Goal: Task Accomplishment & Management: Complete application form

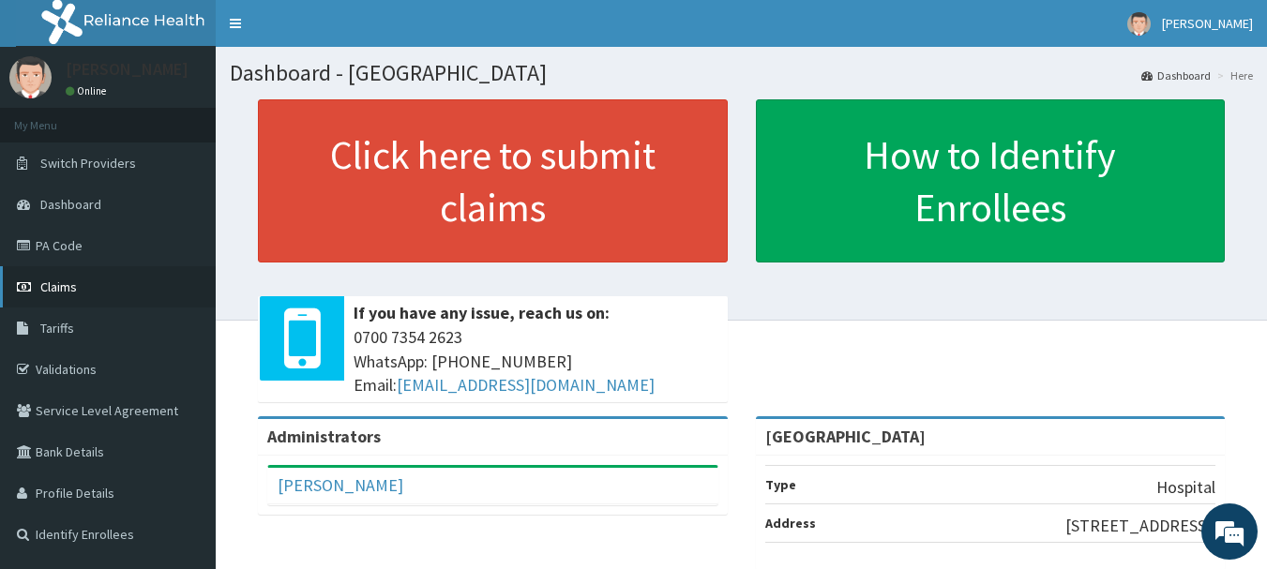
click at [88, 278] on link "Claims" at bounding box center [108, 286] width 216 height 41
click at [145, 236] on link "PA Code" at bounding box center [108, 245] width 216 height 41
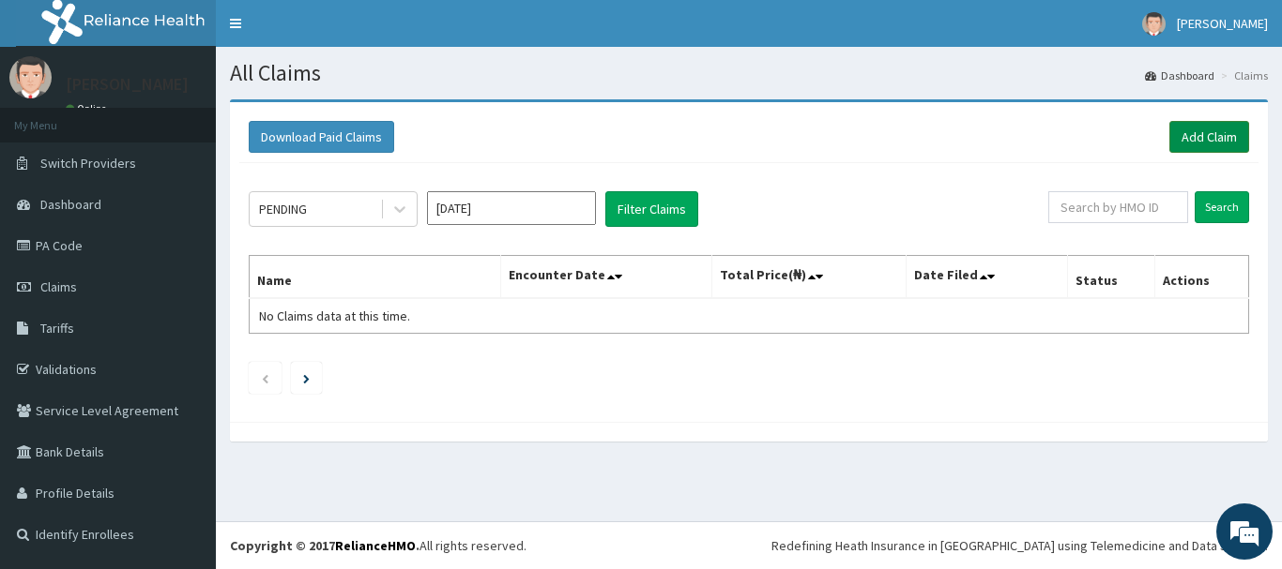
click at [1208, 122] on link "Add Claim" at bounding box center [1209, 137] width 80 height 32
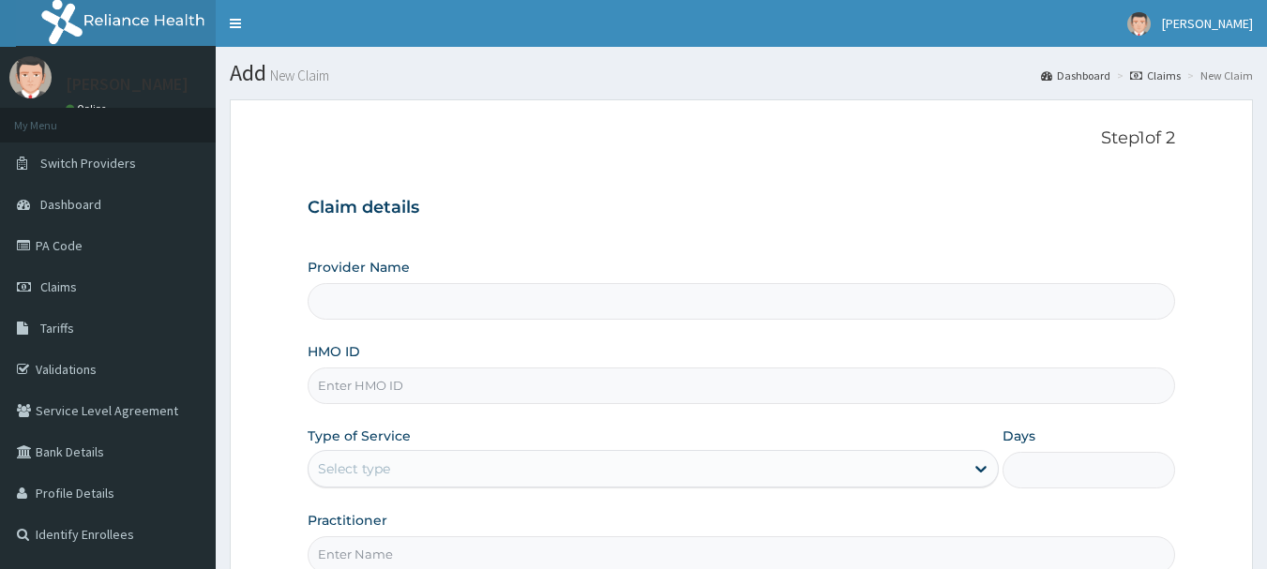
type input "Vigor Hospitals"
click at [502, 380] on input "HMO ID" at bounding box center [742, 386] width 869 height 37
paste input "coo/10030/a"
type input "coo/10030/a"
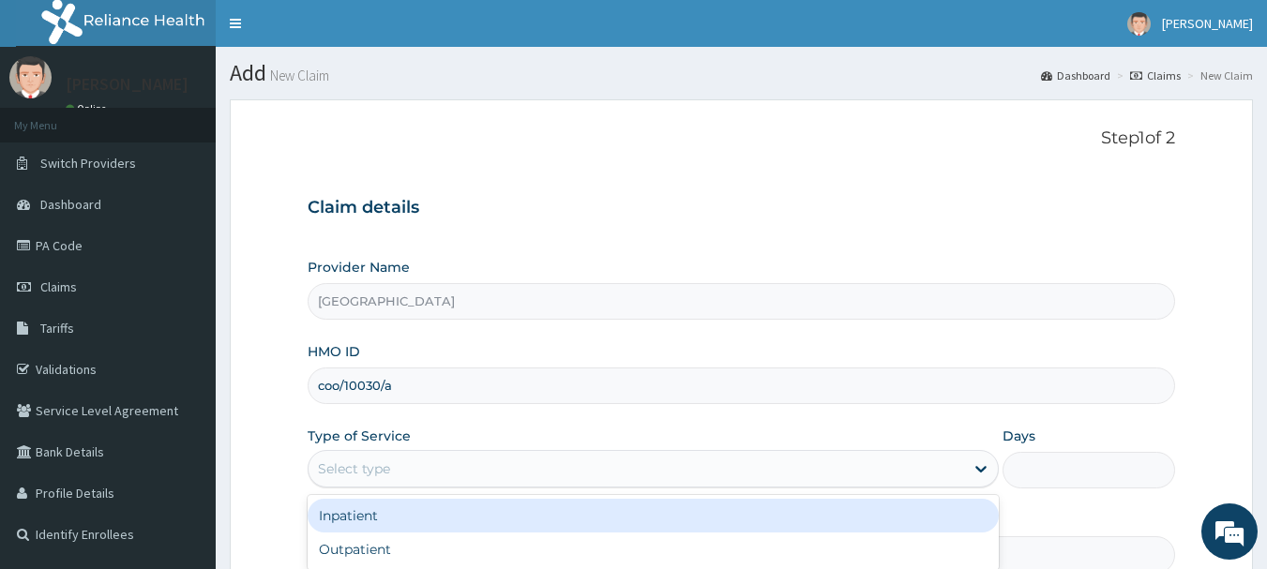
click at [447, 456] on div "Select type" at bounding box center [637, 469] width 656 height 30
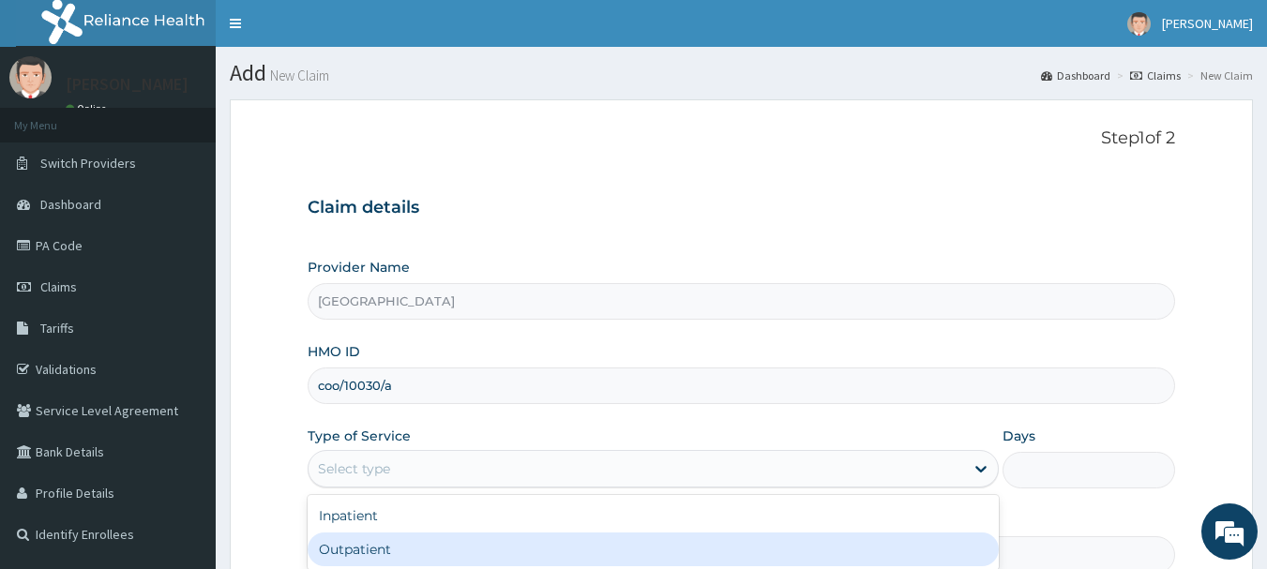
click at [435, 554] on div "Outpatient" at bounding box center [653, 550] width 691 height 34
type input "1"
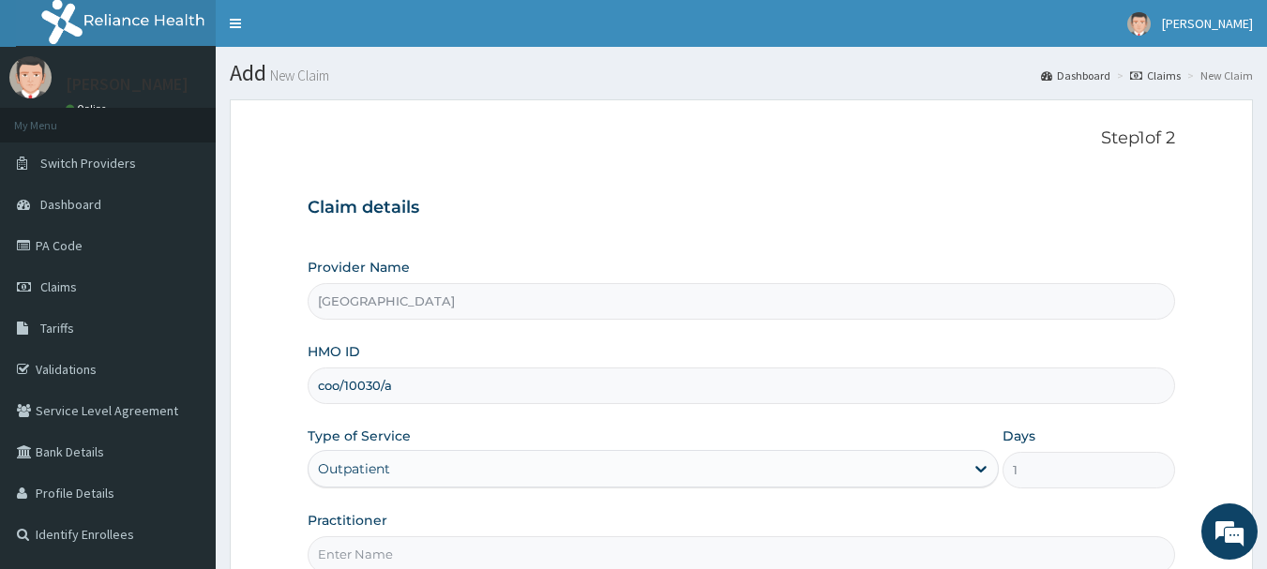
scroll to position [188, 0]
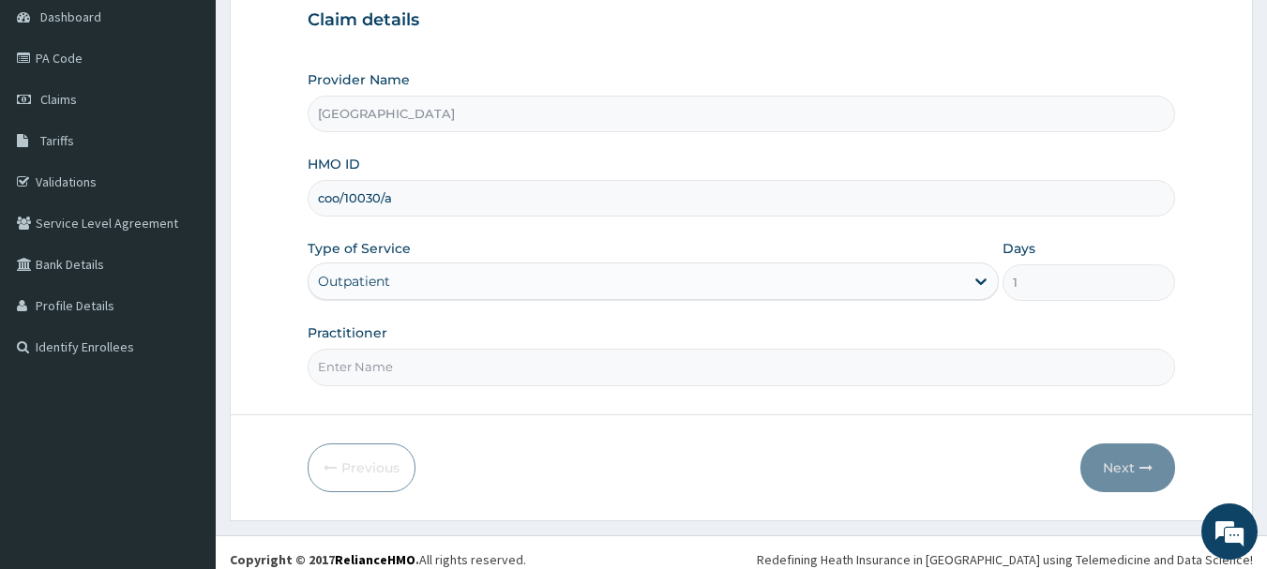
click at [518, 345] on div "Practitioner" at bounding box center [742, 355] width 869 height 62
click at [495, 389] on form "Step 1 of 2 Claim details Provider Name Vigor Hospitals HMO ID coo/10030/a Type…" at bounding box center [742, 216] width 1024 height 609
click at [507, 365] on input "Practitioner" at bounding box center [742, 367] width 869 height 37
type input "DR GABRIEL OFFOMATA"
click at [1115, 468] on button "Next" at bounding box center [1128, 468] width 95 height 49
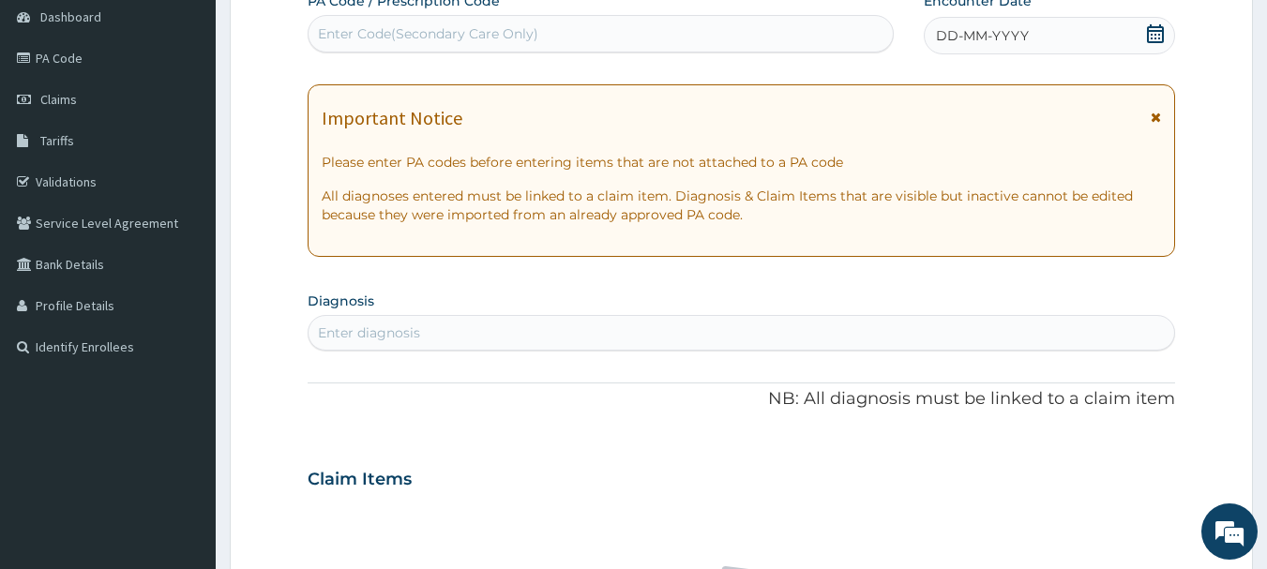
scroll to position [0, 0]
click at [465, 31] on div "Enter Code(Secondary Care Only)" at bounding box center [428, 33] width 220 height 19
paste input "PA/D9F18C"
type input "PA/D9F18C"
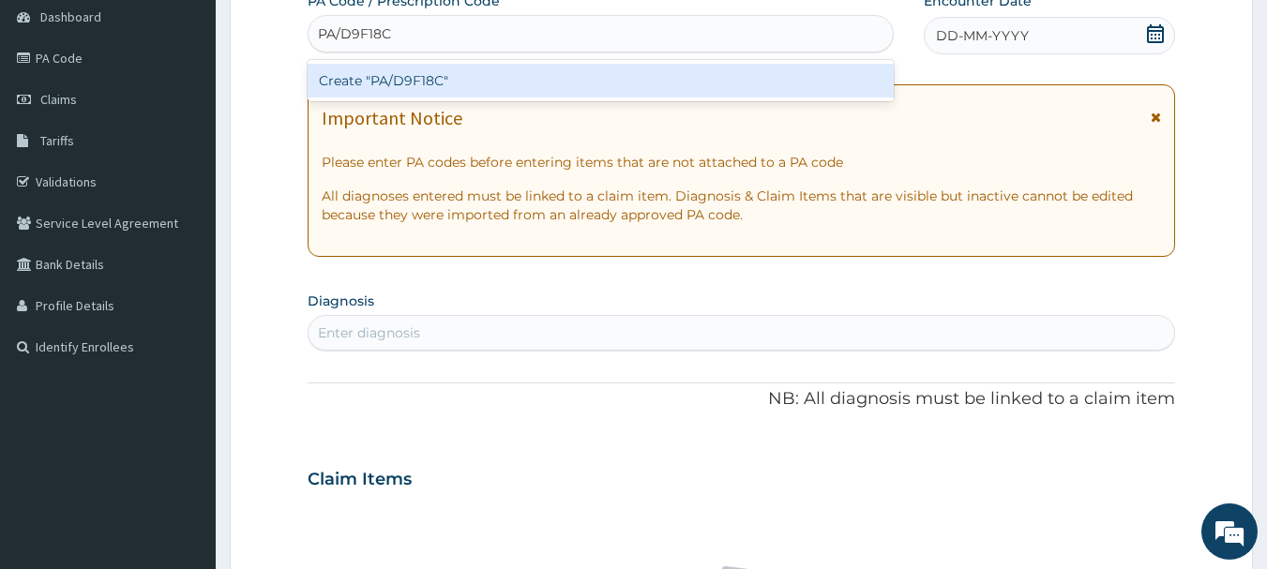
click at [482, 68] on div "Create "PA/D9F18C"" at bounding box center [601, 81] width 587 height 34
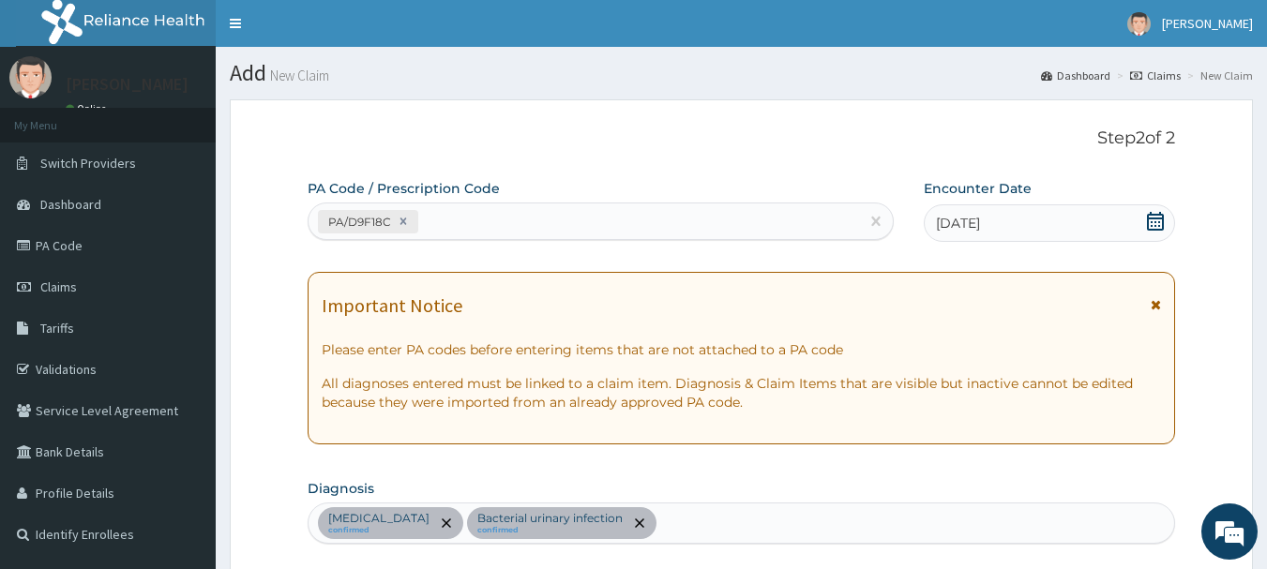
click at [556, 214] on div "PA/D9F18C" at bounding box center [585, 221] width 552 height 31
paste input "PA/67E0D8"
type input "PA/67E0D8"
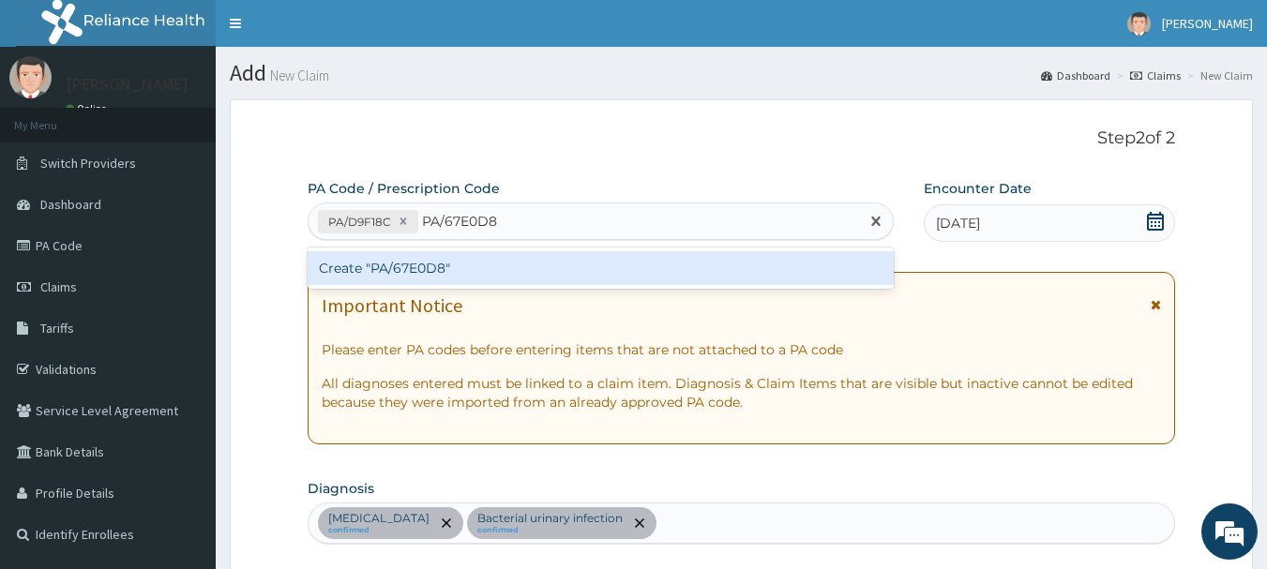
click at [518, 259] on div "Create "PA/67E0D8"" at bounding box center [601, 268] width 587 height 34
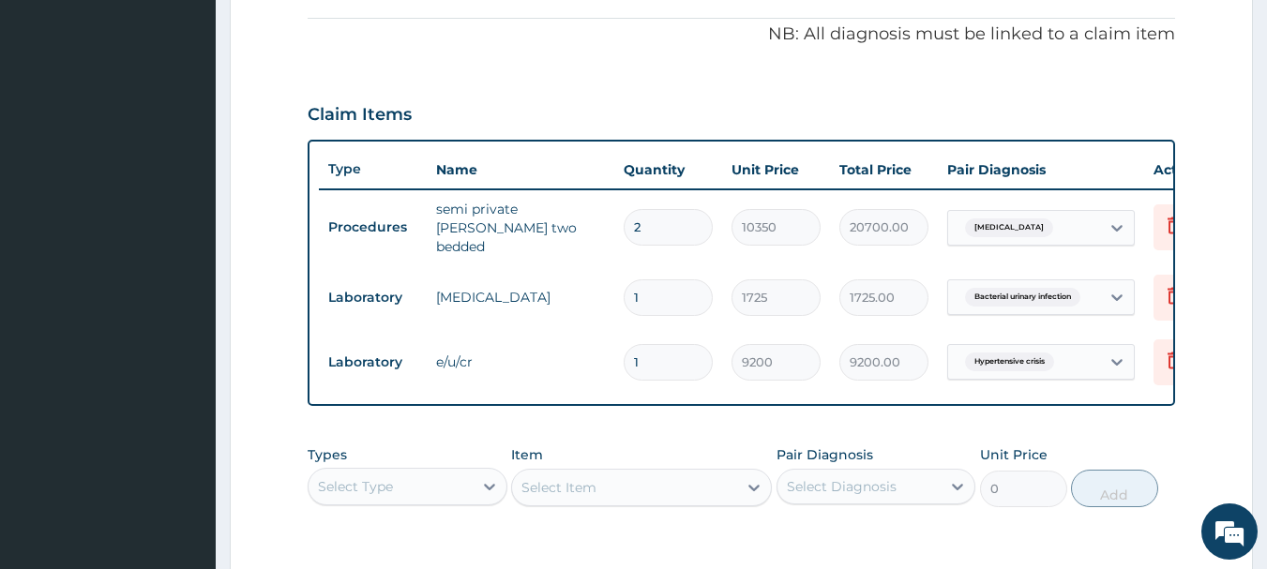
scroll to position [751, 0]
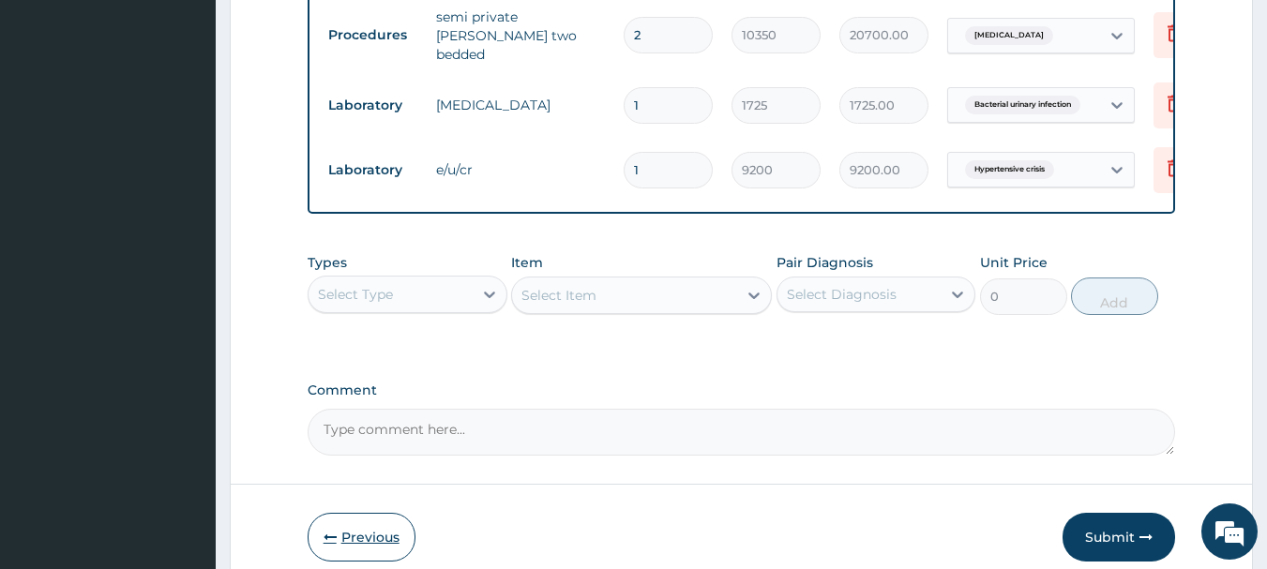
click at [364, 523] on button "Previous" at bounding box center [362, 537] width 108 height 49
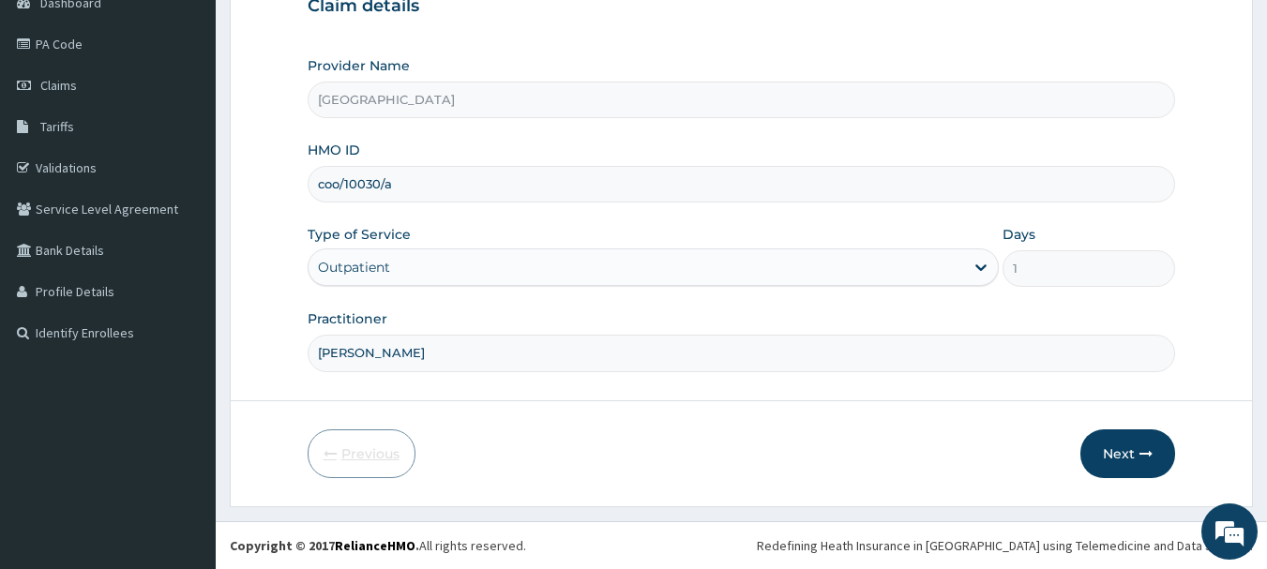
scroll to position [202, 0]
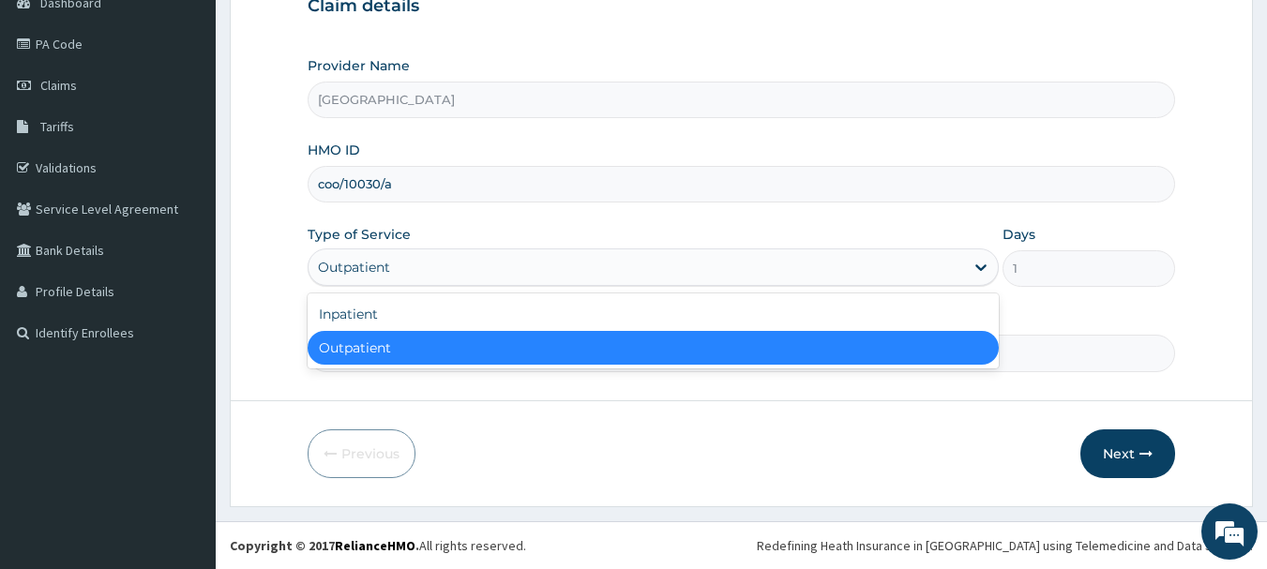
click at [434, 265] on div "Outpatient" at bounding box center [637, 267] width 656 height 30
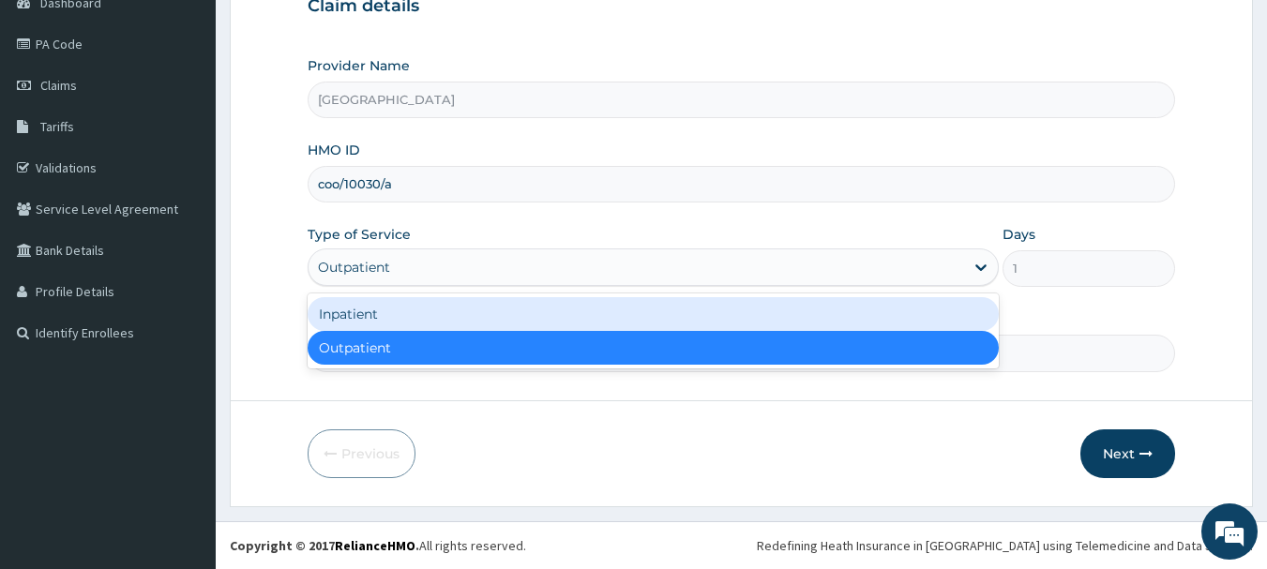
click at [425, 315] on div "Inpatient" at bounding box center [653, 314] width 691 height 34
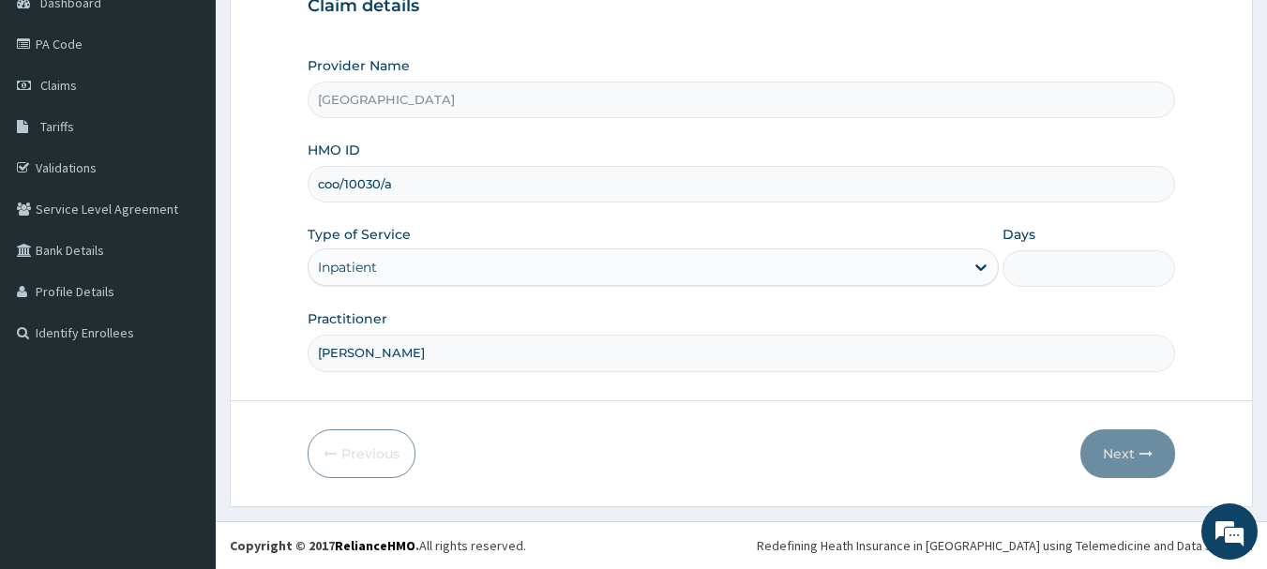
click at [1009, 265] on input "Days" at bounding box center [1089, 268] width 173 height 37
type input "2"
click at [1100, 450] on button "Next" at bounding box center [1128, 454] width 95 height 49
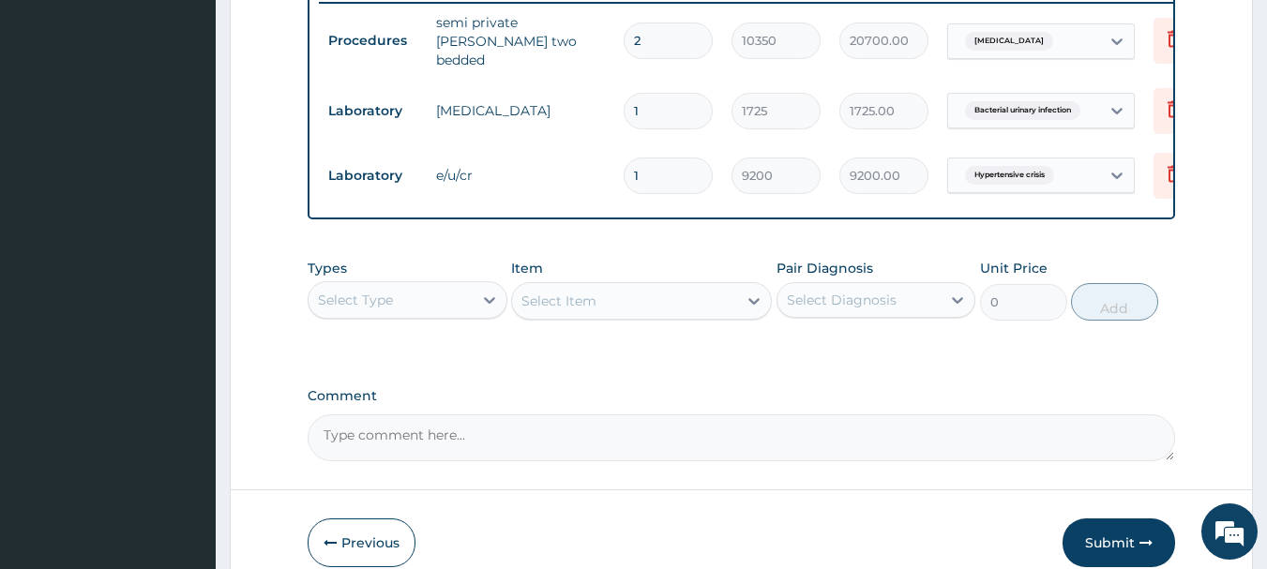
scroll to position [838, 0]
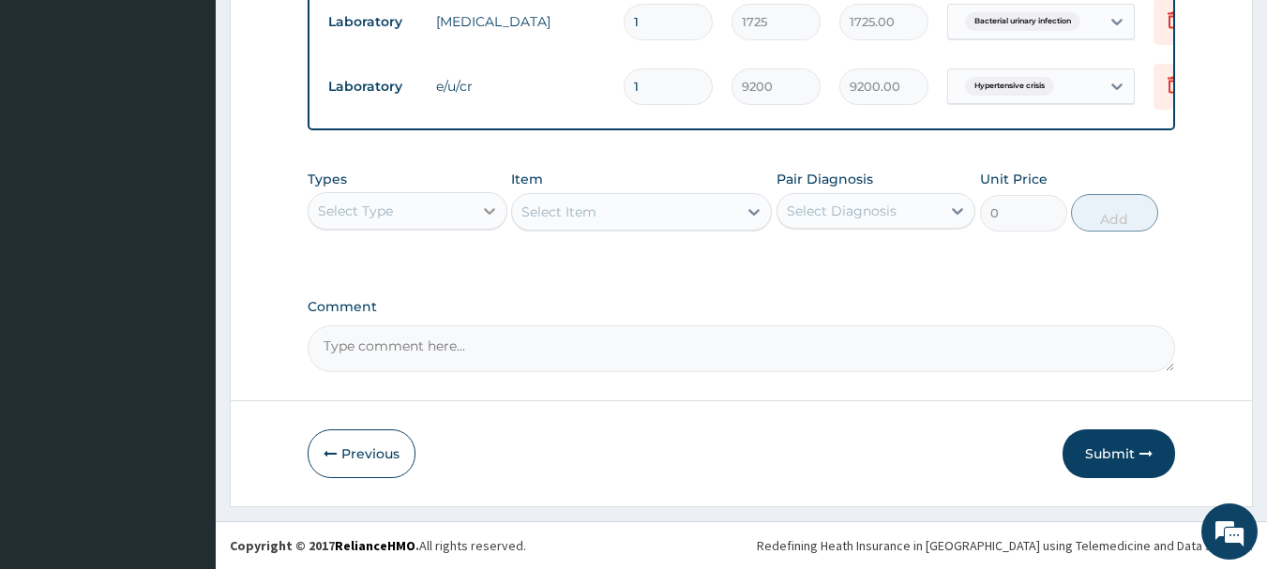
click at [493, 206] on icon at bounding box center [489, 211] width 19 height 19
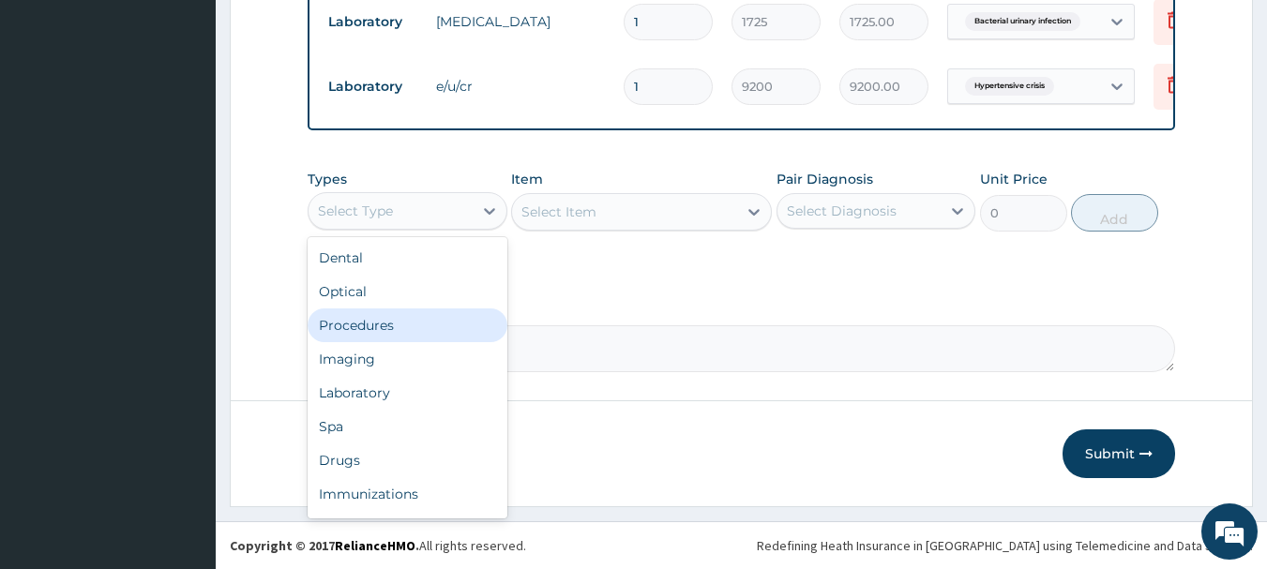
click at [404, 316] on div "Procedures" at bounding box center [408, 326] width 200 height 34
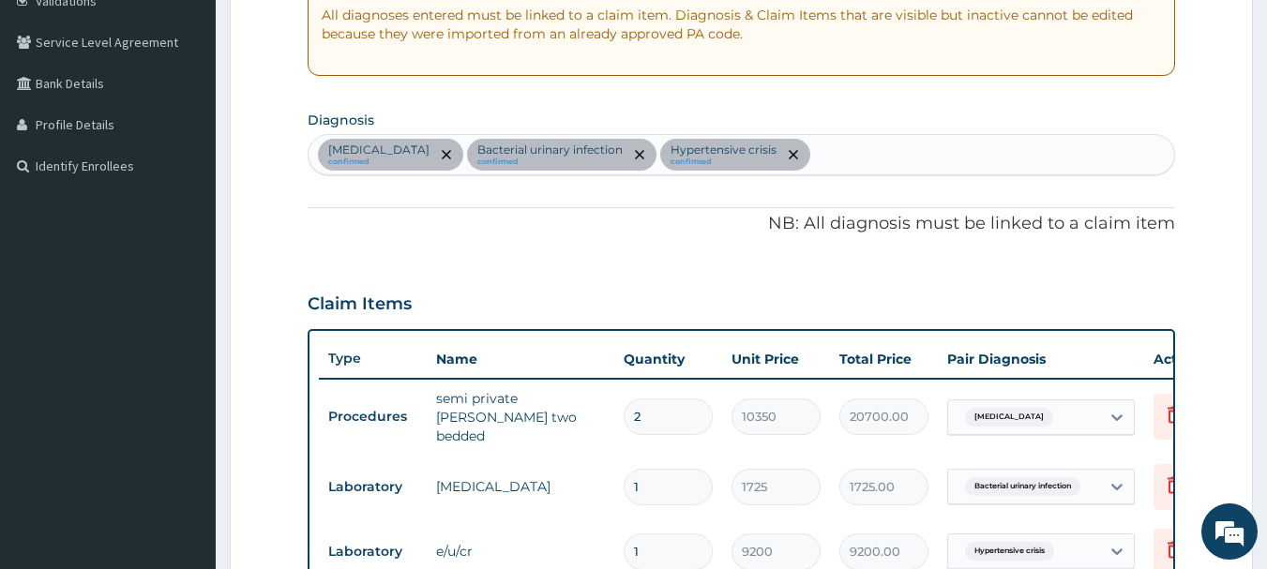
scroll to position [275, 0]
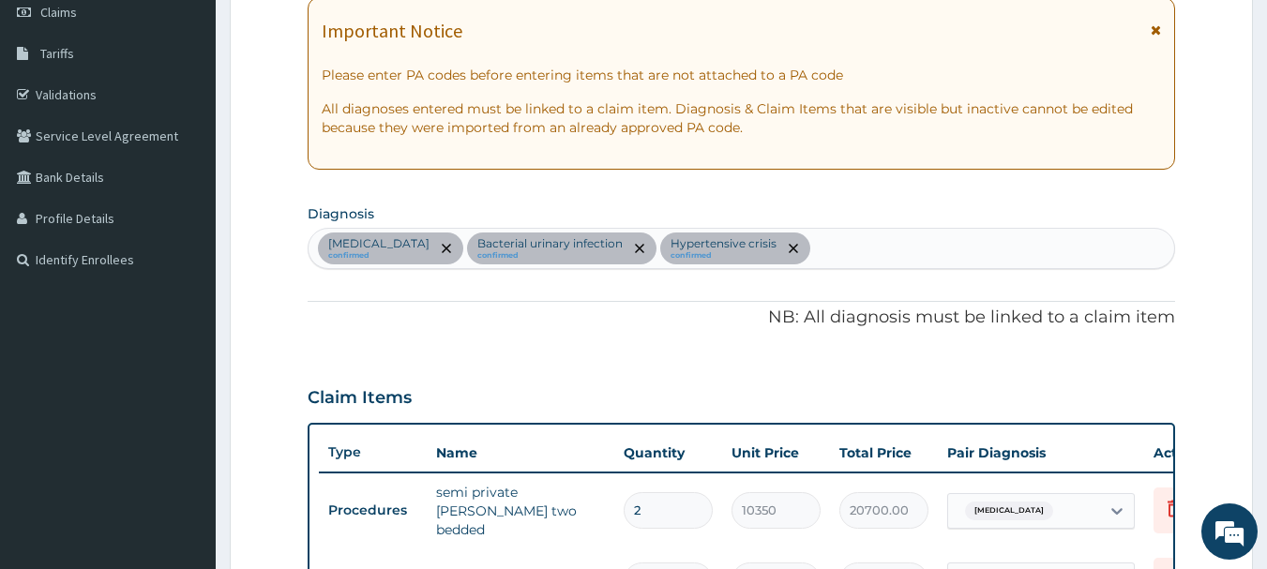
click at [890, 254] on div "Sepsis confirmed Bacterial urinary infection confirmed Hypertensive crisis conf…" at bounding box center [742, 248] width 867 height 39
type input "malari"
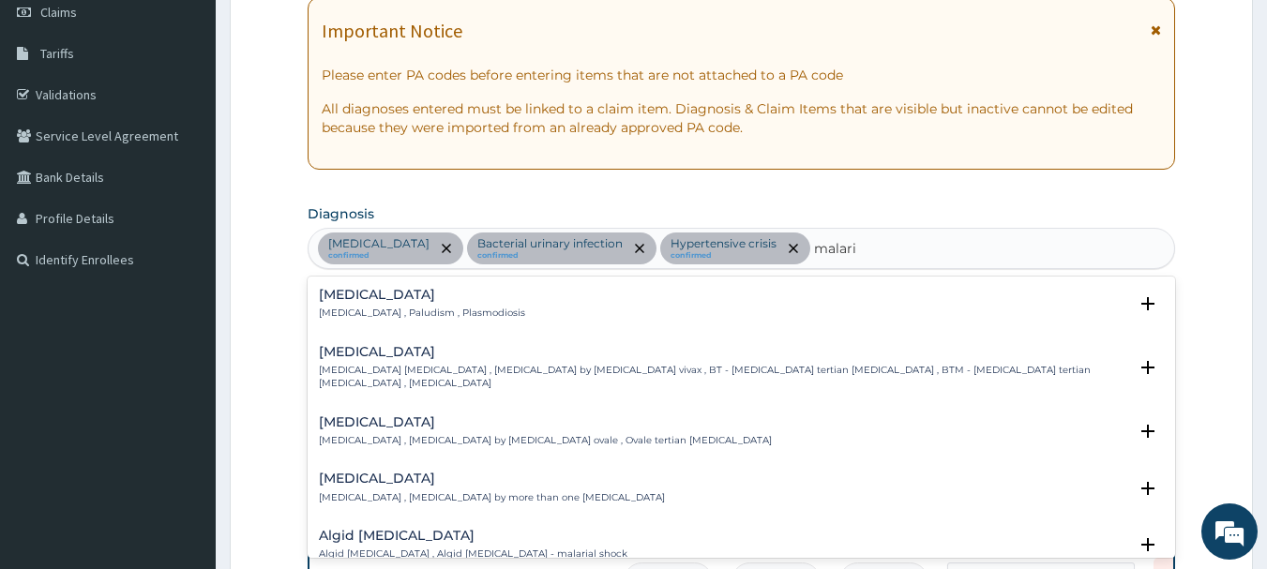
drag, startPoint x: 340, startPoint y: 314, endPoint x: 347, endPoint y: 299, distance: 16.8
click at [347, 299] on div "Malaria Malaria , Paludism , Plasmodiosis" at bounding box center [422, 304] width 206 height 33
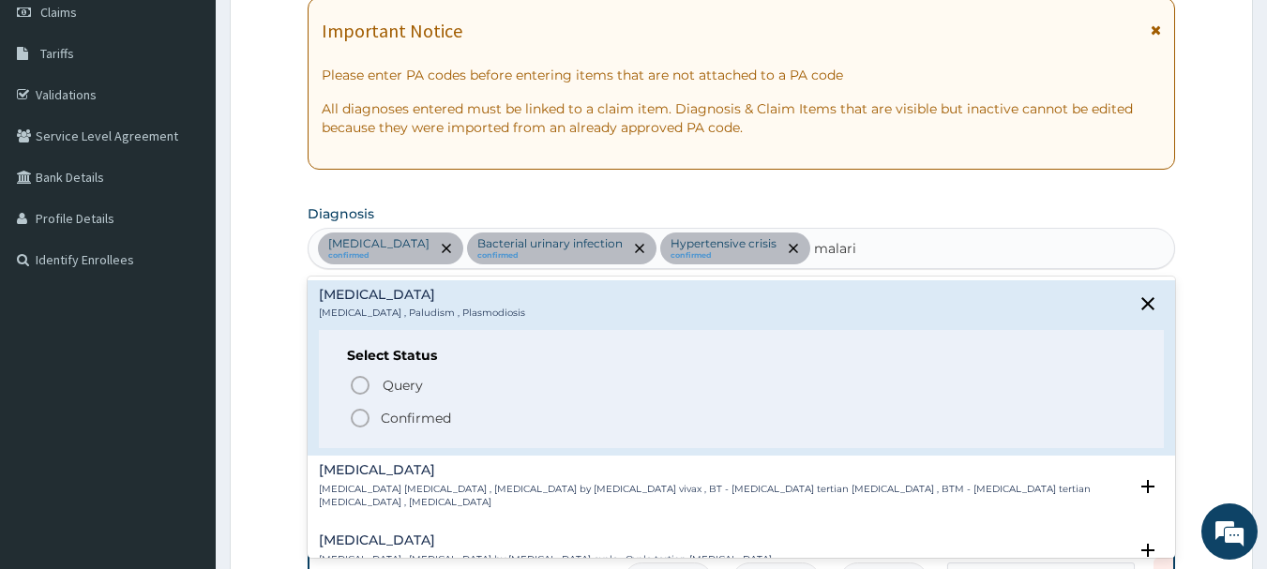
click at [372, 422] on span "Confirmed" at bounding box center [743, 418] width 788 height 23
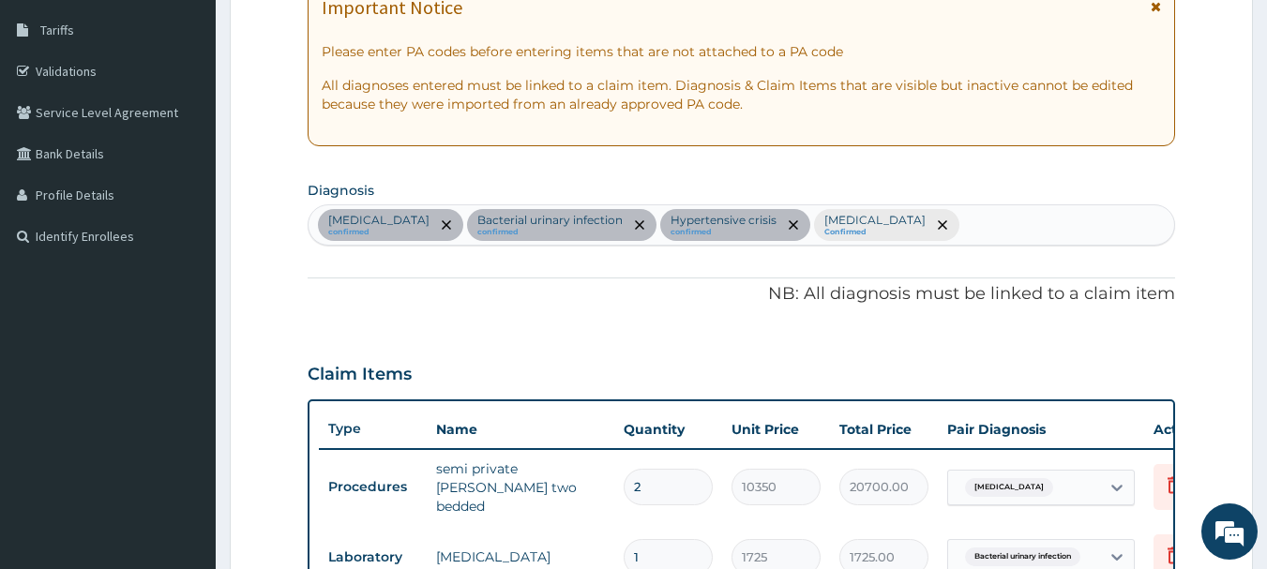
scroll to position [838, 0]
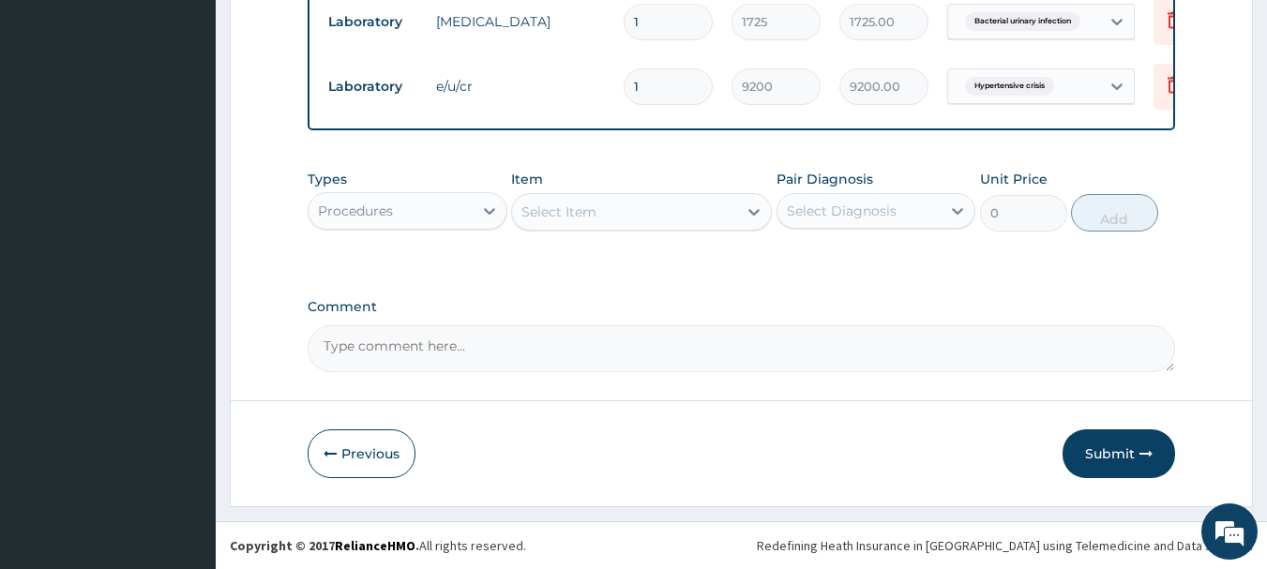
click at [639, 219] on div "Select Item" at bounding box center [624, 212] width 225 height 30
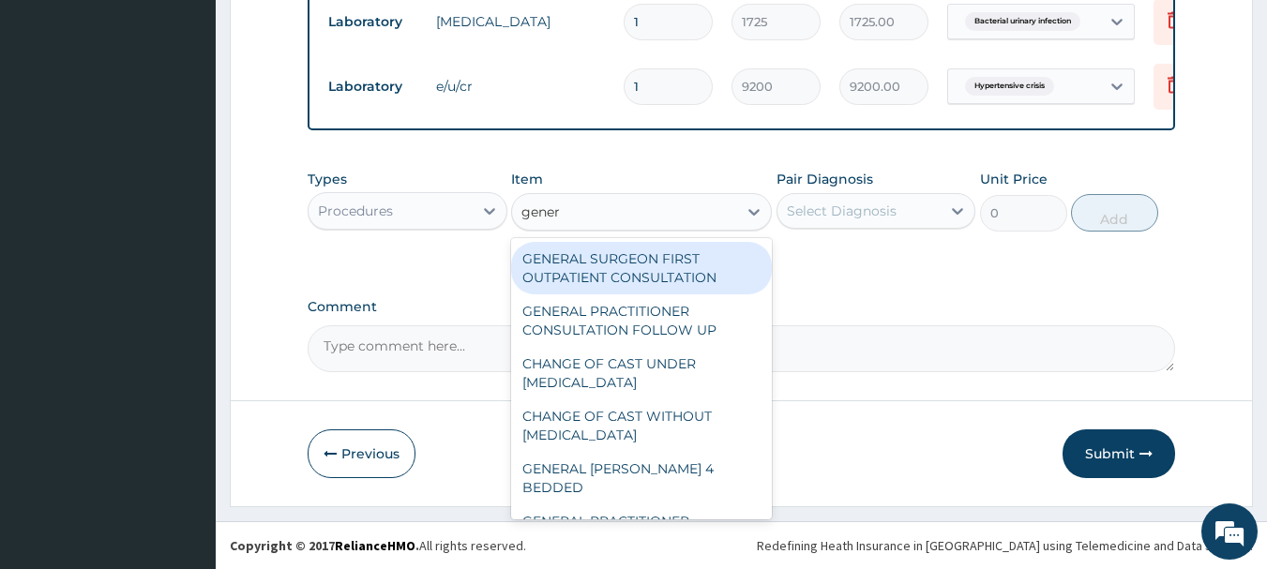
type input "genera"
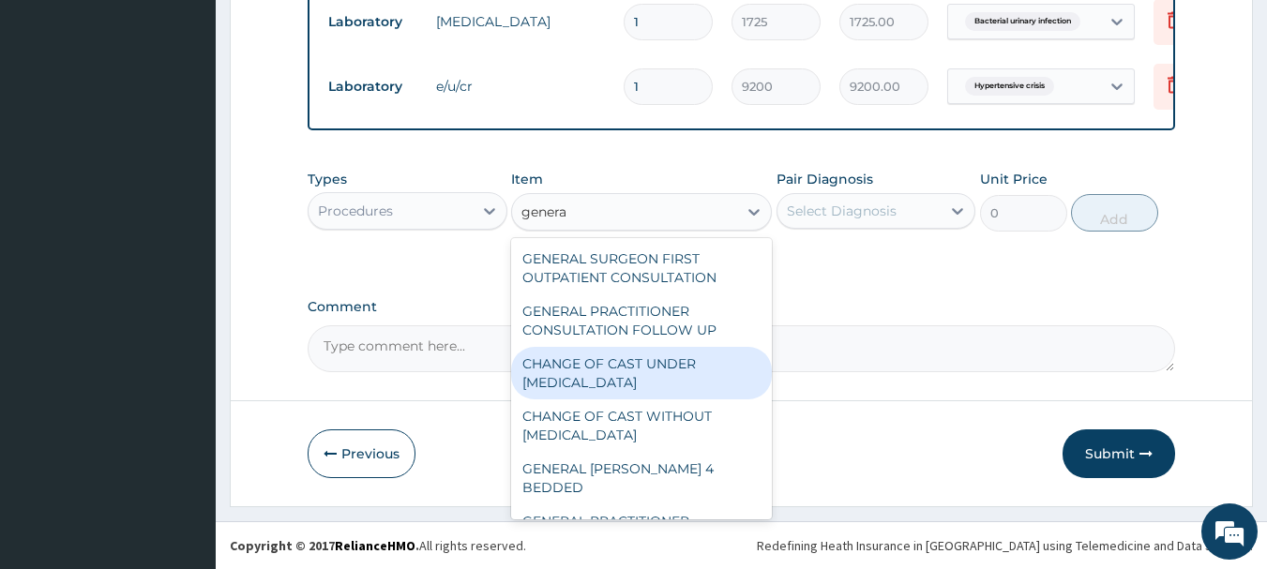
drag, startPoint x: 651, startPoint y: 315, endPoint x: 652, endPoint y: 408, distance: 92.9
click at [652, 408] on div "GENERAL SURGEON FIRST OUTPATIENT CONSULTATION GENERAL PRACTITIONER CONSULTATION…" at bounding box center [641, 378] width 261 height 281
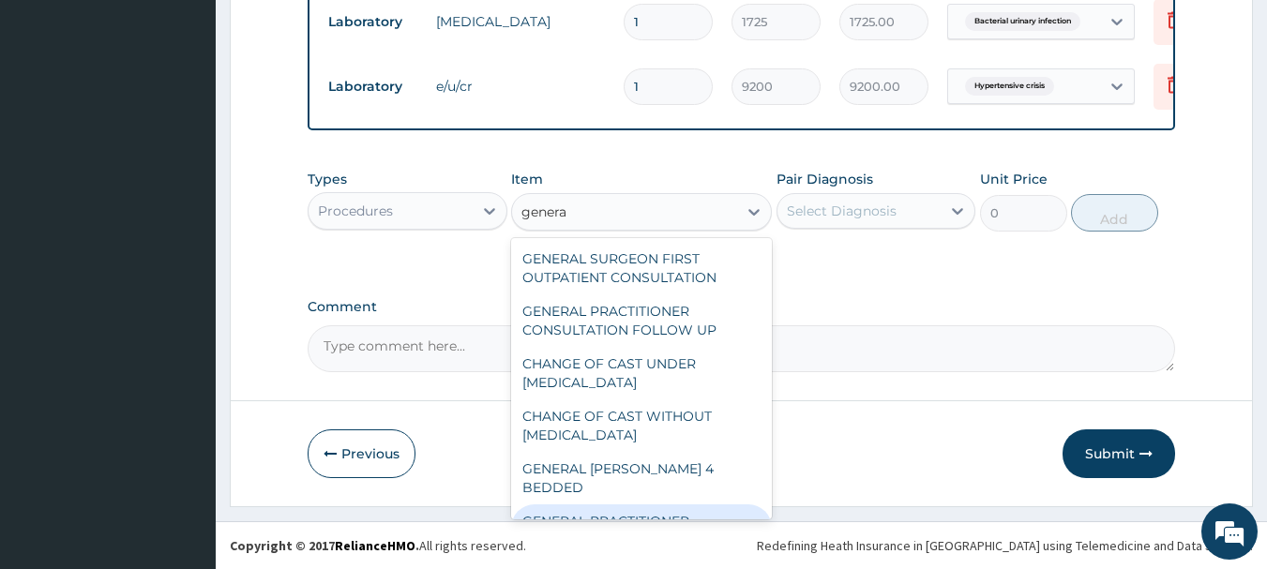
click at [606, 505] on div "GENERAL PRACTITIONER CONSULTATION FIRST OUTPATIENT CONSULTATION" at bounding box center [641, 540] width 261 height 71
type input "3795"
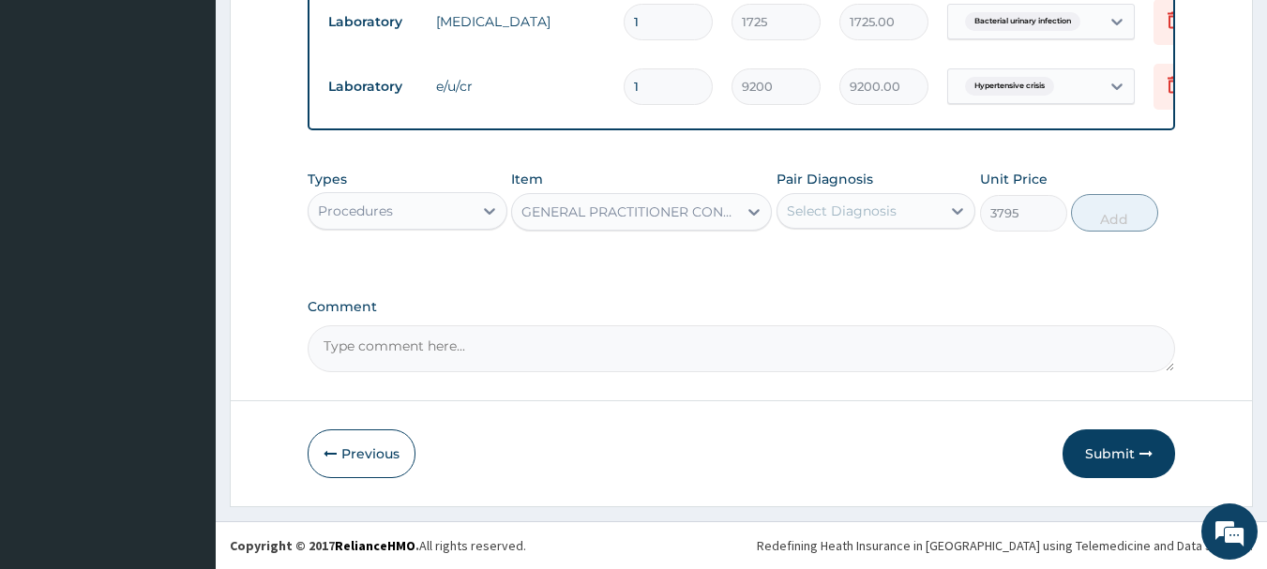
click at [847, 214] on div "Select Diagnosis" at bounding box center [842, 211] width 110 height 19
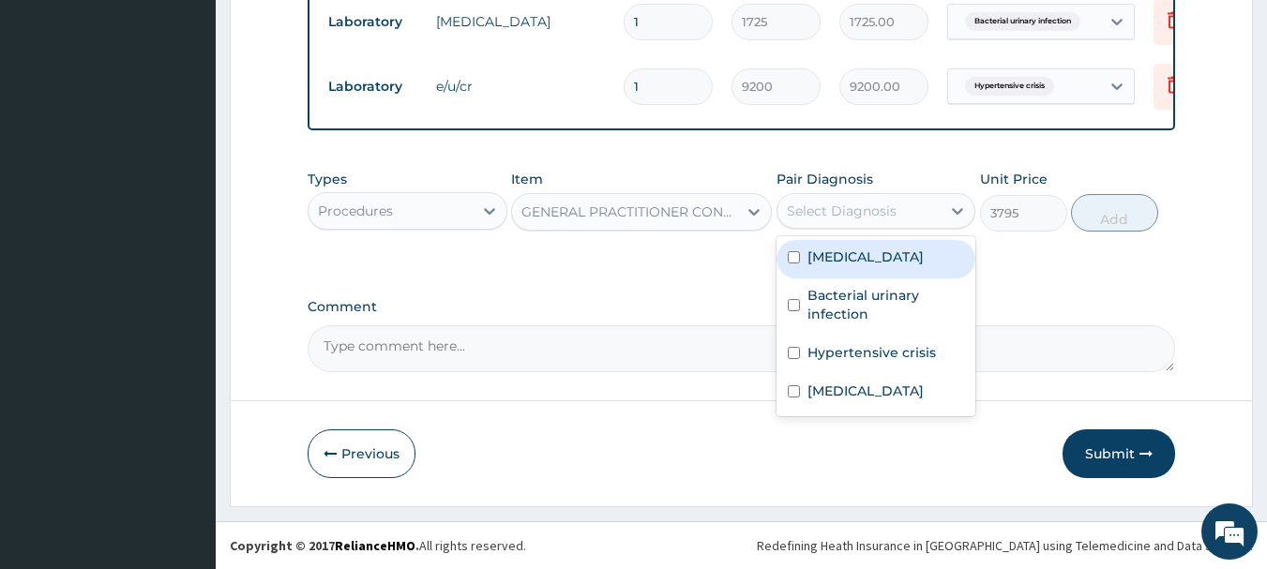
drag, startPoint x: 853, startPoint y: 266, endPoint x: 844, endPoint y: 326, distance: 59.7
click at [851, 274] on div "Sepsis" at bounding box center [877, 259] width 200 height 38
checkbox input "true"
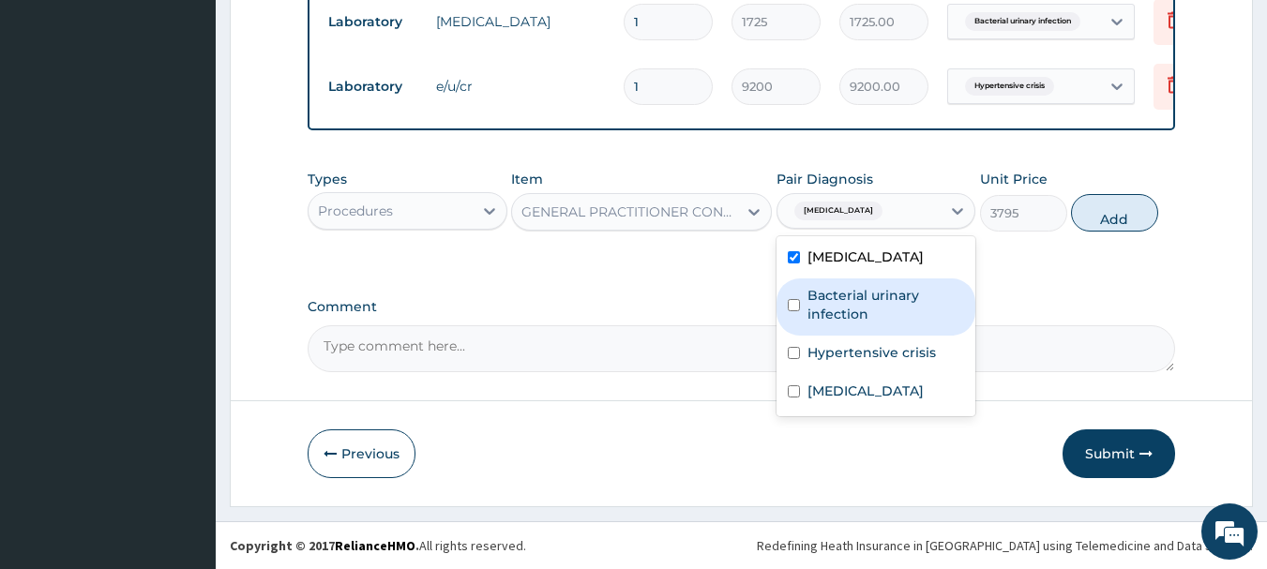
click at [844, 326] on div "Bacterial urinary infection" at bounding box center [877, 307] width 200 height 57
checkbox input "true"
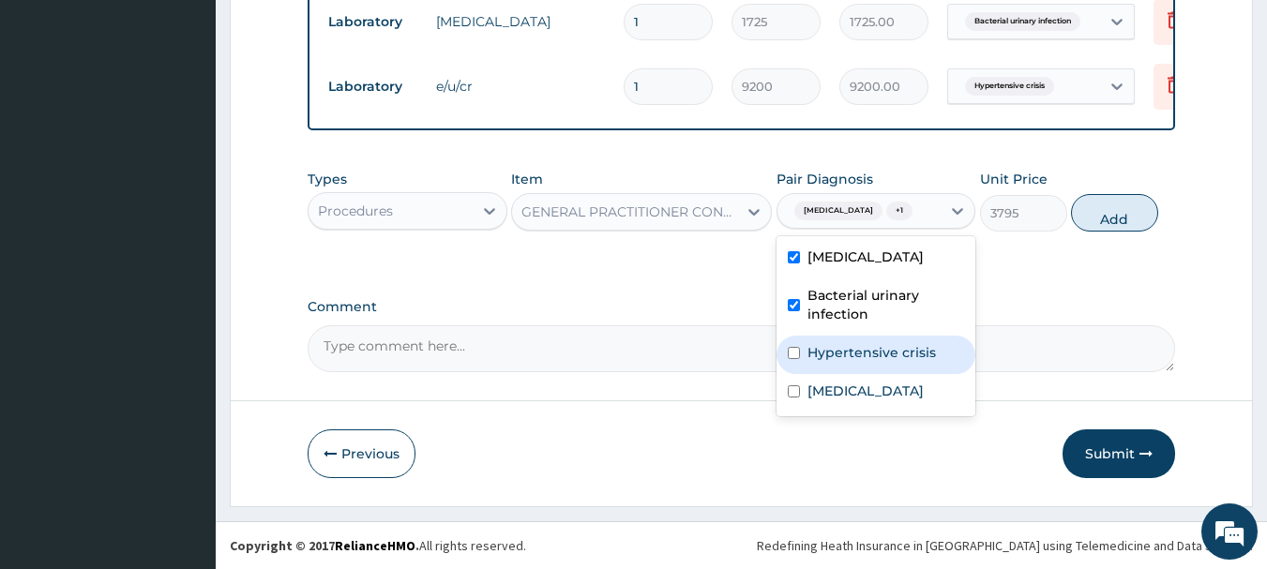
click at [847, 361] on label "Hypertensive crisis" at bounding box center [872, 352] width 129 height 19
checkbox input "true"
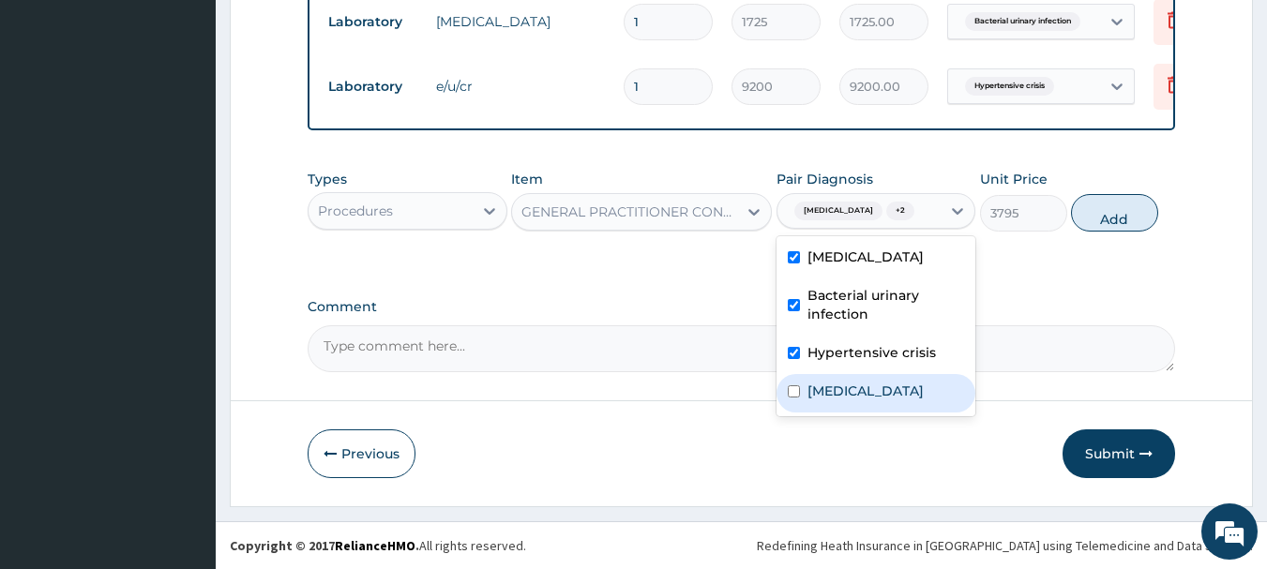
click at [841, 383] on label "Malaria" at bounding box center [866, 391] width 116 height 19
checkbox input "true"
drag, startPoint x: 1095, startPoint y: 216, endPoint x: 851, endPoint y: 225, distance: 244.1
click at [1089, 217] on button "Add" at bounding box center [1114, 213] width 87 height 38
type input "0"
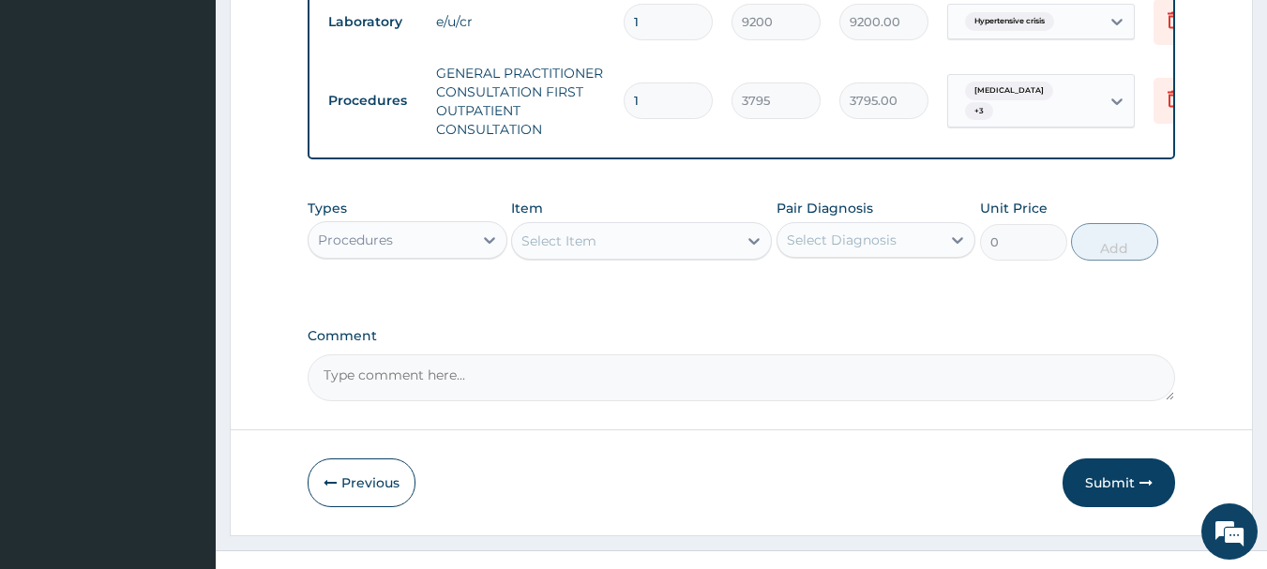
scroll to position [932, 0]
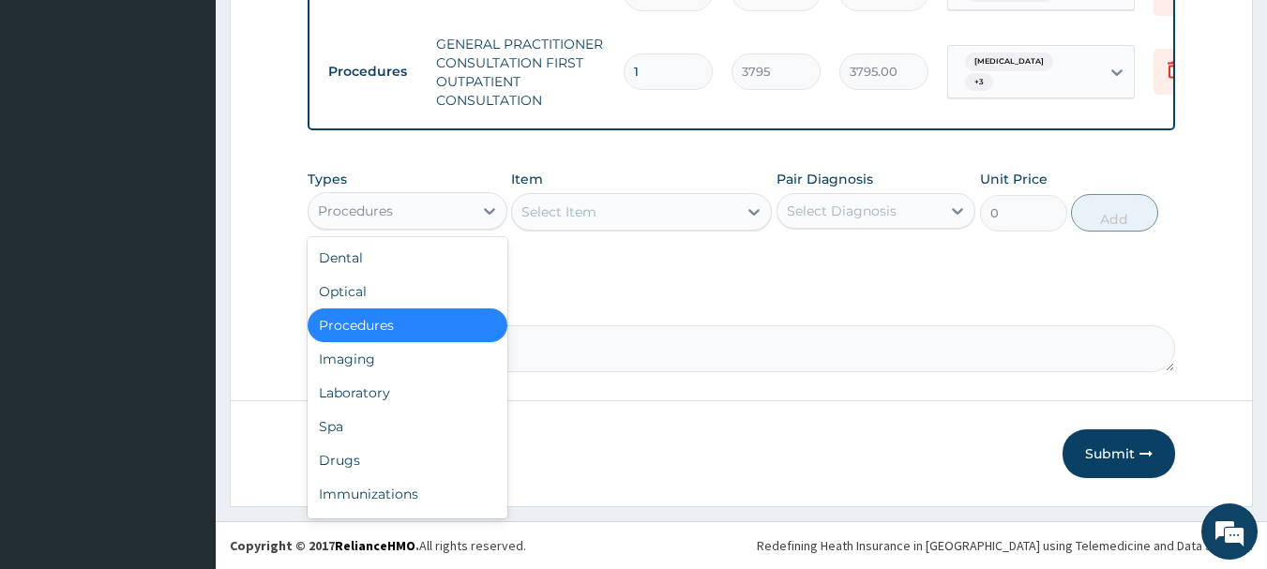
click at [446, 209] on div "Procedures" at bounding box center [391, 211] width 164 height 30
click at [401, 383] on div "Laboratory" at bounding box center [408, 393] width 200 height 34
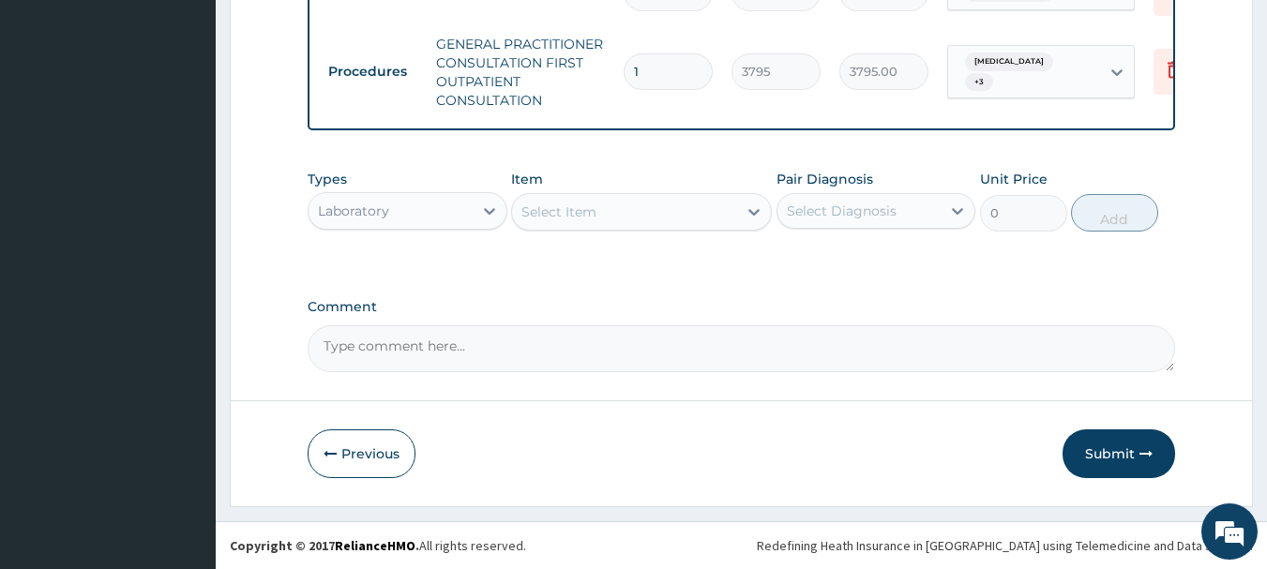
click at [733, 216] on div "Select Item" at bounding box center [624, 212] width 225 height 30
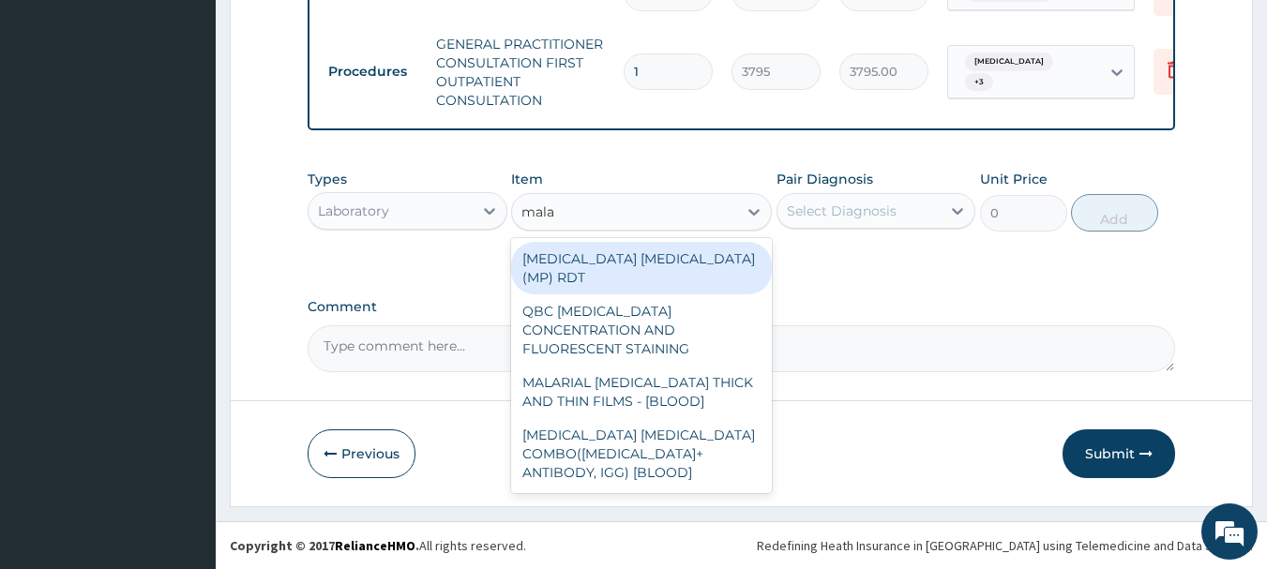
type input "malar"
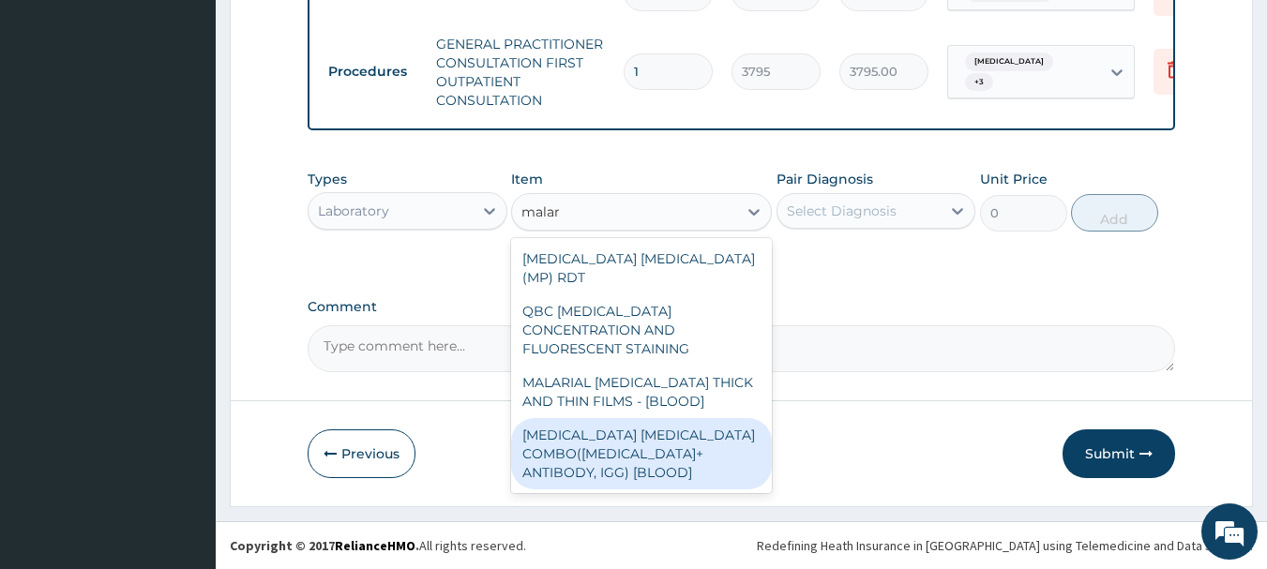
click at [661, 418] on div "MALARIA PARASITE COMBO(BLOOD FILM+ ANTIBODY, IGG) [BLOOD]" at bounding box center [641, 453] width 261 height 71
type input "1725"
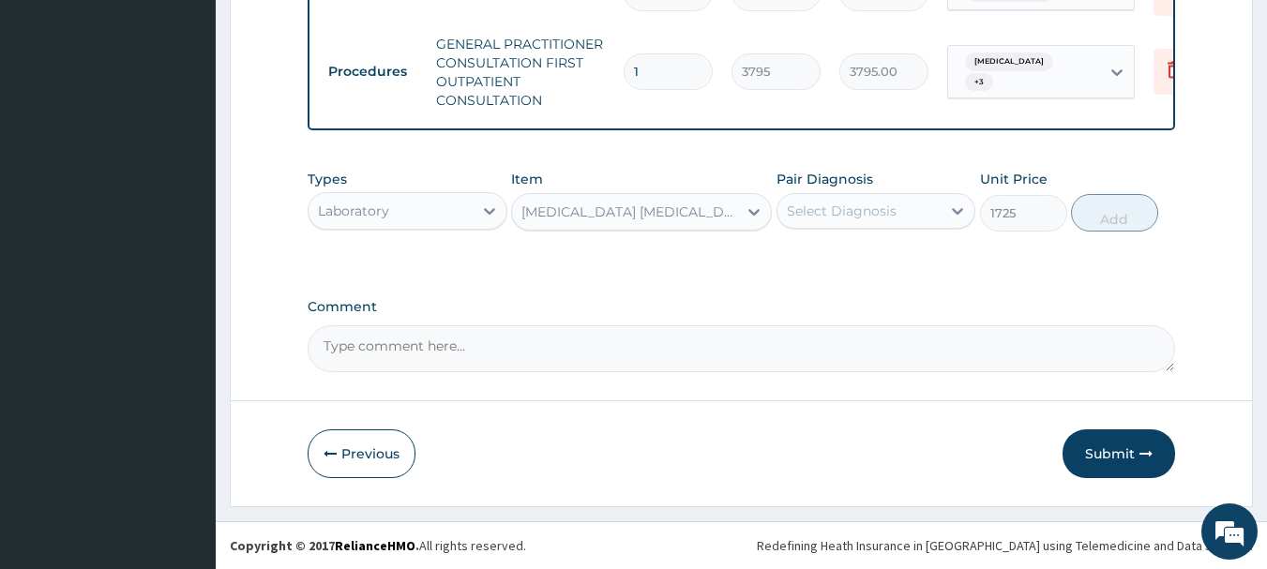
click at [809, 212] on div "Select Diagnosis" at bounding box center [842, 211] width 110 height 19
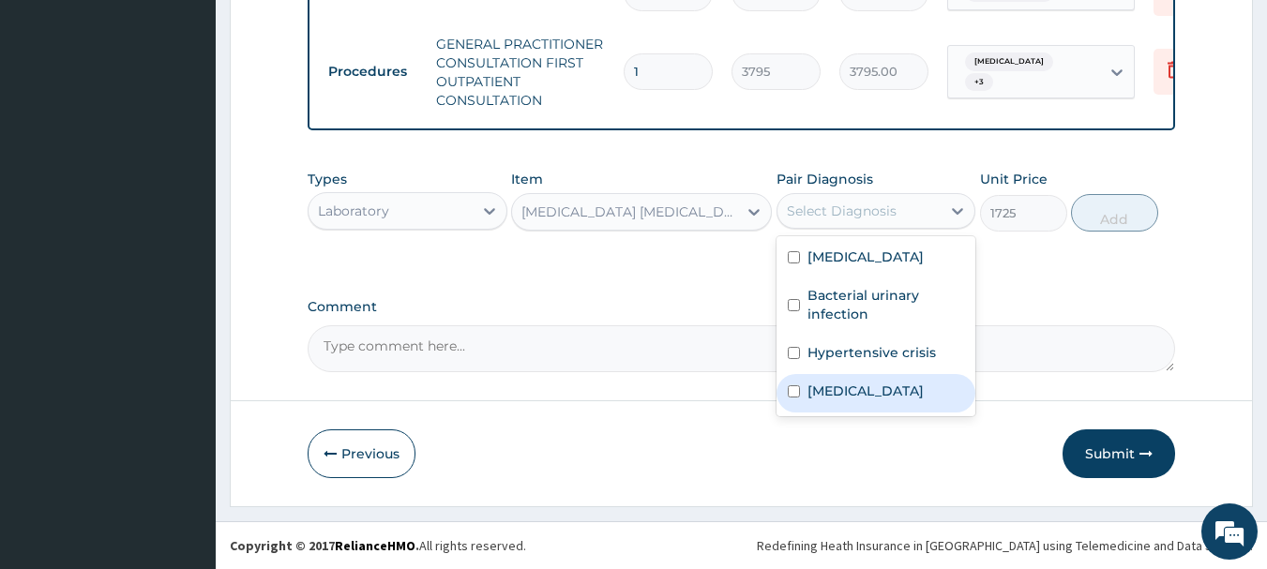
click at [830, 399] on label "Malaria" at bounding box center [866, 391] width 116 height 19
checkbox input "true"
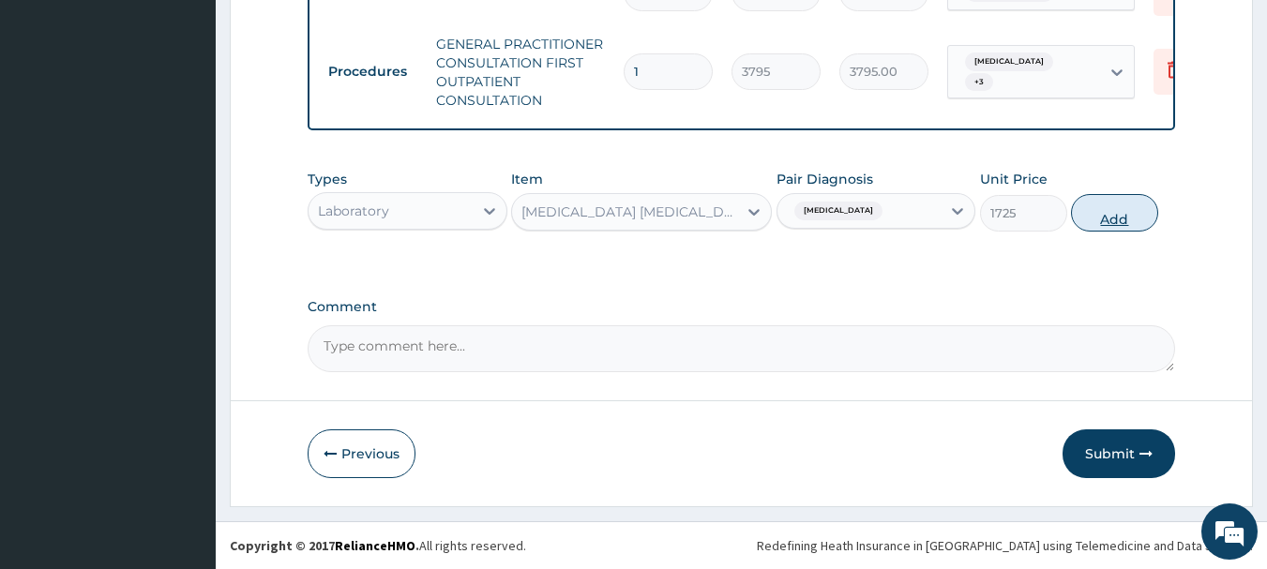
click at [1115, 208] on button "Add" at bounding box center [1114, 213] width 87 height 38
type input "0"
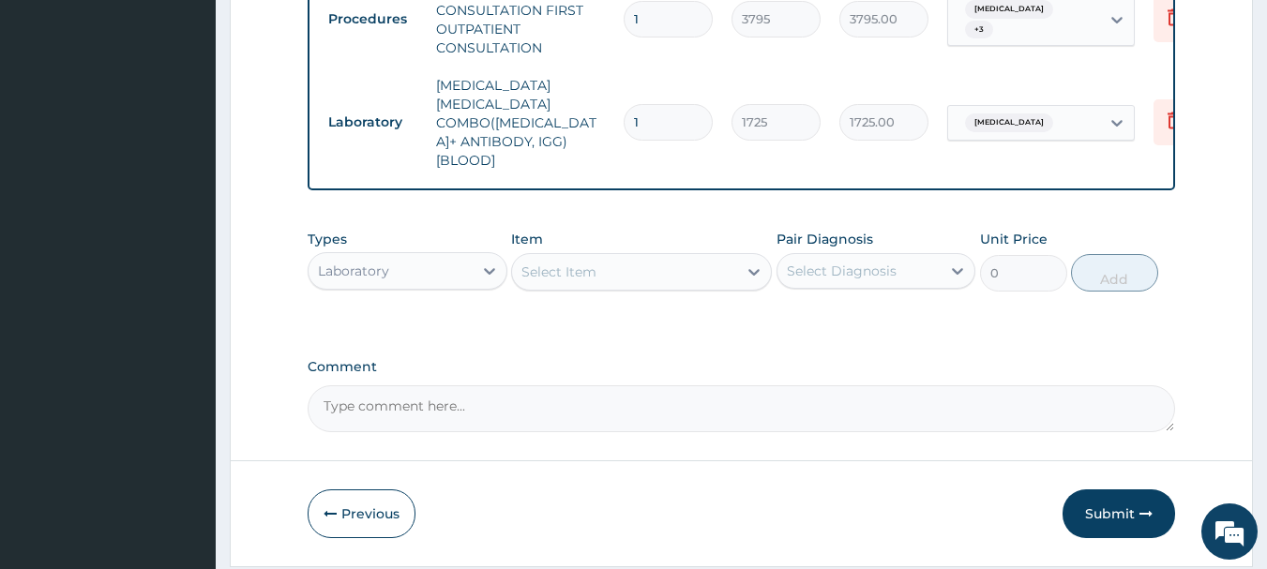
scroll to position [1007, 0]
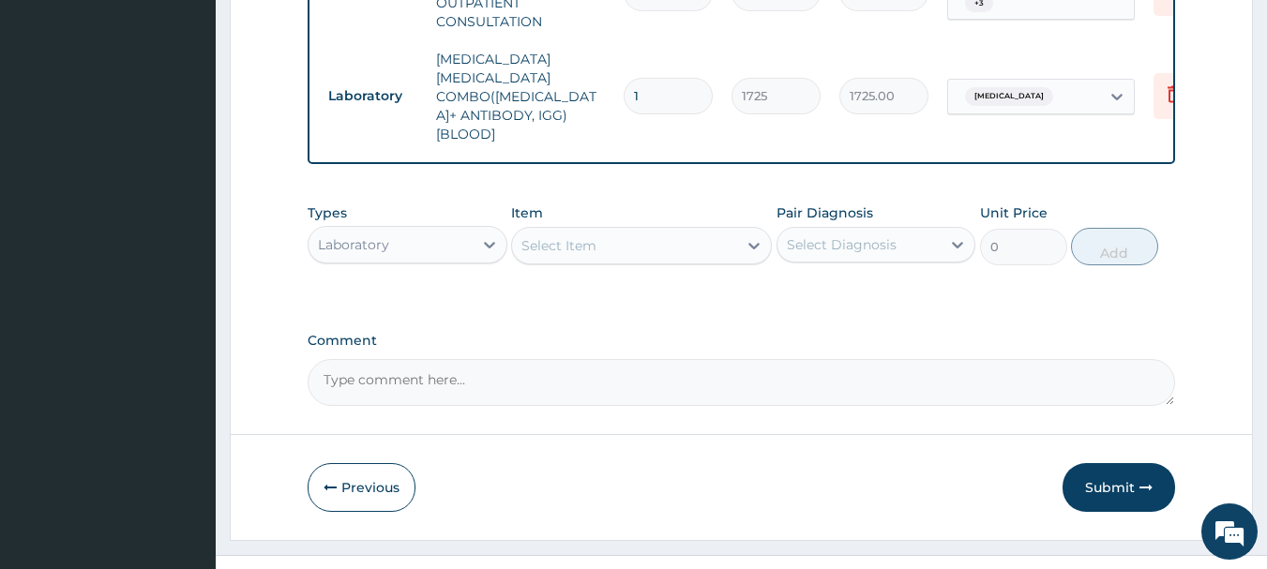
click at [702, 231] on div "Select Item" at bounding box center [624, 246] width 225 height 30
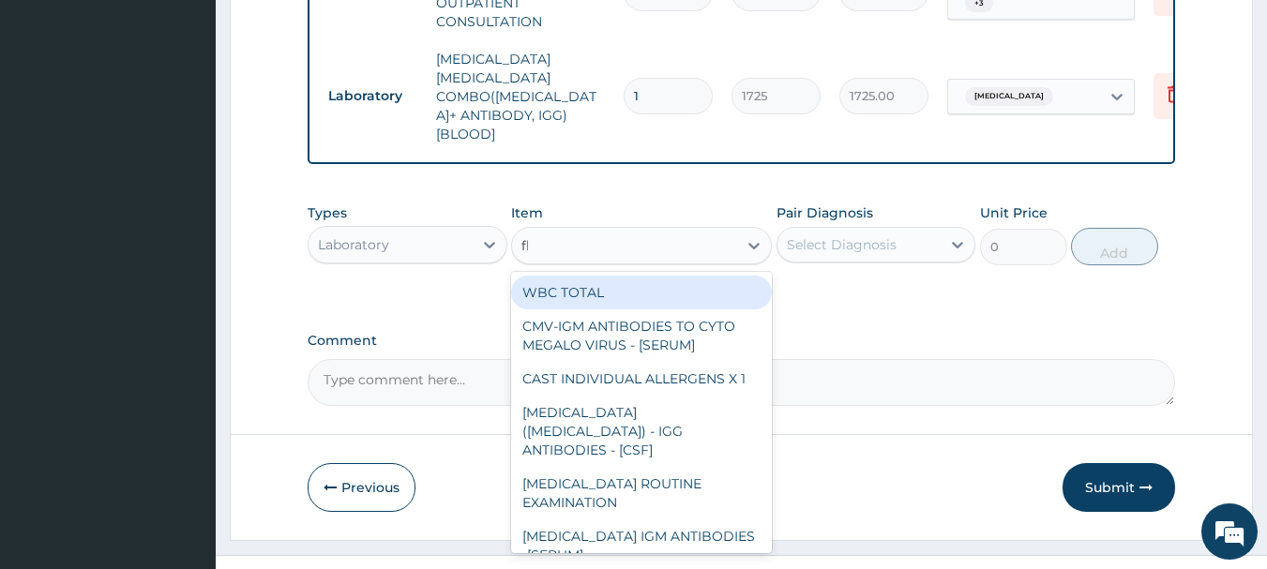
type input "fbc"
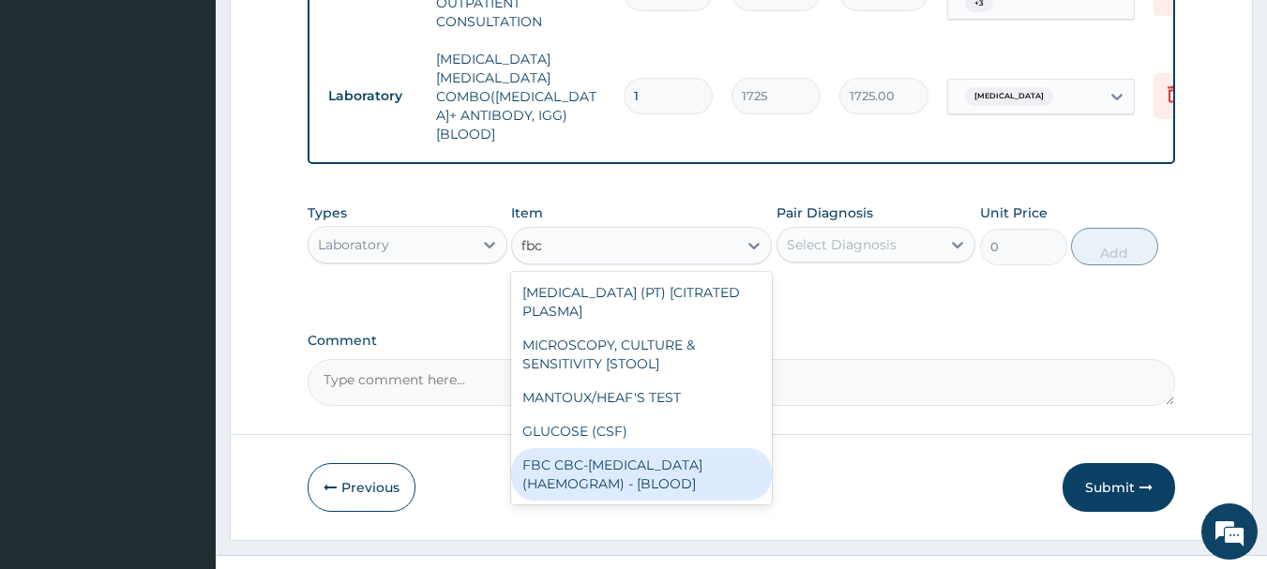
click at [688, 448] on div "FBC CBC-COMPLETE BLOOD COUNT (HAEMOGRAM) - [BLOOD]" at bounding box center [641, 474] width 261 height 53
type input "4600"
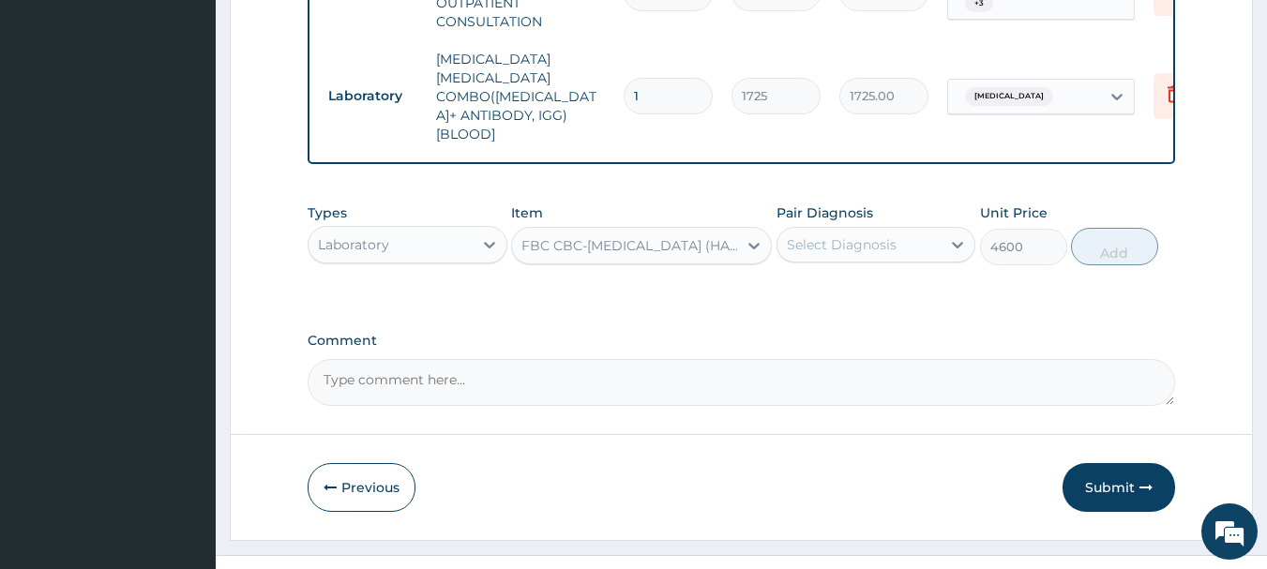
click at [849, 235] on div "Select Diagnosis" at bounding box center [842, 244] width 110 height 19
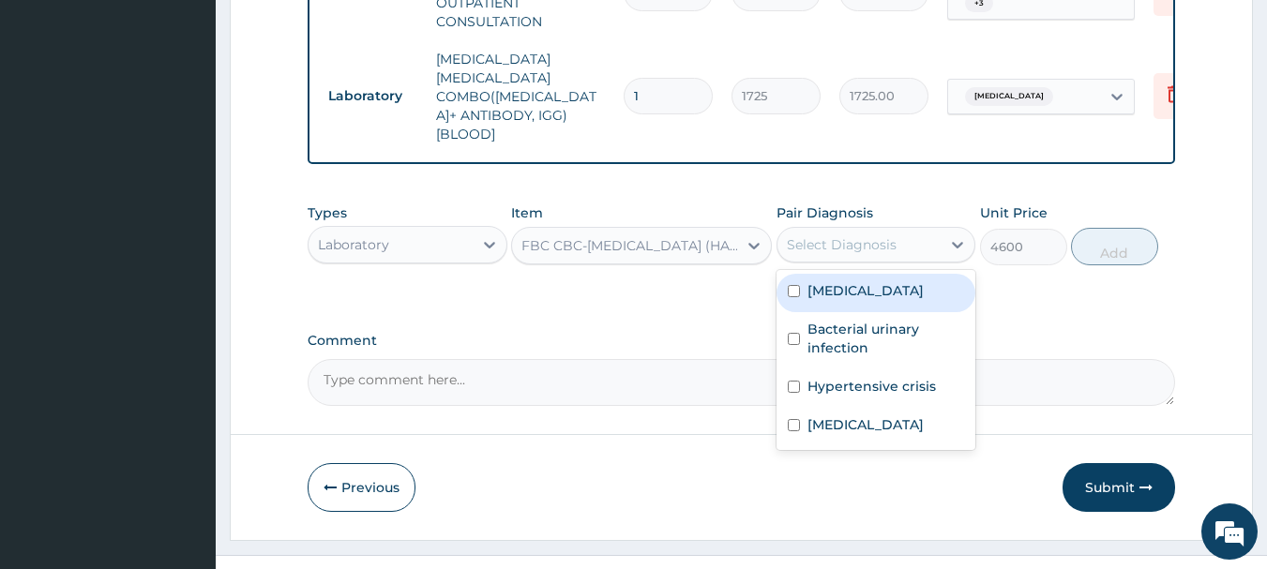
click at [809, 281] on label "Sepsis" at bounding box center [866, 290] width 116 height 19
checkbox input "true"
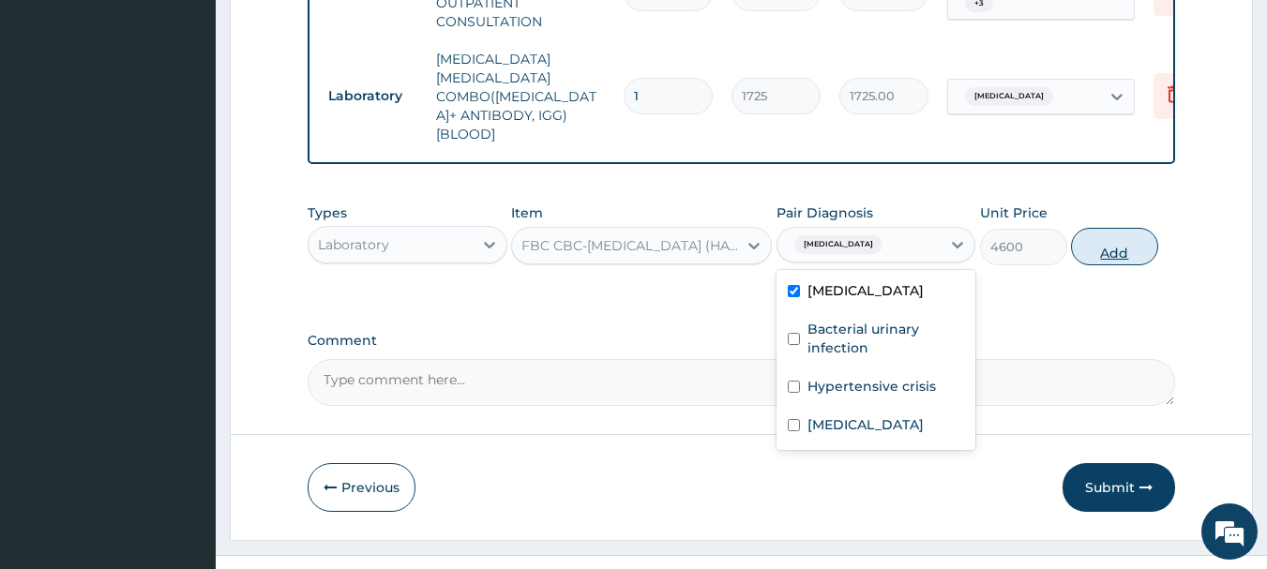
click at [1111, 228] on button "Add" at bounding box center [1114, 247] width 87 height 38
type input "0"
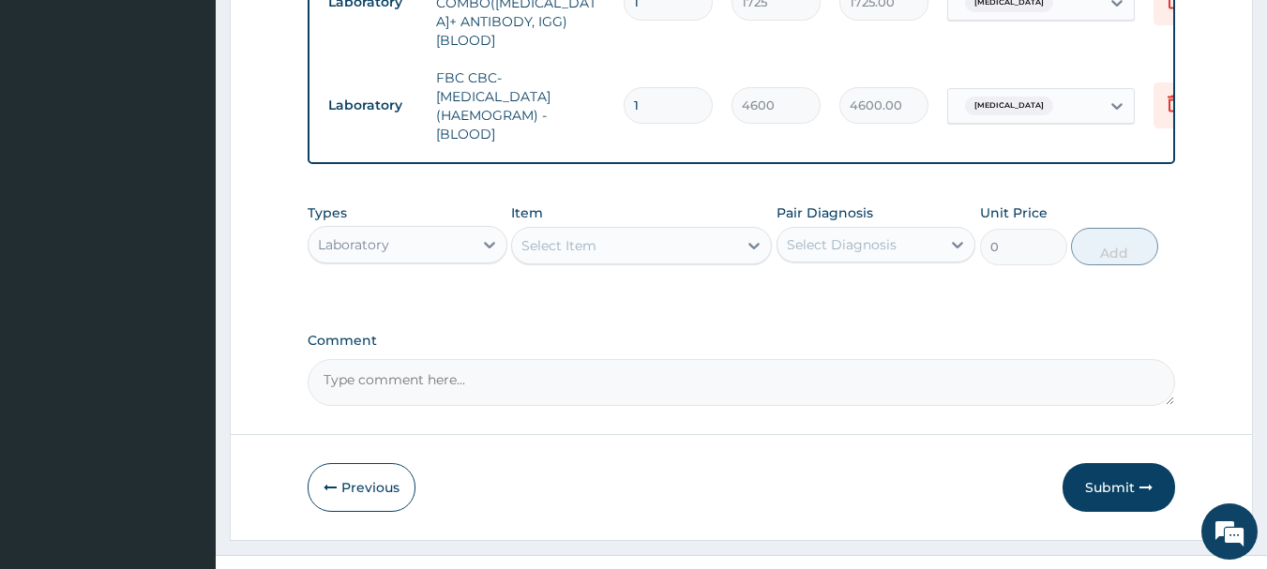
scroll to position [0, 1]
click at [592, 236] on div "Select Item" at bounding box center [559, 245] width 75 height 19
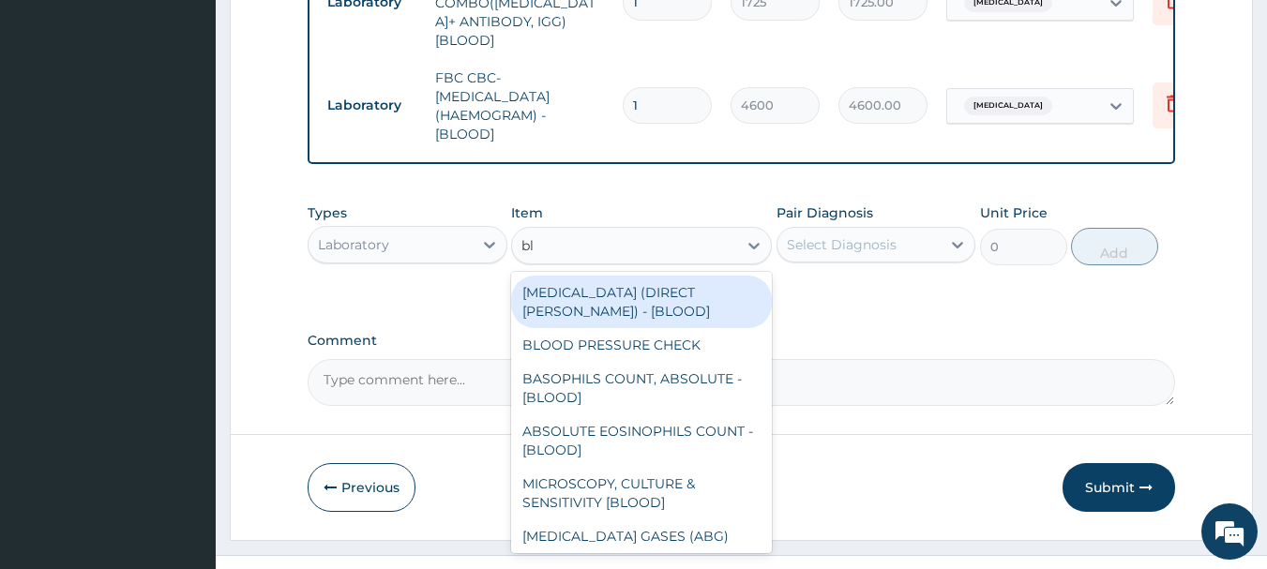
type input "blo"
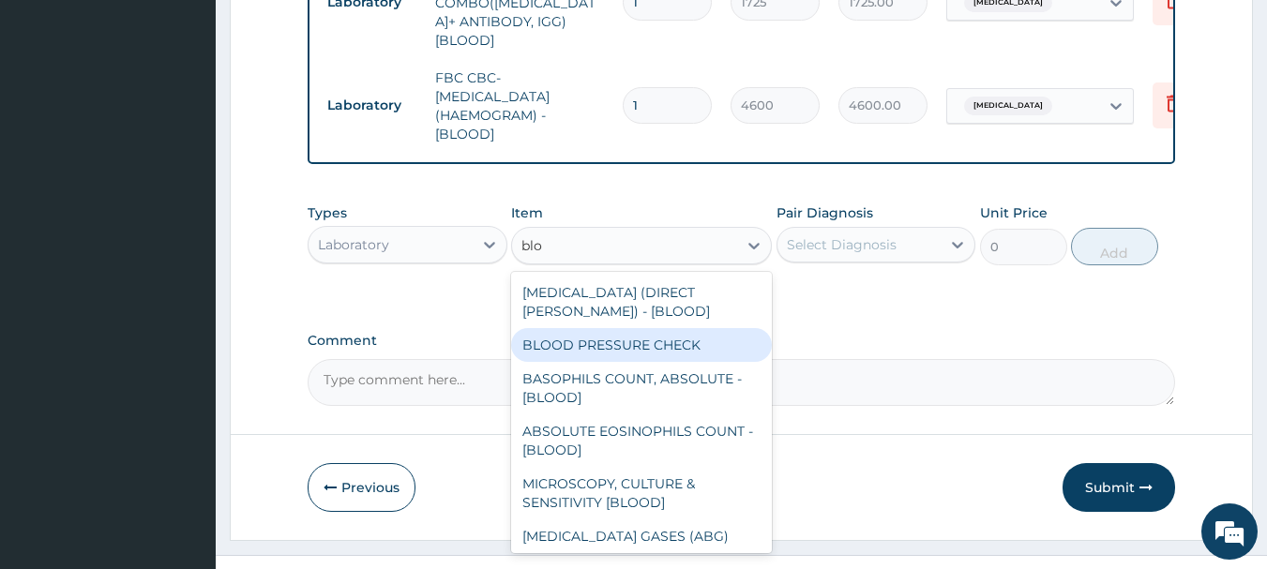
click at [614, 328] on div "BLOOD PRESSURE CHECK" at bounding box center [641, 345] width 261 height 34
type input "1380"
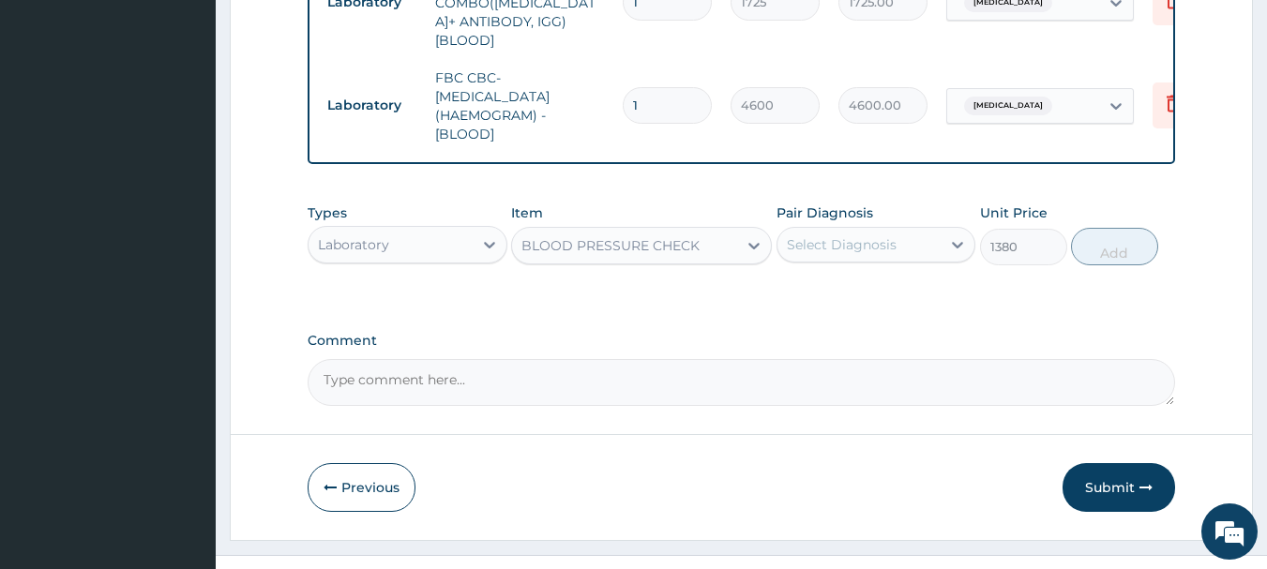
click at [867, 230] on div "Select Diagnosis" at bounding box center [860, 245] width 164 height 30
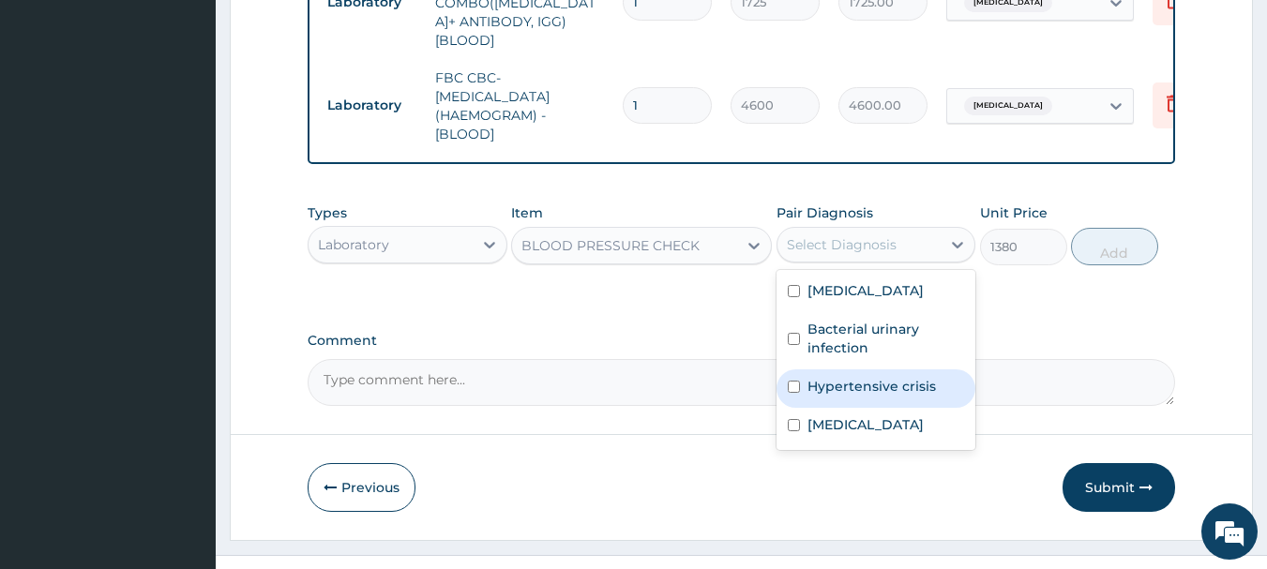
click at [849, 377] on label "Hypertensive crisis" at bounding box center [872, 386] width 129 height 19
checkbox input "true"
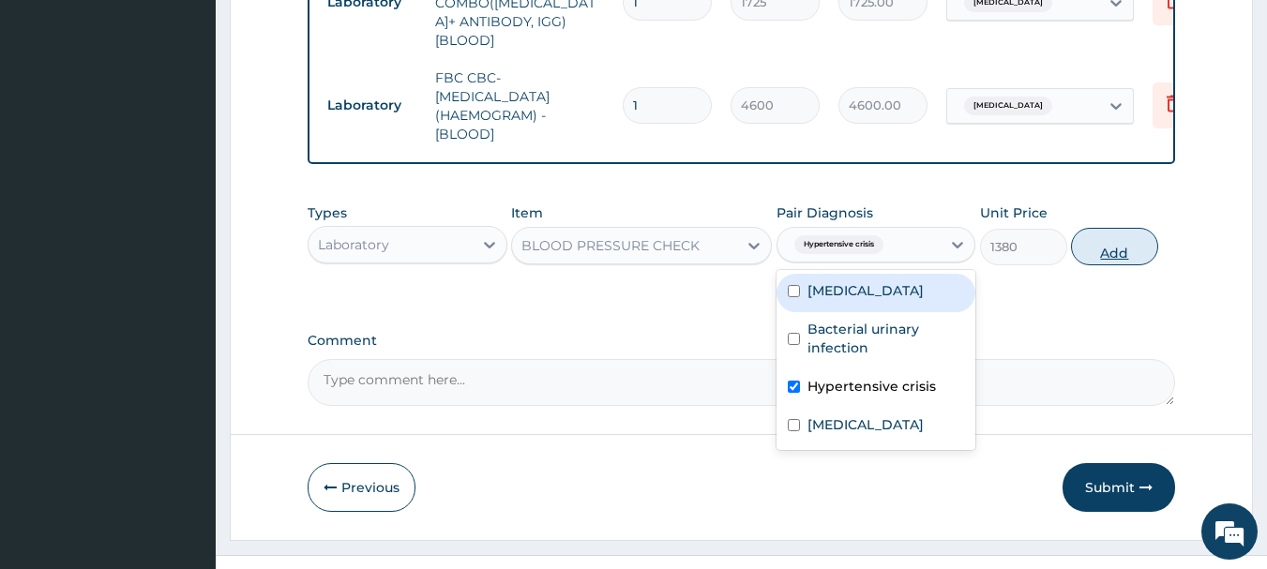
click at [1101, 228] on button "Add" at bounding box center [1114, 247] width 87 height 38
type input "0"
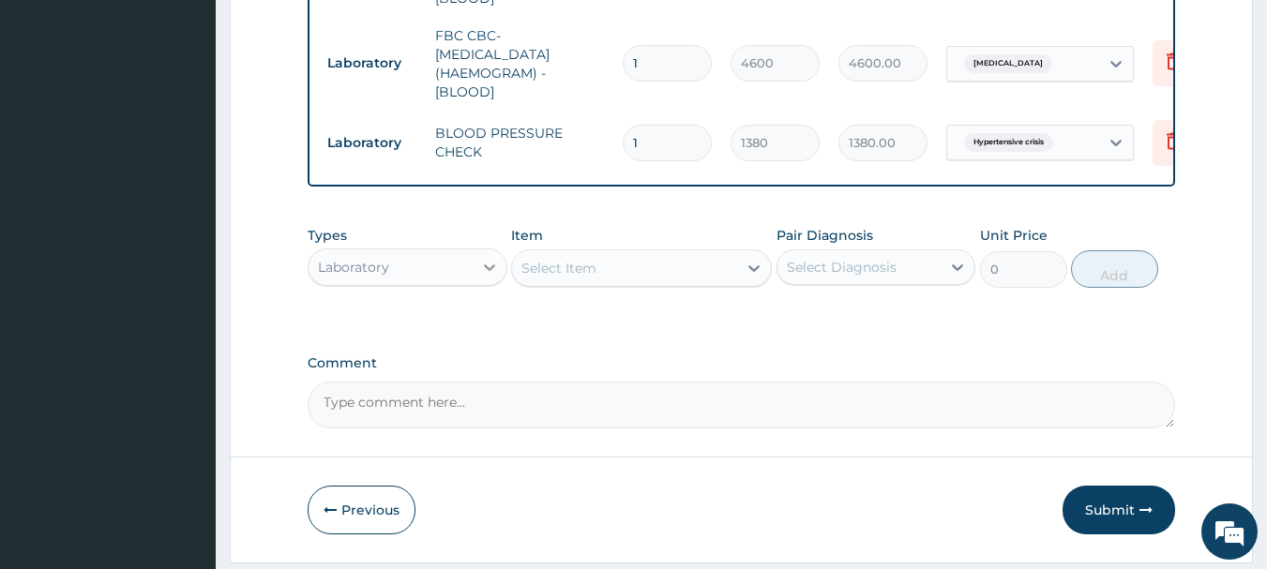
scroll to position [1165, 0]
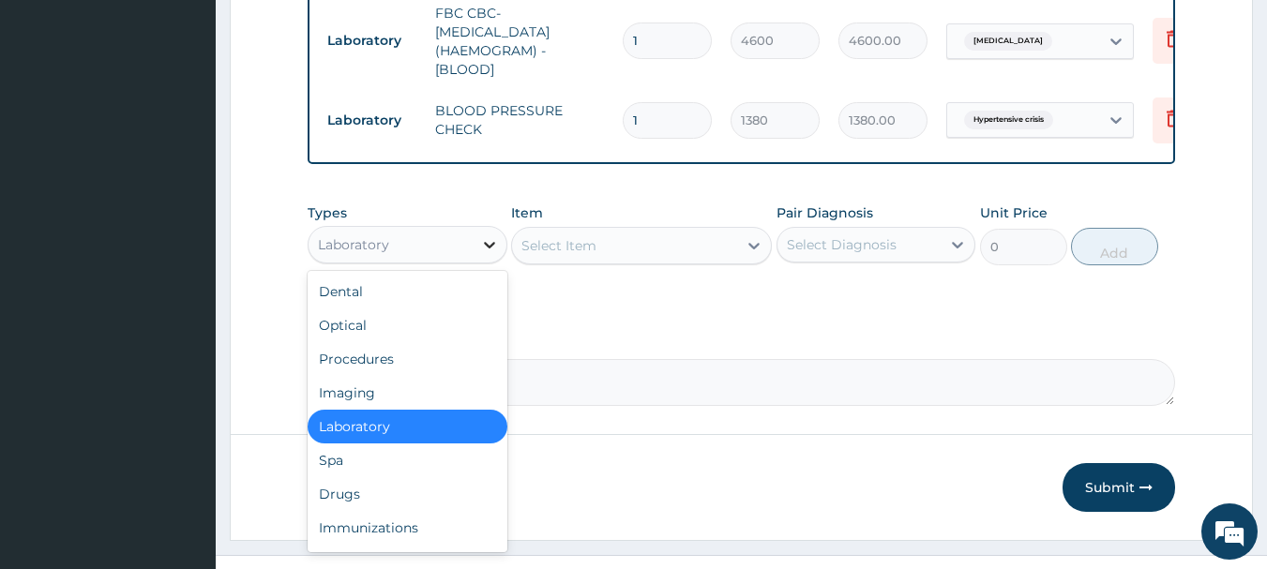
click at [481, 235] on icon at bounding box center [489, 244] width 19 height 19
click at [417, 478] on div "Drugs" at bounding box center [408, 495] width 200 height 34
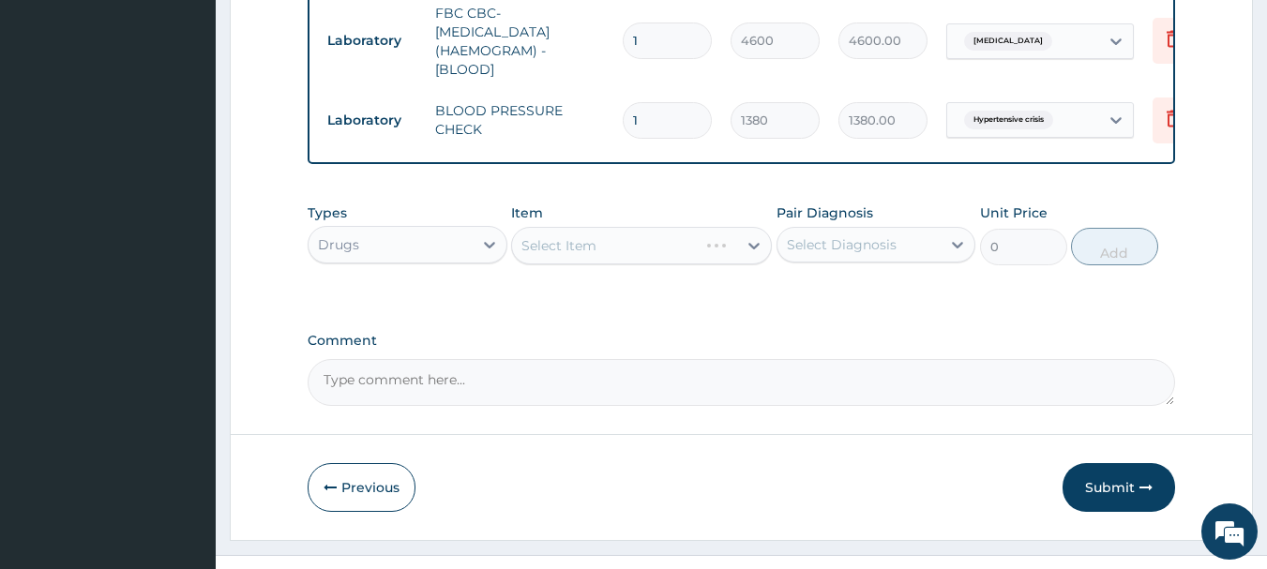
click at [807, 235] on div "Select Diagnosis" at bounding box center [842, 244] width 110 height 19
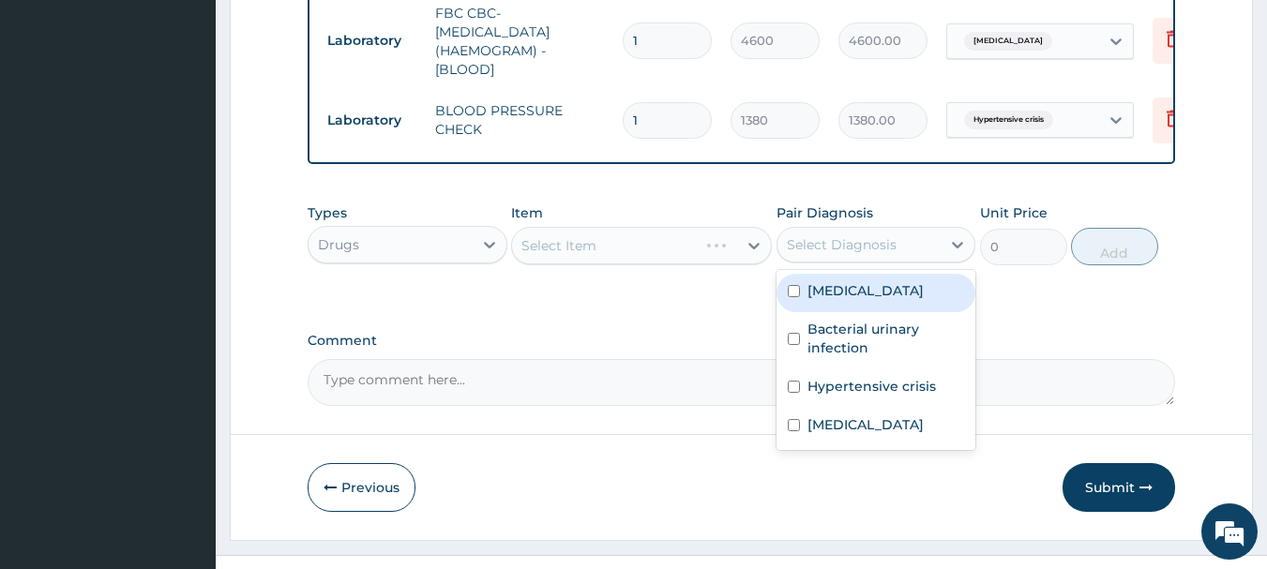
click at [842, 281] on label "Sepsis" at bounding box center [866, 290] width 116 height 19
checkbox input "true"
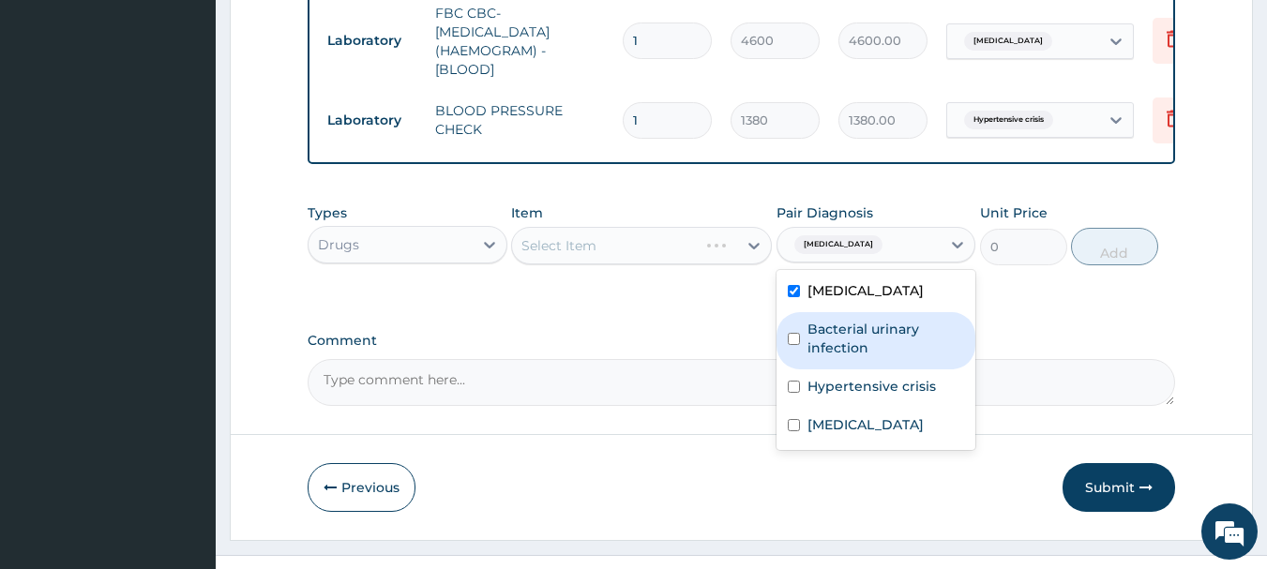
click at [829, 332] on div "Bacterial urinary infection" at bounding box center [877, 340] width 200 height 57
checkbox input "true"
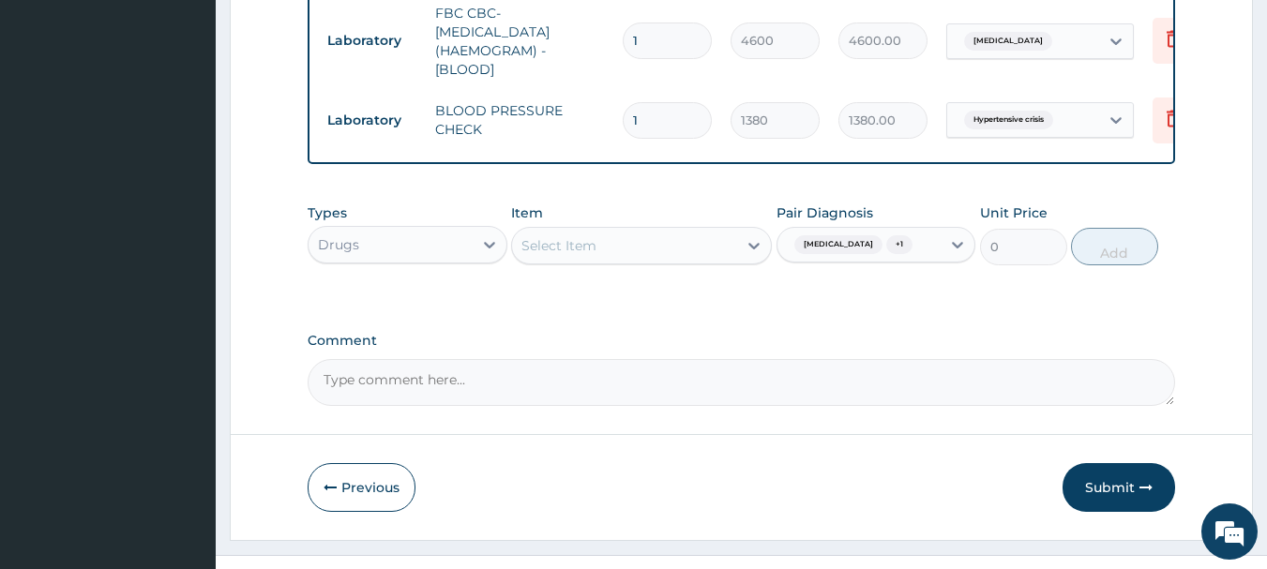
click at [677, 231] on div "Select Item" at bounding box center [624, 246] width 225 height 30
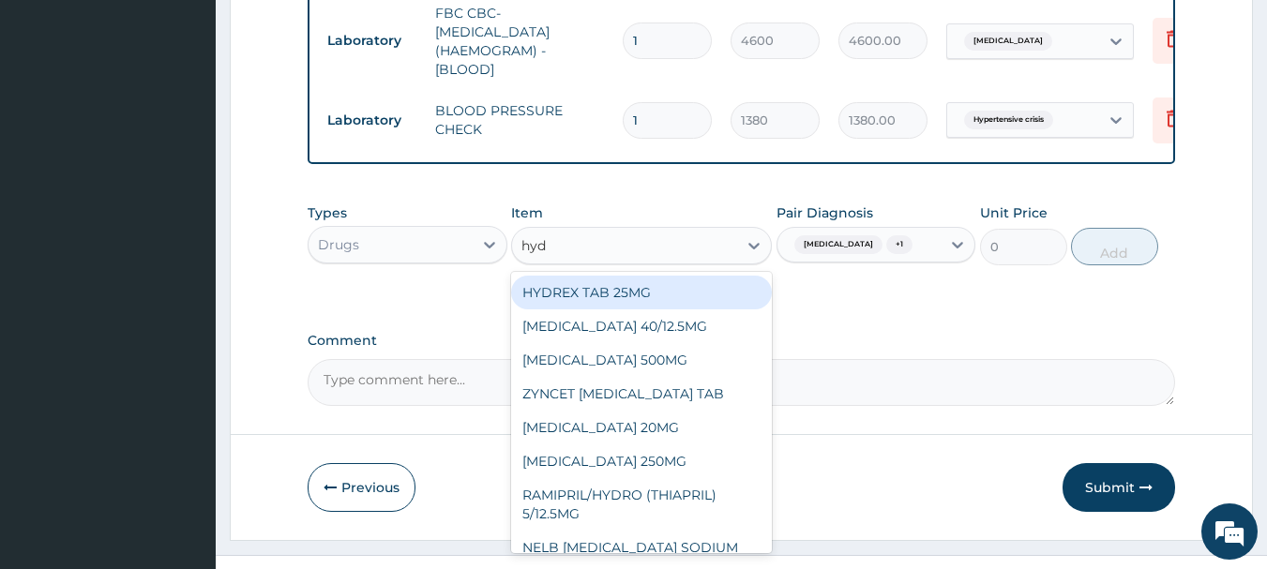
type input "hydr"
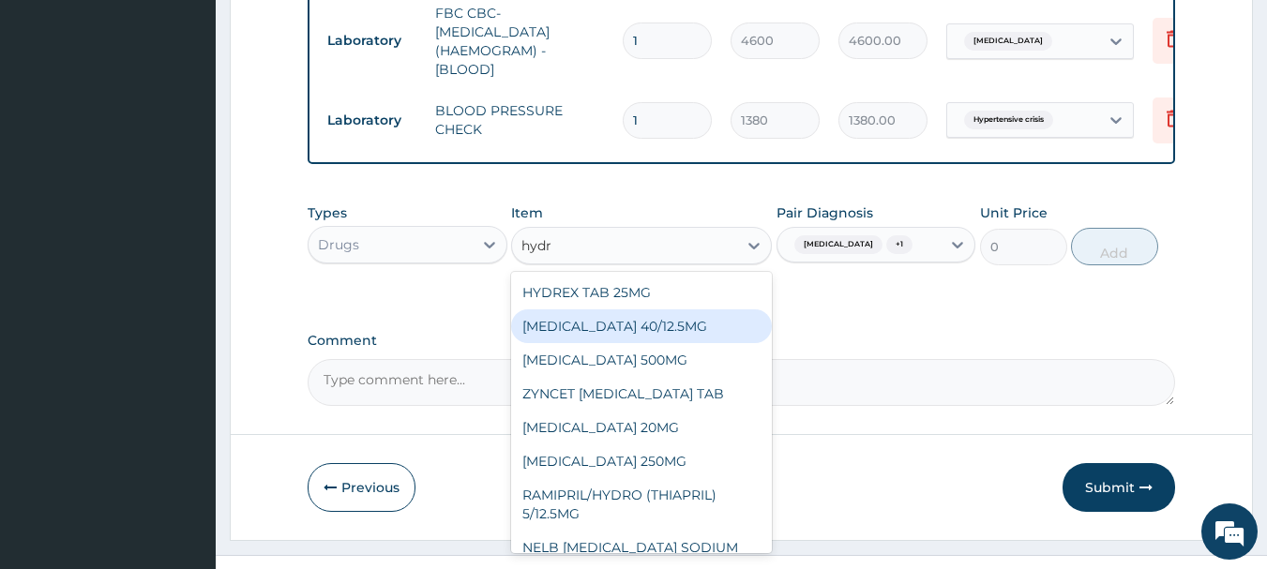
click at [642, 332] on div "TELMISARTAN HYDROCHLOROTHIAZIDE 40/12.5MG" at bounding box center [641, 327] width 261 height 34
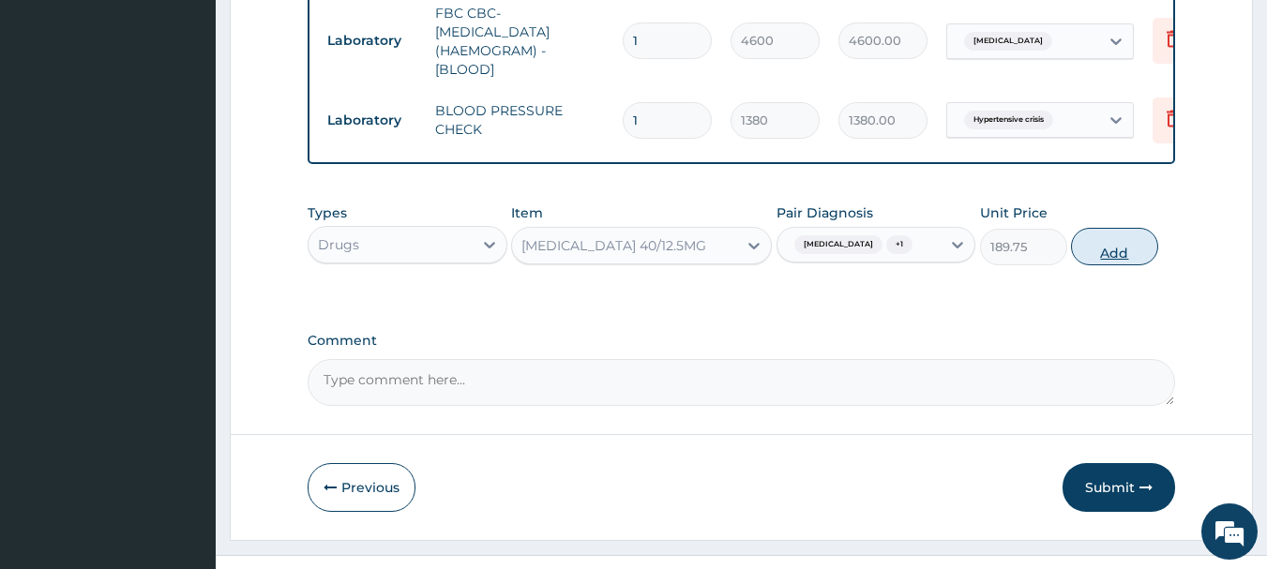
click at [1084, 228] on button "Add" at bounding box center [1114, 247] width 87 height 38
type input "0"
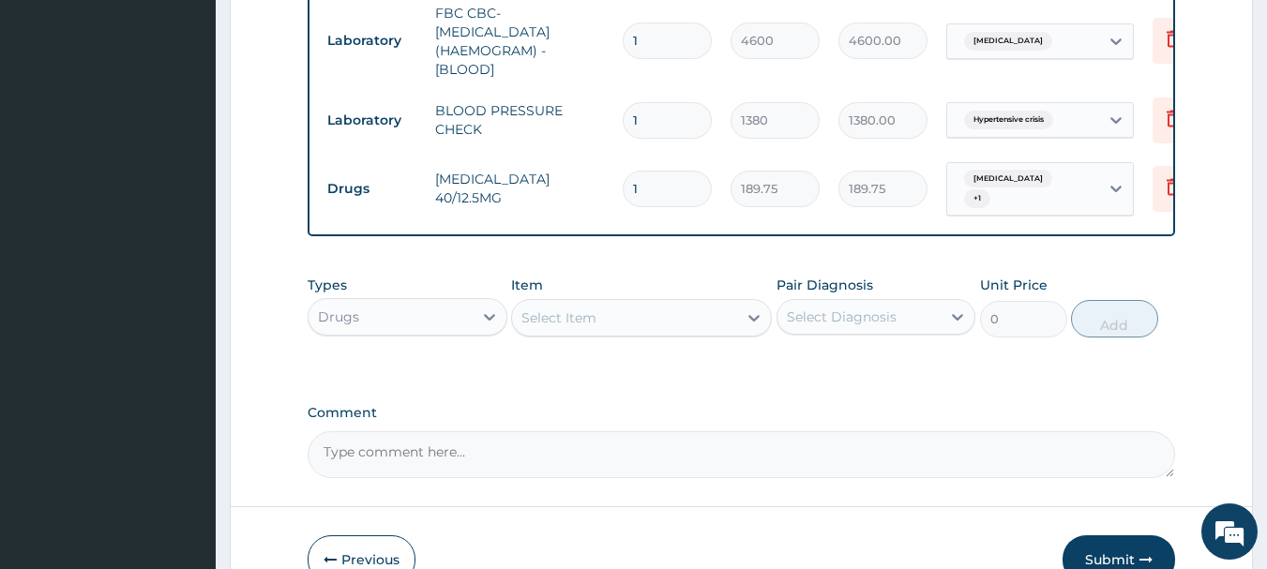
type input "10"
type input "1897.50"
type input "10"
click at [622, 303] on div "Select Item" at bounding box center [624, 318] width 225 height 30
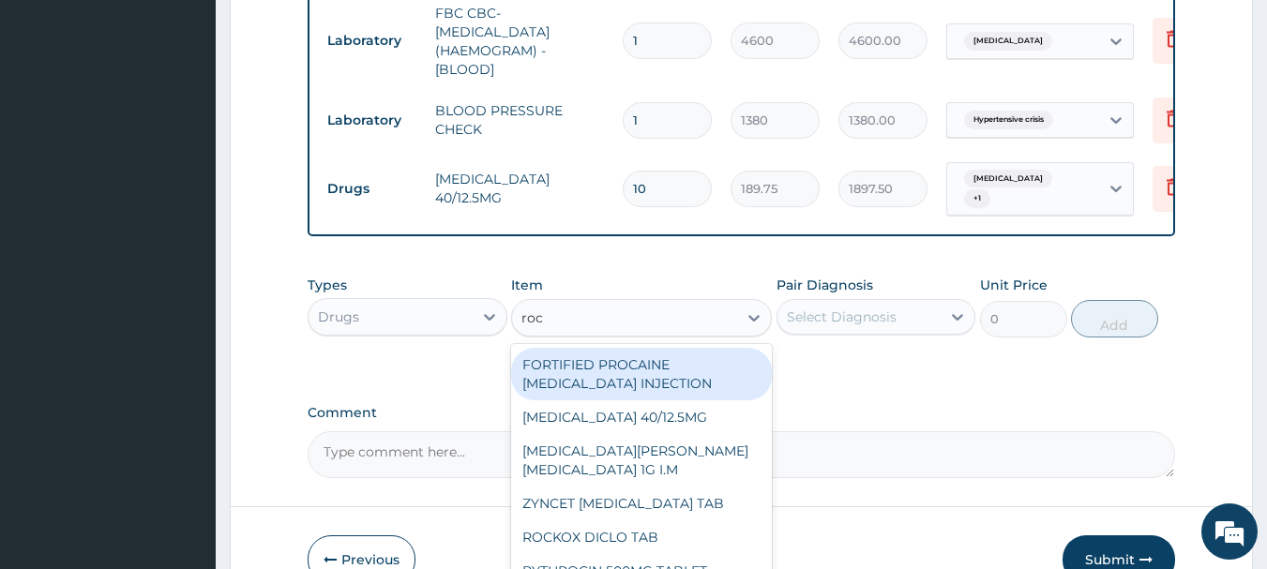
type input "roce"
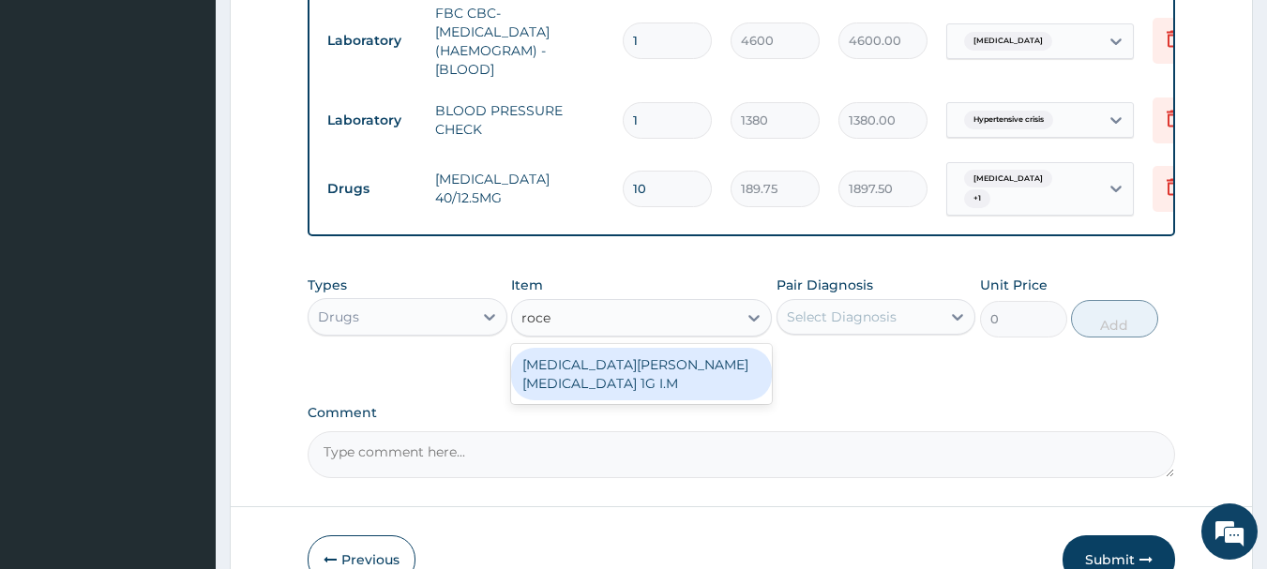
click at [675, 348] on div "ROCEPHIN CEFTRIAXONE 1G I.M" at bounding box center [641, 374] width 261 height 53
type input "8855"
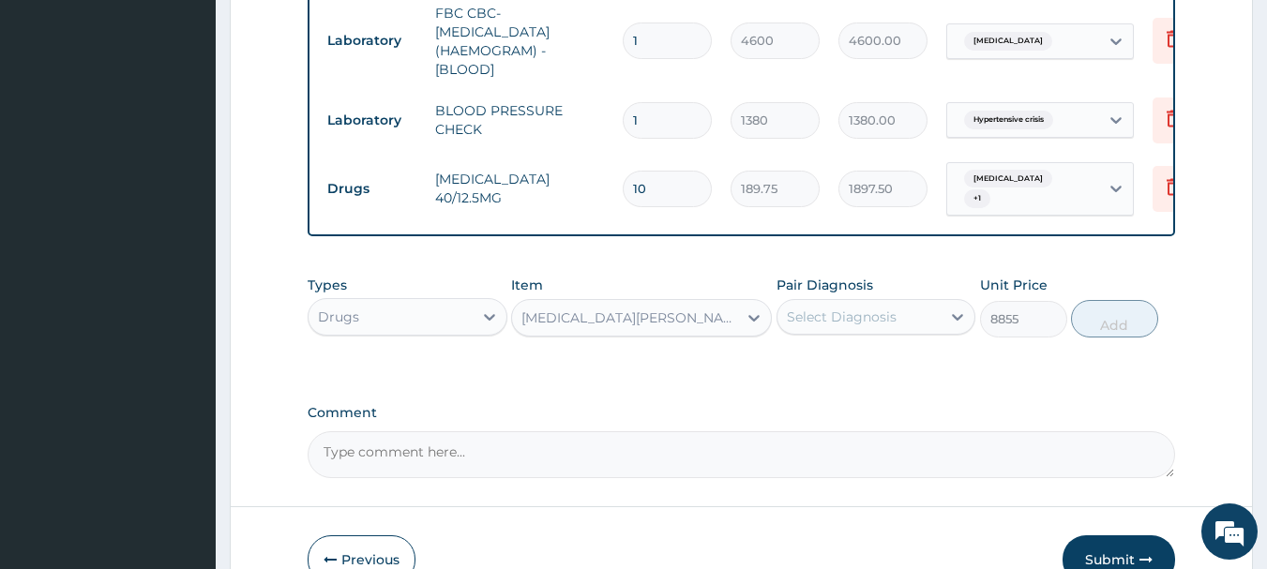
click at [797, 308] on div "Select Diagnosis" at bounding box center [842, 317] width 110 height 19
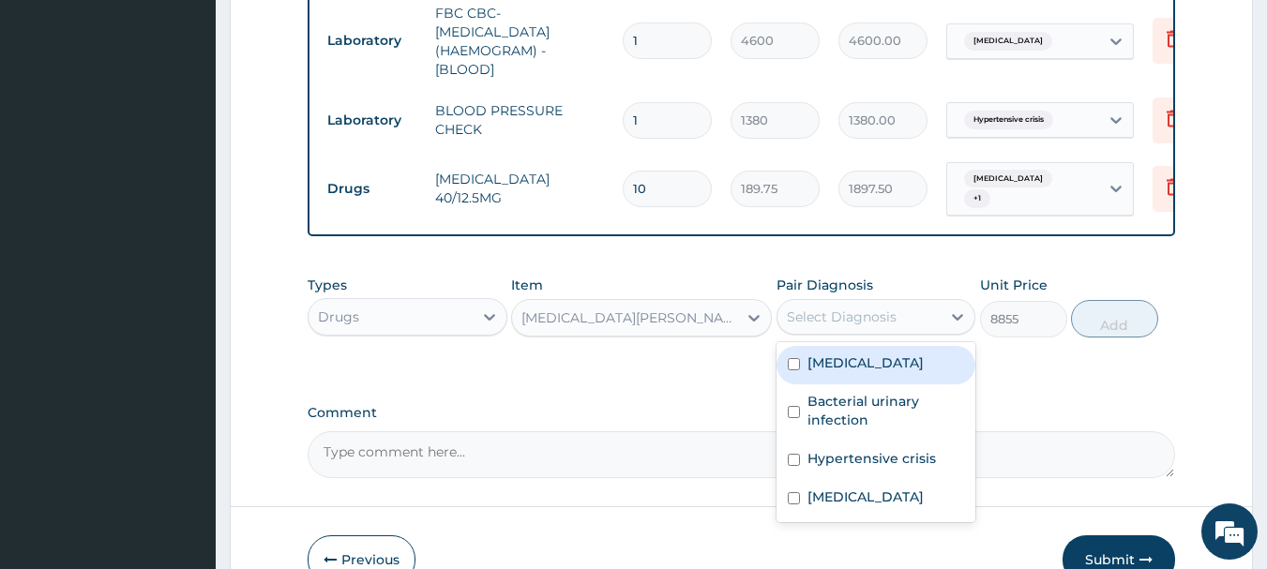
click at [819, 354] on label "Sepsis" at bounding box center [866, 363] width 116 height 19
checkbox input "true"
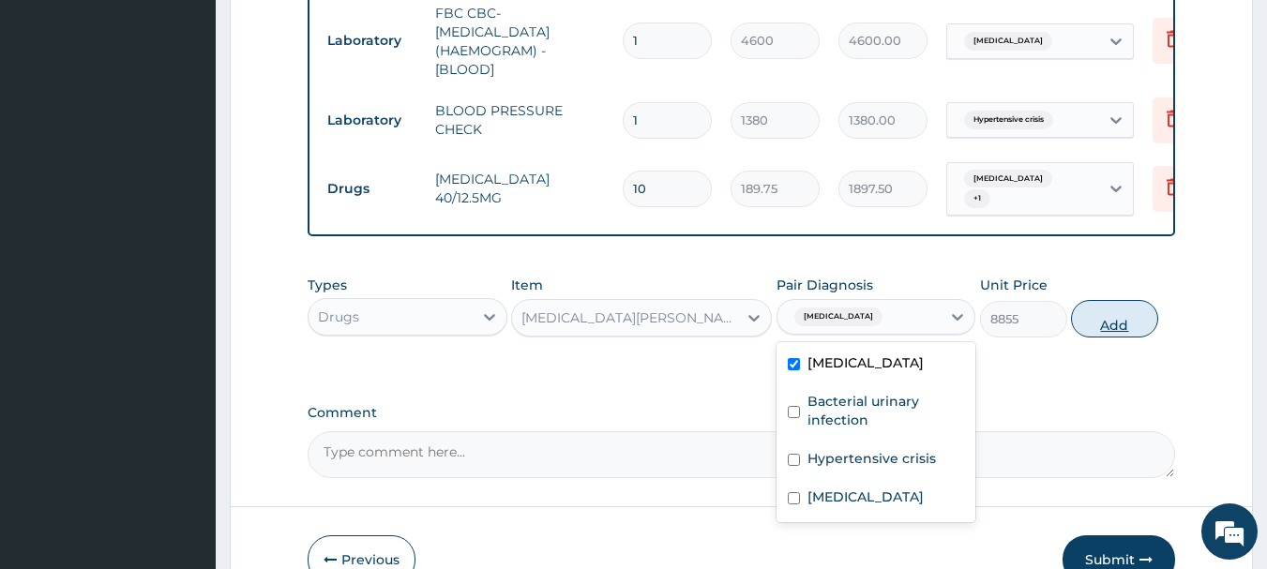
click at [1103, 300] on button "Add" at bounding box center [1114, 319] width 87 height 38
type input "0"
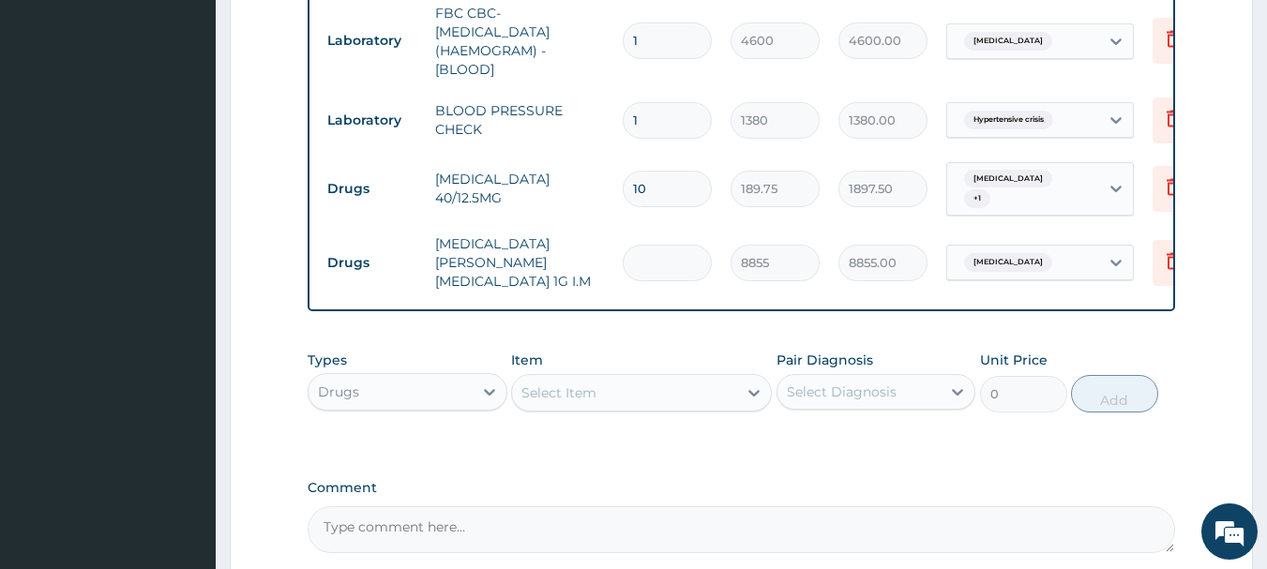
type input "0.00"
type input "5"
type input "44275.00"
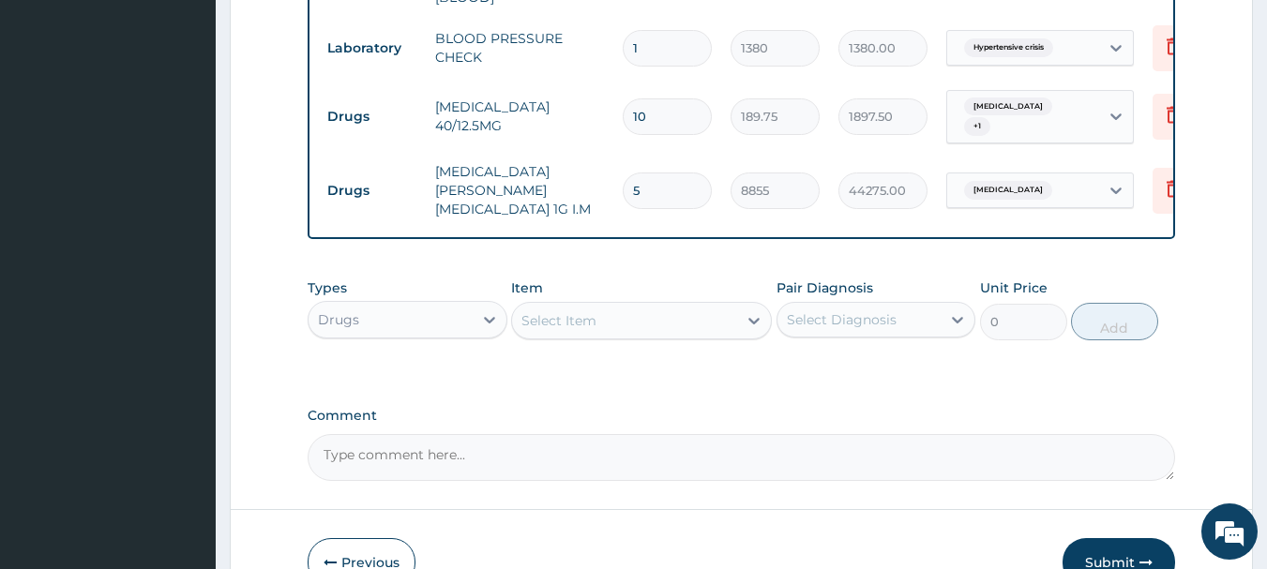
scroll to position [1305, 0]
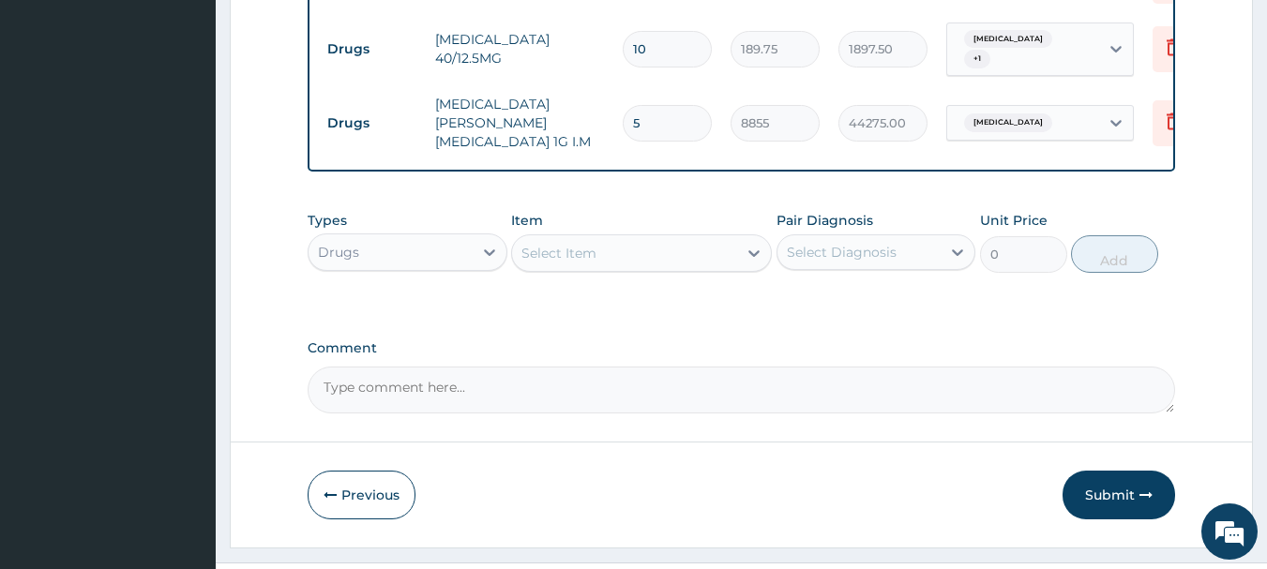
type input "5"
click at [602, 238] on div "Select Item" at bounding box center [624, 253] width 225 height 30
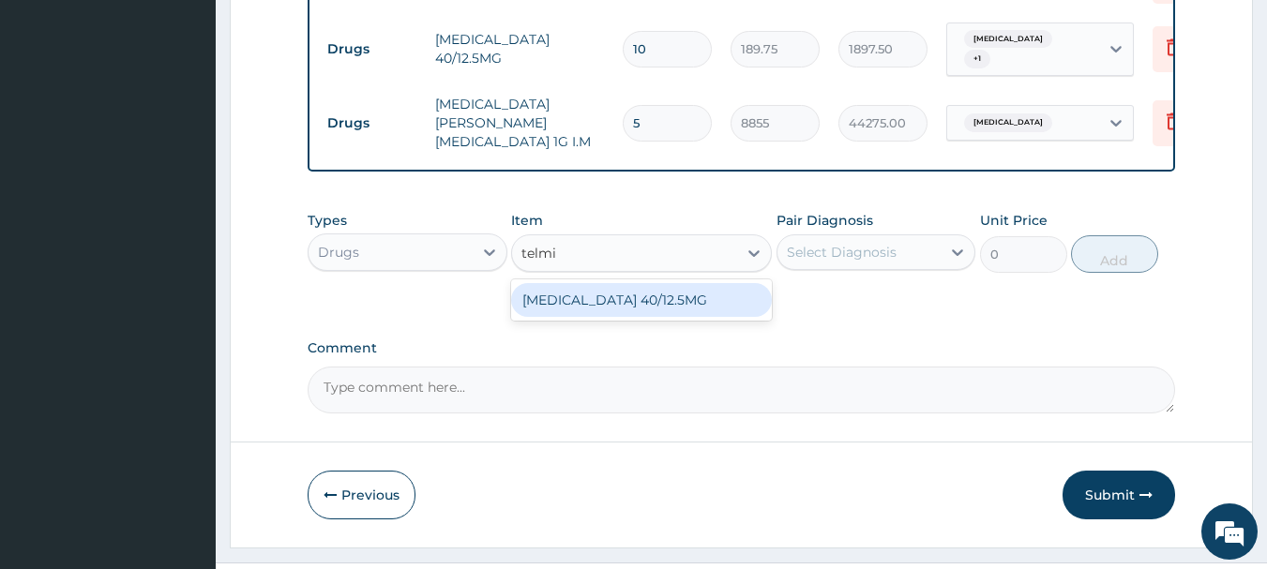
type input "telmi"
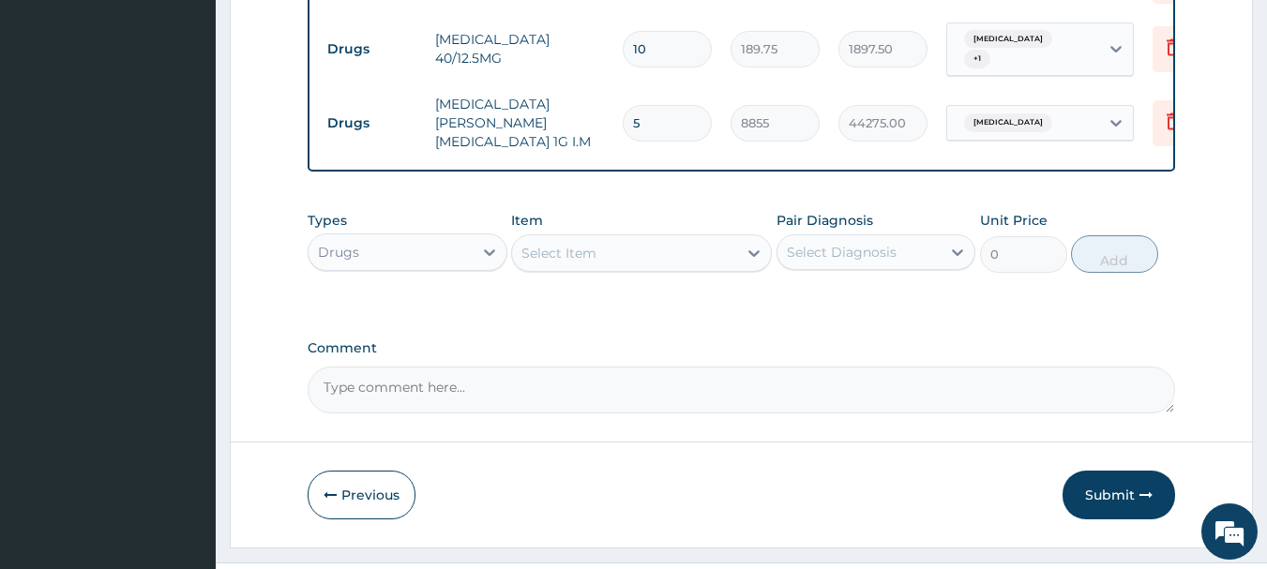
click at [684, 238] on div "Select Item" at bounding box center [624, 253] width 225 height 30
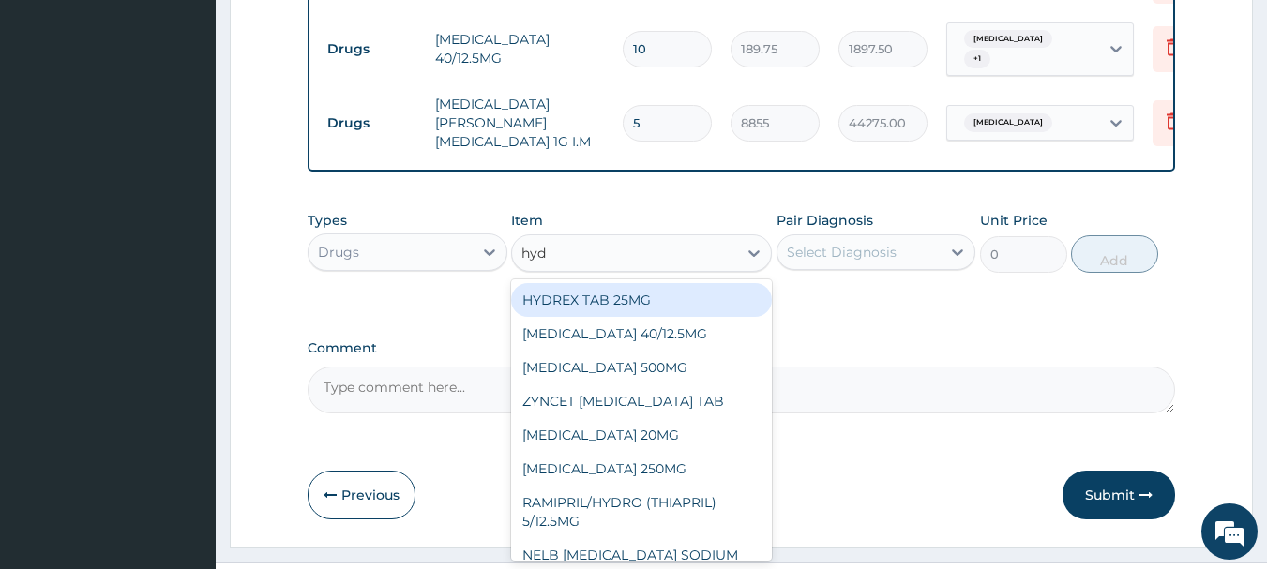
type input "hydr"
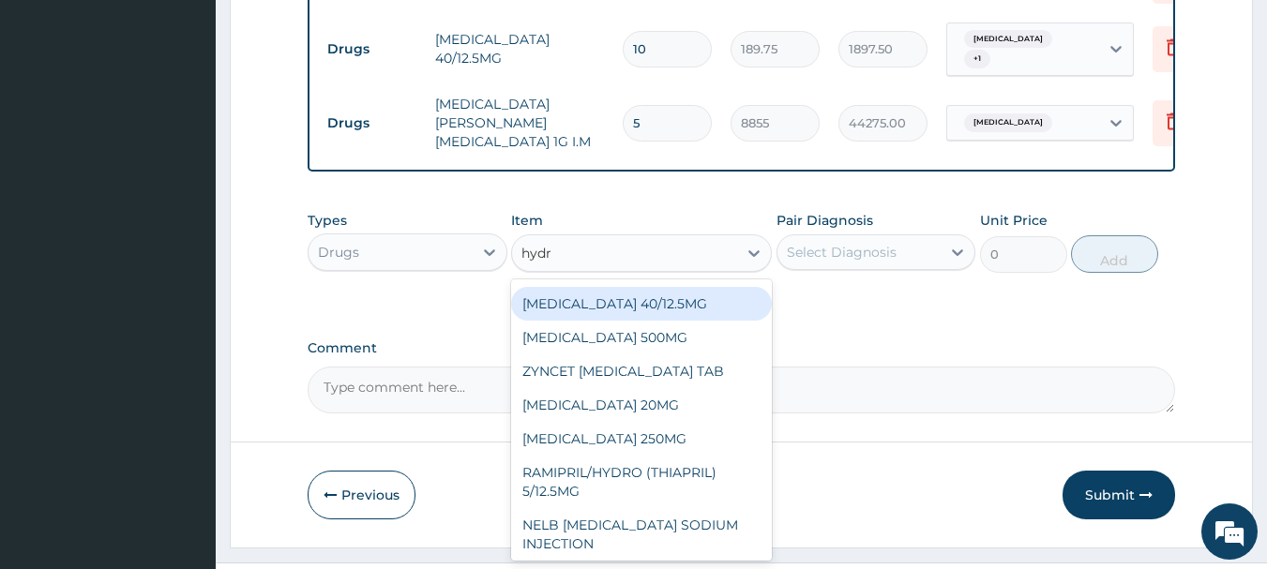
scroll to position [0, 0]
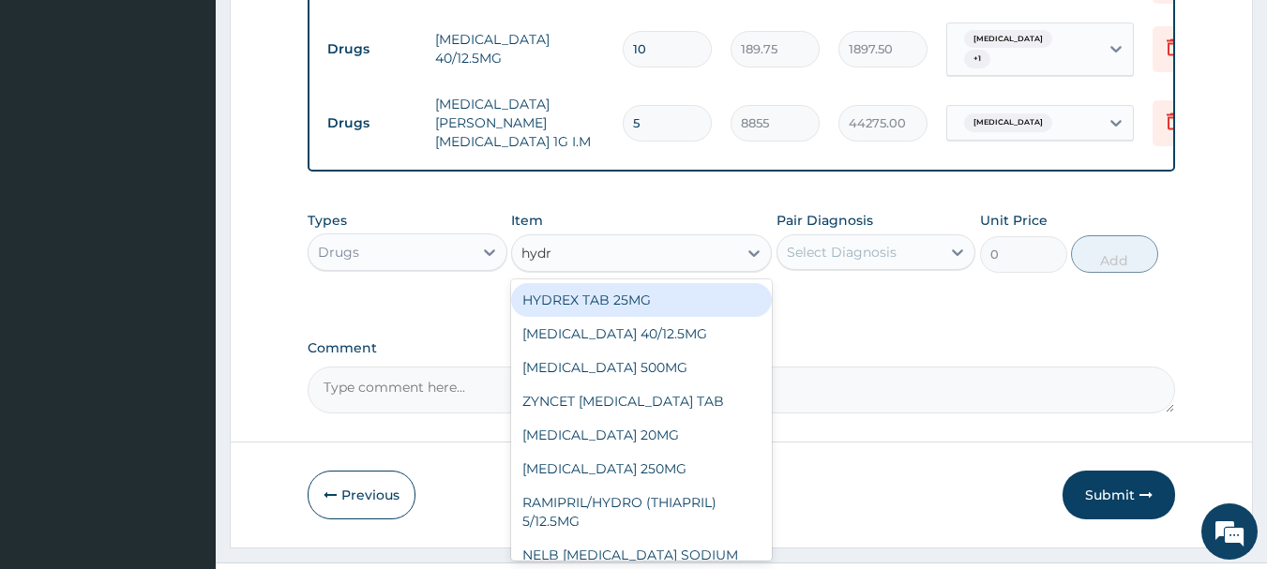
click at [682, 283] on div "HYDREX TAB 25MG" at bounding box center [641, 300] width 261 height 34
type input "25.3"
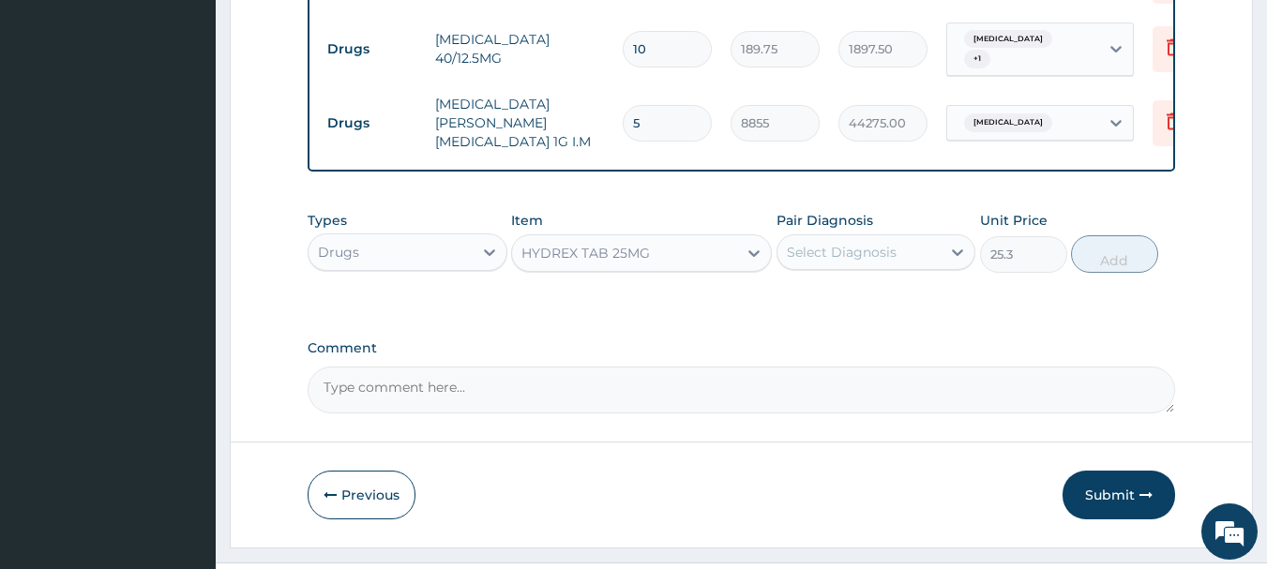
click at [844, 243] on div "Select Diagnosis" at bounding box center [842, 252] width 110 height 19
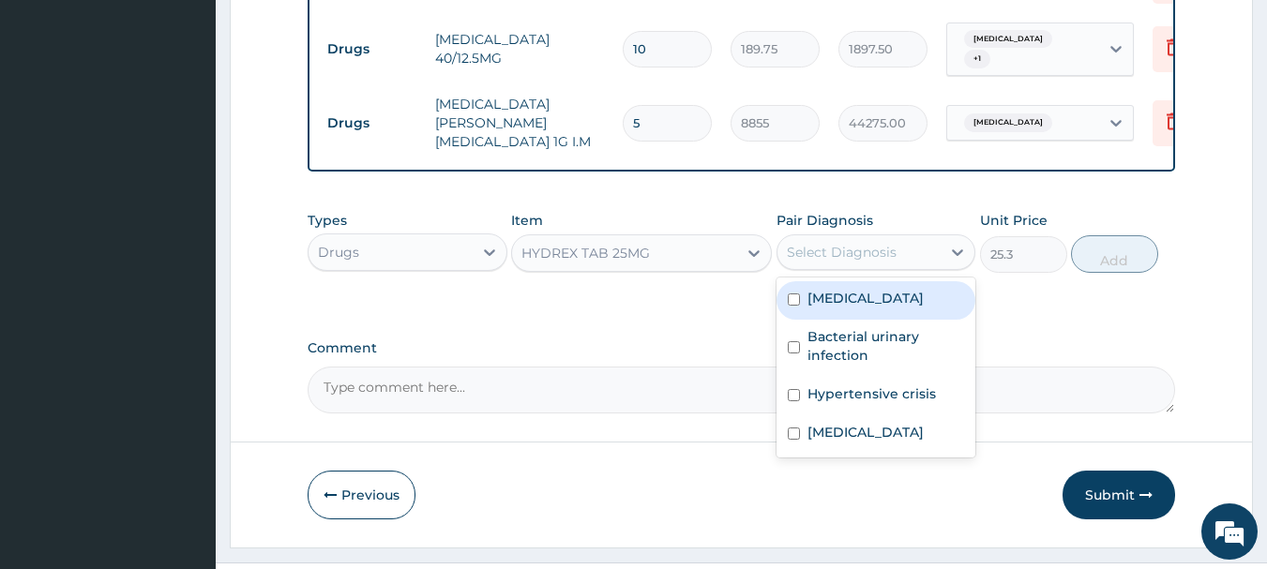
click at [868, 281] on div "Sepsis" at bounding box center [877, 300] width 200 height 38
checkbox input "true"
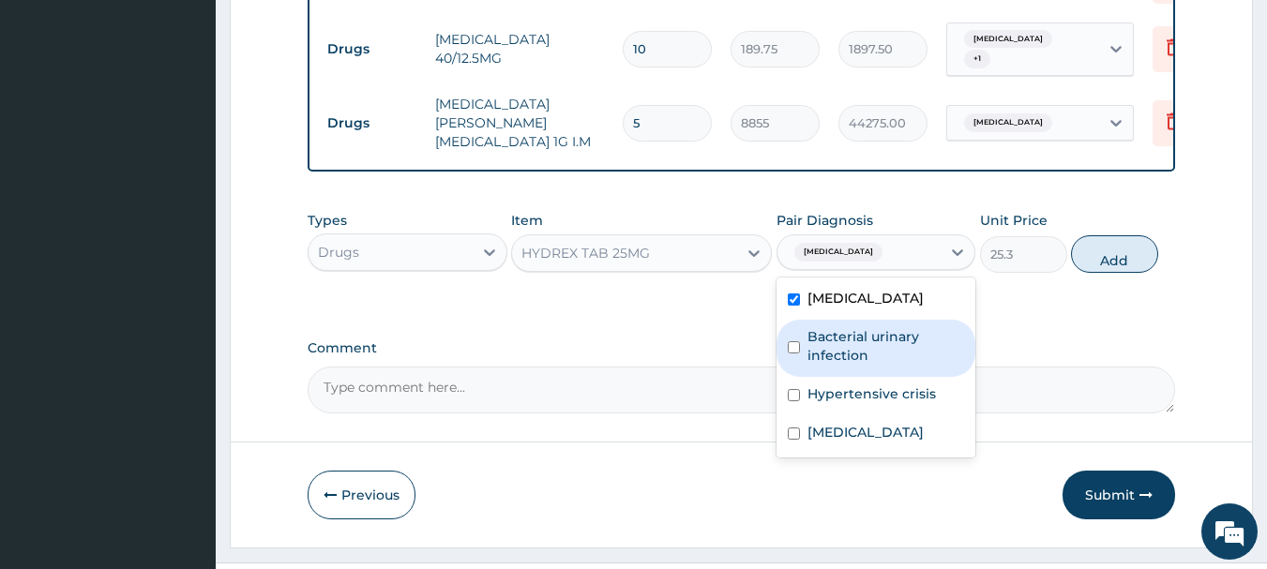
click at [842, 327] on label "Bacterial urinary infection" at bounding box center [887, 346] width 158 height 38
checkbox input "true"
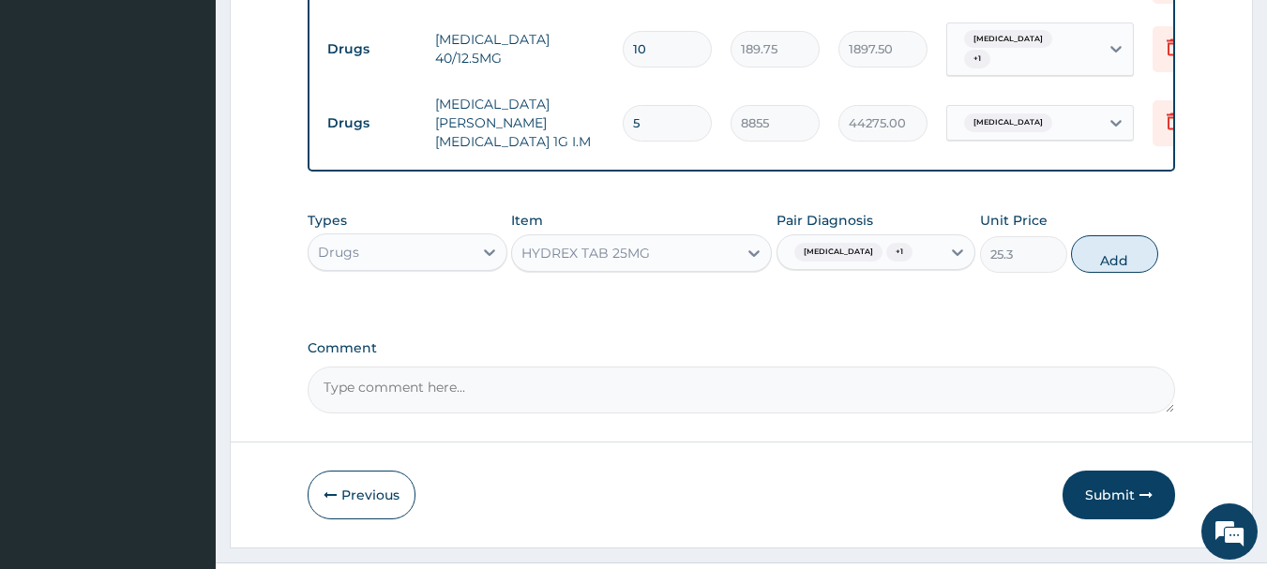
click at [1100, 235] on button "Add" at bounding box center [1114, 254] width 87 height 38
type input "0"
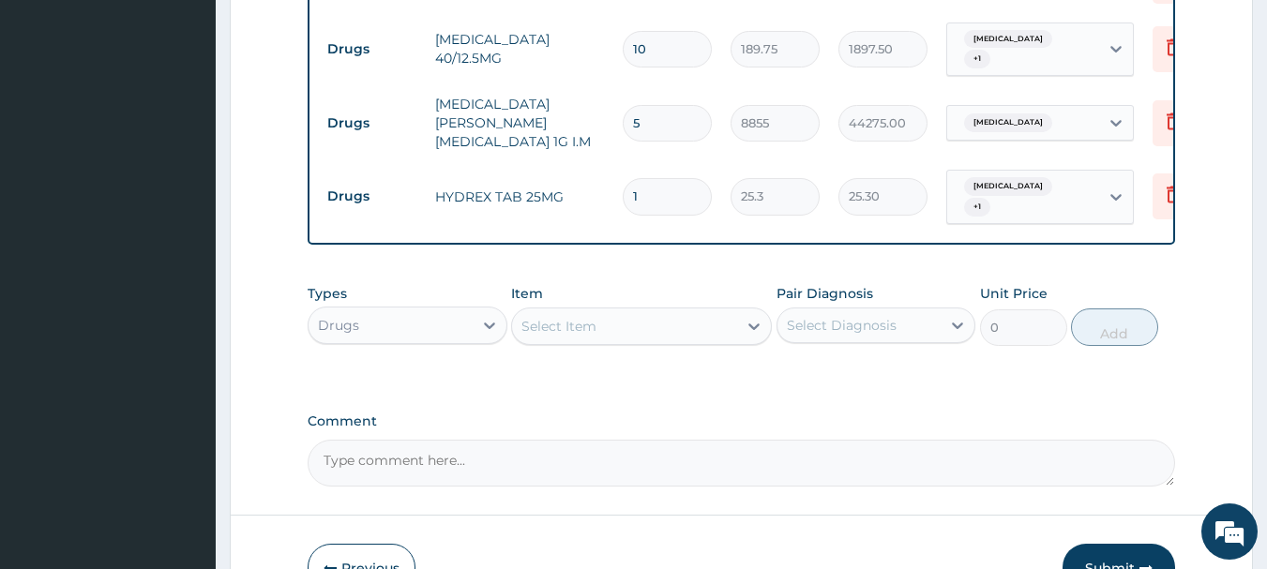
type input "15"
type input "379.50"
type input "15"
click at [722, 311] on div "Select Item" at bounding box center [624, 326] width 225 height 30
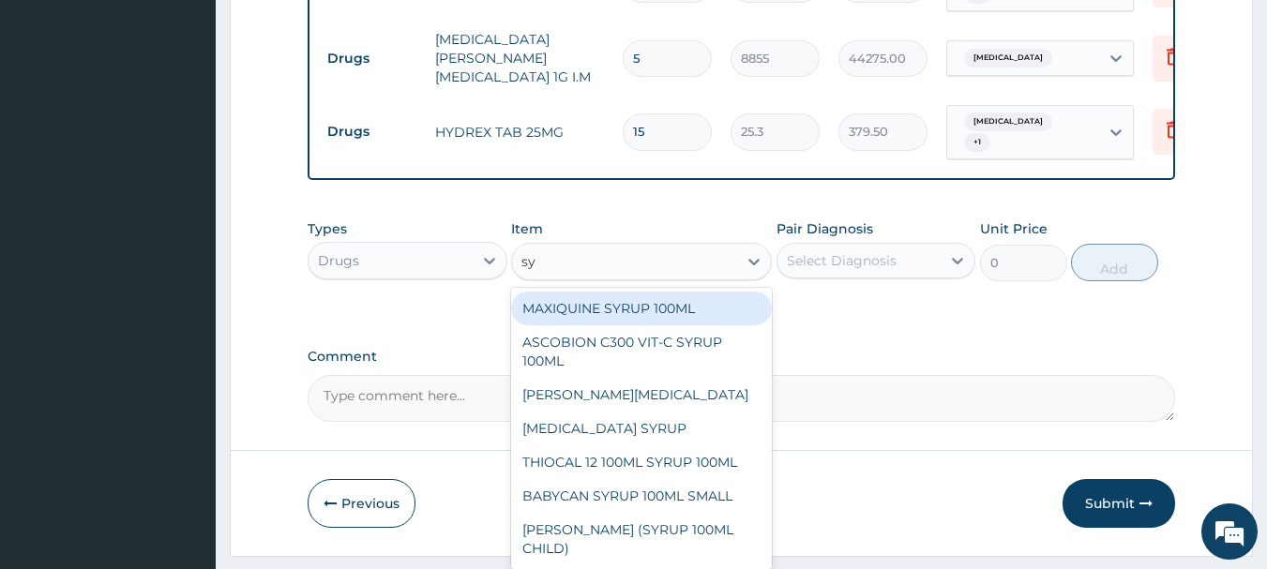
type input "s"
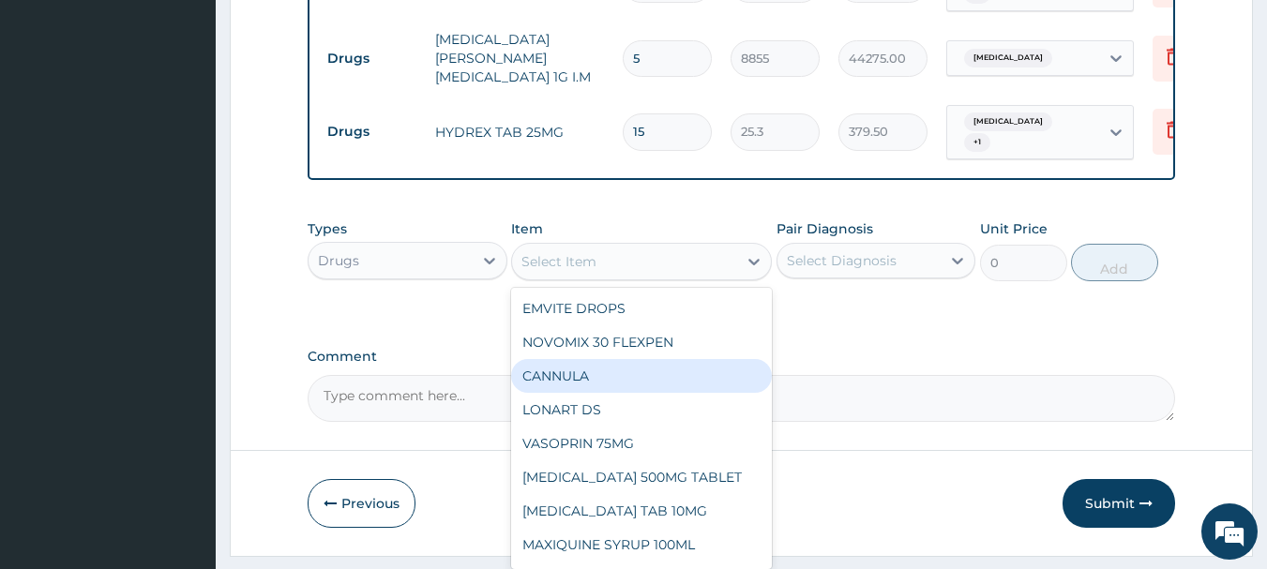
click at [604, 359] on div "CANNULA" at bounding box center [641, 376] width 261 height 34
type input "253"
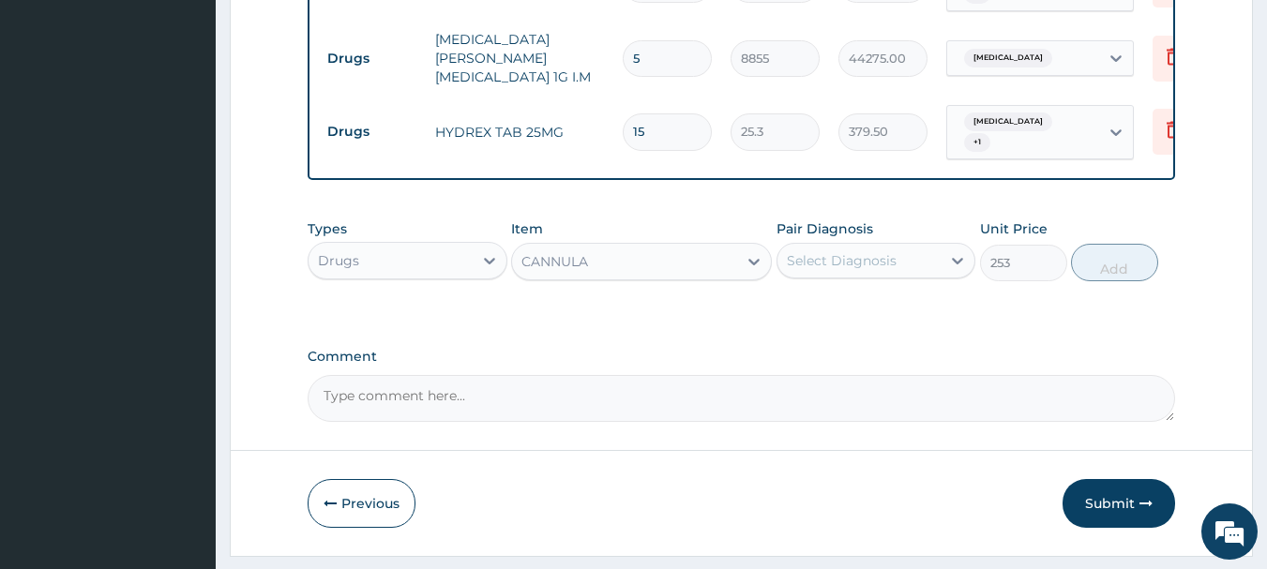
click at [851, 251] on div "Select Diagnosis" at bounding box center [842, 260] width 110 height 19
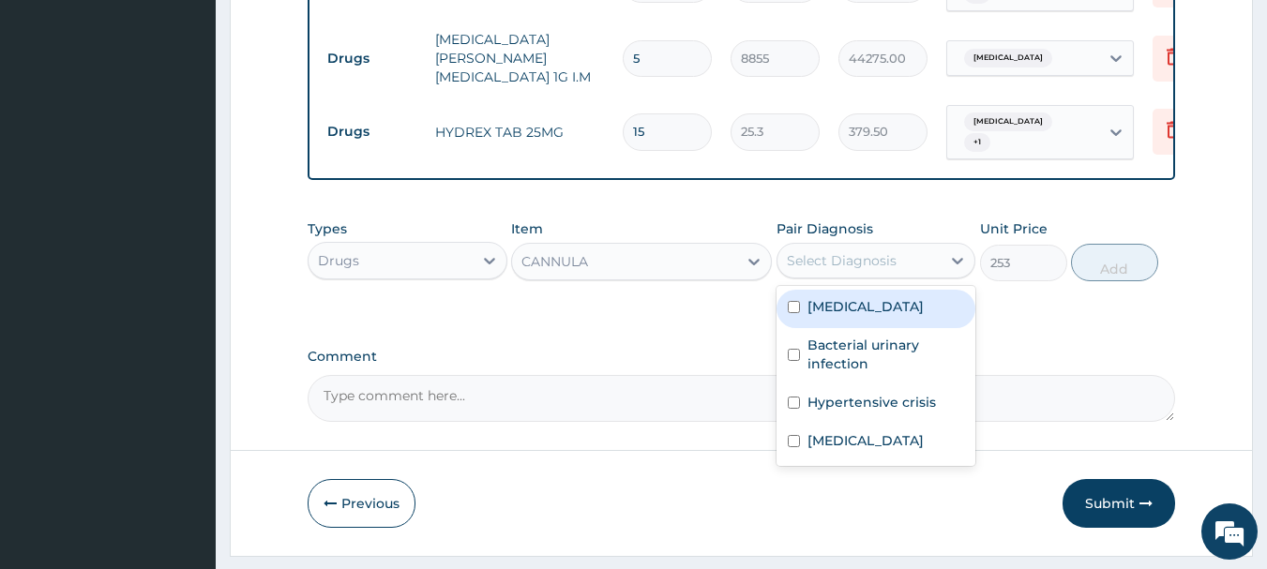
click at [849, 297] on label "Sepsis" at bounding box center [866, 306] width 116 height 19
checkbox input "true"
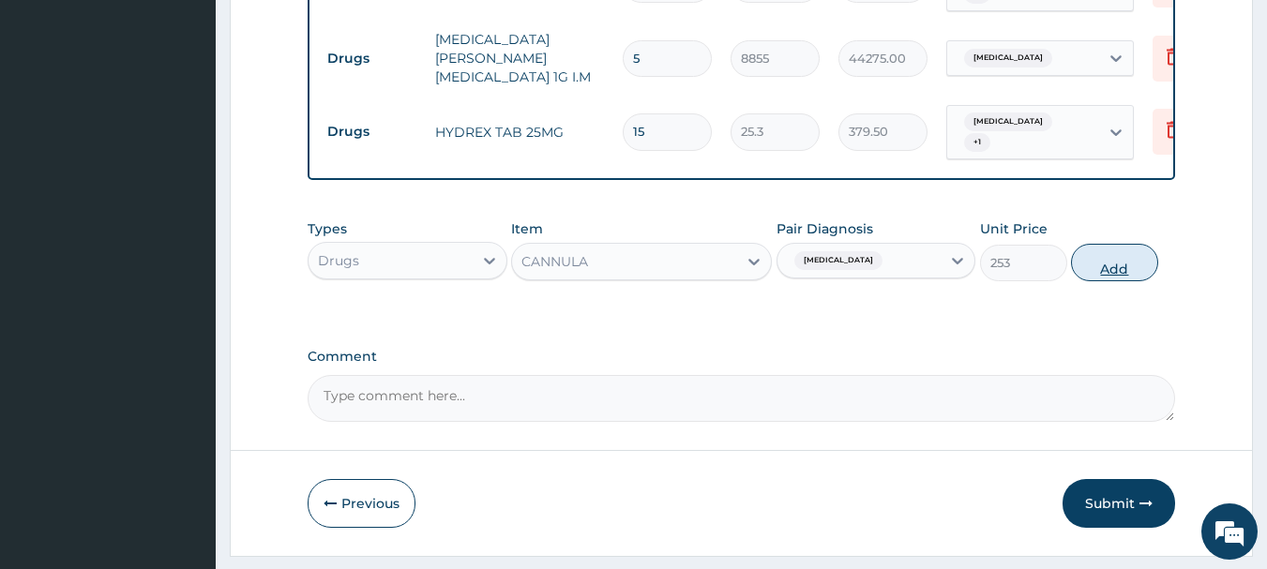
click at [1082, 244] on button "Add" at bounding box center [1114, 263] width 87 height 38
type input "0"
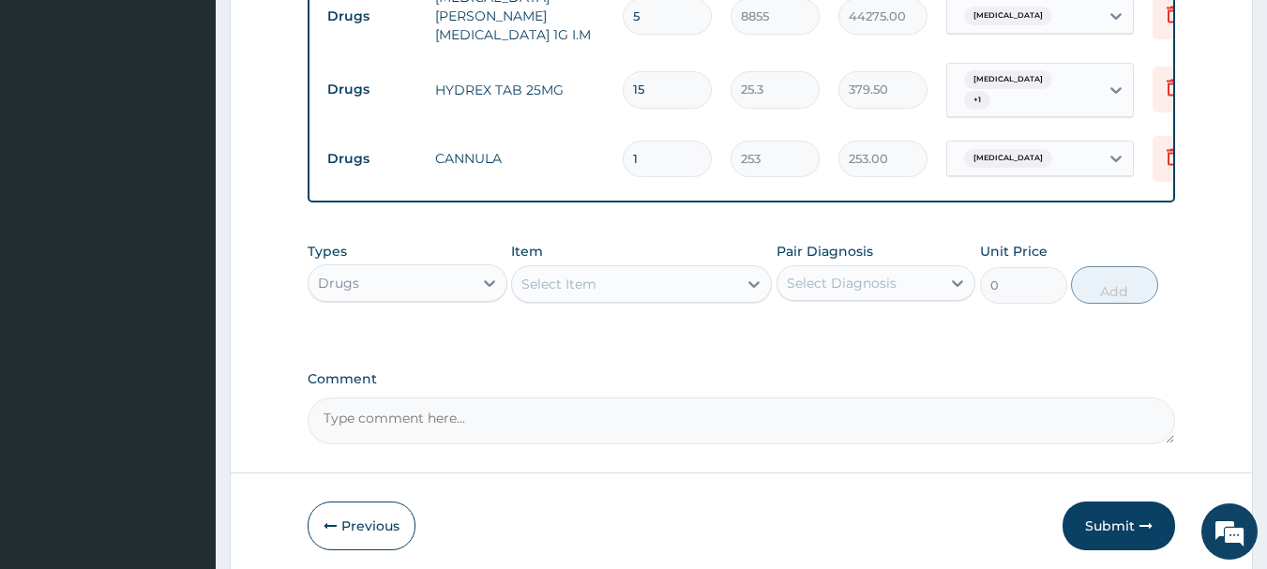
scroll to position [1434, 0]
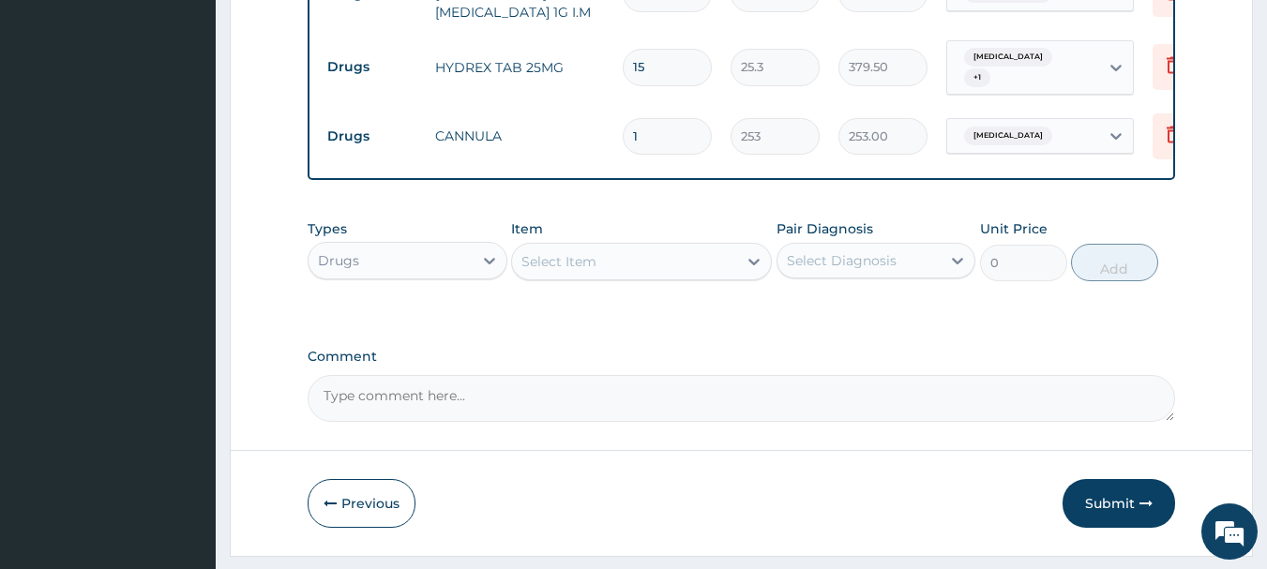
click at [673, 247] on div "Select Item" at bounding box center [624, 262] width 225 height 30
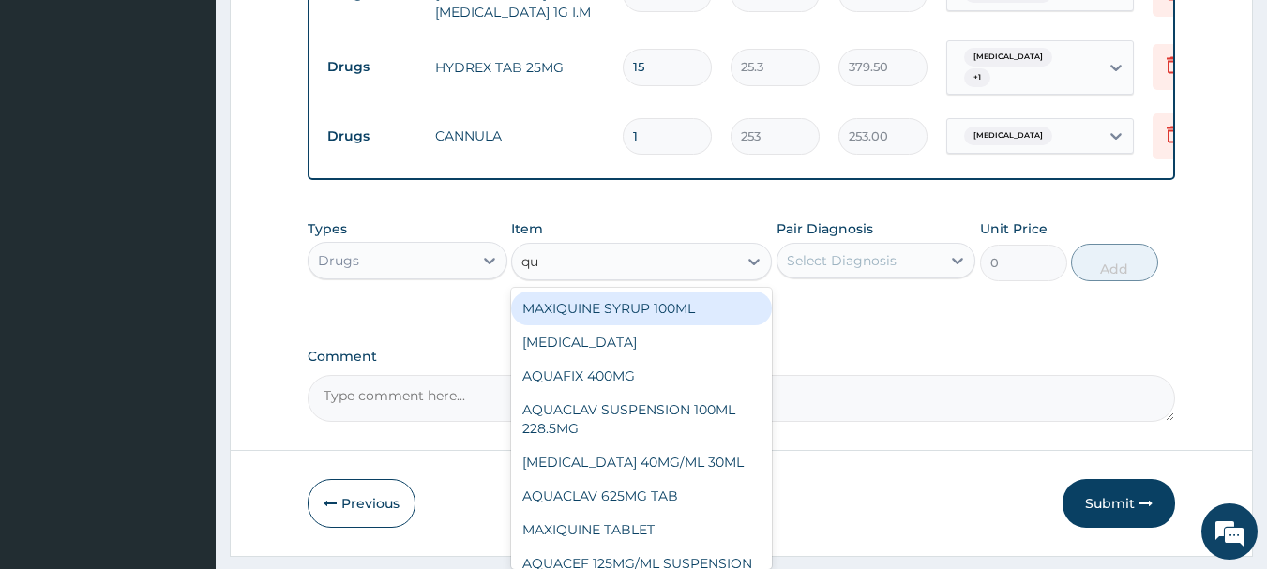
type input "qui"
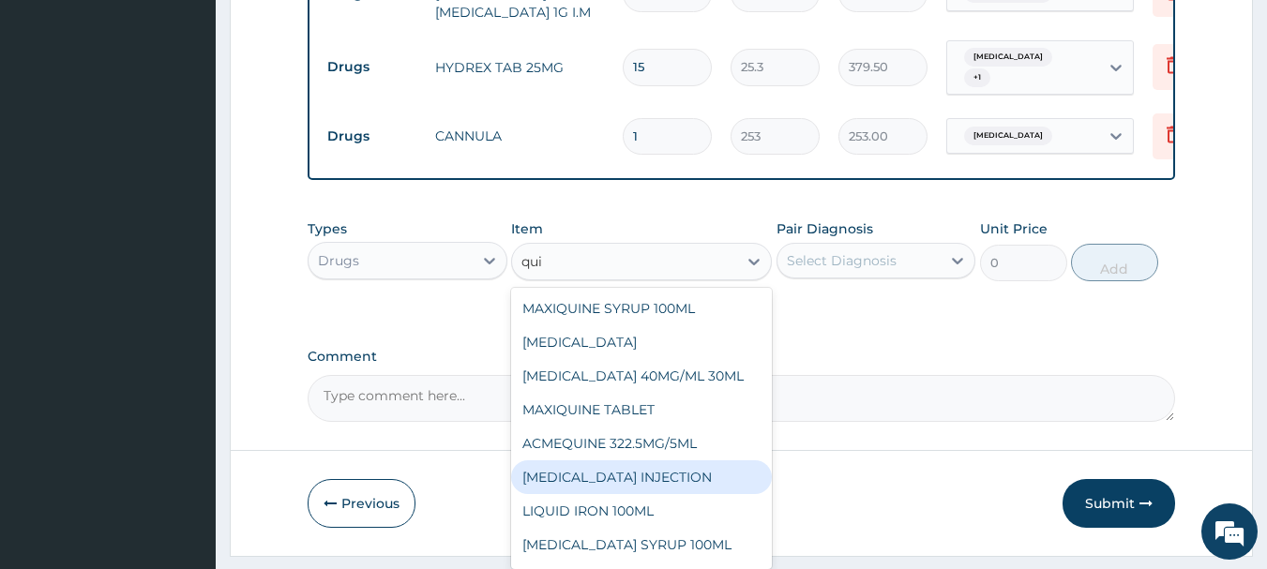
click at [632, 461] on div "QUININE INJECTION" at bounding box center [641, 478] width 261 height 34
type input "632.5"
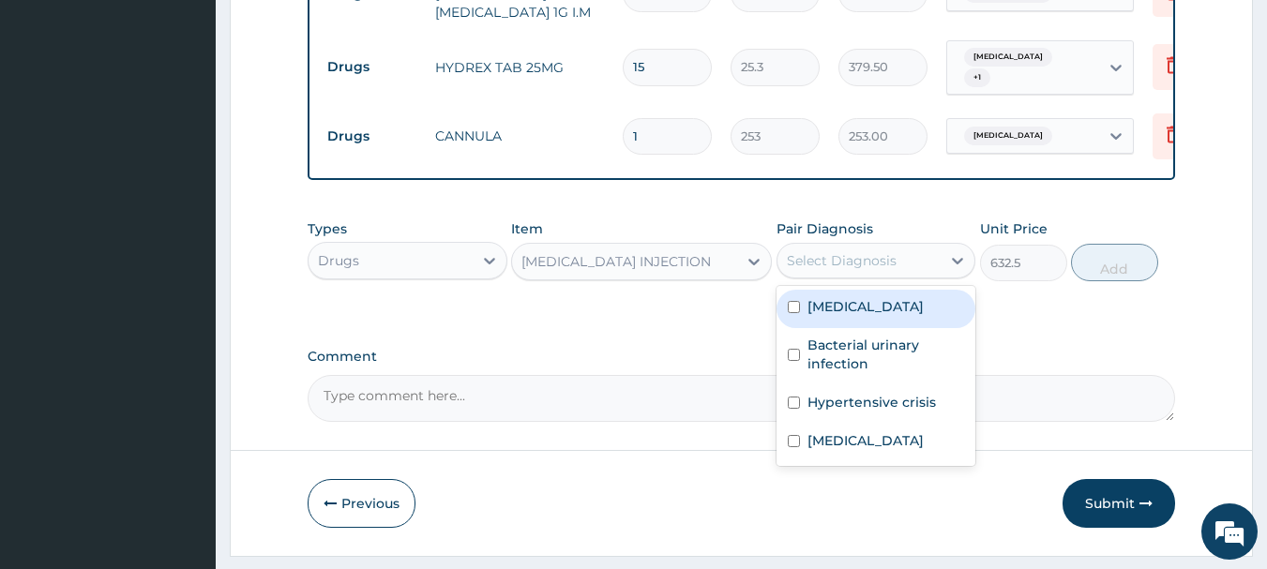
click at [887, 251] on div "Select Diagnosis" at bounding box center [842, 260] width 110 height 19
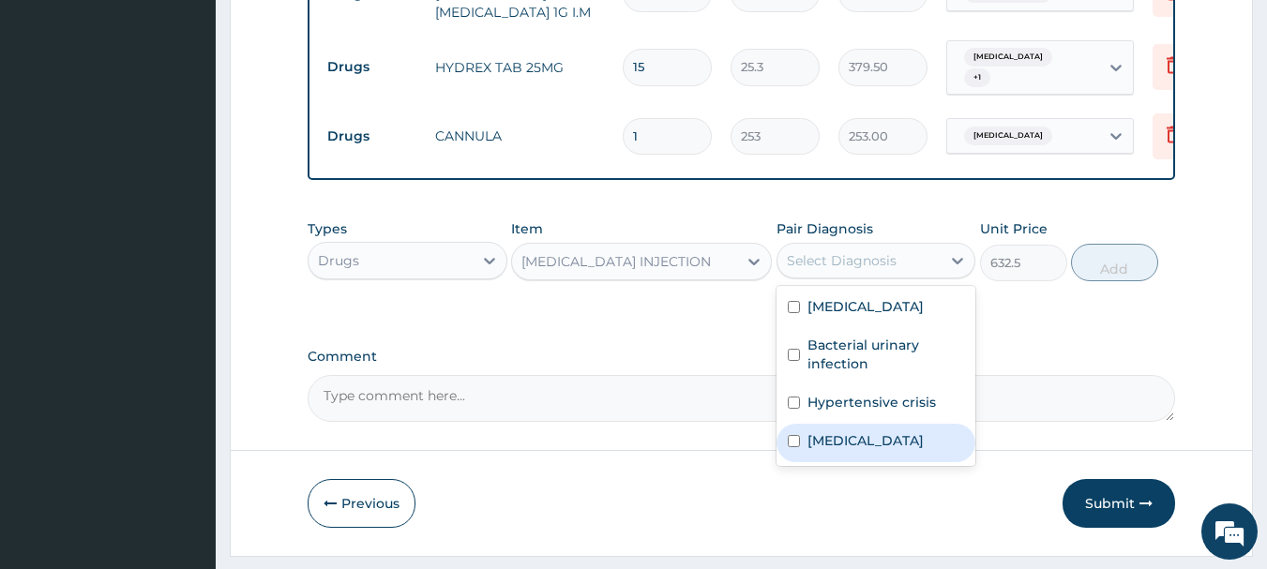
click at [857, 424] on div "Malaria" at bounding box center [877, 443] width 200 height 38
checkbox input "true"
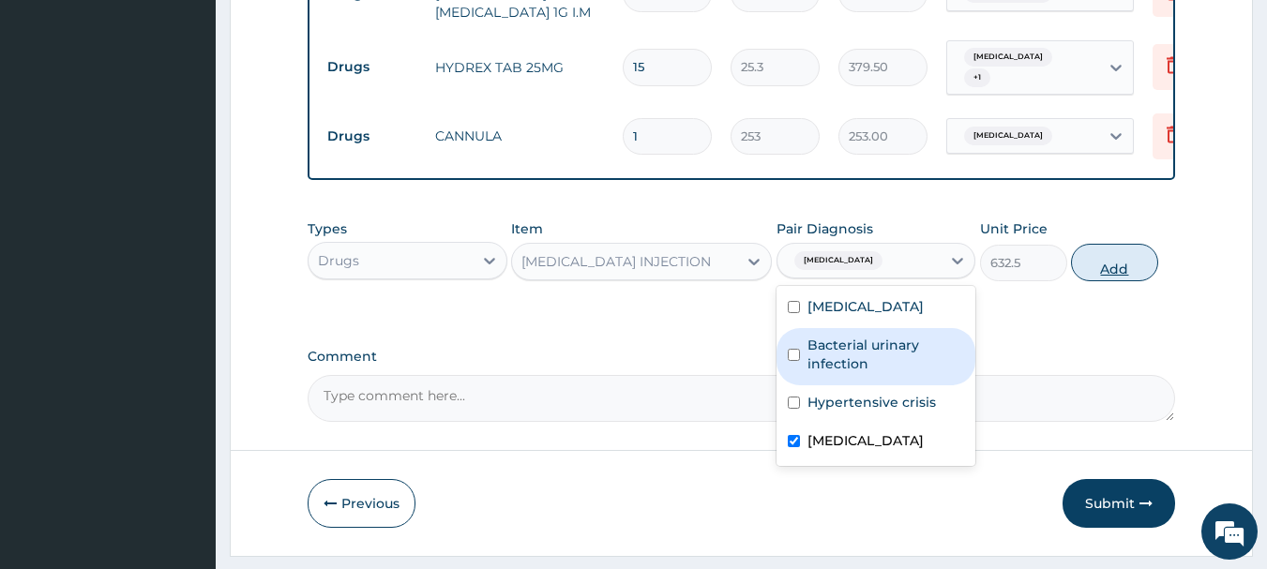
click at [1116, 244] on button "Add" at bounding box center [1114, 263] width 87 height 38
type input "0"
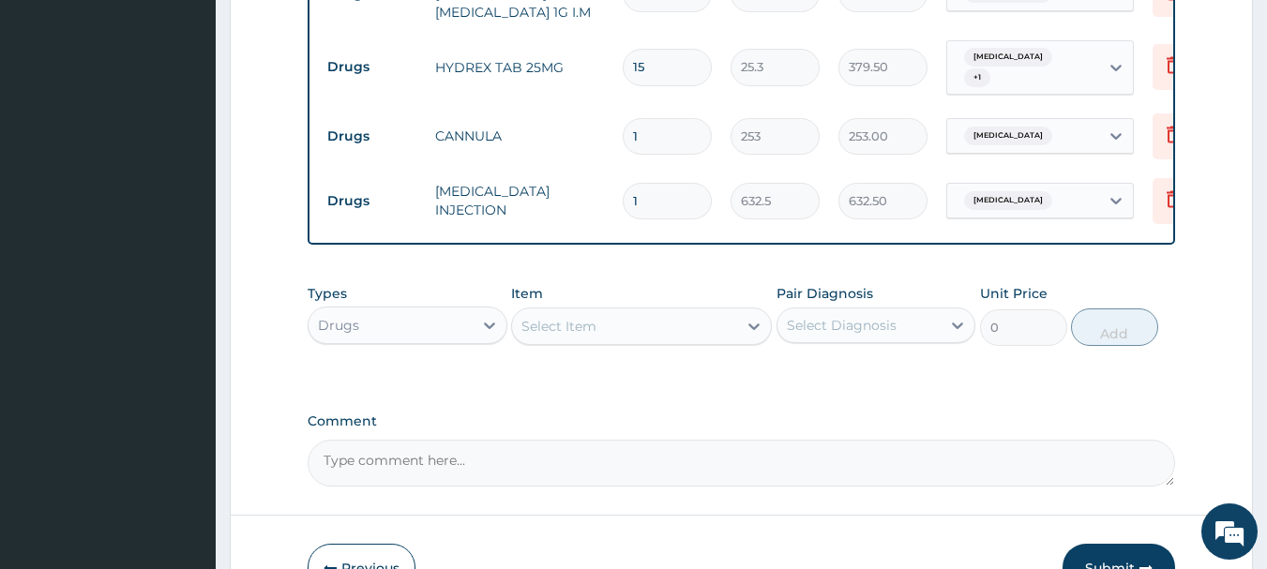
type input "0.00"
type input "8"
type input "5060.00"
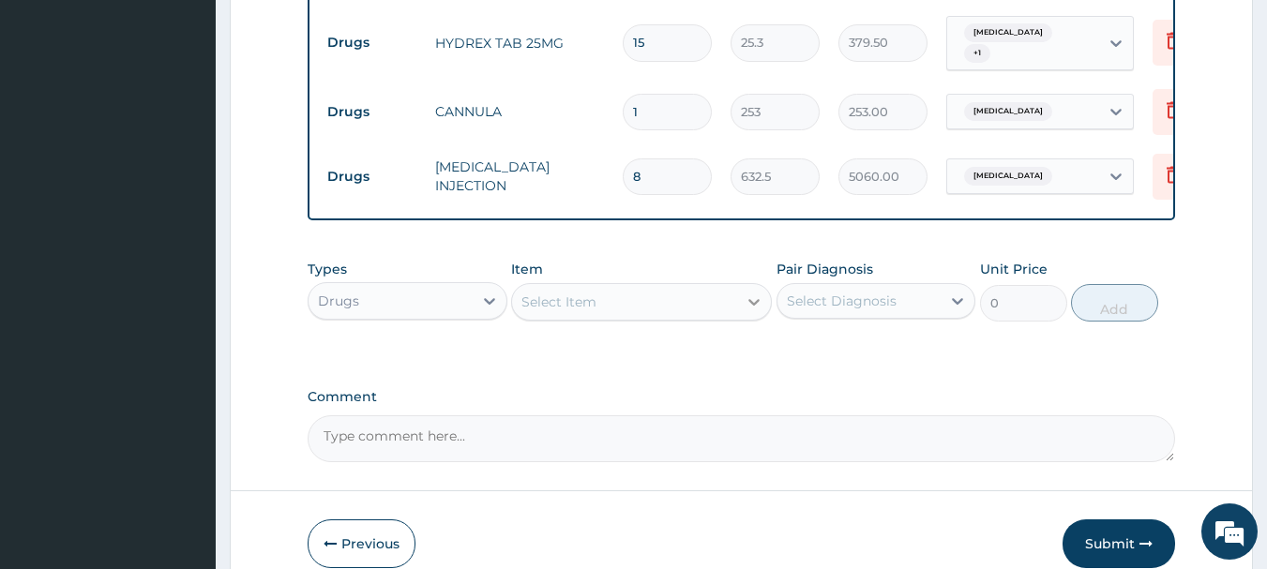
scroll to position [1499, 0]
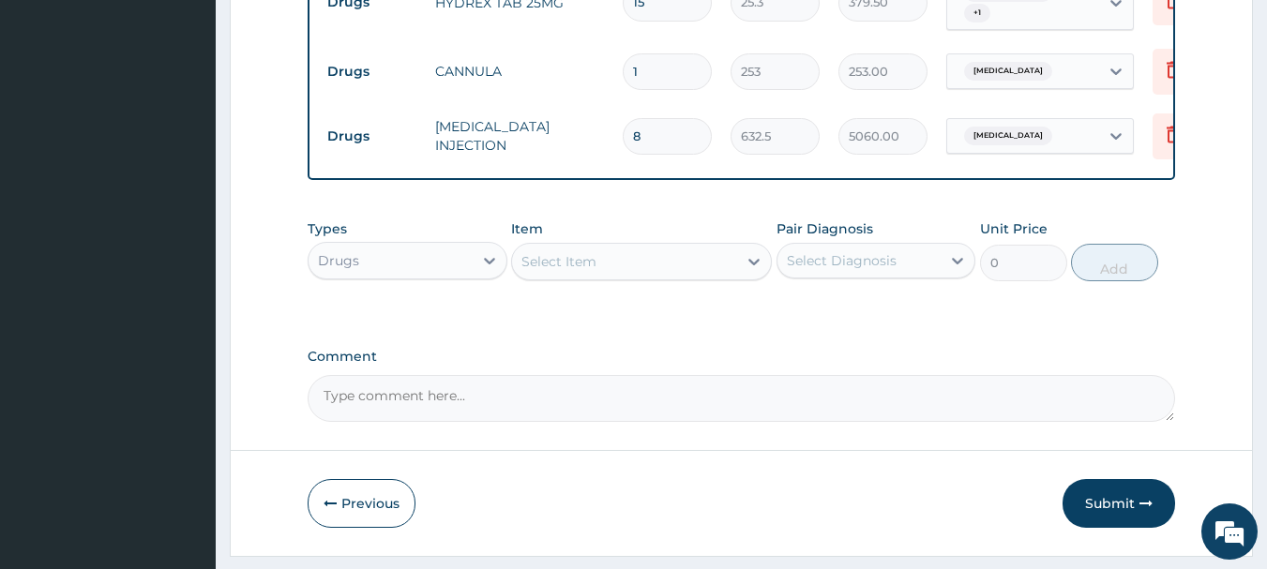
type input "0.00"
type input "4"
type input "2530.00"
type input "4"
click at [639, 247] on div "Select Item" at bounding box center [624, 262] width 225 height 30
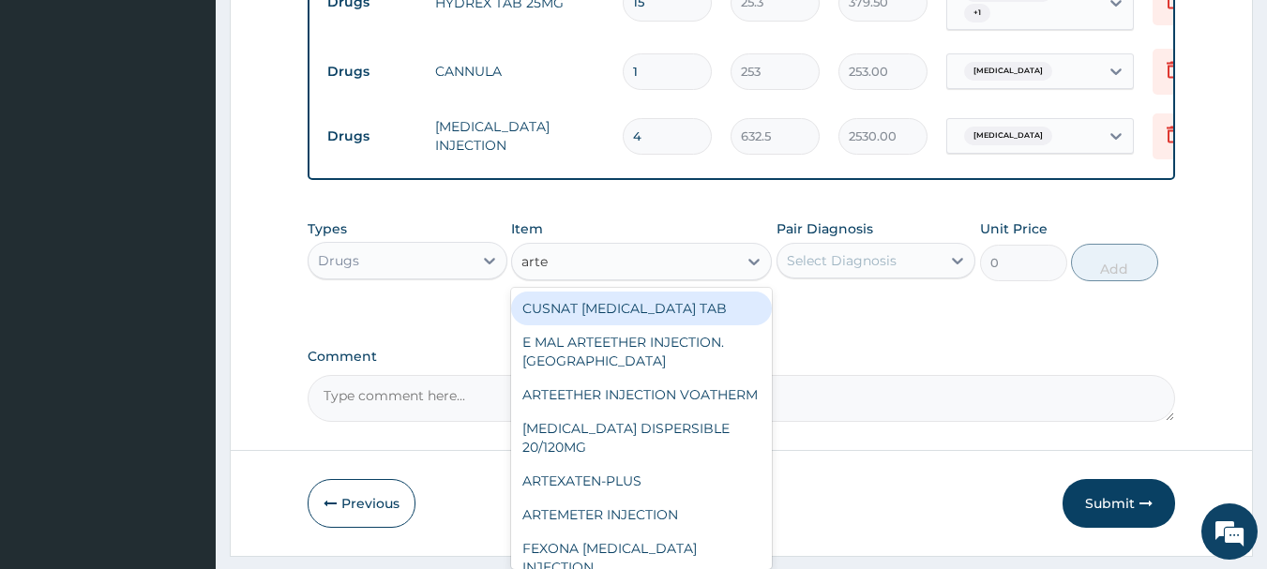
type input "artes"
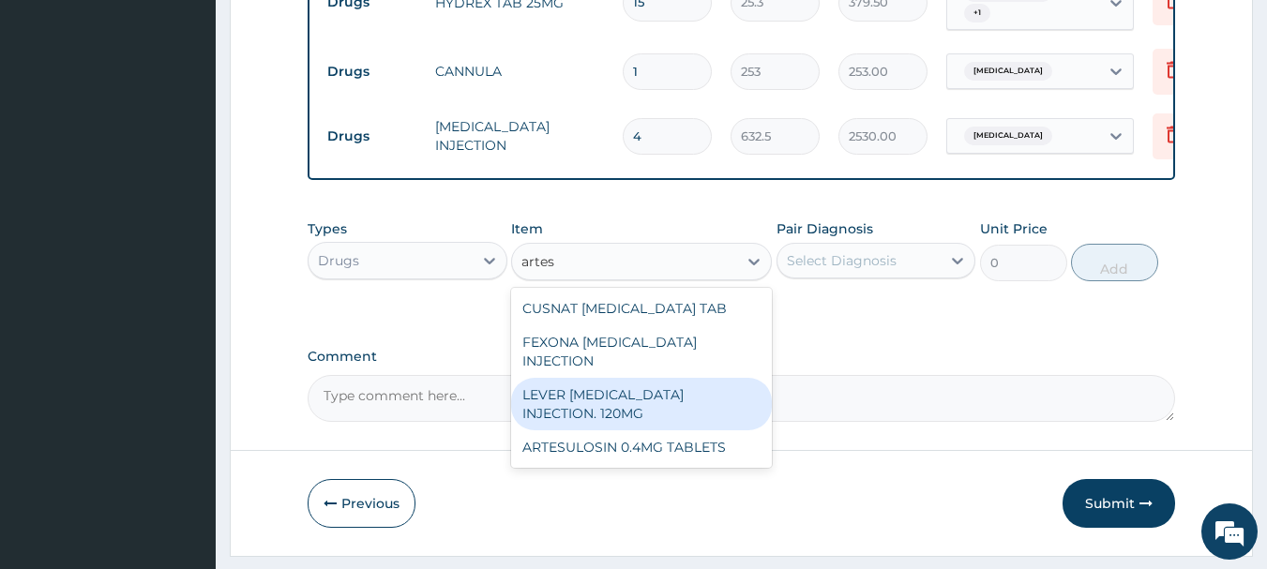
drag, startPoint x: 660, startPoint y: 352, endPoint x: 764, endPoint y: 234, distance: 156.9
click at [663, 378] on div "LEVER ARTESUNATE INJECTION. 120MG" at bounding box center [641, 404] width 261 height 53
type input "2530"
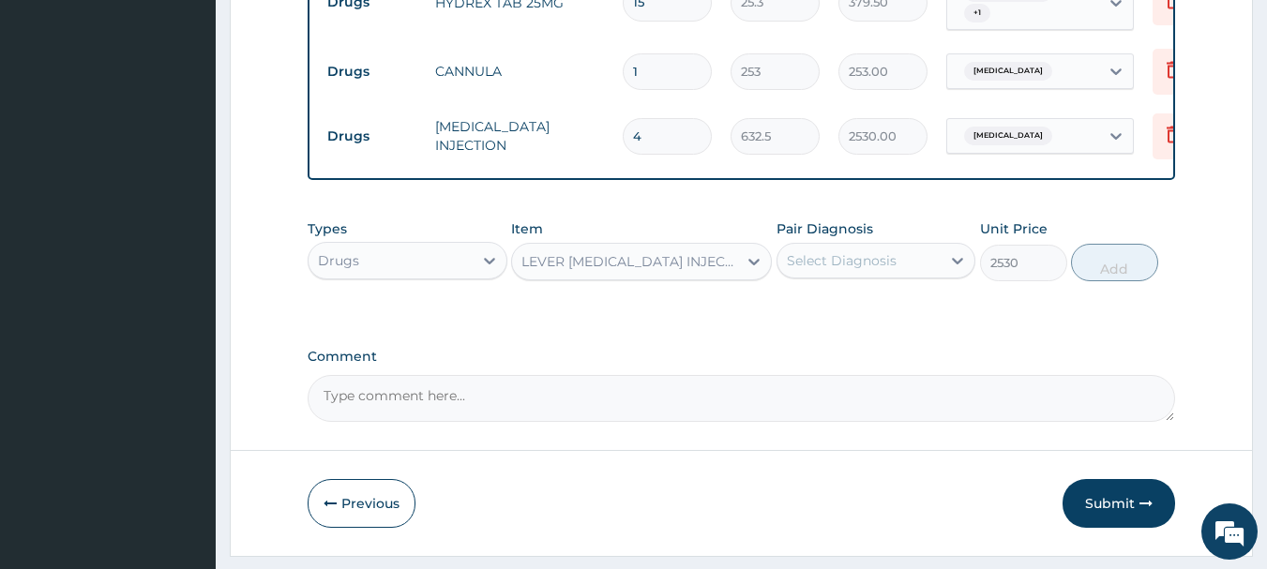
click at [858, 251] on div "Select Diagnosis" at bounding box center [842, 260] width 110 height 19
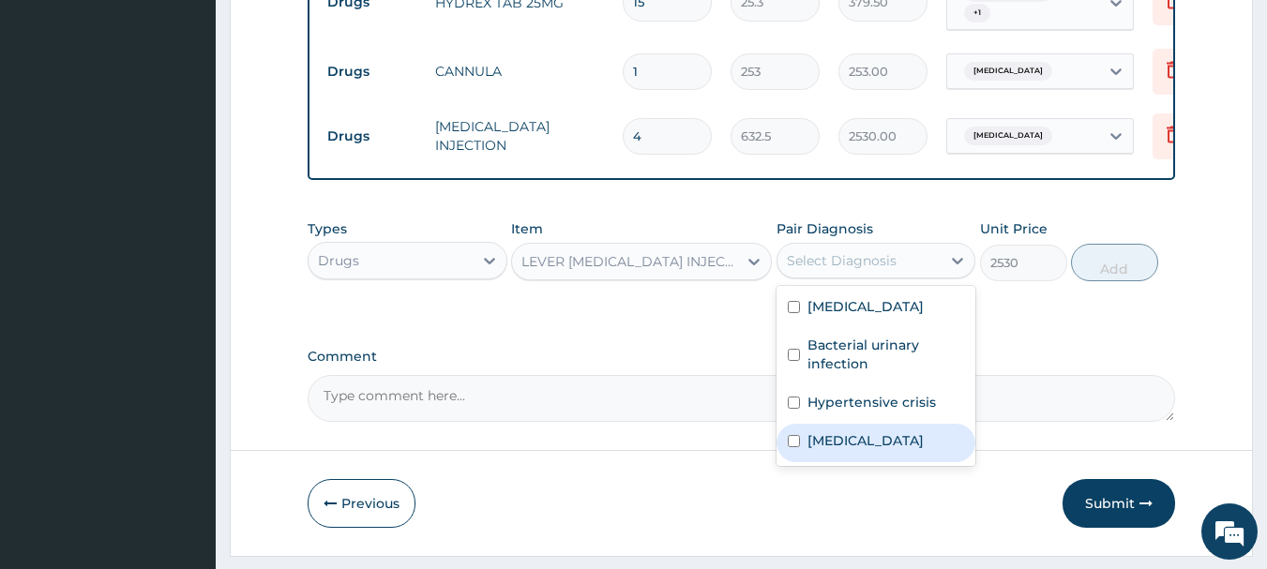
drag, startPoint x: 836, startPoint y: 391, endPoint x: 995, endPoint y: 231, distance: 226.2
click at [837, 432] on label "Malaria" at bounding box center [866, 441] width 116 height 19
checkbox input "true"
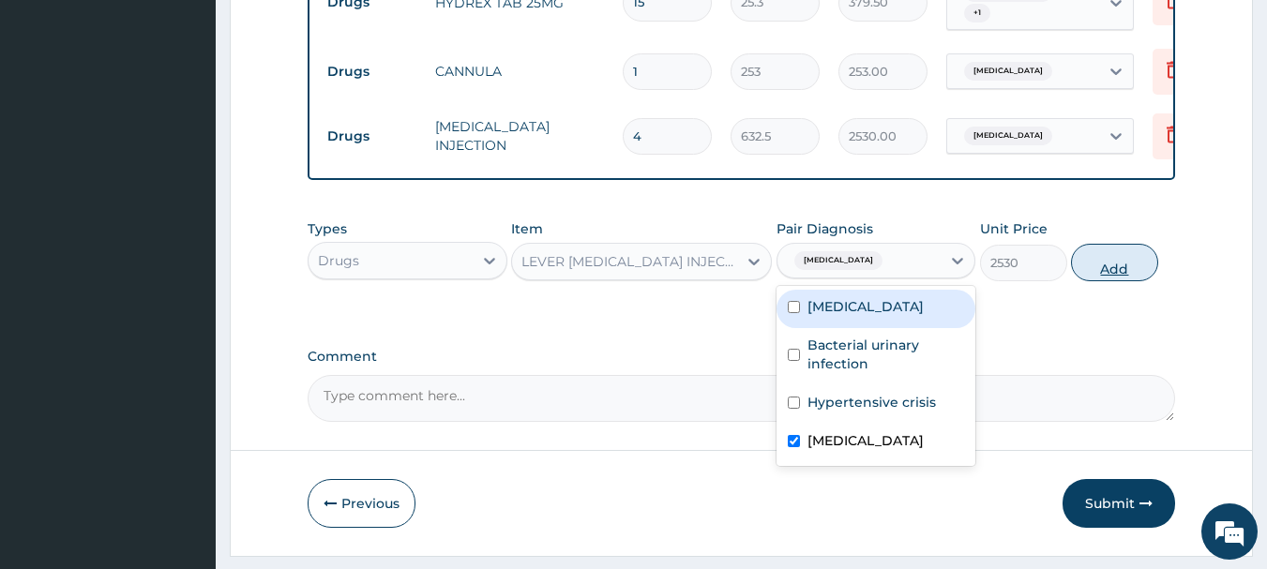
click at [1100, 244] on button "Add" at bounding box center [1114, 263] width 87 height 38
type input "0"
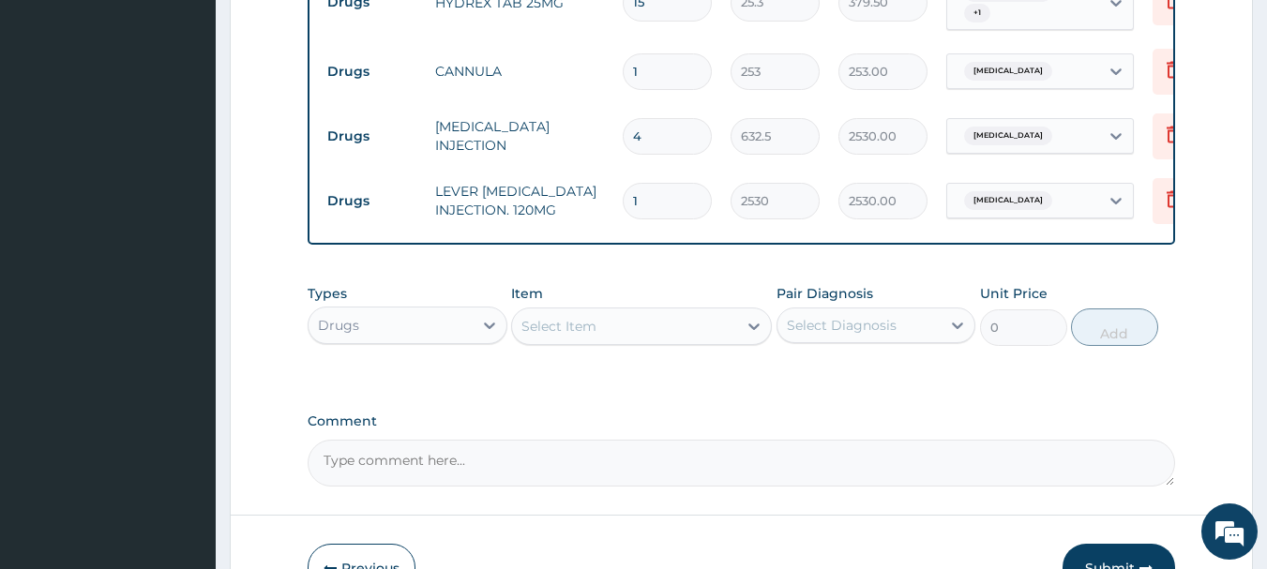
type input "0.00"
type input "3"
type input "7590.00"
type input "3"
click at [704, 311] on div "Select Item" at bounding box center [624, 326] width 225 height 30
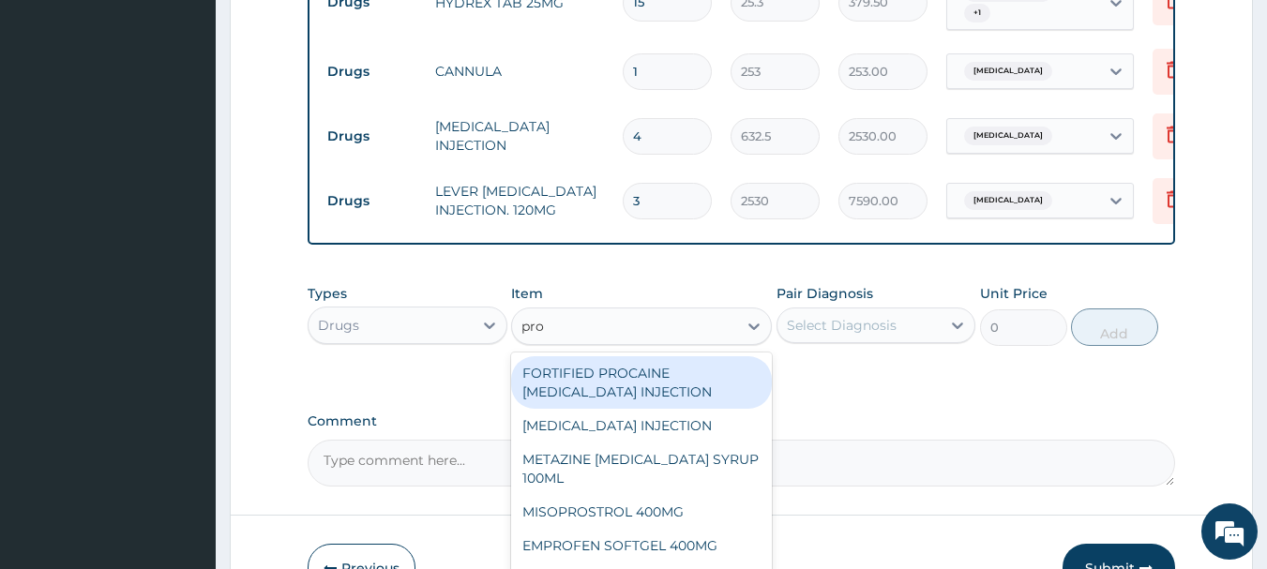
type input "prom"
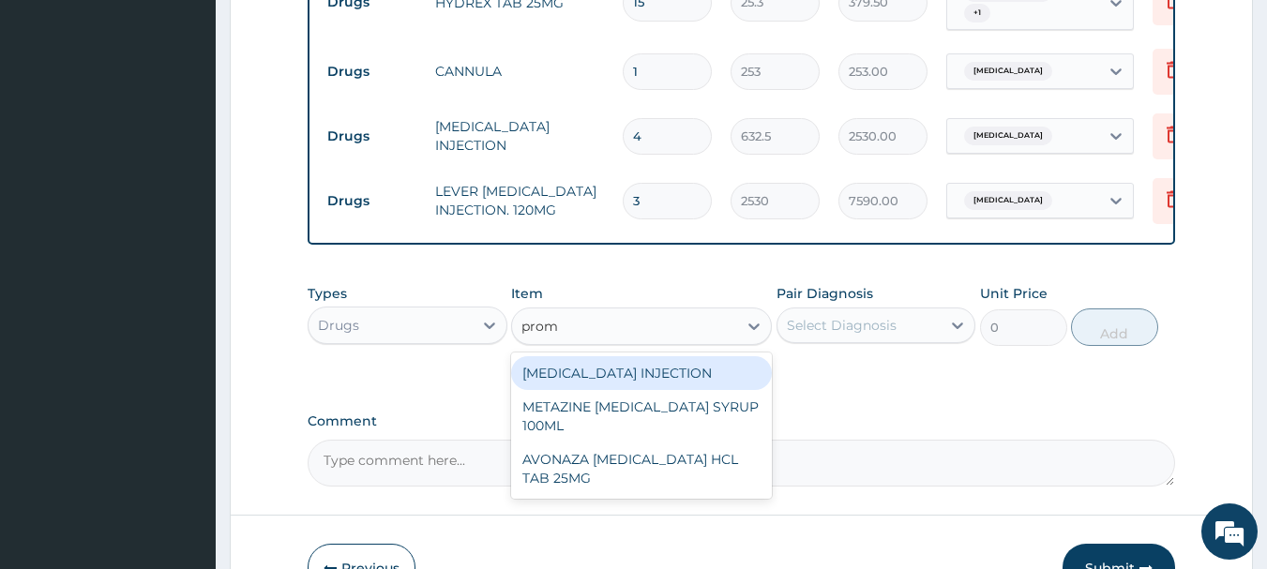
click at [669, 356] on div "PROMETHAZINE INJECTION" at bounding box center [641, 373] width 261 height 34
type input "379.5"
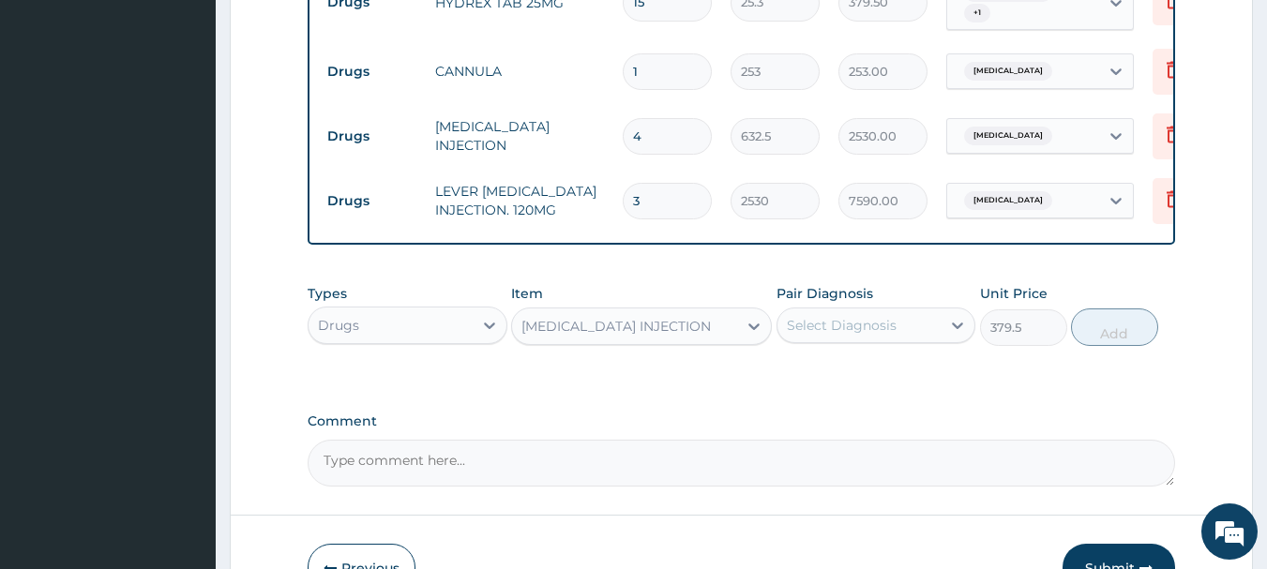
click at [917, 311] on div "Select Diagnosis" at bounding box center [860, 326] width 164 height 30
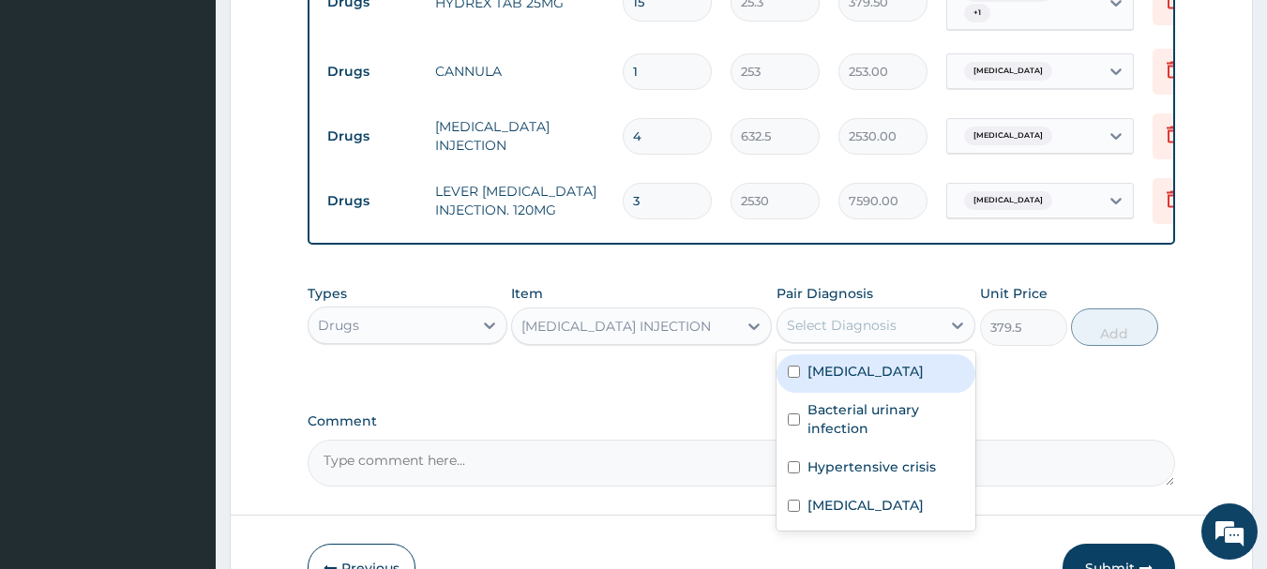
click at [900, 355] on div "Sepsis" at bounding box center [877, 374] width 200 height 38
checkbox input "true"
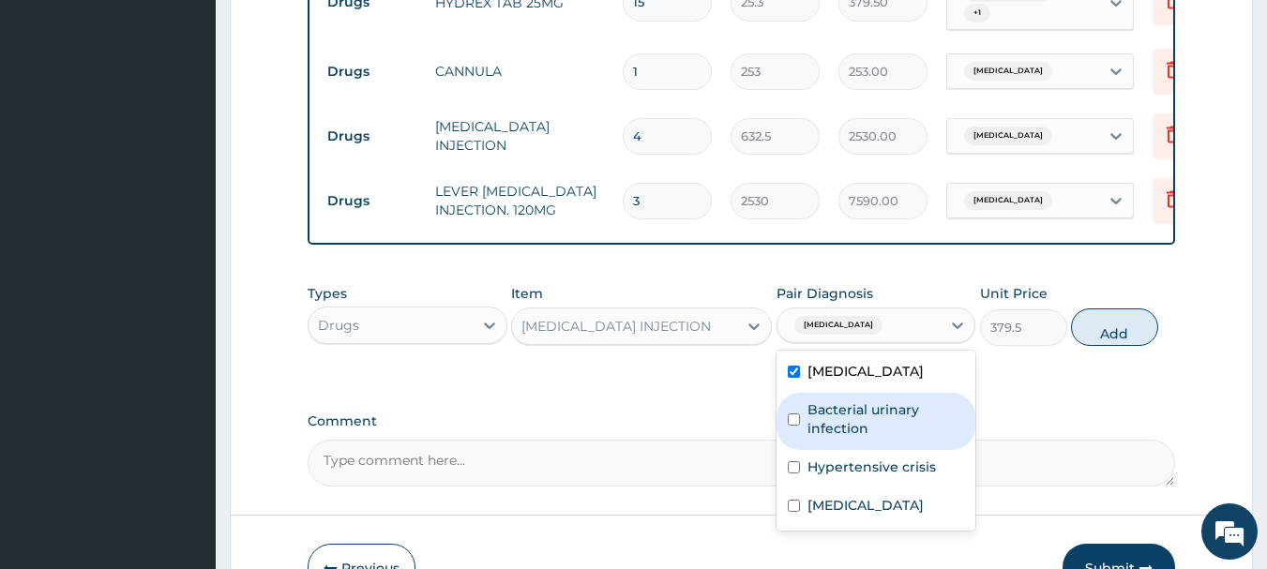
drag, startPoint x: 901, startPoint y: 366, endPoint x: 914, endPoint y: 359, distance: 14.7
click at [901, 401] on label "Bacterial urinary infection" at bounding box center [887, 420] width 158 height 38
checkbox input "true"
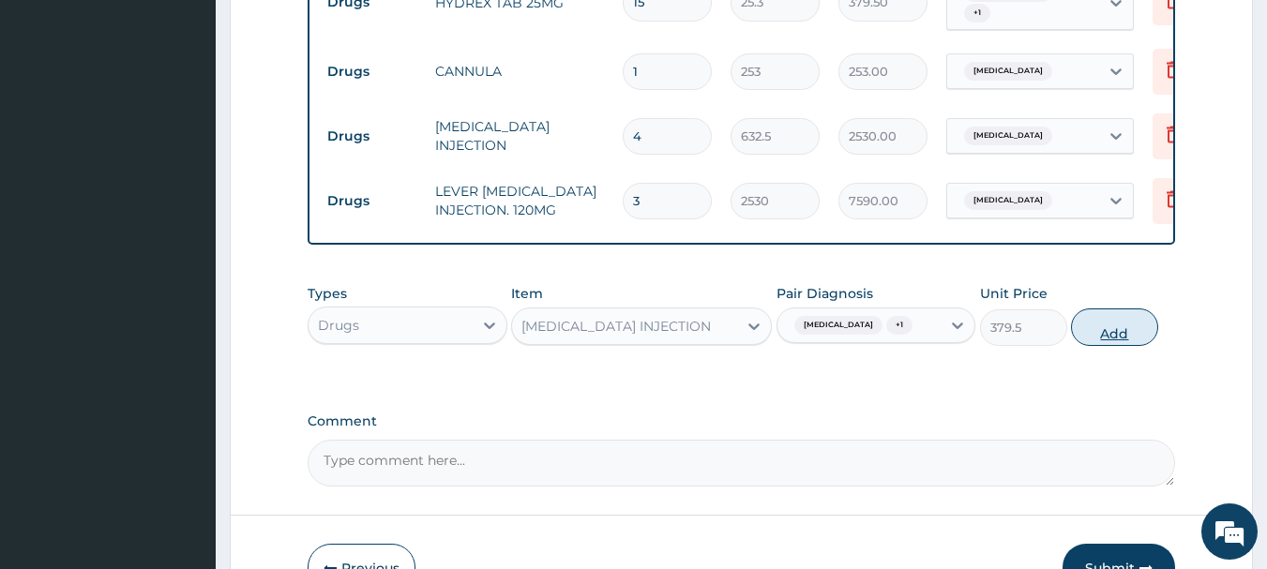
click at [1080, 309] on button "Add" at bounding box center [1114, 328] width 87 height 38
type input "0"
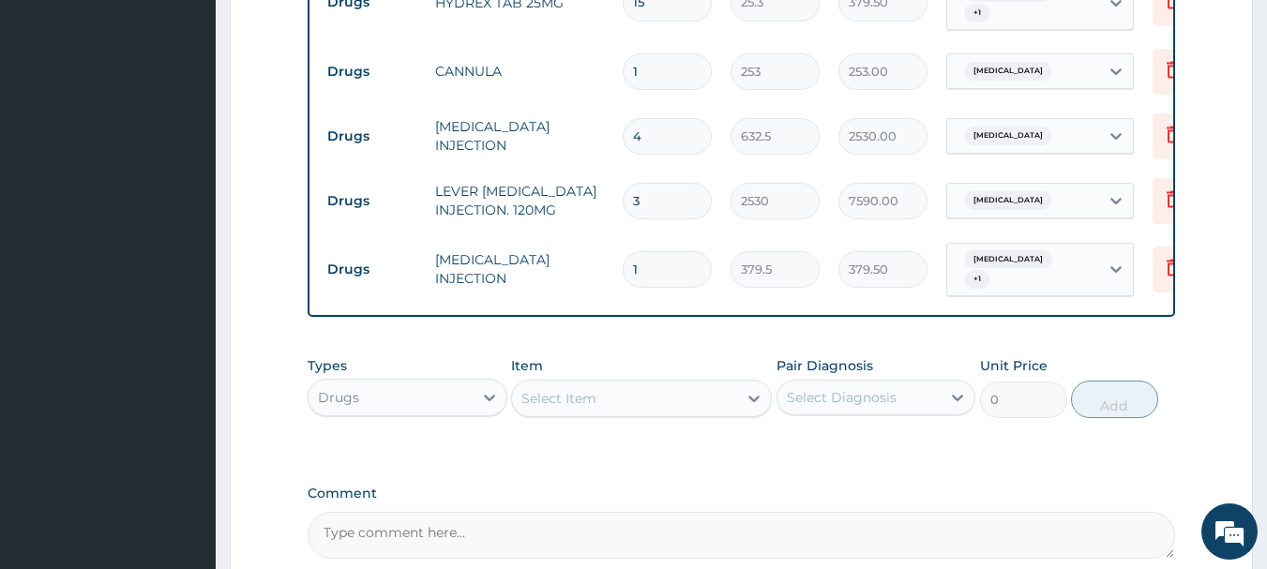
type input "0.00"
type input "8"
type input "3036.00"
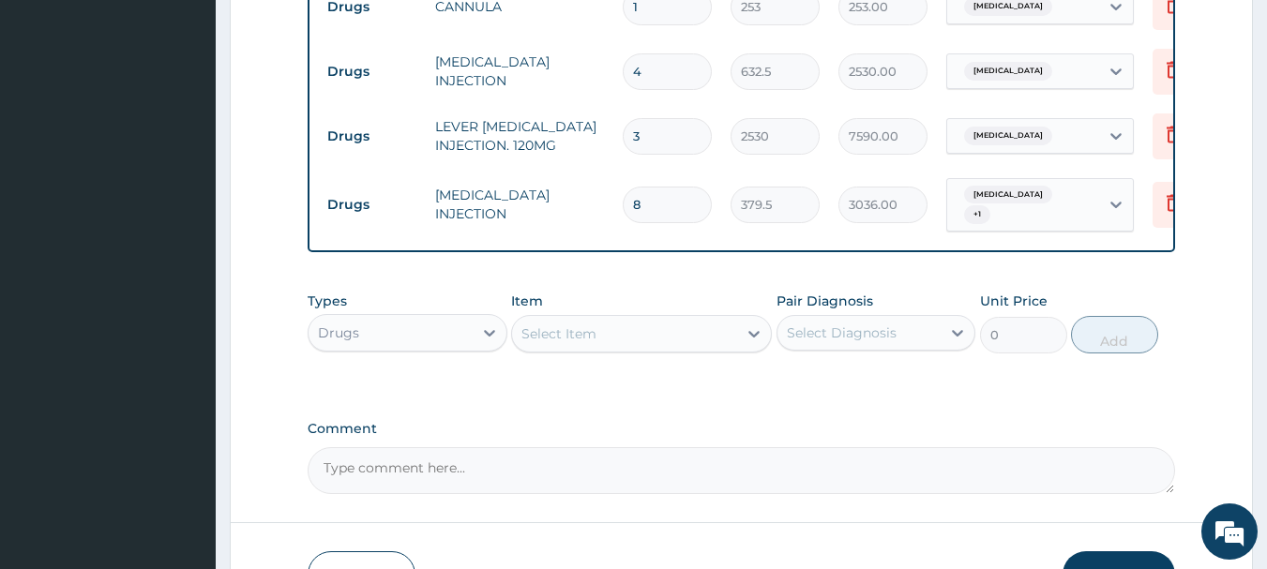
scroll to position [1629, 0]
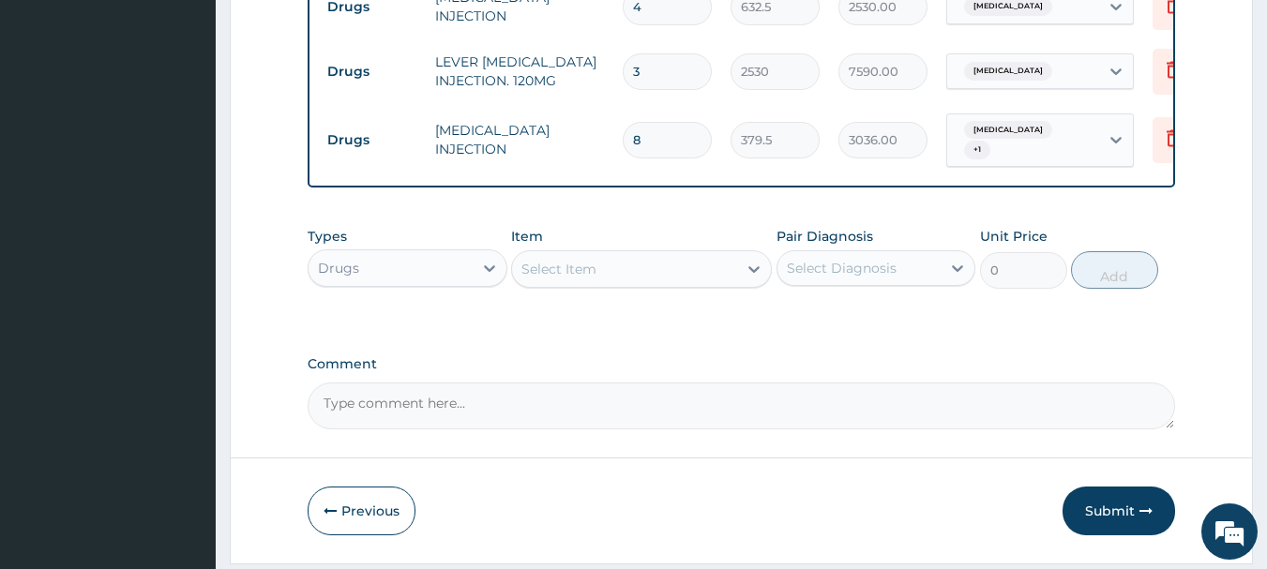
type input "8"
click at [726, 254] on div "Select Item" at bounding box center [624, 269] width 225 height 30
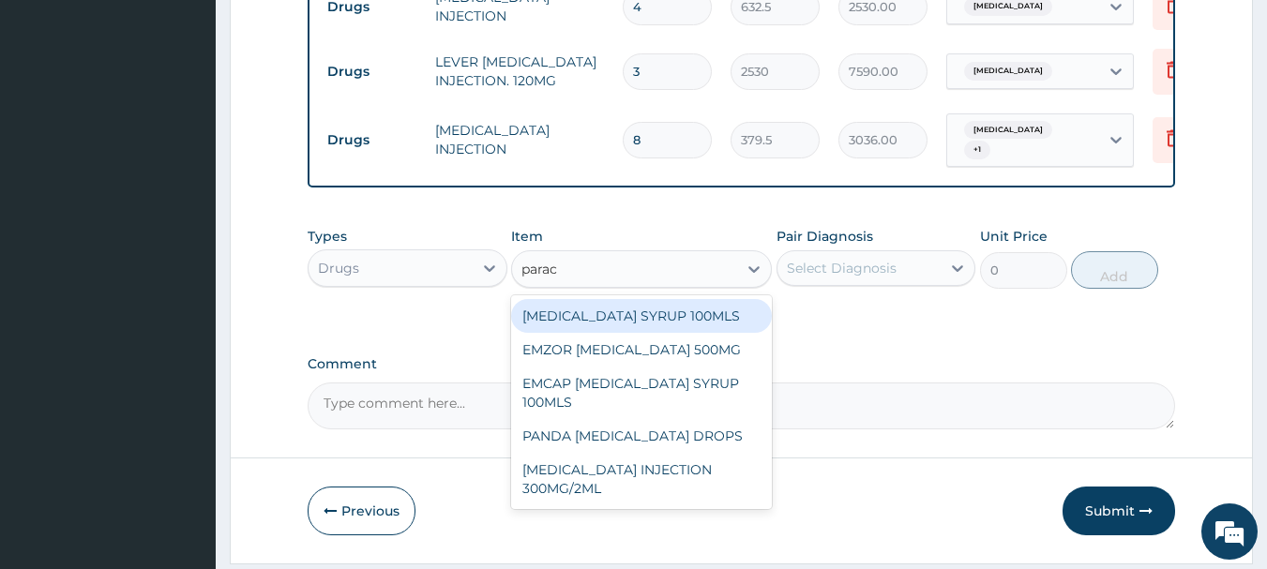
type input "parace"
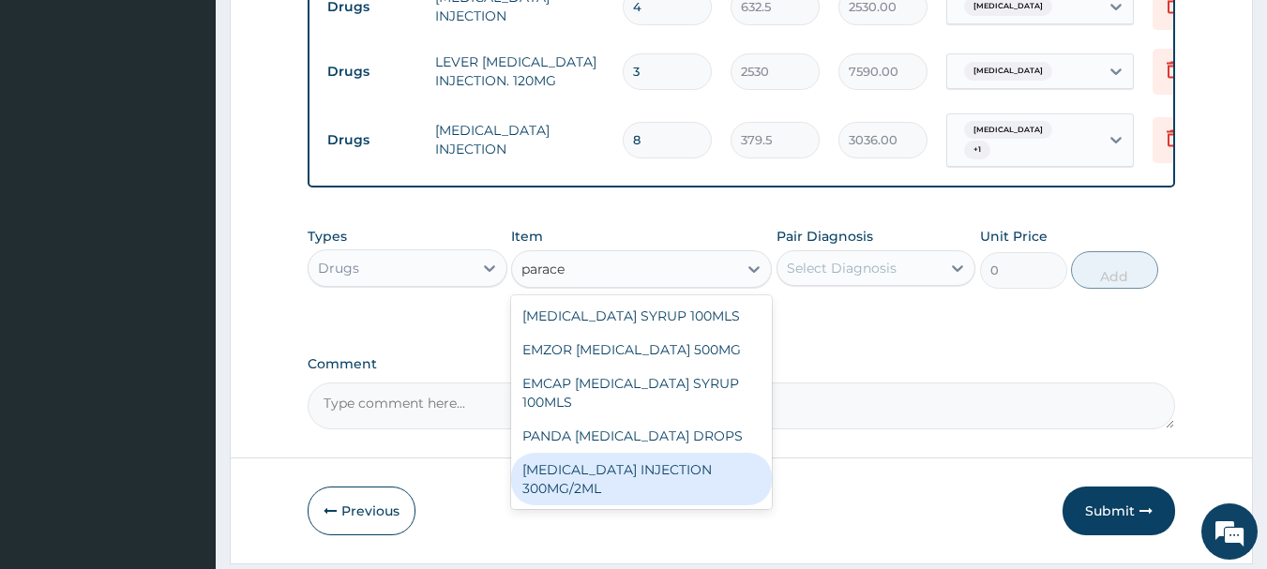
click at [677, 453] on div "PARACETAMOL INJECTION 300MG/2ML" at bounding box center [641, 479] width 261 height 53
type input "278.3"
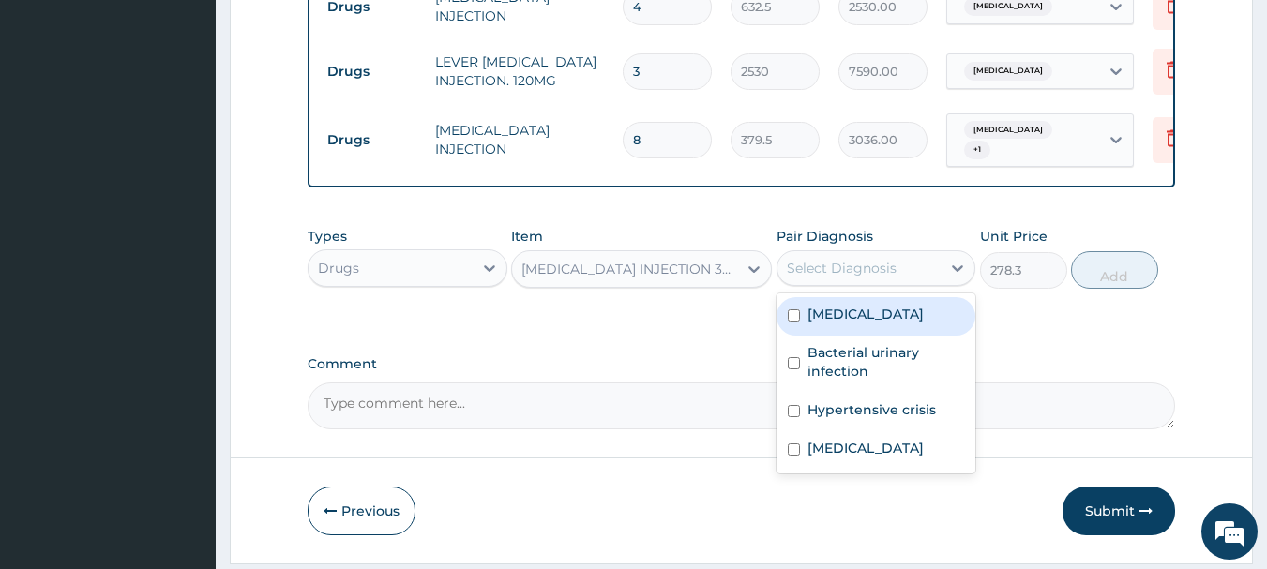
click at [825, 259] on div "Select Diagnosis" at bounding box center [842, 268] width 110 height 19
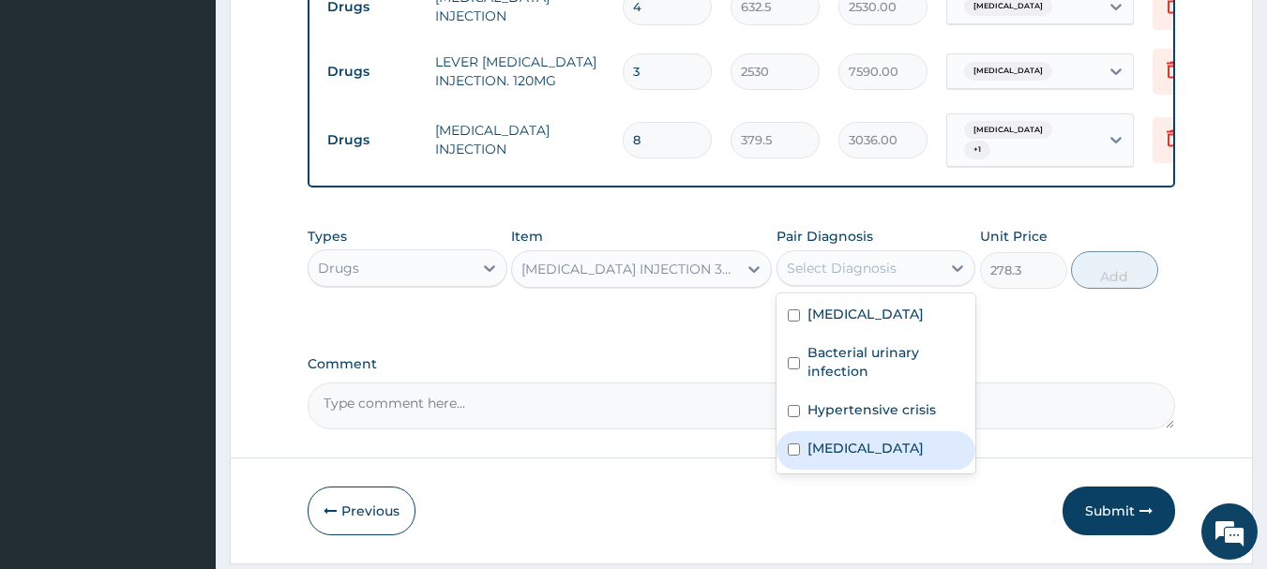
click at [812, 432] on div "Malaria" at bounding box center [877, 451] width 200 height 38
checkbox input "true"
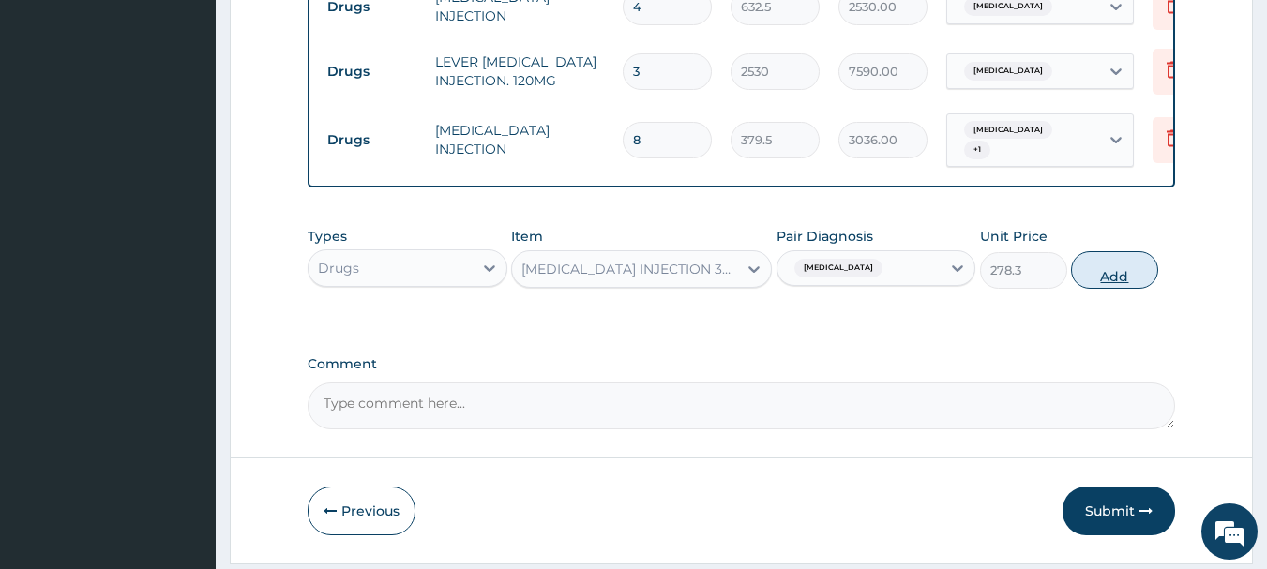
click at [1118, 251] on button "Add" at bounding box center [1114, 270] width 87 height 38
type input "0"
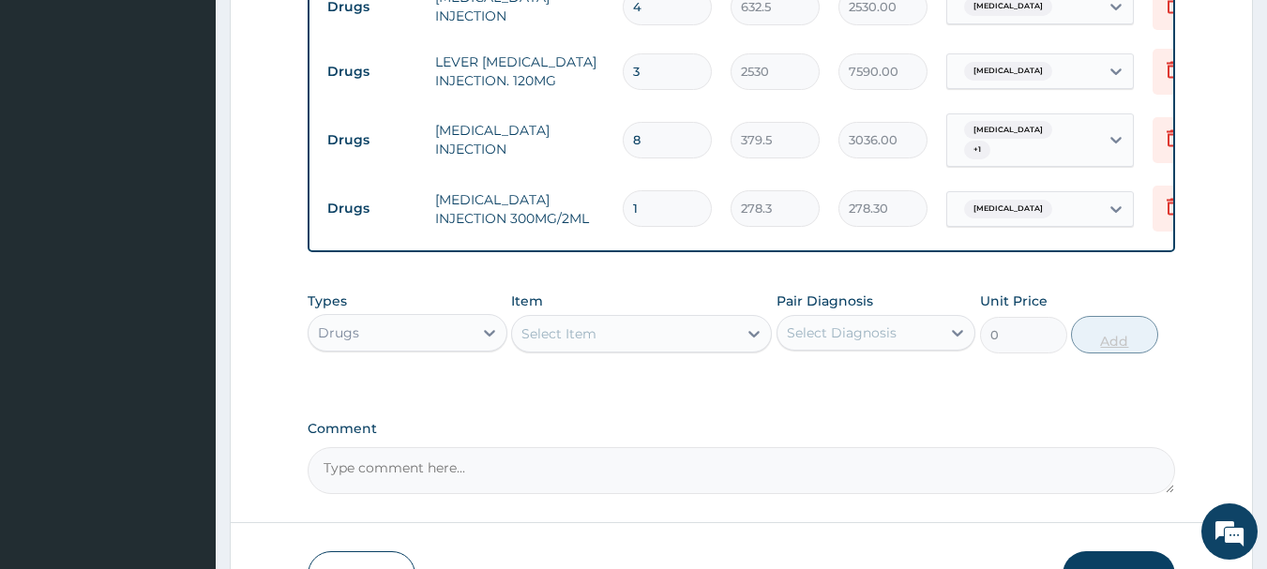
type input "0.00"
type input "6"
type input "1669.80"
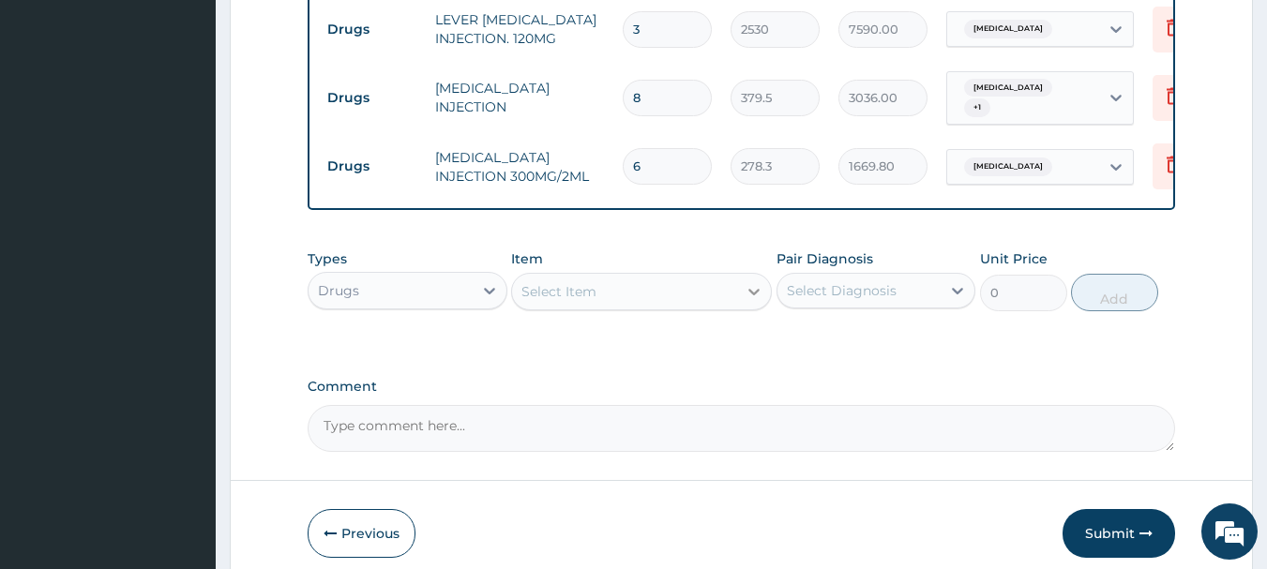
scroll to position [1693, 0]
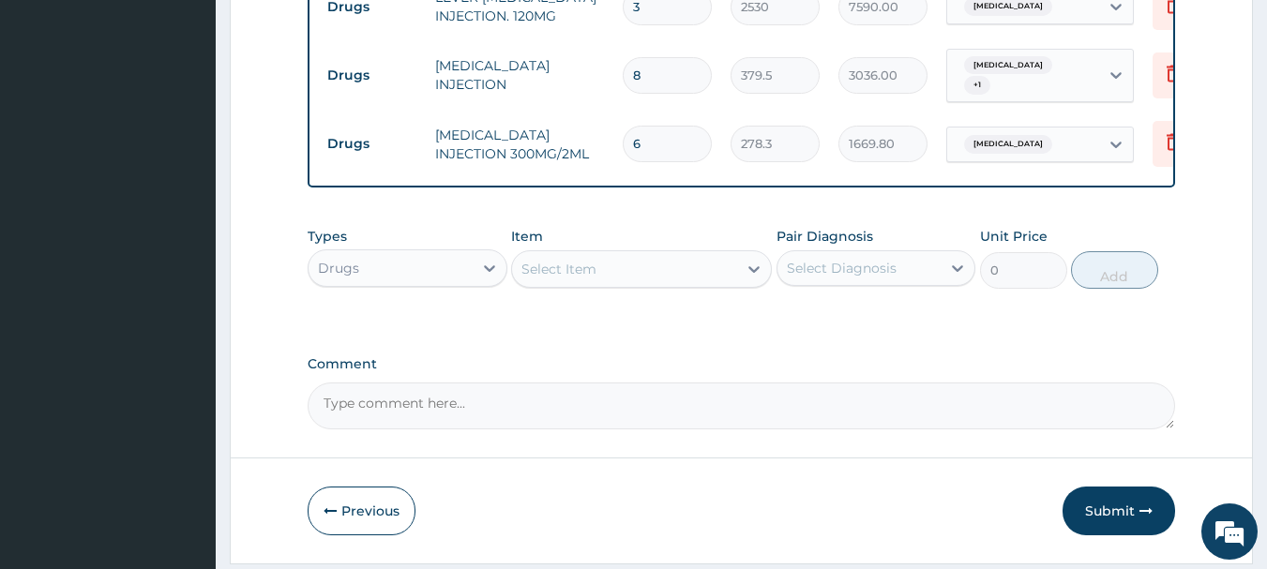
type input "6"
click at [731, 254] on div "Select Item" at bounding box center [624, 269] width 225 height 30
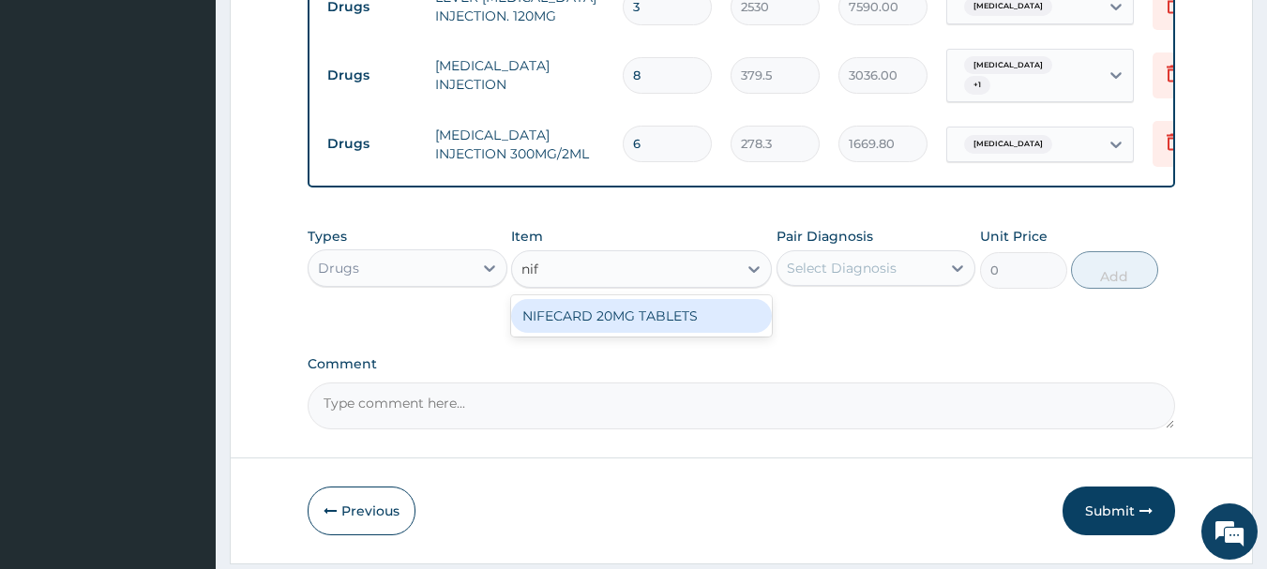
type input "nife"
click at [718, 299] on div "NIFECARD 20MG TABLETS" at bounding box center [641, 316] width 261 height 34
type input "75.9"
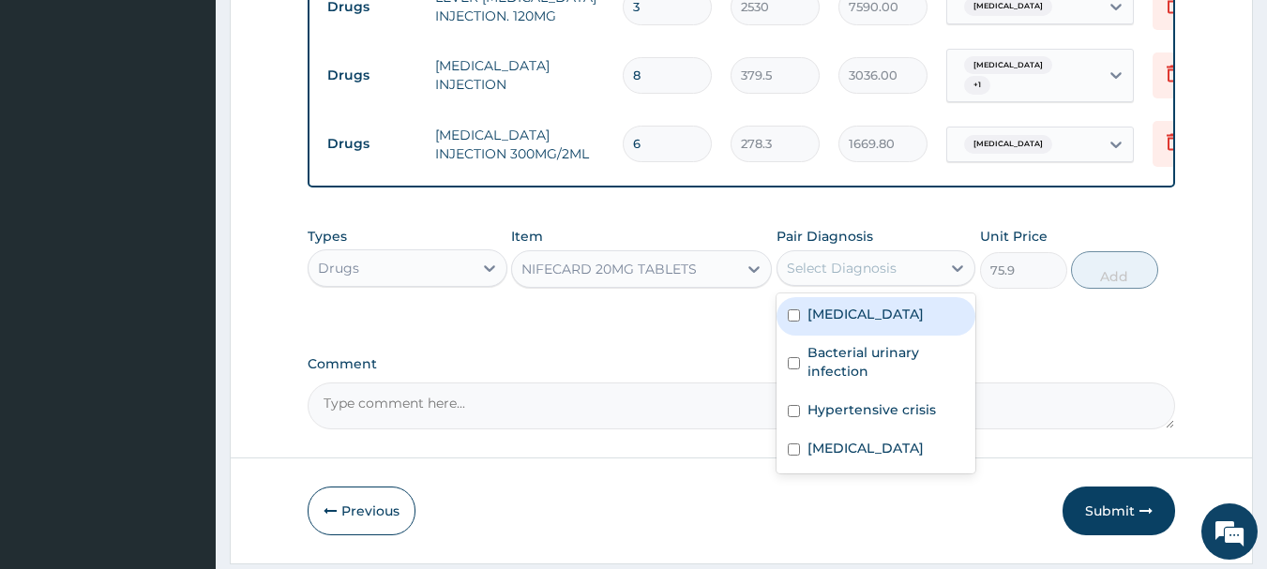
drag, startPoint x: 886, startPoint y: 220, endPoint x: 890, endPoint y: 277, distance: 57.4
click at [887, 253] on div "Select Diagnosis" at bounding box center [860, 268] width 164 height 30
click at [893, 297] on div "Sepsis" at bounding box center [877, 316] width 200 height 38
checkbox input "true"
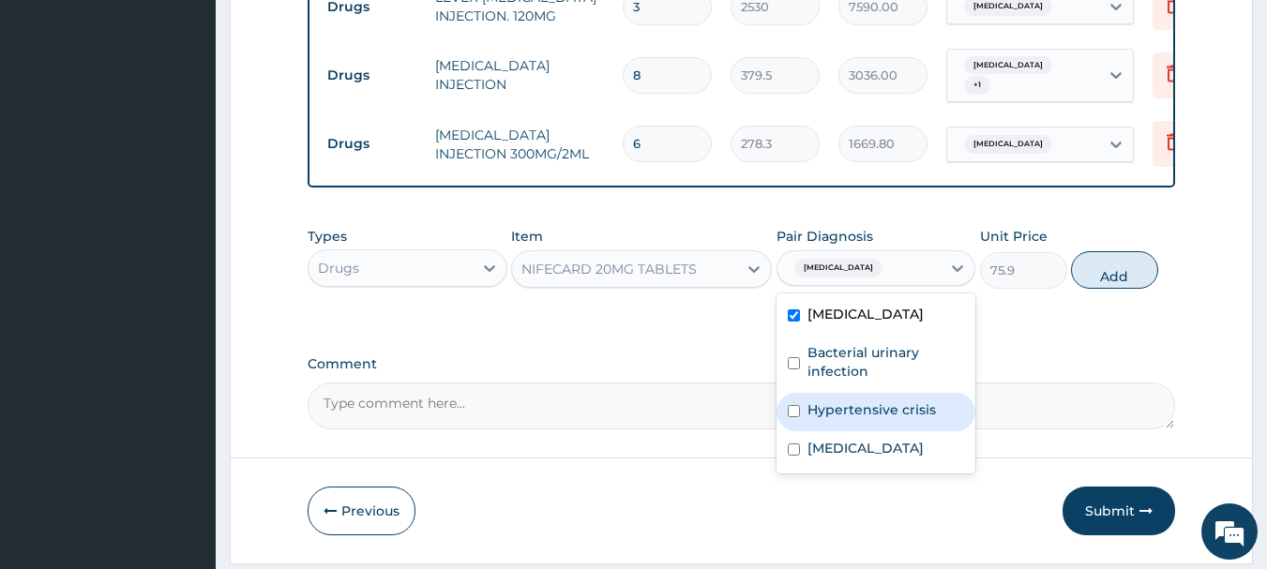
click at [883, 401] on label "Hypertensive crisis" at bounding box center [872, 410] width 129 height 19
checkbox input "true"
click at [814, 305] on label "Sepsis" at bounding box center [866, 314] width 116 height 19
checkbox input "false"
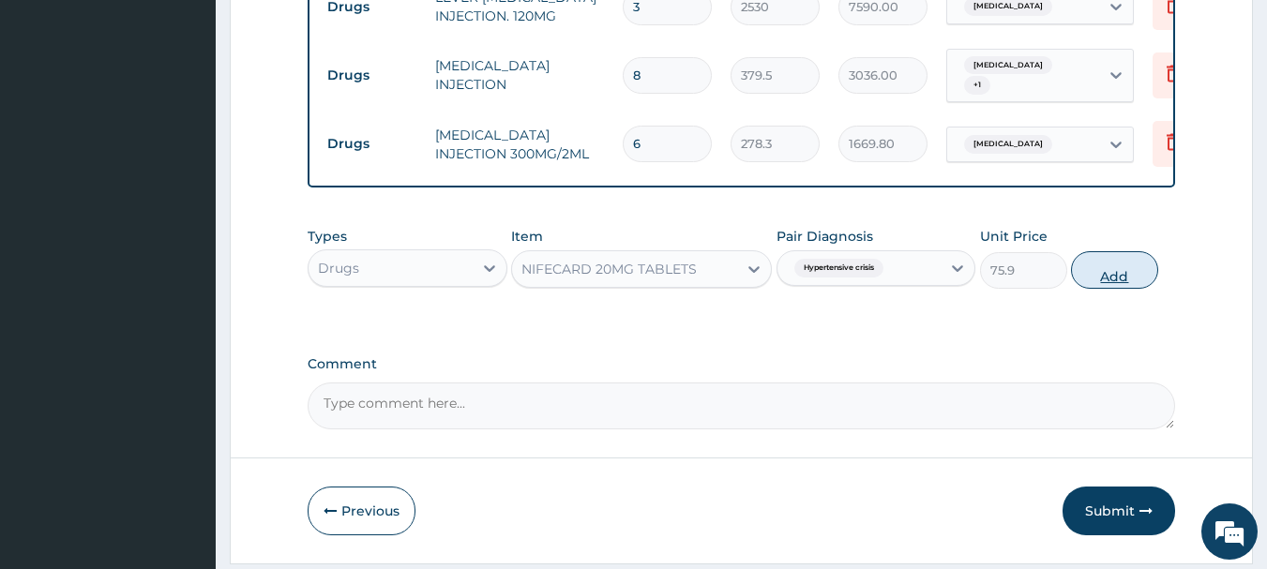
click at [1089, 251] on button "Add" at bounding box center [1114, 270] width 87 height 38
type input "0"
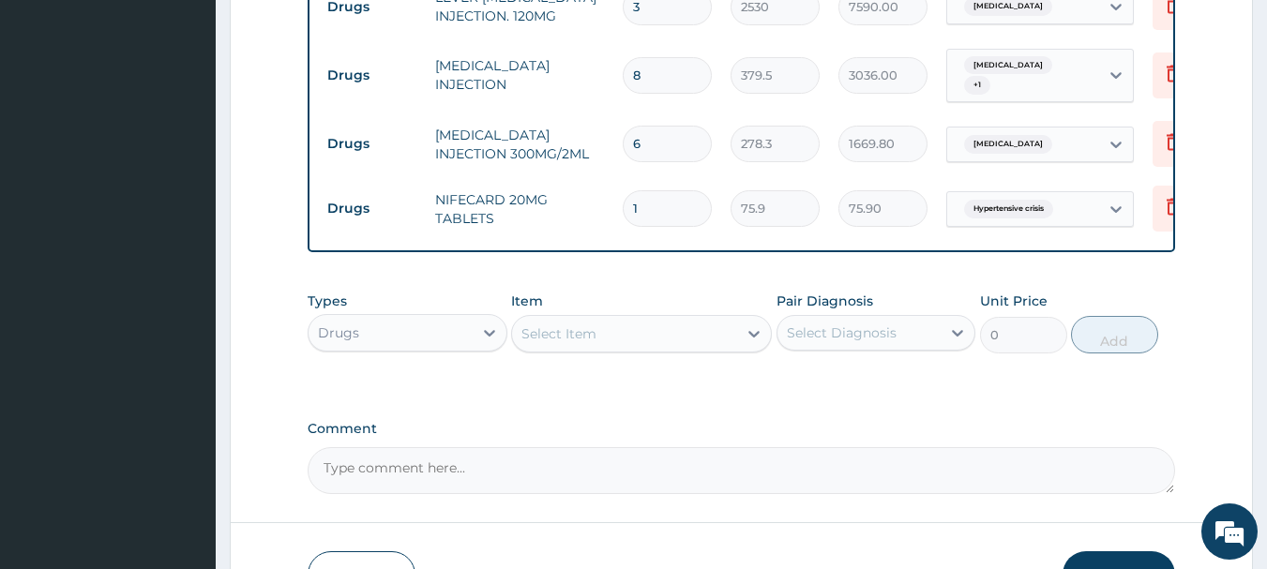
type input "0.00"
type input "4"
type input "303.60"
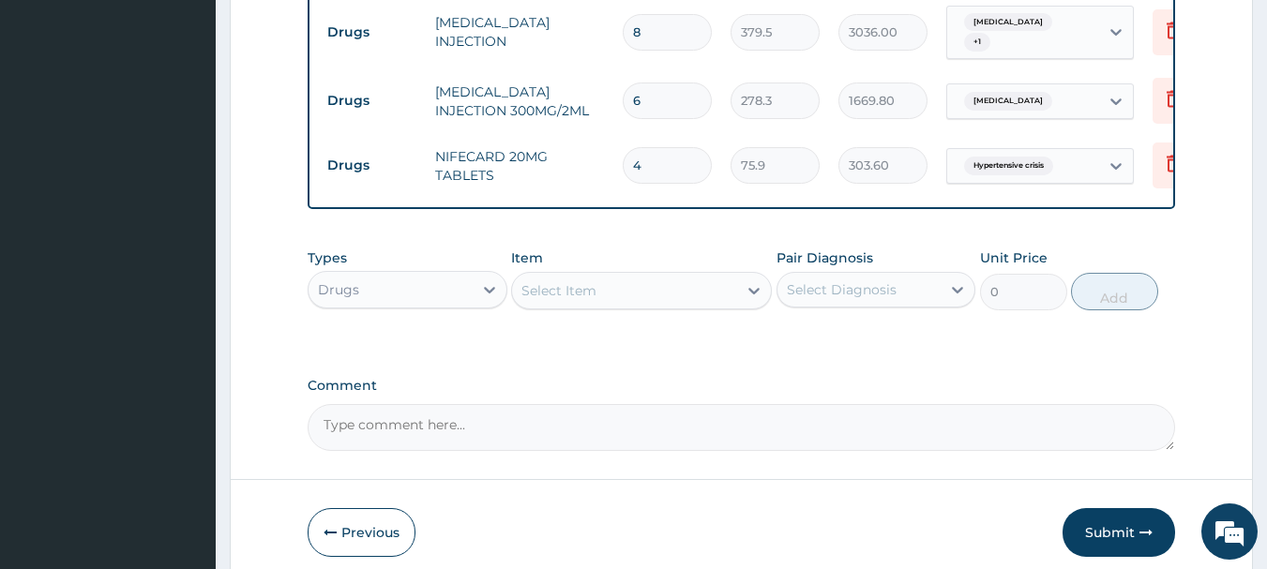
scroll to position [1758, 0]
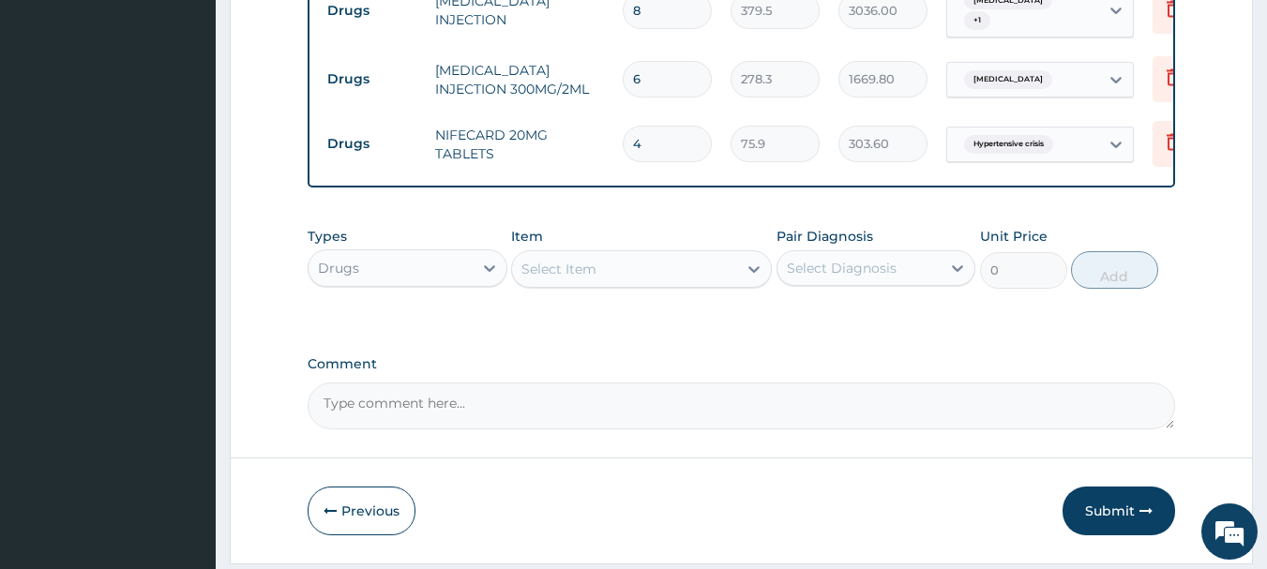
type input "4"
click at [701, 254] on div "Select Item" at bounding box center [624, 269] width 225 height 30
type input "lab"
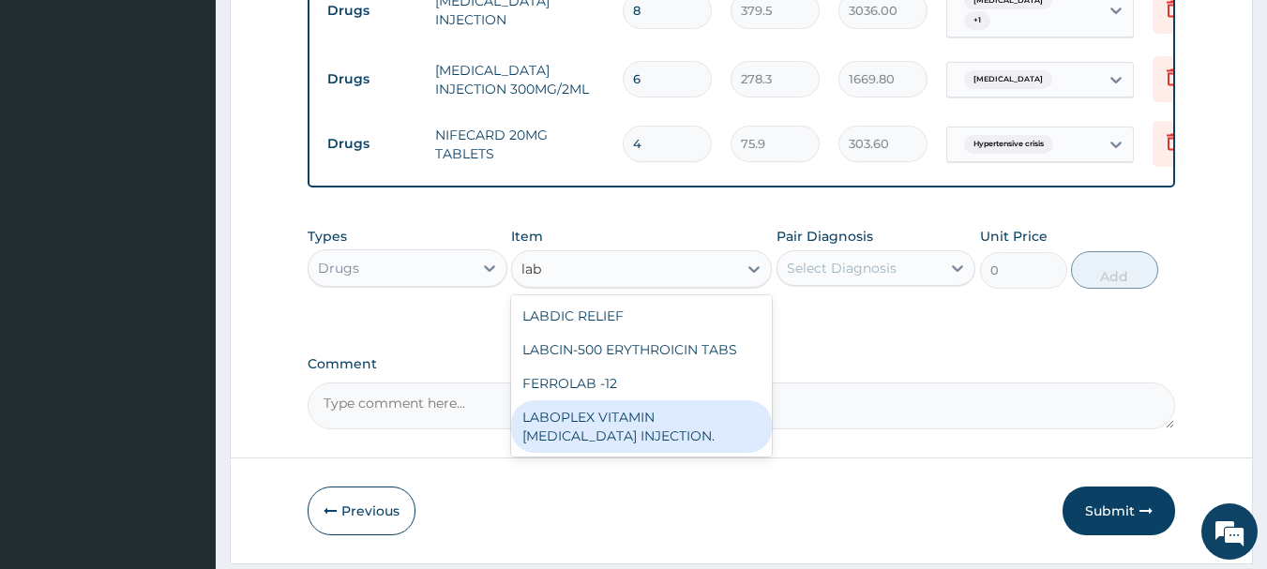
click at [676, 401] on div "LABOPLEX VITAMIN B-COMPLEX INJECTION." at bounding box center [641, 427] width 261 height 53
type input "151.8"
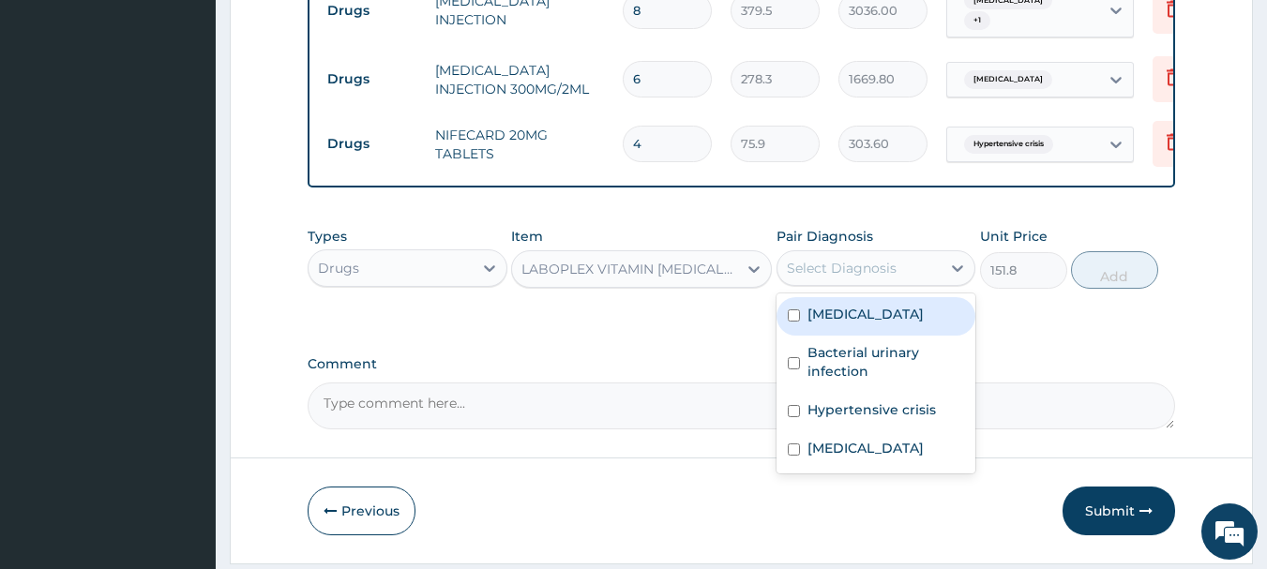
click at [850, 253] on div "Select Diagnosis" at bounding box center [860, 268] width 164 height 30
click at [831, 305] on label "Sepsis" at bounding box center [866, 314] width 116 height 19
checkbox input "true"
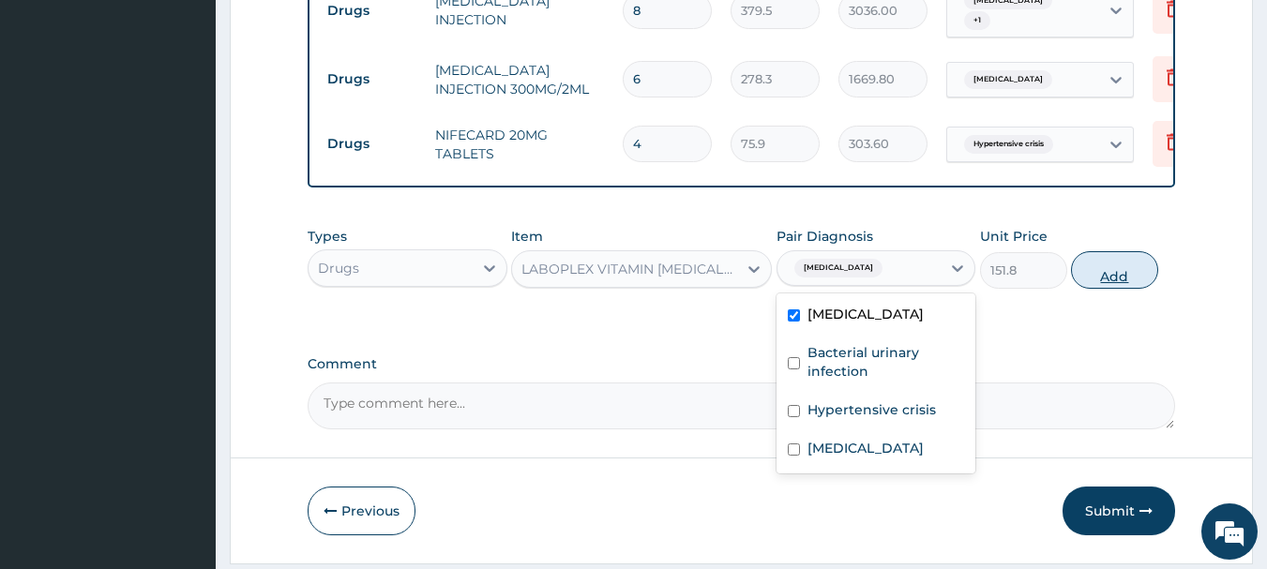
click at [1104, 251] on button "Add" at bounding box center [1114, 270] width 87 height 38
type input "0"
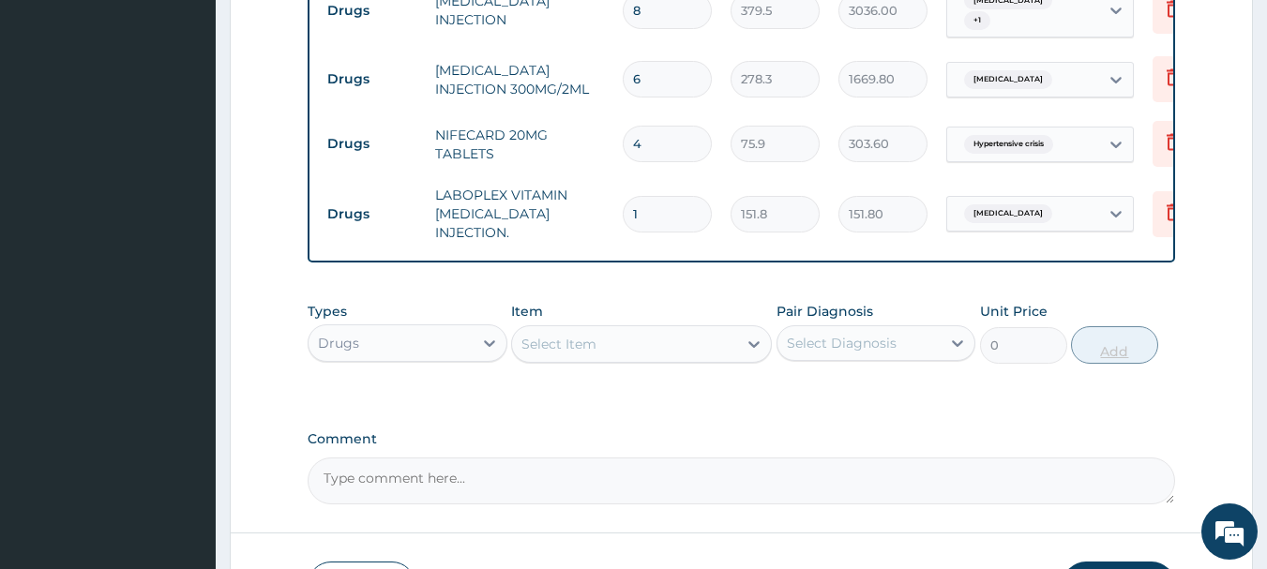
type input "10"
type input "1518.00"
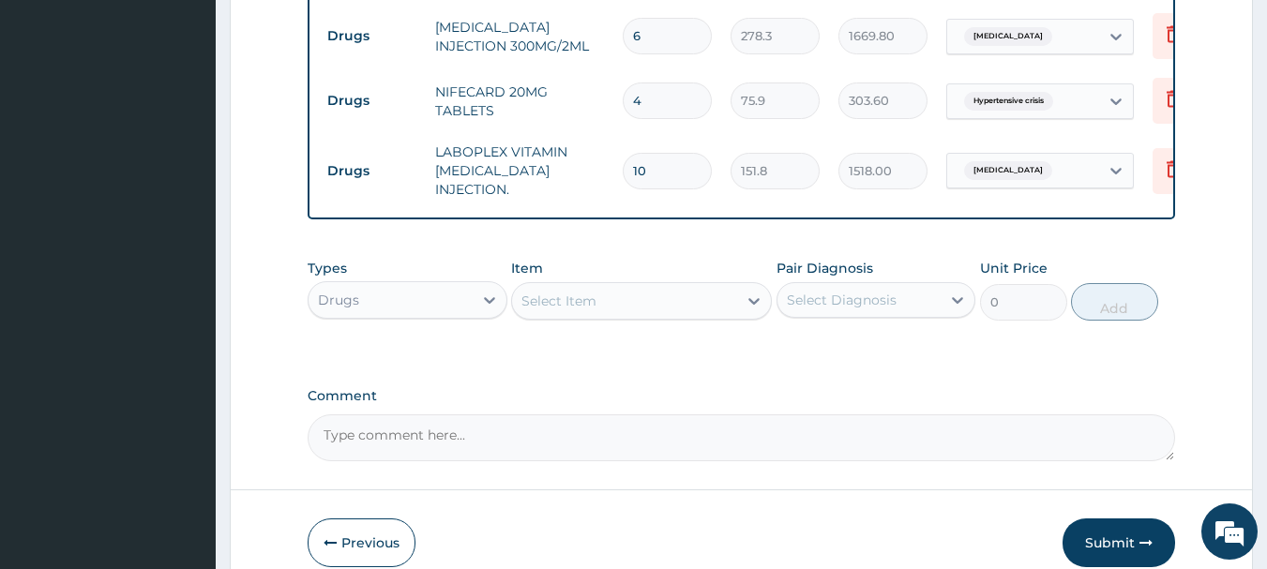
scroll to position [1823, 0]
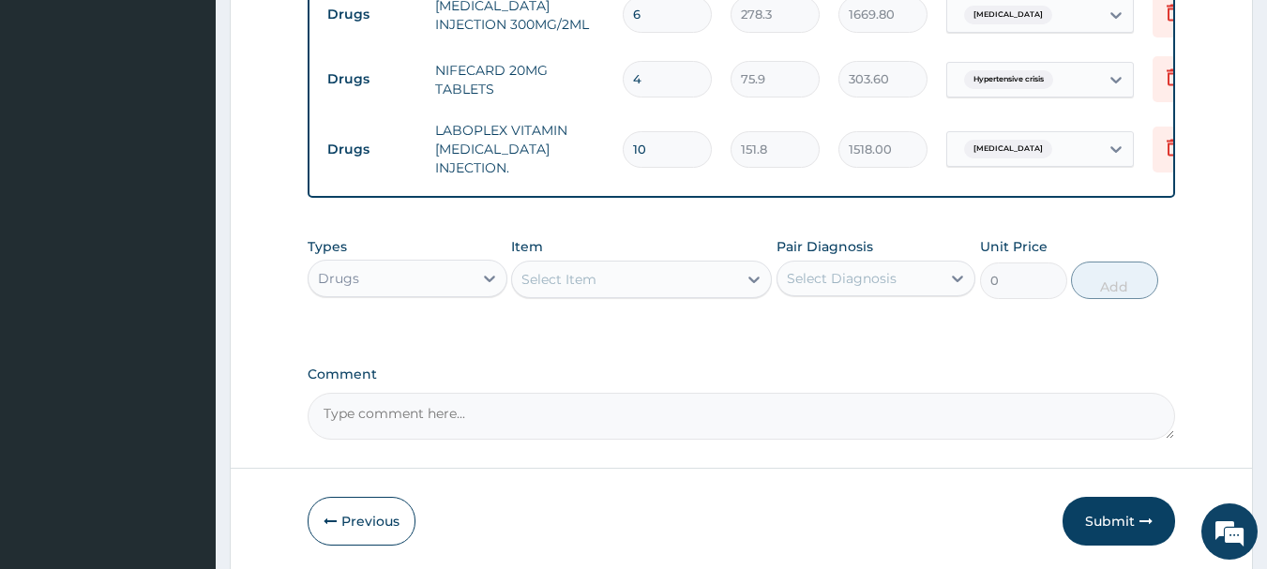
type input "10"
click at [715, 265] on div "Select Item" at bounding box center [624, 280] width 225 height 30
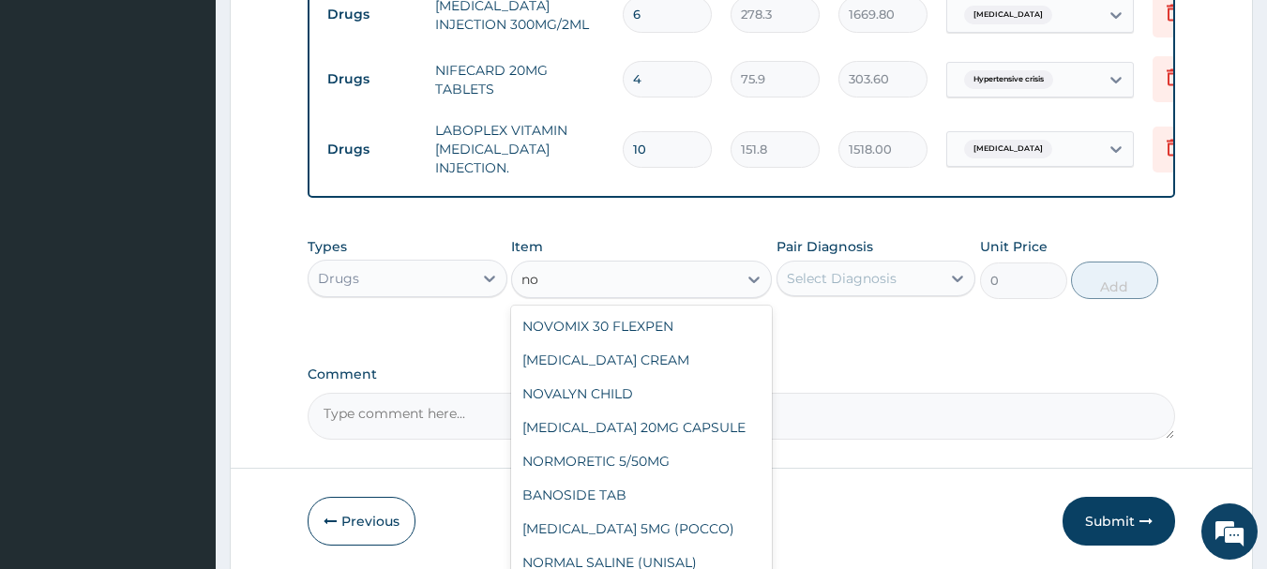
type input "n"
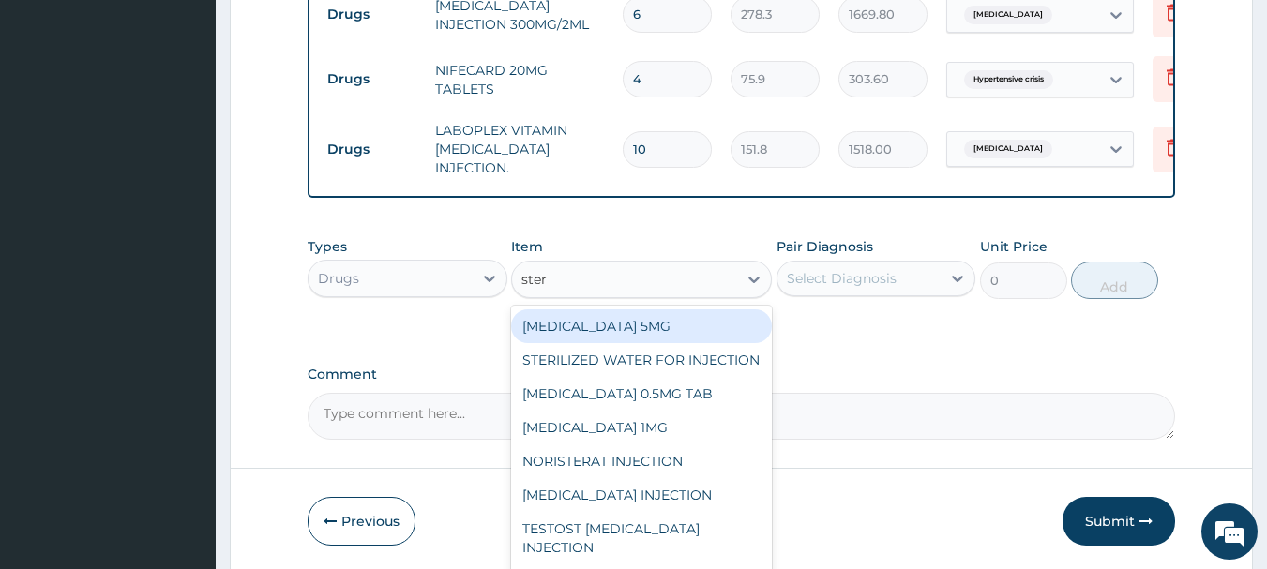
type input "steri"
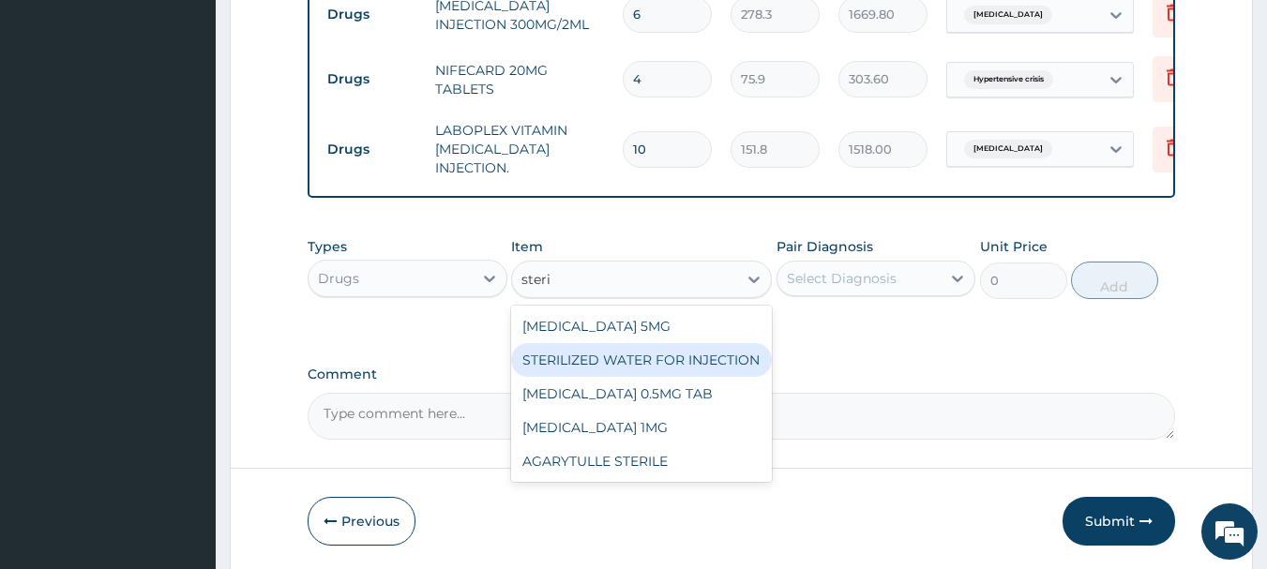
click at [680, 343] on div "STERILIZED WATER FOR INJECTION" at bounding box center [641, 360] width 261 height 34
type input "151.8"
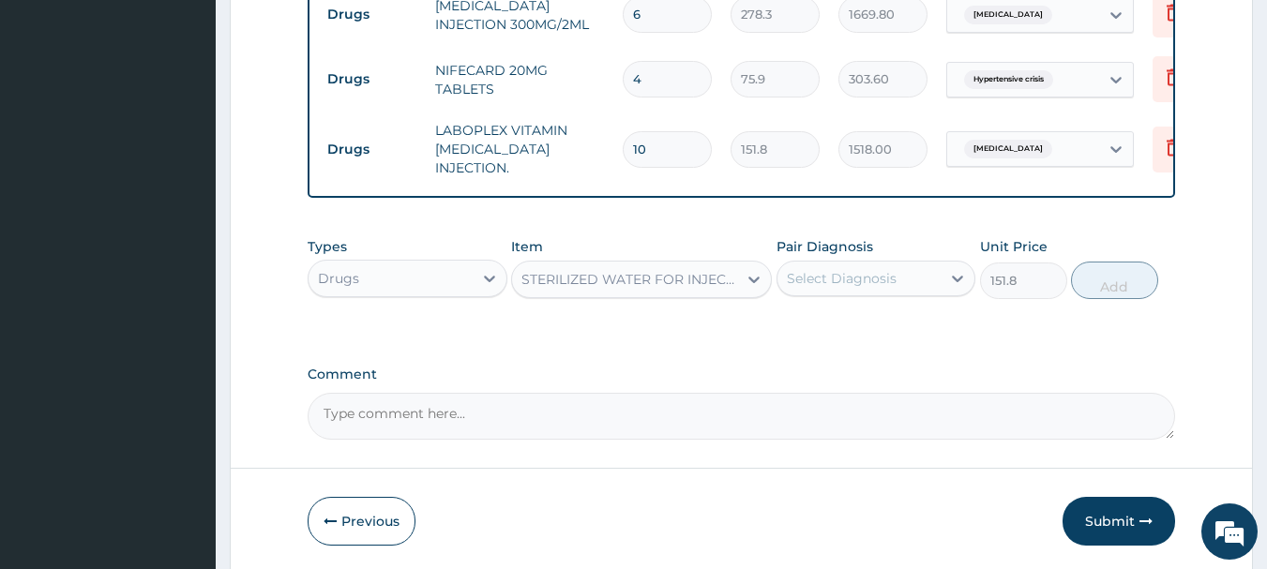
click at [881, 269] on div "Select Diagnosis" at bounding box center [842, 278] width 110 height 19
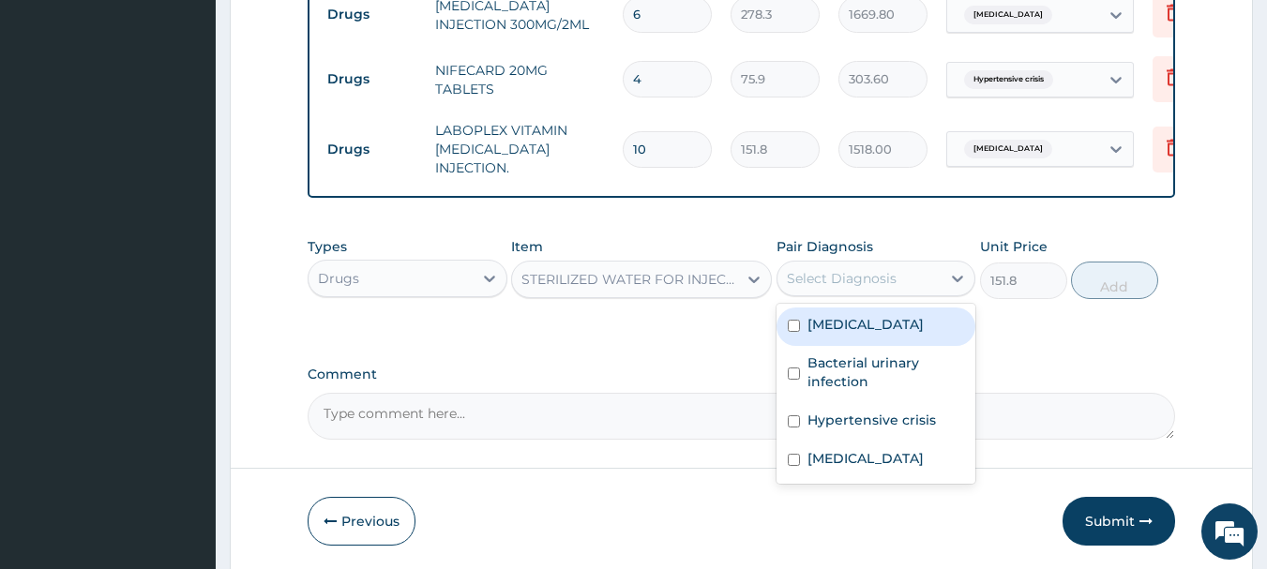
click at [851, 308] on div "Sepsis" at bounding box center [877, 327] width 200 height 38
checkbox input "true"
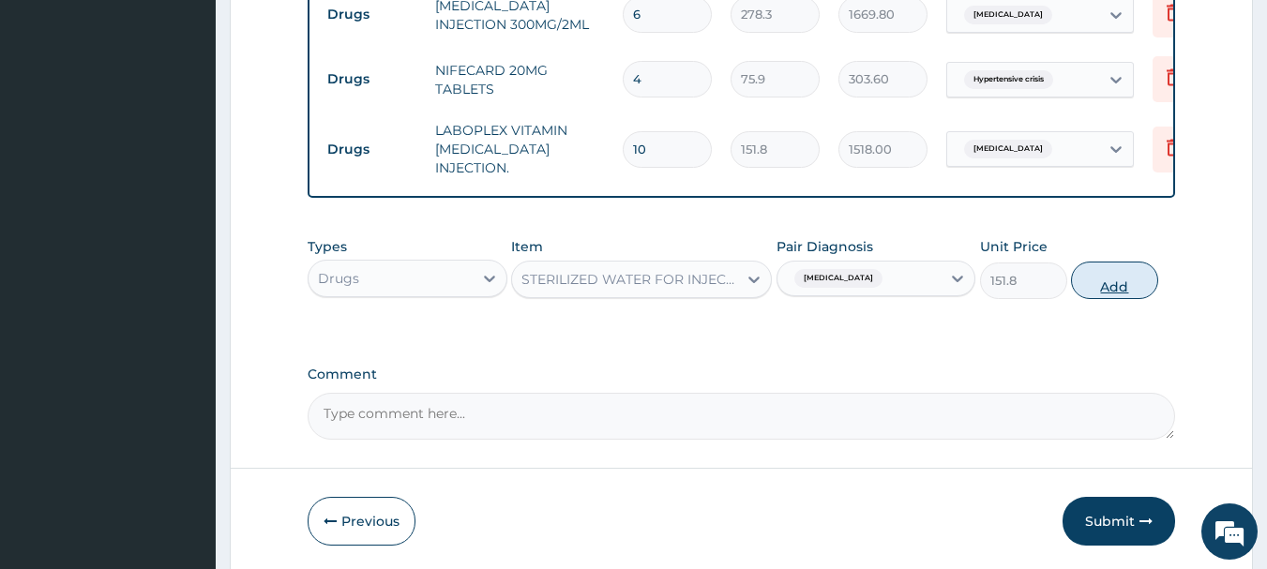
click at [1115, 262] on button "Add" at bounding box center [1114, 281] width 87 height 38
type input "0"
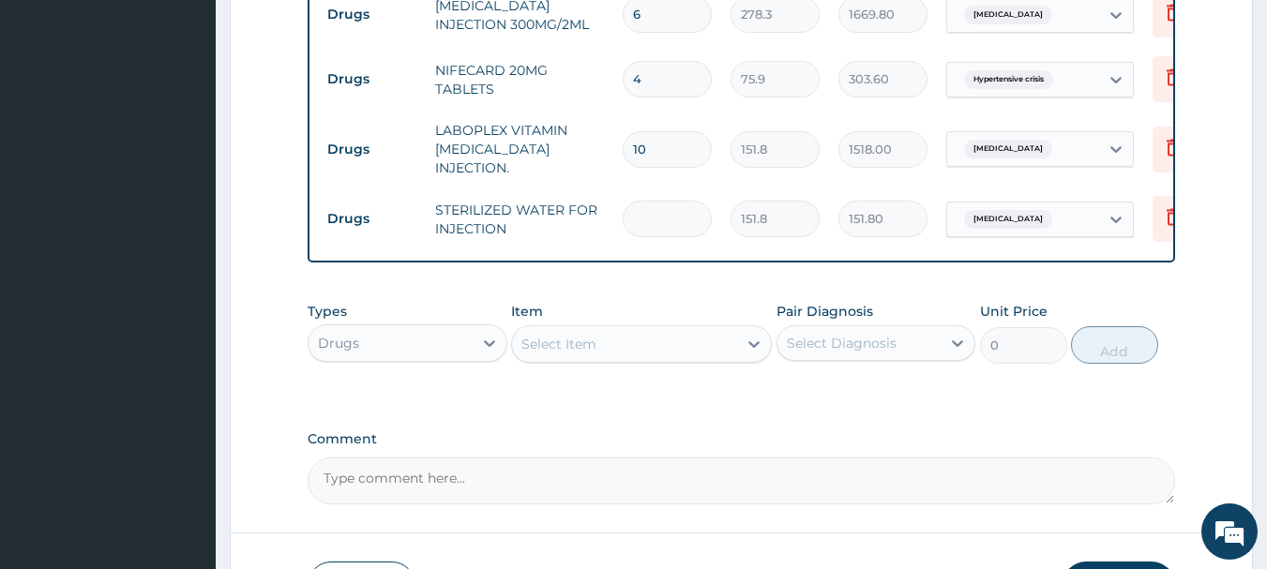
type input "0.00"
type input "6"
type input "910.80"
type input "6"
click at [584, 335] on div "Select Item" at bounding box center [559, 344] width 75 height 19
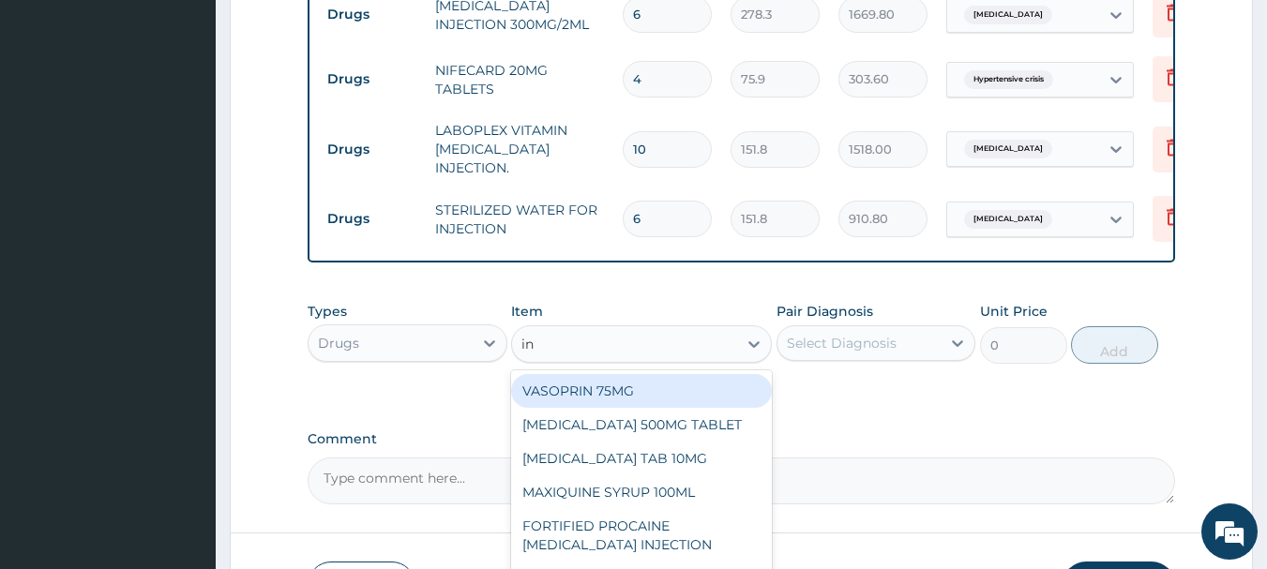
type input "inj"
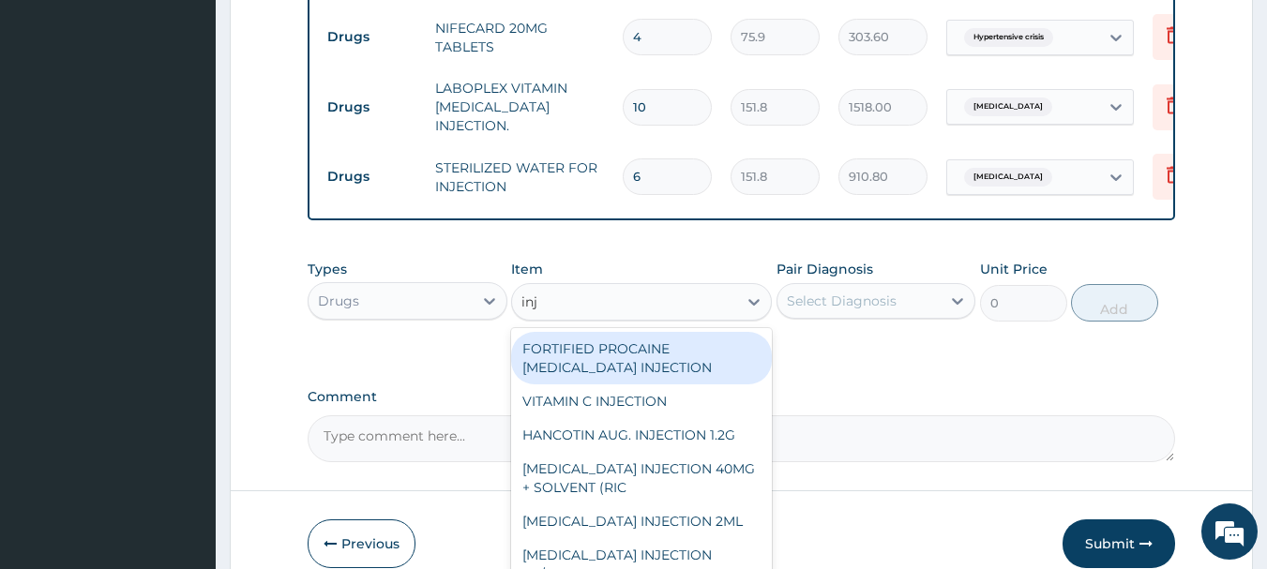
scroll to position [1888, 0]
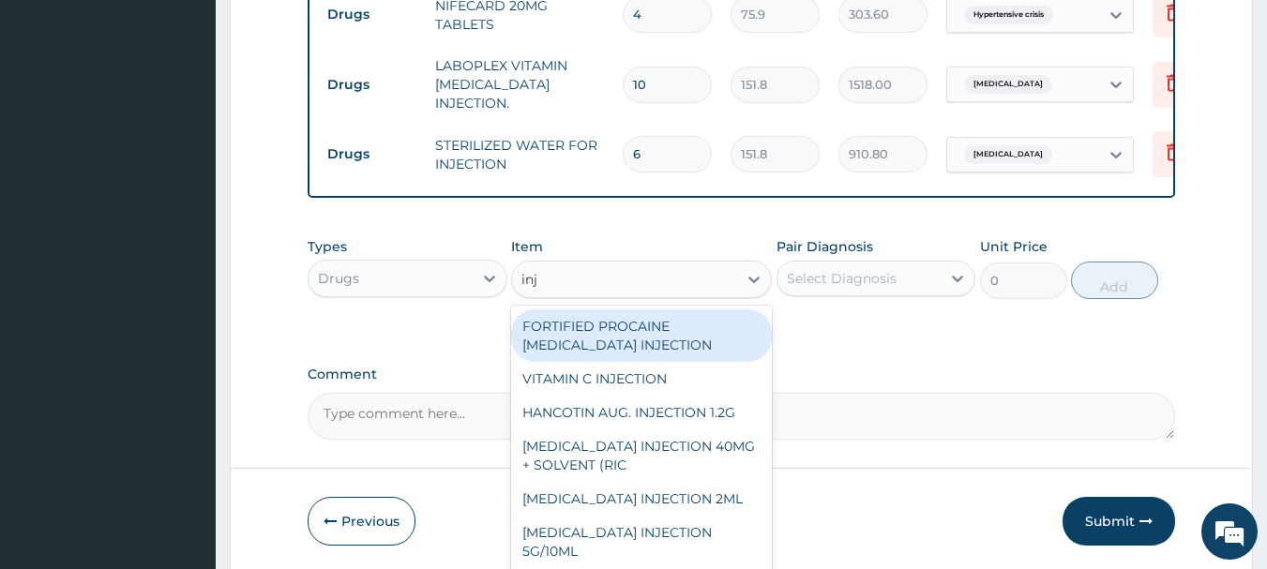
click at [679, 310] on div "FORTIFIED PROCAINE PENICILLIN INJECTION" at bounding box center [641, 336] width 261 height 53
type input "632.5"
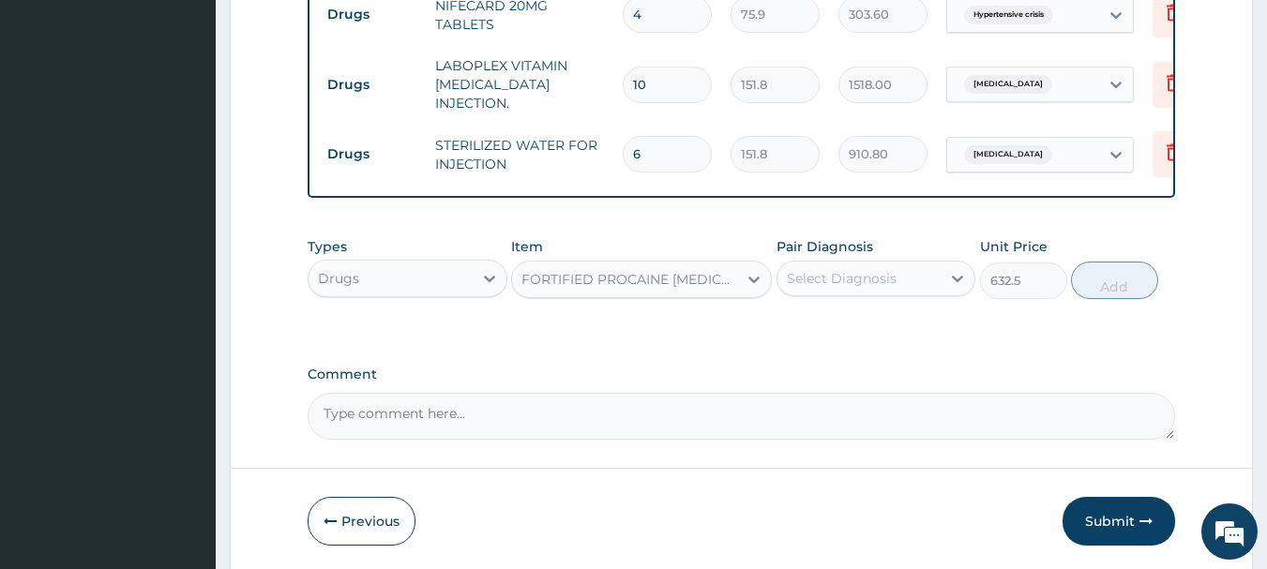
click at [896, 264] on div "Select Diagnosis" at bounding box center [860, 279] width 164 height 30
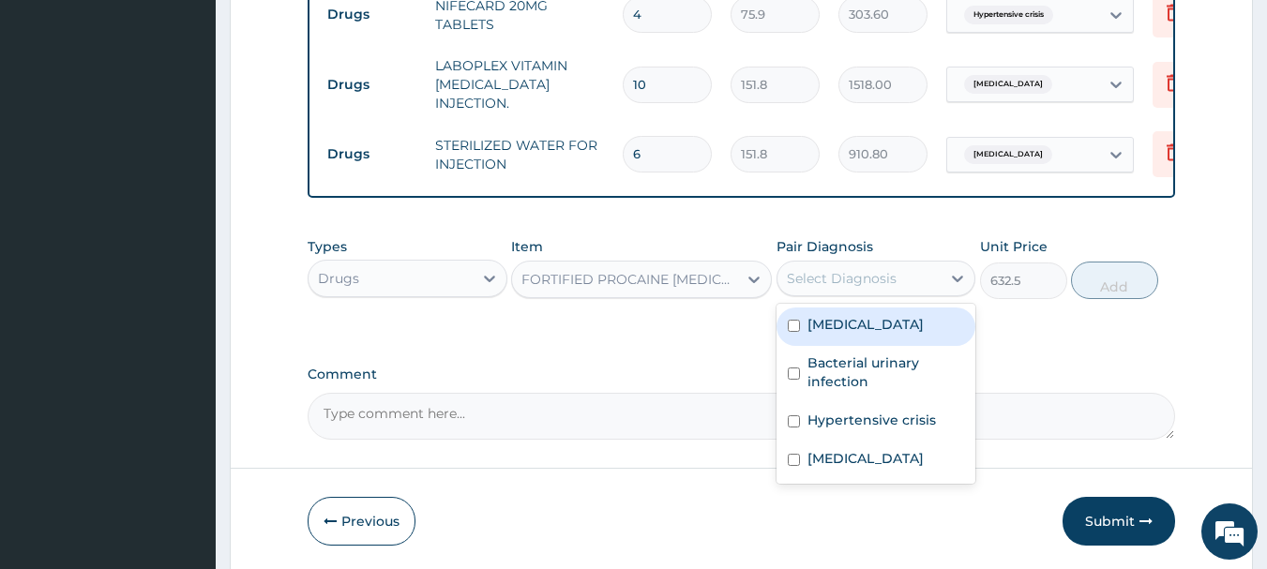
click at [866, 308] on div "Sepsis" at bounding box center [877, 327] width 200 height 38
checkbox input "true"
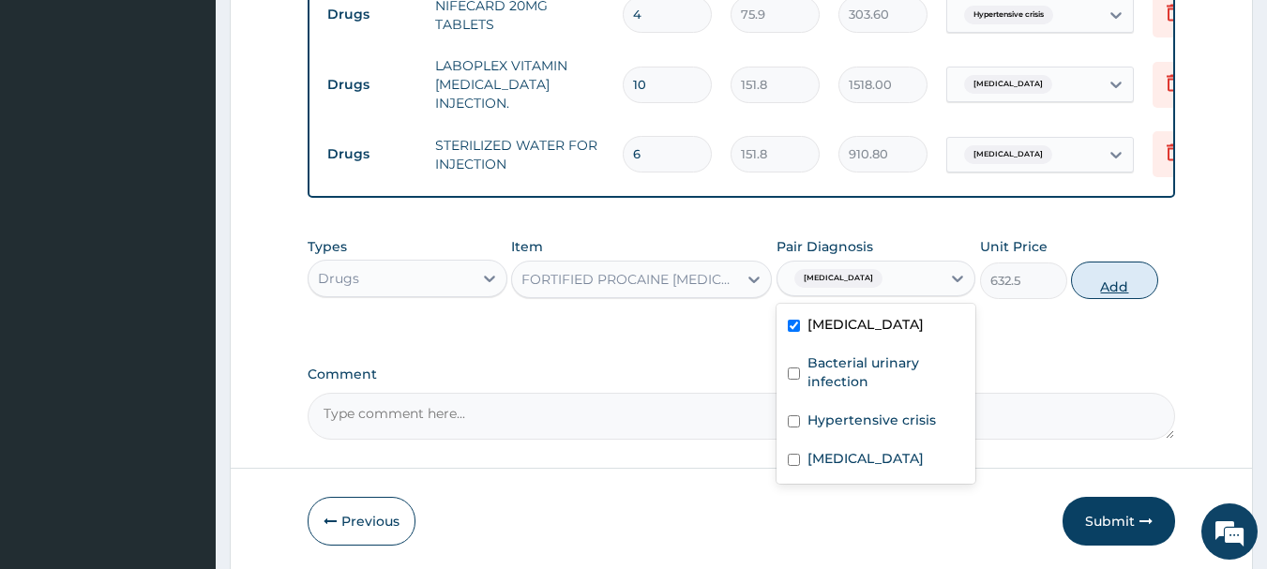
click at [1115, 262] on button "Add" at bounding box center [1114, 281] width 87 height 38
type input "0"
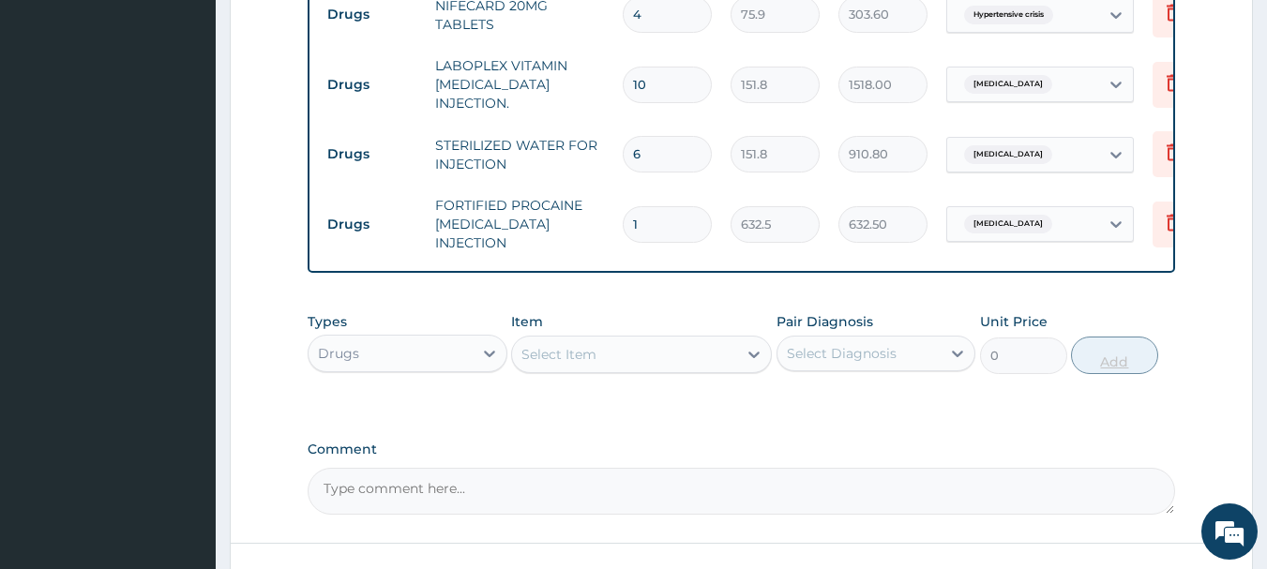
type input "0.00"
type input "8"
type input "5060.00"
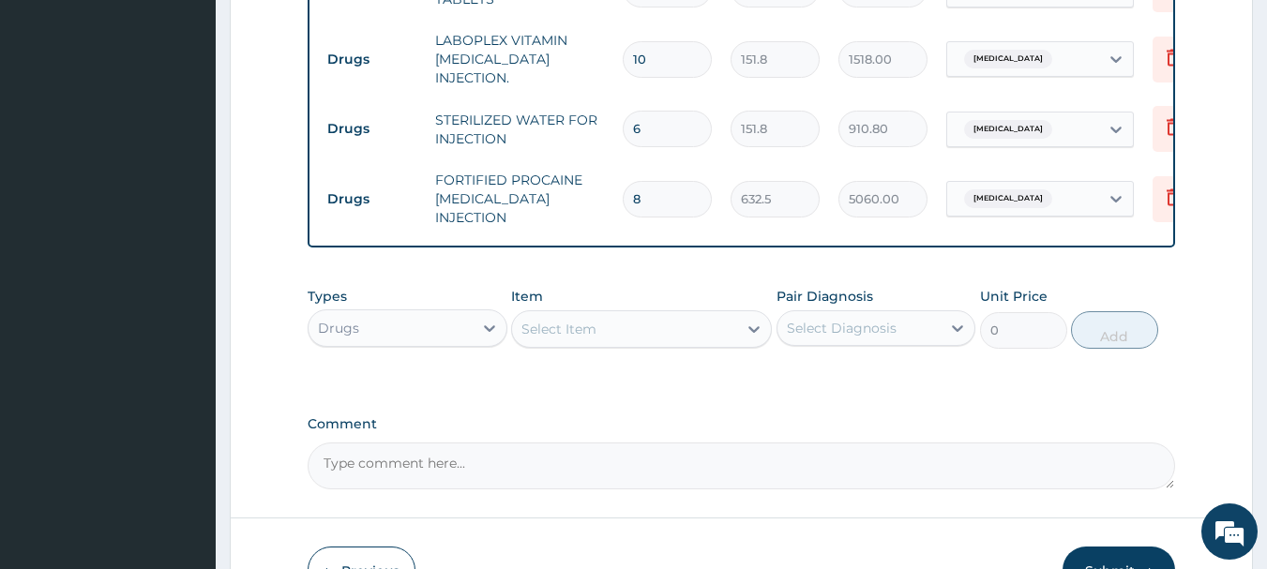
scroll to position [1952, 0]
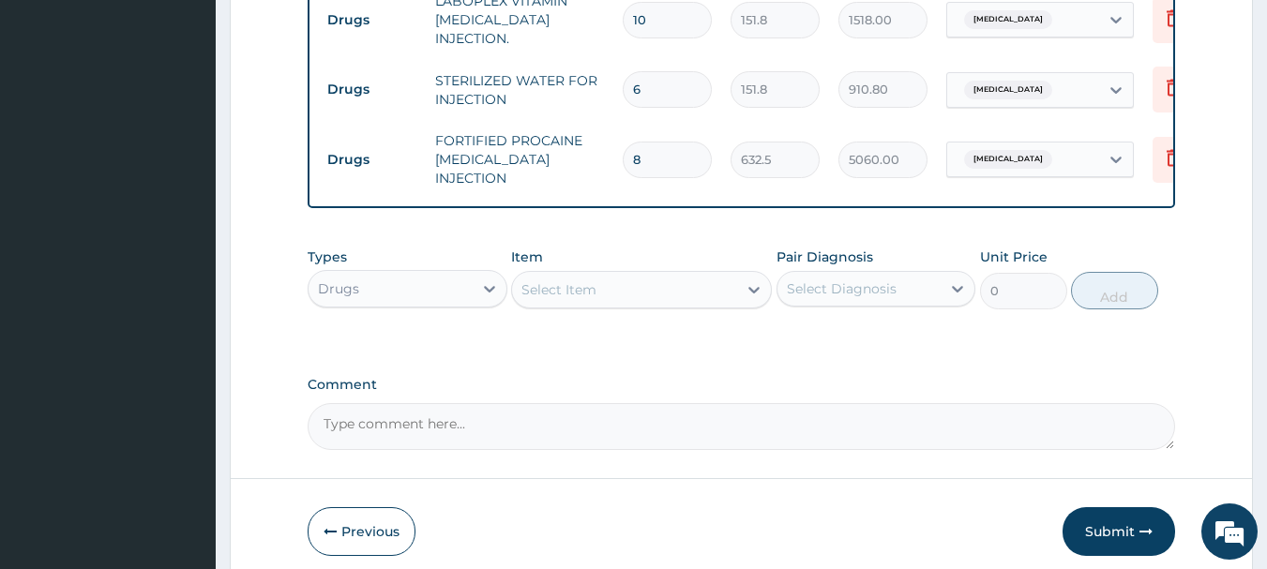
type input "8"
click at [655, 275] on div "Select Item" at bounding box center [624, 290] width 225 height 30
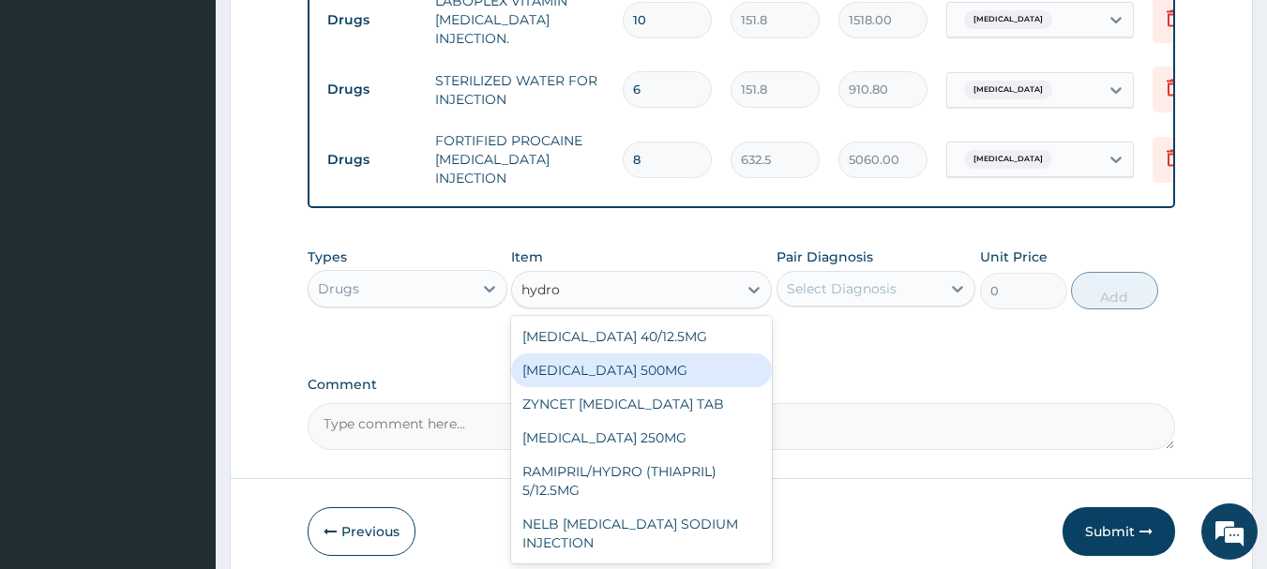
type input "hydroc"
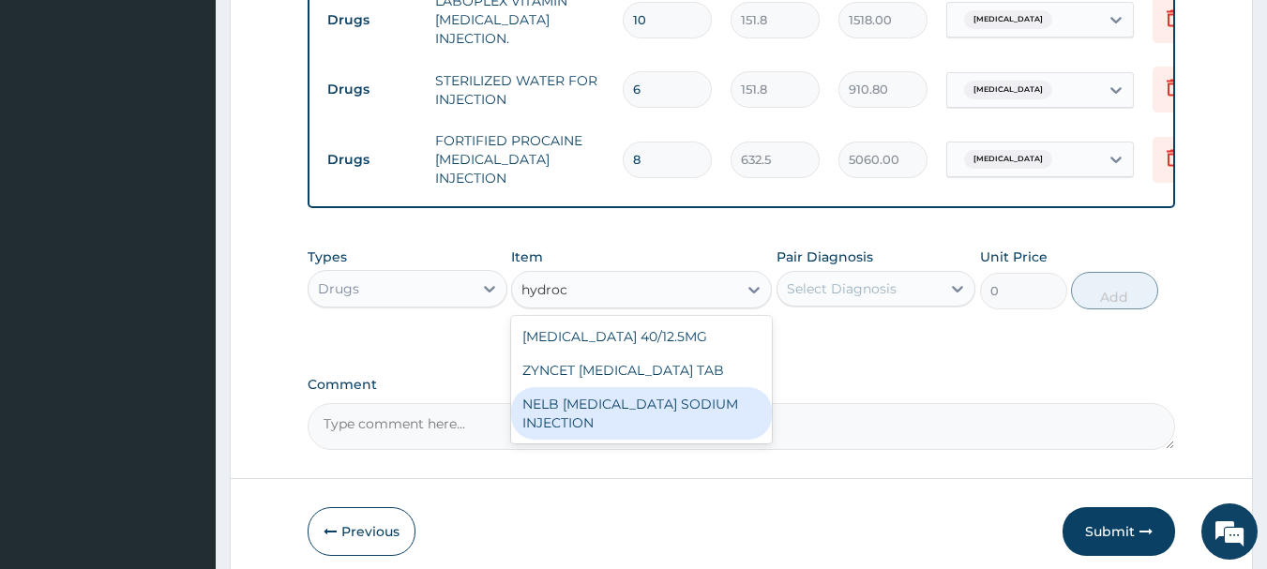
drag, startPoint x: 637, startPoint y: 382, endPoint x: 767, endPoint y: 251, distance: 184.4
click at [638, 387] on div "NELB HYDROCORTISONE SODIUM INJECTION" at bounding box center [641, 413] width 261 height 53
type input "632.5"
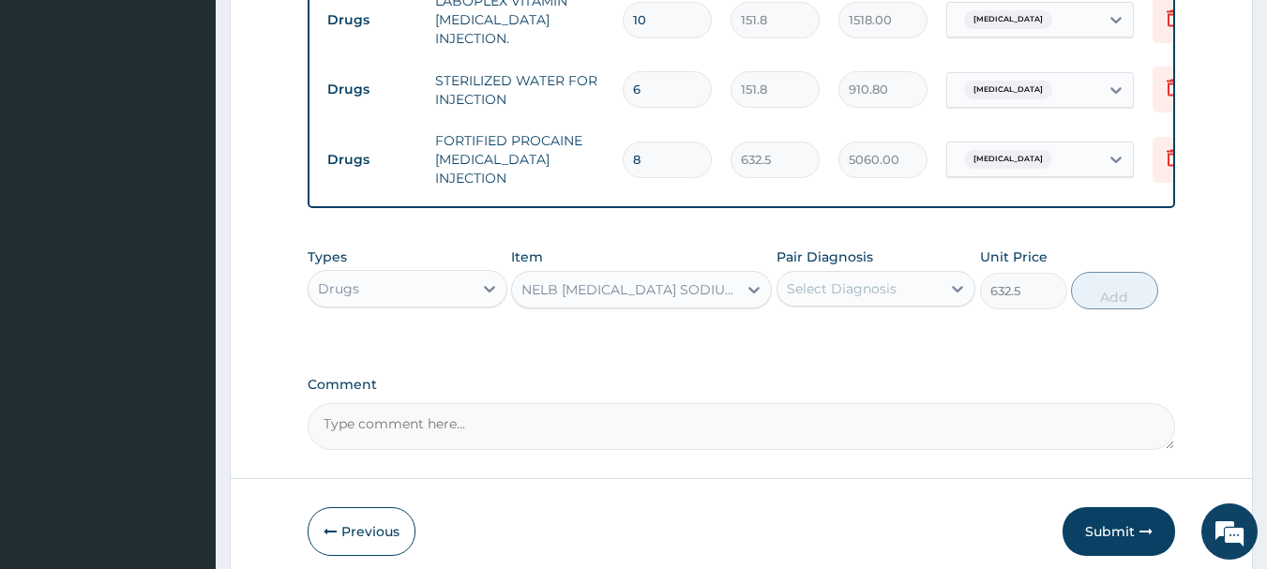
click at [834, 280] on div "Select Diagnosis" at bounding box center [842, 289] width 110 height 19
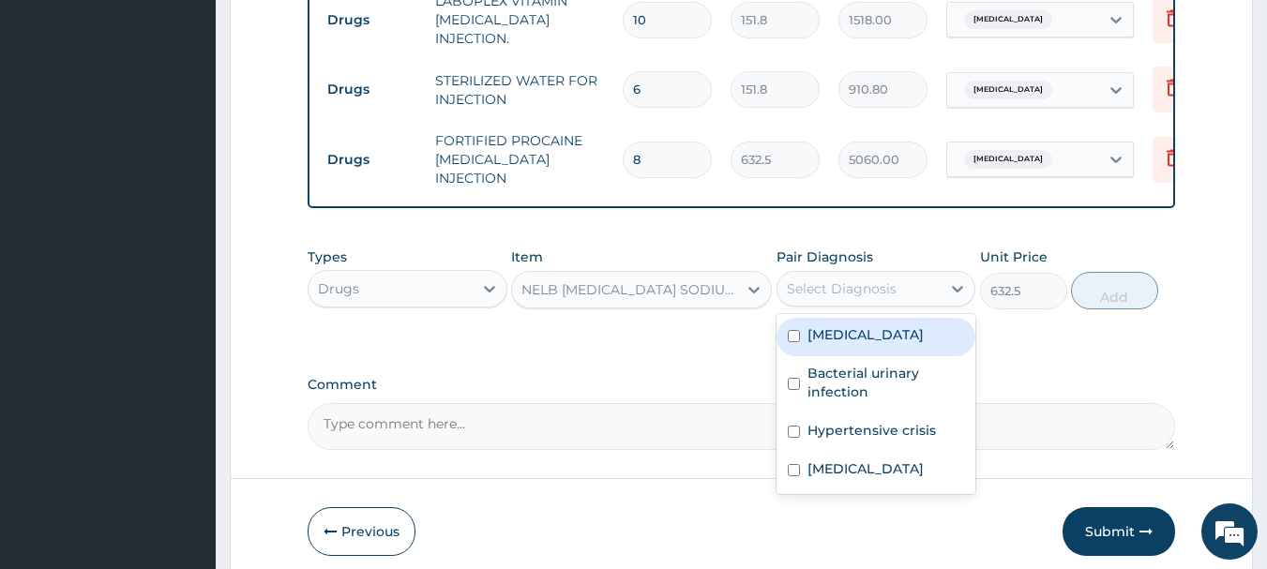
click at [828, 326] on label "Sepsis" at bounding box center [866, 335] width 116 height 19
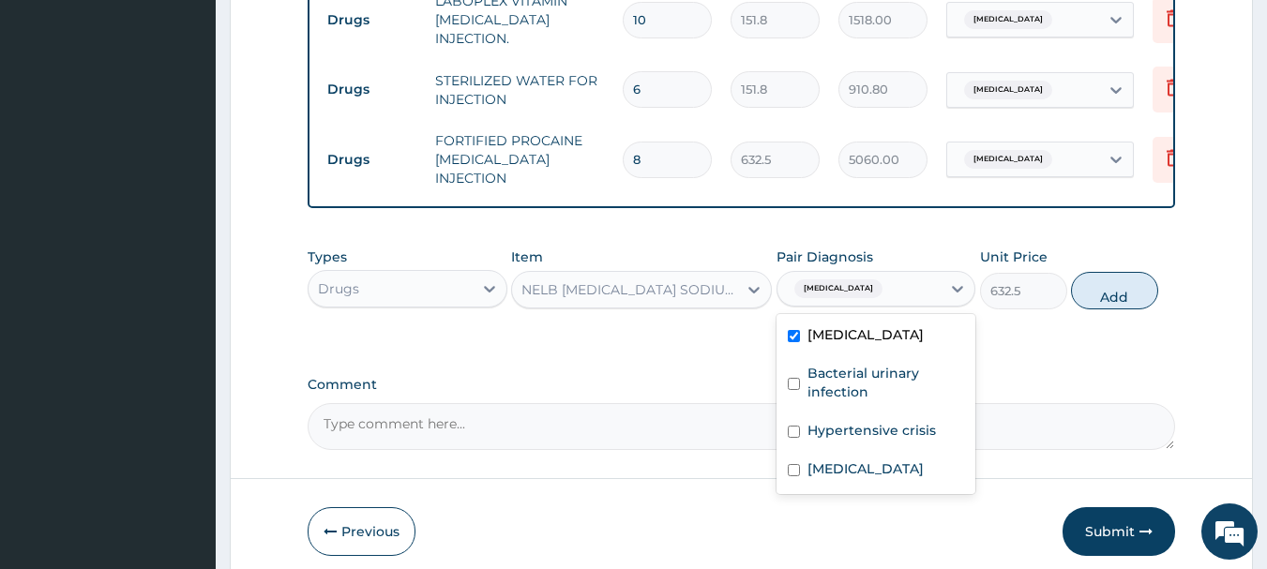
checkbox input "true"
click at [1100, 272] on button "Add" at bounding box center [1114, 291] width 87 height 38
type input "0"
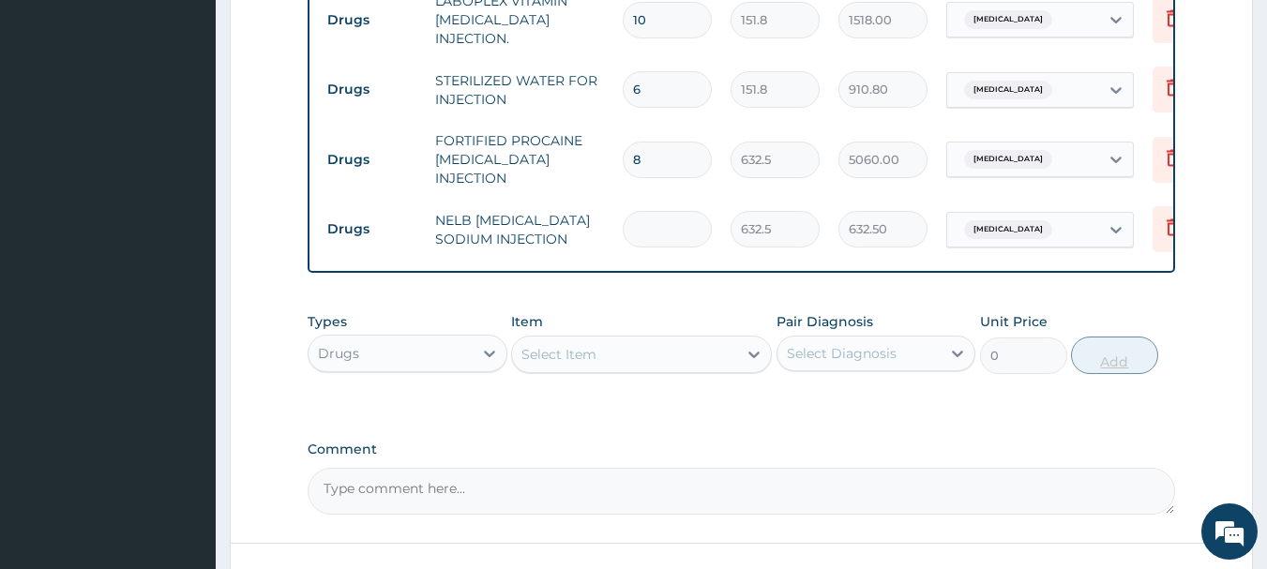
type input "0.00"
type input "4"
type input "2530.00"
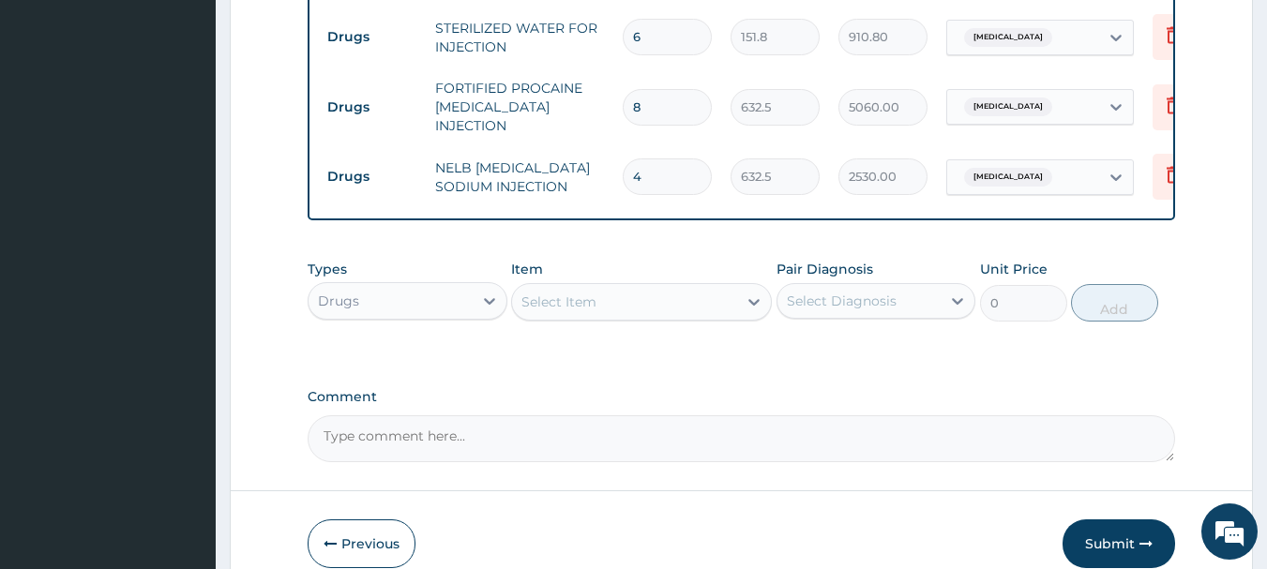
scroll to position [2027, 0]
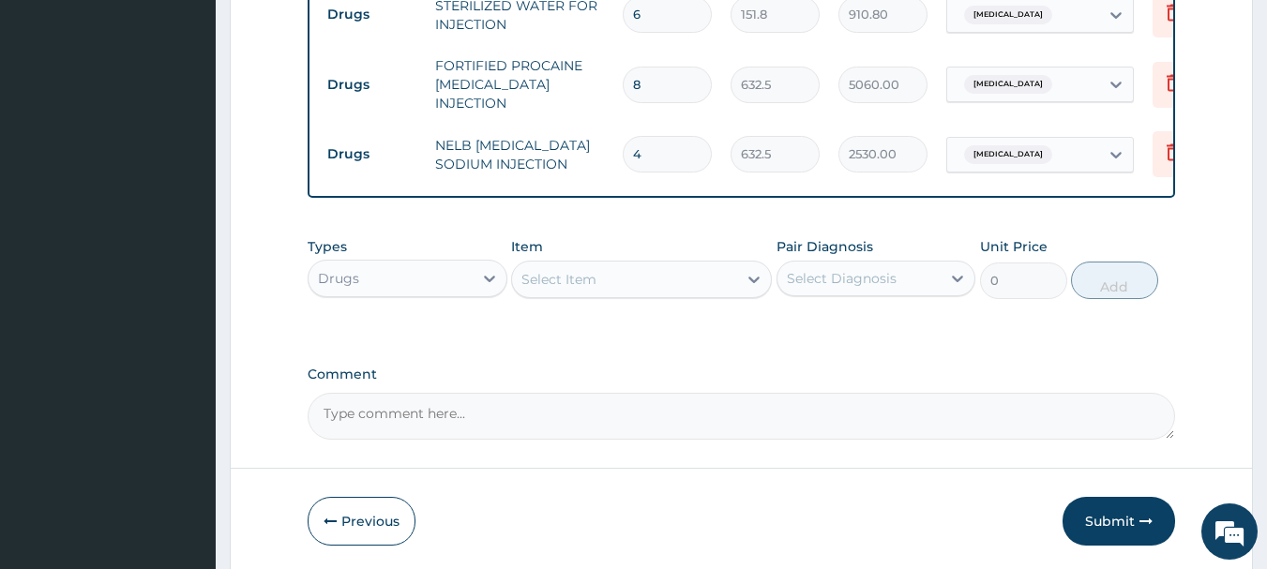
type input "4"
click at [627, 265] on div "Select Item" at bounding box center [624, 280] width 225 height 30
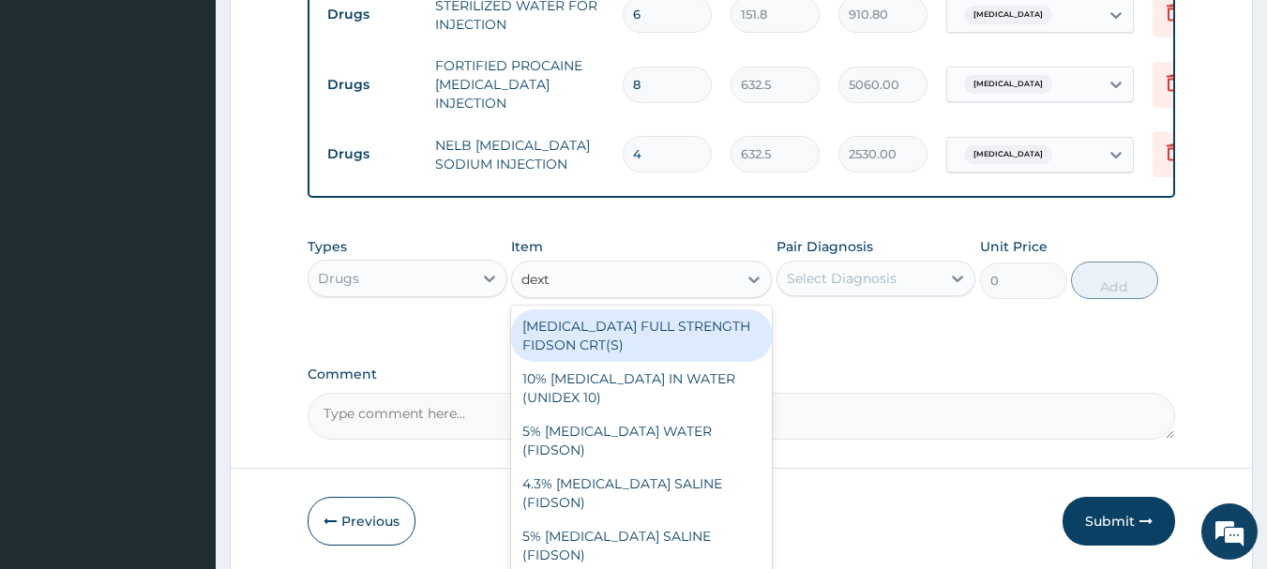
type input "dextr"
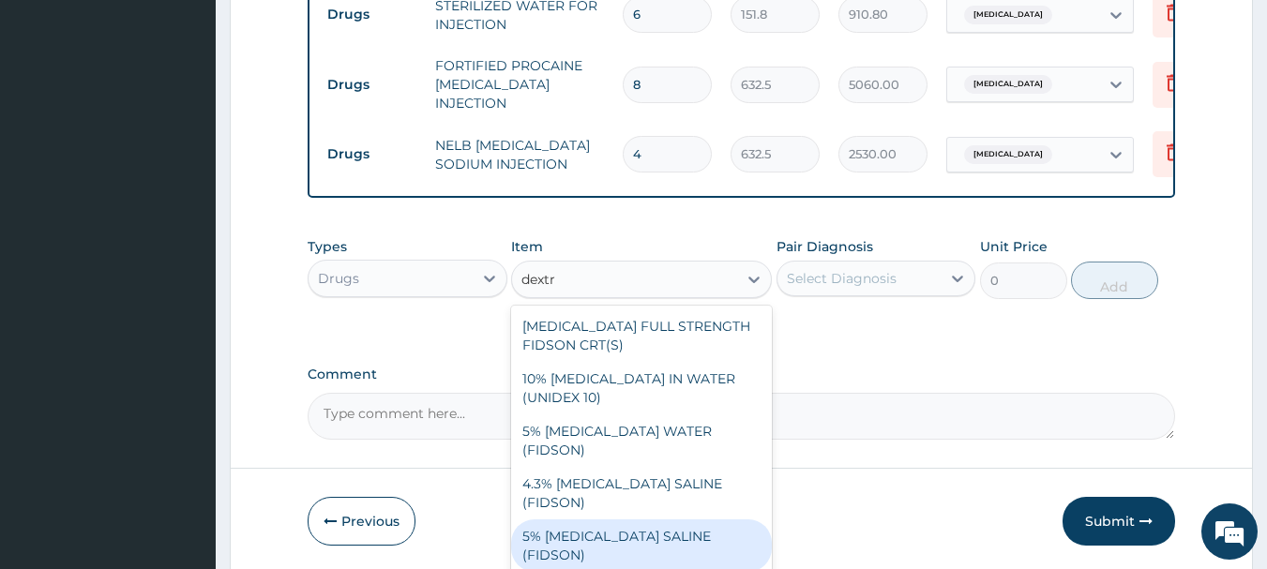
click at [683, 520] on div "5% DEXTROSE SALINE (FIDSON)" at bounding box center [641, 546] width 261 height 53
type input "1897.5"
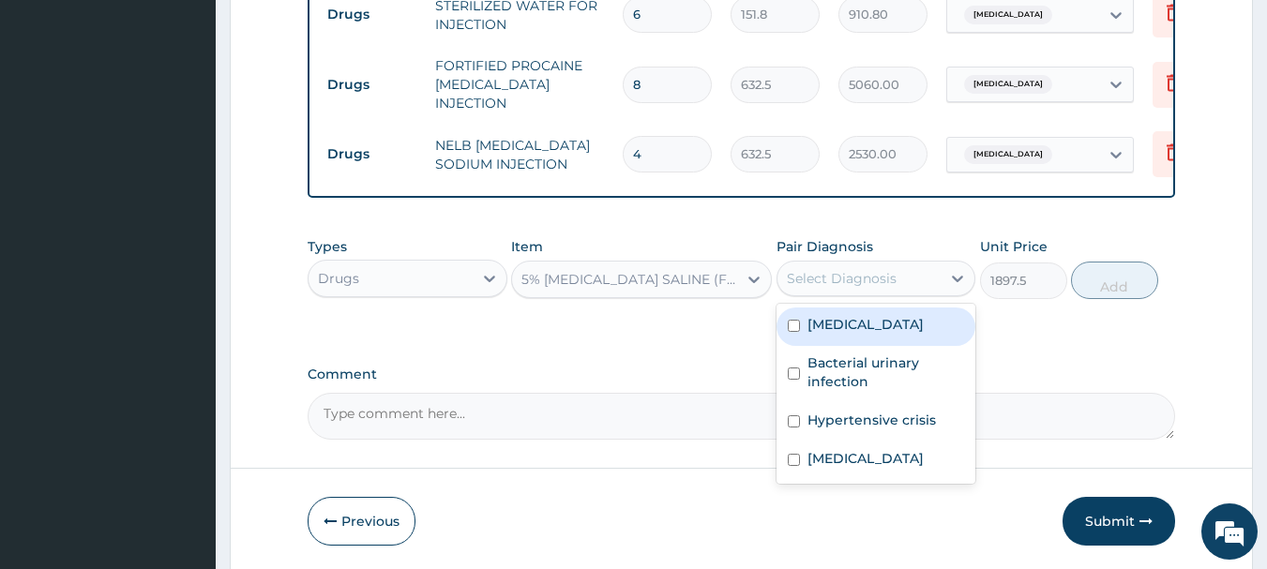
click at [924, 264] on div "Select Diagnosis" at bounding box center [860, 279] width 164 height 30
click at [876, 308] on div "Sepsis" at bounding box center [877, 327] width 200 height 38
checkbox input "true"
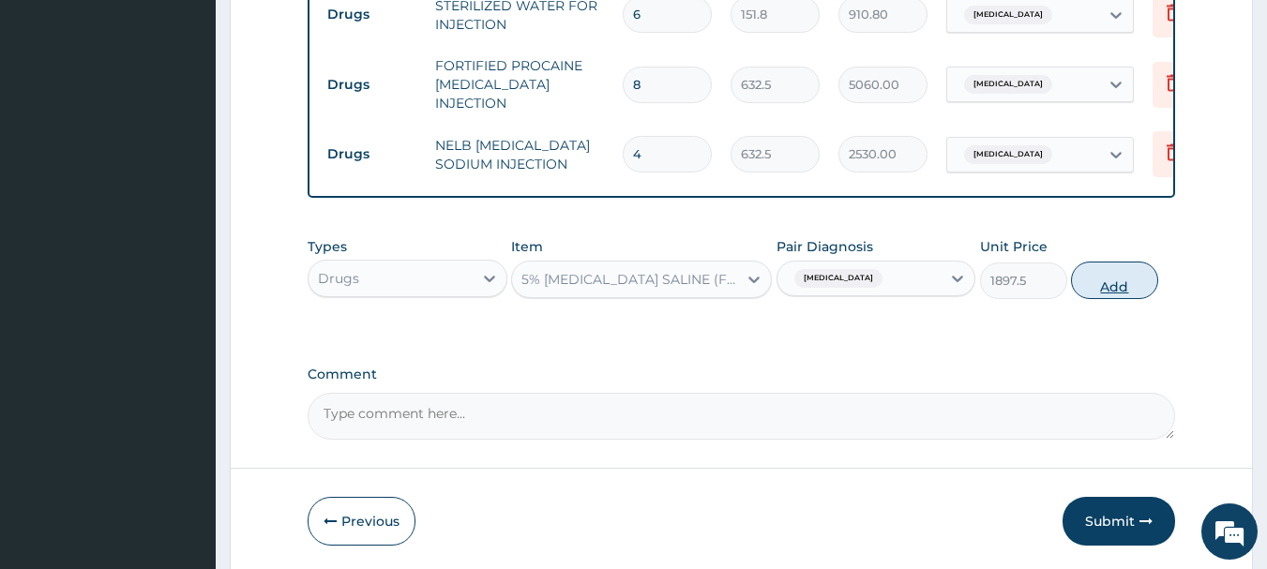
click at [1091, 262] on button "Add" at bounding box center [1114, 281] width 87 height 38
type input "0"
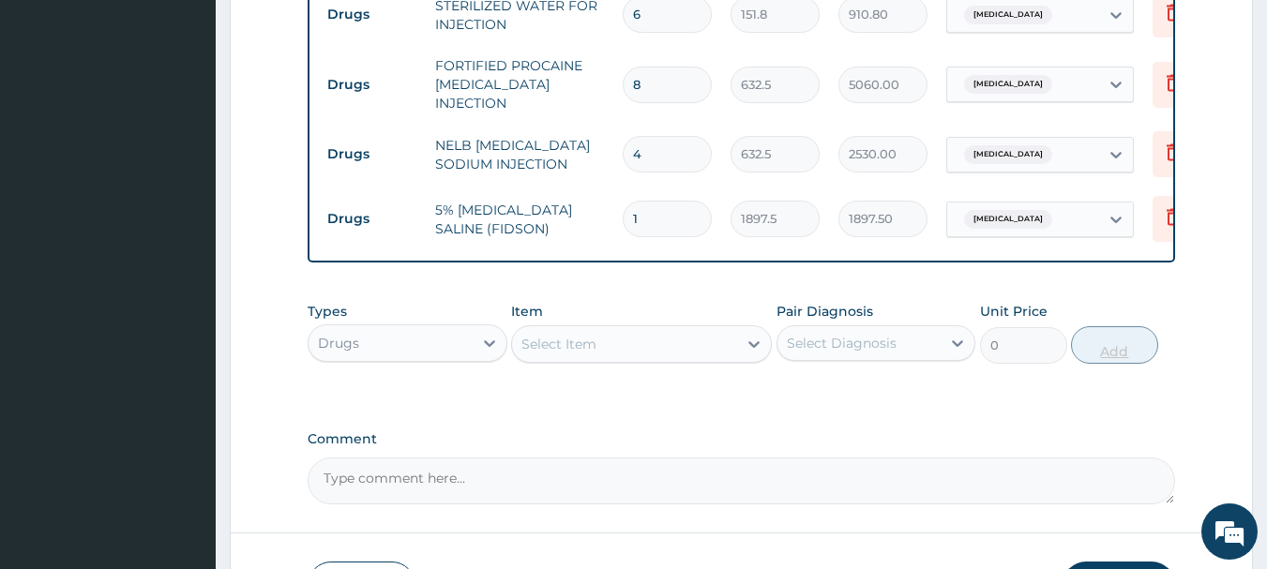
type input "0.00"
type input "7"
type input "13282.50"
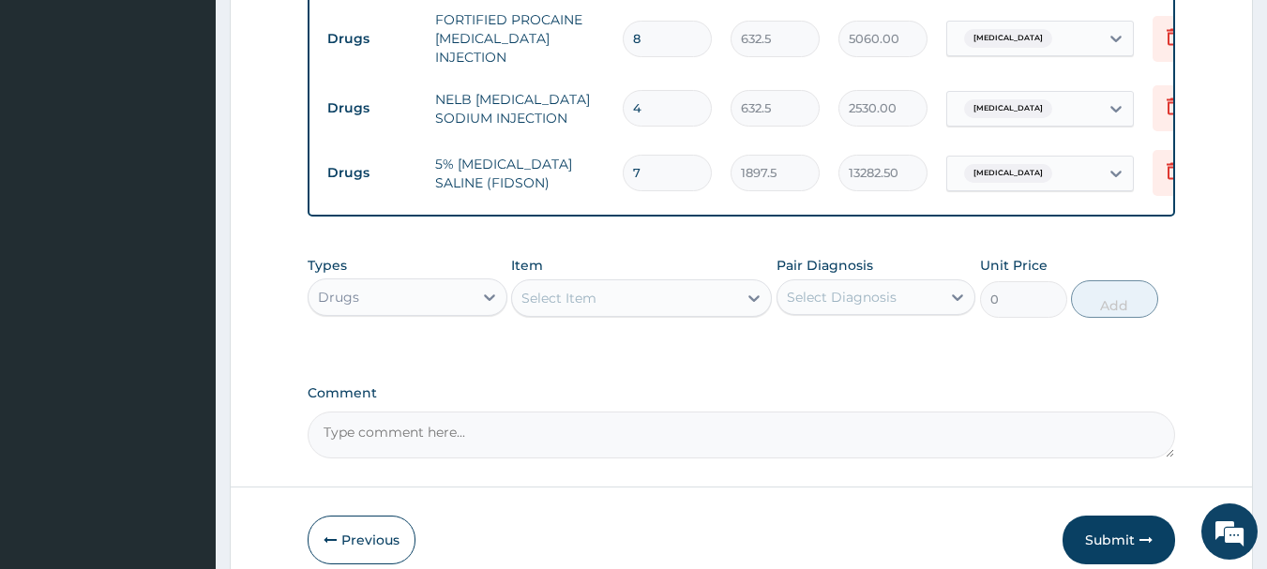
scroll to position [2092, 0]
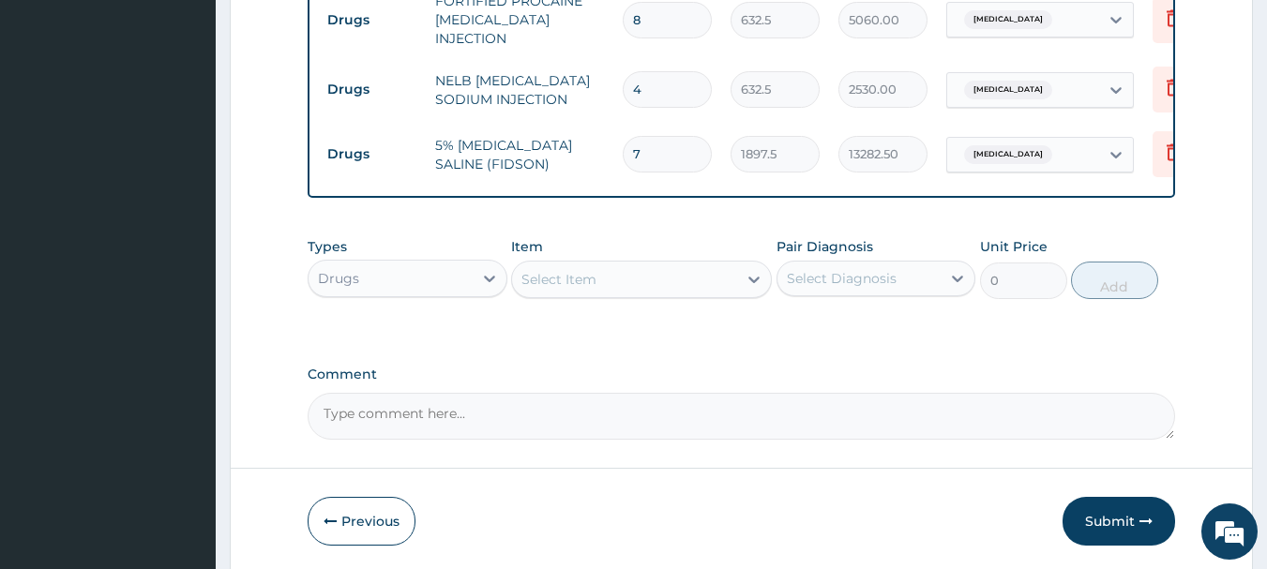
type input "7"
click at [649, 265] on div "Select Item" at bounding box center [624, 280] width 225 height 30
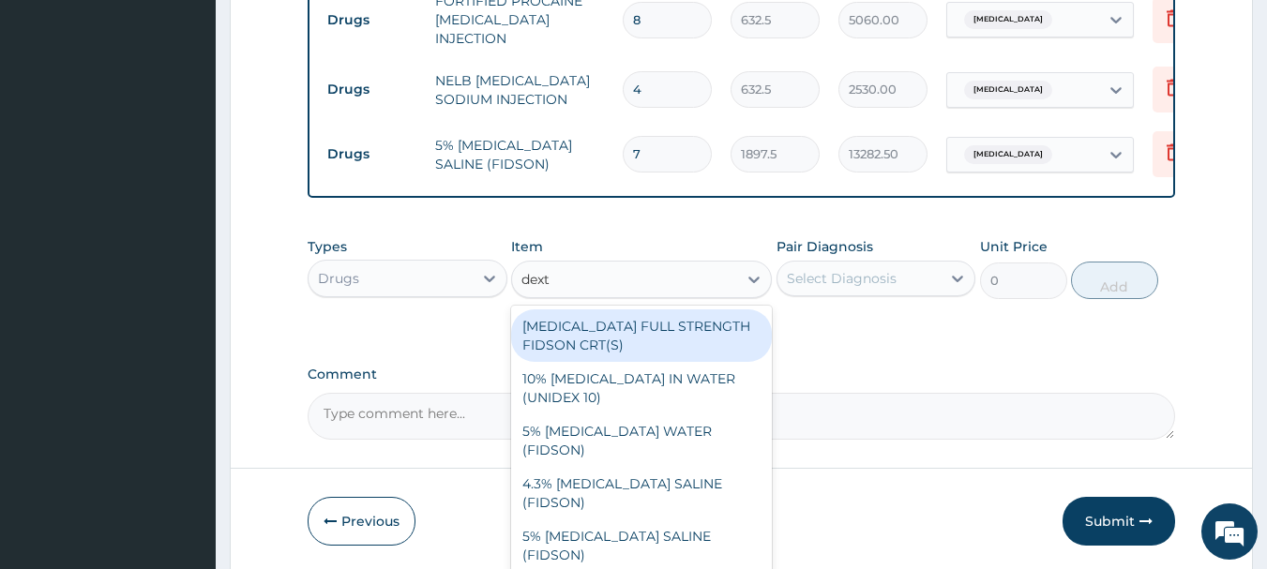
type input "dextr"
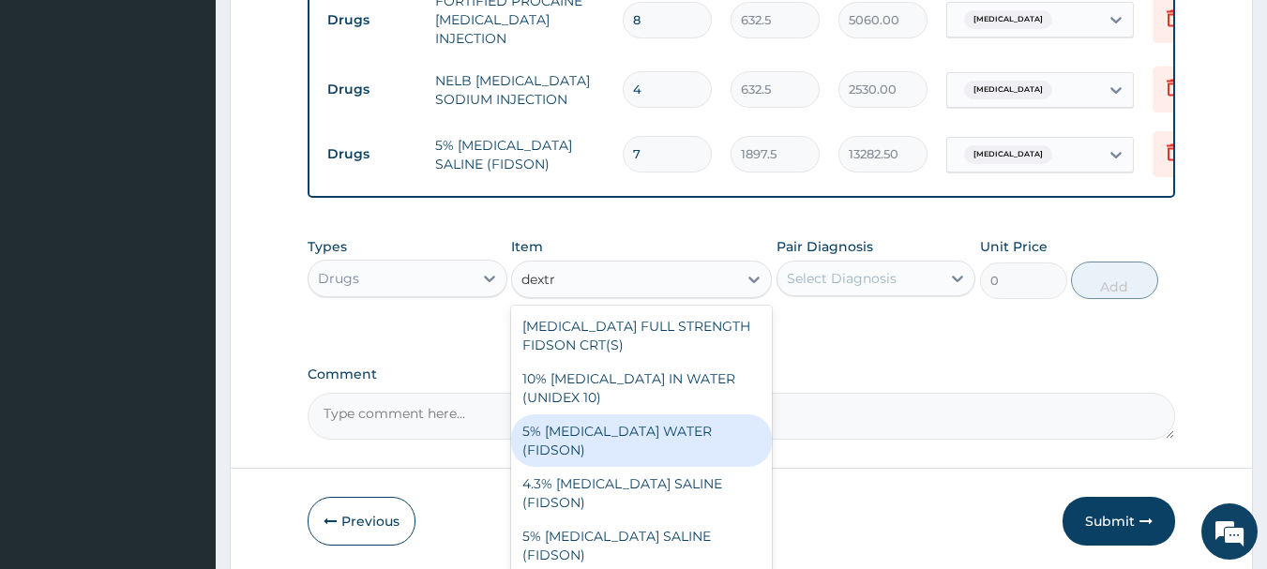
click at [651, 415] on div "5% DEXTROSE WATER (FIDSON)" at bounding box center [641, 441] width 261 height 53
type input "1897.5"
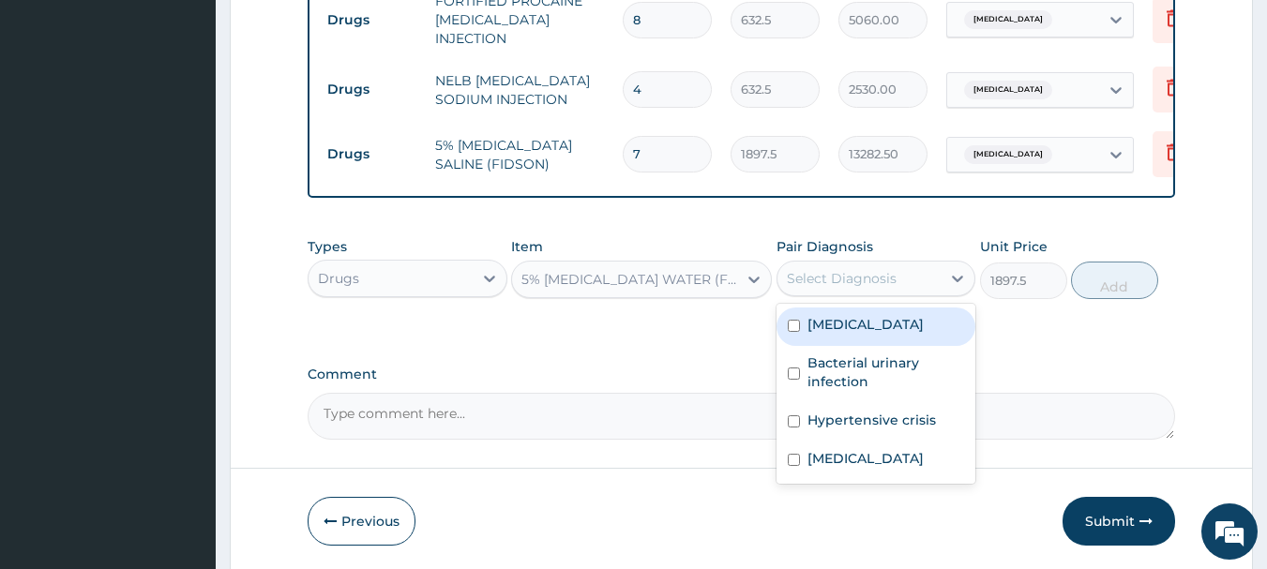
drag, startPoint x: 829, startPoint y: 217, endPoint x: 829, endPoint y: 244, distance: 27.2
click at [830, 269] on div "Select Diagnosis" at bounding box center [842, 278] width 110 height 19
drag, startPoint x: 826, startPoint y: 271, endPoint x: 1000, endPoint y: 244, distance: 176.6
click at [827, 308] on div "Sepsis" at bounding box center [877, 327] width 200 height 38
checkbox input "true"
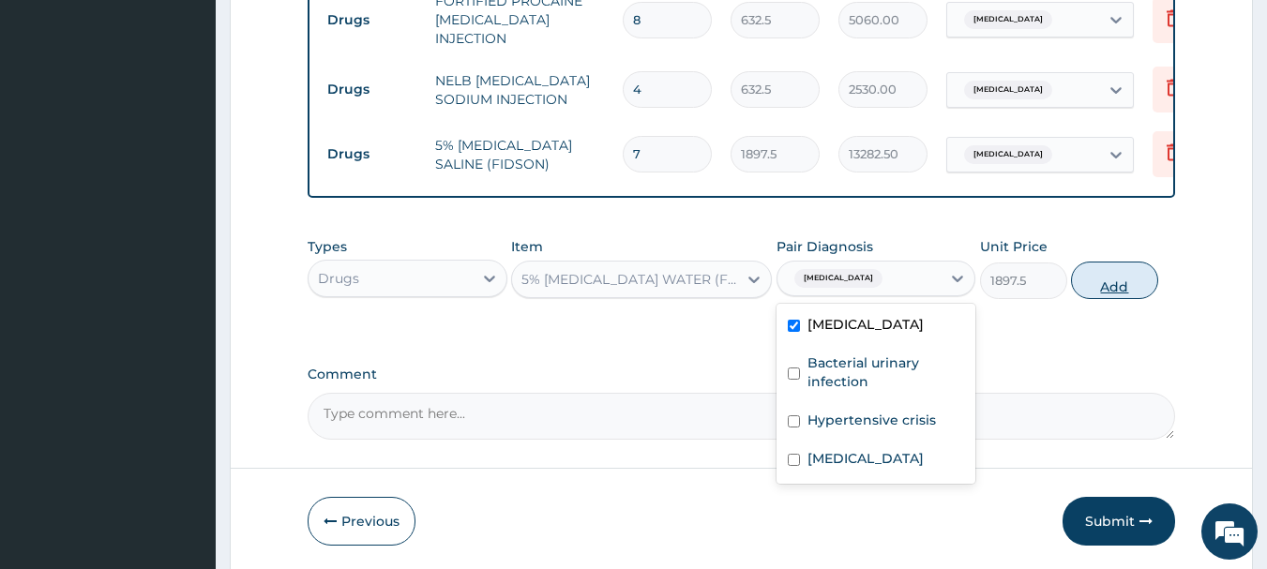
click at [1096, 262] on button "Add" at bounding box center [1114, 281] width 87 height 38
type input "0"
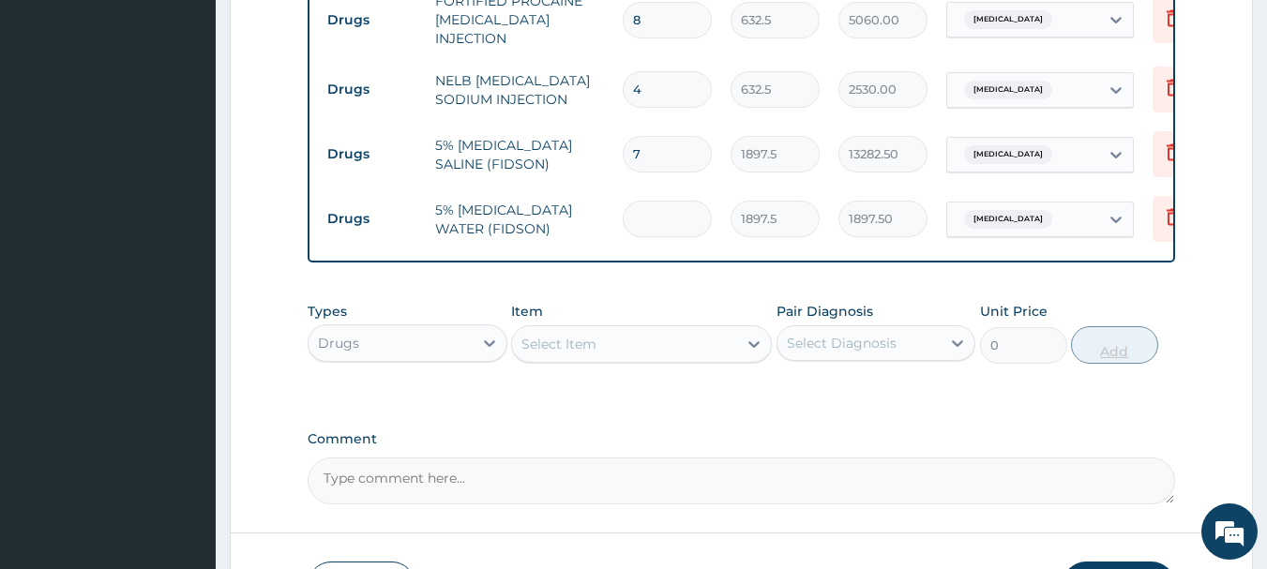
type input "0.00"
type input "7"
type input "13282.50"
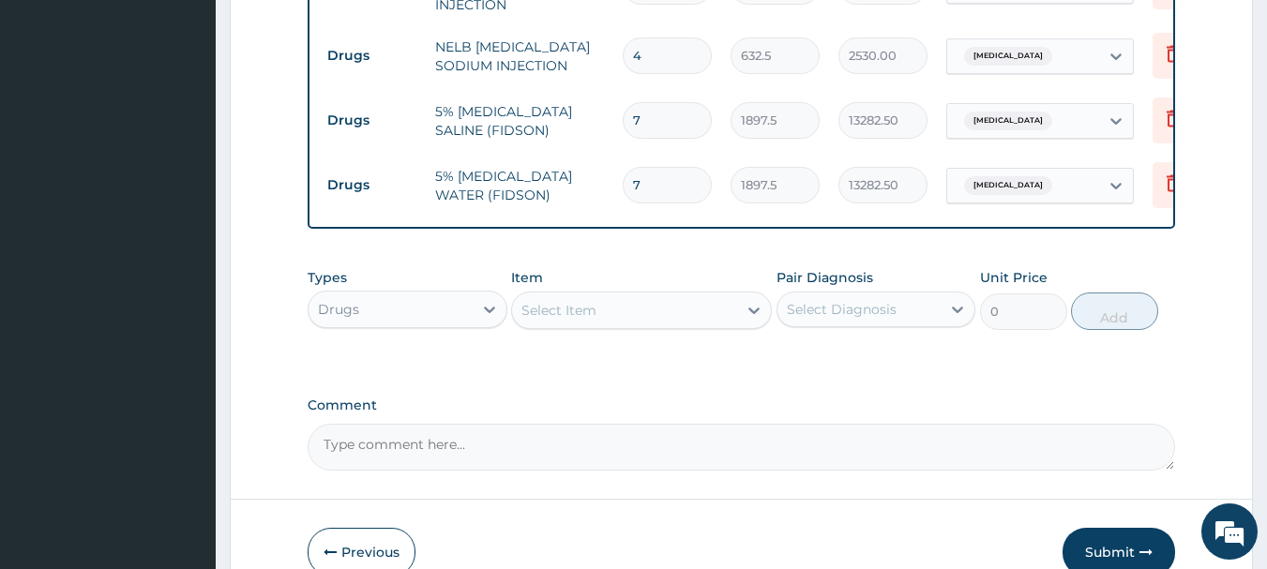
scroll to position [2157, 0]
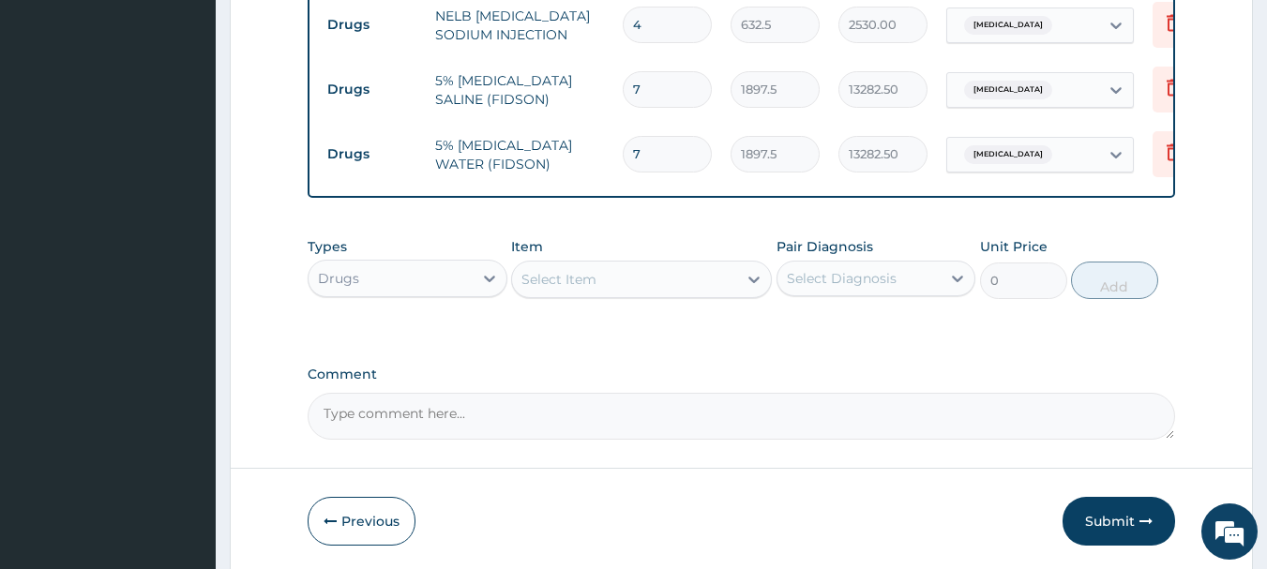
type input "7"
click at [641, 265] on div "Select Item" at bounding box center [624, 280] width 225 height 30
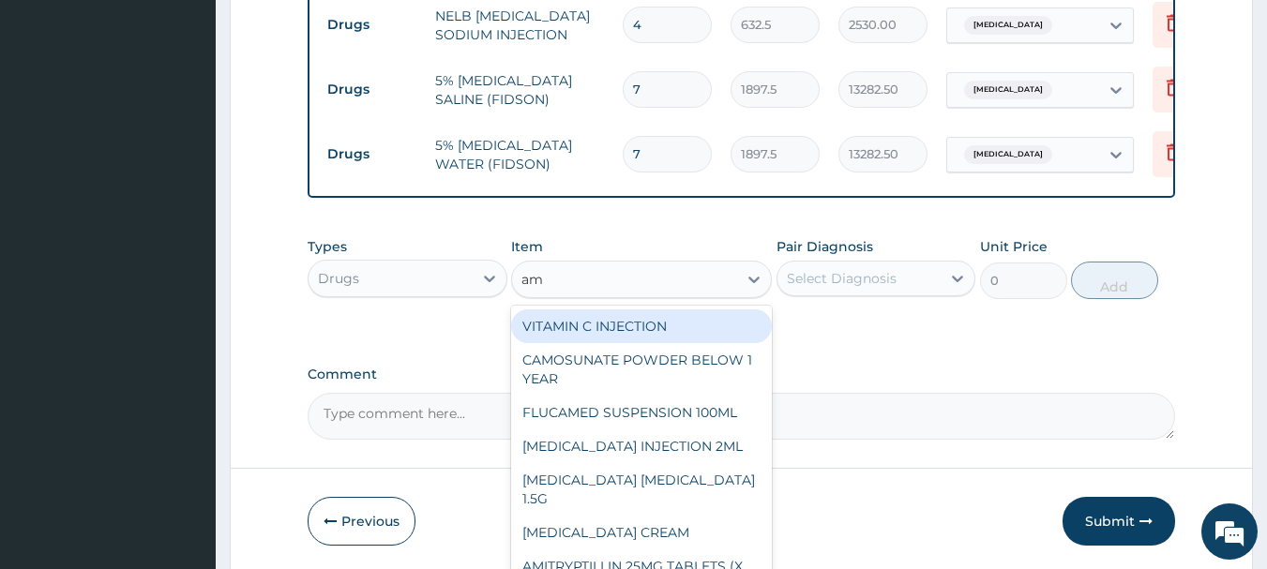
type input "a"
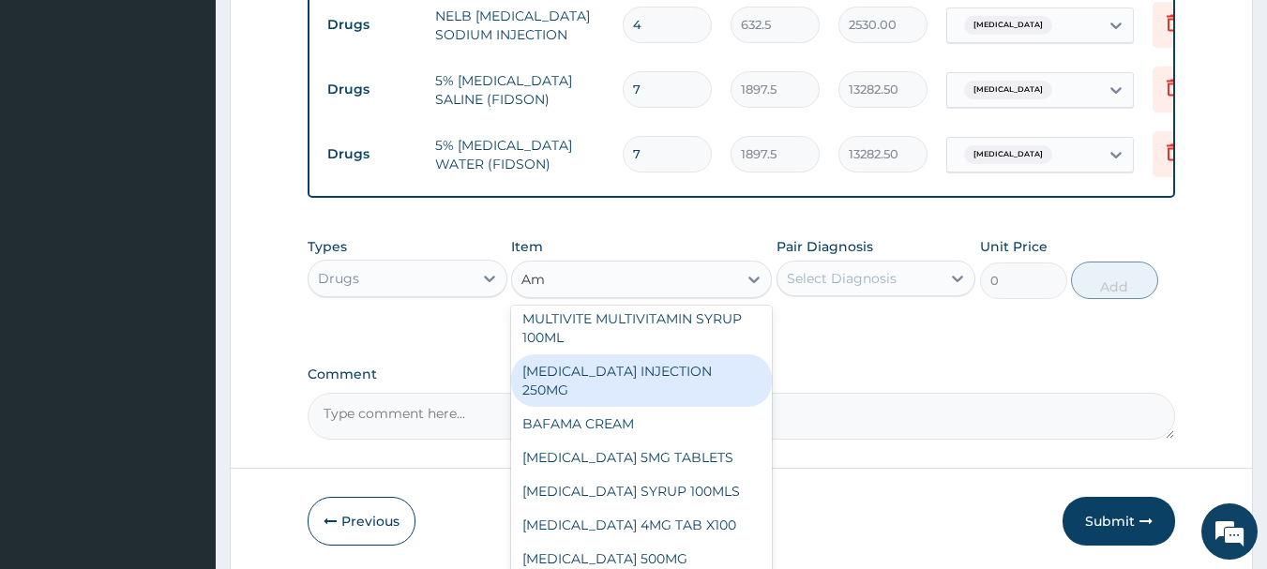
scroll to position [1313, 0]
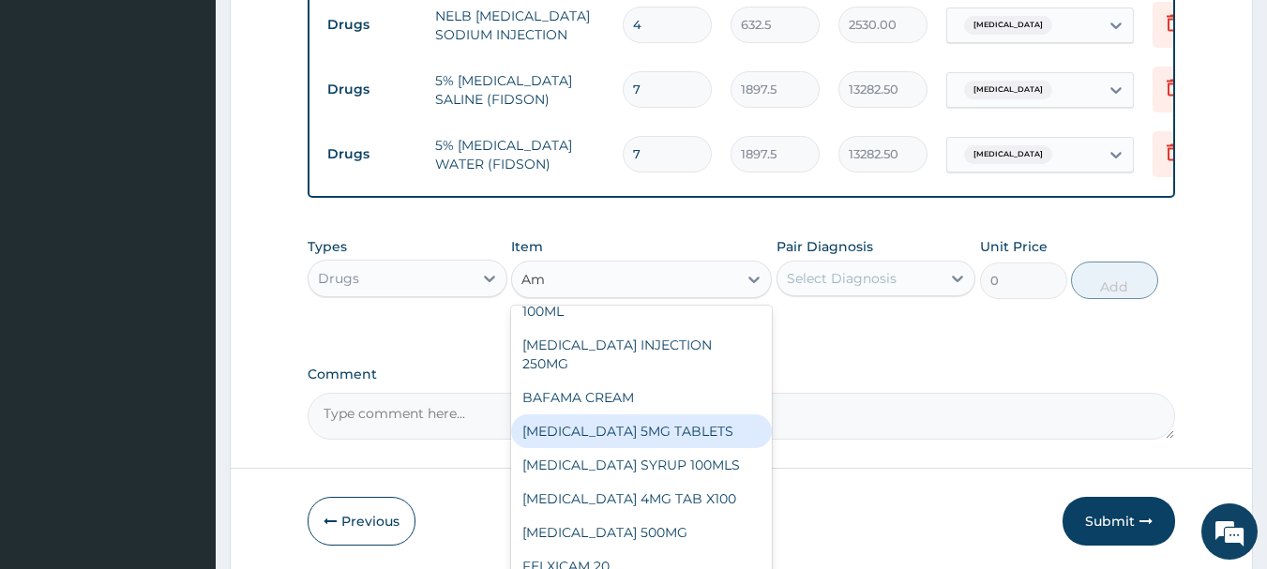
type input "A"
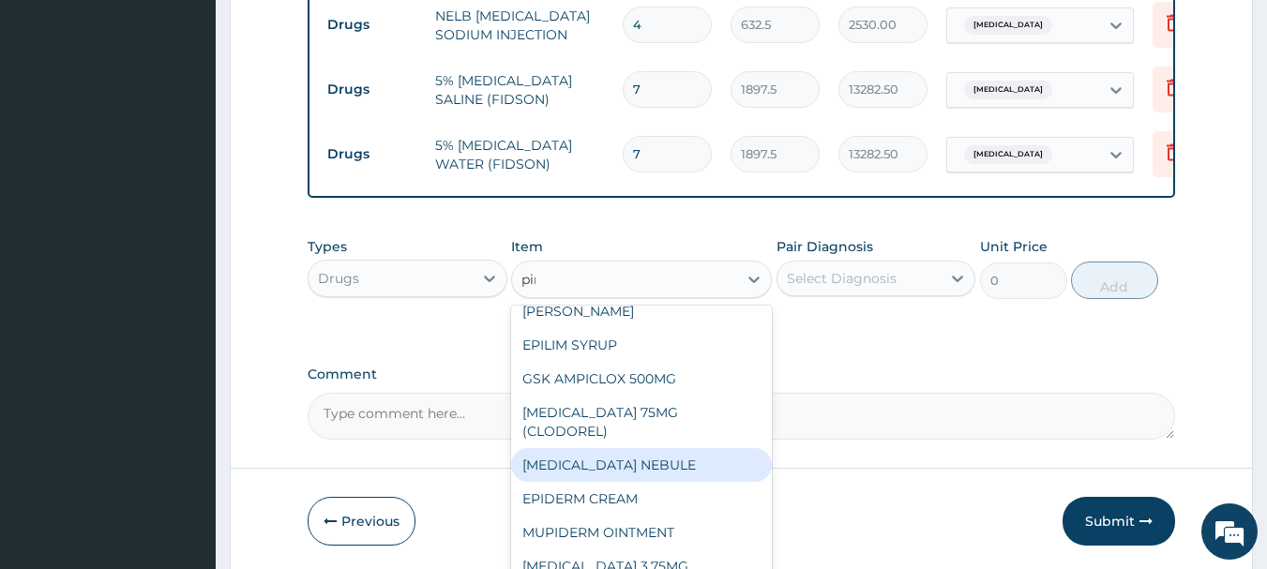
scroll to position [0, 0]
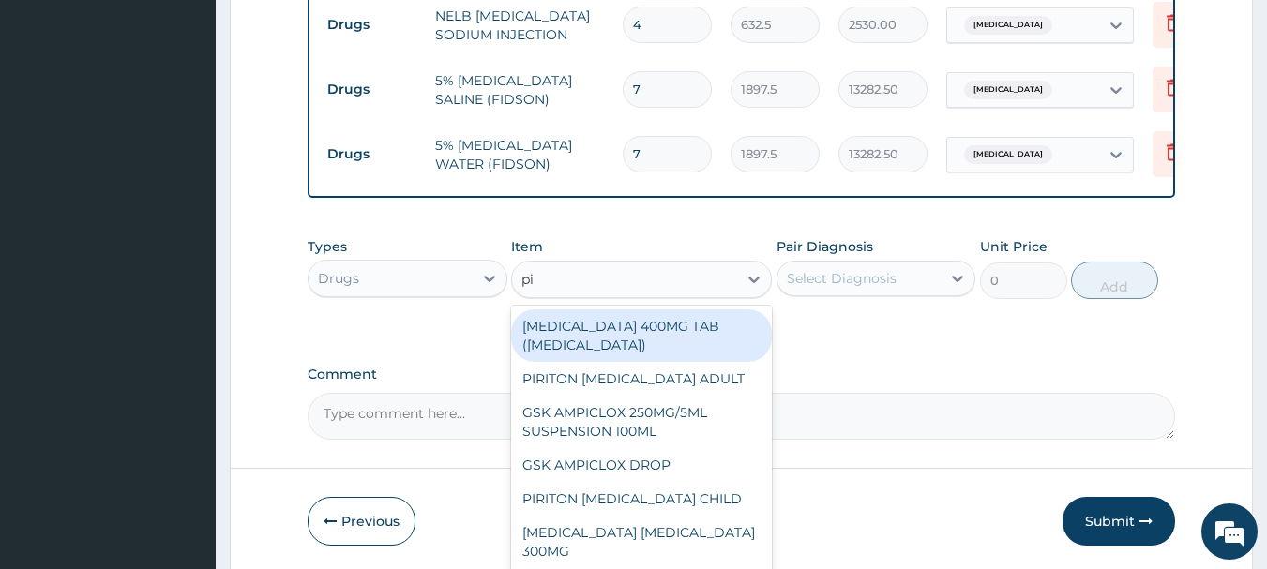
type input "p"
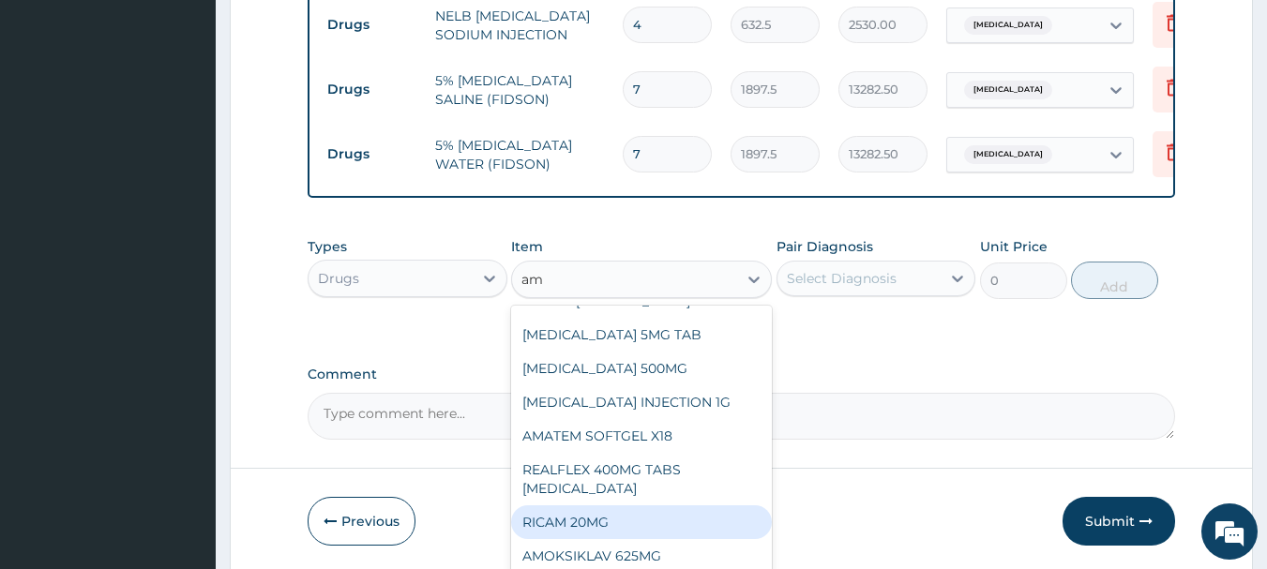
scroll to position [2064, 0]
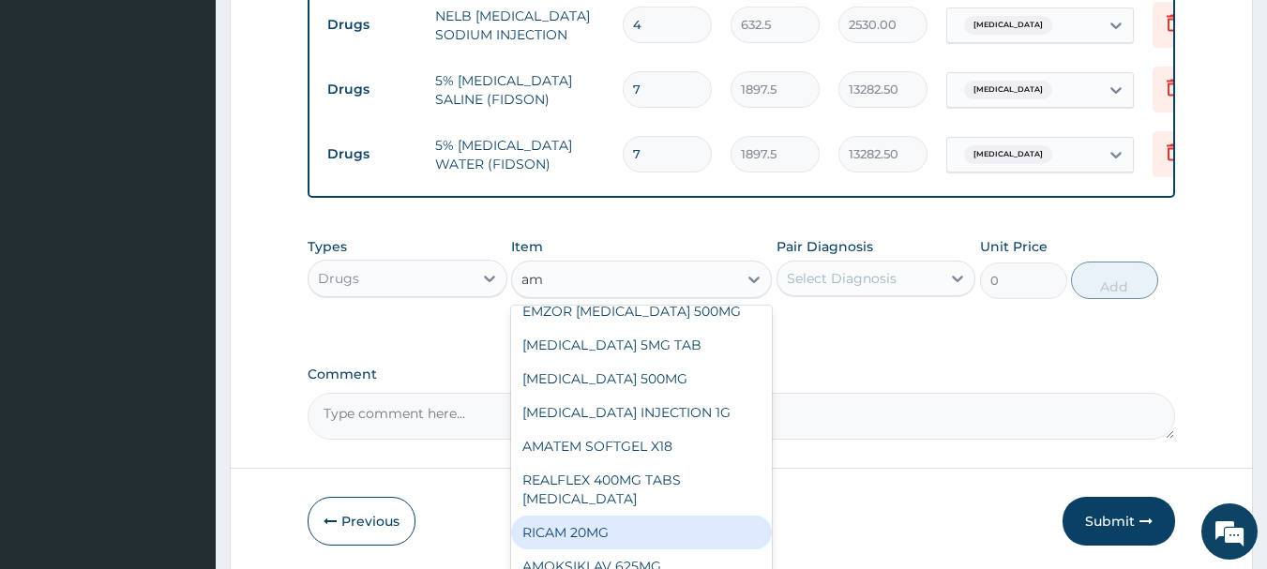
type input "am"
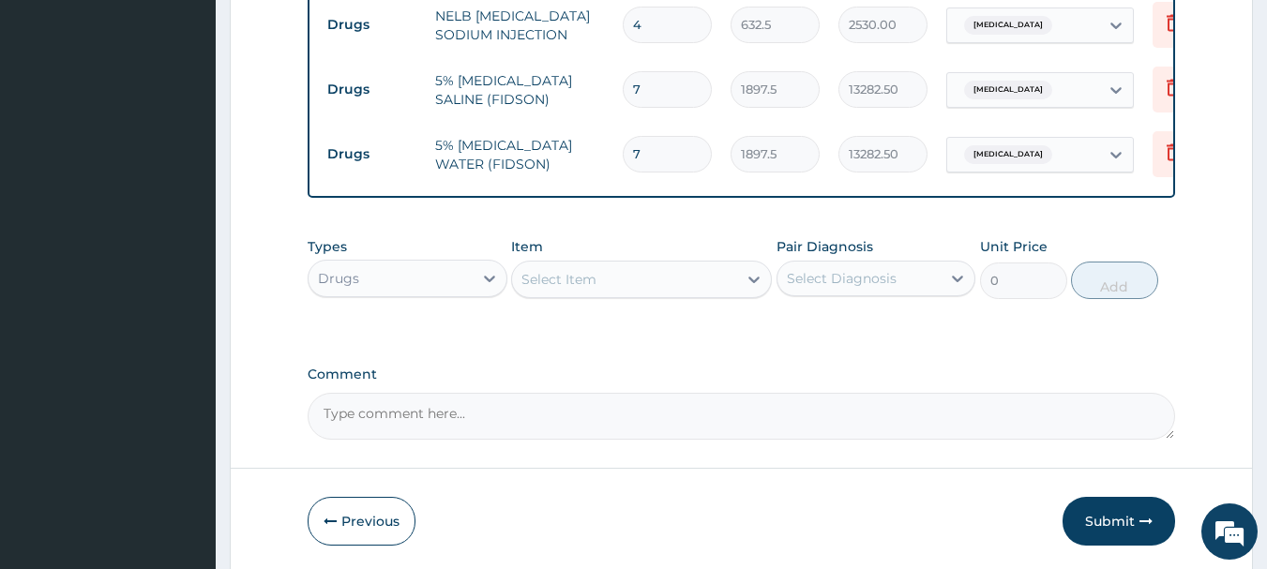
click at [670, 265] on div "Select Item" at bounding box center [624, 280] width 225 height 30
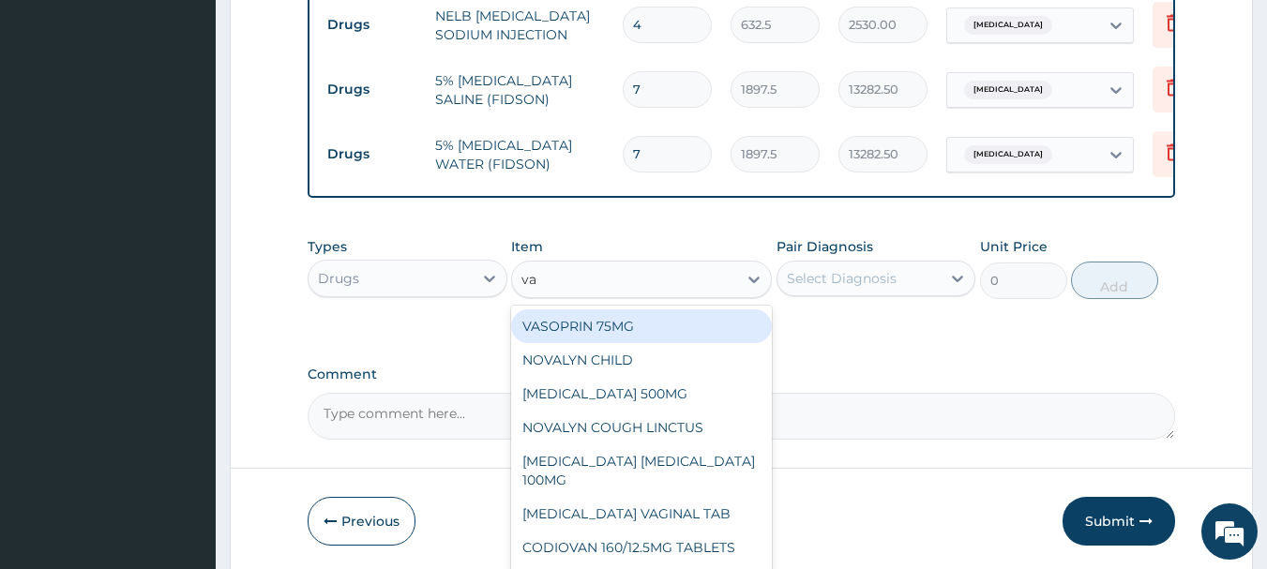
type input "vas"
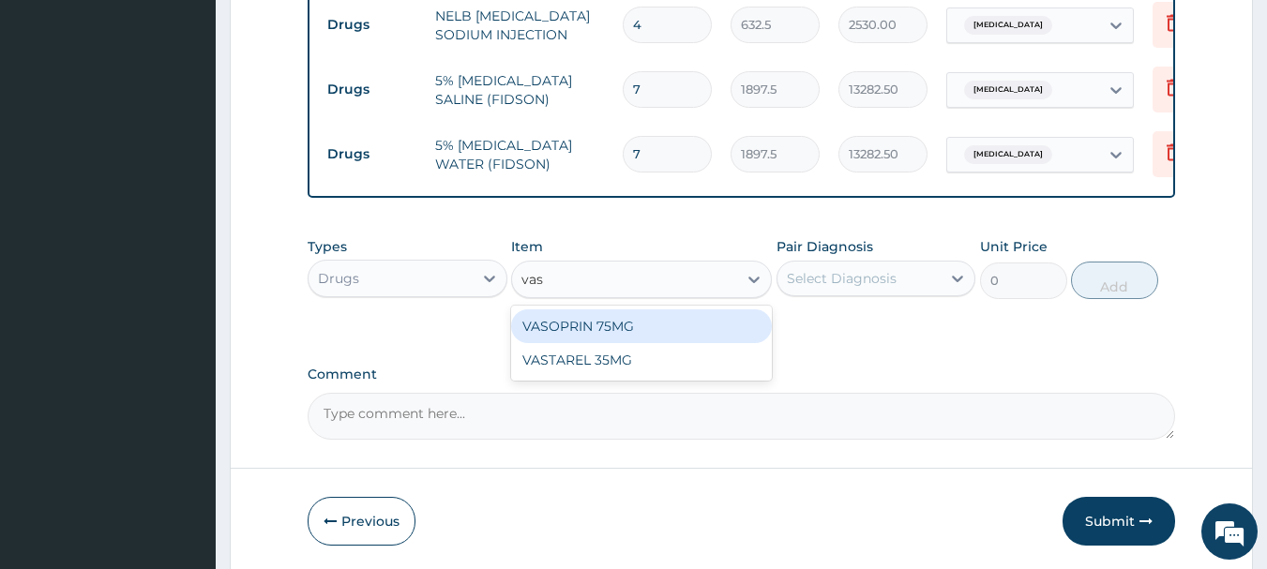
click at [665, 310] on div "VASOPRIN 75MG" at bounding box center [641, 327] width 261 height 34
type input "28.4625"
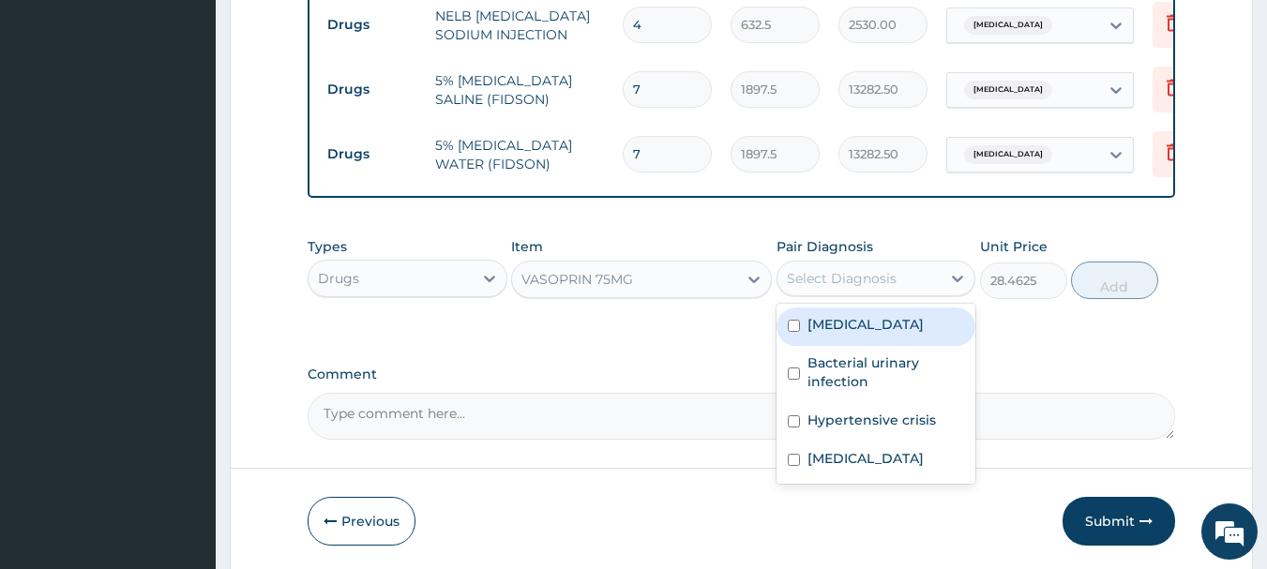
click at [845, 269] on div "Select Diagnosis" at bounding box center [842, 278] width 110 height 19
click at [863, 308] on div "Sepsis" at bounding box center [877, 327] width 200 height 38
checkbox input "true"
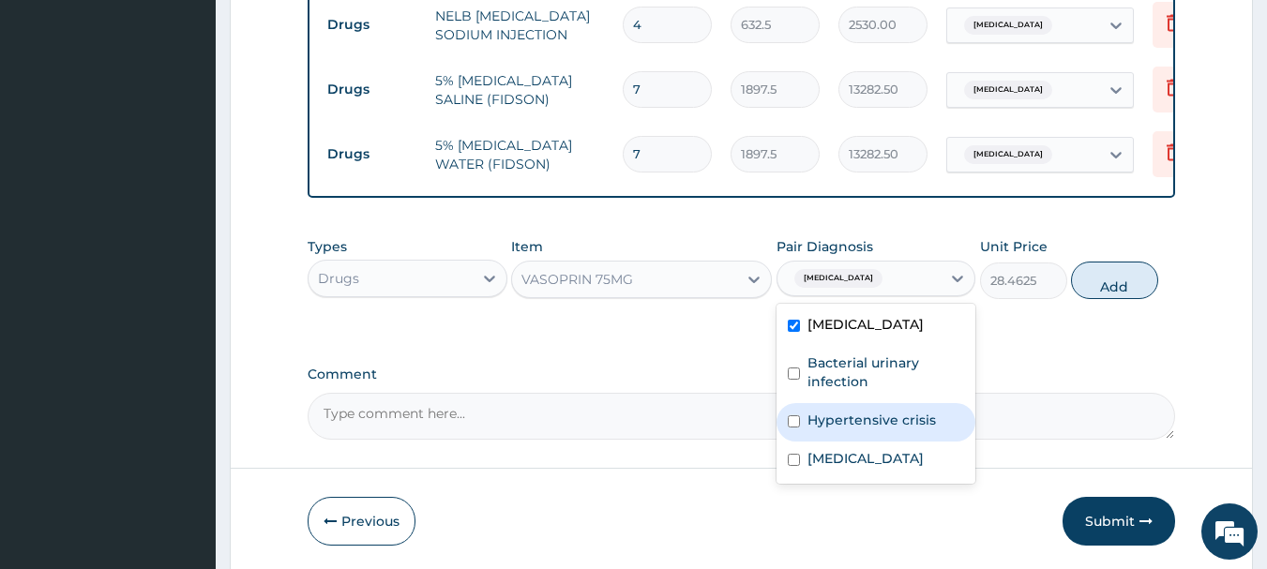
click at [843, 411] on label "Hypertensive crisis" at bounding box center [872, 420] width 129 height 19
checkbox input "true"
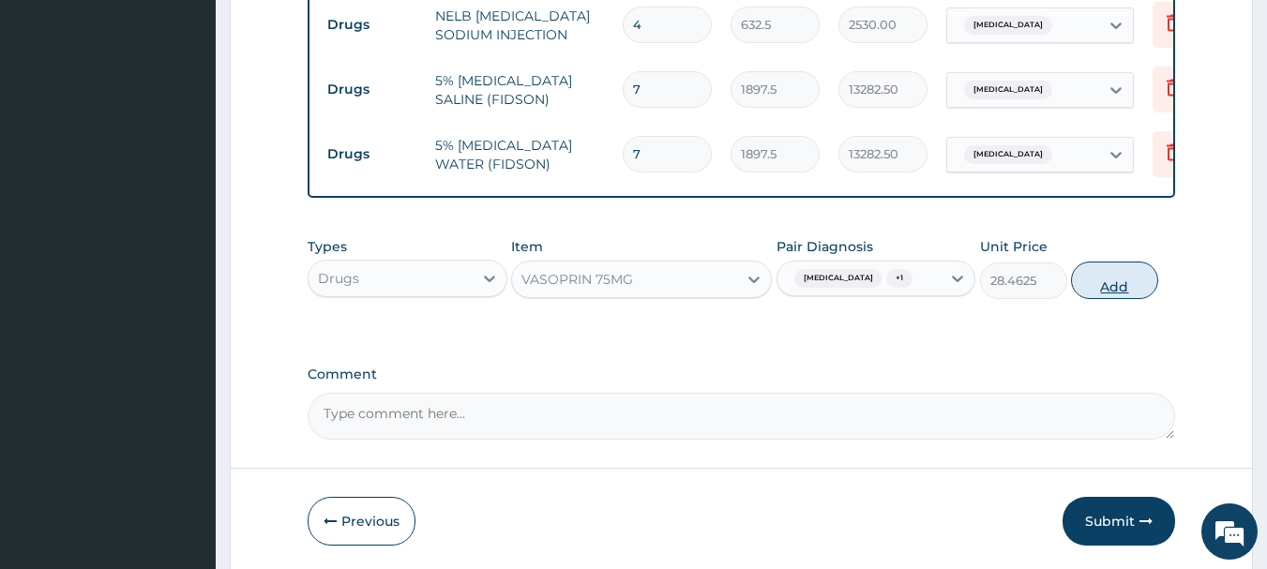
click at [1112, 262] on button "Add" at bounding box center [1114, 281] width 87 height 38
type input "0"
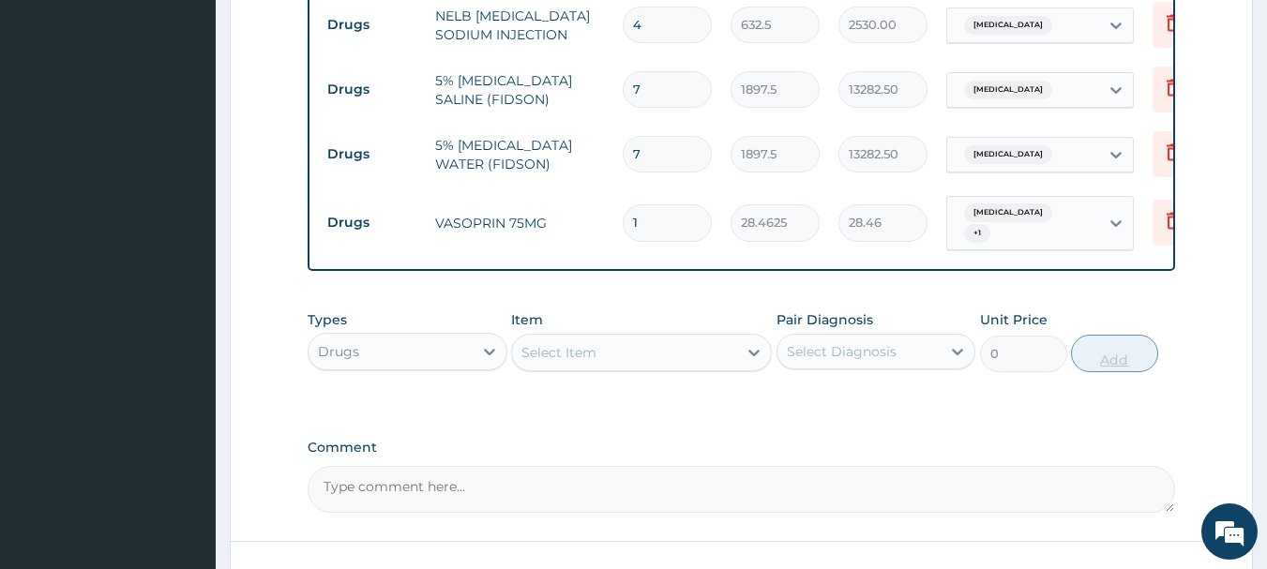
type input "0.00"
type input "3"
type input "85.39"
type input "0.00"
type input "2"
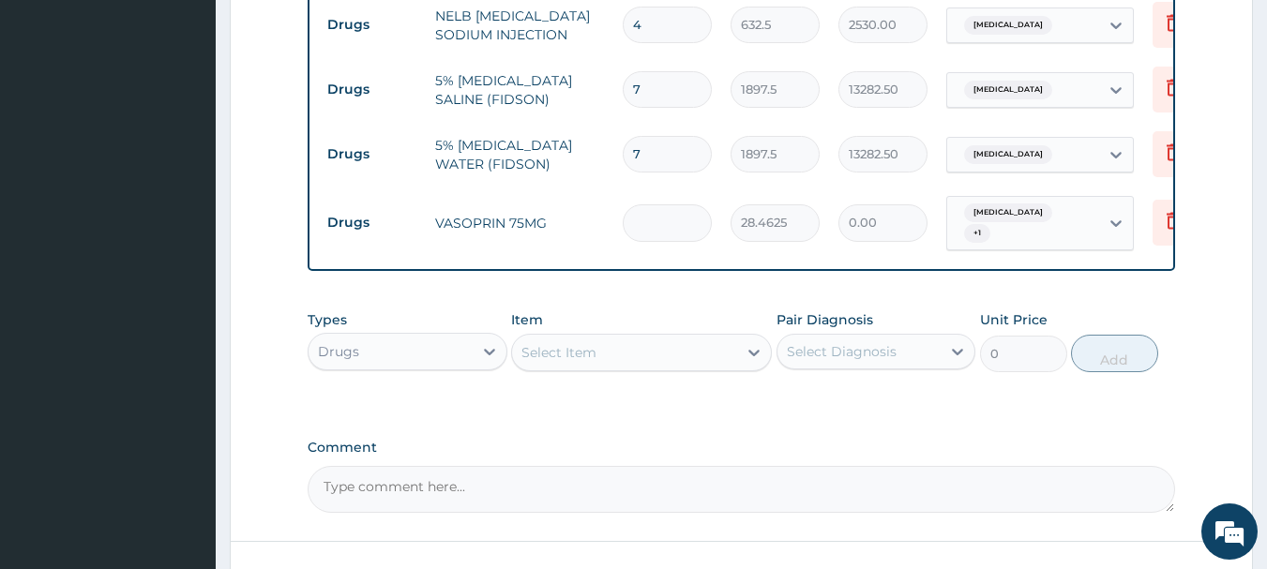
type input "56.92"
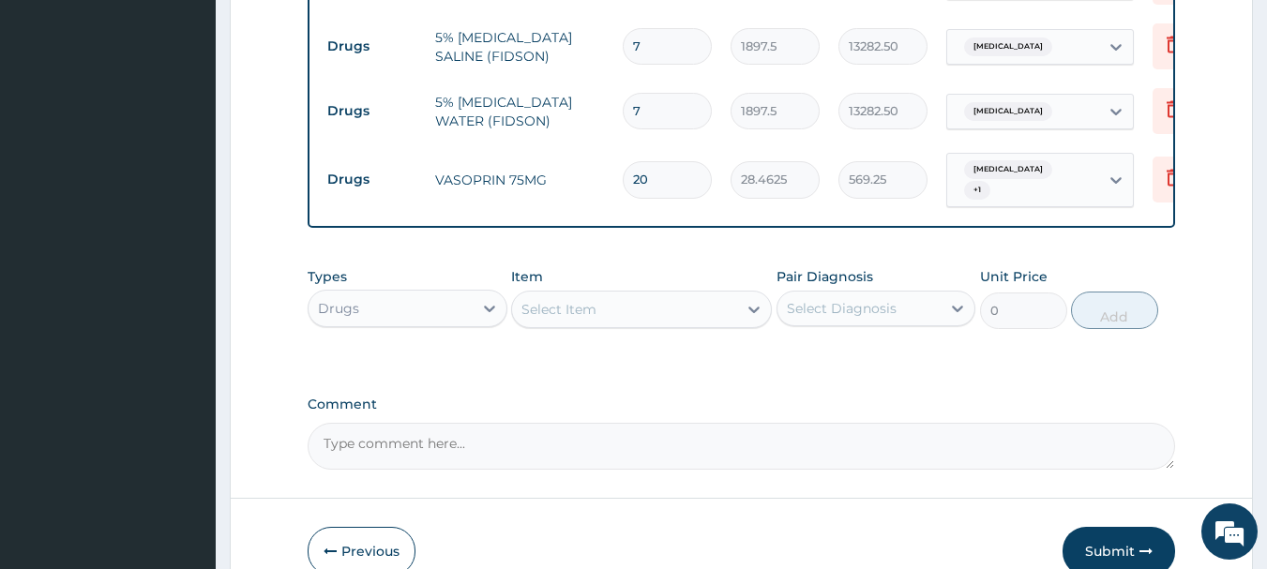
scroll to position [2222, 0]
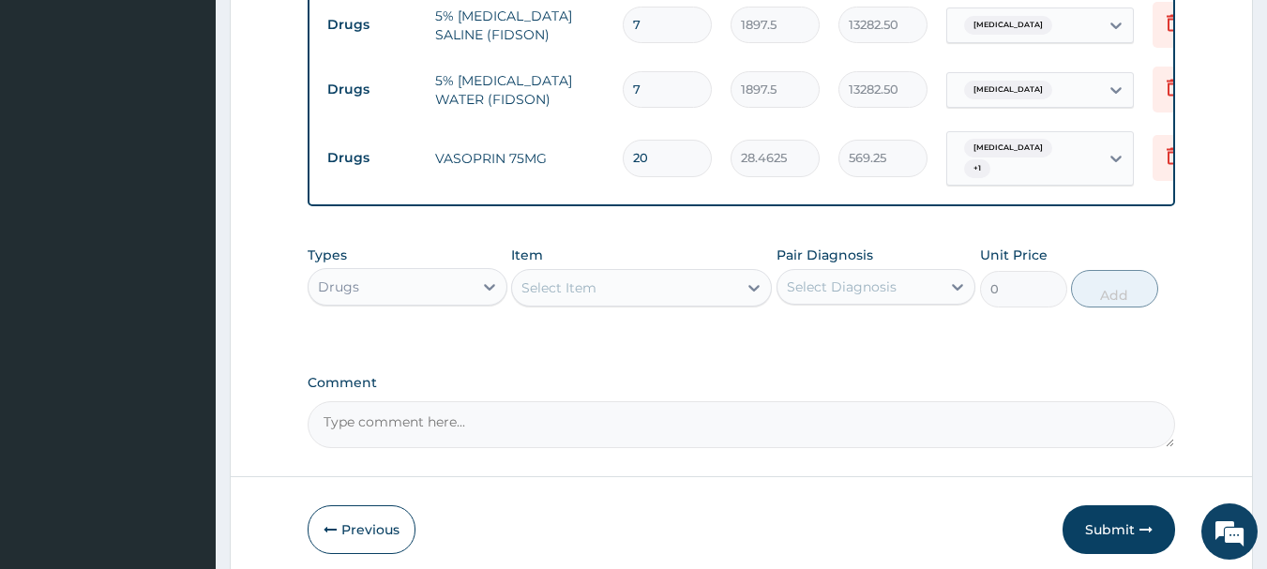
click at [675, 273] on div "Select Item" at bounding box center [624, 288] width 225 height 30
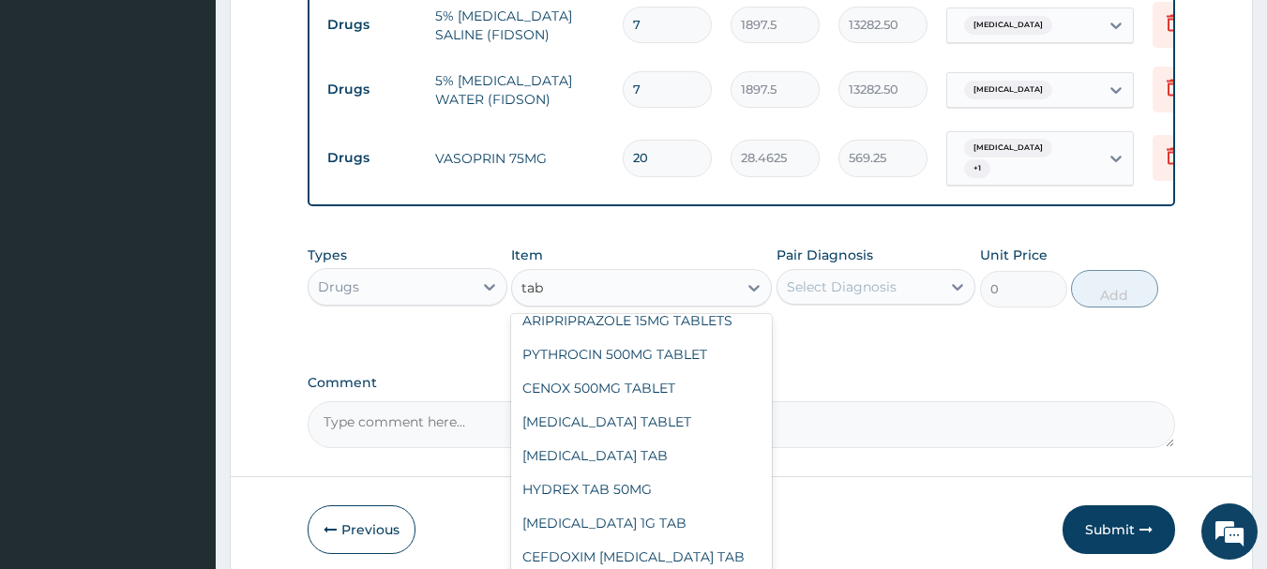
scroll to position [3407, 0]
click at [867, 260] on div "Types Drugs Item option VASOPRIN 75MG, selected. option PYTHROCIN 500MG TABLET …" at bounding box center [742, 290] width 869 height 109
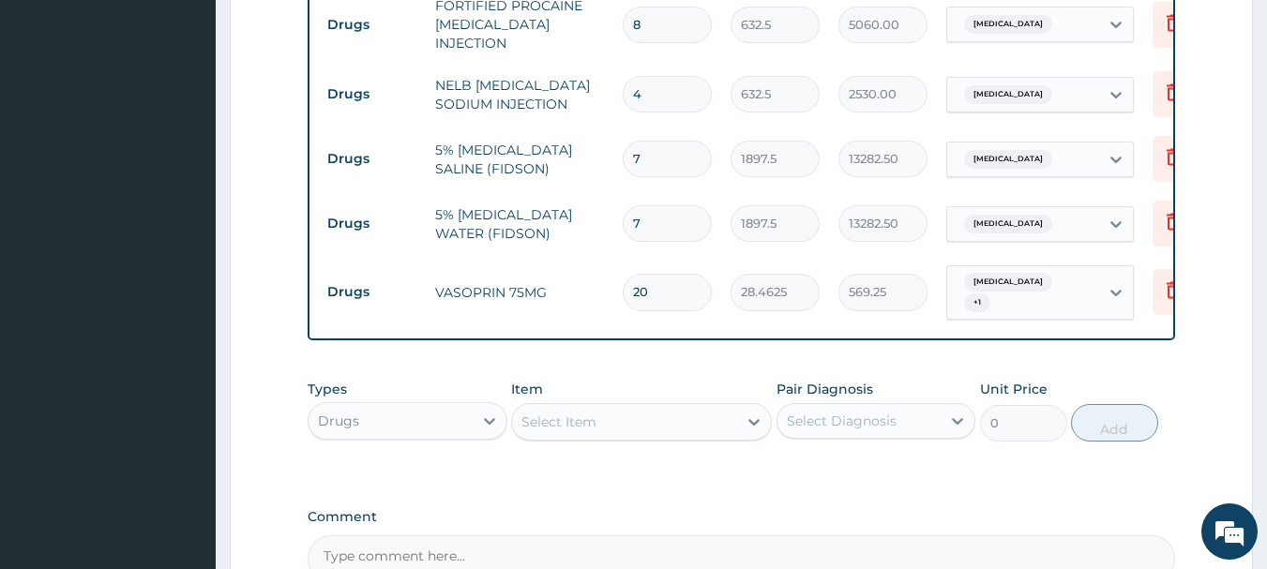
scroll to position [2128, 0]
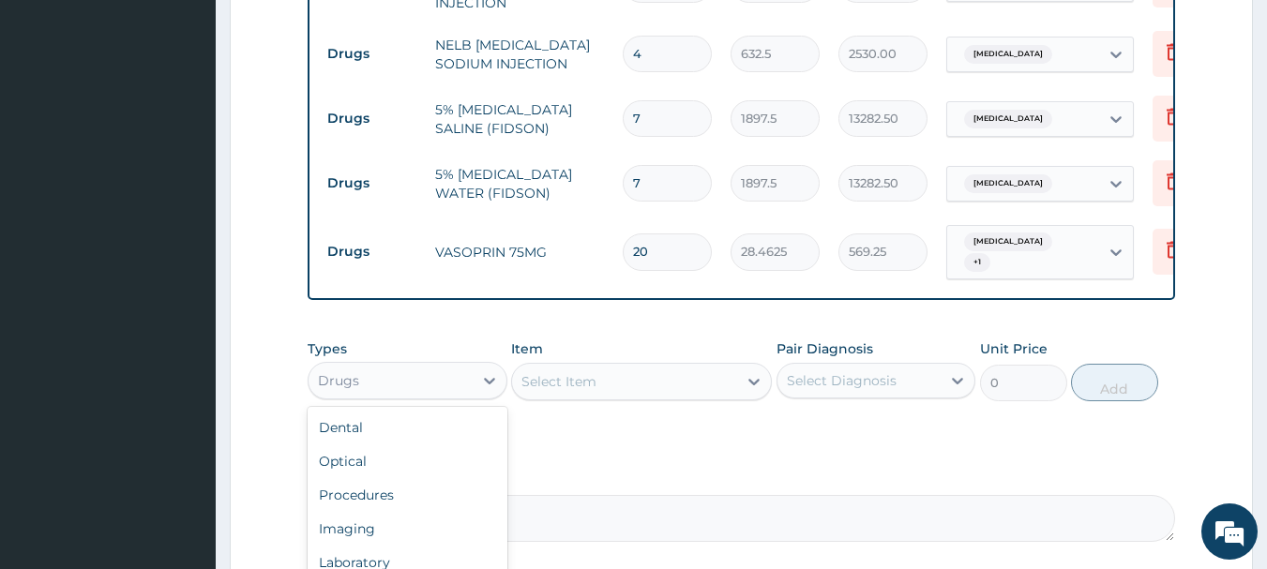
click at [454, 366] on div "Drugs" at bounding box center [391, 381] width 164 height 30
click at [605, 367] on div "Select Item" at bounding box center [624, 382] width 225 height 30
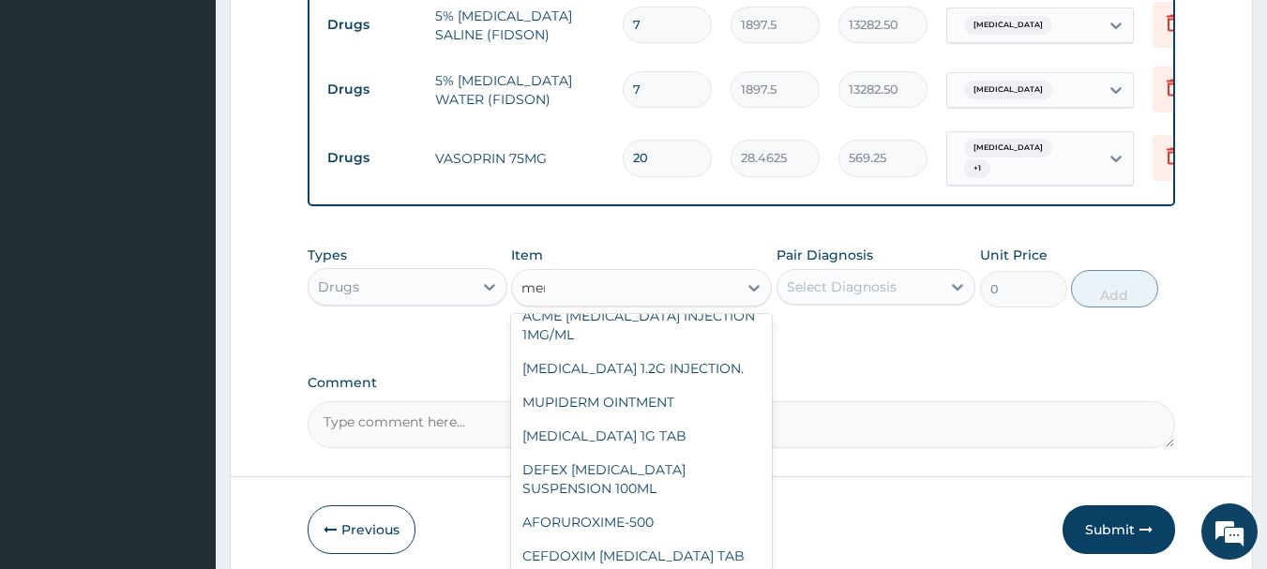
scroll to position [0, 0]
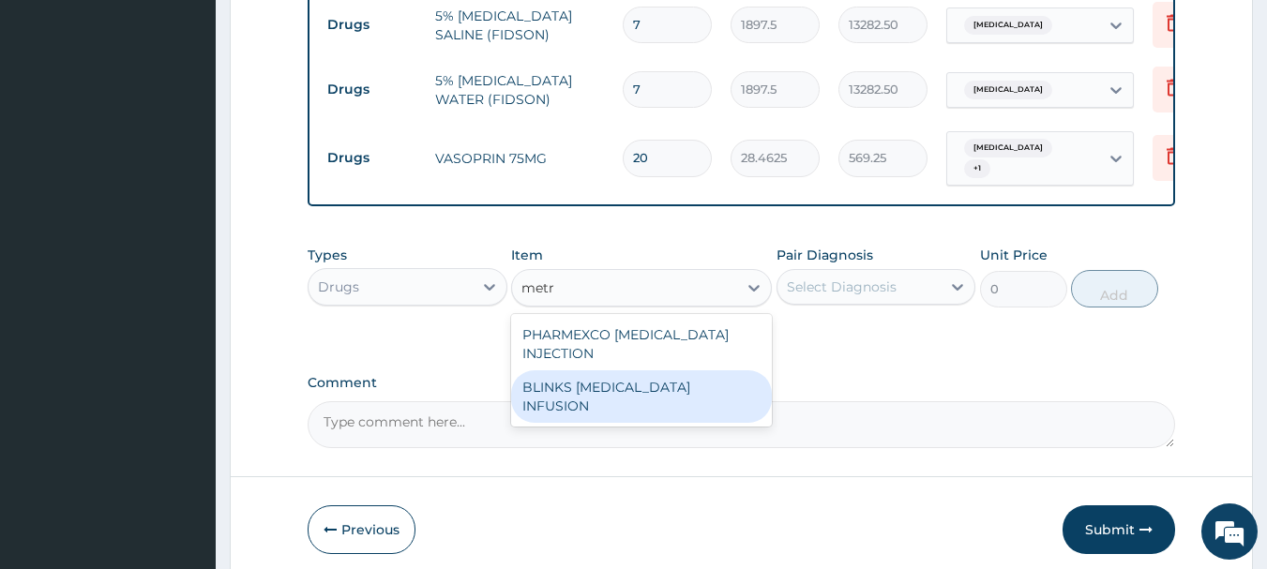
click at [636, 371] on div "BLINKS METRONIDAZOLE INFUSION" at bounding box center [641, 397] width 261 height 53
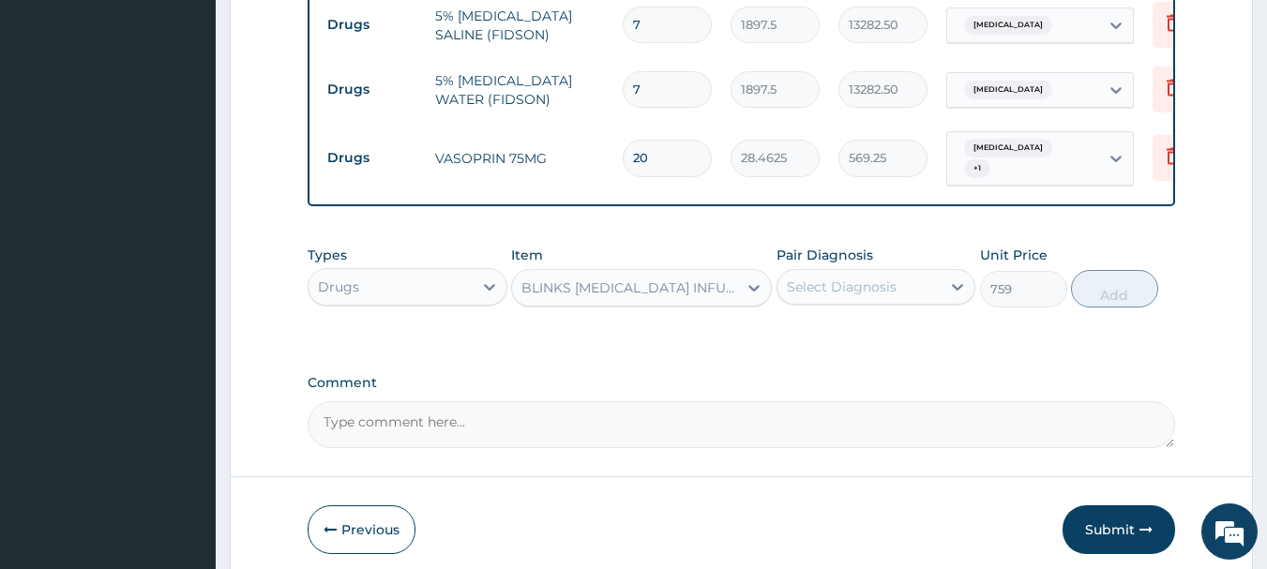
click at [791, 278] on div "Select Diagnosis" at bounding box center [842, 287] width 110 height 19
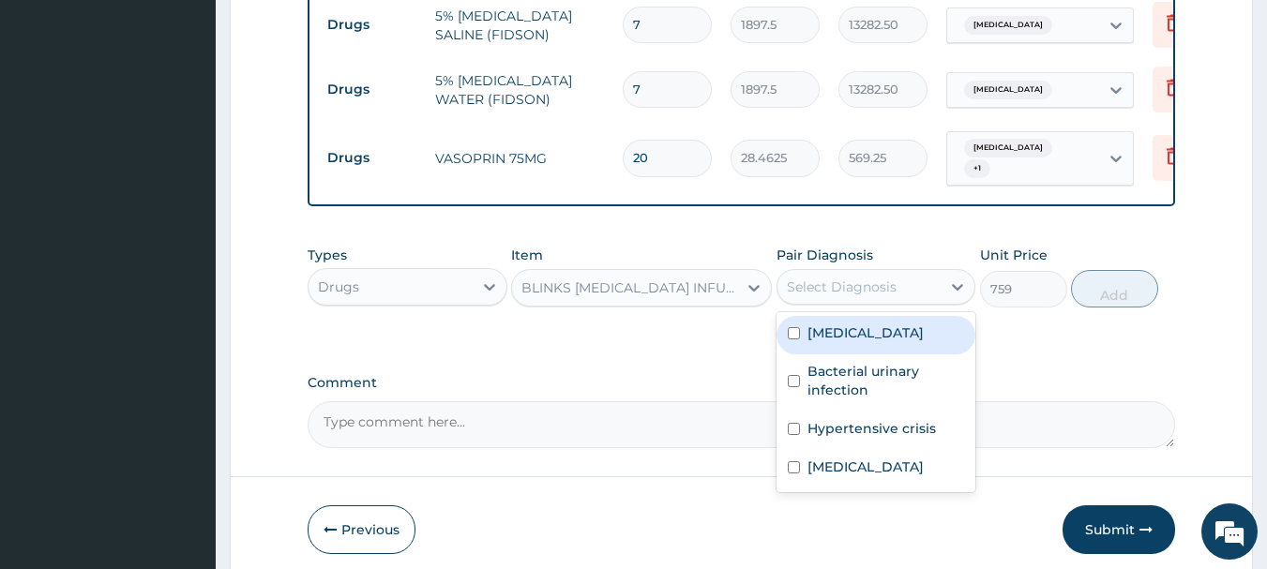
click at [811, 316] on div "Sepsis" at bounding box center [877, 335] width 200 height 38
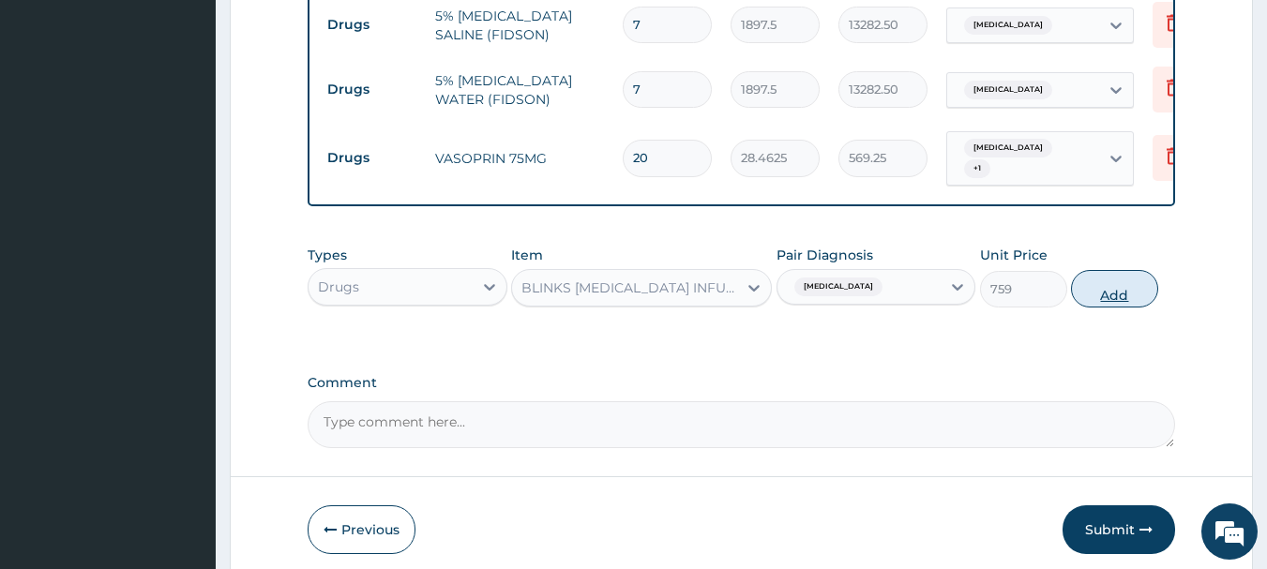
click at [1095, 270] on button "Add" at bounding box center [1114, 289] width 87 height 38
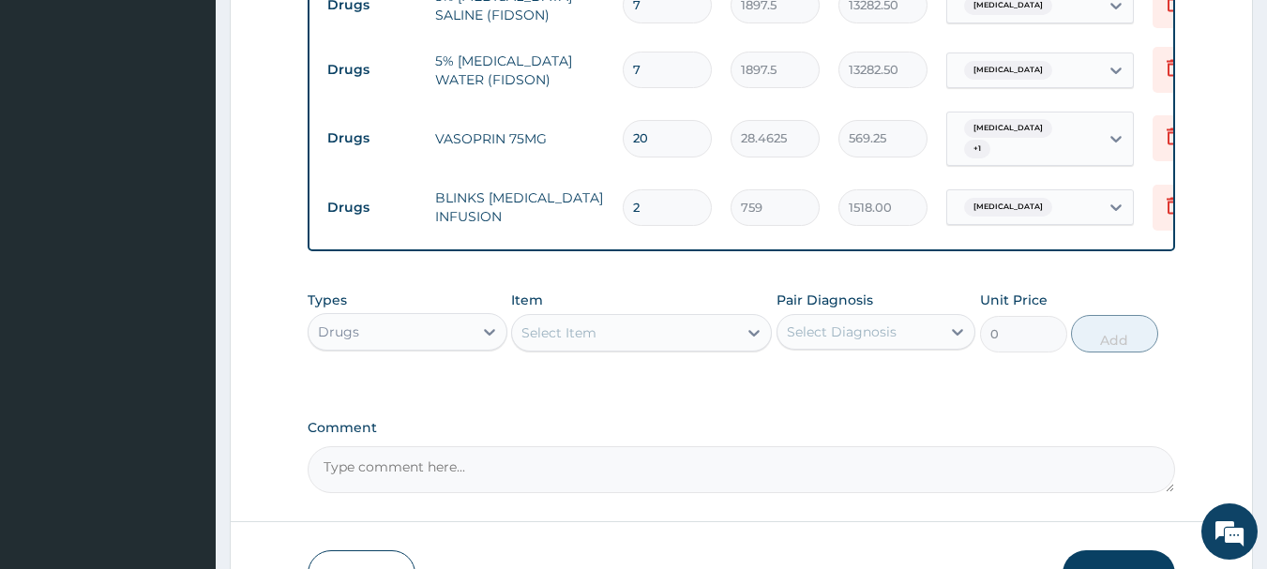
scroll to position [2297, 0]
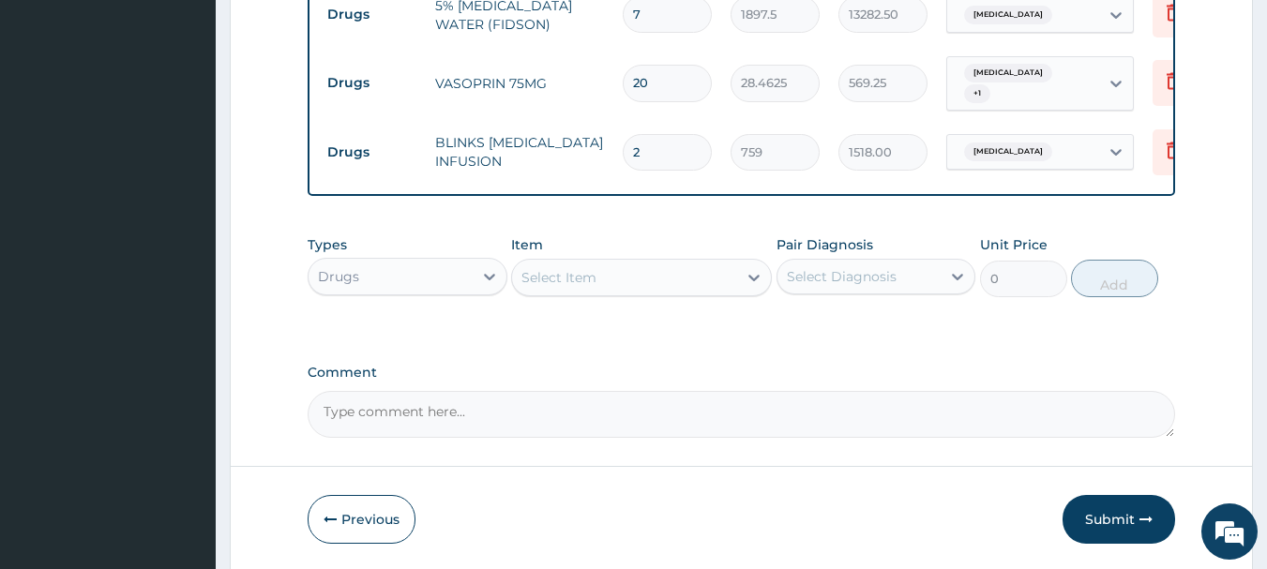
click at [604, 263] on div "Select Item" at bounding box center [624, 278] width 225 height 30
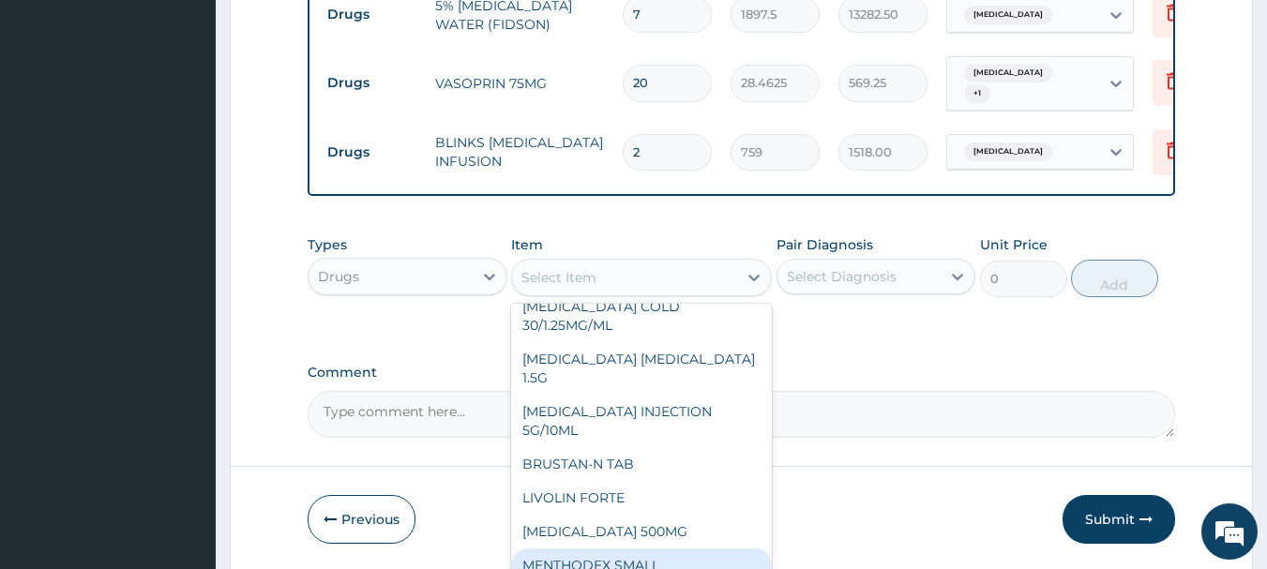
scroll to position [1032, 0]
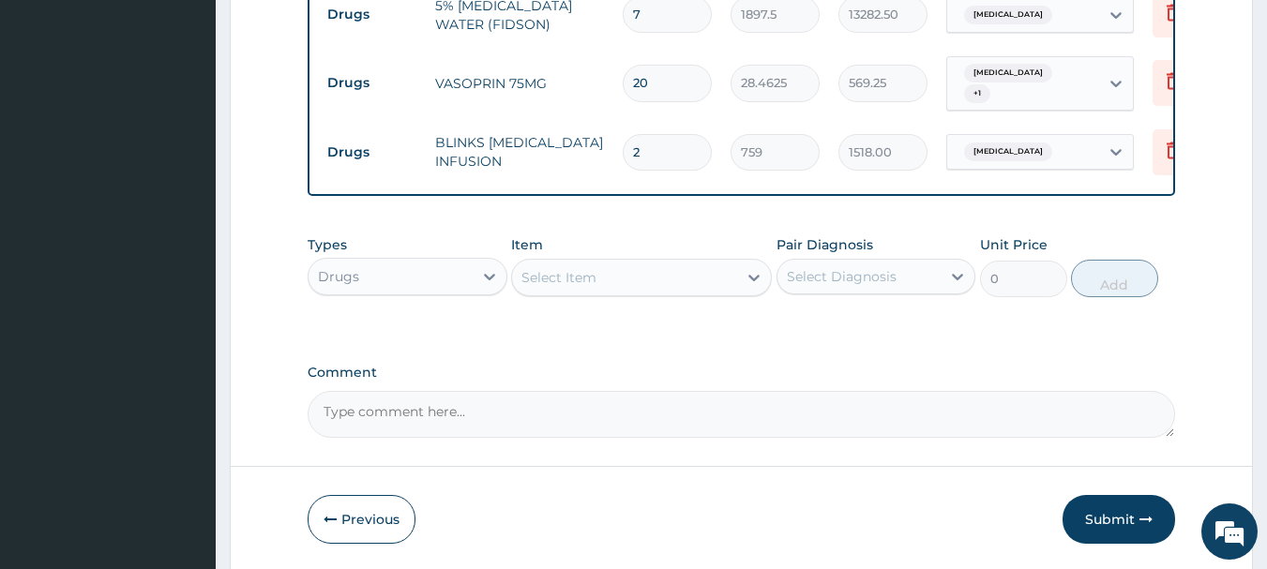
click at [707, 263] on div "Select Item" at bounding box center [624, 278] width 225 height 30
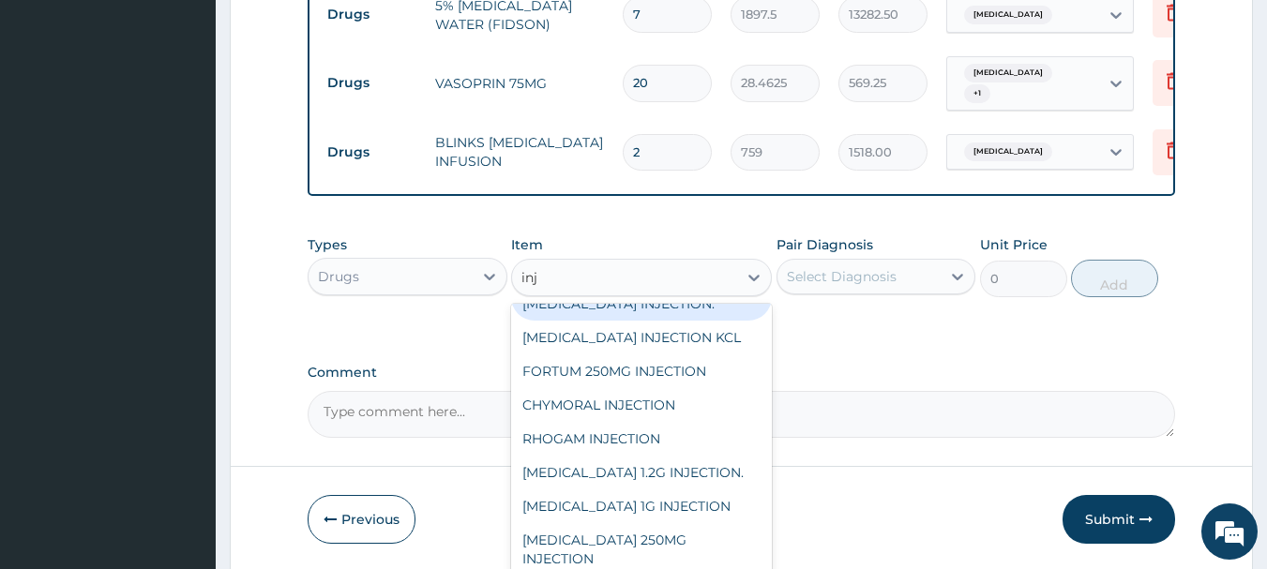
scroll to position [2709, 0]
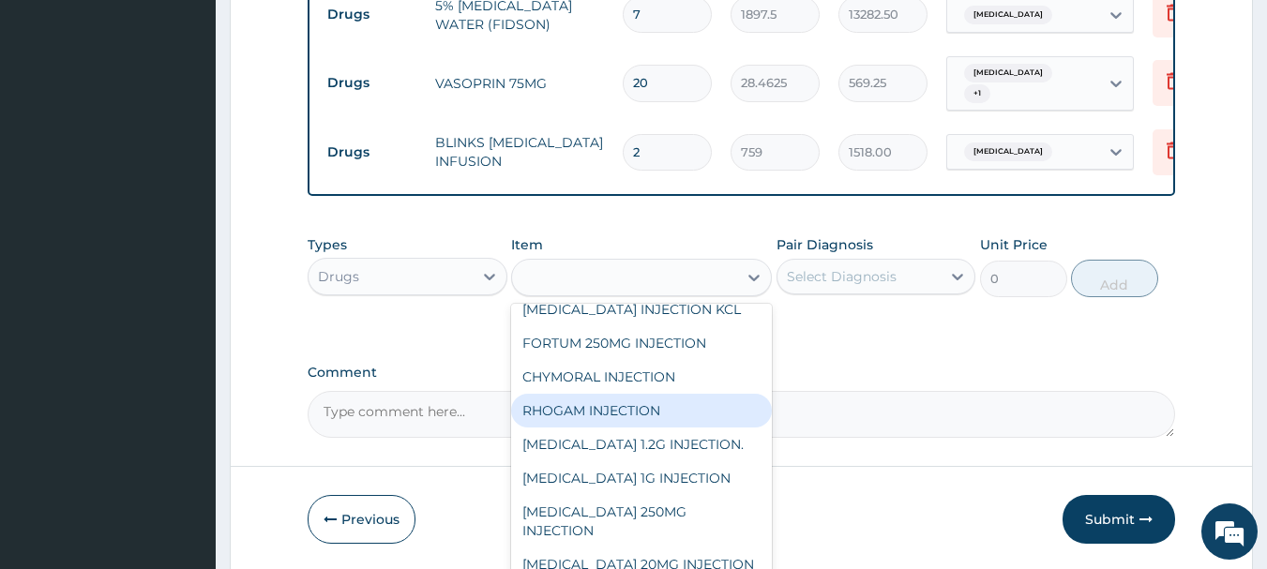
click at [414, 262] on div "Drugs" at bounding box center [391, 277] width 164 height 30
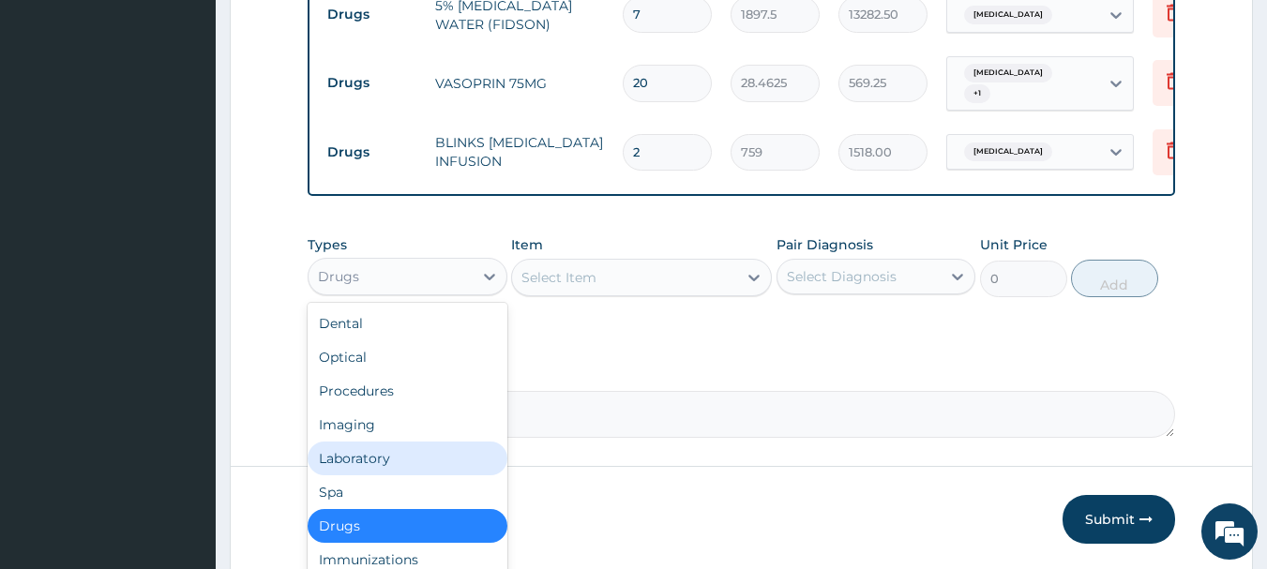
click at [445, 442] on div "Laboratory" at bounding box center [408, 459] width 200 height 34
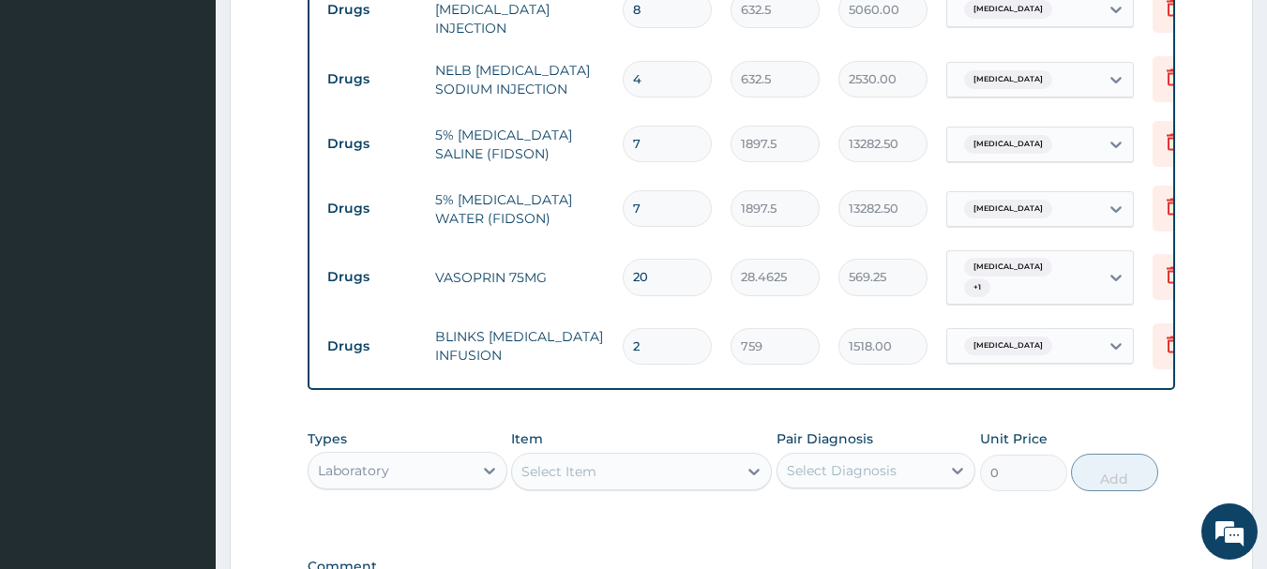
scroll to position [2297, 0]
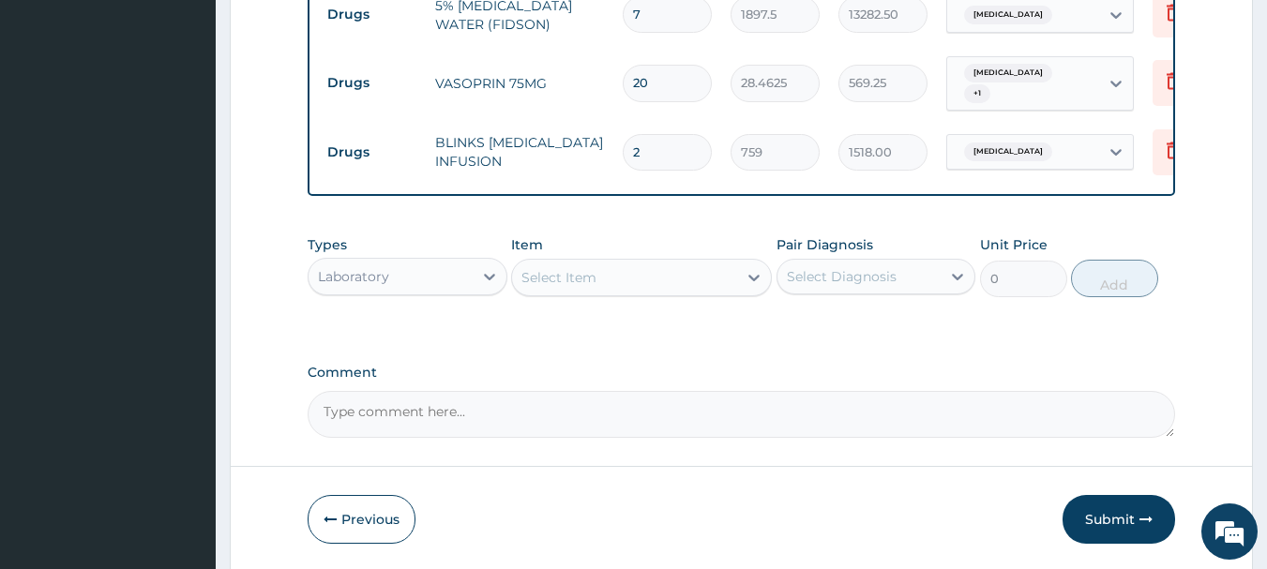
click at [682, 263] on div "Select Item" at bounding box center [624, 278] width 225 height 30
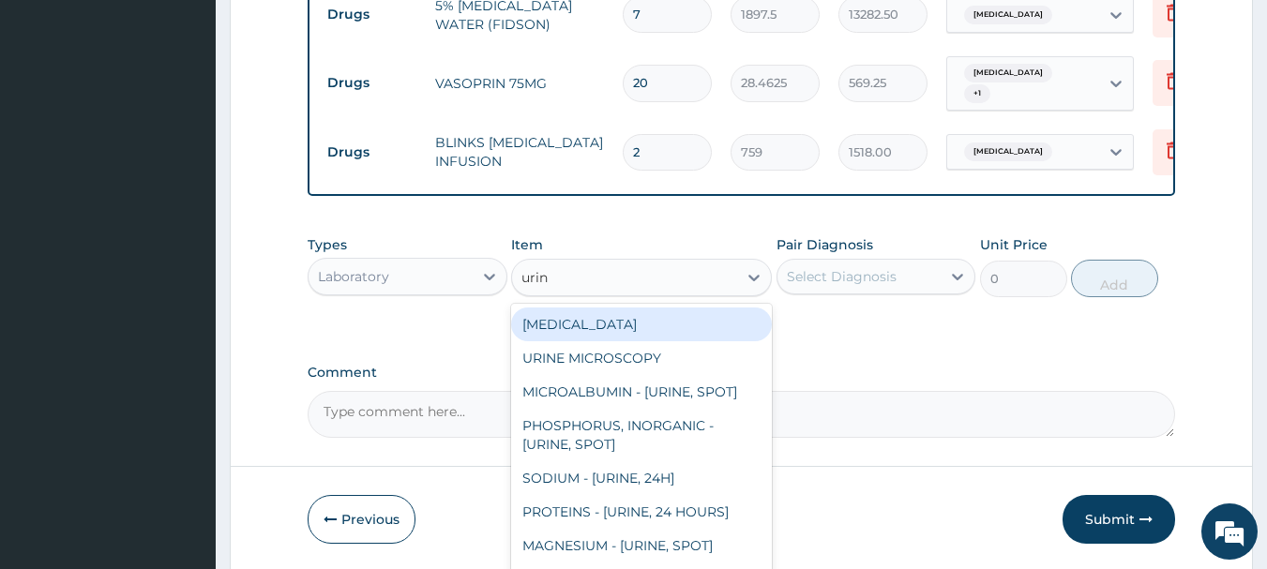
click at [651, 308] on div "URINALYSIS" at bounding box center [641, 325] width 261 height 34
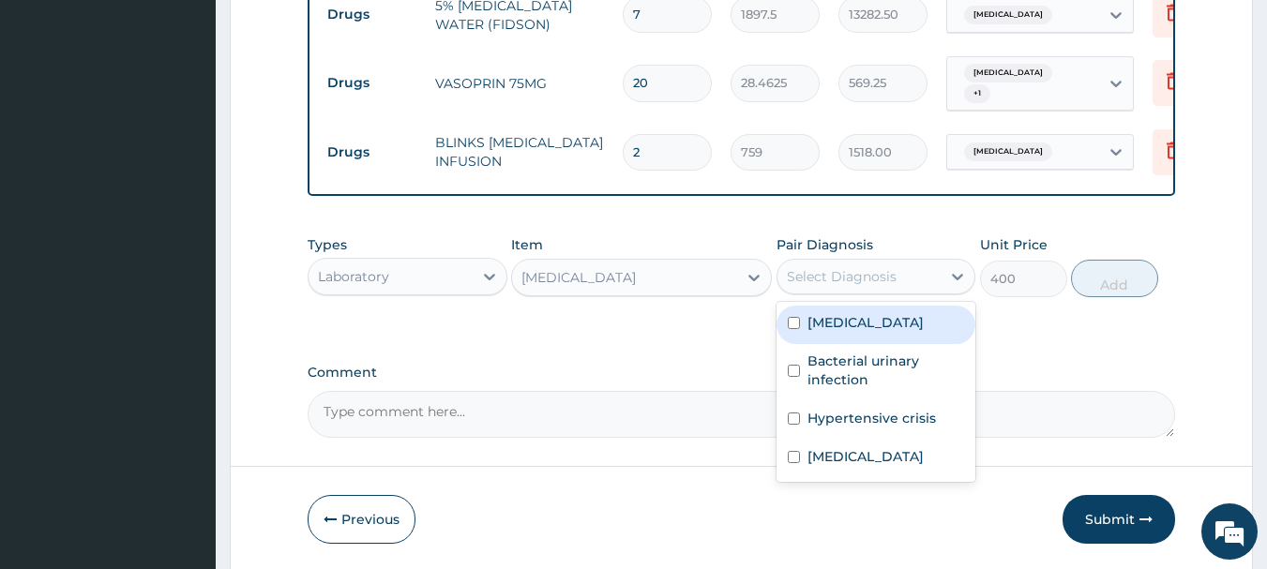
click at [811, 267] on div "Select Diagnosis" at bounding box center [842, 276] width 110 height 19
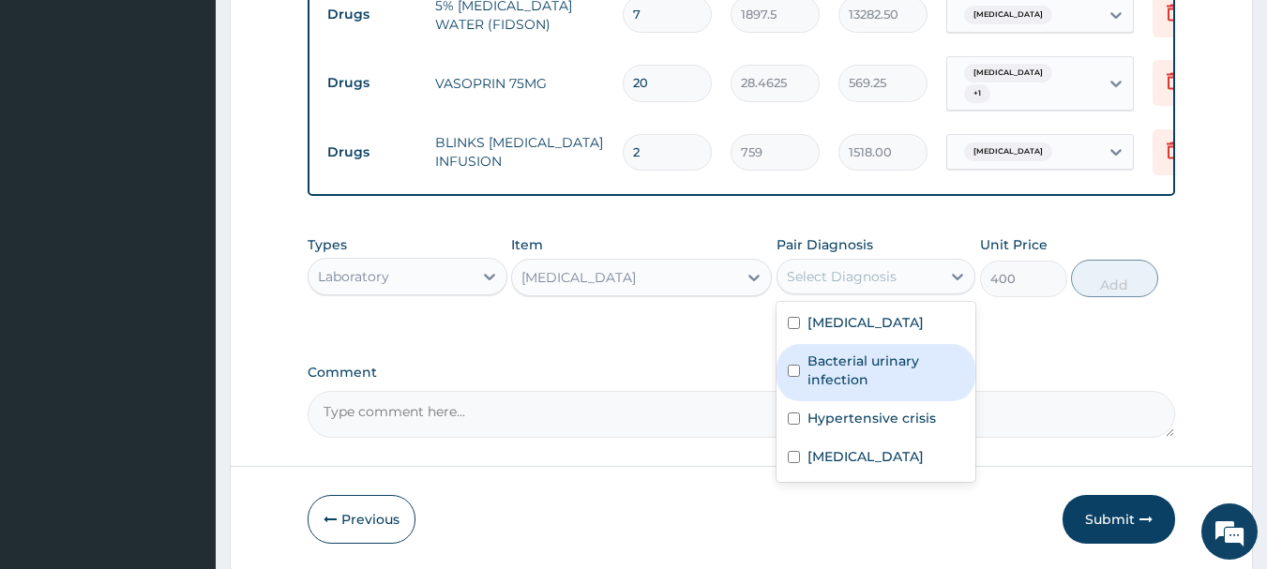
drag, startPoint x: 816, startPoint y: 322, endPoint x: 827, endPoint y: 305, distance: 19.8
click at [816, 352] on label "Bacterial urinary infection" at bounding box center [887, 371] width 158 height 38
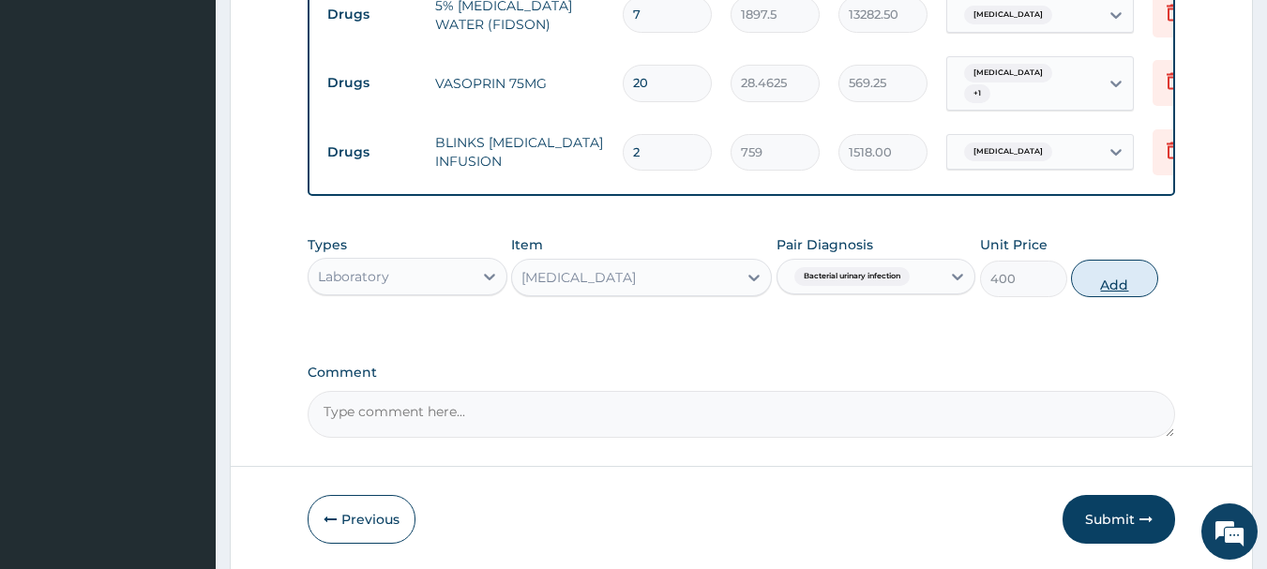
click at [1096, 260] on button "Add" at bounding box center [1114, 279] width 87 height 38
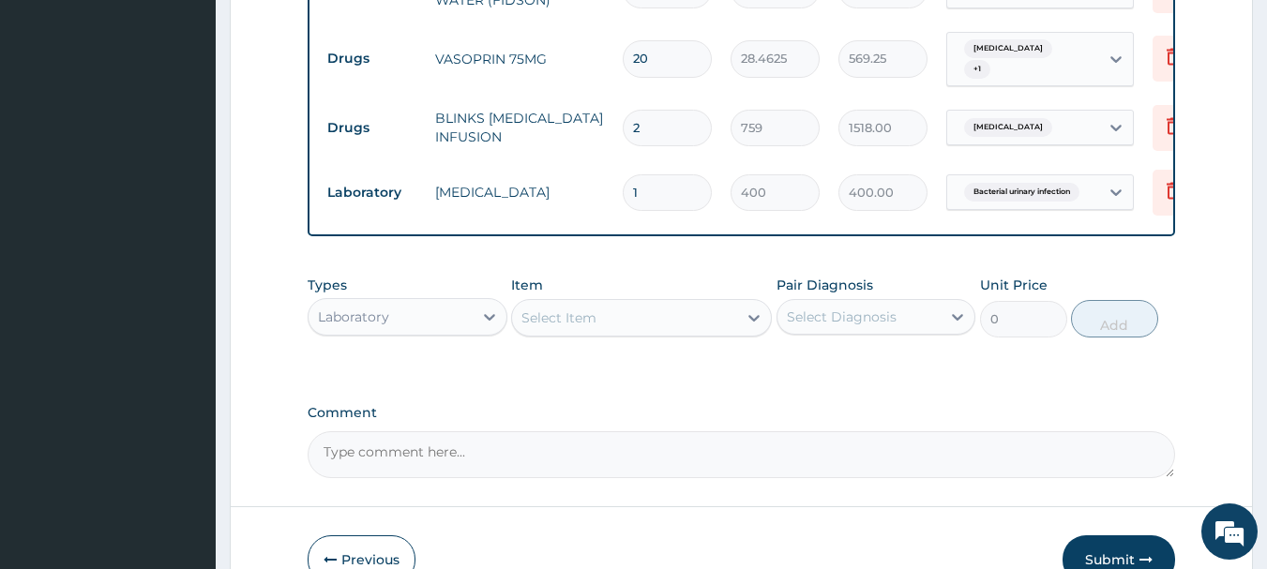
scroll to position [2361, 0]
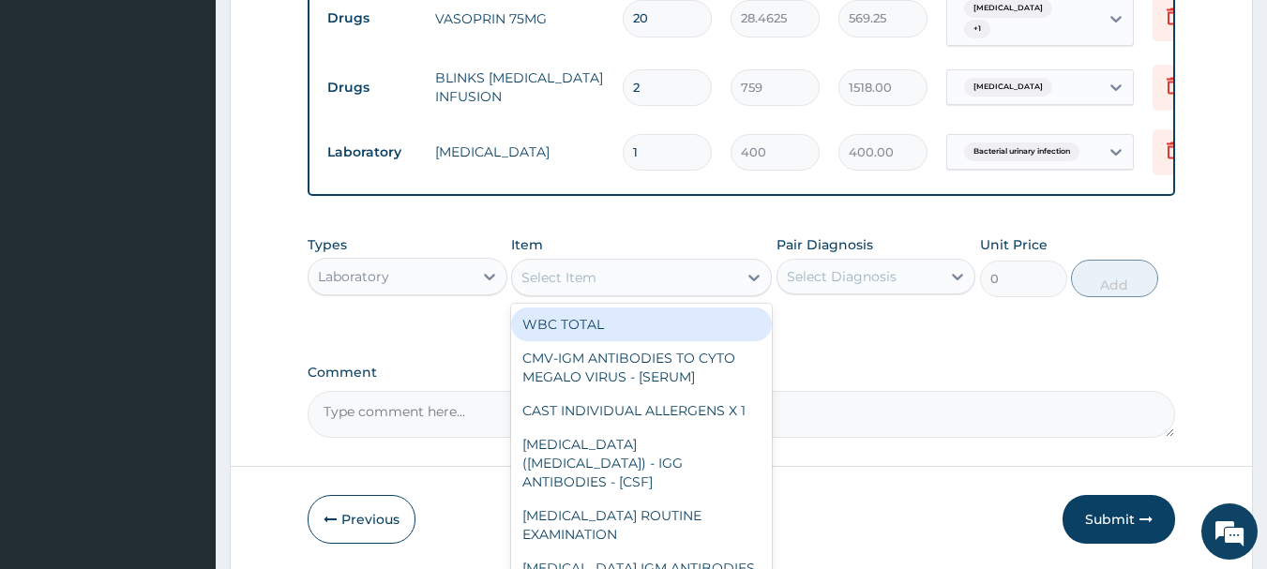
click at [663, 263] on div "Select Item" at bounding box center [624, 278] width 225 height 30
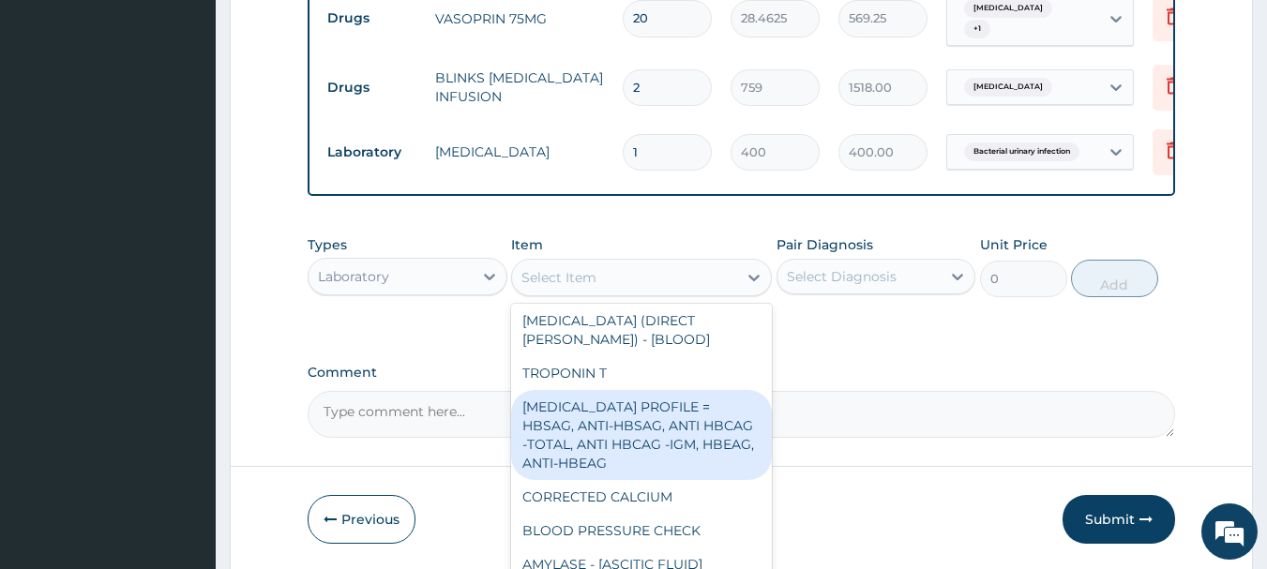
scroll to position [0, 0]
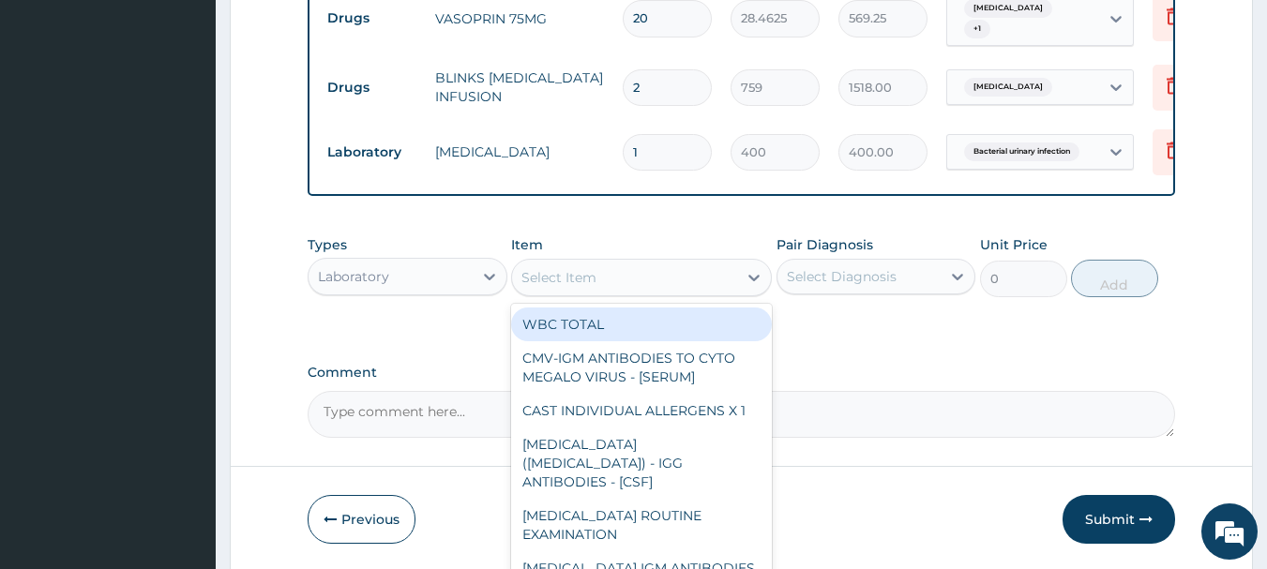
click at [677, 308] on div "WBC TOTAL" at bounding box center [641, 325] width 261 height 34
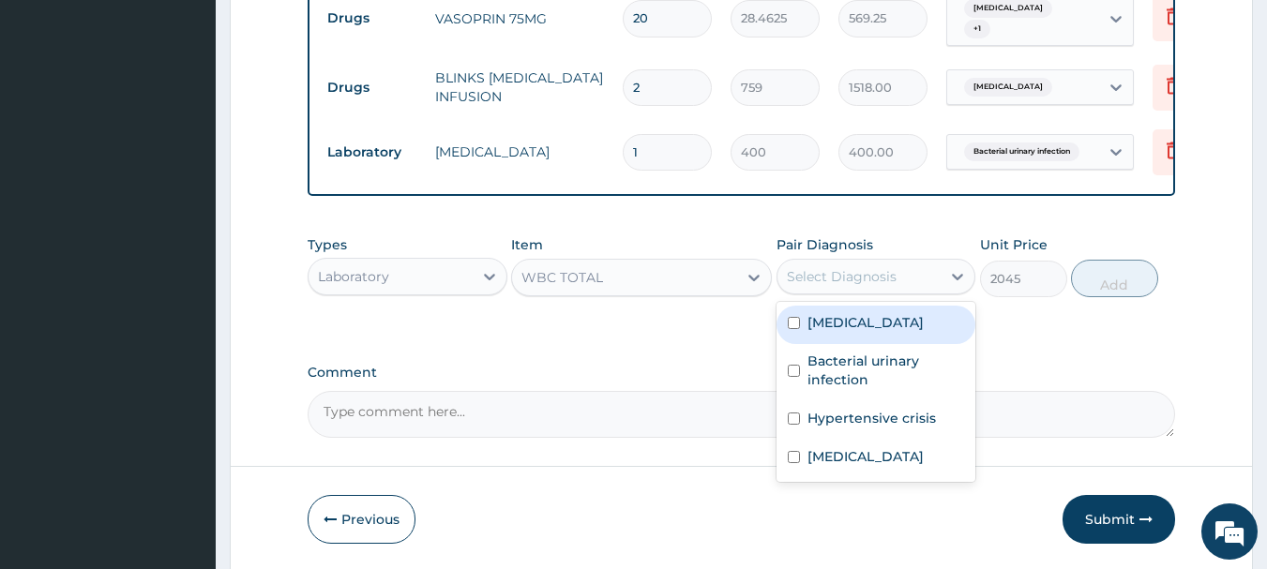
drag, startPoint x: 852, startPoint y: 201, endPoint x: 857, endPoint y: 241, distance: 40.6
click at [853, 267] on div "Select Diagnosis" at bounding box center [842, 276] width 110 height 19
click at [855, 306] on div "Sepsis" at bounding box center [877, 325] width 200 height 38
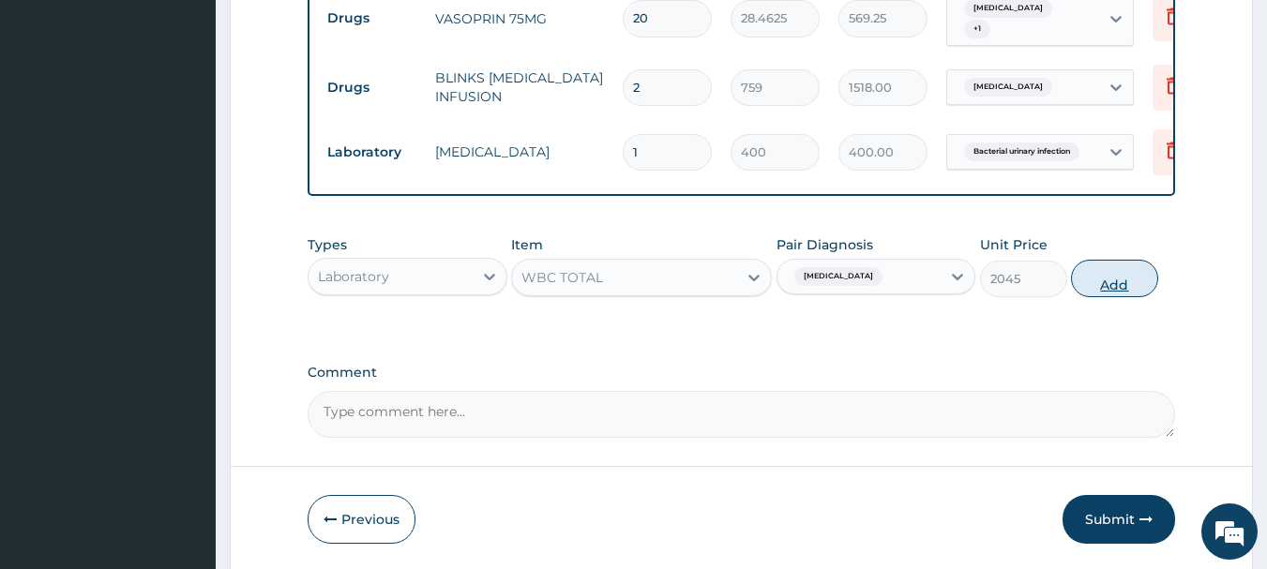
drag, startPoint x: 1115, startPoint y: 226, endPoint x: 1109, endPoint y: 261, distance: 35.2
click at [1114, 260] on button "Add" at bounding box center [1114, 279] width 87 height 38
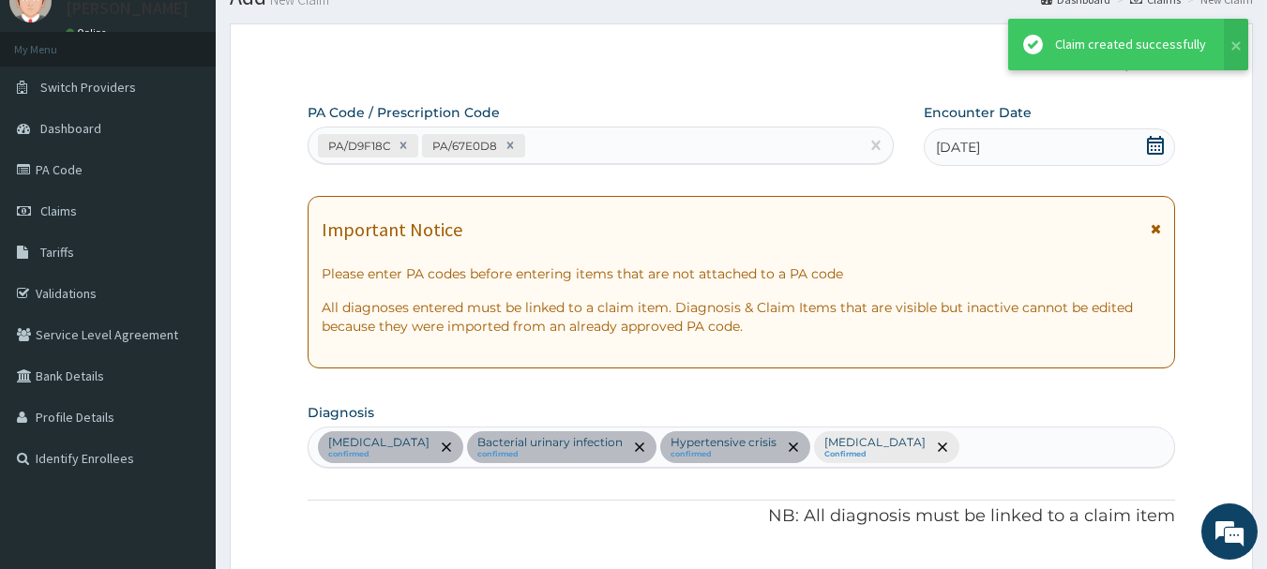
scroll to position [2361, 0]
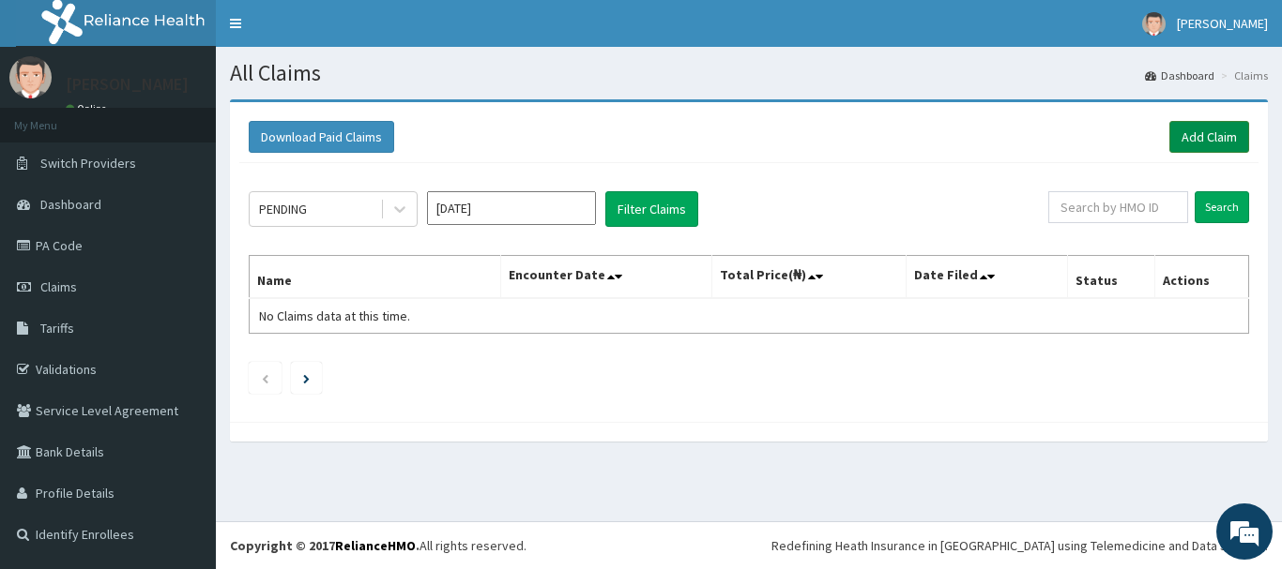
click at [1201, 140] on link "Add Claim" at bounding box center [1209, 137] width 80 height 32
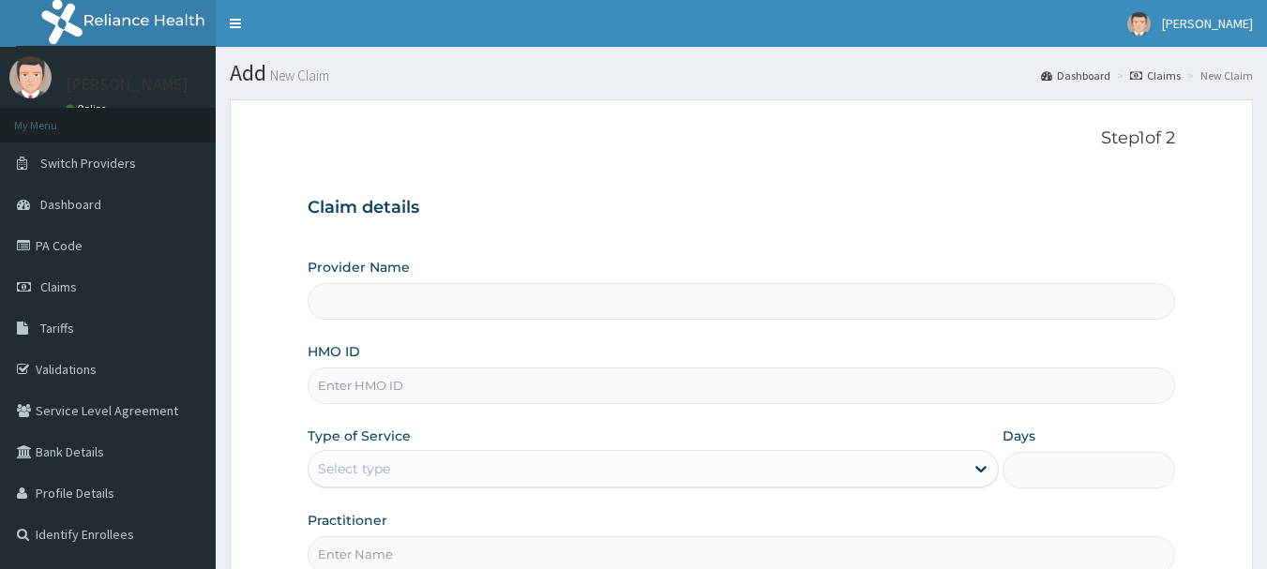
type input "[GEOGRAPHIC_DATA]"
click at [544, 372] on input "HMO ID" at bounding box center [742, 386] width 869 height 37
type input "lbp/10194/a"
click at [393, 462] on div "Select type" at bounding box center [637, 469] width 656 height 30
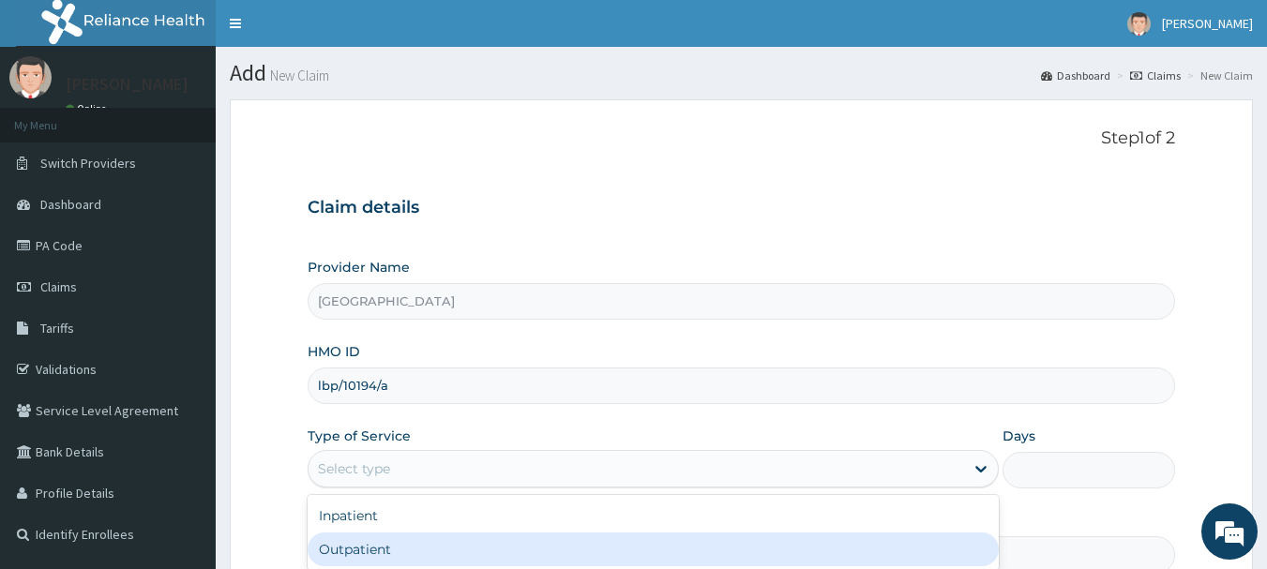
click at [375, 538] on div "Outpatient" at bounding box center [653, 550] width 691 height 34
type input "1"
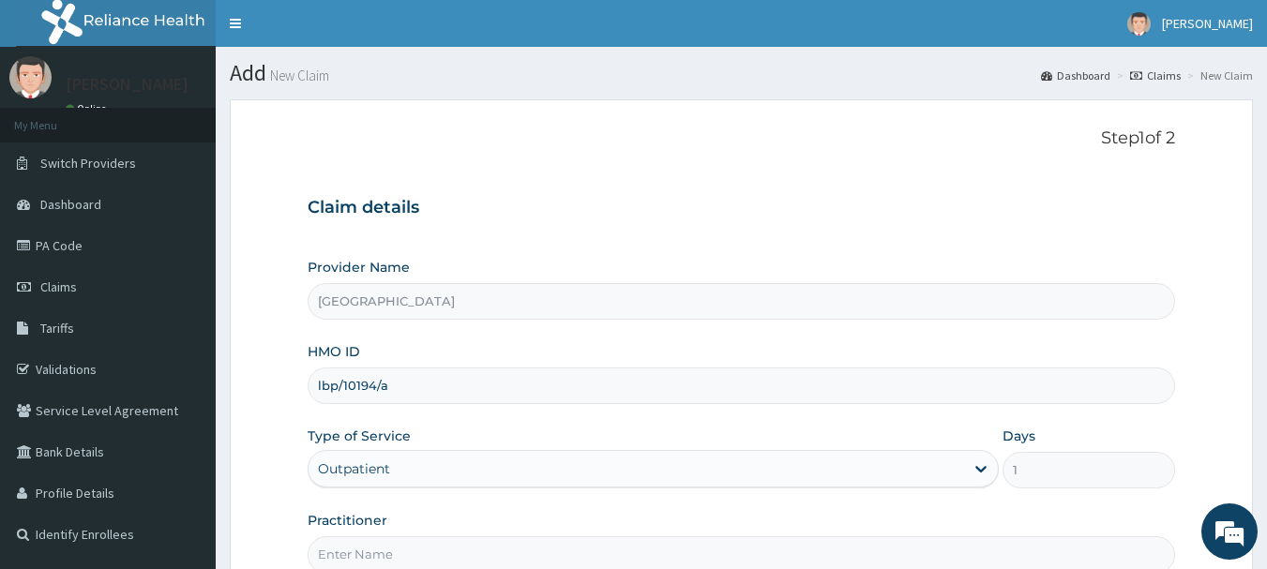
click at [372, 550] on input "Practitioner" at bounding box center [742, 555] width 869 height 37
type input "OKO ONYEDIKACHI"
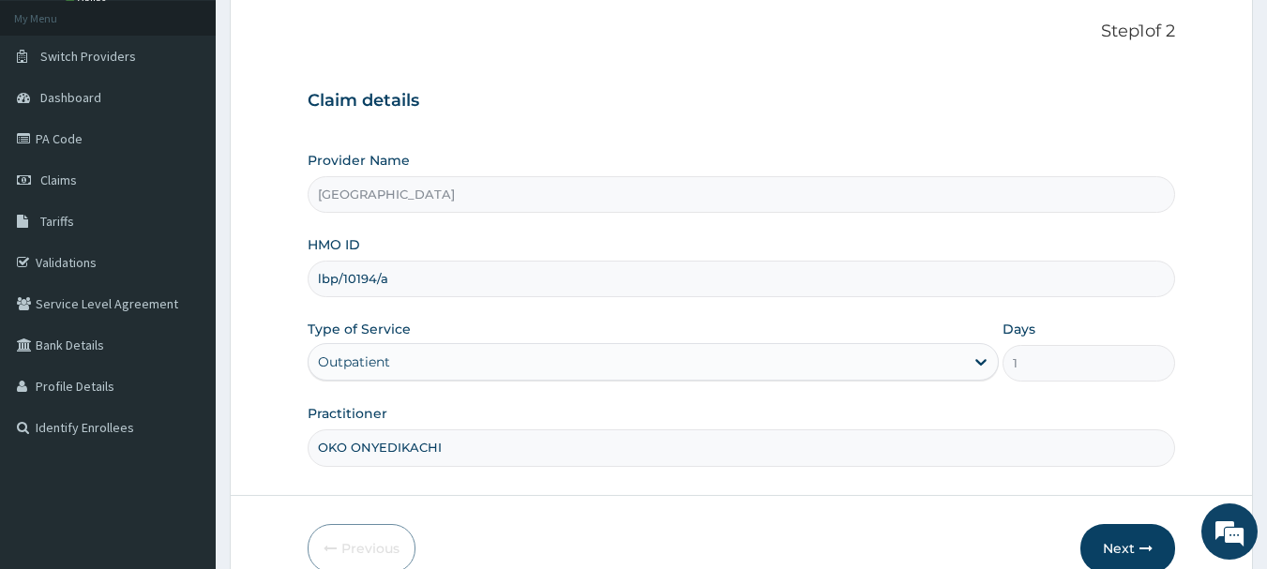
scroll to position [202, 0]
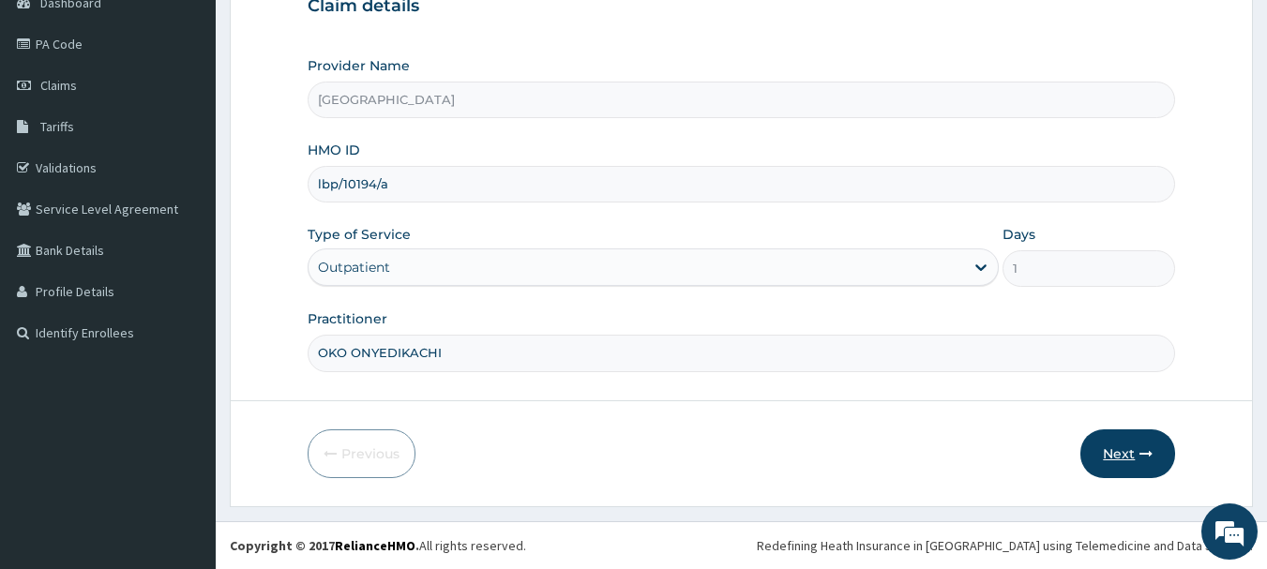
click at [1121, 453] on button "Next" at bounding box center [1128, 454] width 95 height 49
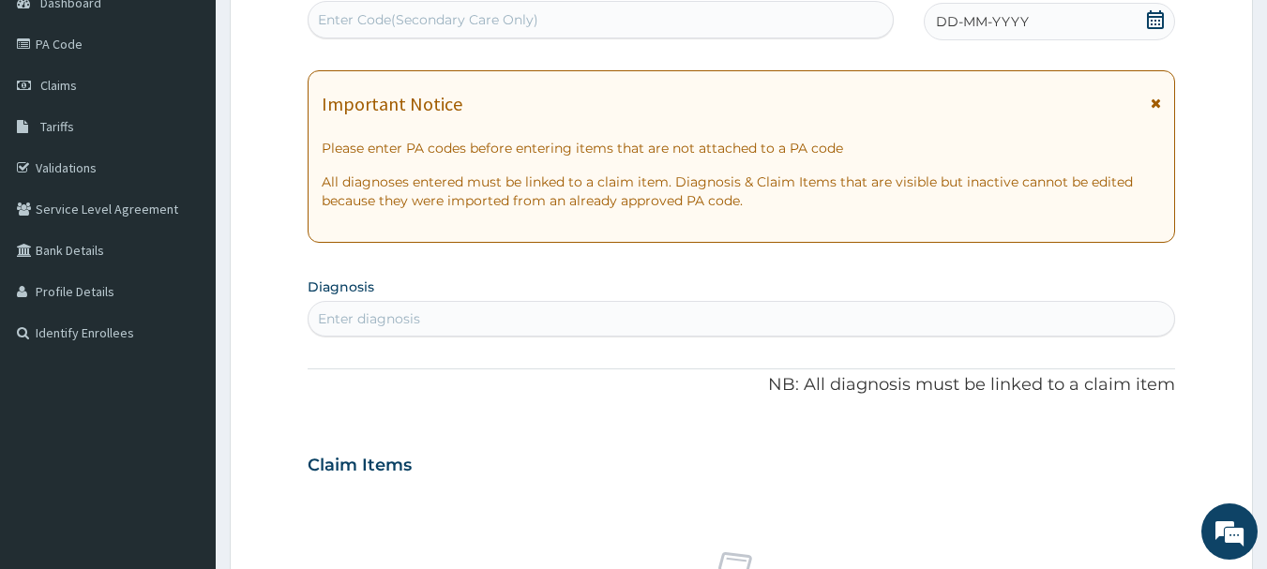
click at [994, 21] on span "DD-MM-YYYY" at bounding box center [982, 21] width 93 height 19
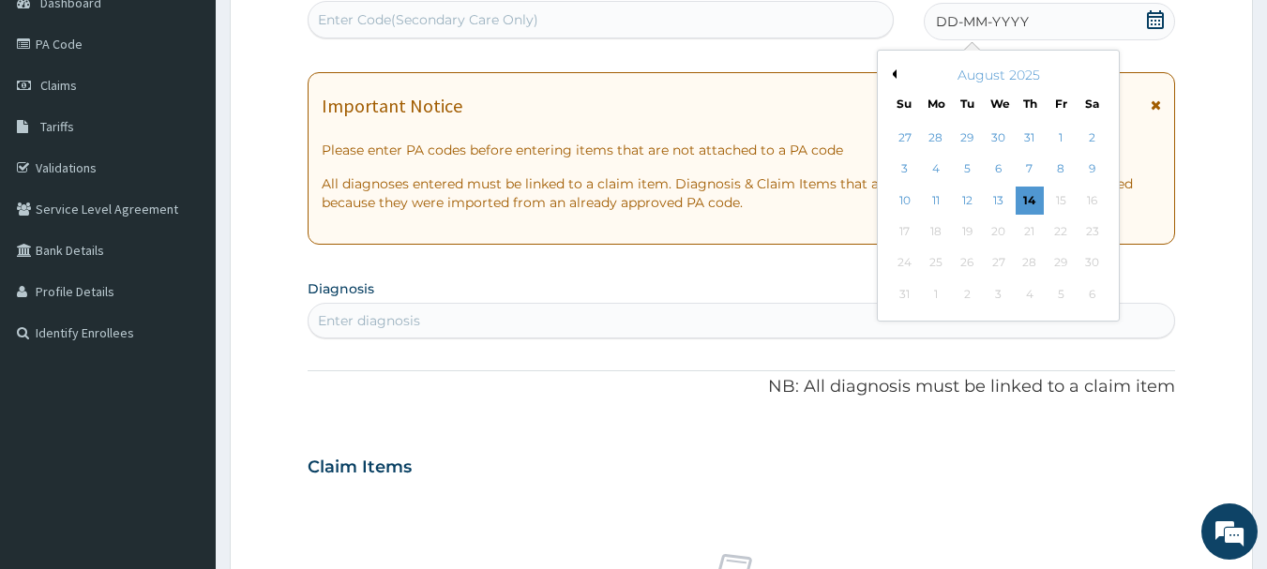
click at [892, 67] on div "August 2025" at bounding box center [999, 75] width 226 height 19
click at [574, 21] on div "Enter Code(Secondary Care Only)" at bounding box center [601, 20] width 585 height 30
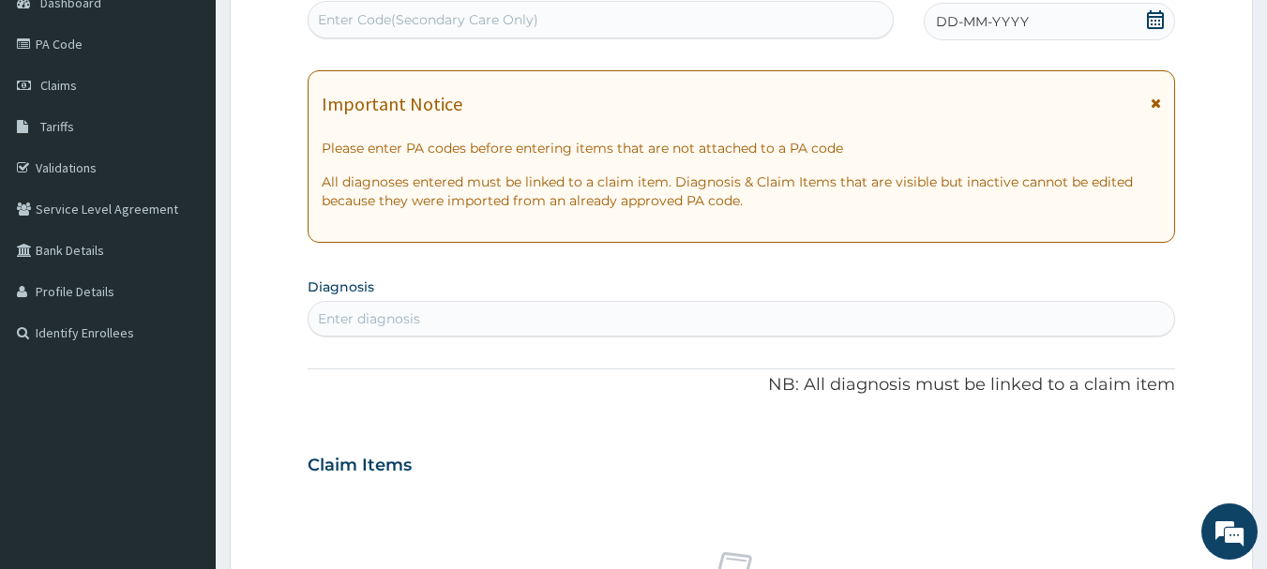
paste input "PA/FF91DF"
type input "PA/FF91DF"
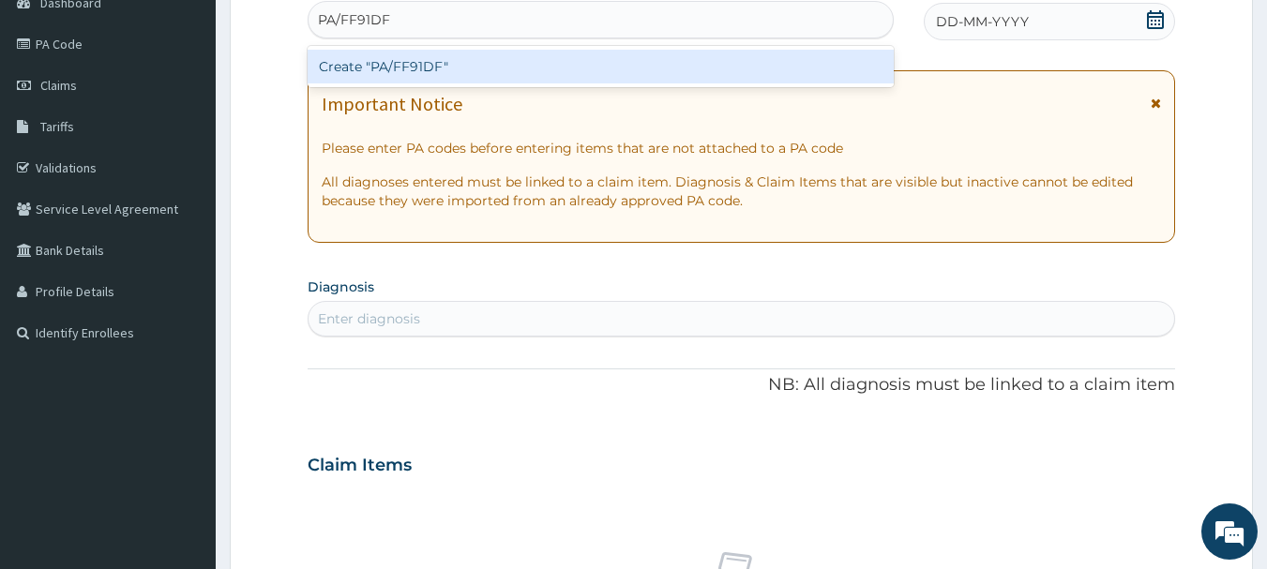
click at [528, 59] on div "Create "PA/FF91DF"" at bounding box center [601, 67] width 587 height 34
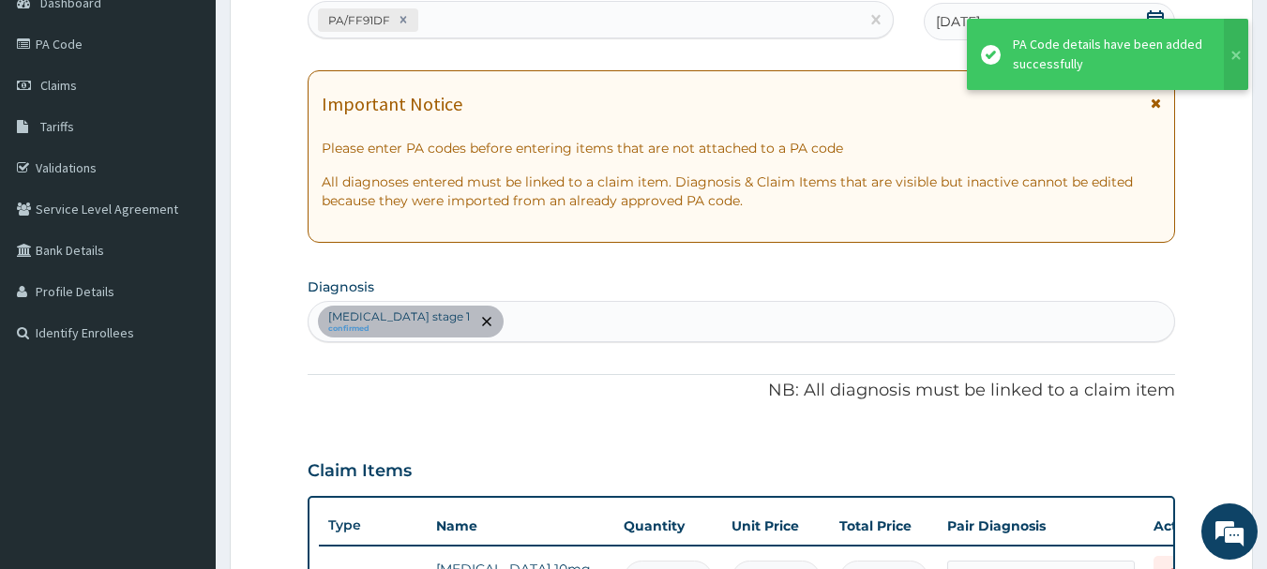
scroll to position [626, 0]
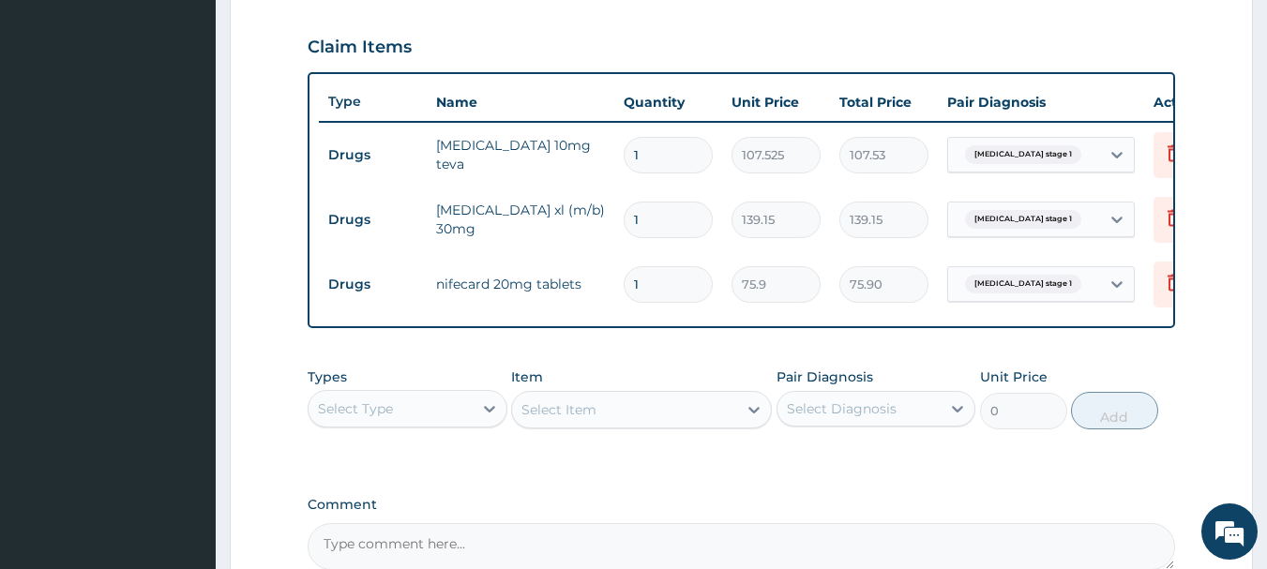
type input "0.00"
type input "3"
type input "227.70"
type input "3"
click at [669, 227] on input "1" at bounding box center [668, 220] width 89 height 37
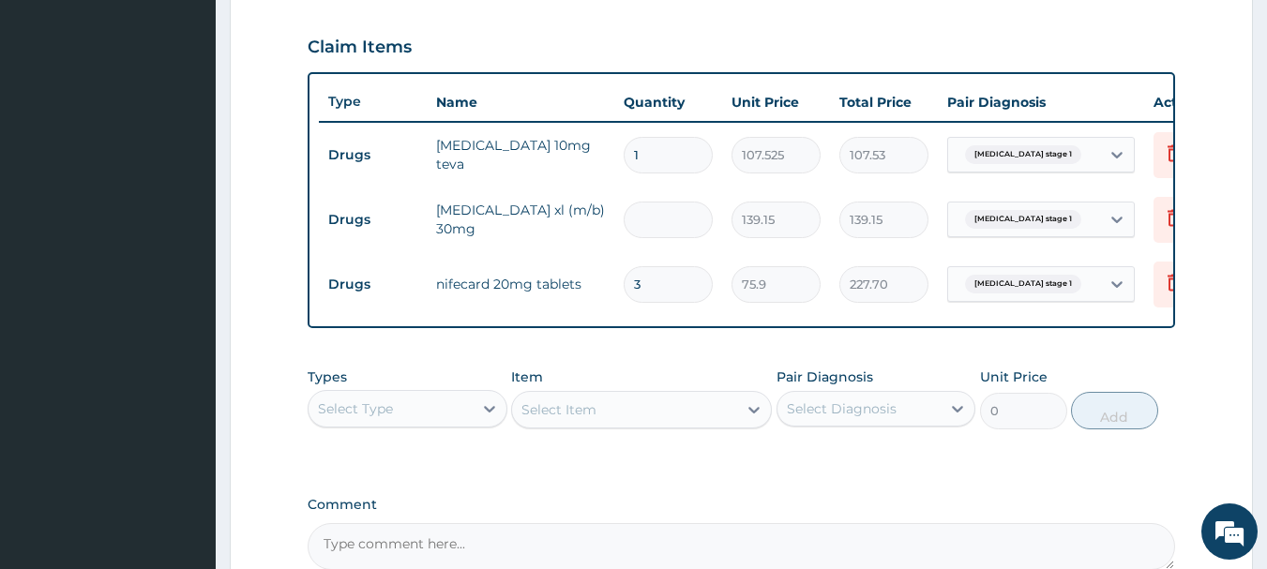
type input "0.00"
type input "3"
type input "417.45"
type input "3"
click at [673, 145] on input "1" at bounding box center [668, 155] width 89 height 37
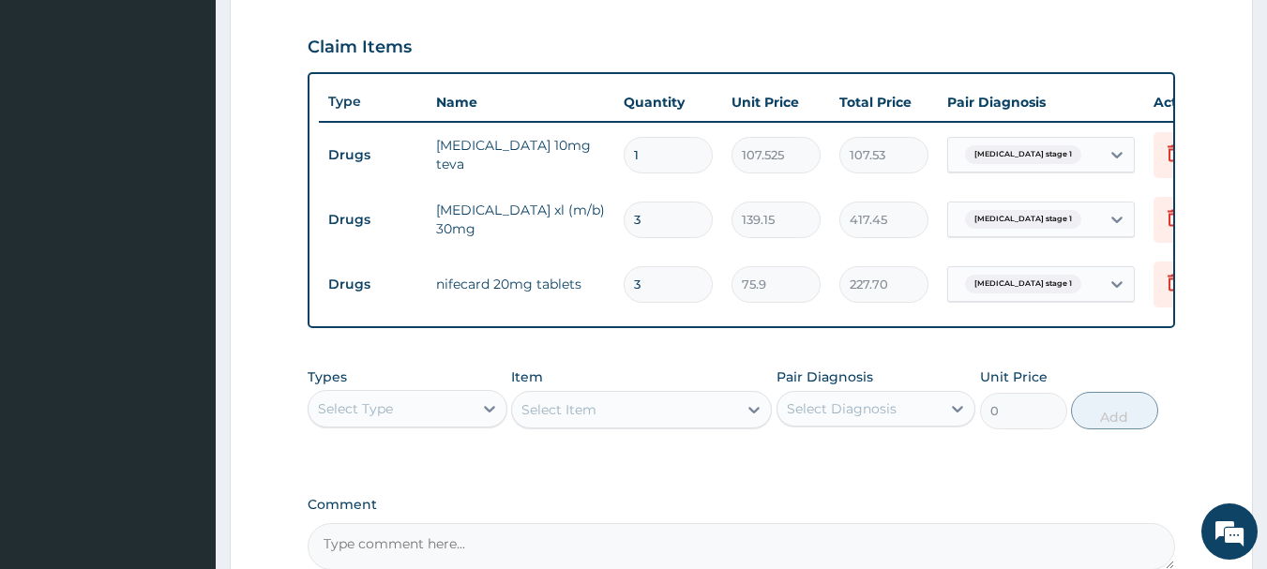
type input "0.00"
type input "3"
type input "322.58"
type input "30"
type input "3225.75"
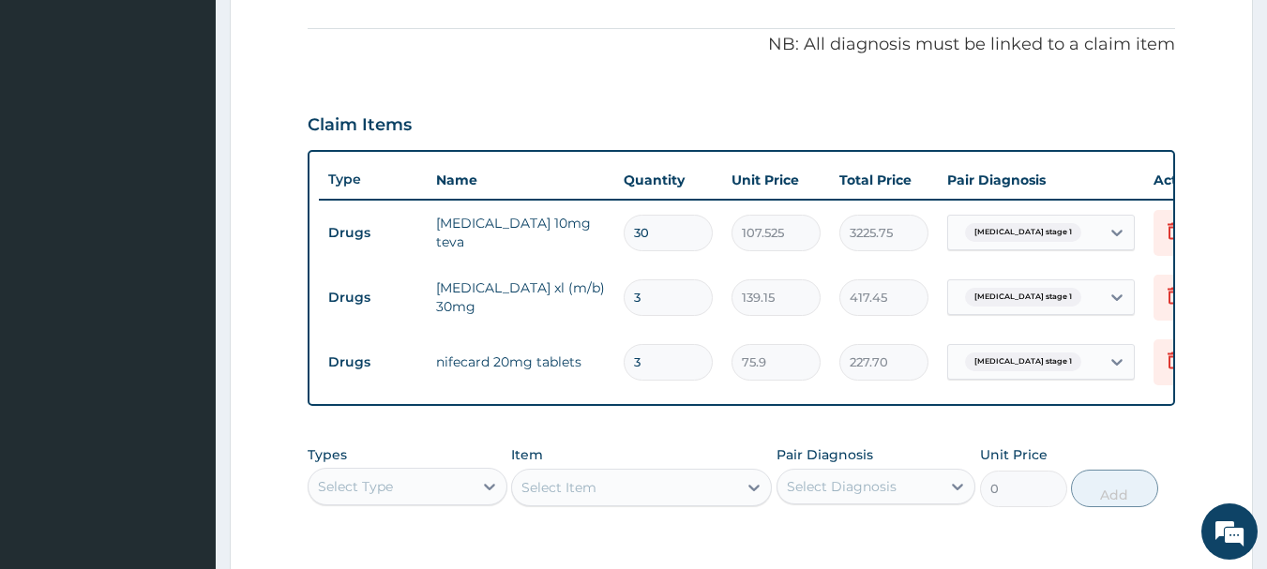
scroll to position [438, 0]
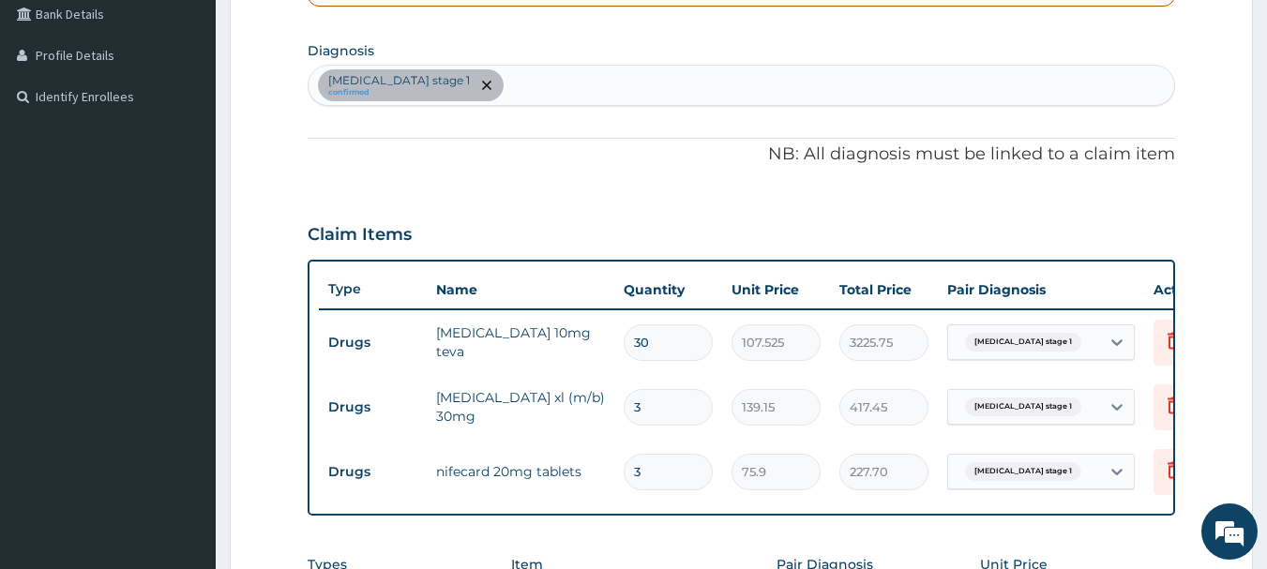
type input "30"
click at [588, 81] on div "Hypertension stage 1 confirmed" at bounding box center [742, 85] width 867 height 39
type input "malar"
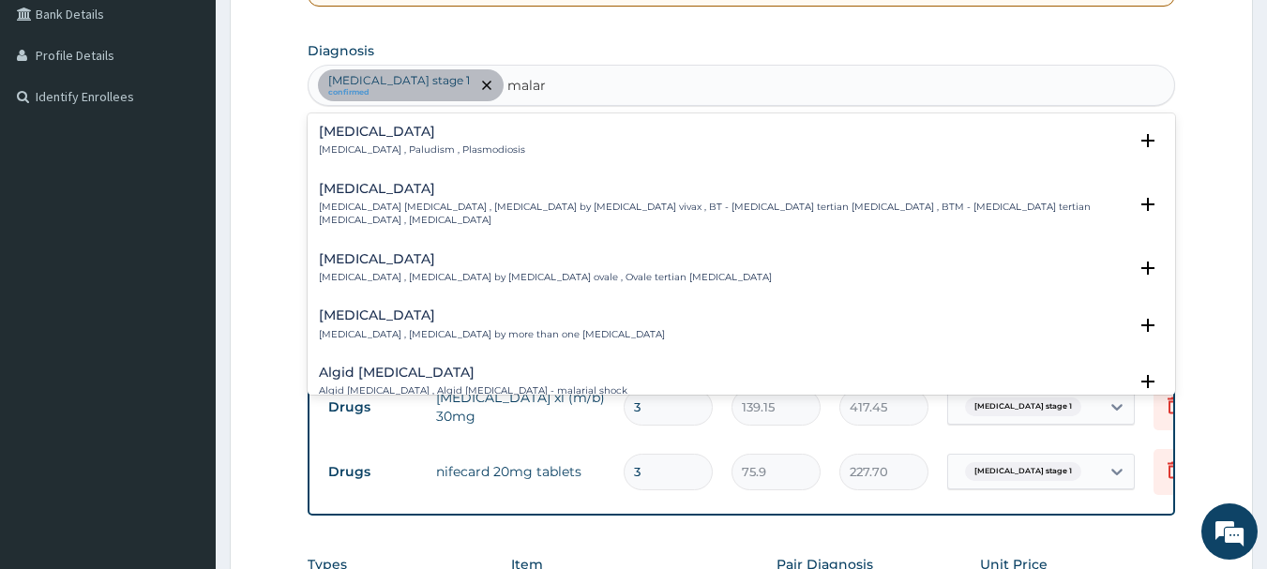
click at [374, 147] on p "Malaria , Paludism , Plasmodiosis" at bounding box center [422, 150] width 206 height 13
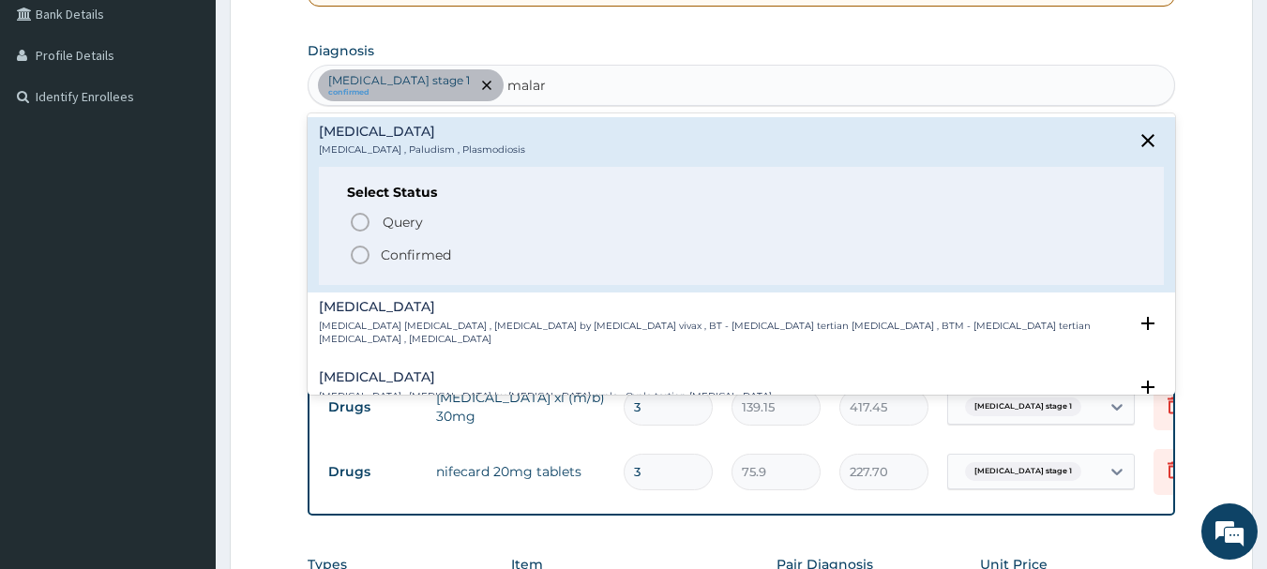
click at [359, 254] on icon "status option filled" at bounding box center [360, 255] width 23 height 23
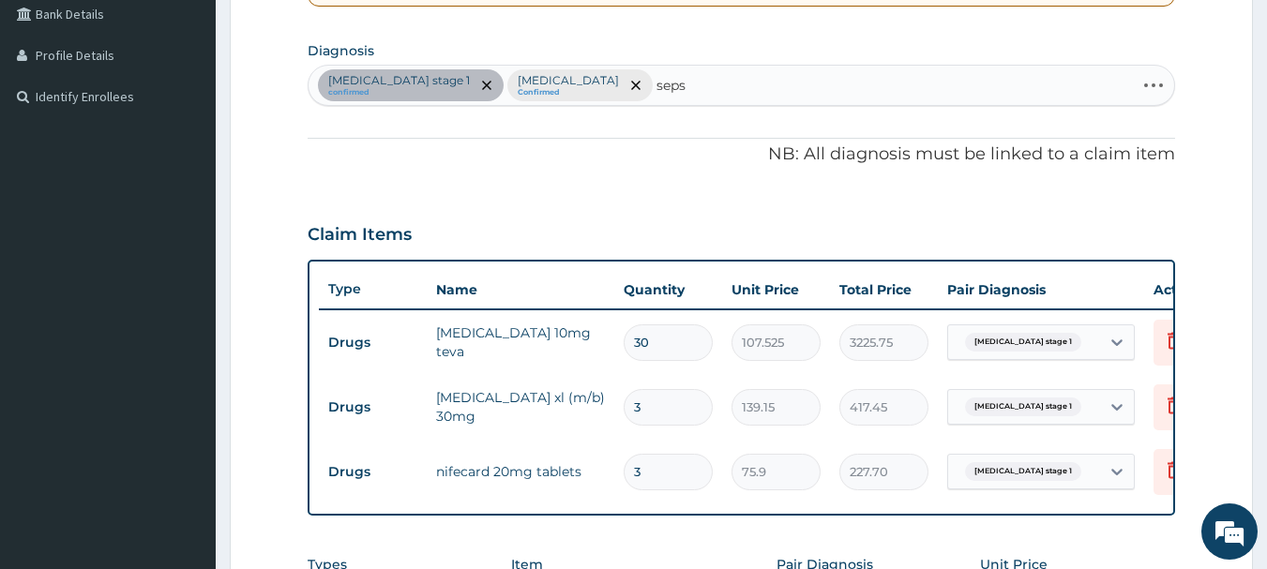
type input "sepsi"
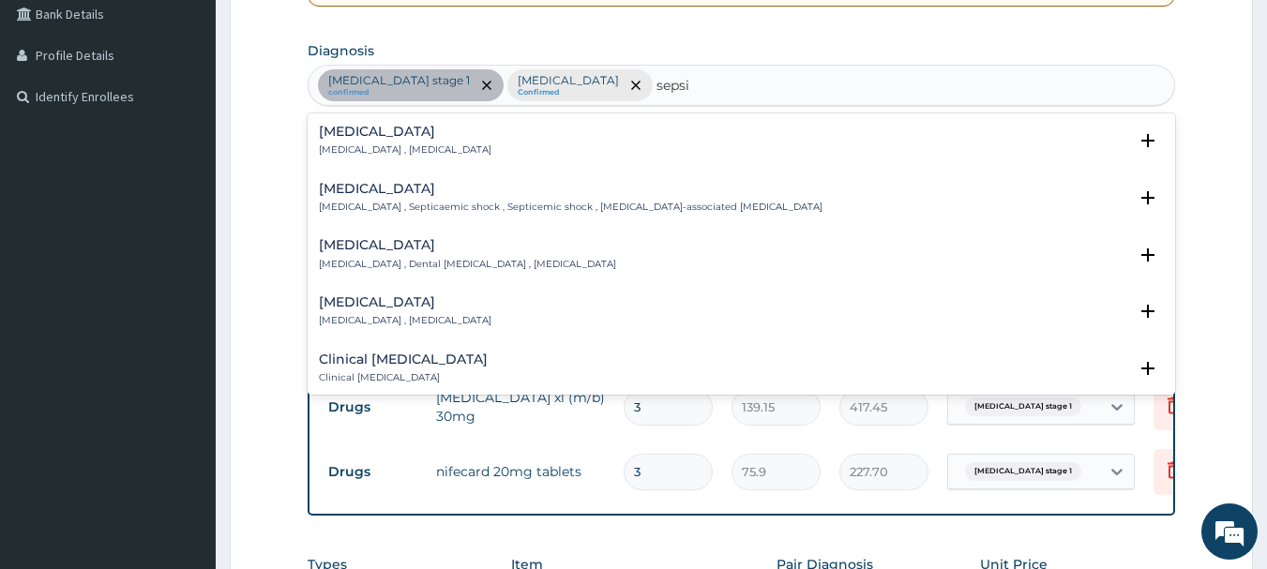
drag, startPoint x: 387, startPoint y: 124, endPoint x: 382, endPoint y: 138, distance: 14.8
click at [386, 125] on div "Sepsis Systemic infection , Sepsis Select Status Query Query covers suspected (…" at bounding box center [742, 145] width 869 height 57
click at [377, 145] on p "Systemic infection , Sepsis" at bounding box center [405, 150] width 173 height 13
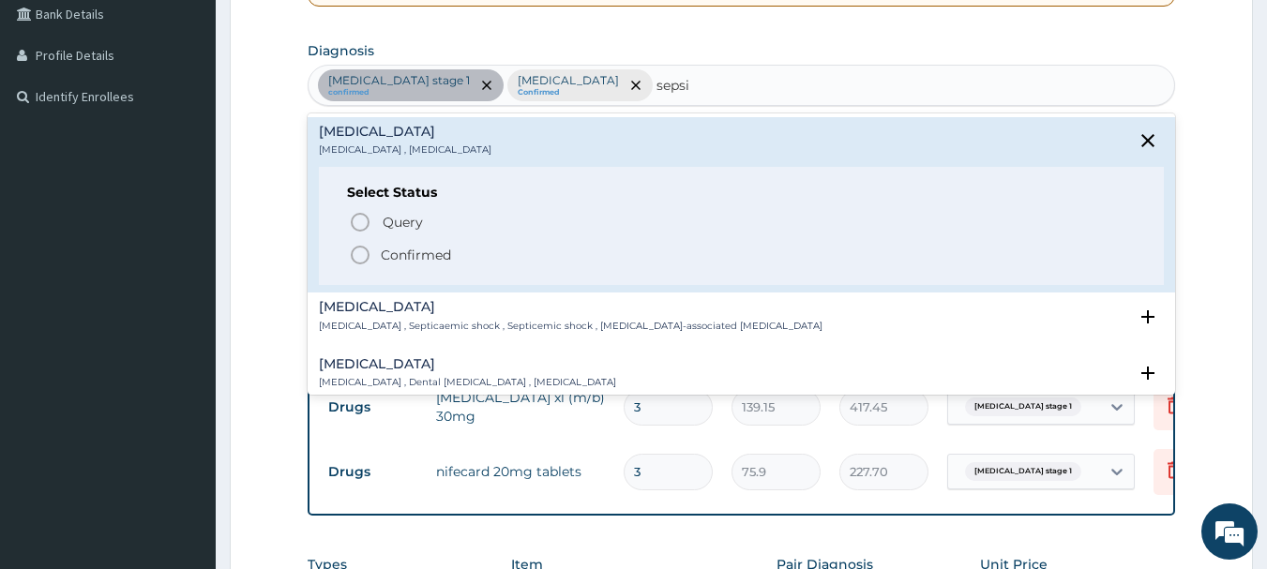
click at [357, 252] on icon "status option filled" at bounding box center [360, 255] width 23 height 23
click at [357, 252] on div "Claim Items" at bounding box center [742, 230] width 869 height 49
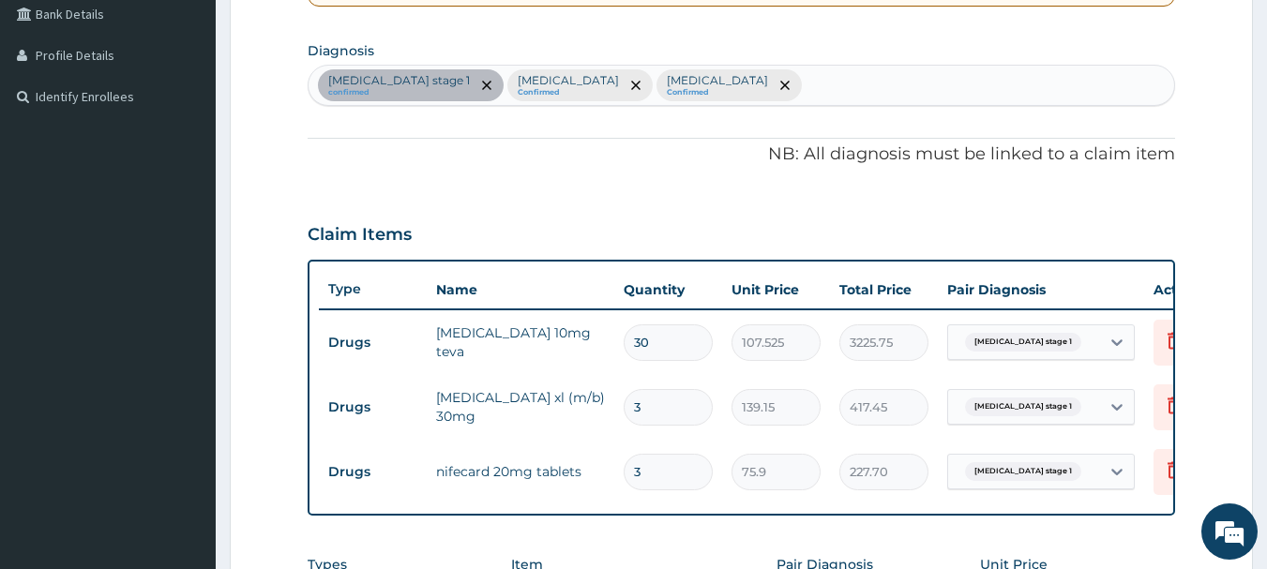
click at [768, 99] on div "Hypertension stage 1 confirmed Malaria Confirmed Sepsis Confirmed" at bounding box center [742, 85] width 867 height 39
type input "cough"
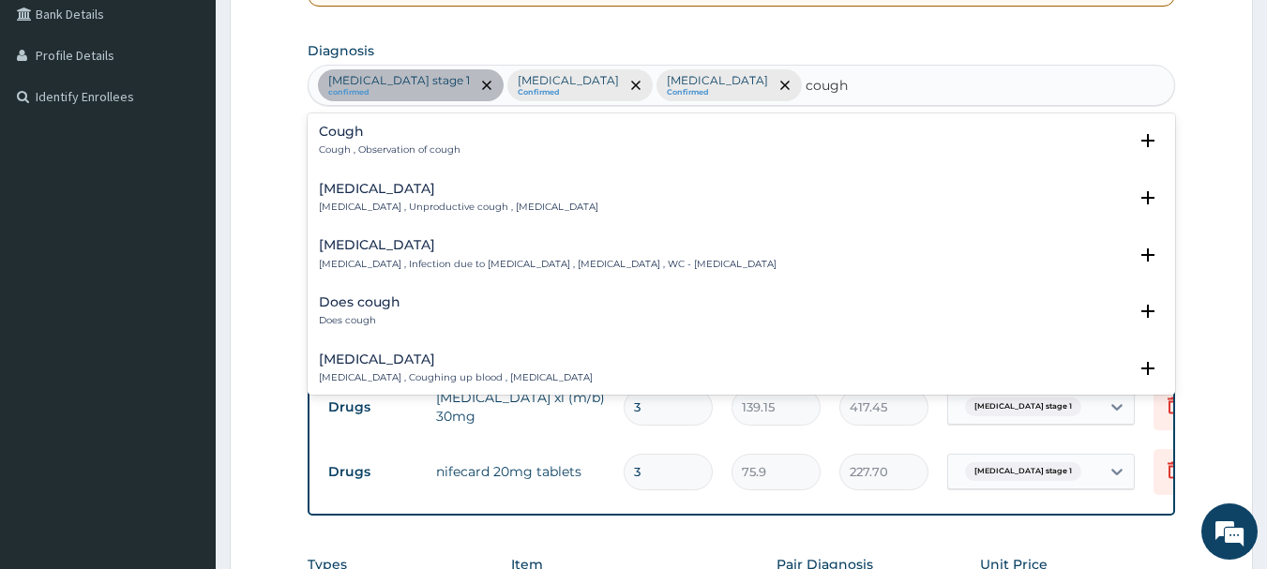
click at [404, 139] on h4 "Cough" at bounding box center [390, 132] width 142 height 14
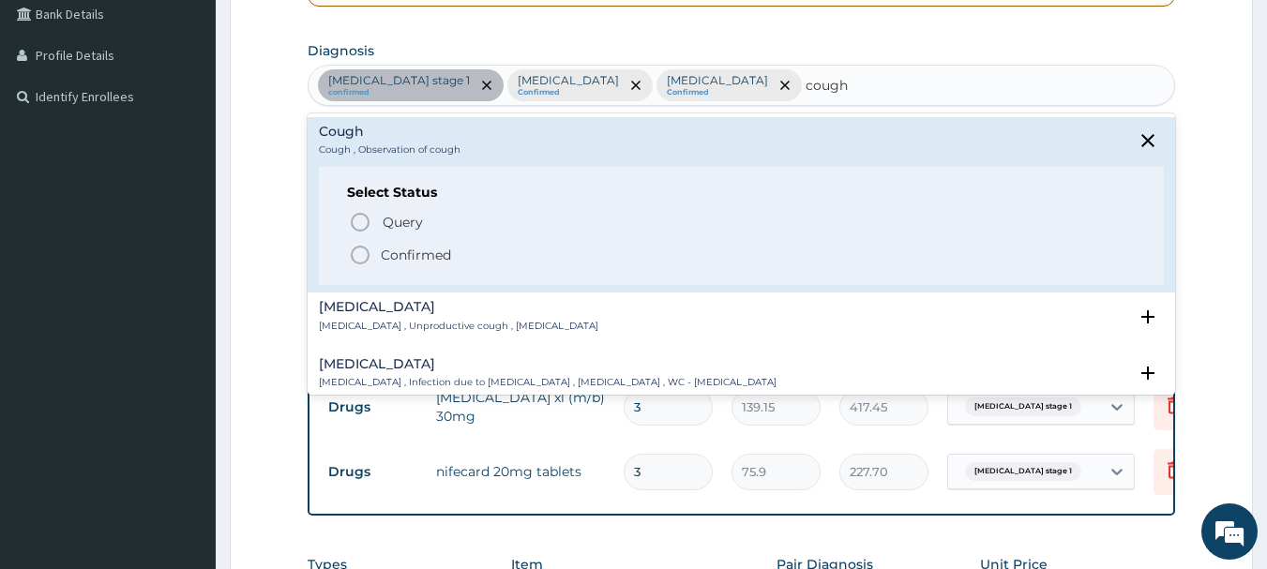
click at [356, 255] on icon "status option filled" at bounding box center [360, 255] width 23 height 23
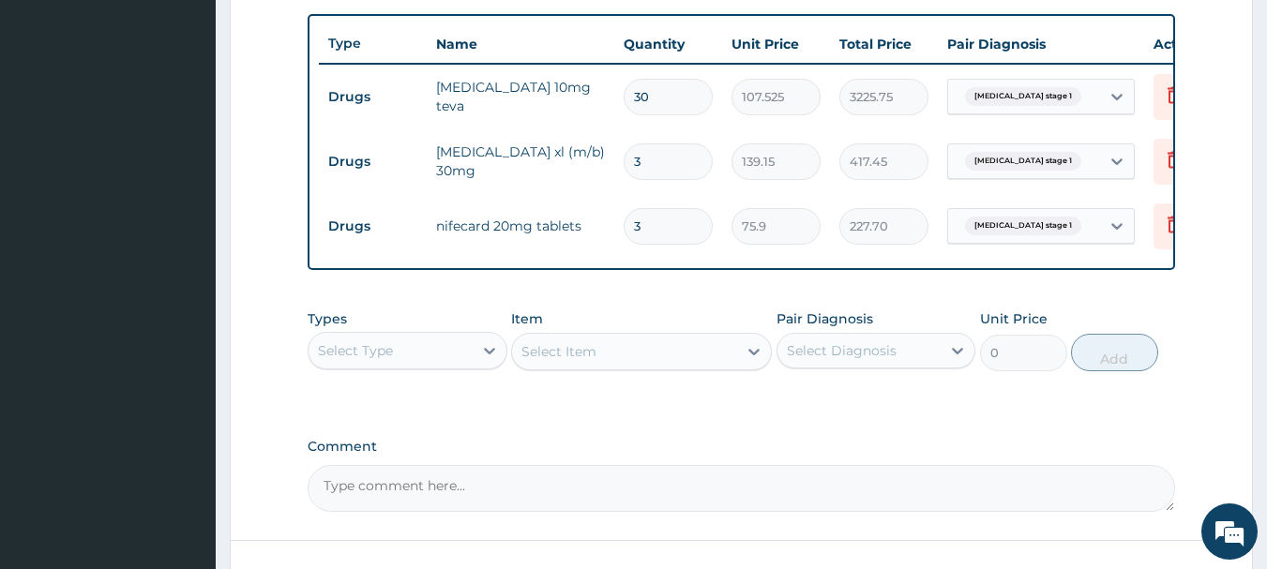
scroll to position [838, 0]
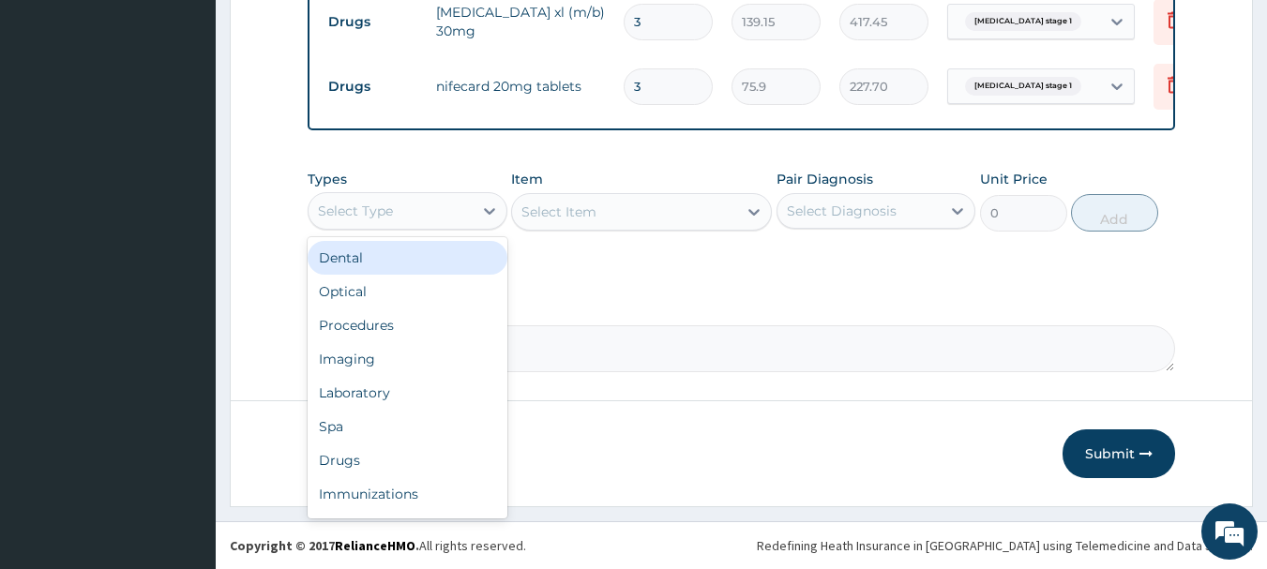
drag, startPoint x: 461, startPoint y: 218, endPoint x: 469, endPoint y: 254, distance: 37.5
click at [461, 220] on div "Select Type" at bounding box center [391, 211] width 164 height 30
click at [463, 231] on div "Types option Dental focused, 1 of 10. 10 results available. Use Up and Down to …" at bounding box center [408, 201] width 200 height 62
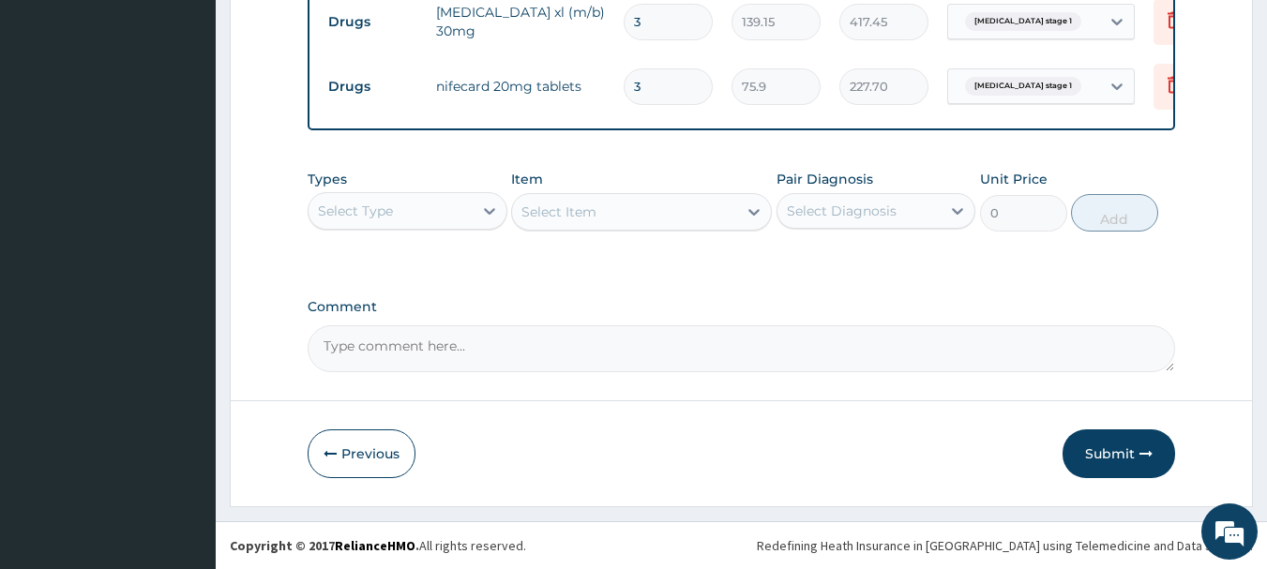
click at [458, 190] on div "Types Select is focused ,type to refine list, press Down to open the menu, Sele…" at bounding box center [408, 201] width 200 height 62
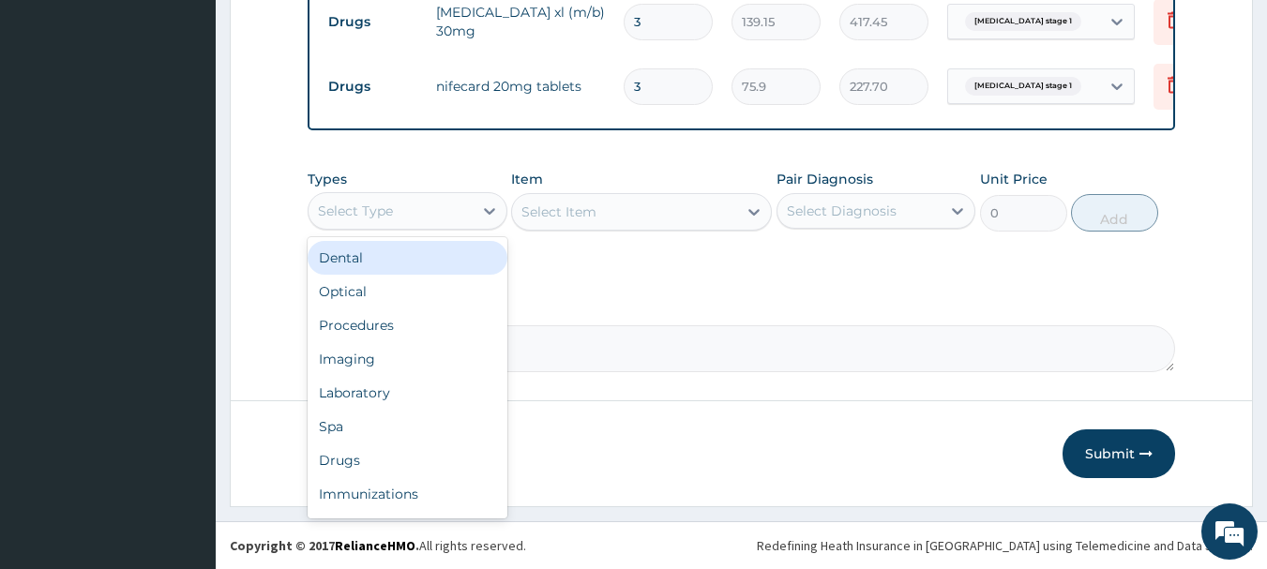
drag, startPoint x: 427, startPoint y: 197, endPoint x: 411, endPoint y: 244, distance: 49.5
click at [427, 199] on div "Select Type" at bounding box center [391, 211] width 164 height 30
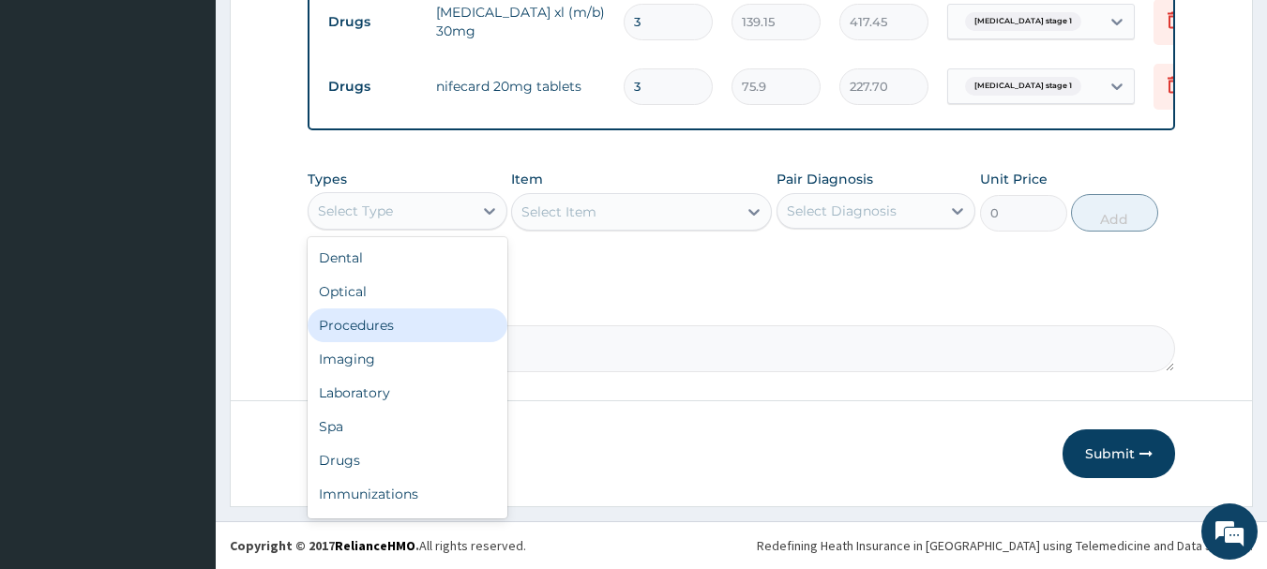
click at [411, 327] on div "Procedures" at bounding box center [408, 326] width 200 height 34
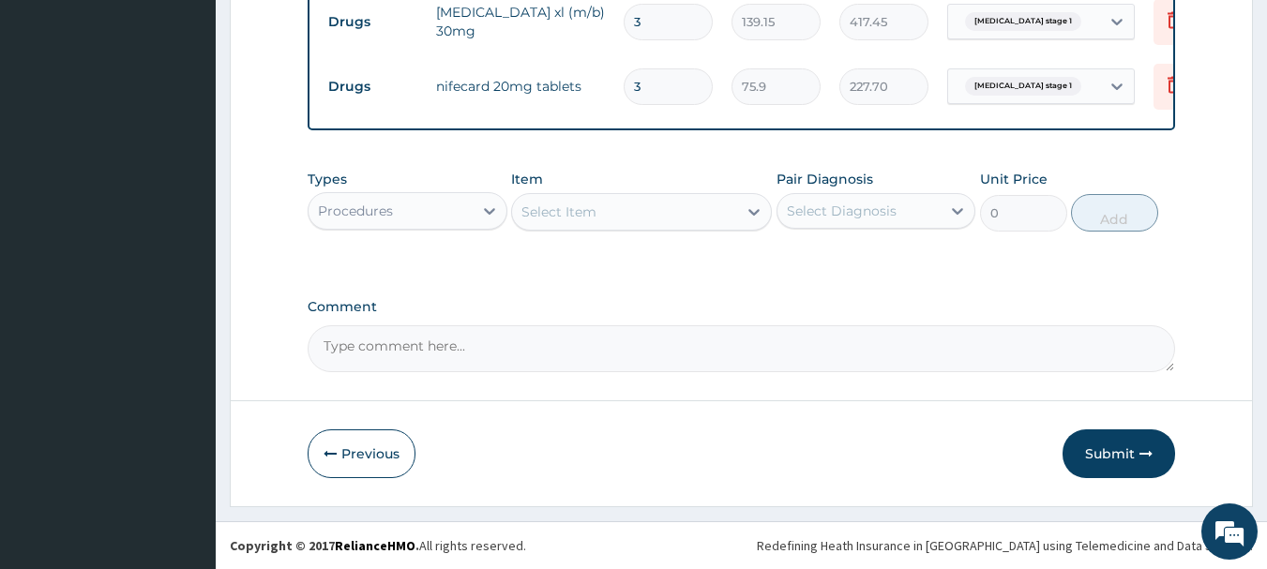
click at [564, 209] on div "Select Item" at bounding box center [559, 212] width 75 height 19
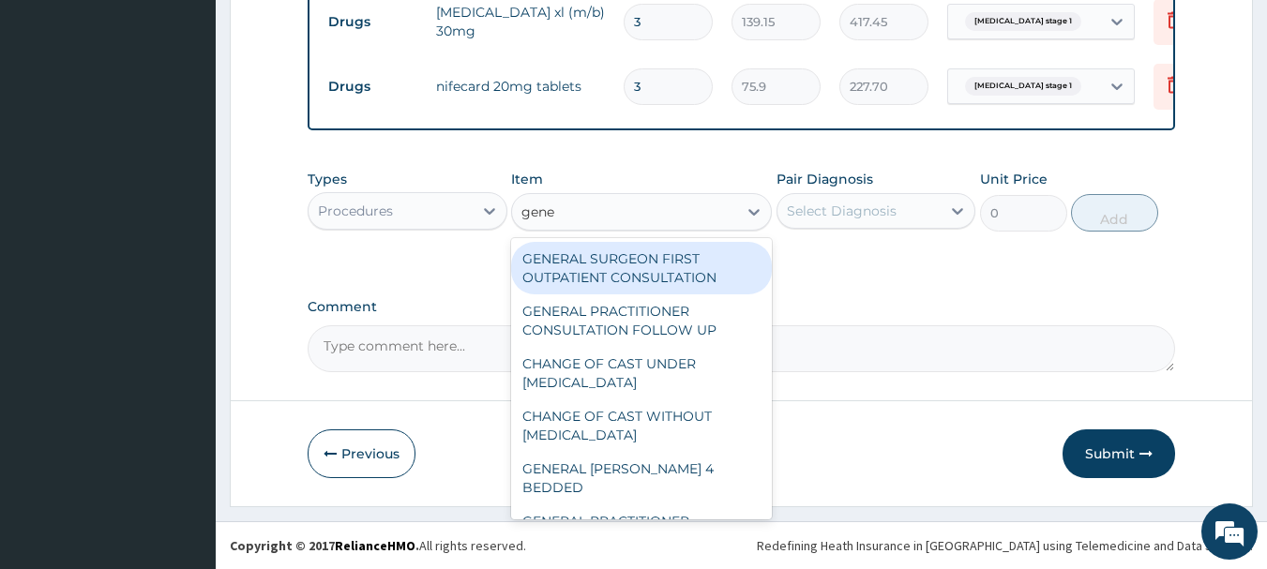
type input "gener"
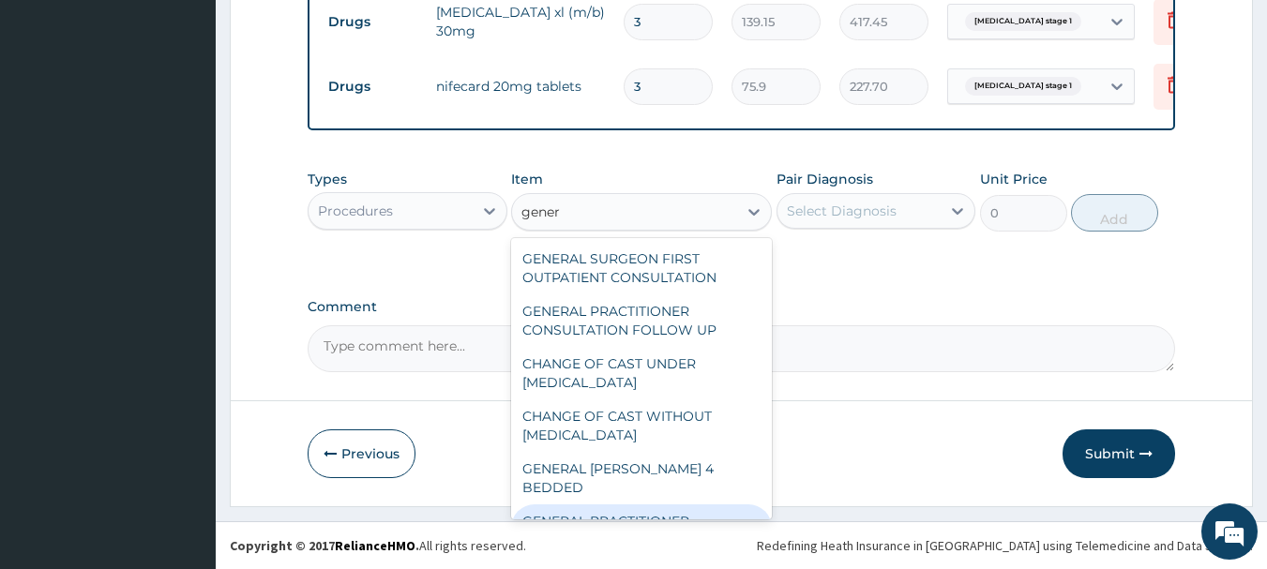
click at [631, 505] on div "GENERAL PRACTITIONER CONSULTATION FIRST OUTPATIENT CONSULTATION" at bounding box center [641, 540] width 261 height 71
type input "3795"
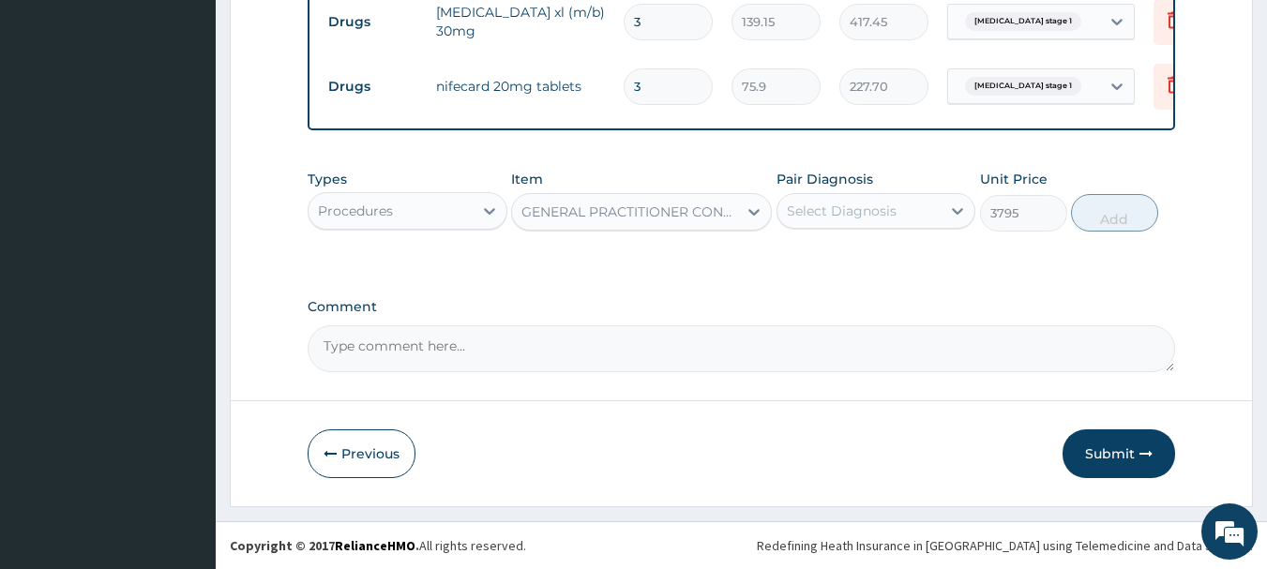
click at [895, 206] on div "Select Diagnosis" at bounding box center [860, 211] width 164 height 30
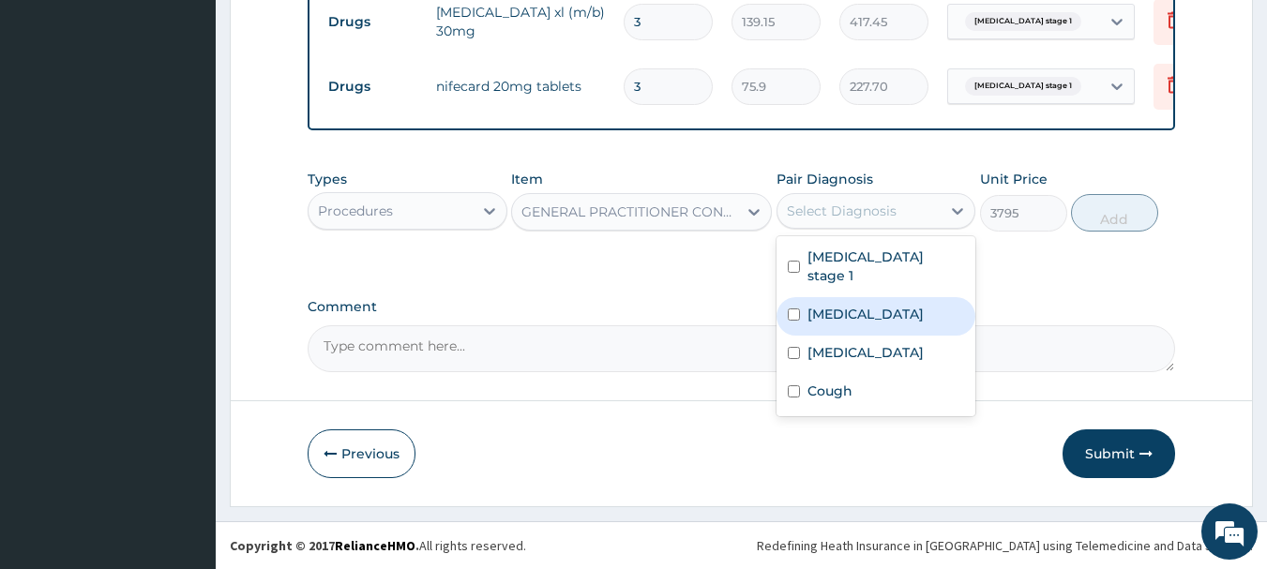
click at [824, 310] on div "Malaria" at bounding box center [877, 316] width 200 height 38
checkbox input "true"
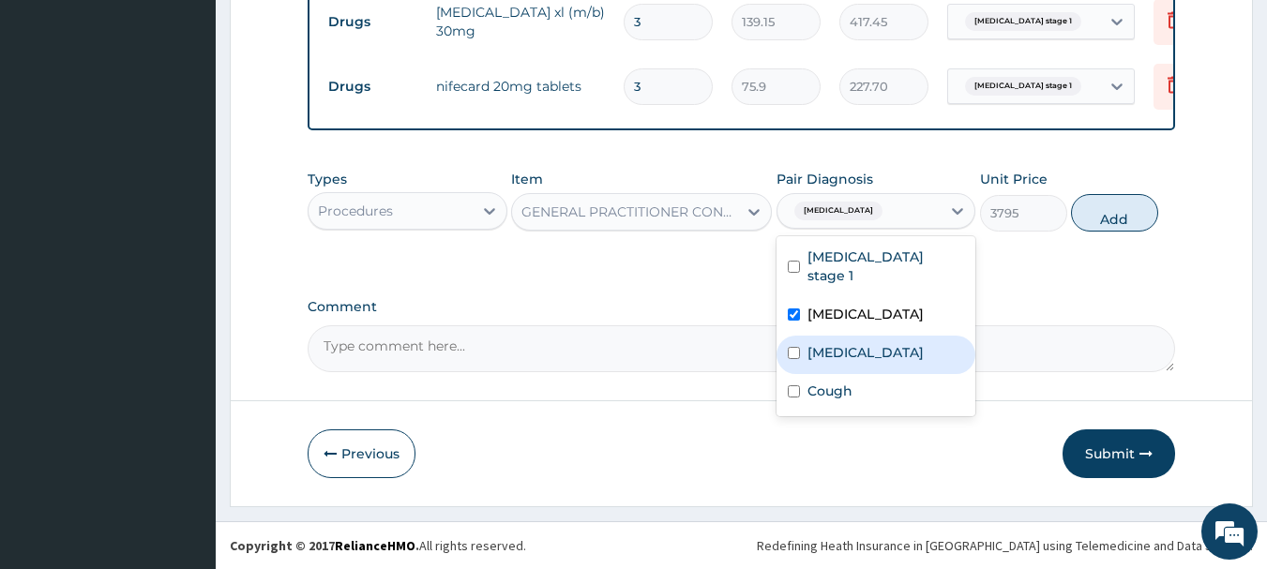
click at [837, 350] on div "Sepsis" at bounding box center [877, 355] width 200 height 38
checkbox input "true"
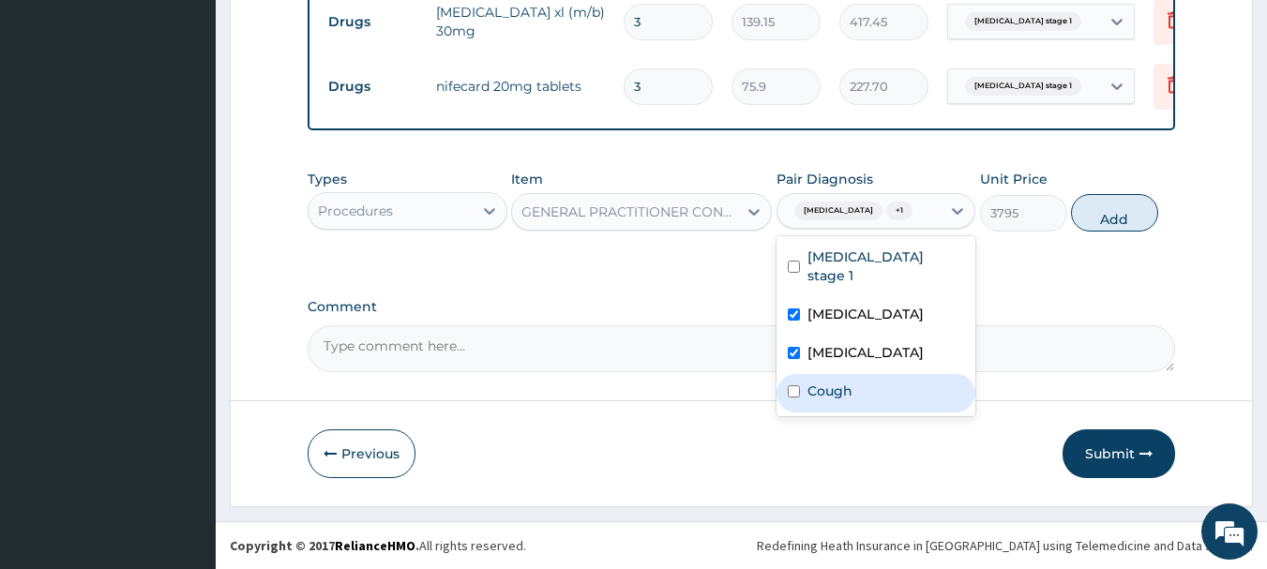
click at [840, 382] on label "Cough" at bounding box center [830, 391] width 45 height 19
checkbox input "true"
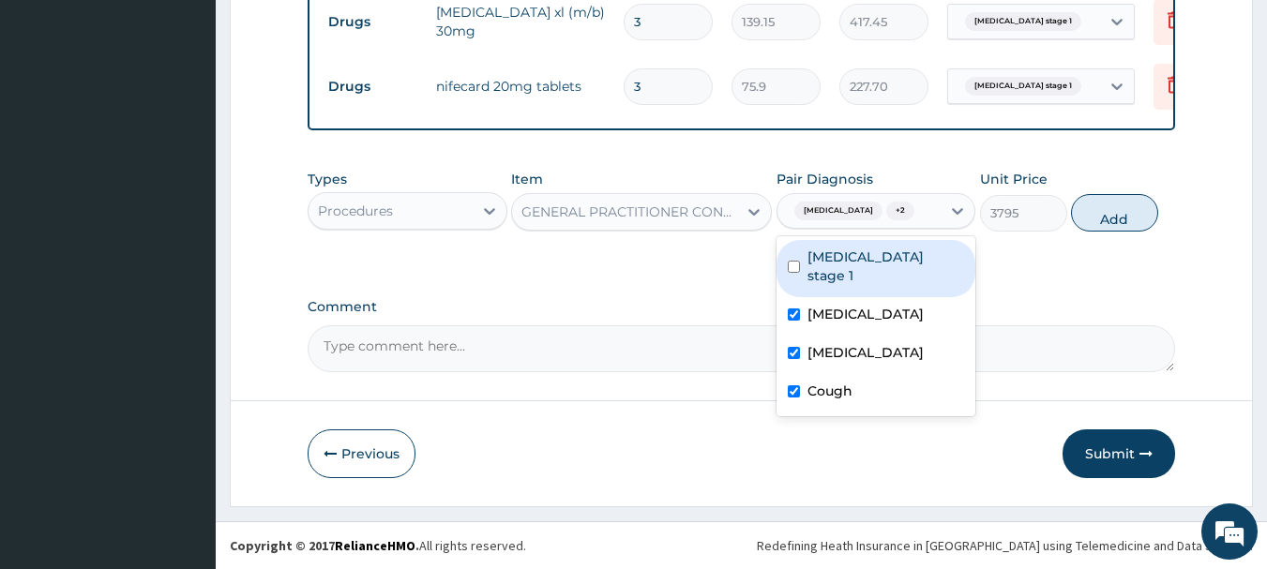
click at [956, 236] on div "Hypertension stage 1 Malaria Sepsis Cough" at bounding box center [877, 326] width 200 height 180
click at [916, 265] on label "Hypertension stage 1" at bounding box center [887, 267] width 158 height 38
checkbox input "true"
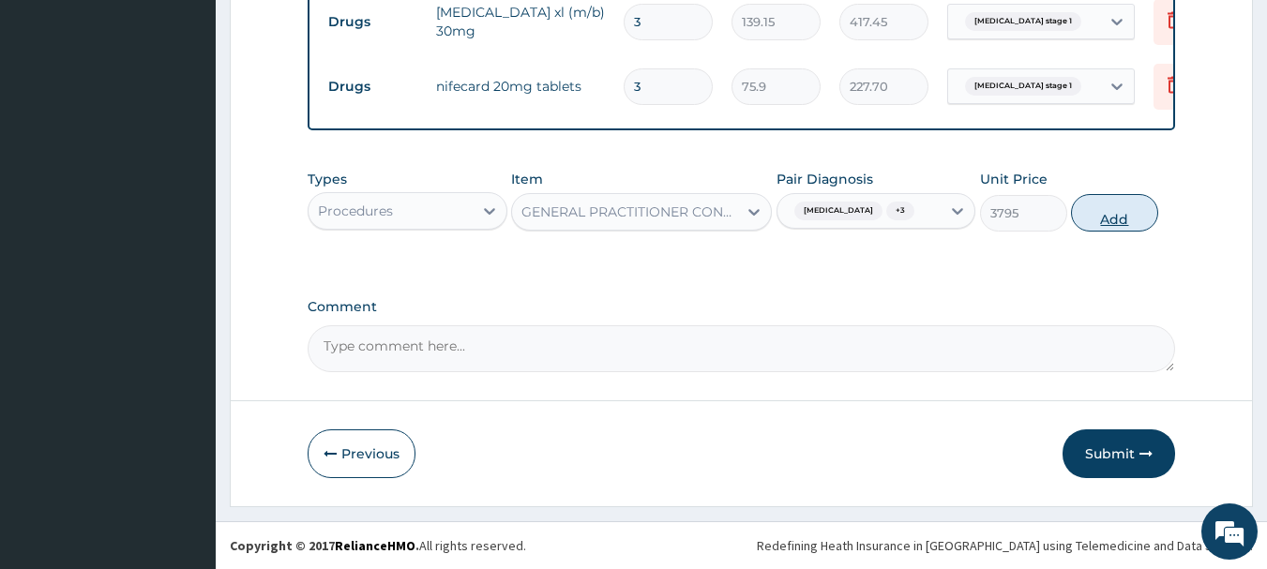
click at [1103, 208] on button "Add" at bounding box center [1114, 213] width 87 height 38
type input "0"
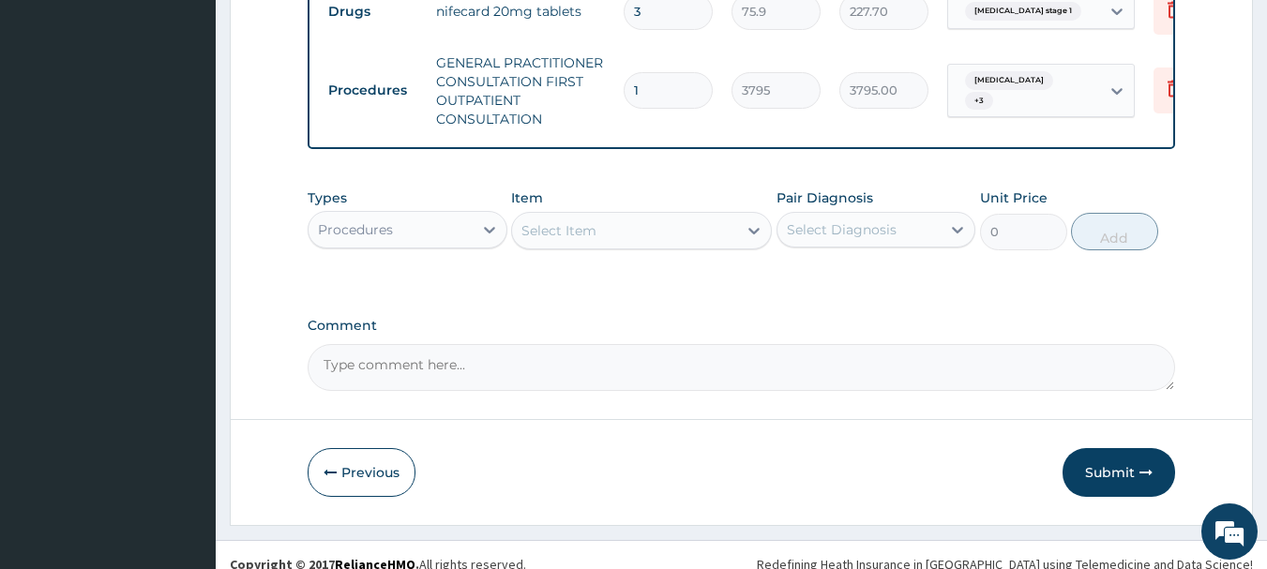
scroll to position [932, 0]
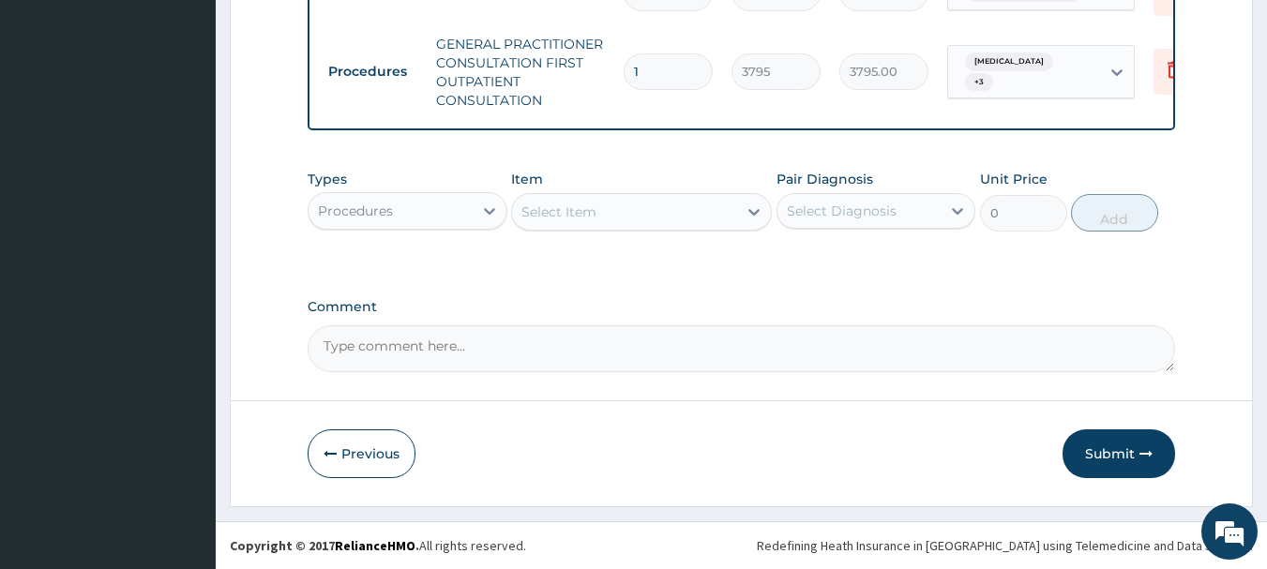
click at [473, 230] on div "Types Procedures" at bounding box center [408, 201] width 200 height 62
click at [448, 205] on div "Procedures" at bounding box center [391, 211] width 164 height 30
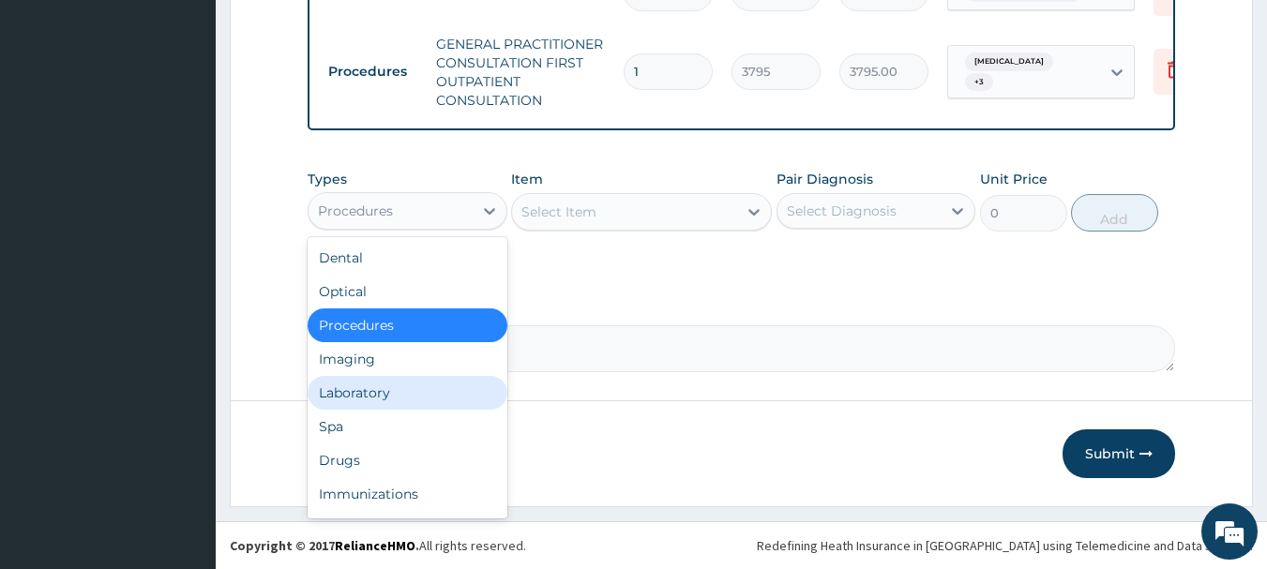
click at [421, 387] on div "Laboratory" at bounding box center [408, 393] width 200 height 34
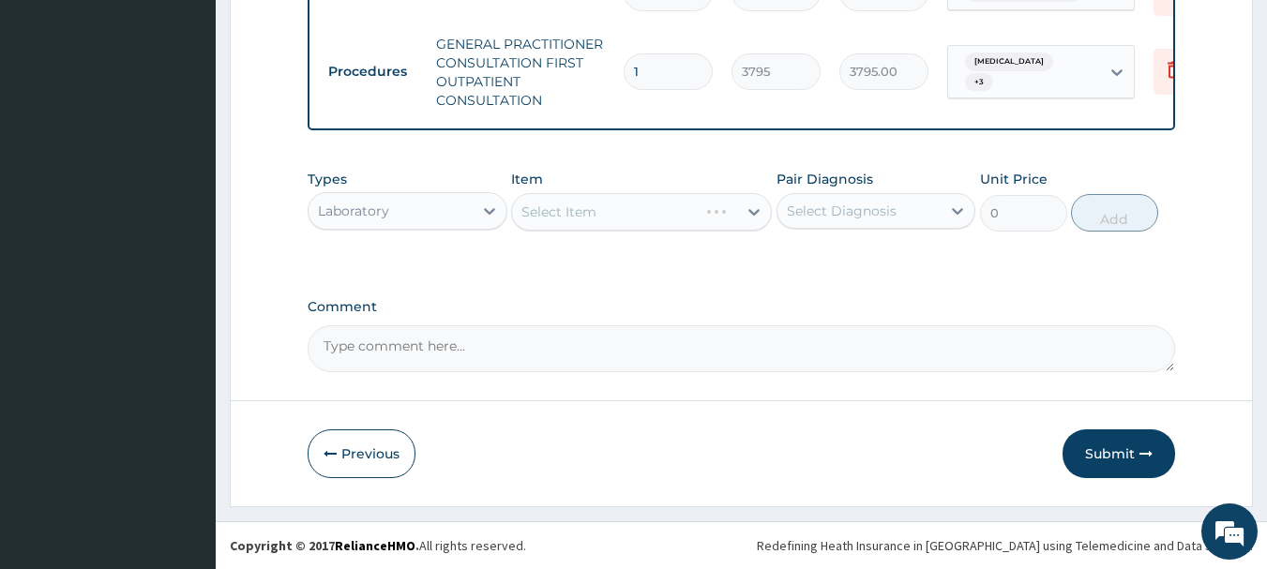
drag, startPoint x: 825, startPoint y: 205, endPoint x: 833, endPoint y: 230, distance: 25.8
click at [826, 205] on div "Select Diagnosis" at bounding box center [842, 211] width 110 height 19
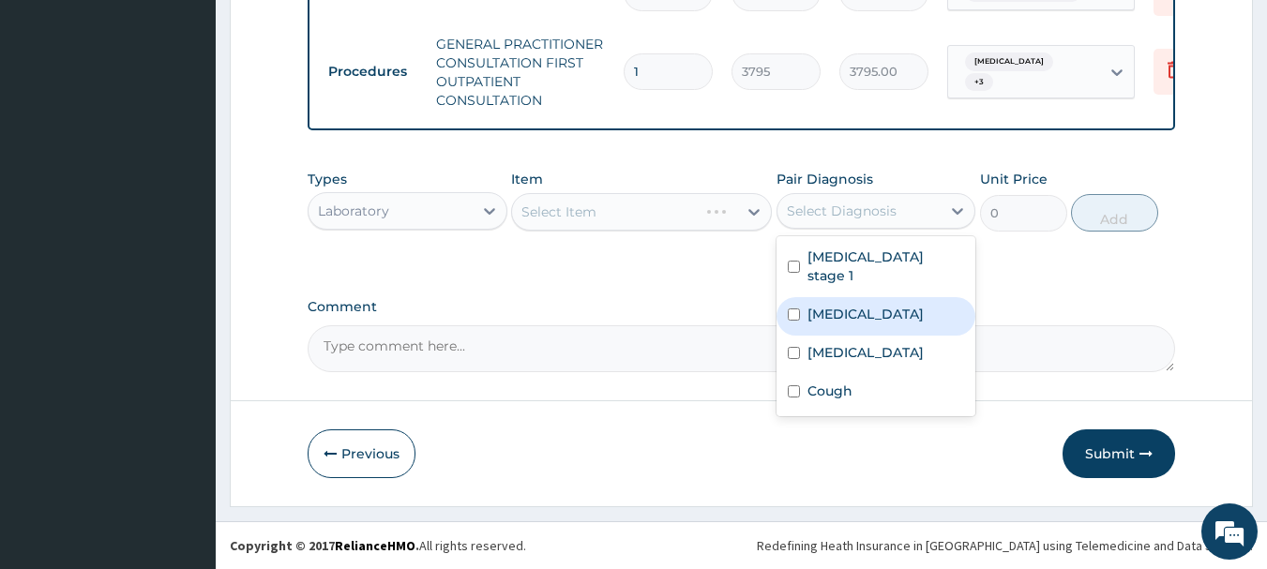
click at [834, 305] on label "Malaria" at bounding box center [866, 314] width 116 height 19
checkbox input "true"
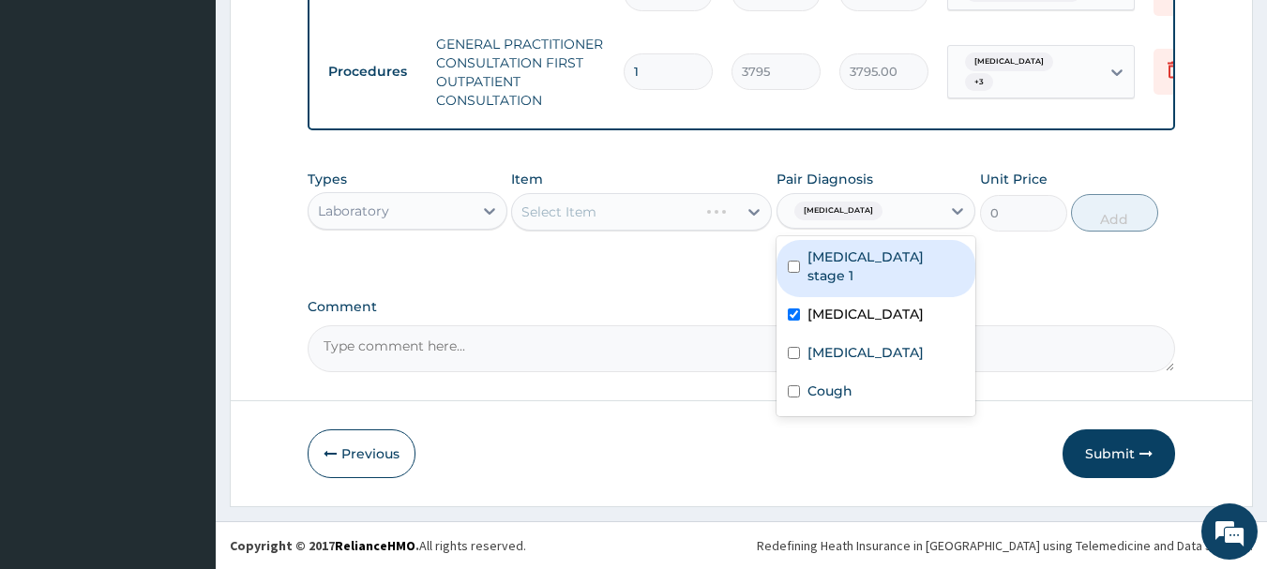
click at [711, 203] on div "Select Item" at bounding box center [641, 212] width 261 height 38
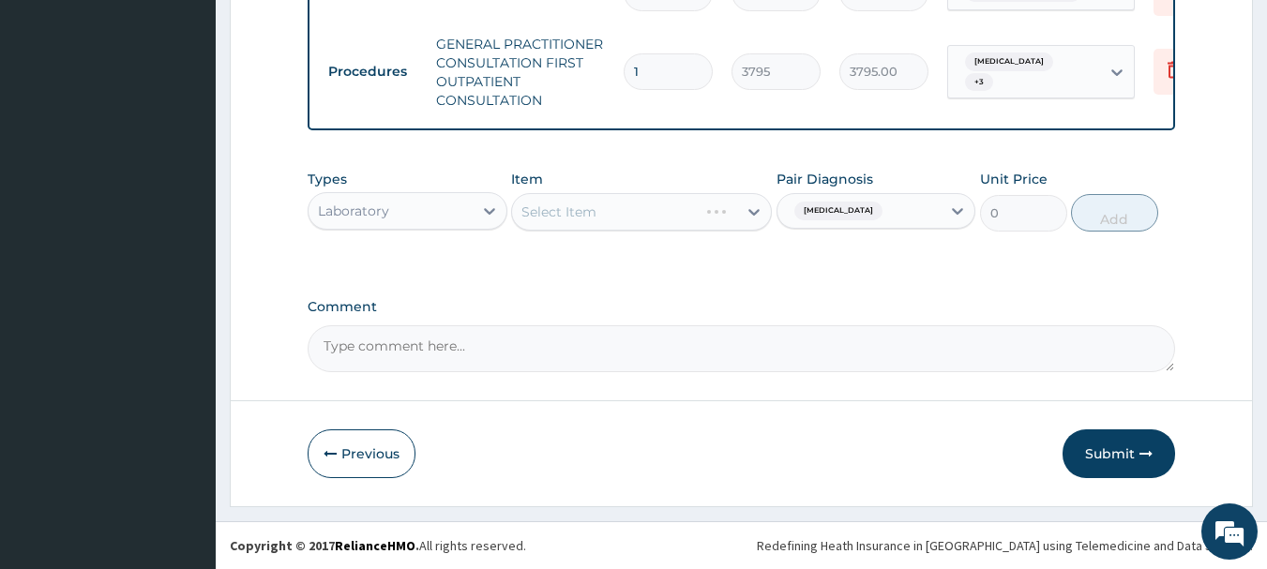
click at [688, 219] on div "Select Item" at bounding box center [641, 212] width 261 height 38
click at [705, 223] on div "Select Item" at bounding box center [624, 212] width 225 height 30
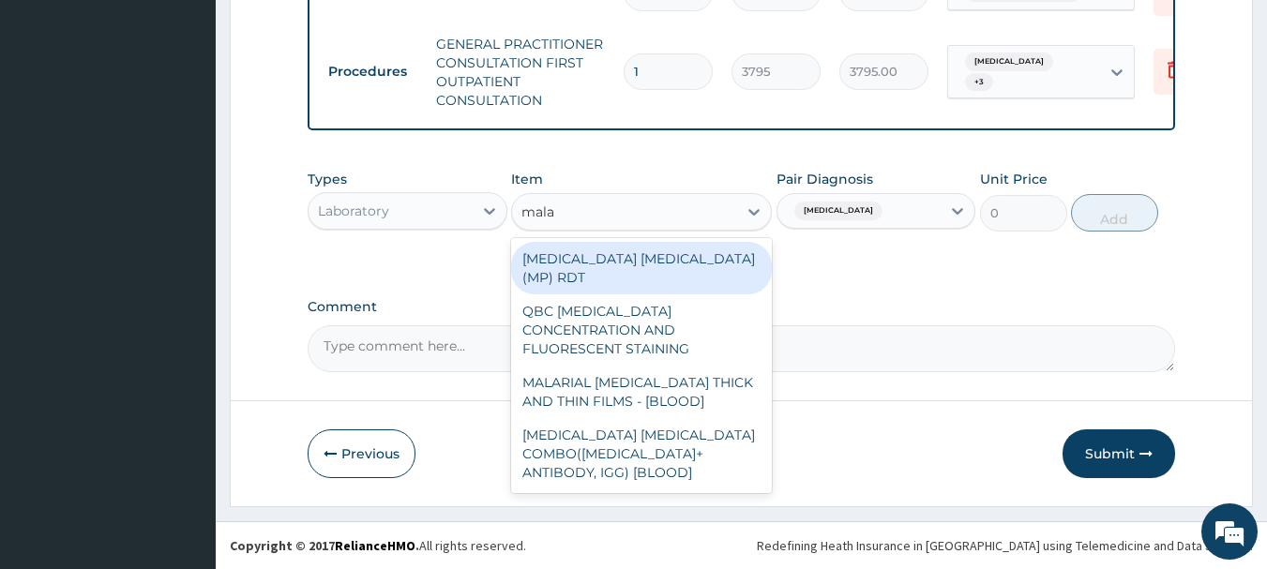
type input "malar"
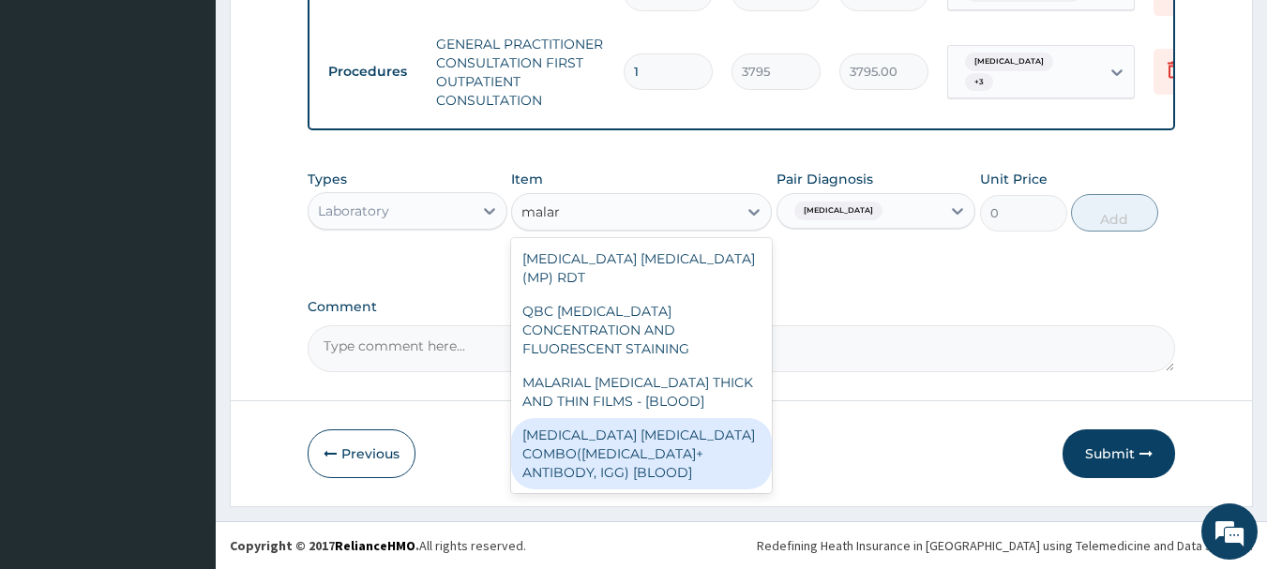
click at [602, 431] on div "MALARIA PARASITE COMBO(BLOOD FILM+ ANTIBODY, IGG) [BLOOD]" at bounding box center [641, 453] width 261 height 71
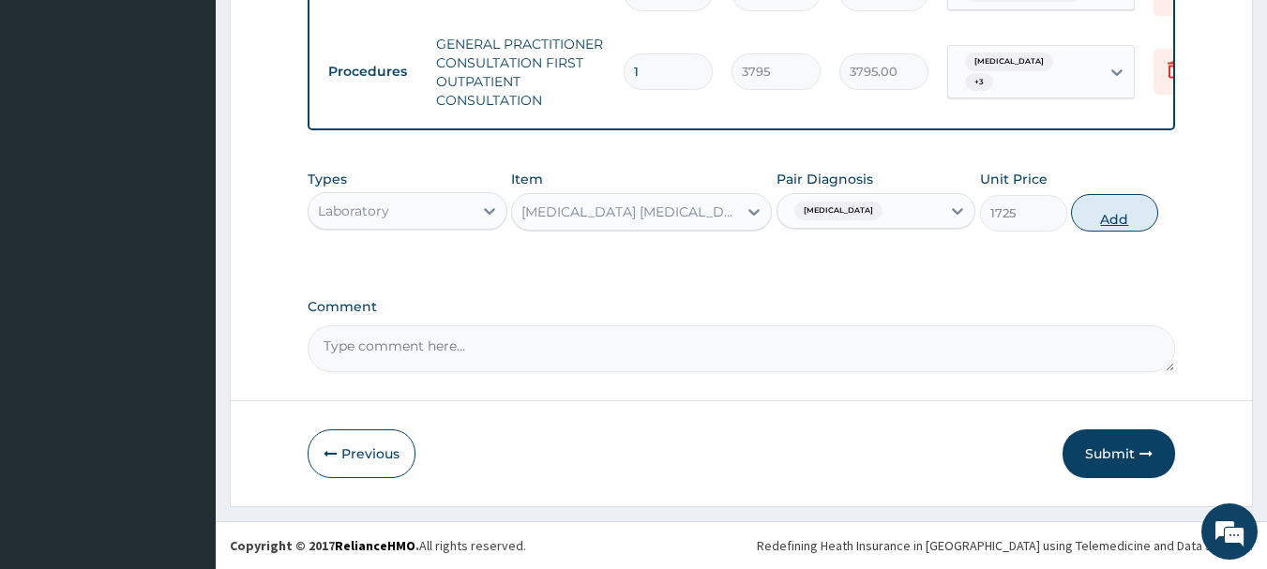
click at [1127, 201] on button "Add" at bounding box center [1114, 213] width 87 height 38
type input "0"
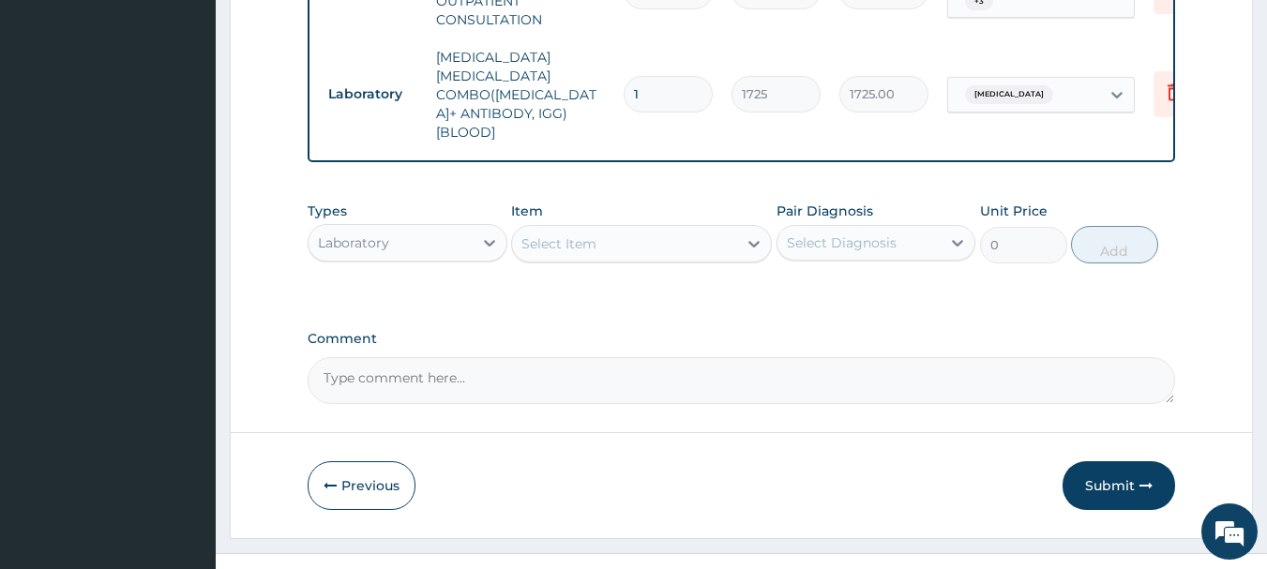
scroll to position [1007, 0]
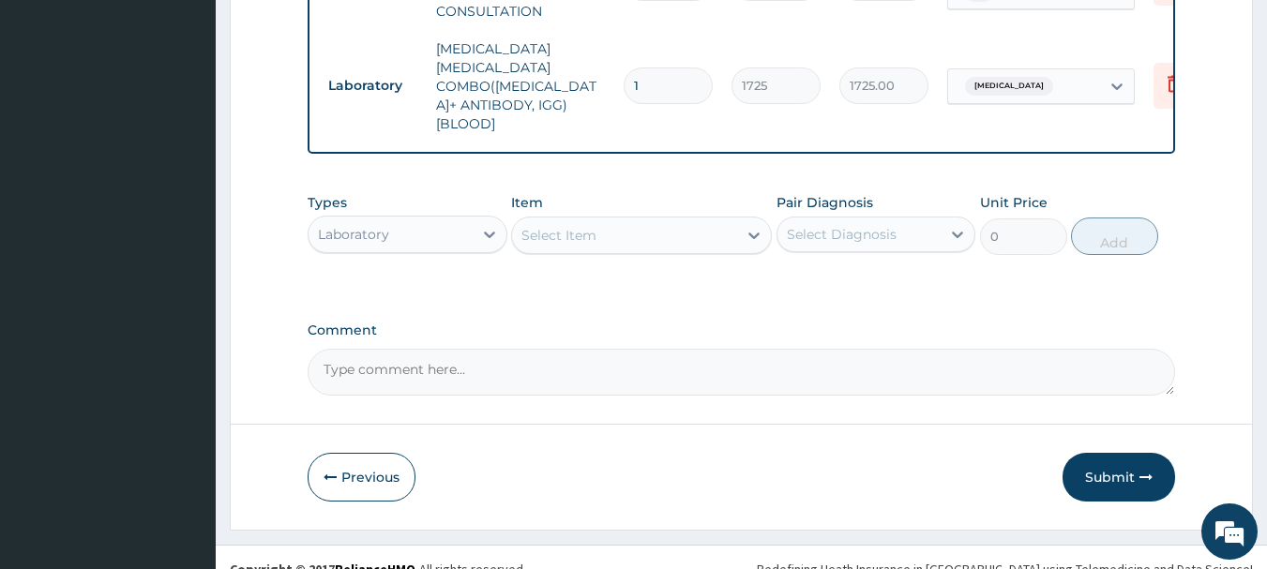
click at [600, 220] on div "Select Item" at bounding box center [624, 235] width 225 height 30
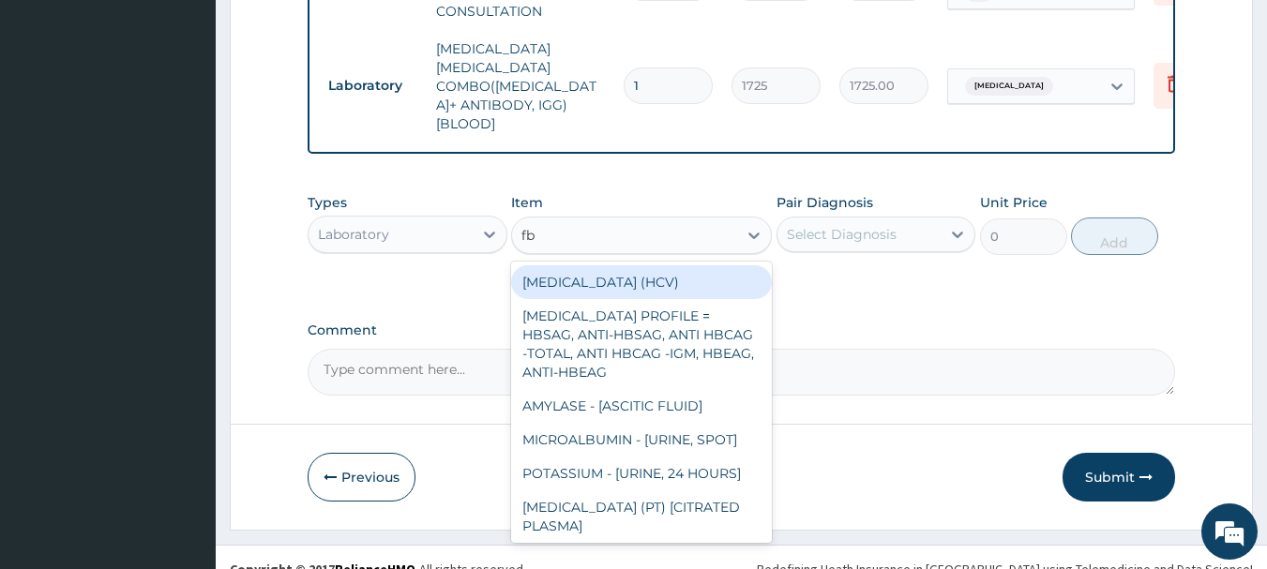
type input "fbc"
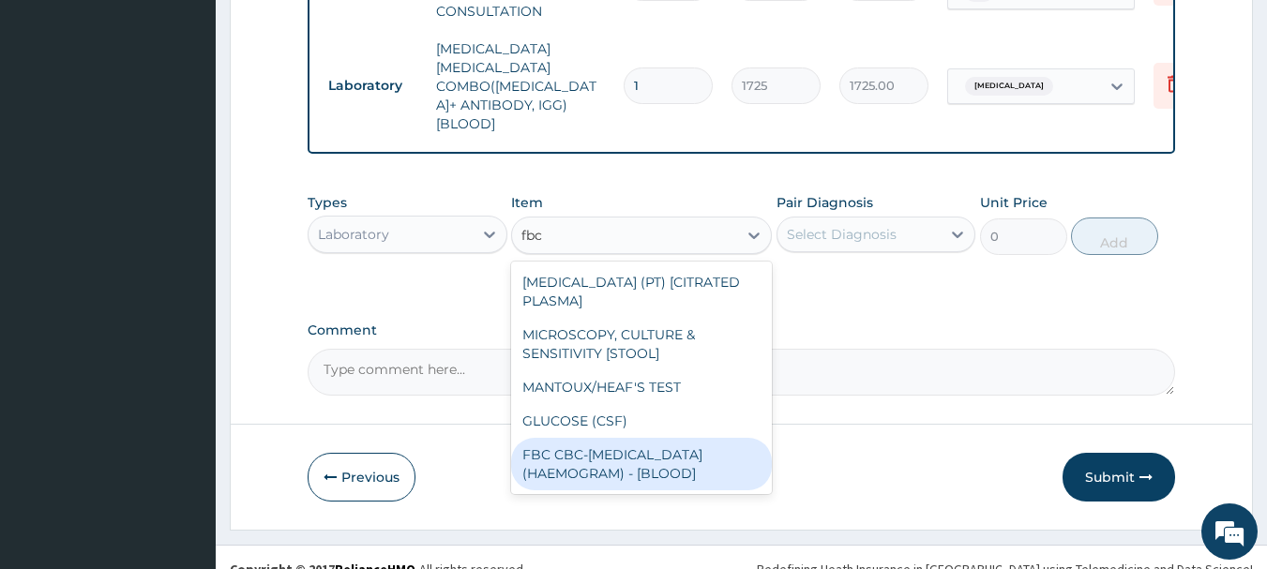
click at [575, 438] on div "FBC CBC-COMPLETE BLOOD COUNT (HAEMOGRAM) - [BLOOD]" at bounding box center [641, 464] width 261 height 53
type input "4600"
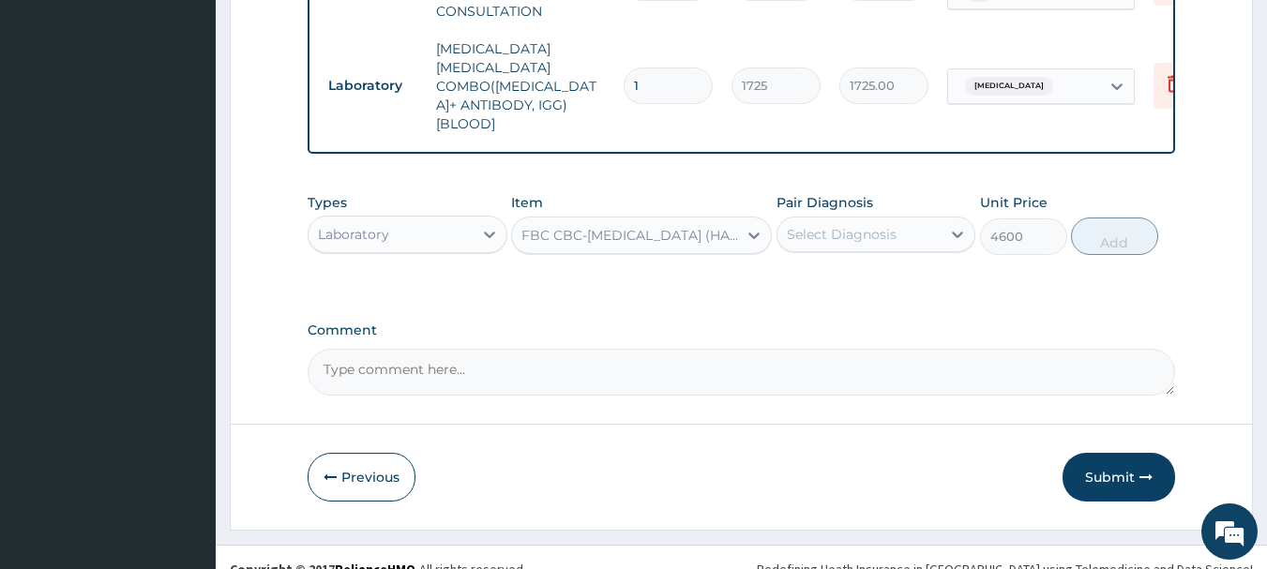
click at [834, 225] on div "Select Diagnosis" at bounding box center [842, 234] width 110 height 19
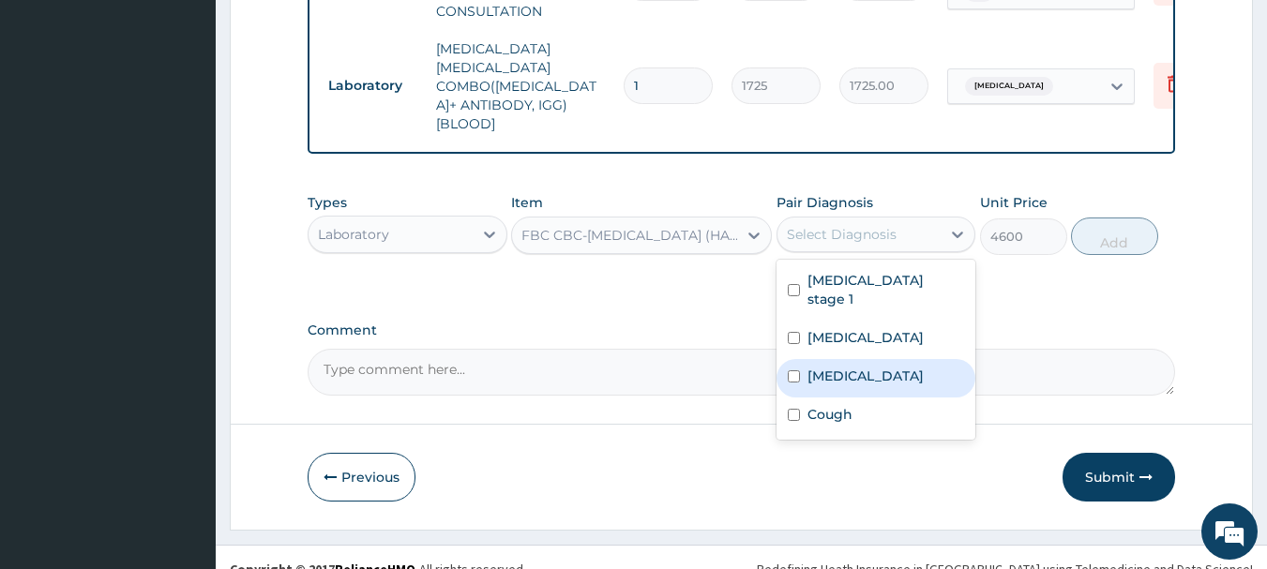
click at [827, 367] on label "Sepsis" at bounding box center [866, 376] width 116 height 19
checkbox input "true"
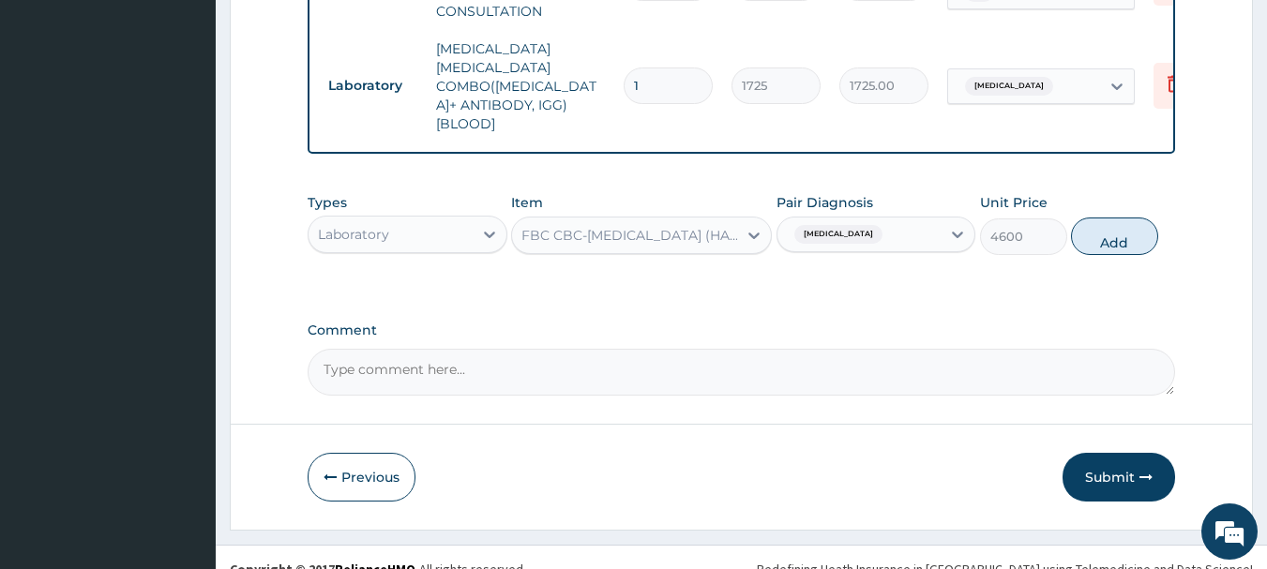
drag, startPoint x: 1088, startPoint y: 213, endPoint x: 975, endPoint y: 201, distance: 114.2
click at [1088, 218] on button "Add" at bounding box center [1114, 237] width 87 height 38
type input "0"
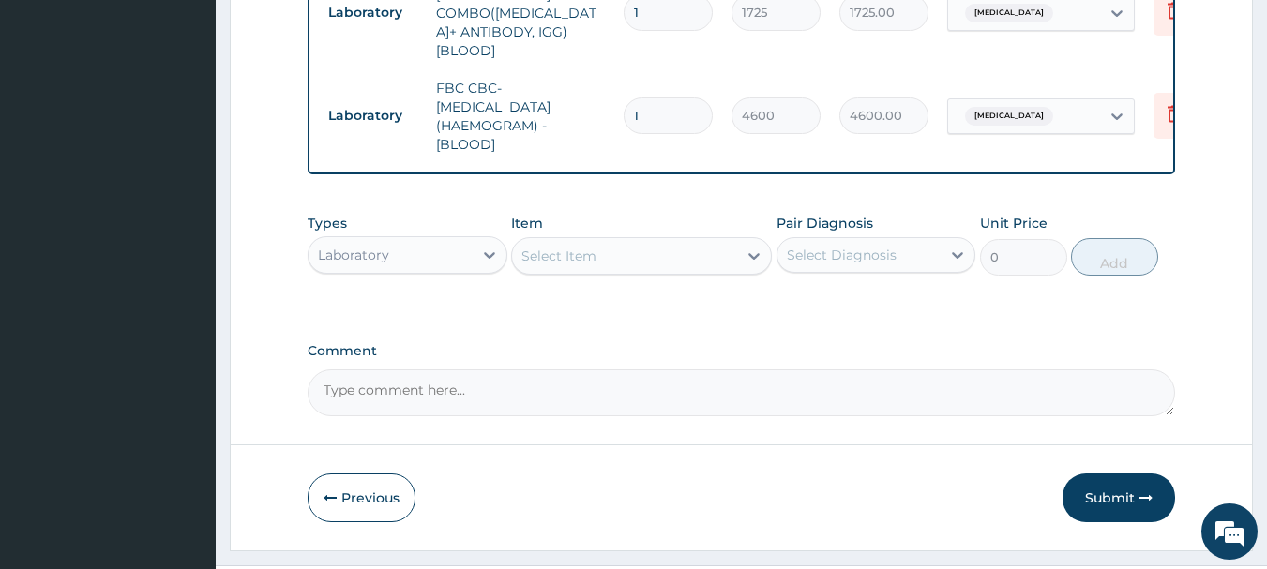
scroll to position [1100, 0]
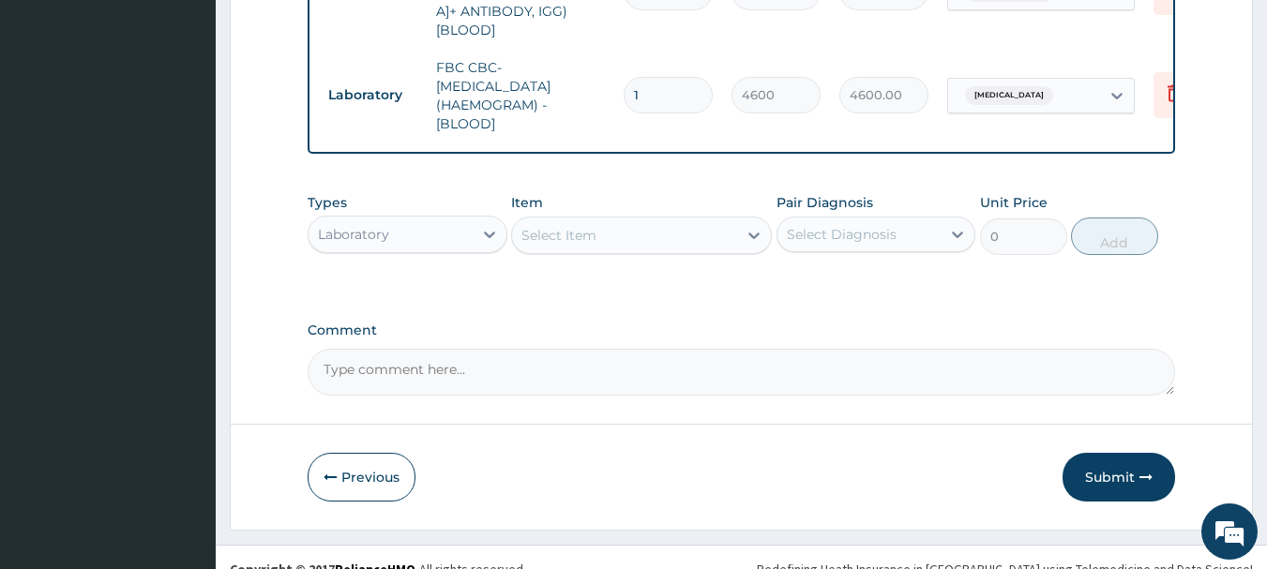
click at [645, 220] on div "Select Item" at bounding box center [624, 235] width 225 height 30
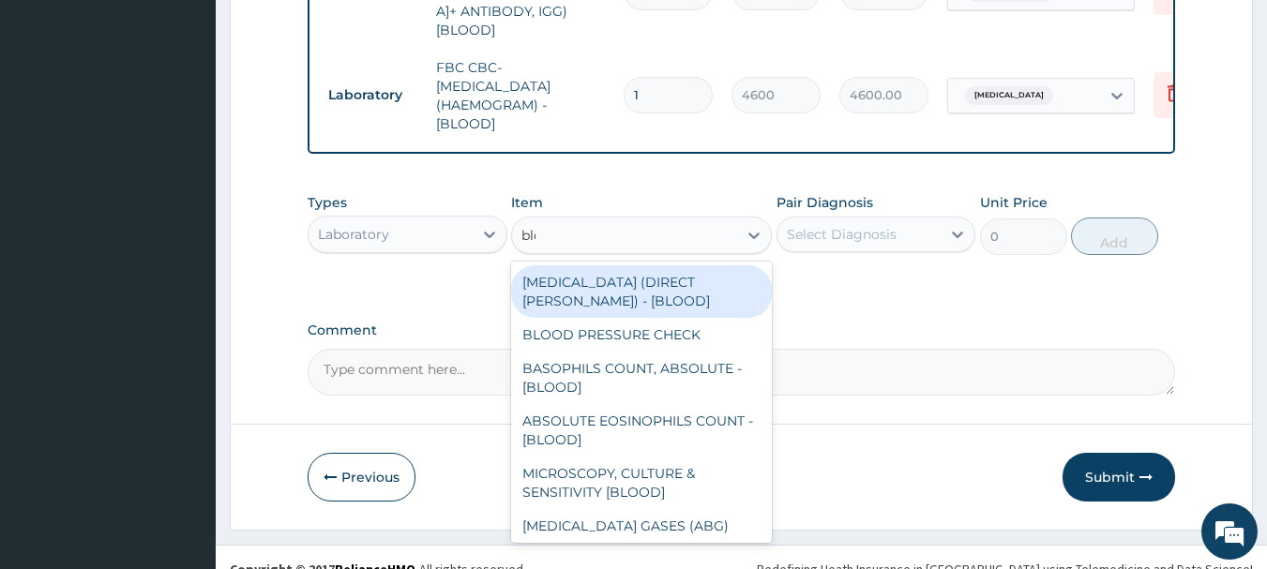
type input "bloo"
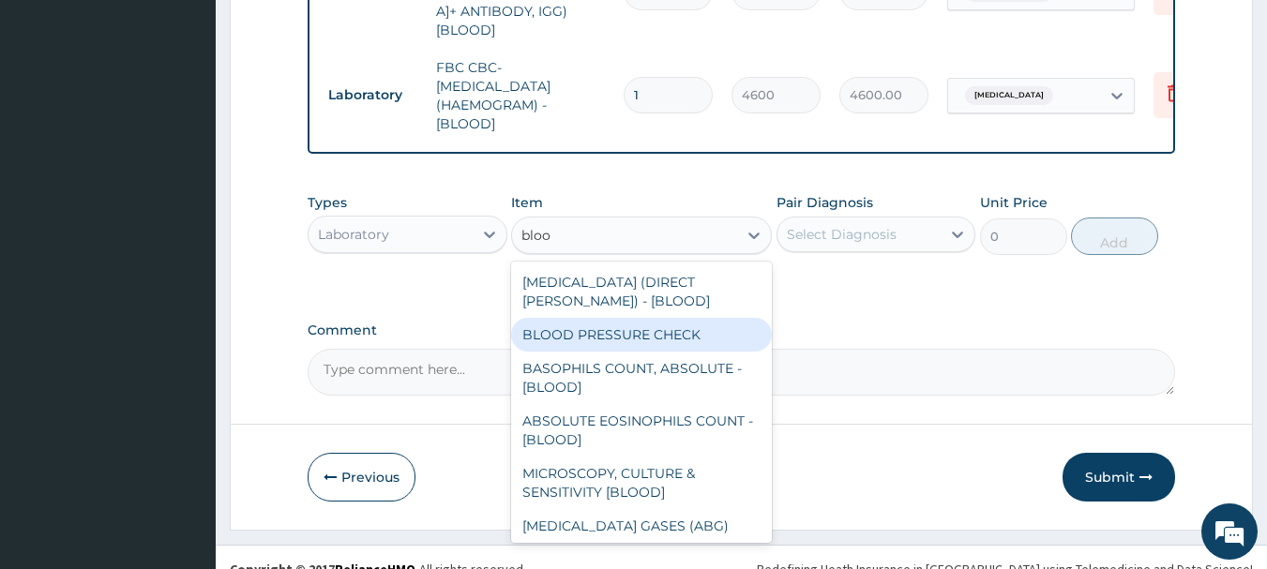
click at [626, 318] on div "BLOOD PRESSURE CHECK" at bounding box center [641, 335] width 261 height 34
type input "1380"
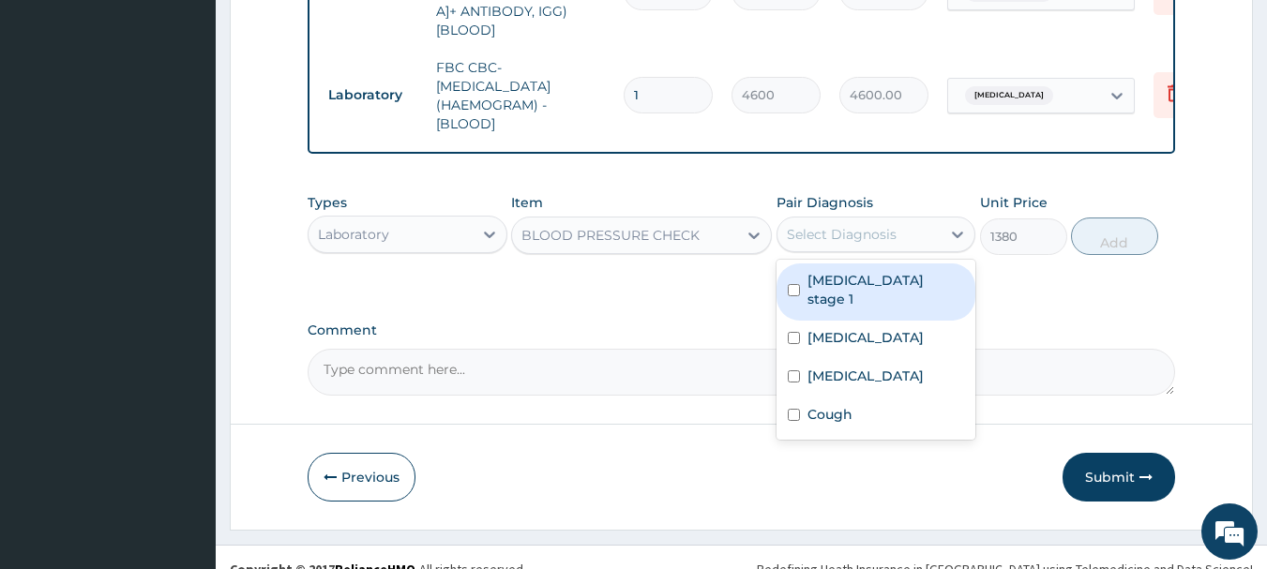
click at [865, 225] on div "Select Diagnosis" at bounding box center [842, 234] width 110 height 19
click at [913, 264] on div "Hypertension stage 1" at bounding box center [877, 292] width 200 height 57
checkbox input "true"
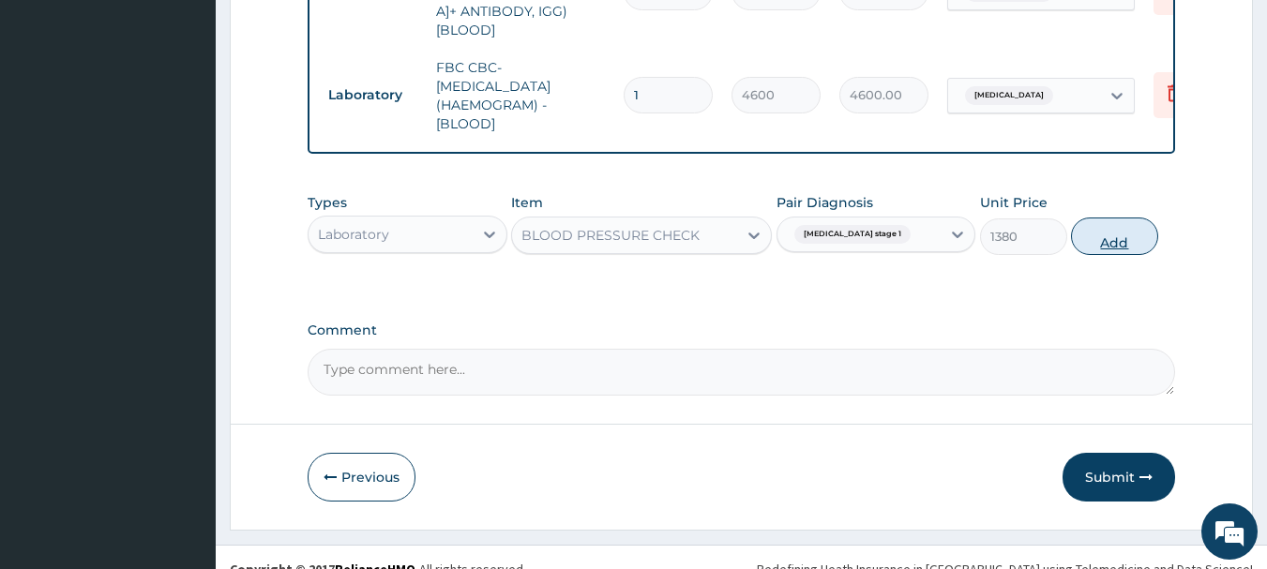
click at [1102, 218] on button "Add" at bounding box center [1114, 237] width 87 height 38
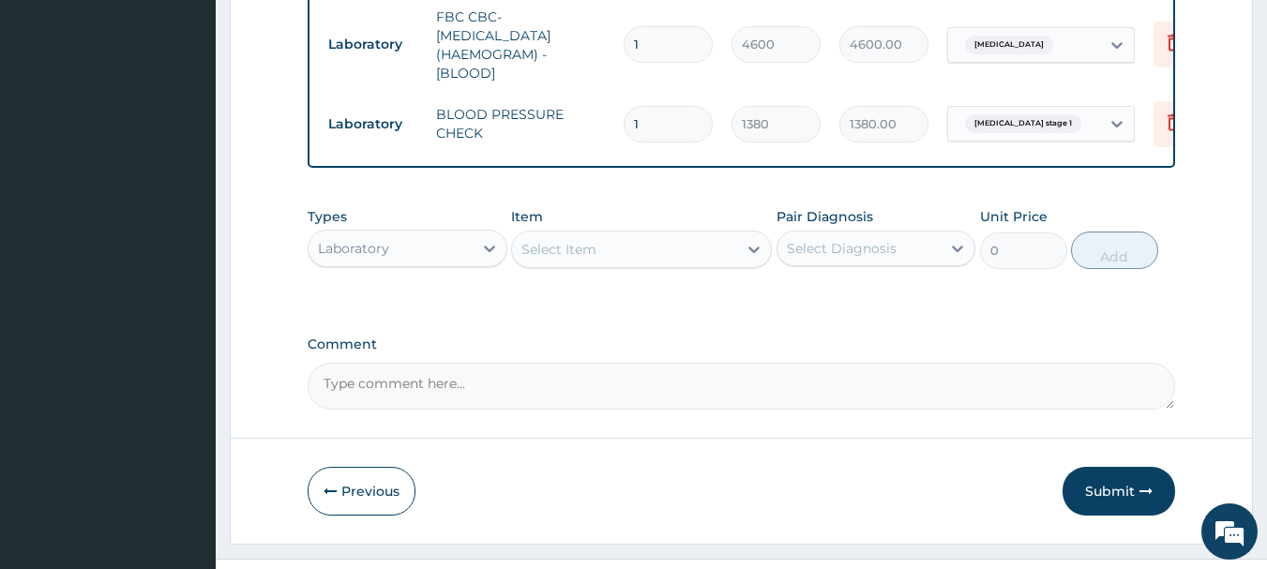
scroll to position [1165, 0]
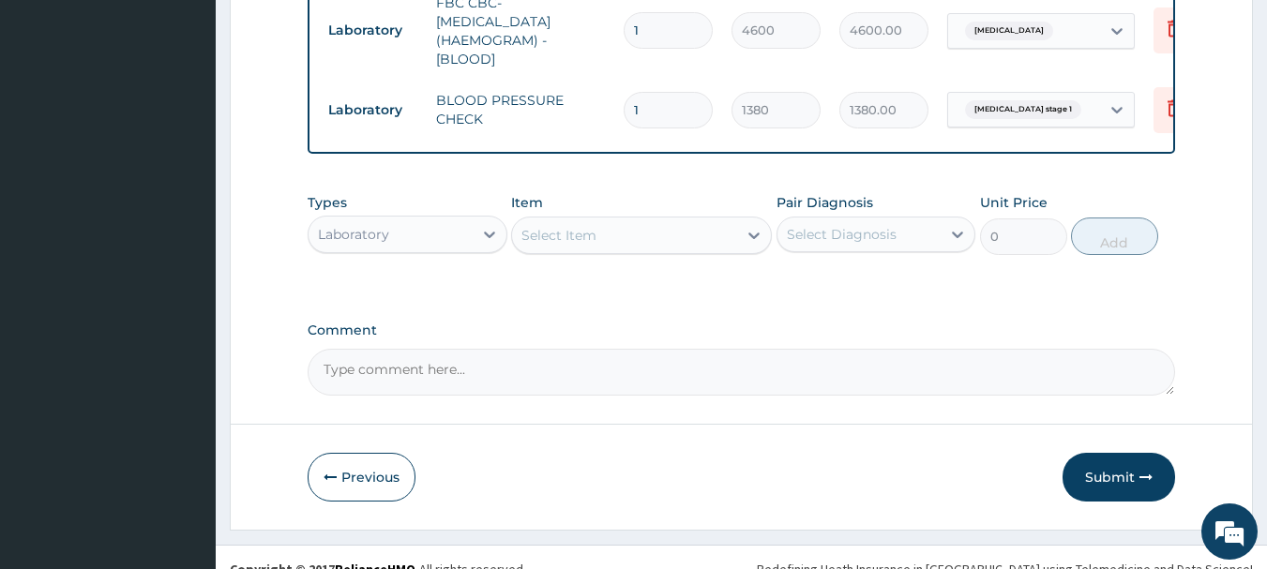
click at [660, 220] on div "Select Item" at bounding box center [624, 235] width 225 height 30
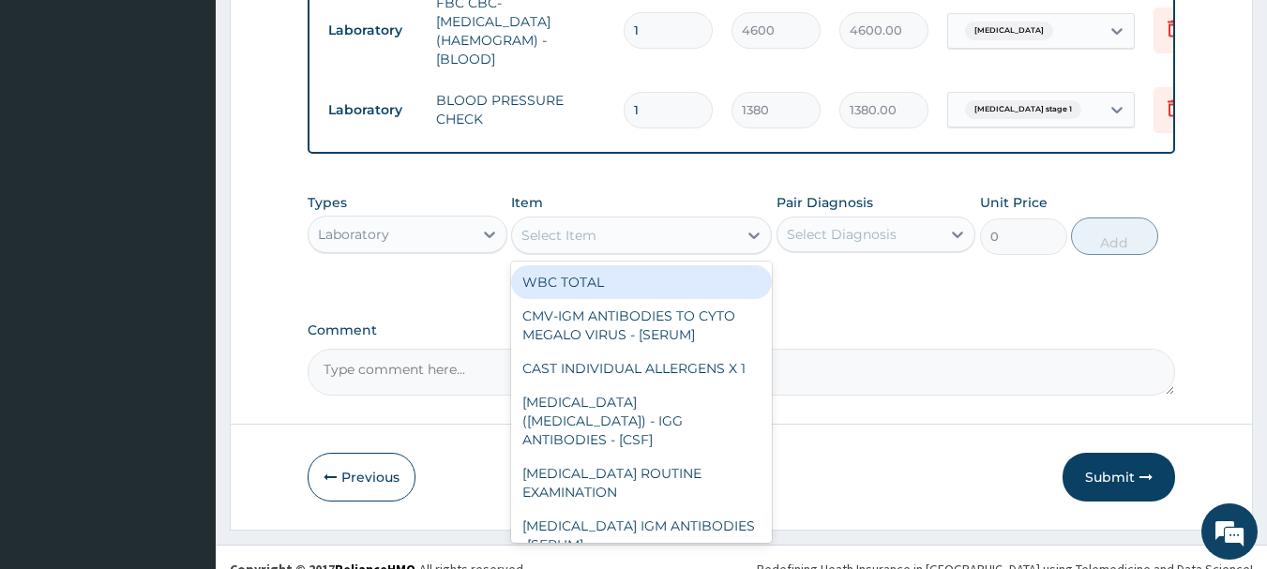
click at [628, 268] on div "WBC TOTAL" at bounding box center [641, 282] width 261 height 34
type input "2045"
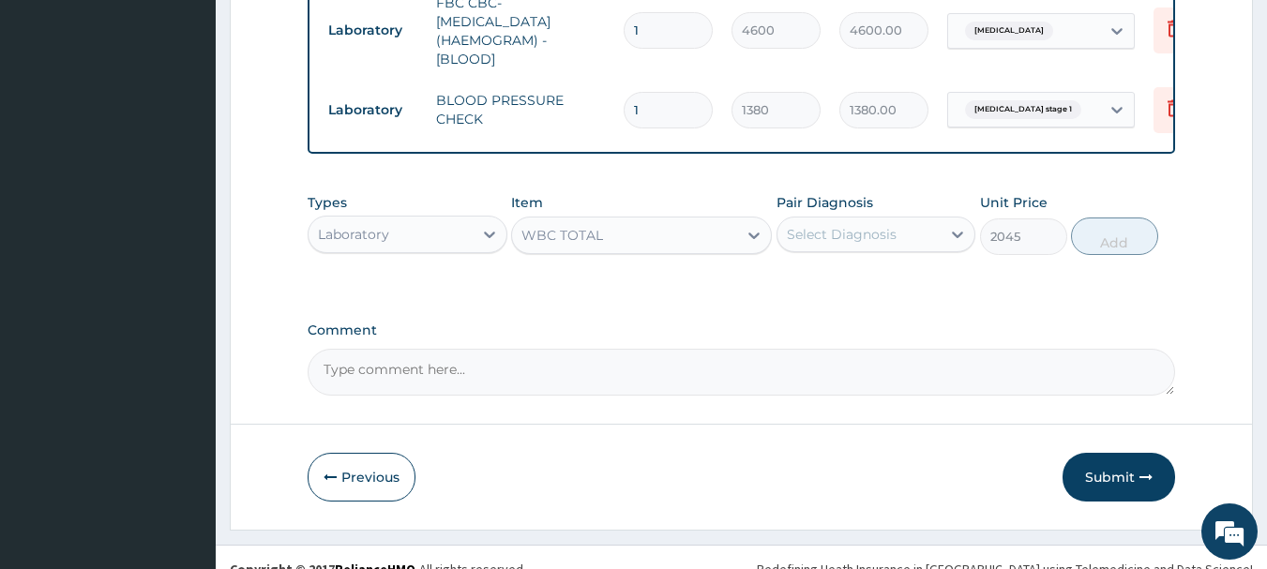
click at [834, 225] on div "Select Diagnosis" at bounding box center [842, 234] width 110 height 19
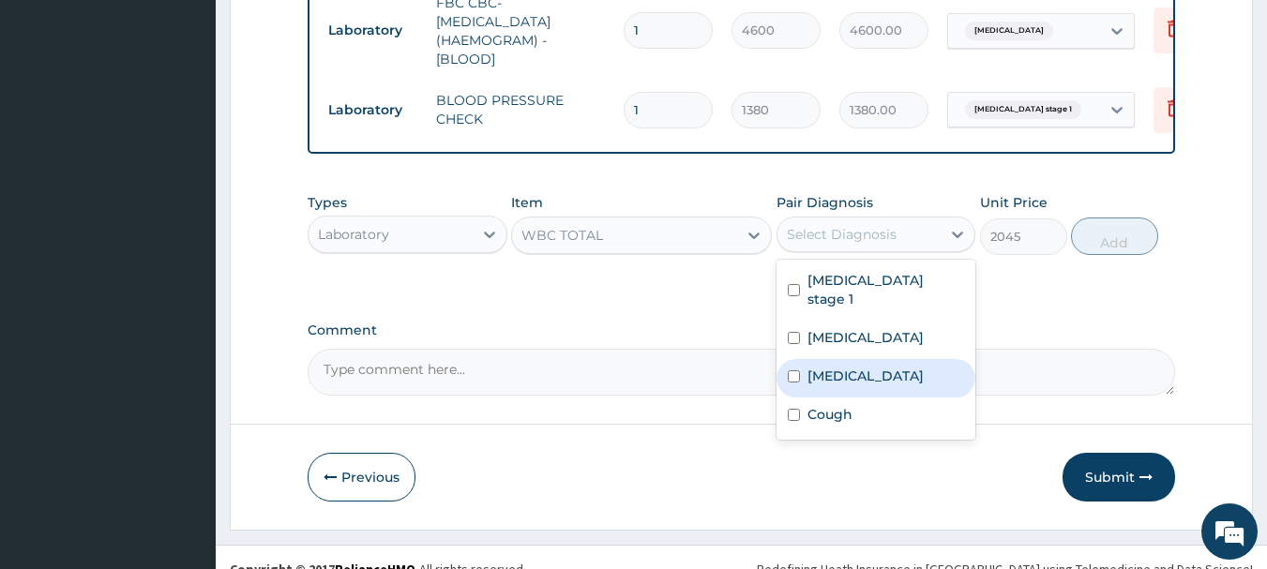
click at [827, 367] on label "Sepsis" at bounding box center [866, 376] width 116 height 19
checkbox input "true"
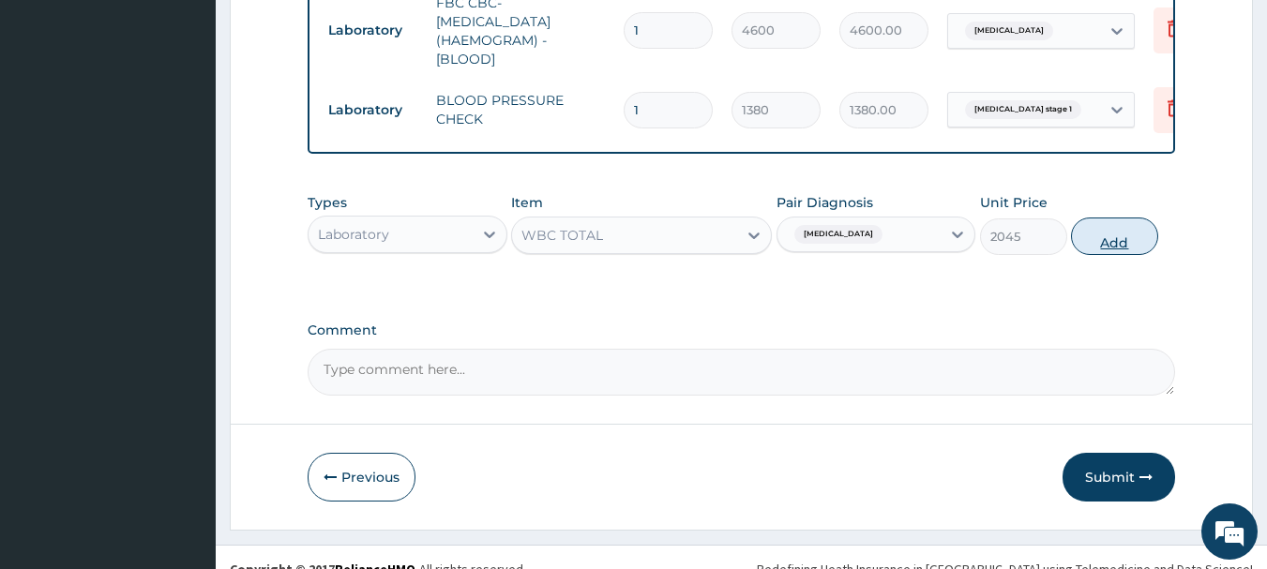
click at [1082, 218] on button "Add" at bounding box center [1114, 237] width 87 height 38
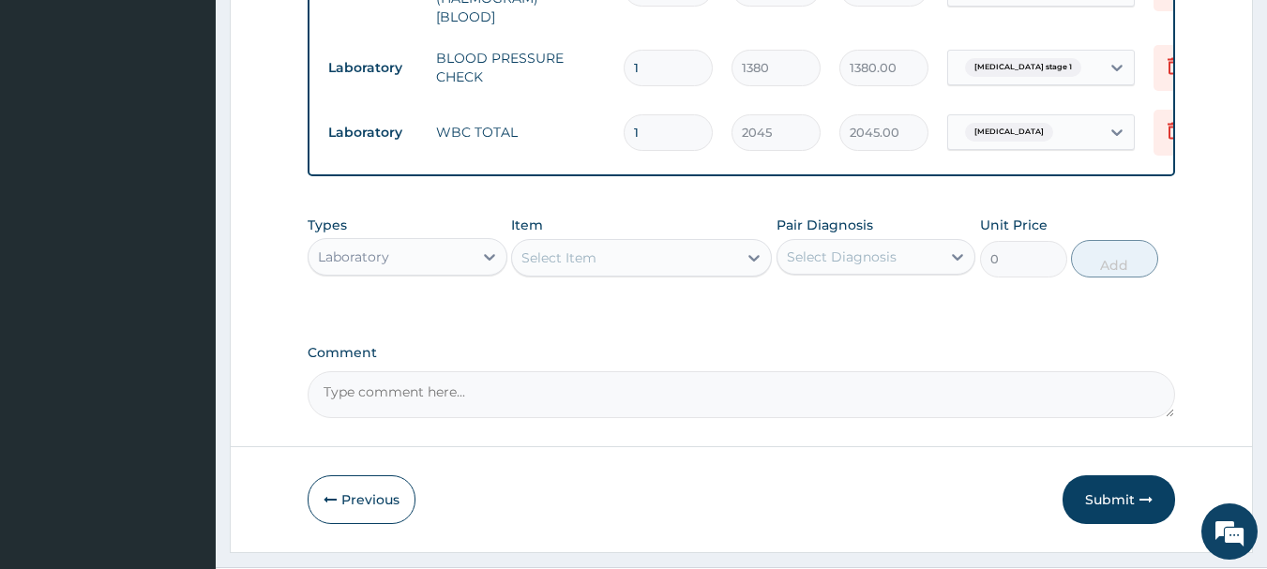
scroll to position [1230, 0]
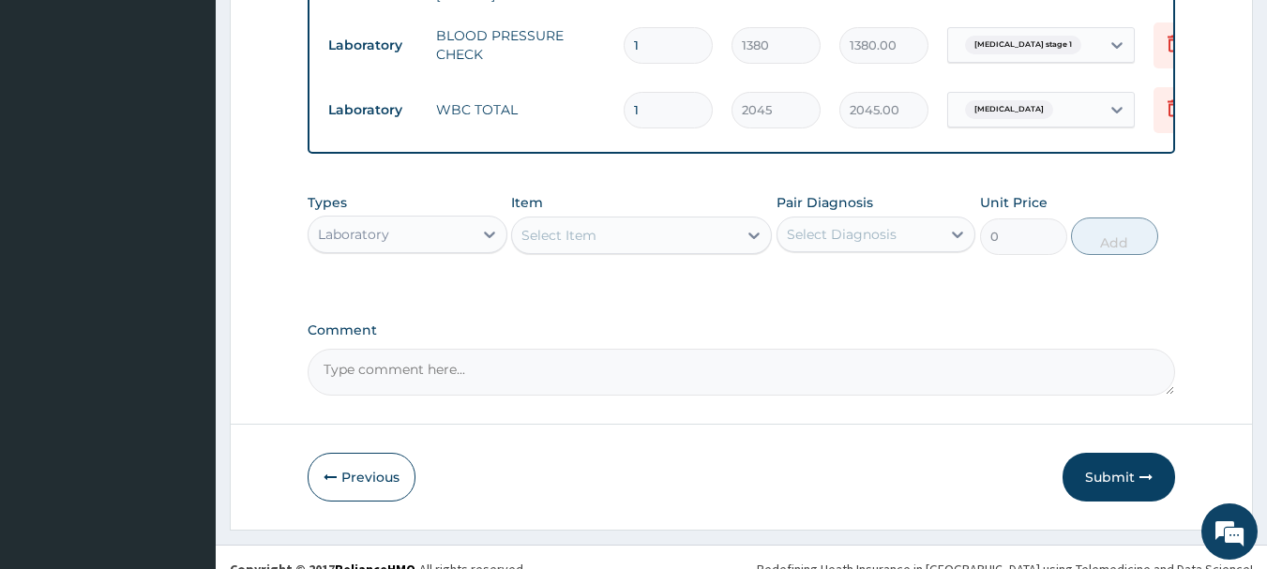
drag, startPoint x: 430, startPoint y: 209, endPoint x: 429, endPoint y: 226, distance: 16.9
click at [429, 220] on div "Laboratory" at bounding box center [391, 235] width 164 height 30
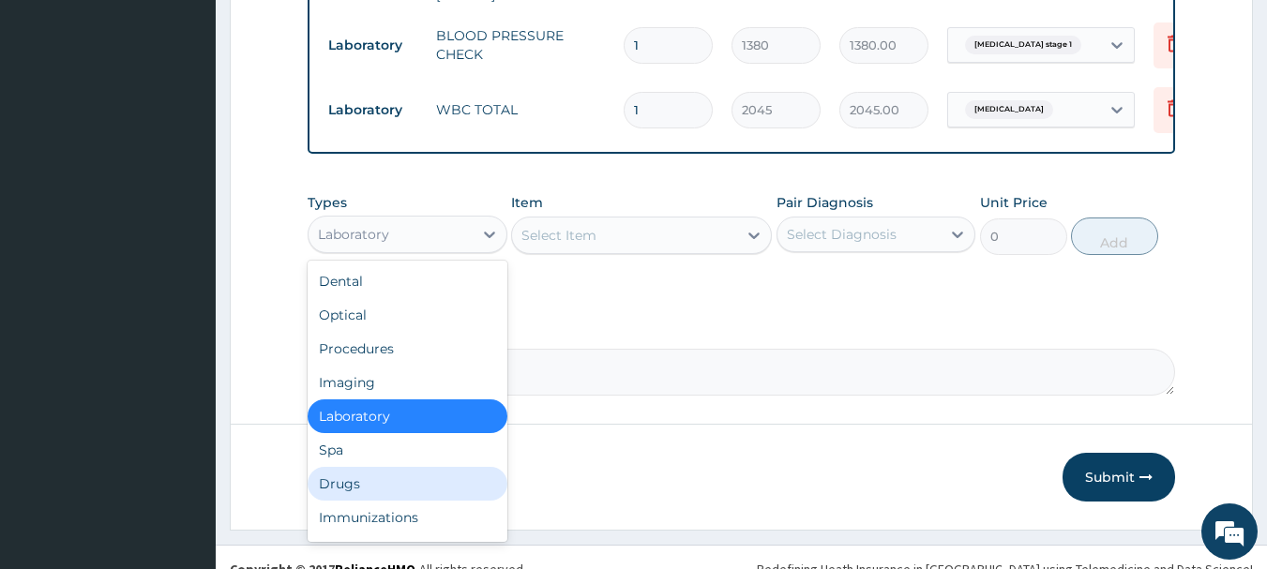
click at [372, 467] on div "Drugs" at bounding box center [408, 484] width 200 height 34
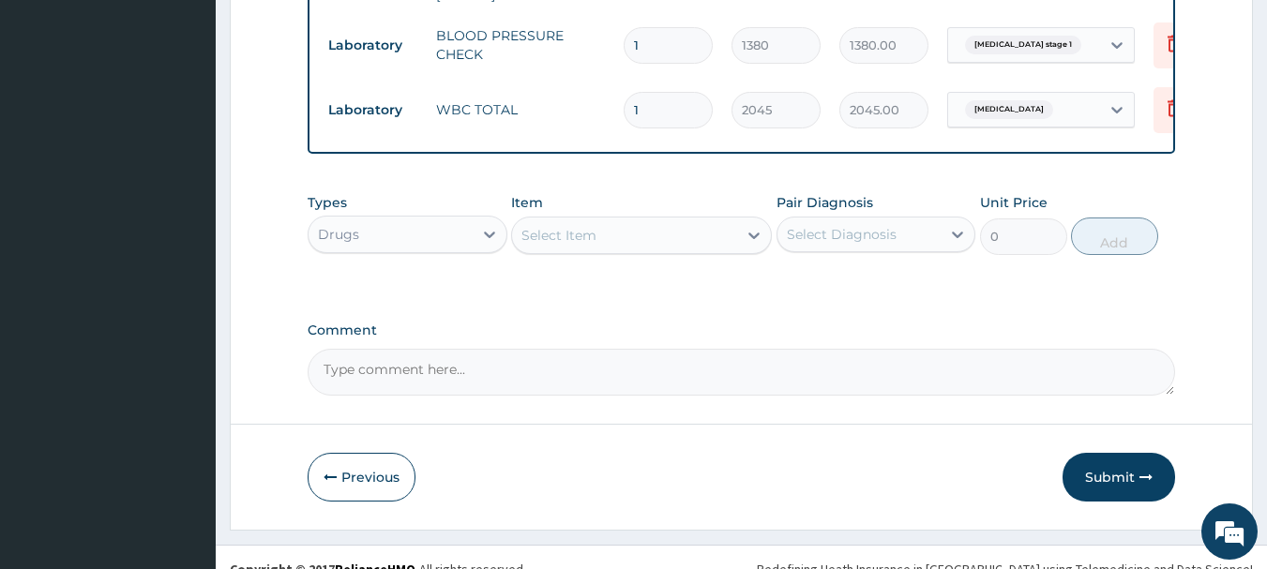
click at [650, 217] on div "Select Item" at bounding box center [641, 236] width 261 height 38
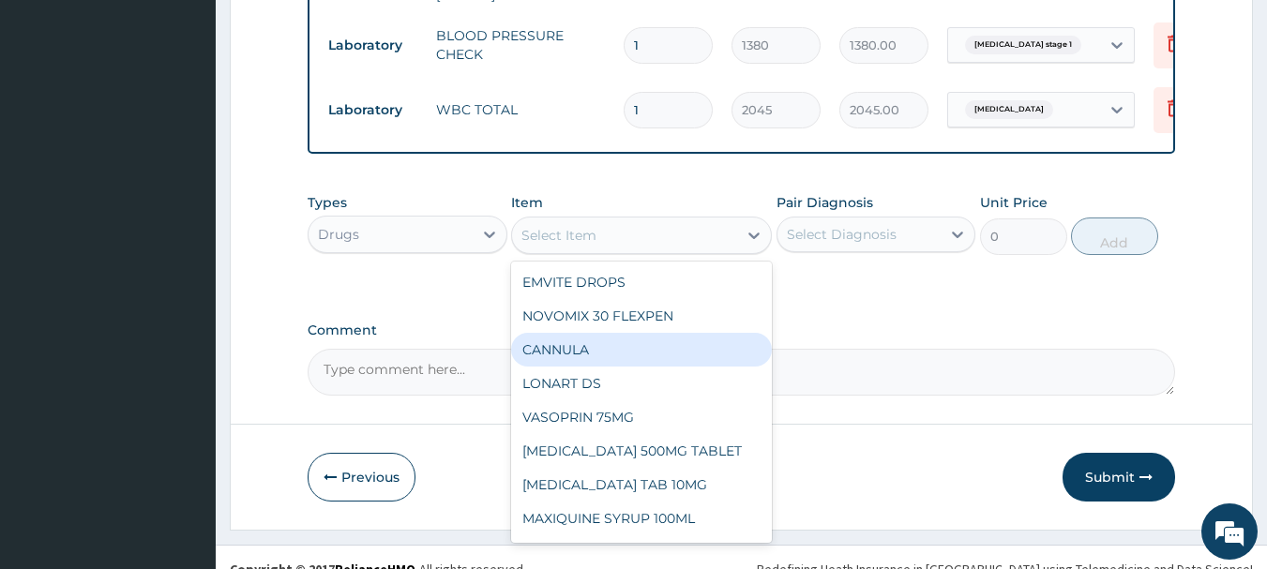
click at [638, 333] on div "CANNULA" at bounding box center [641, 350] width 261 height 34
type input "253"
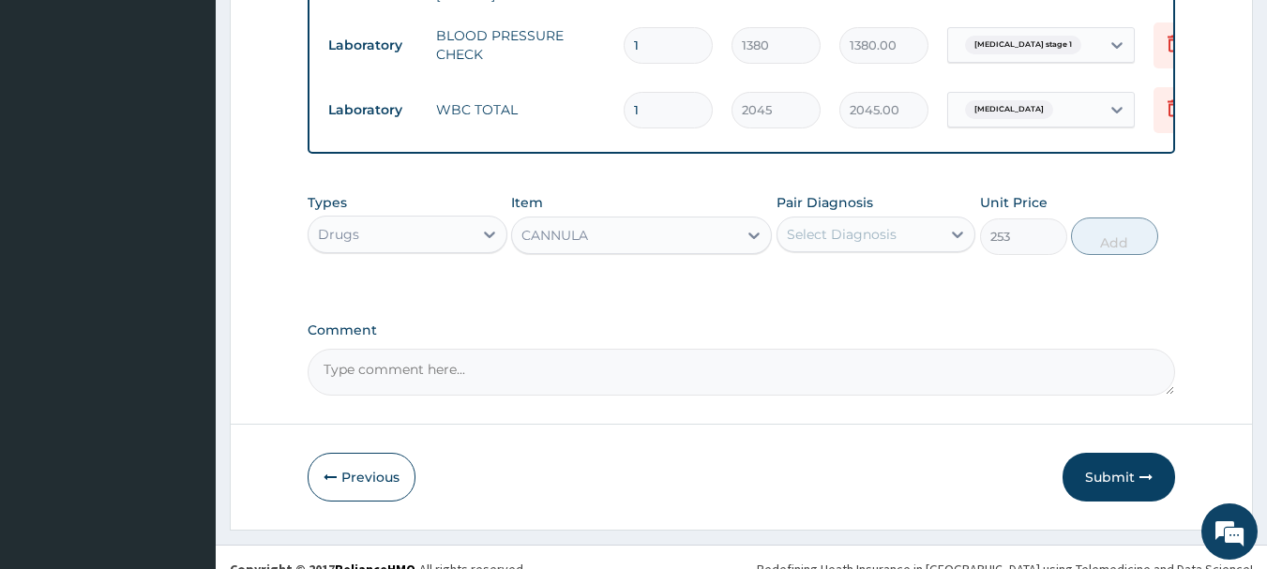
click at [899, 220] on div "Select Diagnosis" at bounding box center [860, 235] width 164 height 30
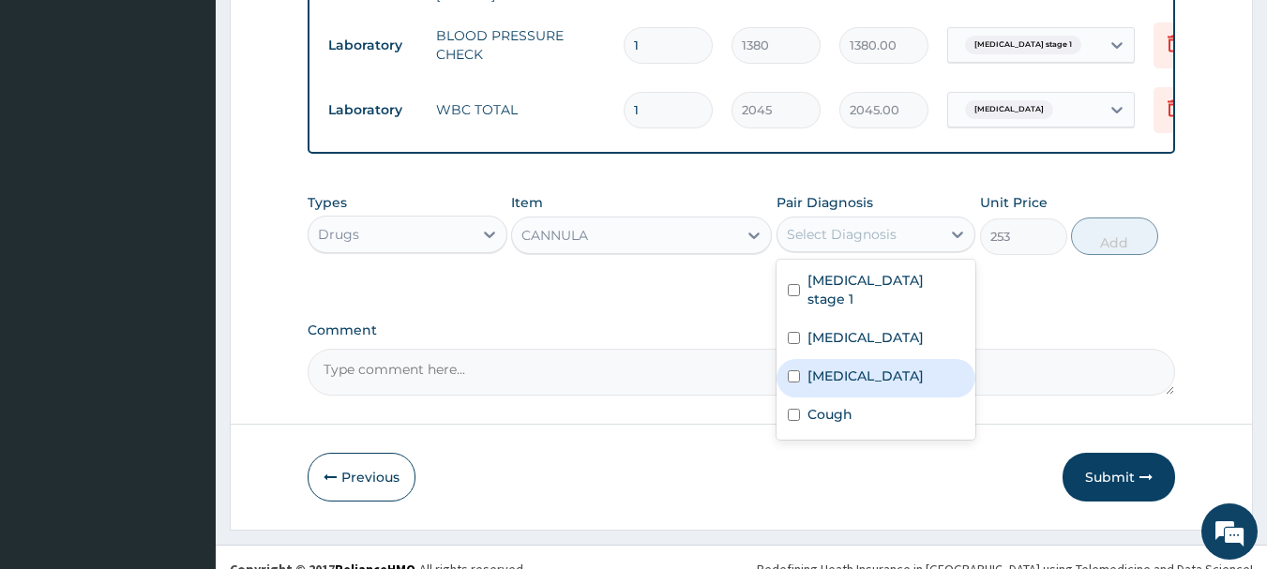
click at [839, 367] on label "Sepsis" at bounding box center [866, 376] width 116 height 19
checkbox input "true"
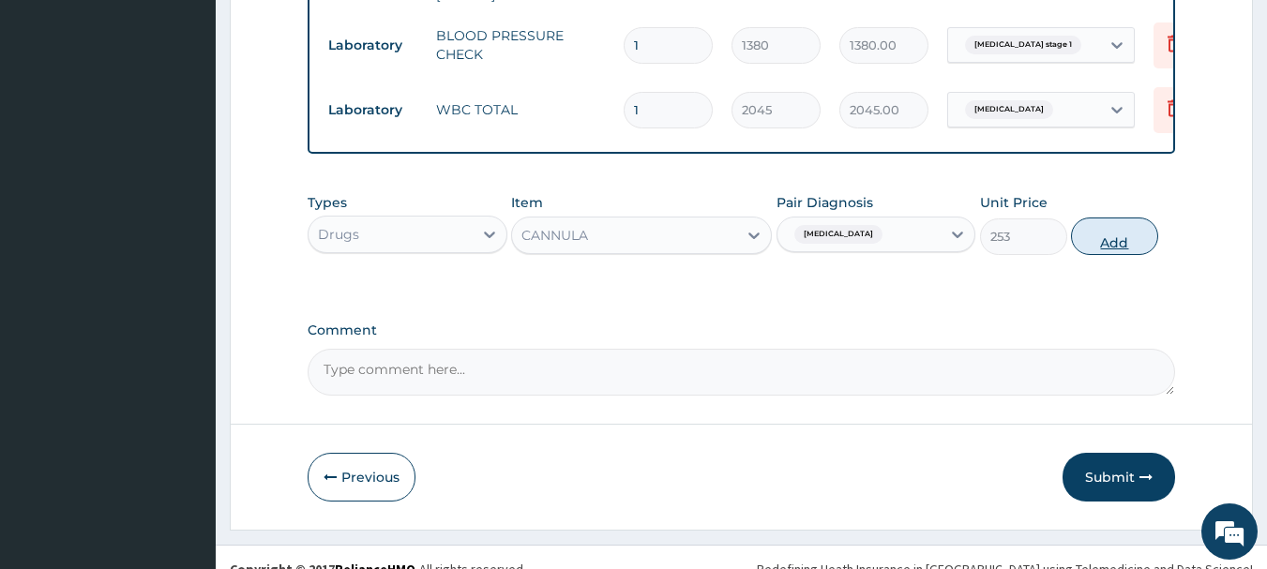
click at [1138, 218] on button "Add" at bounding box center [1114, 237] width 87 height 38
type input "0"
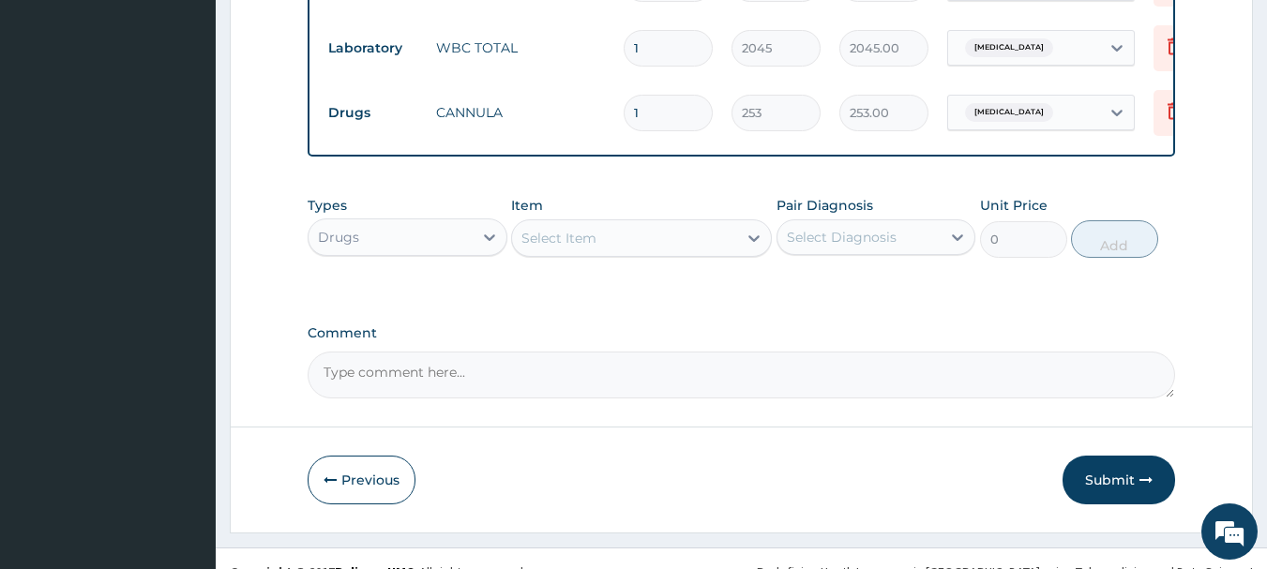
scroll to position [1295, 0]
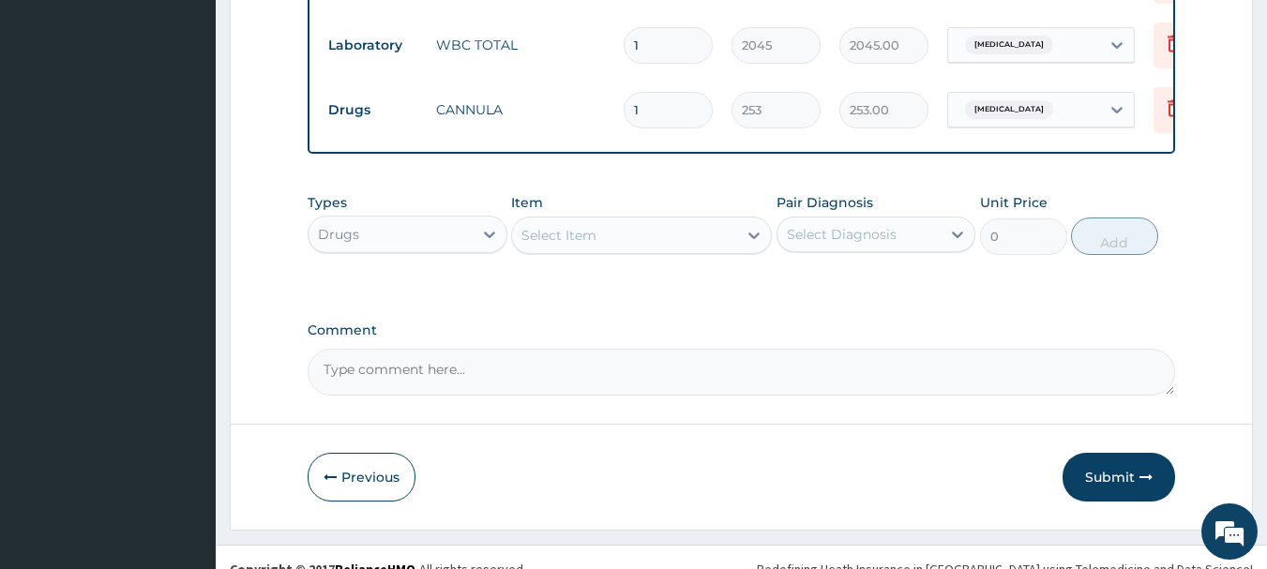
click at [666, 220] on div "Select Item" at bounding box center [624, 235] width 225 height 30
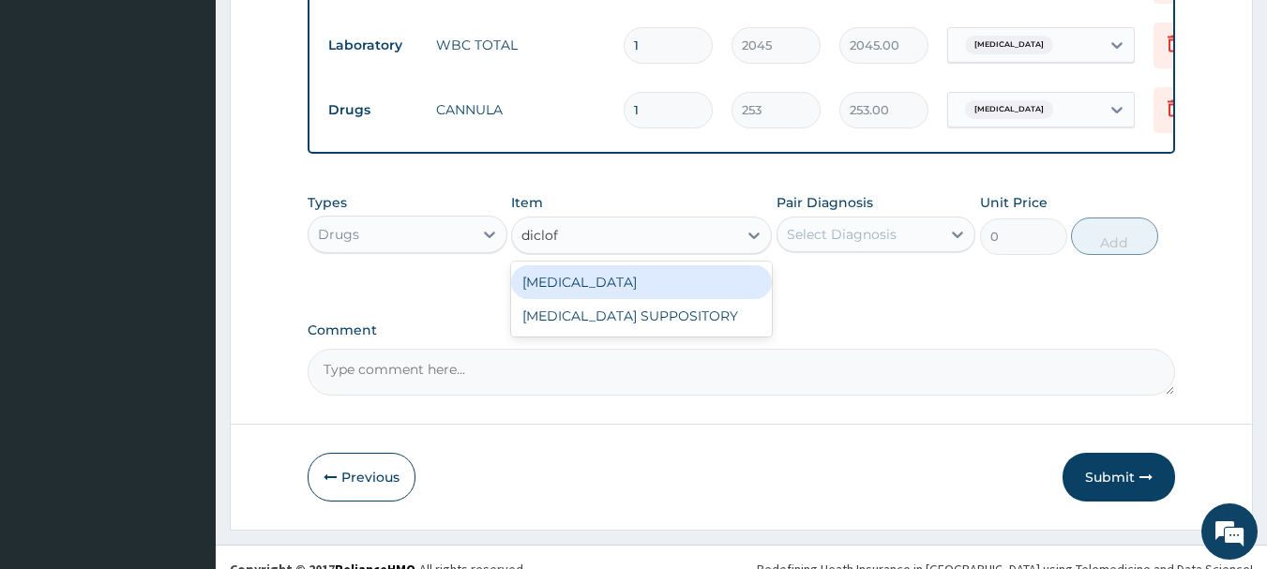
type input "diclofe"
click at [650, 265] on div "DICLOFENAC" at bounding box center [641, 282] width 261 height 34
type input "632.5"
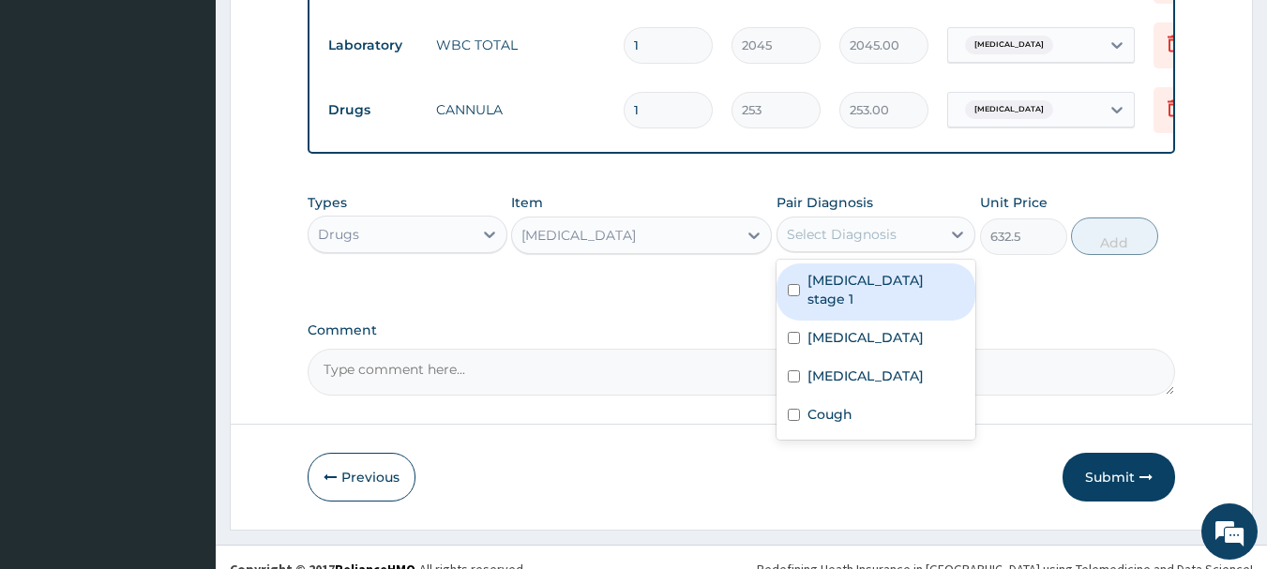
click at [861, 225] on div "Select Diagnosis" at bounding box center [842, 234] width 110 height 19
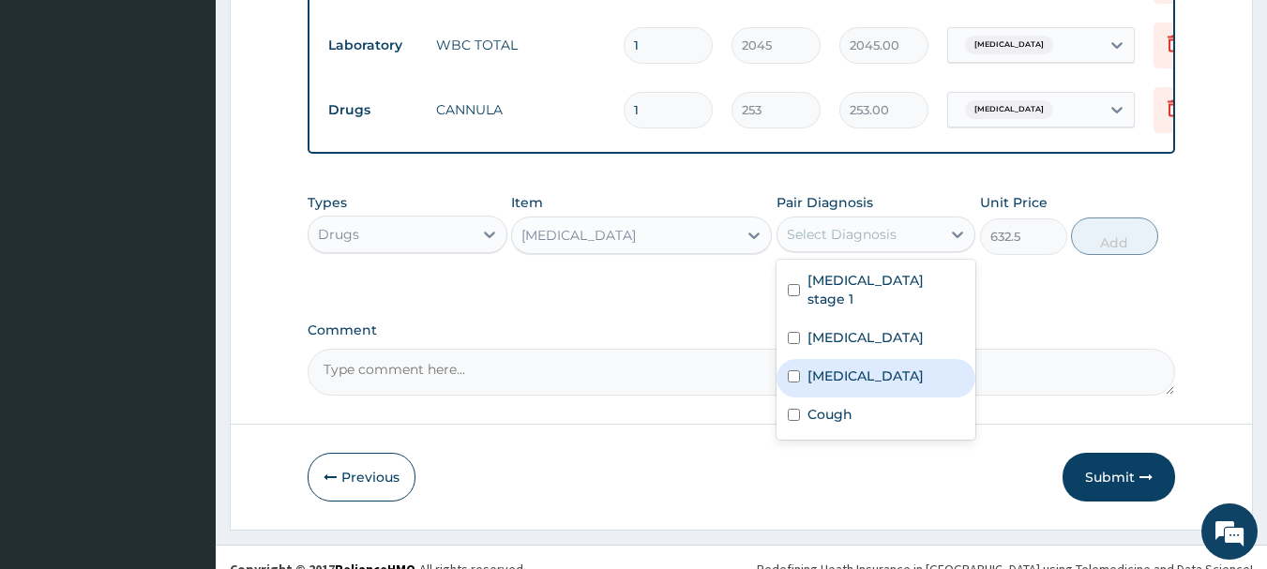
click at [921, 359] on div "Sepsis" at bounding box center [877, 378] width 200 height 38
checkbox input "true"
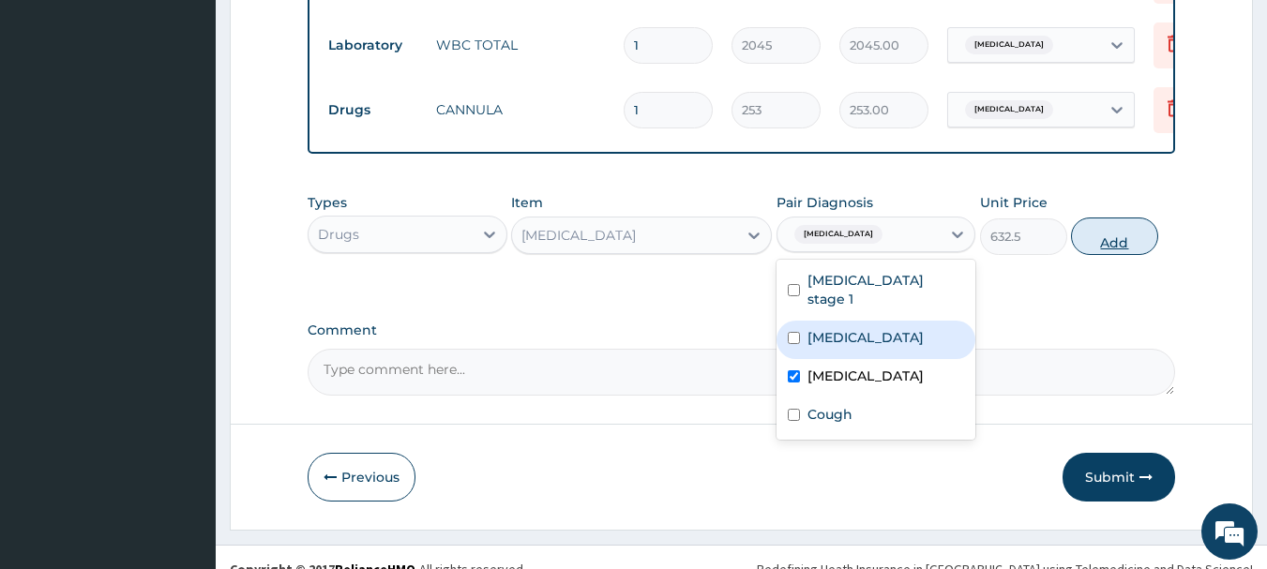
click at [1102, 218] on button "Add" at bounding box center [1114, 237] width 87 height 38
type input "0"
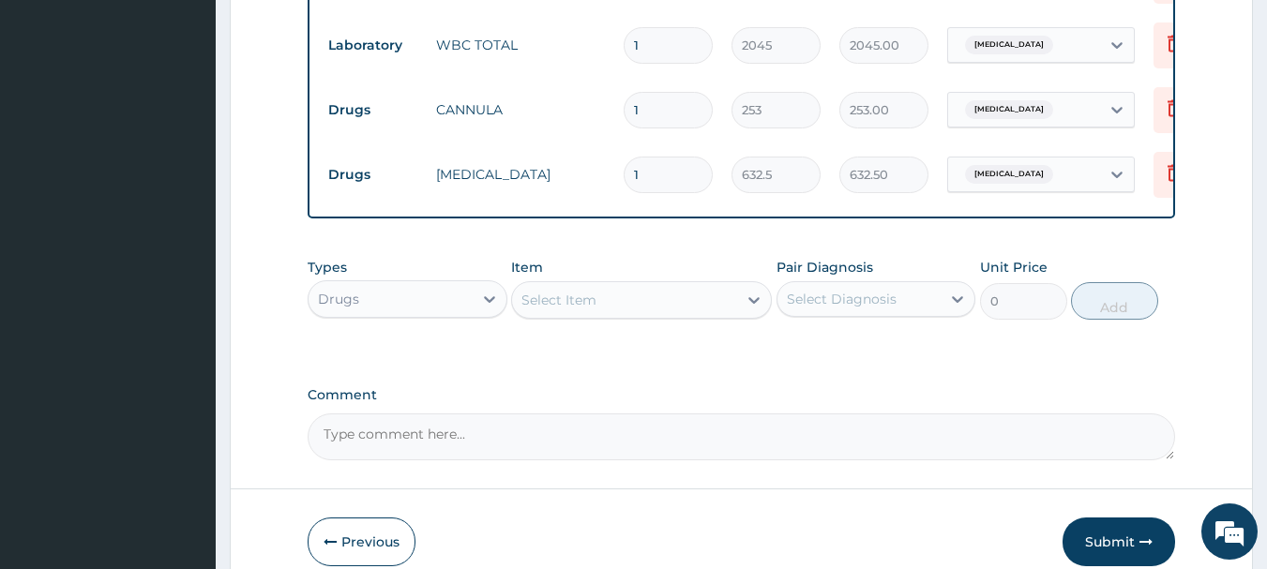
type input "15"
type input "9487.50"
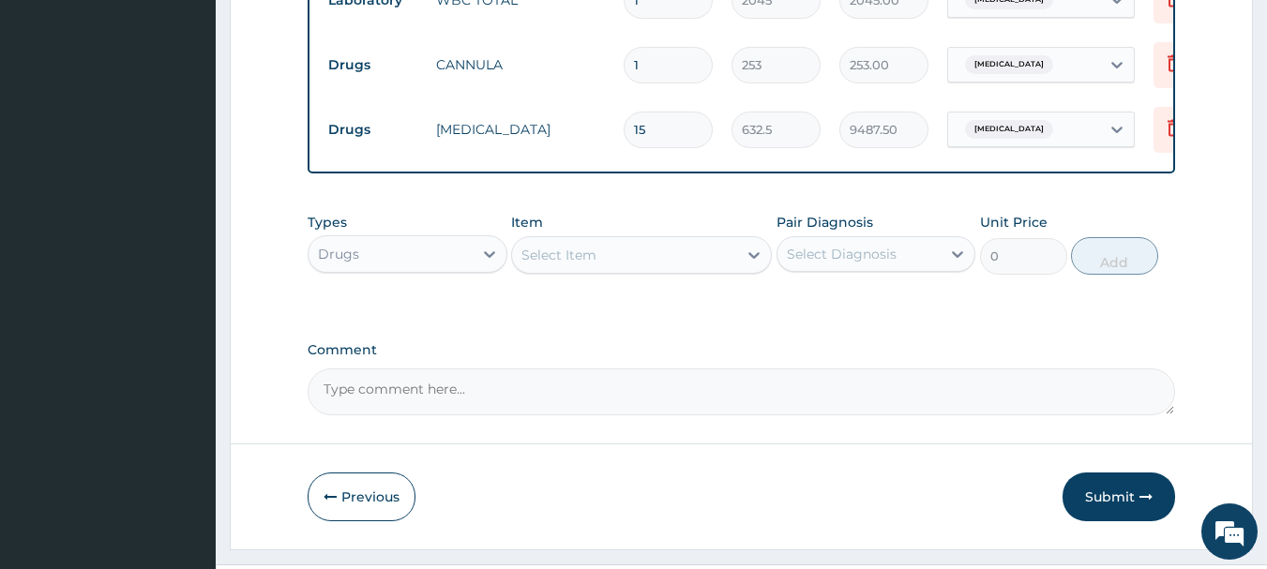
scroll to position [1359, 0]
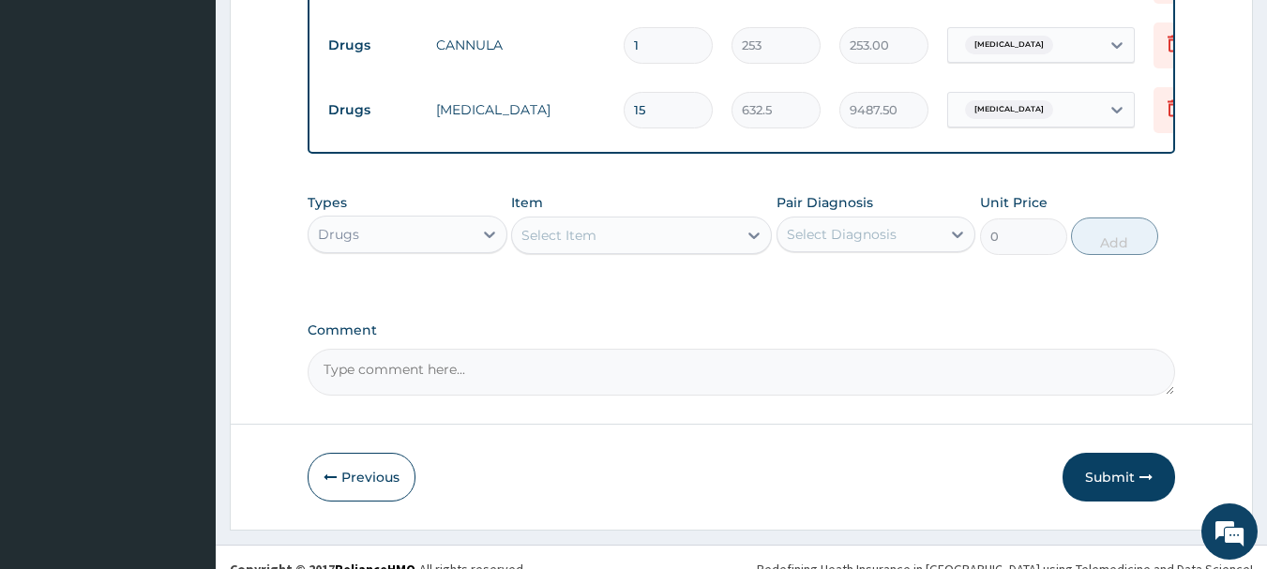
type input "15"
click at [670, 220] on div "Select Item" at bounding box center [624, 235] width 225 height 30
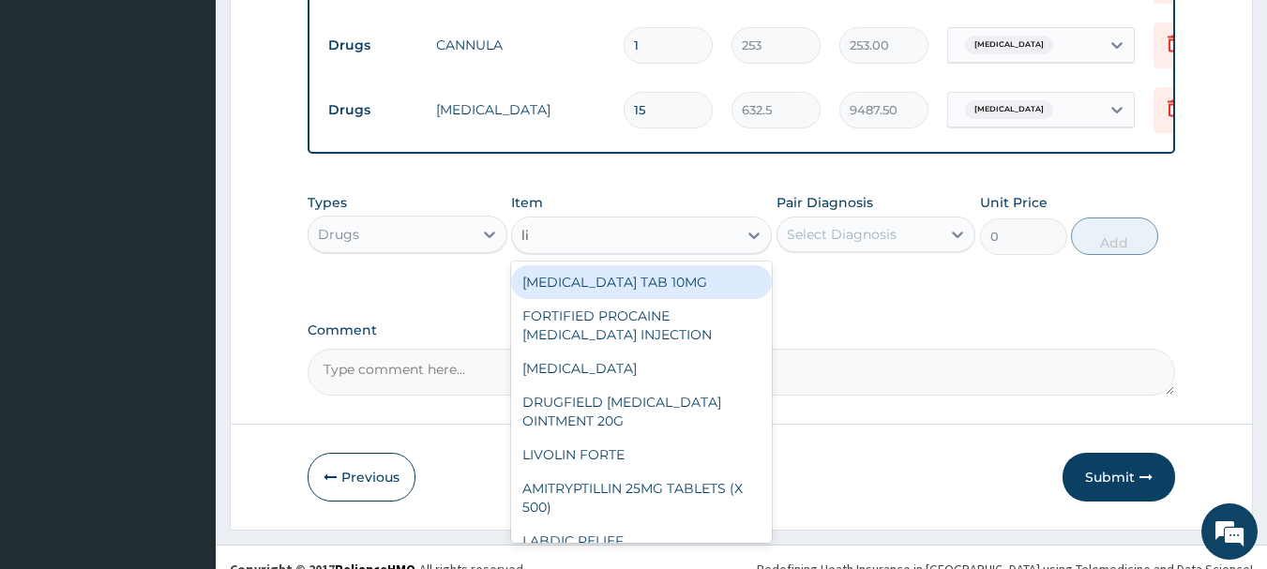
type input "lis"
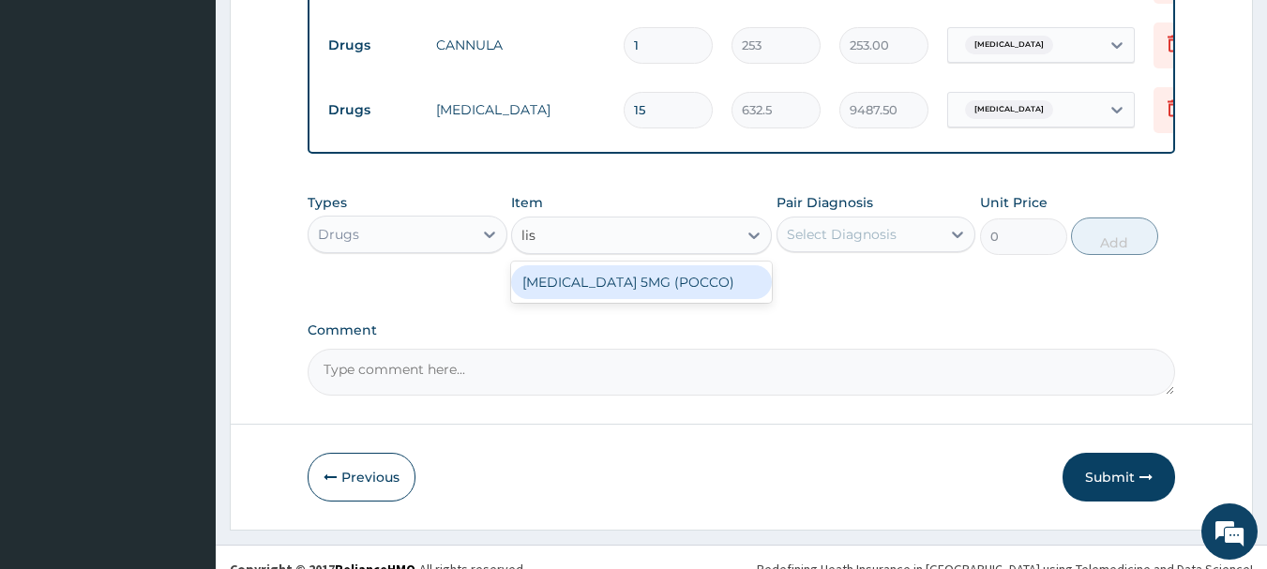
click at [686, 271] on div "LISINOPRIL 5MG (POCCO)" at bounding box center [641, 282] width 261 height 34
type input "56.925"
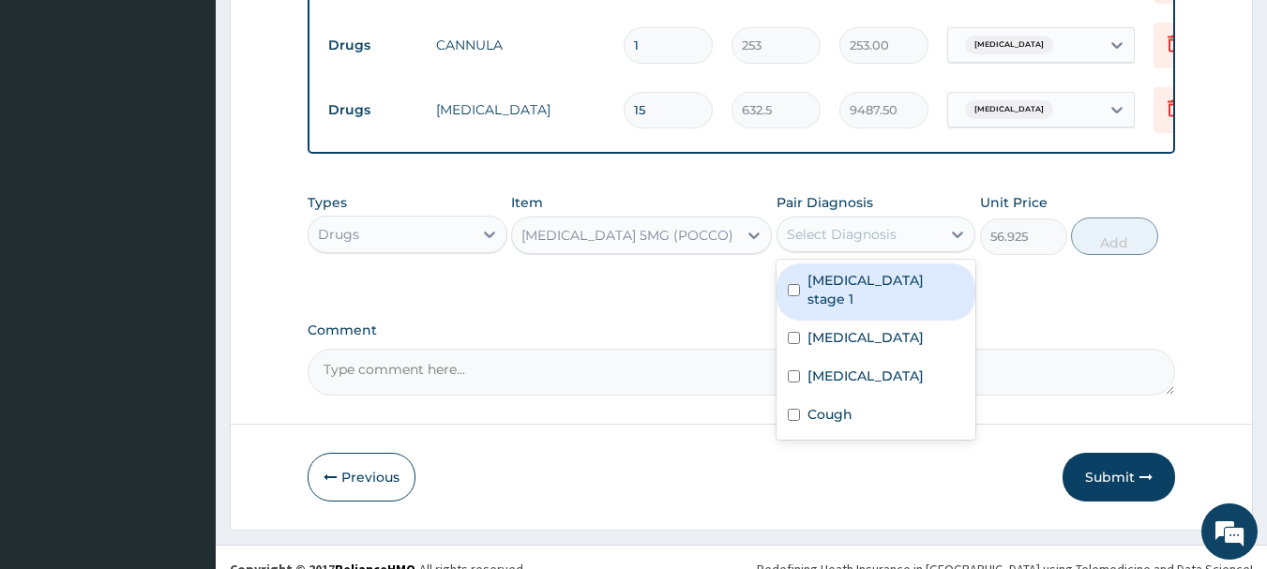
click at [866, 220] on div "Select Diagnosis" at bounding box center [860, 235] width 164 height 30
drag, startPoint x: 844, startPoint y: 256, endPoint x: 957, endPoint y: 222, distance: 117.5
click at [845, 271] on label "Hypertension stage 1" at bounding box center [887, 290] width 158 height 38
checkbox input "true"
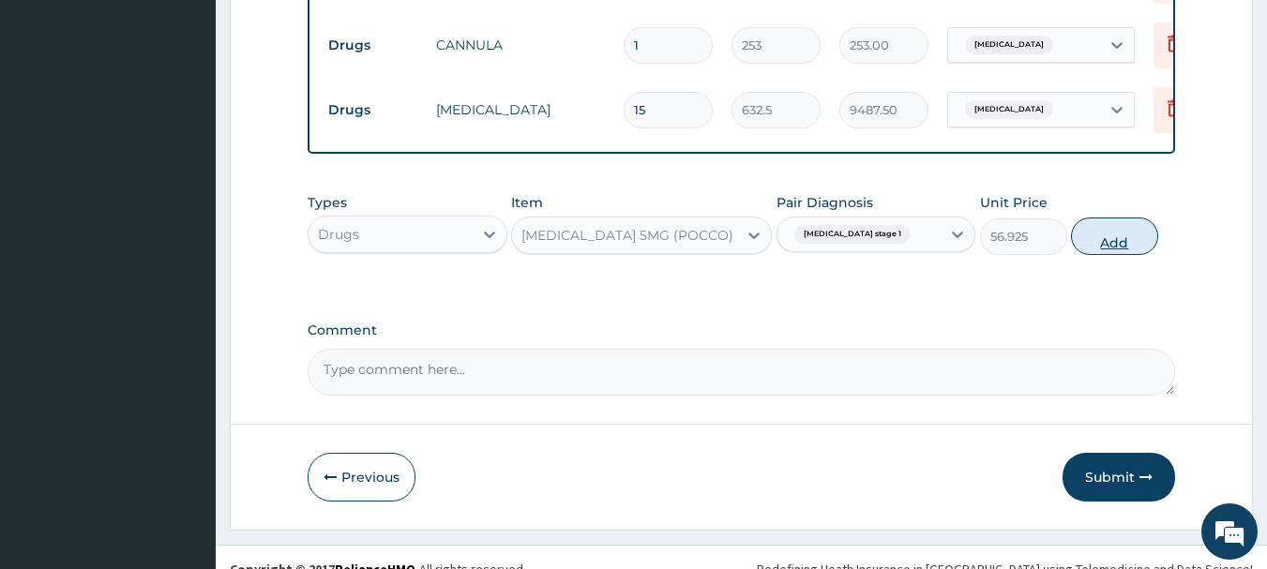
click at [1092, 218] on button "Add" at bounding box center [1114, 237] width 87 height 38
type input "0"
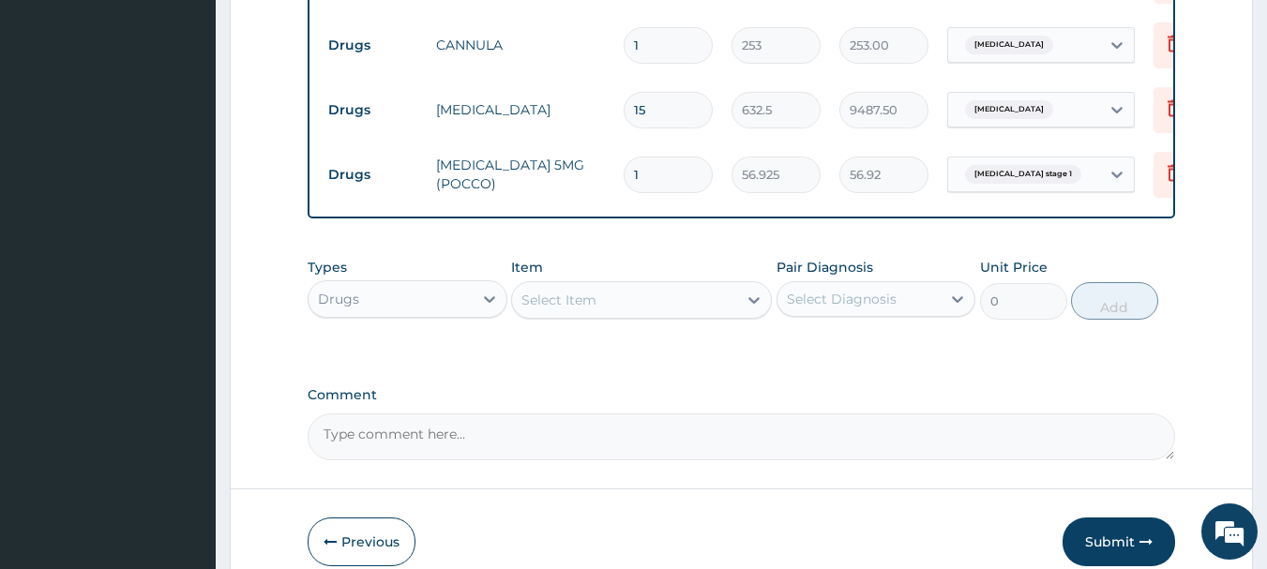
type input "0.00"
type input "0"
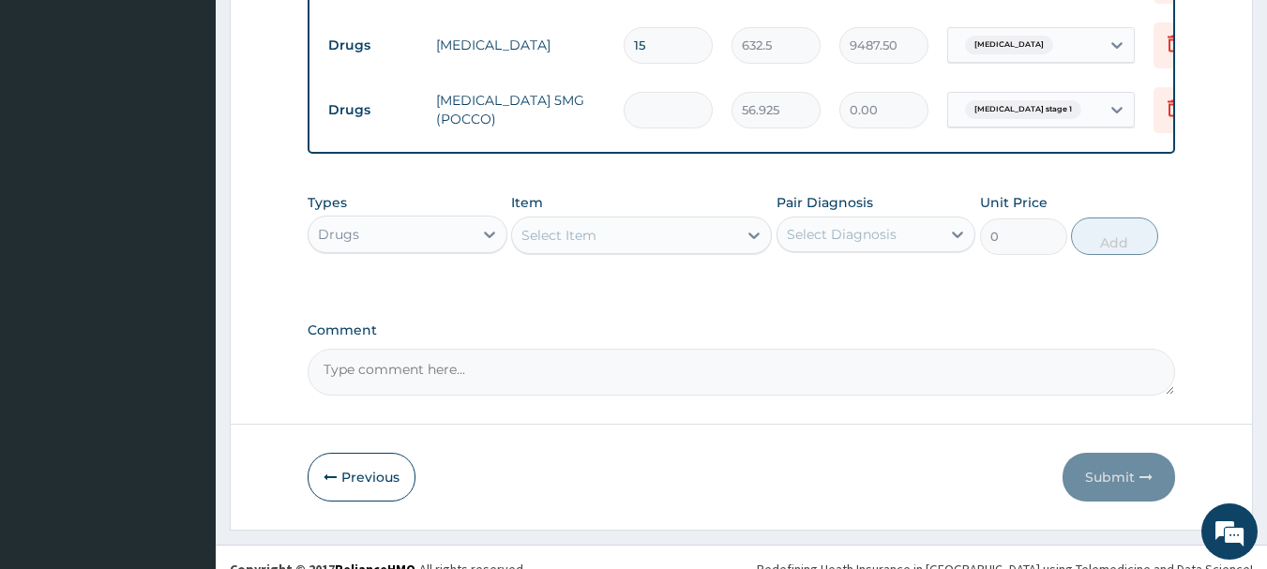
type input "3"
type input "170.77"
type input "30"
type input "1707.75"
type input "30"
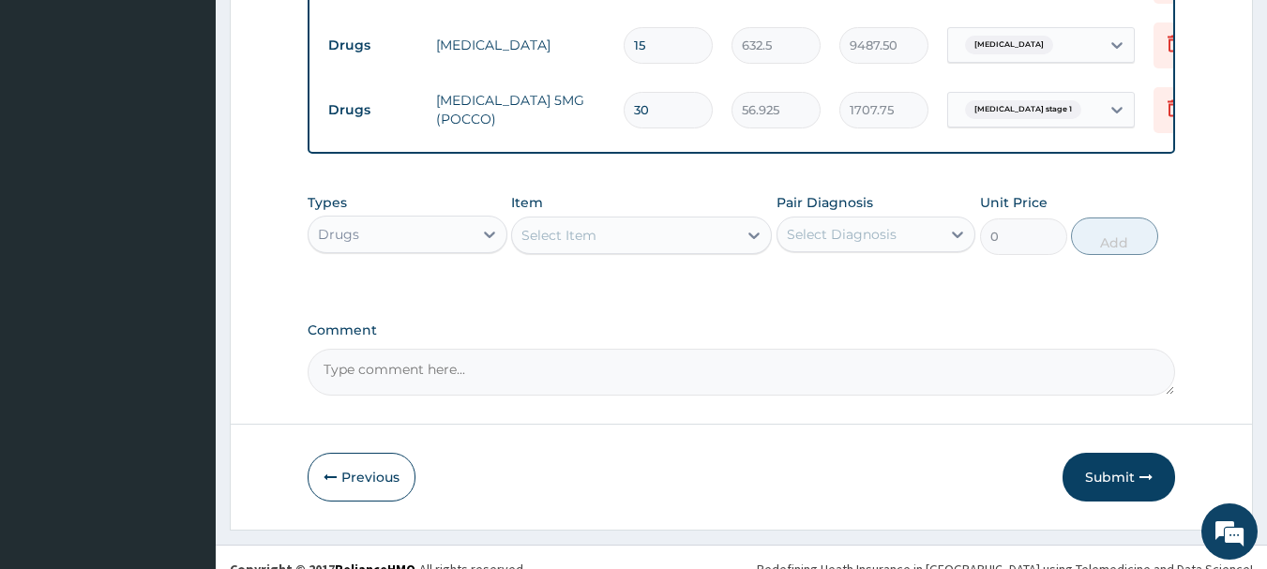
click at [626, 228] on div "Select Item" at bounding box center [641, 236] width 261 height 38
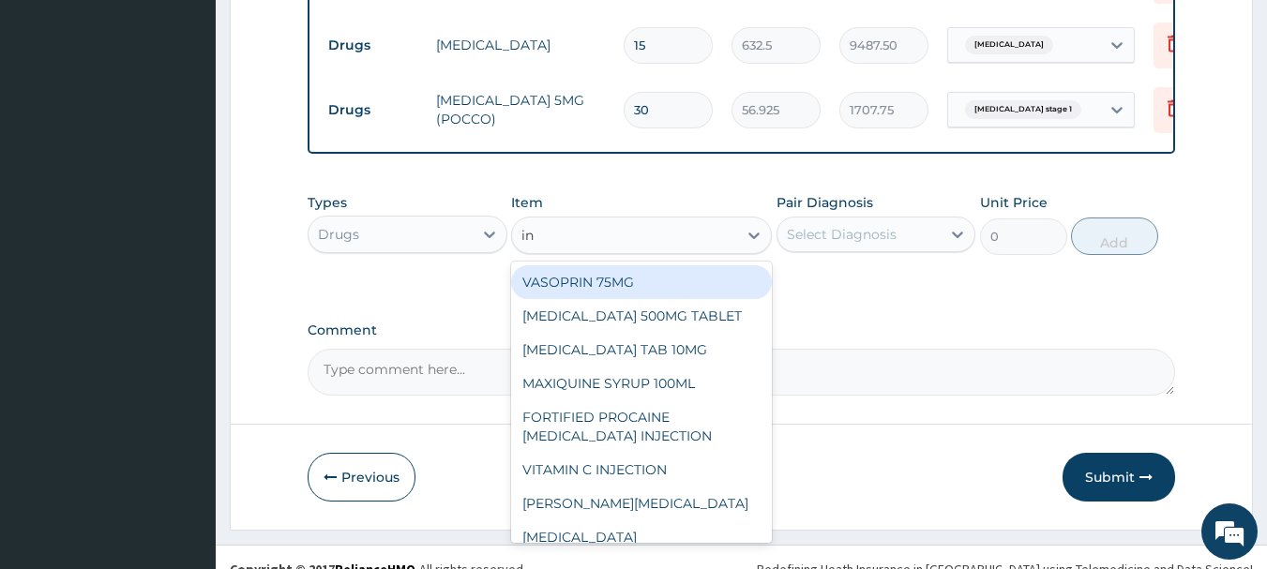
type input "inj"
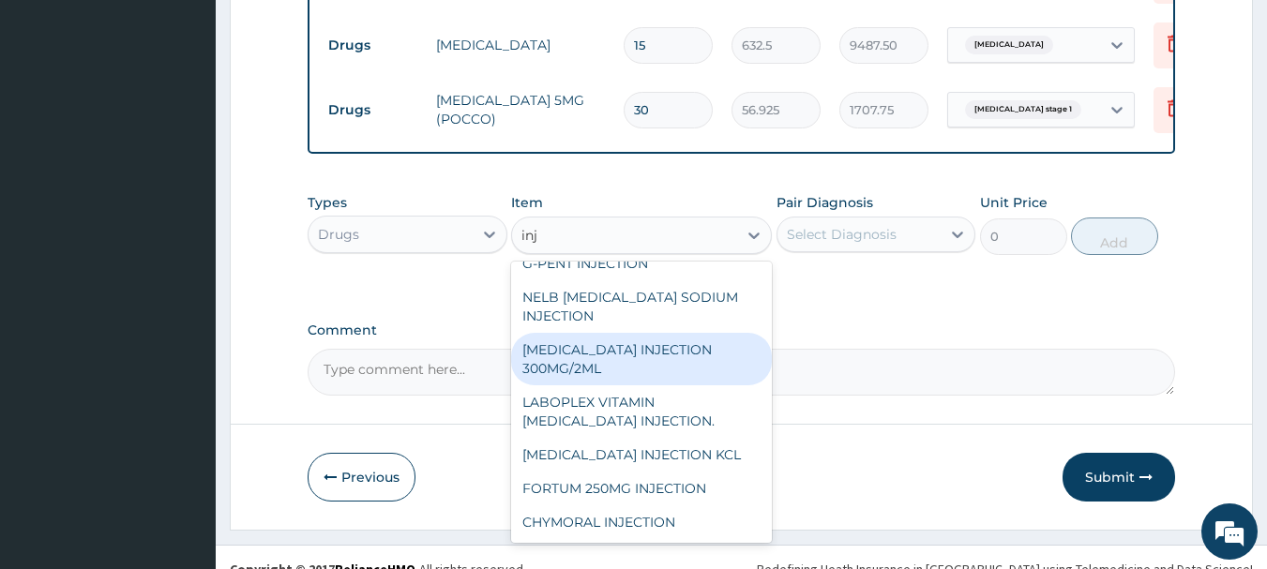
scroll to position [2428, 0]
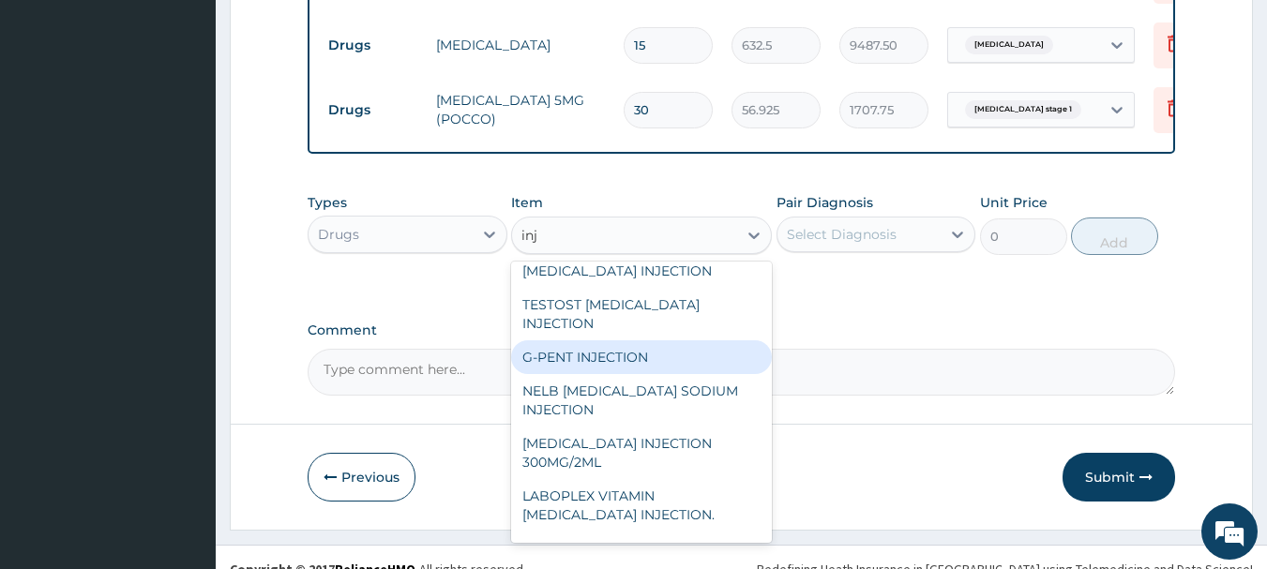
click at [610, 341] on div "G-PENT INJECTION" at bounding box center [641, 358] width 261 height 34
type input "487.025"
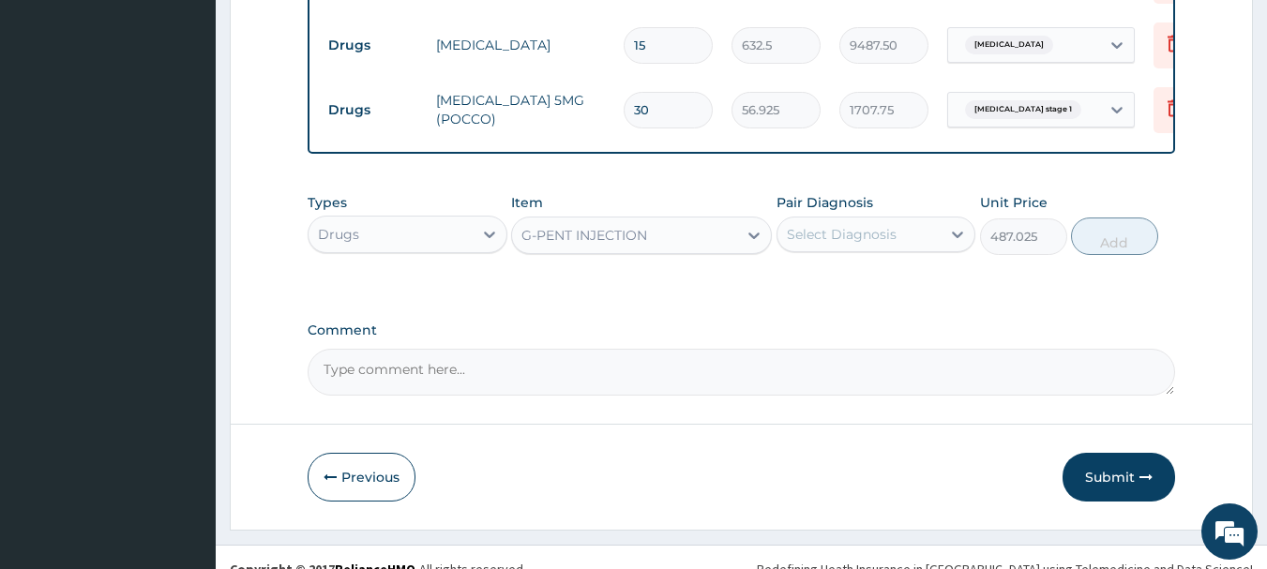
click at [827, 225] on div "Select Diagnosis" at bounding box center [842, 234] width 110 height 19
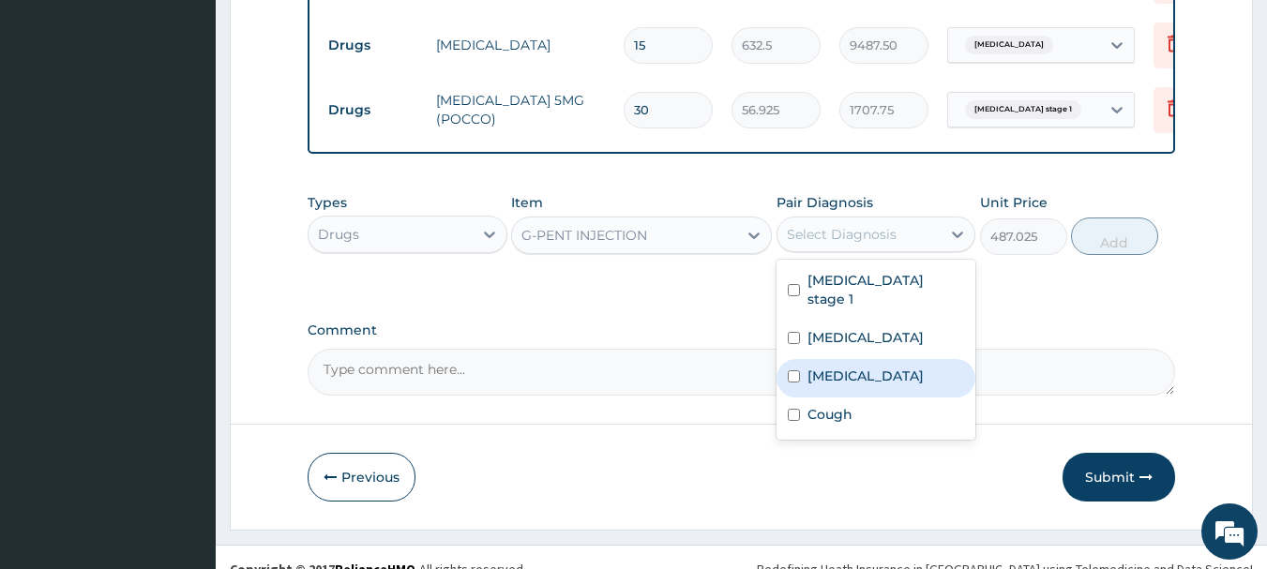
click at [804, 359] on div "Sepsis" at bounding box center [877, 378] width 200 height 38
checkbox input "true"
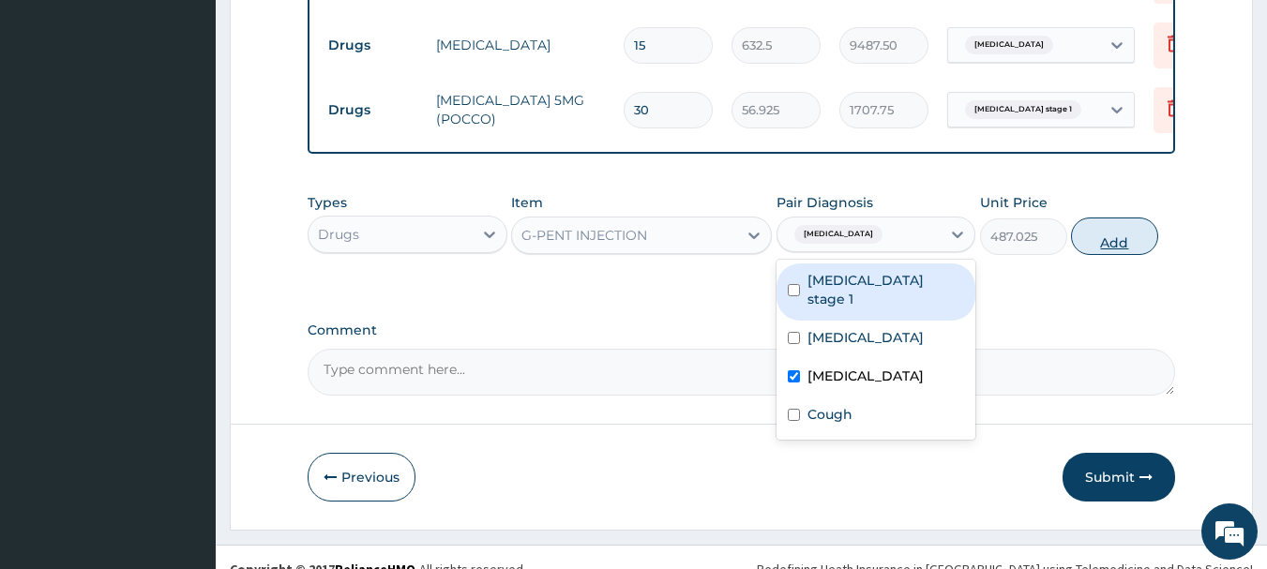
click at [1100, 218] on button "Add" at bounding box center [1114, 237] width 87 height 38
type input "0"
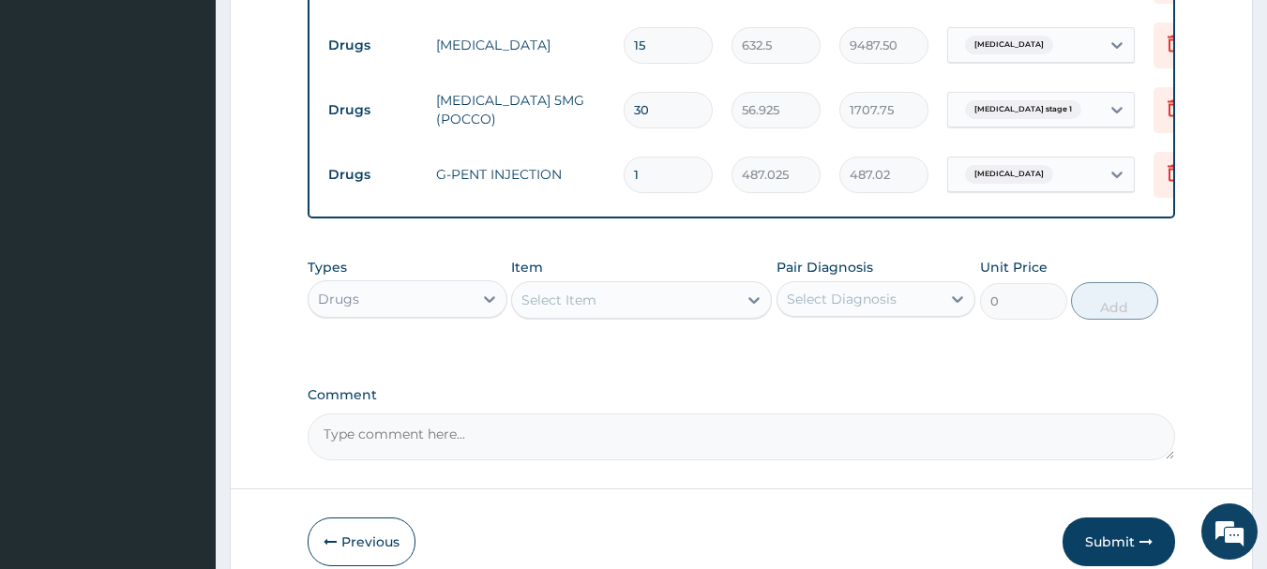
type input "10"
type input "4870.25"
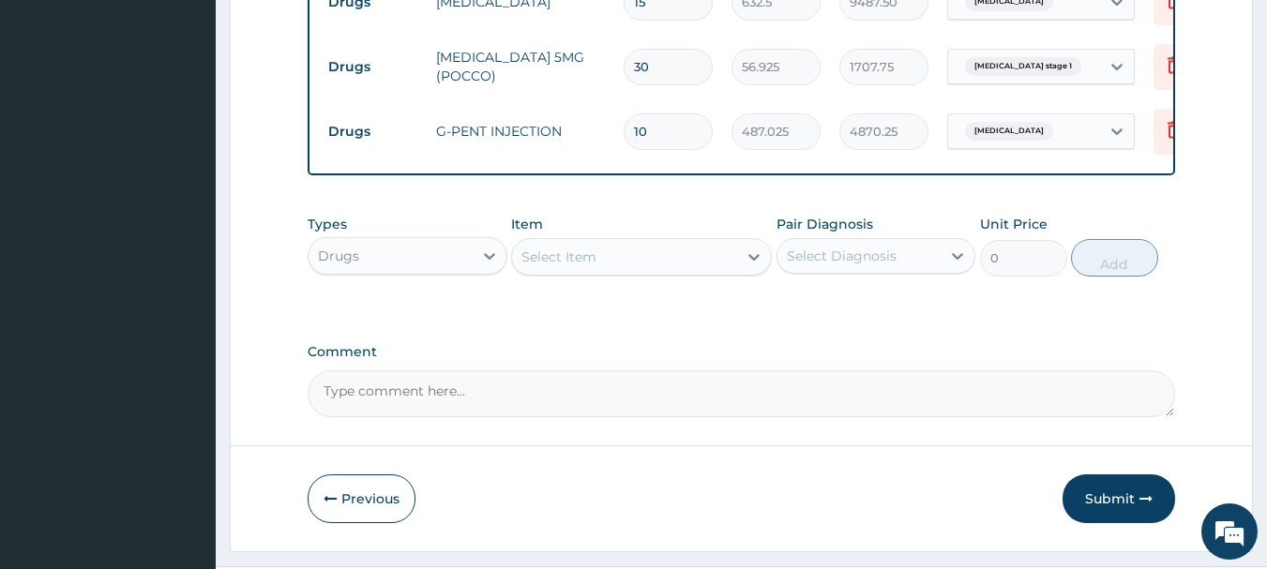
scroll to position [1489, 0]
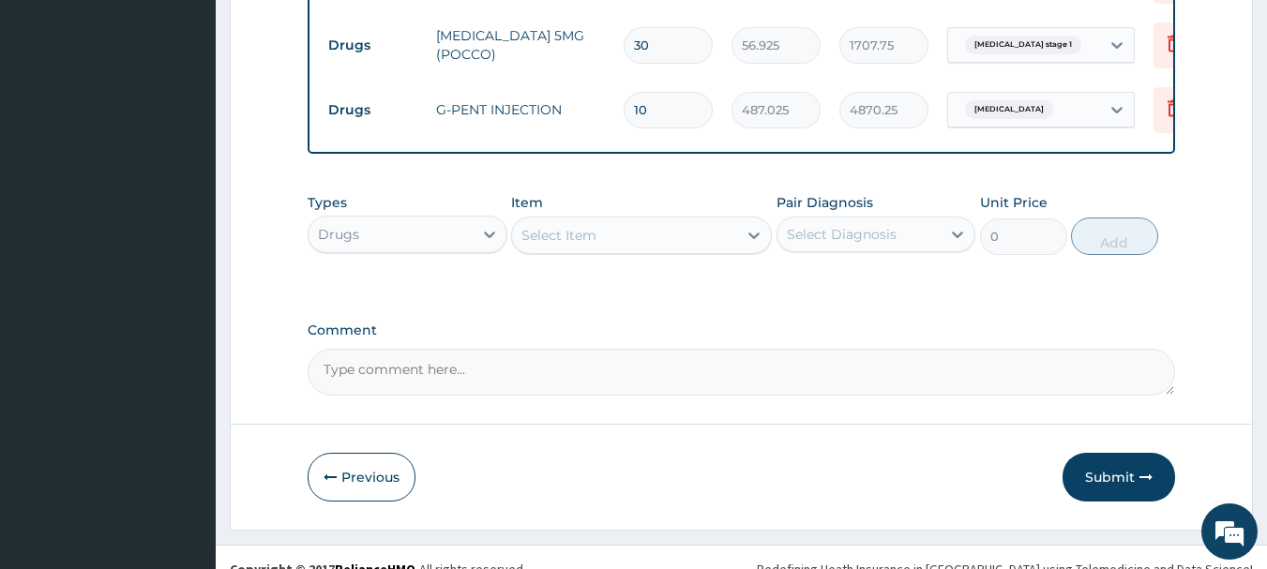
type input "10"
click at [681, 224] on div "Select Item" at bounding box center [624, 235] width 225 height 30
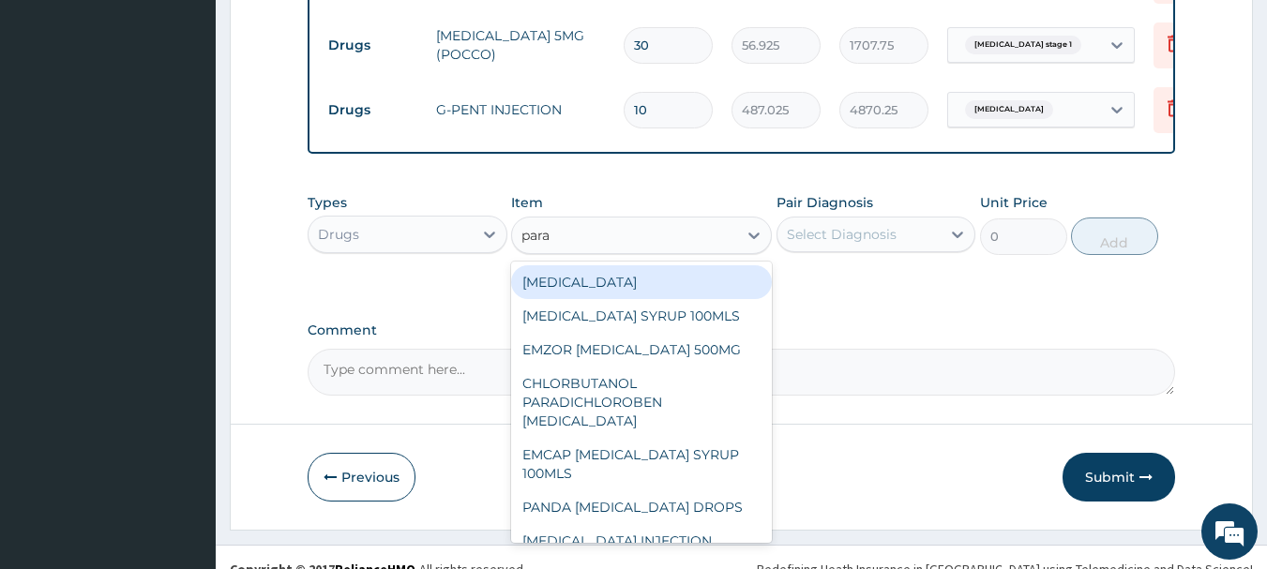
type input "parac"
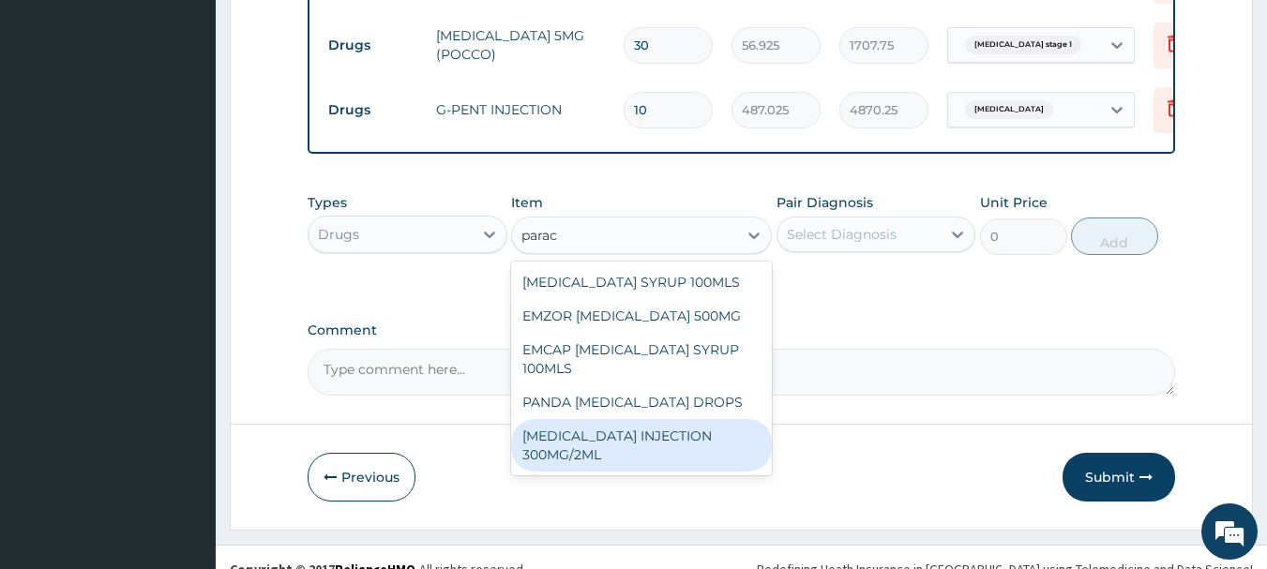
click at [650, 419] on div "PARACETAMOL INJECTION 300MG/2ML" at bounding box center [641, 445] width 261 height 53
type input "278.3"
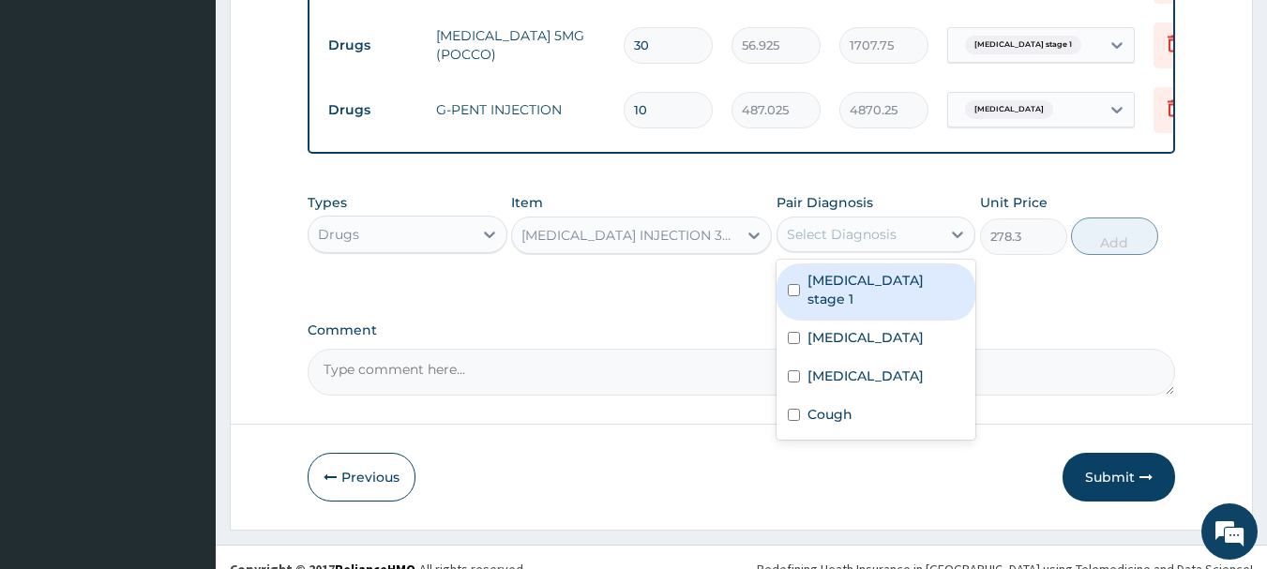
click at [856, 225] on div "Select Diagnosis" at bounding box center [842, 234] width 110 height 19
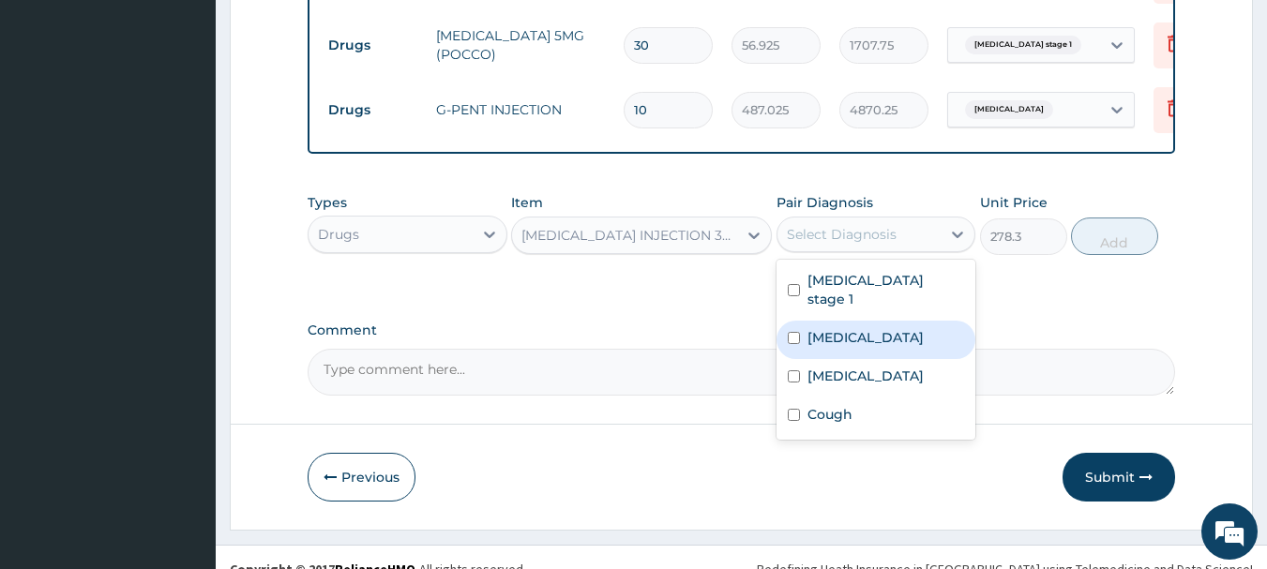
click at [835, 321] on div "Malaria" at bounding box center [877, 340] width 200 height 38
checkbox input "true"
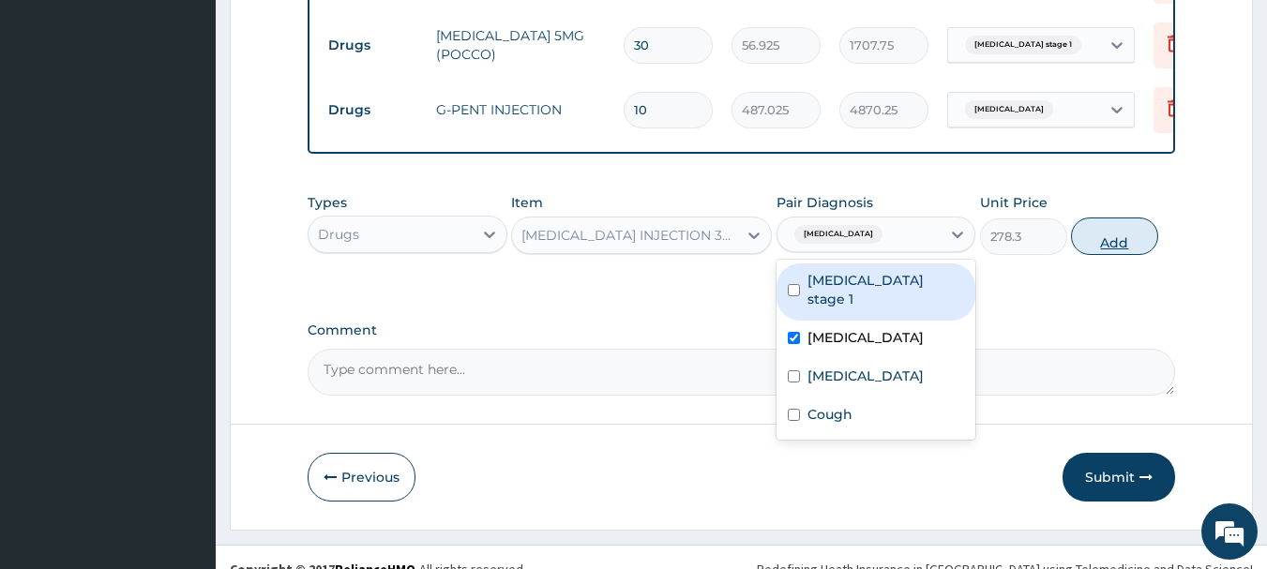
click at [1091, 218] on button "Add" at bounding box center [1114, 237] width 87 height 38
type input "0"
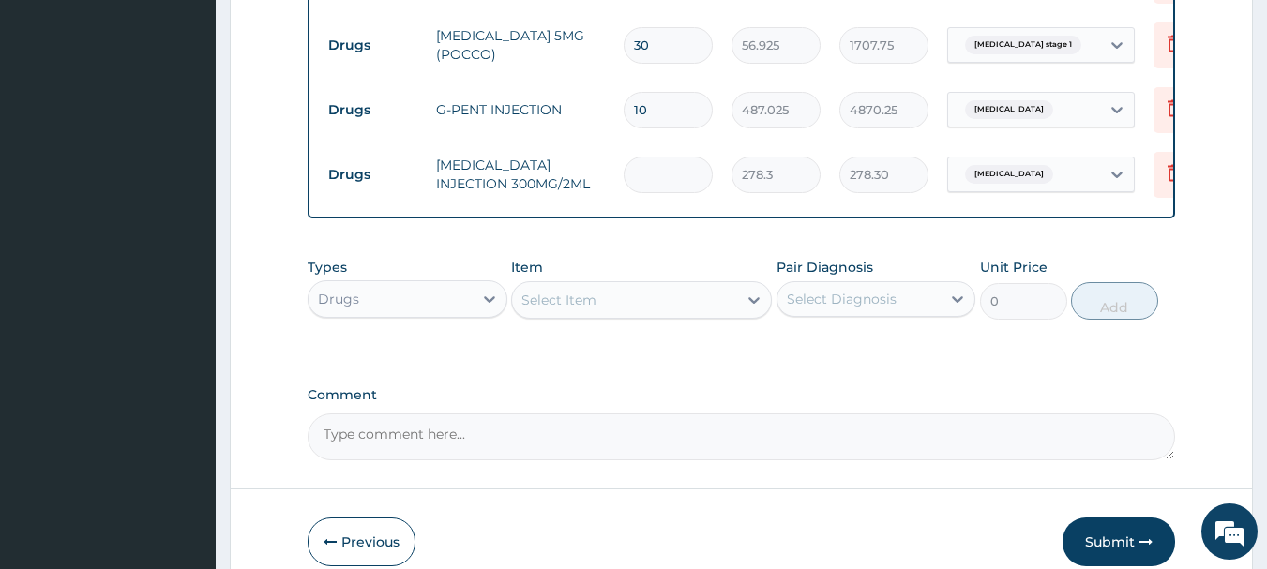
type input "0.00"
type input "6"
type input "1669.80"
type input "6"
click at [717, 285] on div "Select Item" at bounding box center [624, 300] width 225 height 30
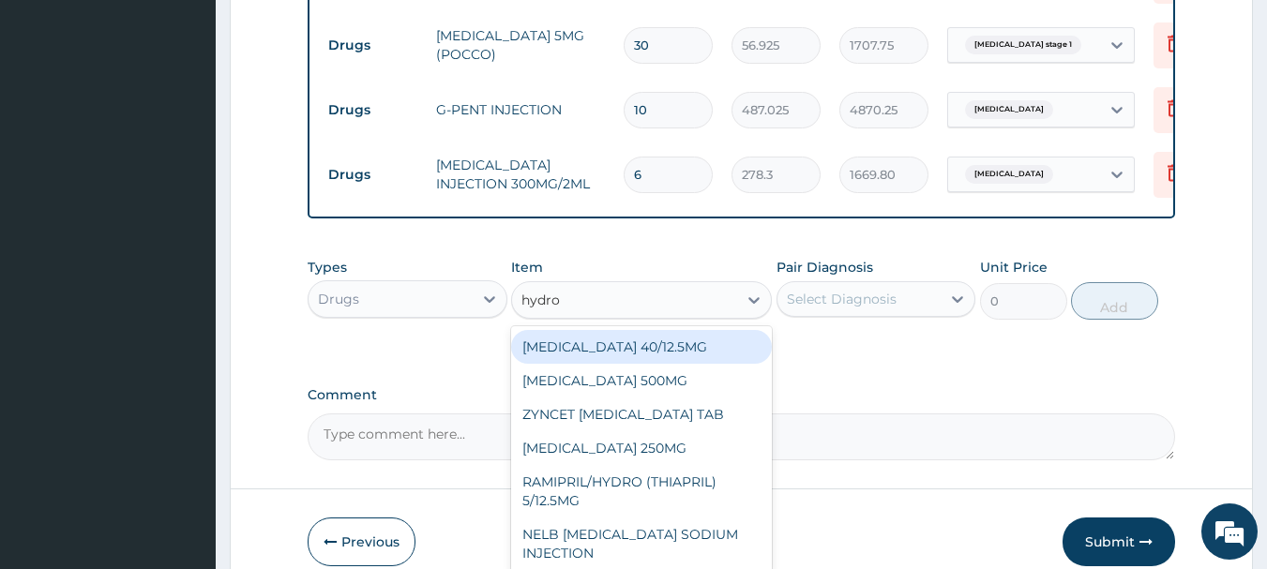
type input "hydroc"
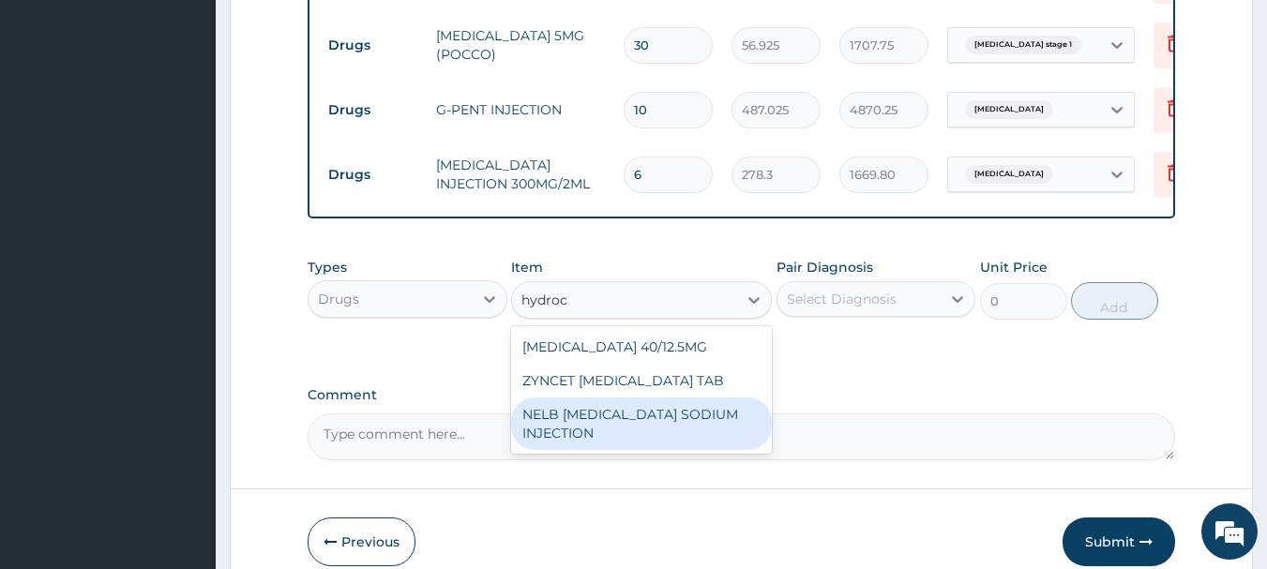
click at [632, 450] on div "NELB HYDROCORTISONE SODIUM INJECTION" at bounding box center [641, 424] width 261 height 53
type input "632.5"
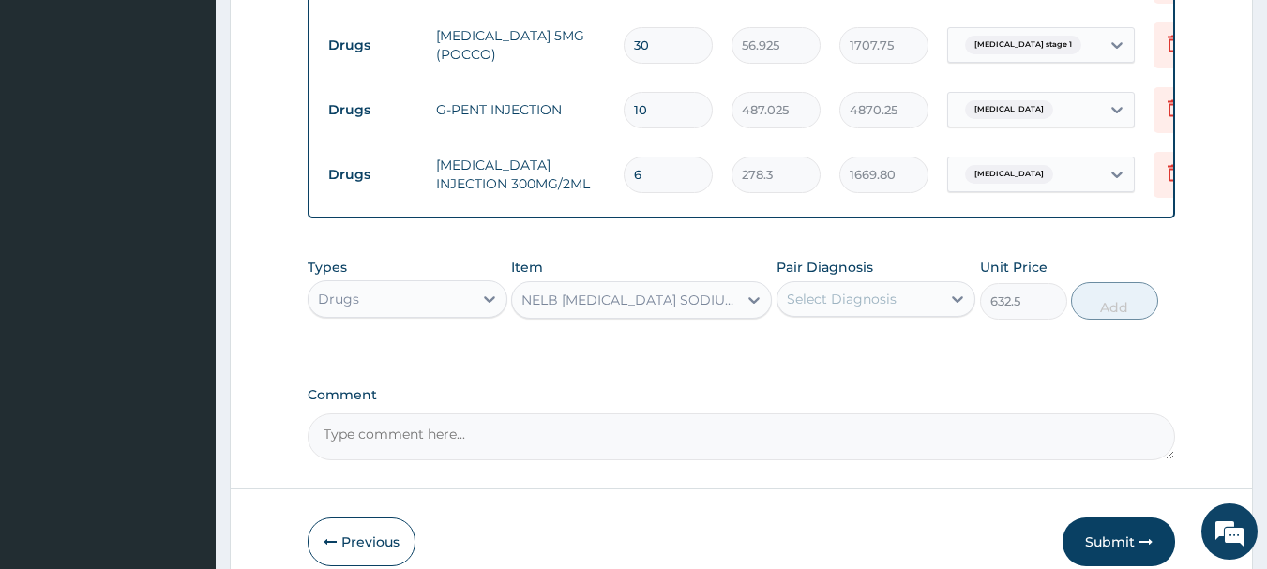
click at [856, 291] on div "Select Diagnosis" at bounding box center [877, 299] width 200 height 36
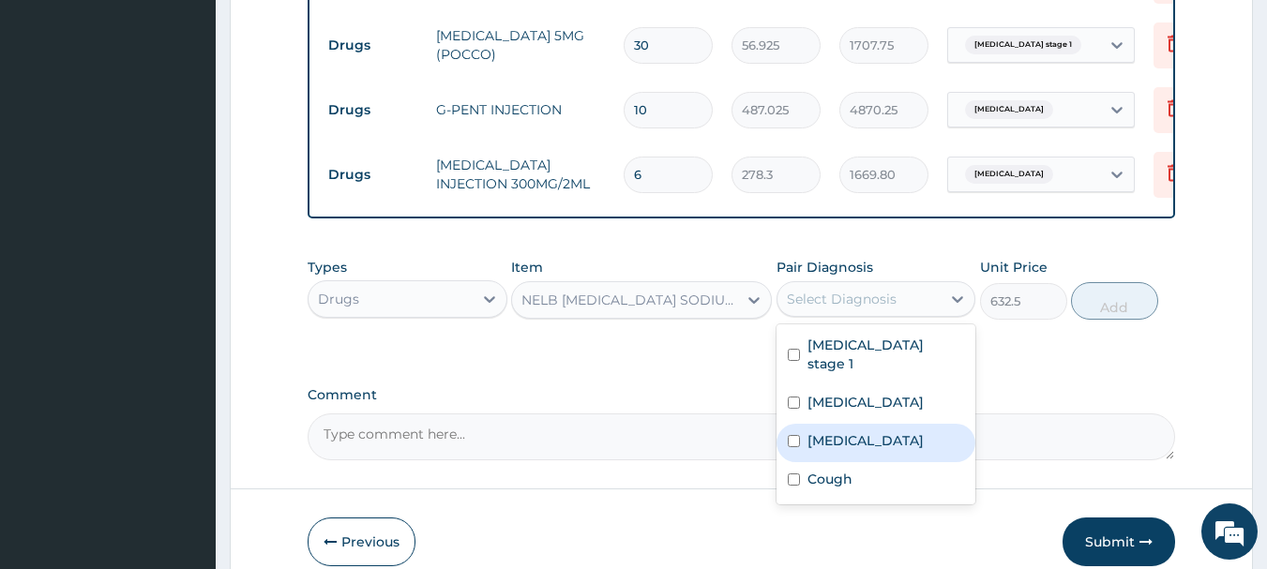
click at [836, 432] on label "Sepsis" at bounding box center [866, 441] width 116 height 19
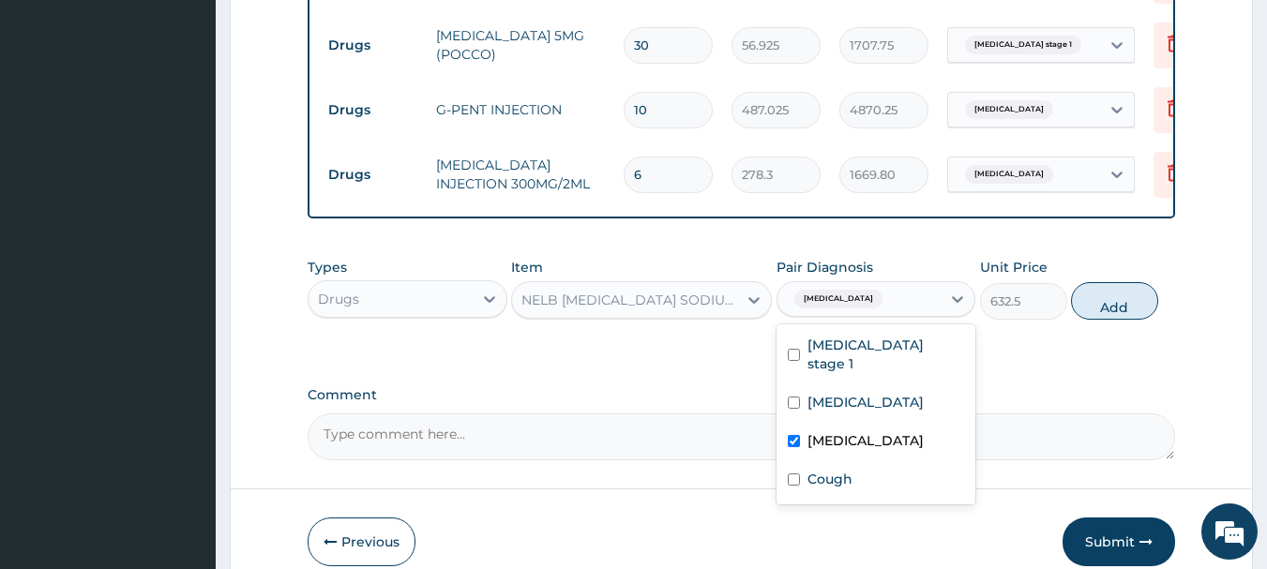
checkbox input "true"
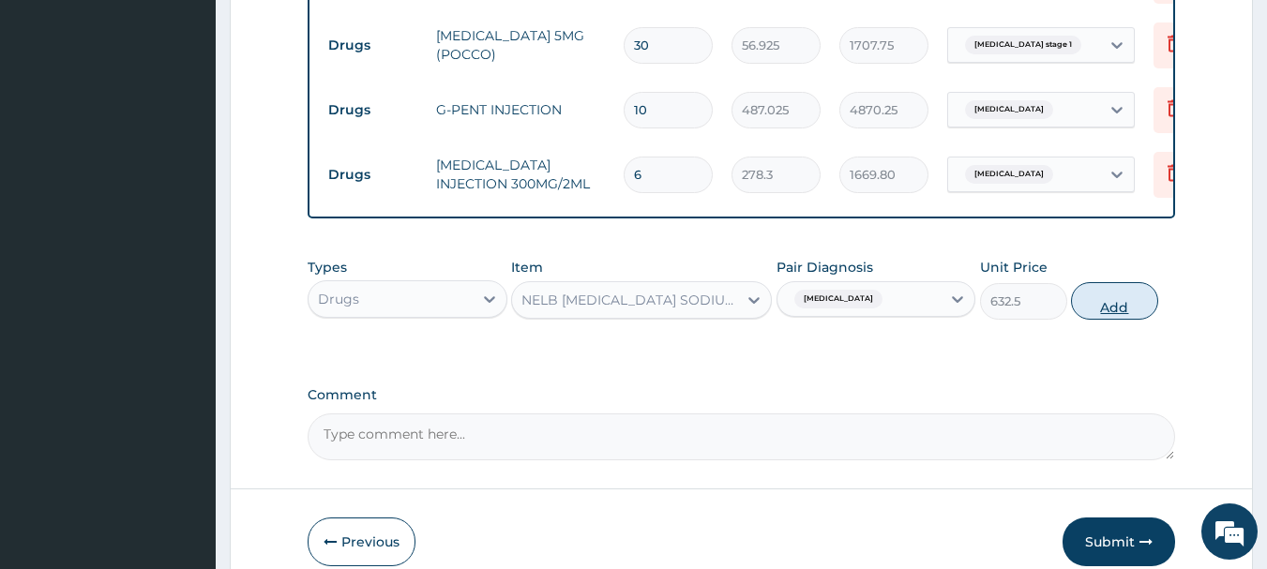
click at [1111, 282] on button "Add" at bounding box center [1114, 301] width 87 height 38
type input "0"
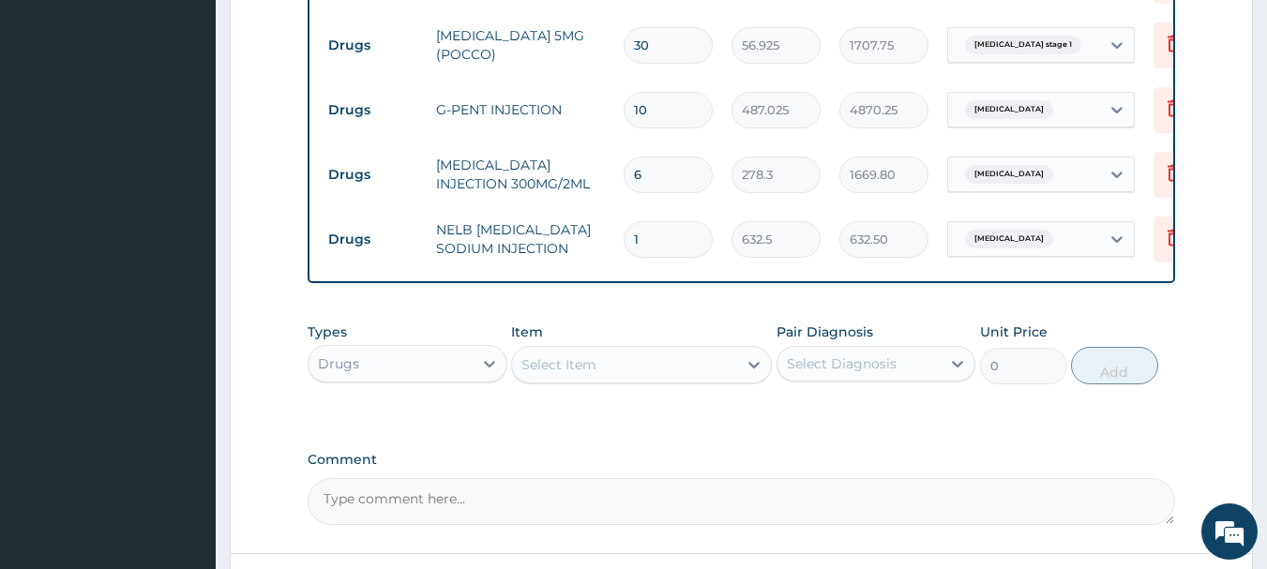
type input "0.00"
type input "4"
type input "2530.00"
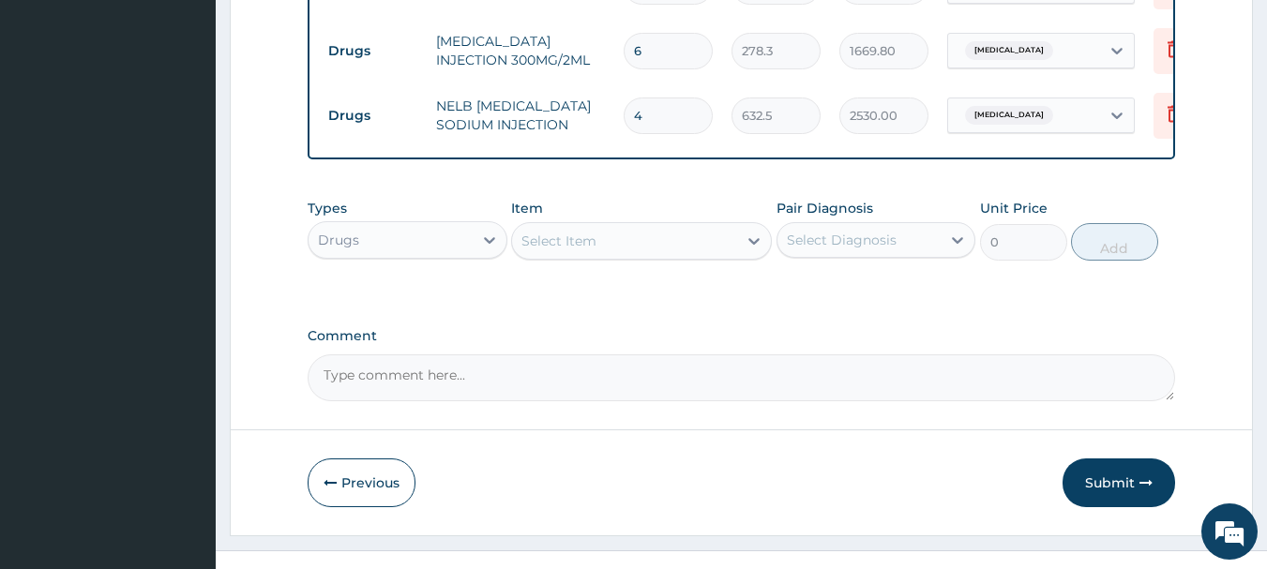
scroll to position [1629, 0]
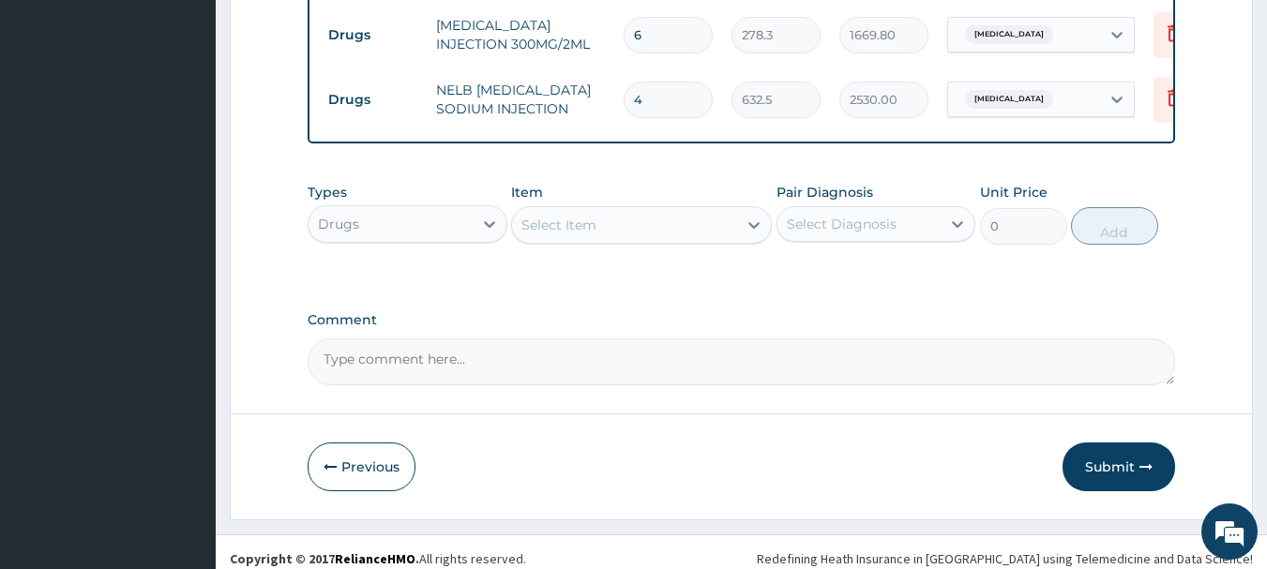
type input "4"
click at [652, 214] on div "Select Item" at bounding box center [624, 225] width 225 height 30
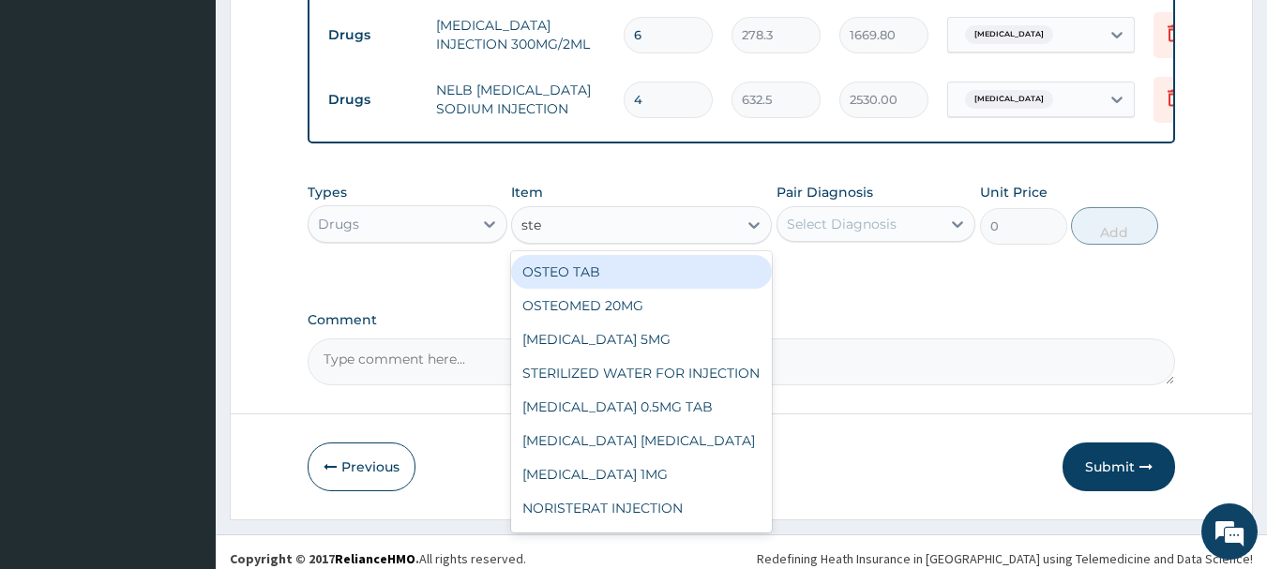
type input "ster"
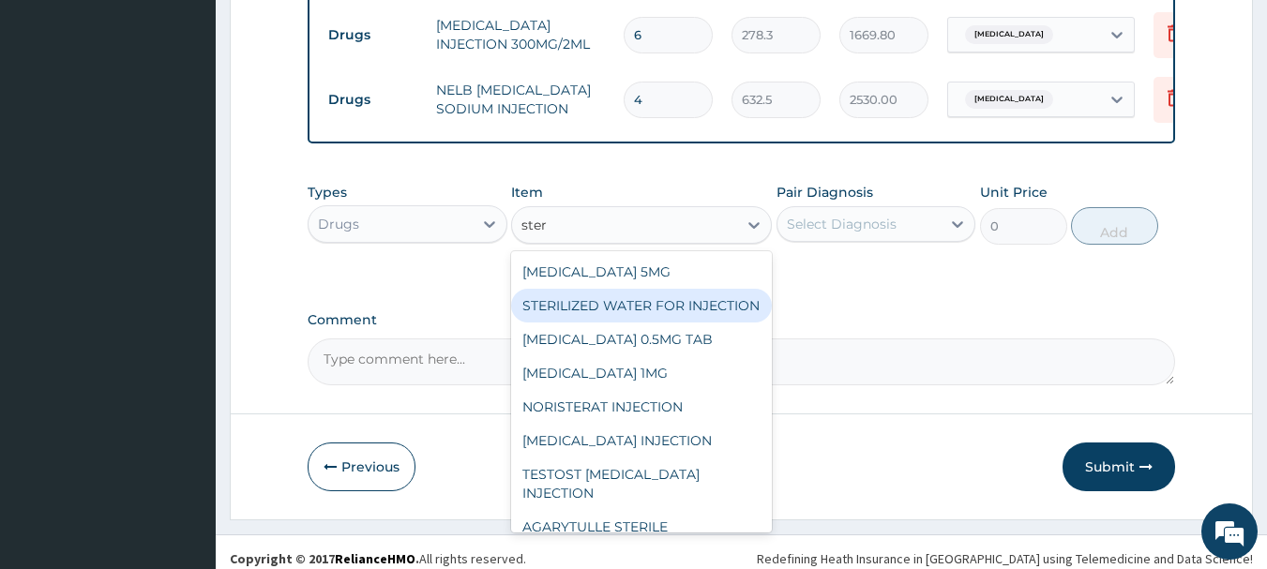
click at [670, 323] on div "STERILIZED WATER FOR INJECTION" at bounding box center [641, 306] width 261 height 34
type input "151.8"
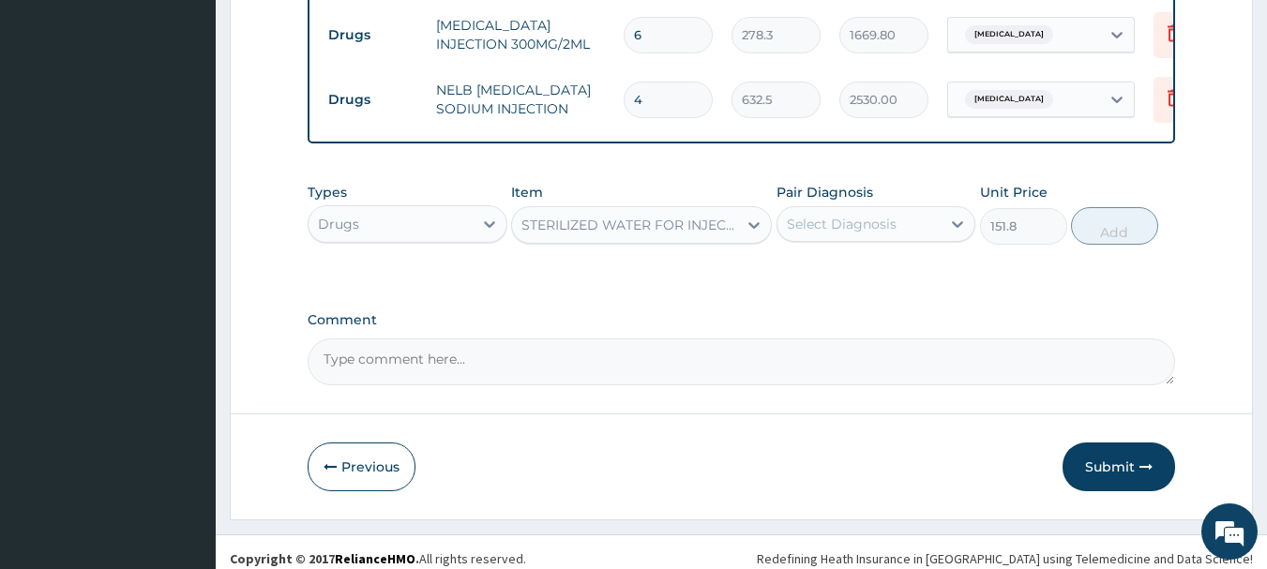
click at [902, 209] on div "Select Diagnosis" at bounding box center [860, 224] width 164 height 30
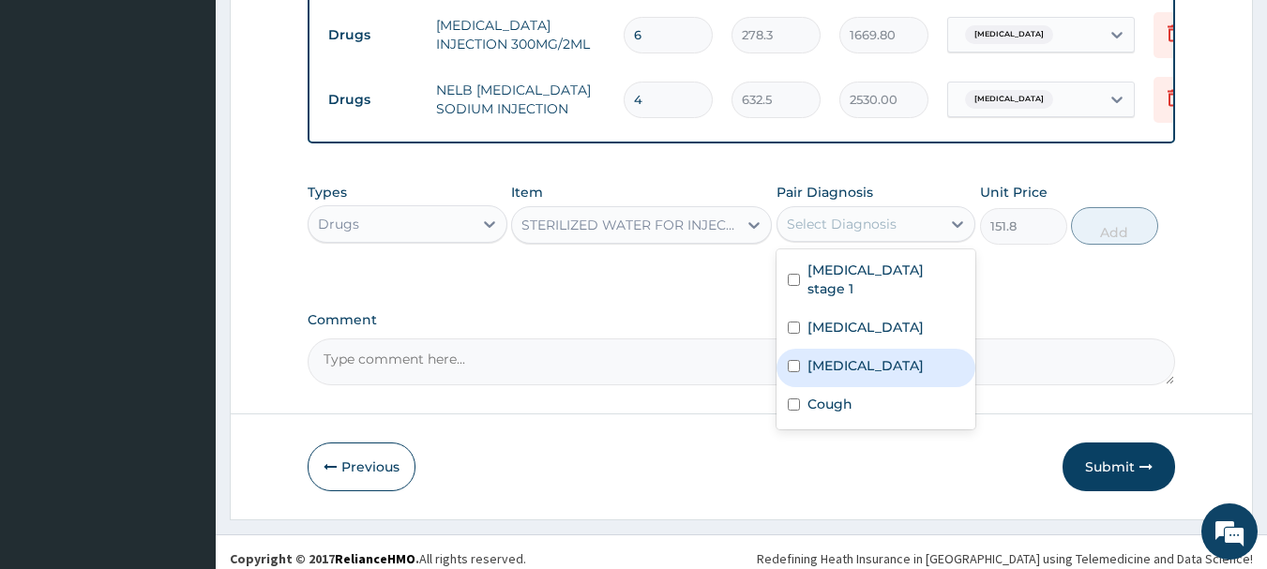
click at [849, 356] on label "Sepsis" at bounding box center [866, 365] width 116 height 19
checkbox input "true"
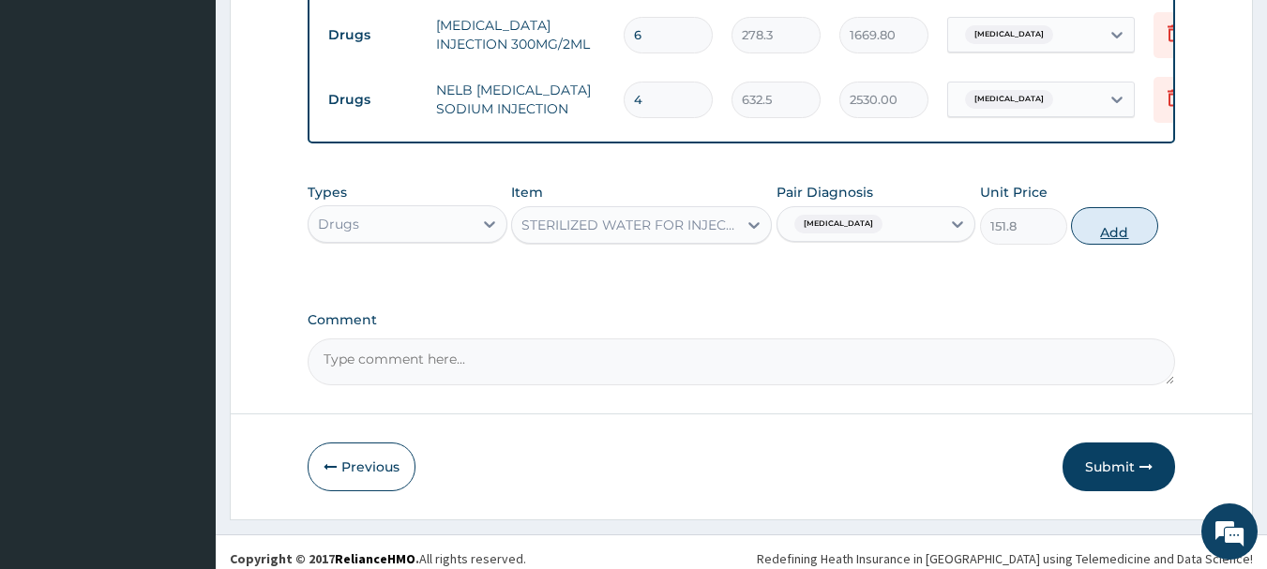
click at [1100, 207] on button "Add" at bounding box center [1114, 226] width 87 height 38
type input "0"
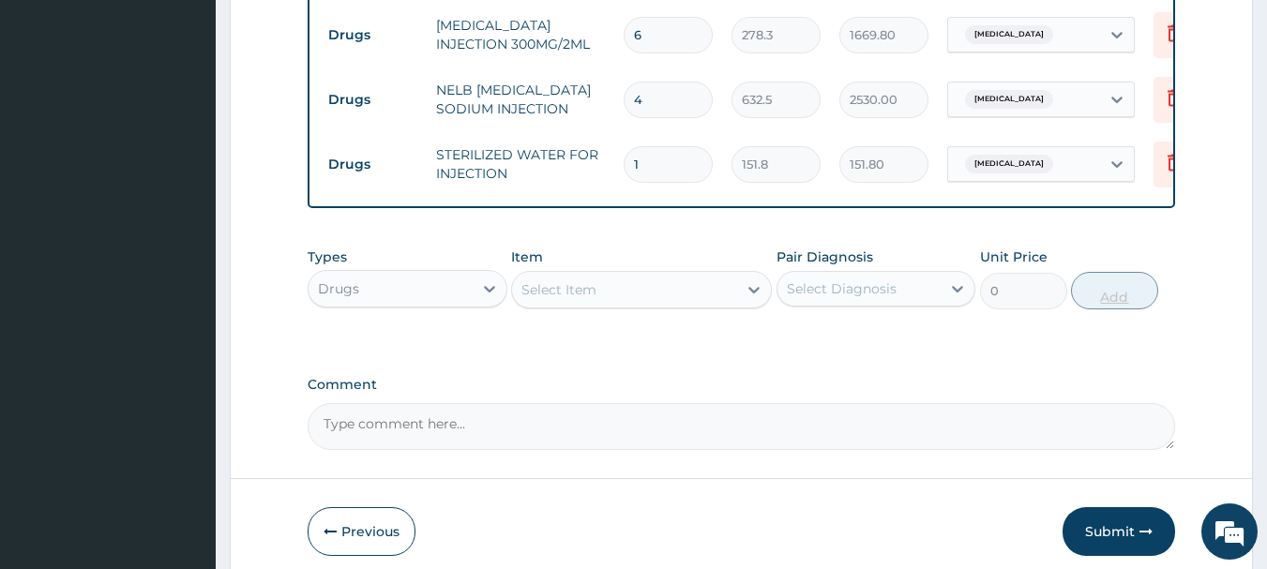
type input "0.00"
type input "4"
type input "607.20"
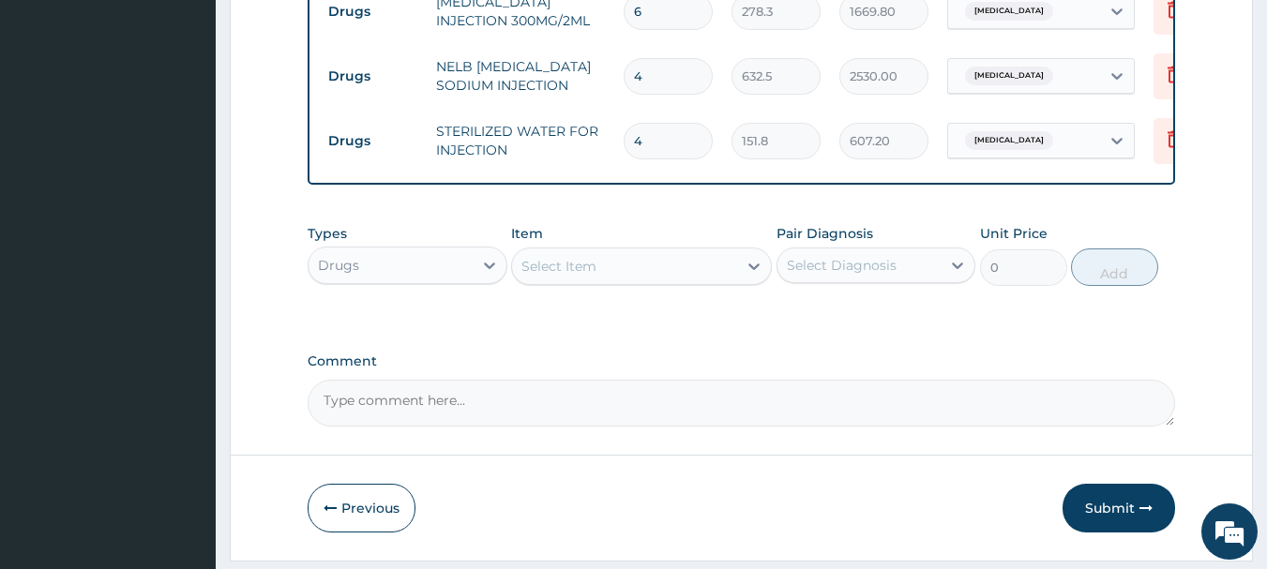
scroll to position [1693, 0]
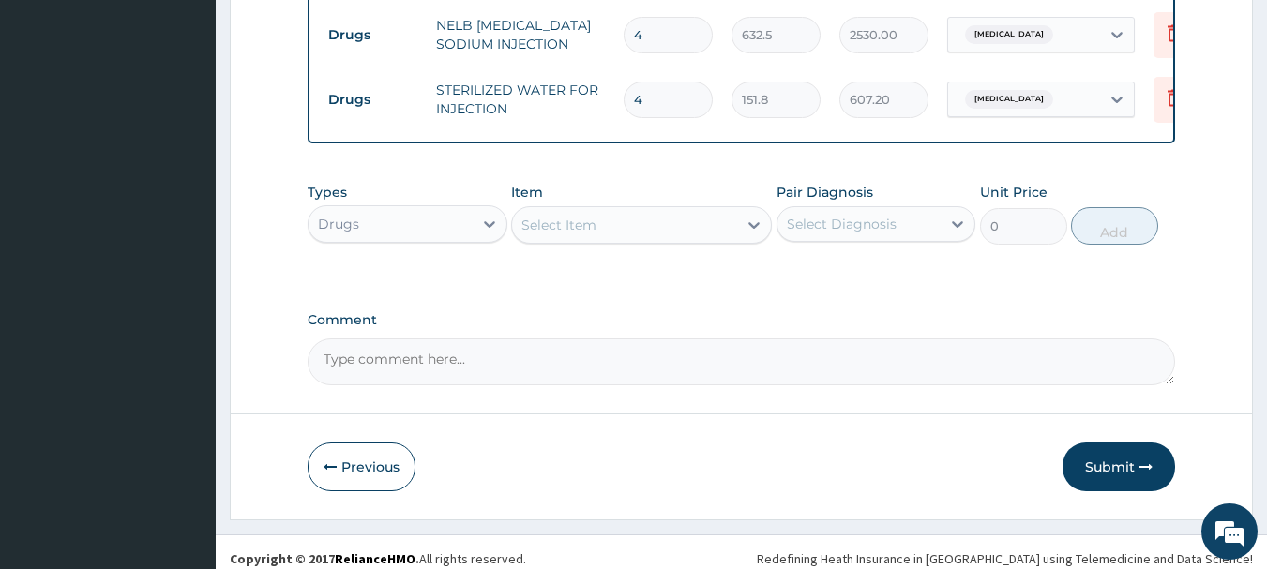
type input "4"
click at [700, 213] on div "Select Item" at bounding box center [624, 225] width 225 height 30
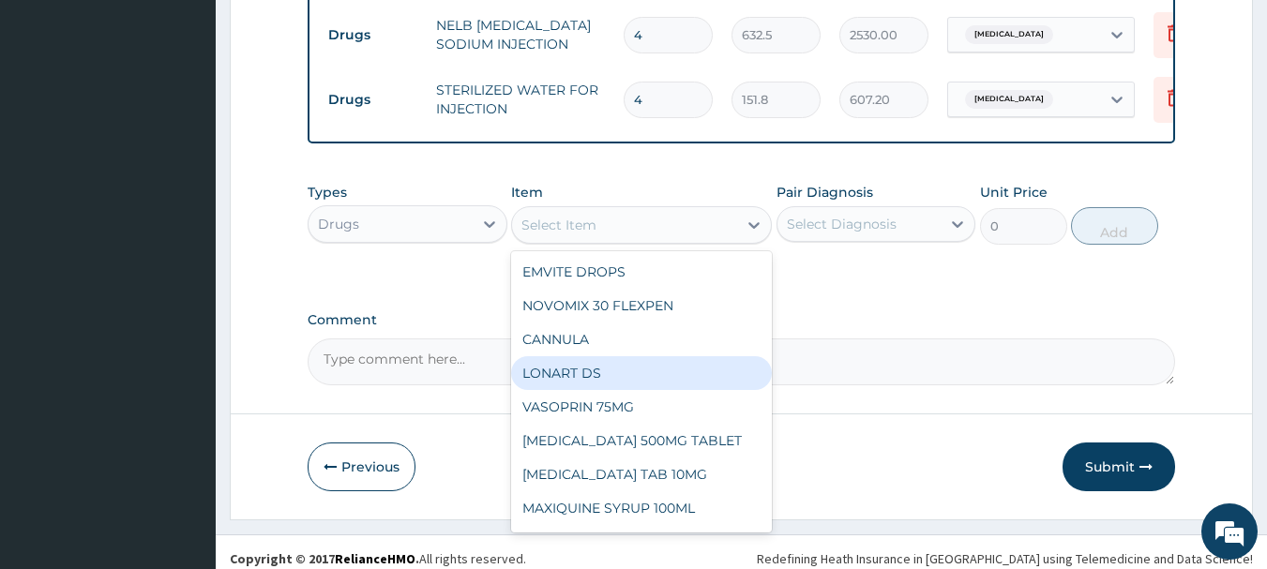
click at [626, 372] on div "LONART DS" at bounding box center [641, 373] width 261 height 34
type input "506"
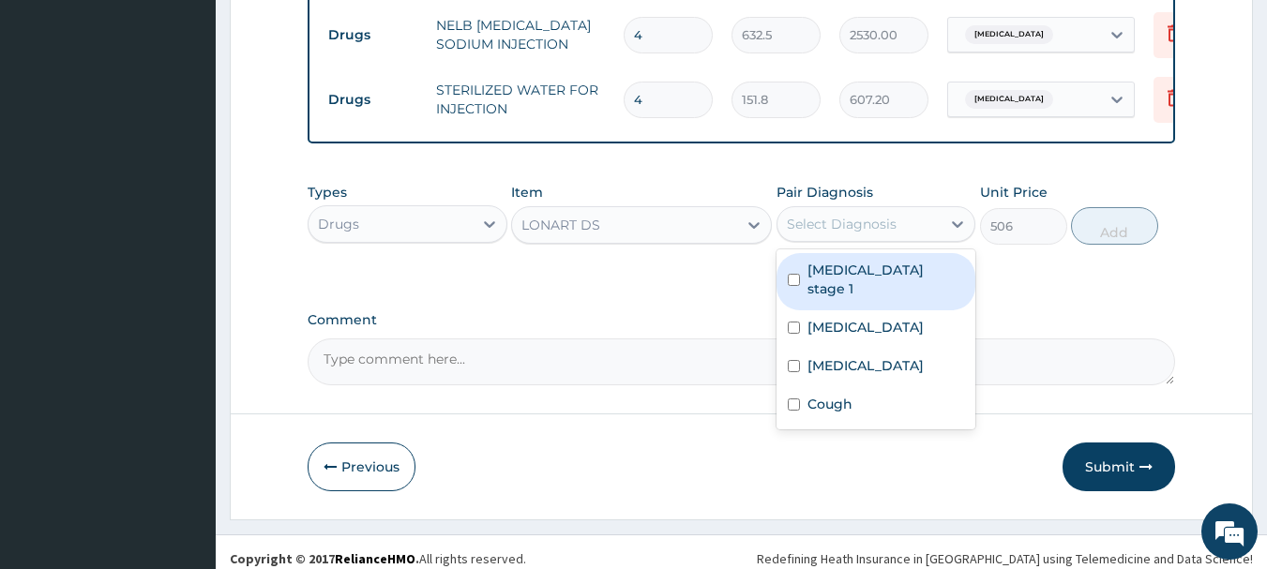
click at [876, 206] on div "Select Diagnosis" at bounding box center [877, 224] width 200 height 36
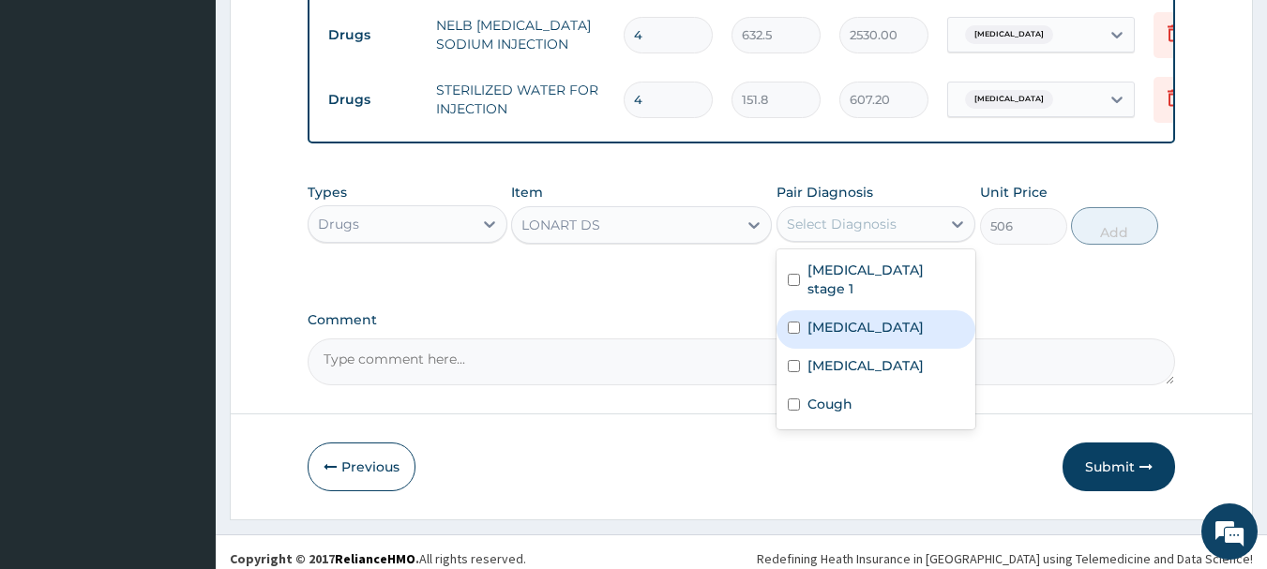
drag, startPoint x: 861, startPoint y: 319, endPoint x: 867, endPoint y: 301, distance: 18.7
click at [867, 301] on div "Hypertension stage 1 Malaria Sepsis Cough" at bounding box center [877, 340] width 200 height 180
click at [867, 311] on div "Malaria" at bounding box center [877, 330] width 200 height 38
checkbox input "true"
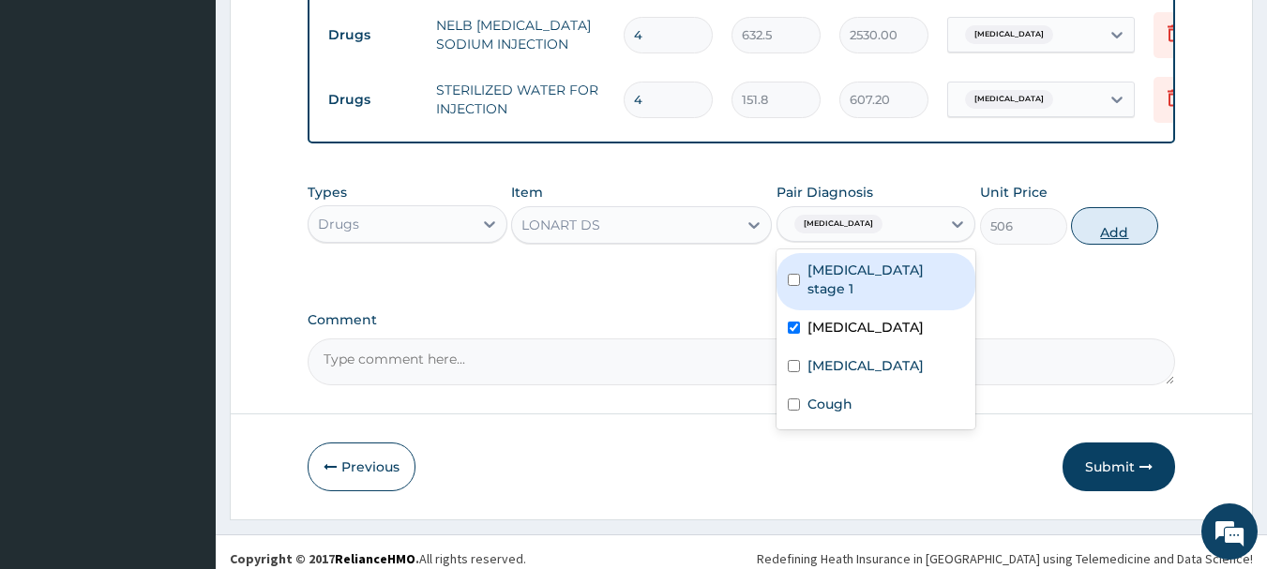
click at [1098, 207] on button "Add" at bounding box center [1114, 226] width 87 height 38
type input "0"
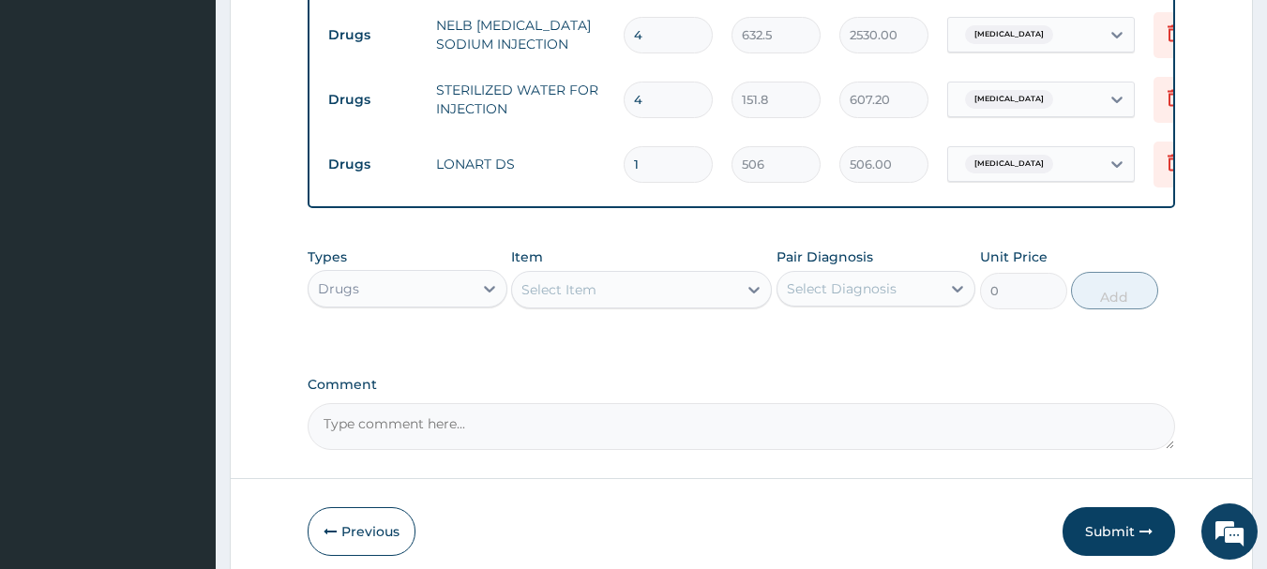
type input "0.00"
type input "6"
type input "3036.00"
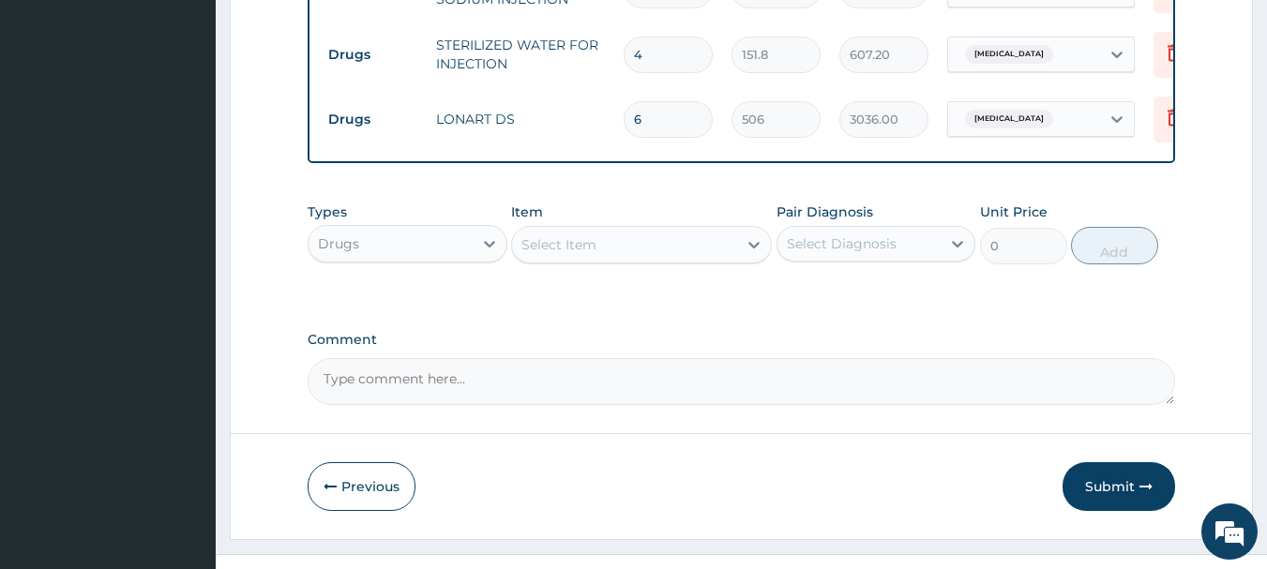
scroll to position [1758, 0]
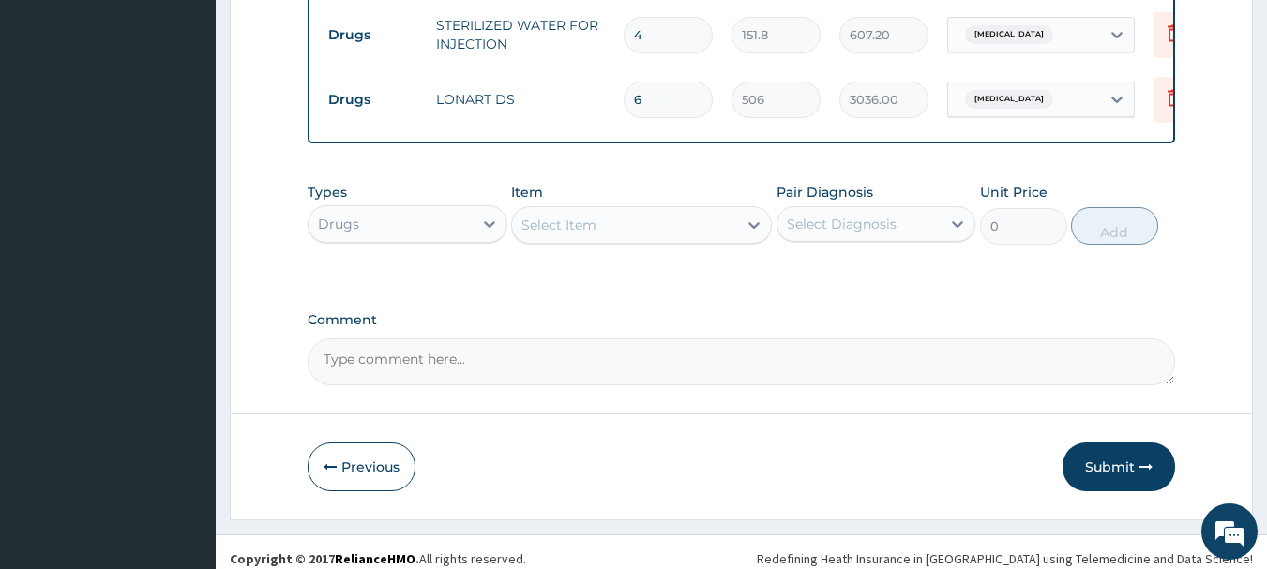
type input "6"
click at [598, 210] on div "Select Item" at bounding box center [624, 225] width 225 height 30
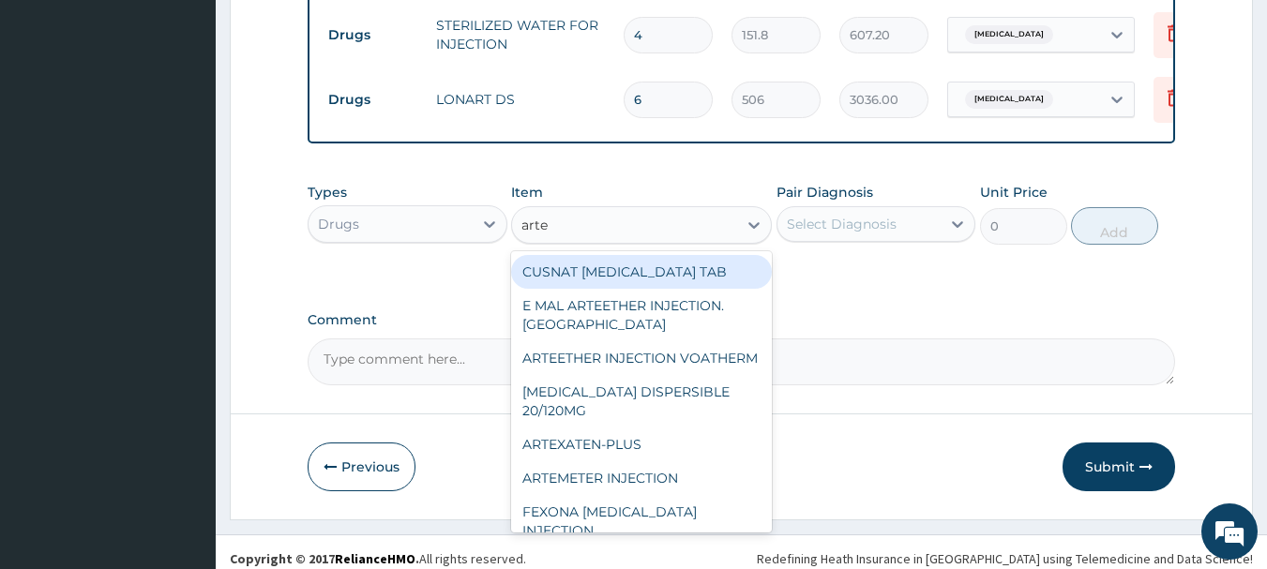
type input "artes"
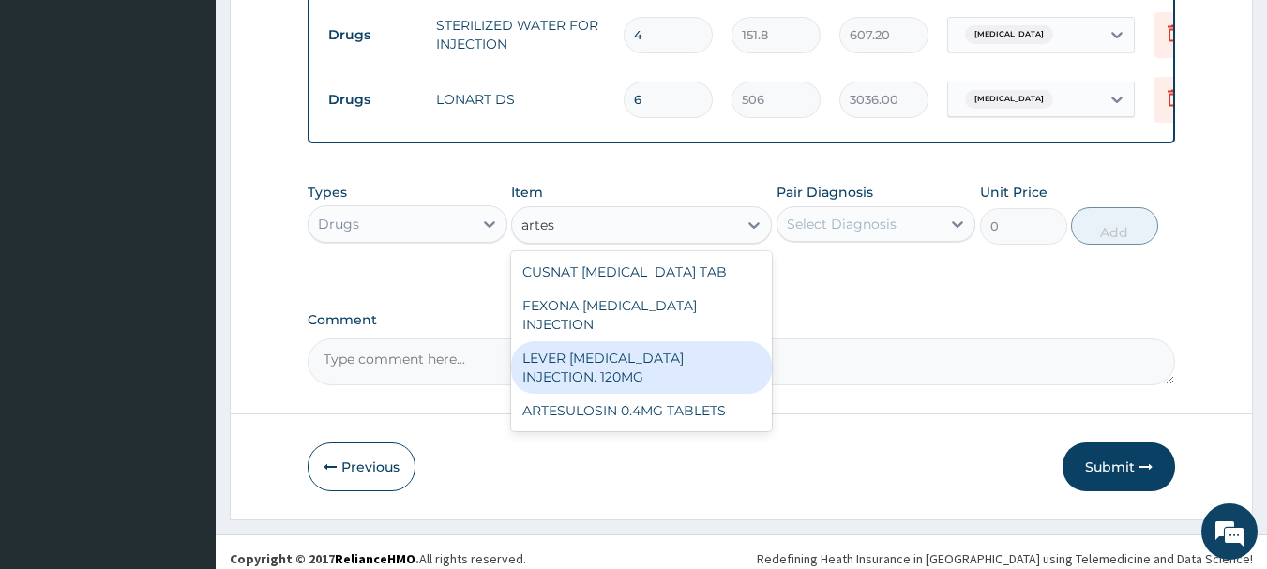
drag, startPoint x: 604, startPoint y: 348, endPoint x: 668, endPoint y: 308, distance: 75.5
click at [605, 348] on div "LEVER ARTESUNATE INJECTION. 120MG" at bounding box center [641, 367] width 261 height 53
type input "2530"
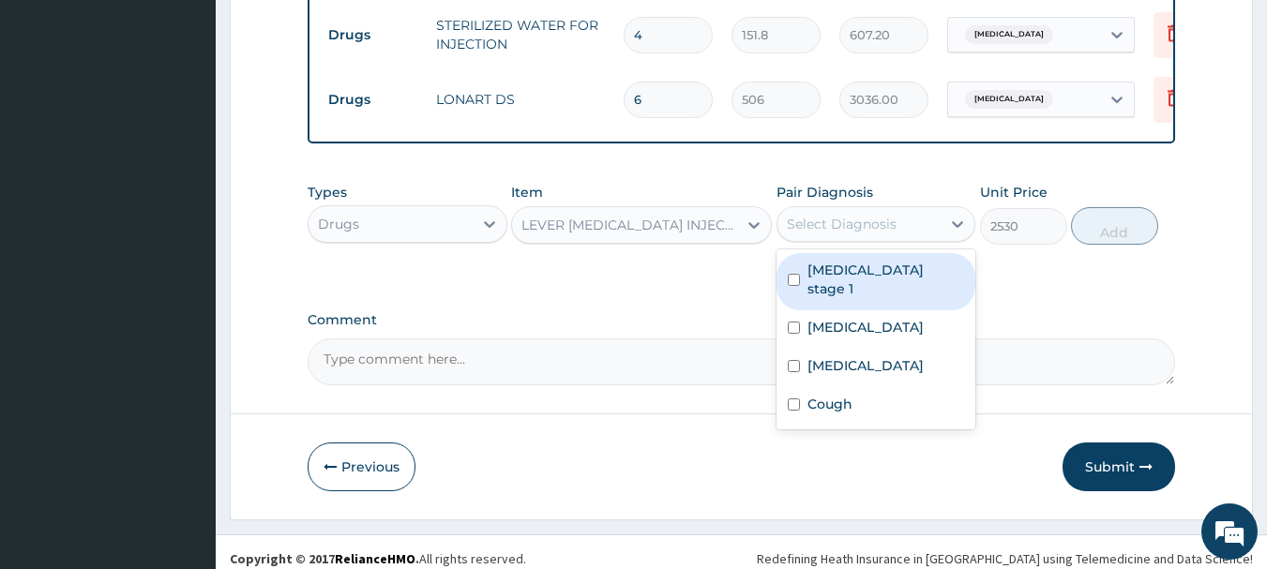
click at [854, 215] on div "Select Diagnosis" at bounding box center [842, 224] width 110 height 19
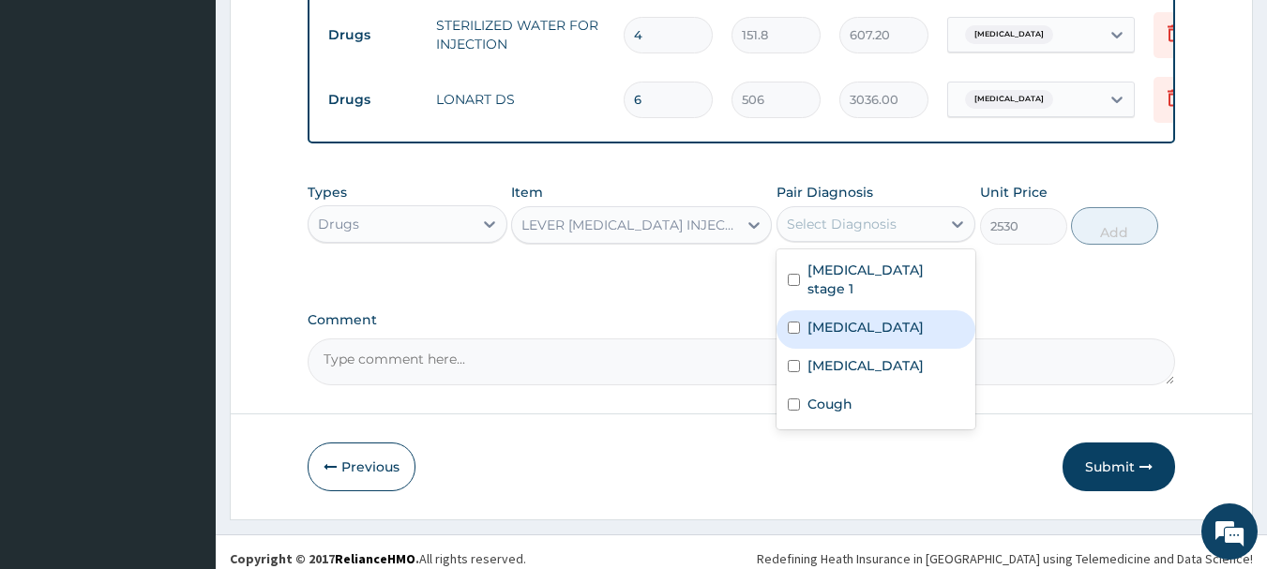
click at [834, 318] on label "Malaria" at bounding box center [866, 327] width 116 height 19
checkbox input "true"
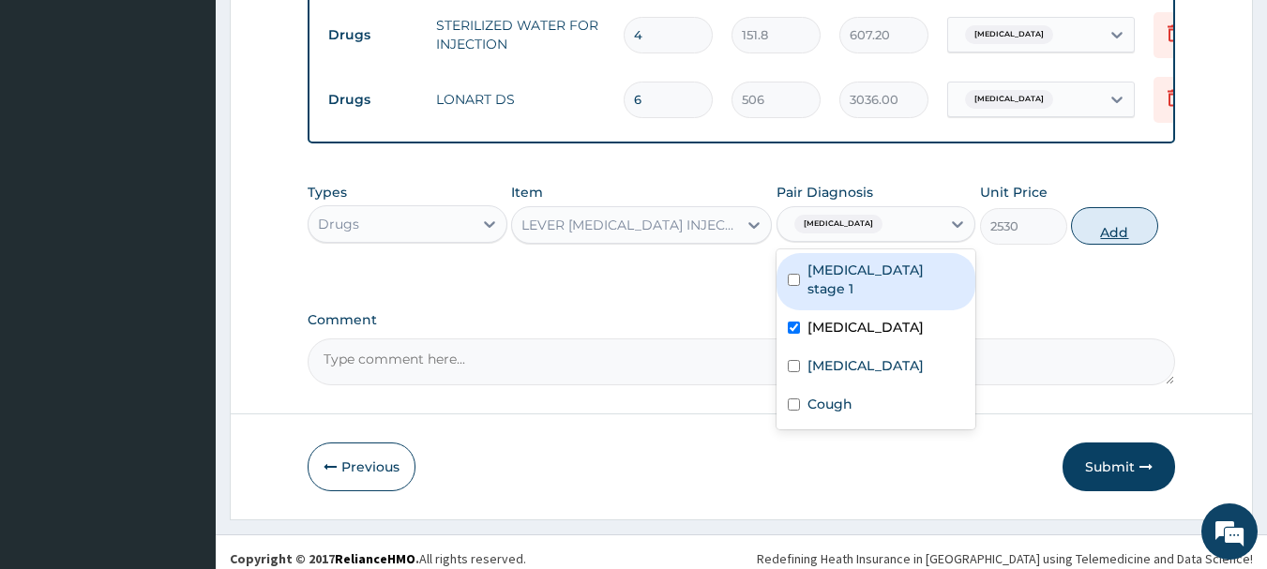
click at [1116, 219] on button "Add" at bounding box center [1114, 226] width 87 height 38
type input "0"
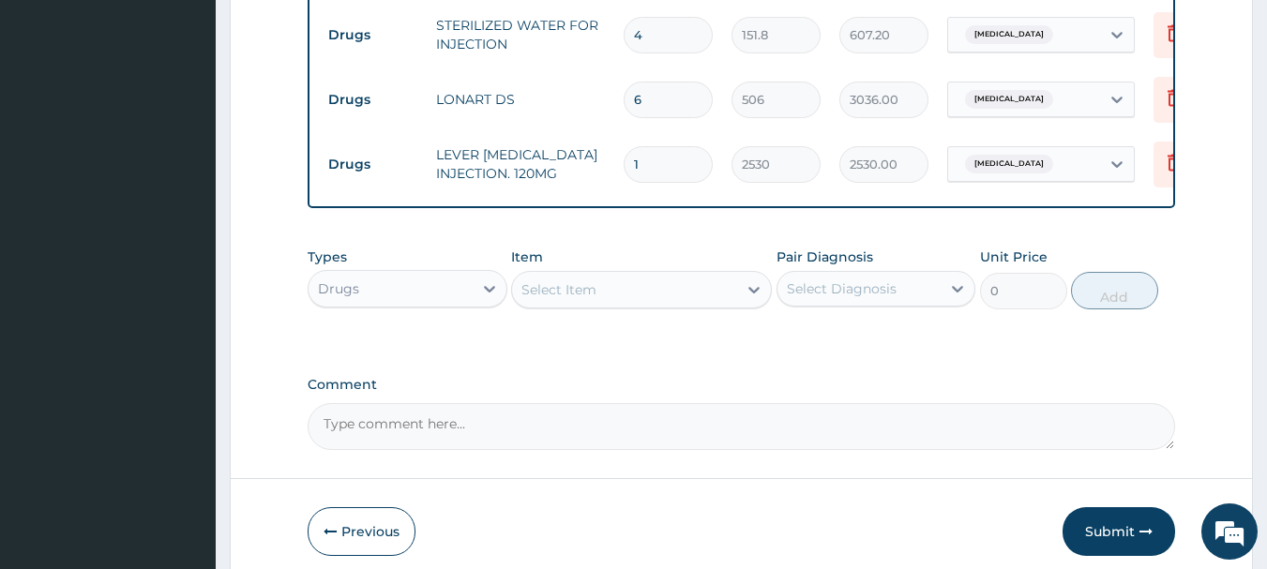
type input "0.00"
type input "4"
type input "10120.00"
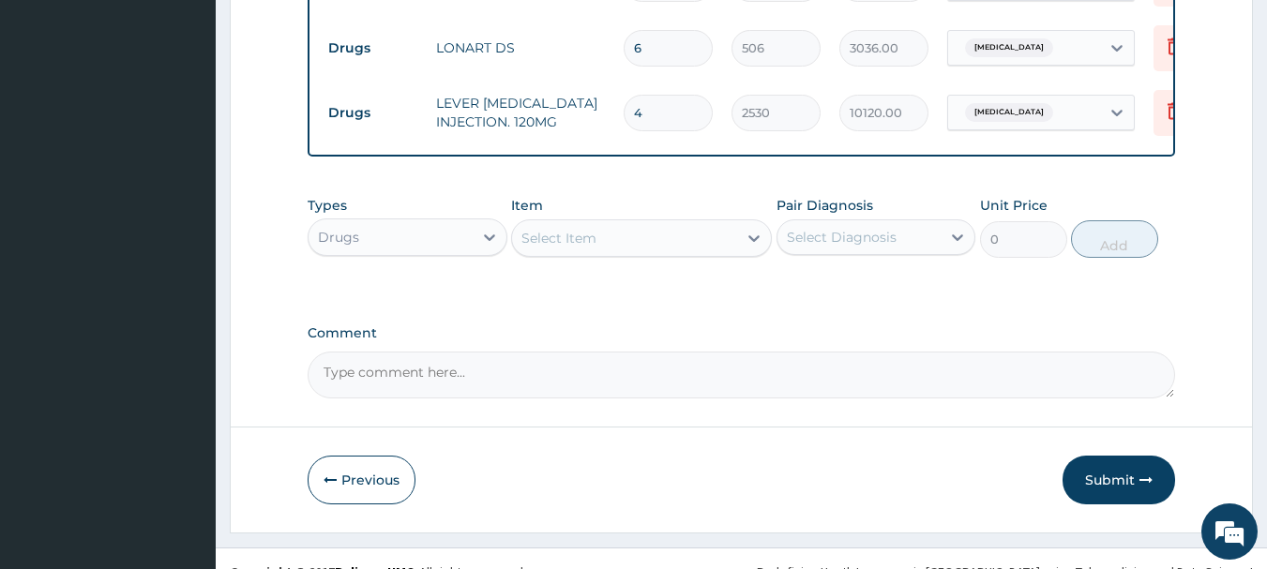
scroll to position [1823, 0]
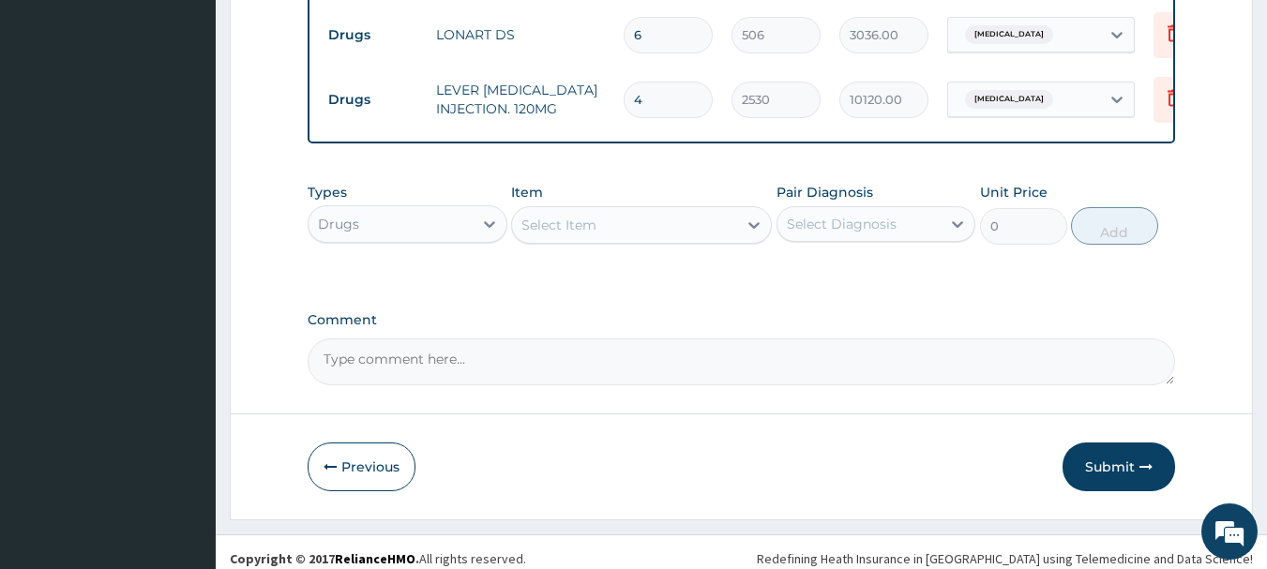
type input "4"
click at [667, 228] on div "Select Item" at bounding box center [641, 225] width 261 height 38
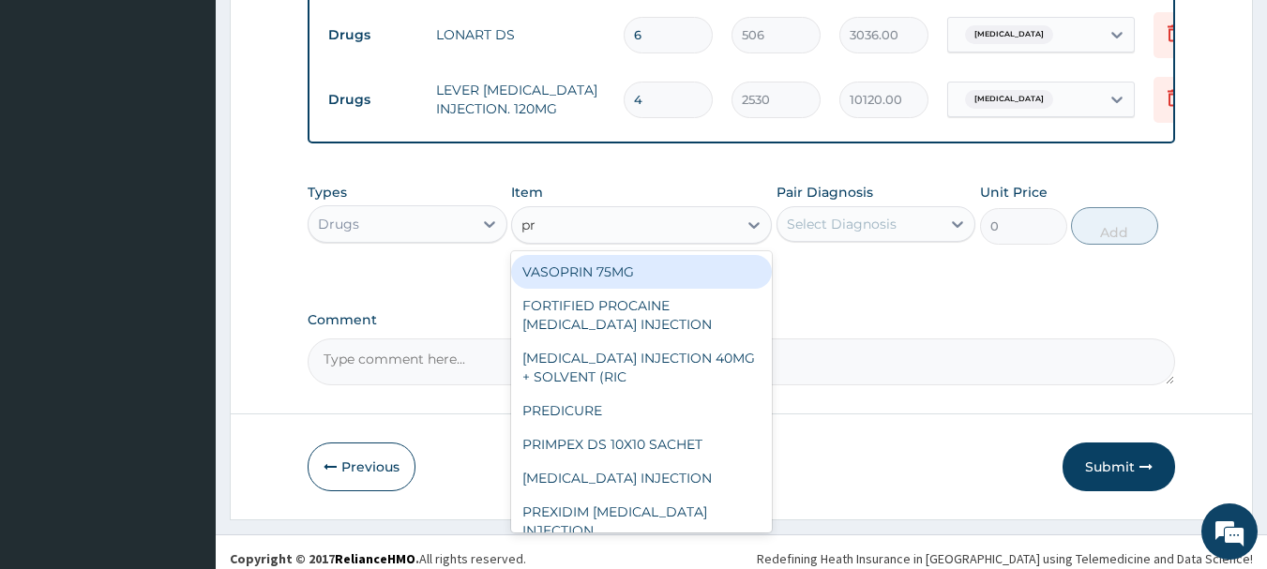
type input "p"
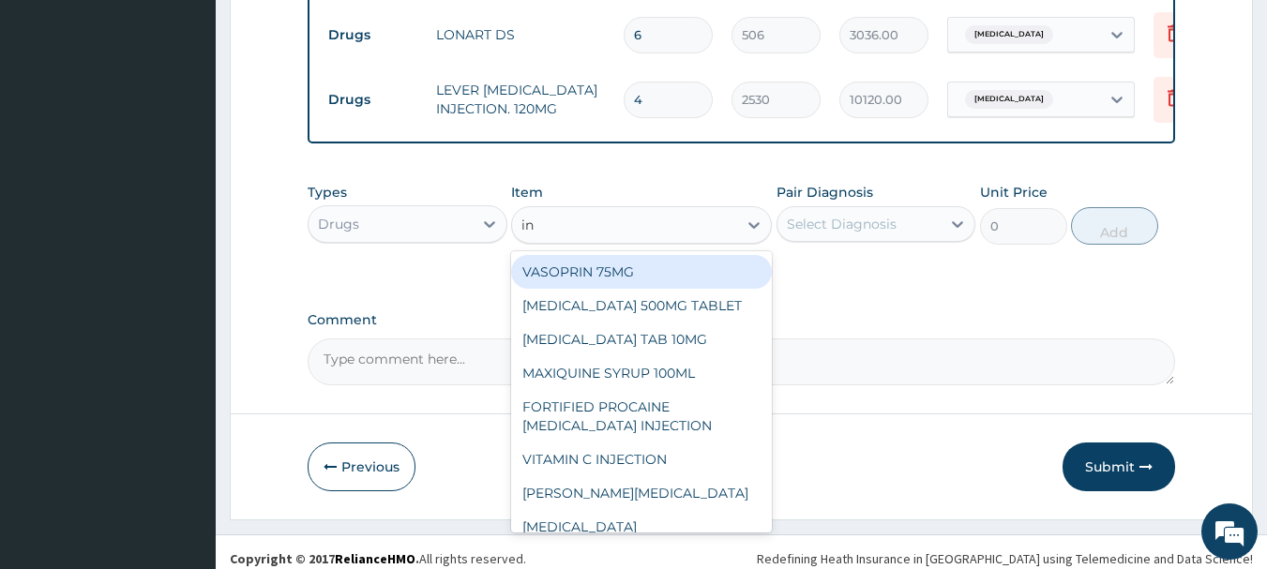
type input "inj"
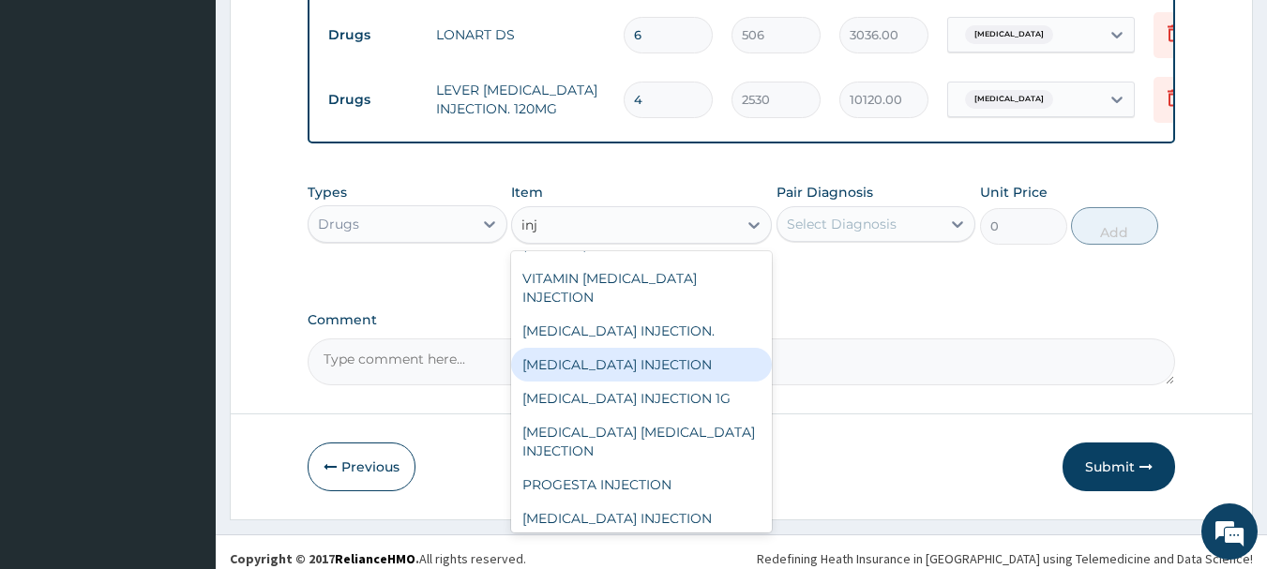
scroll to position [1115, 0]
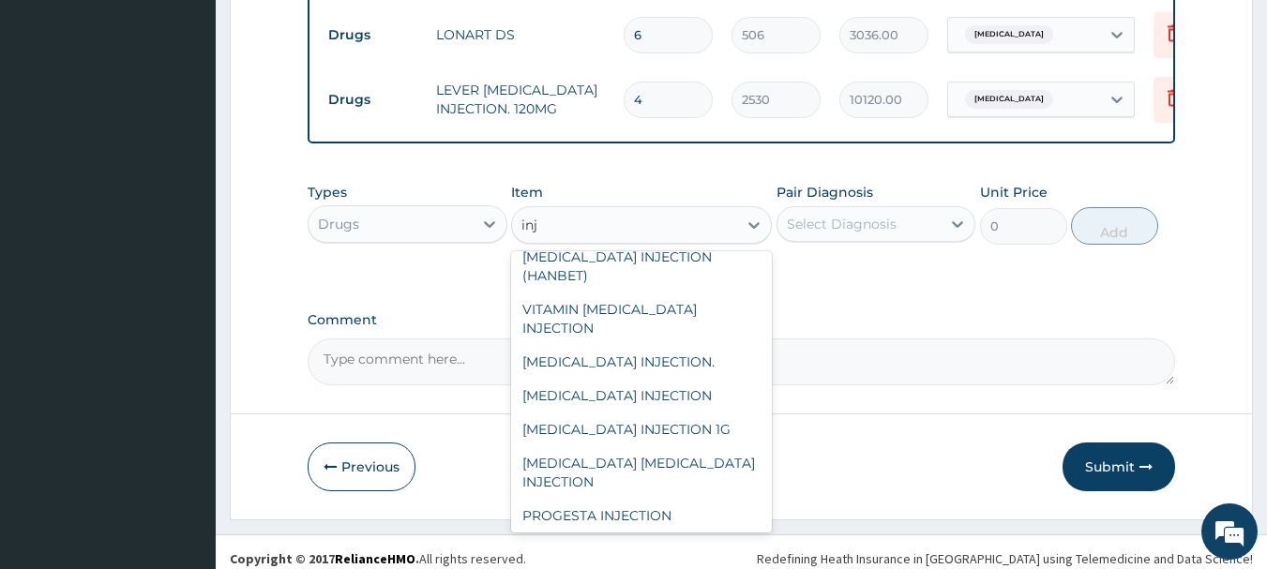
click at [606, 240] on div "CLEXANE 60MG INJECTION" at bounding box center [641, 223] width 261 height 34
type input "7590"
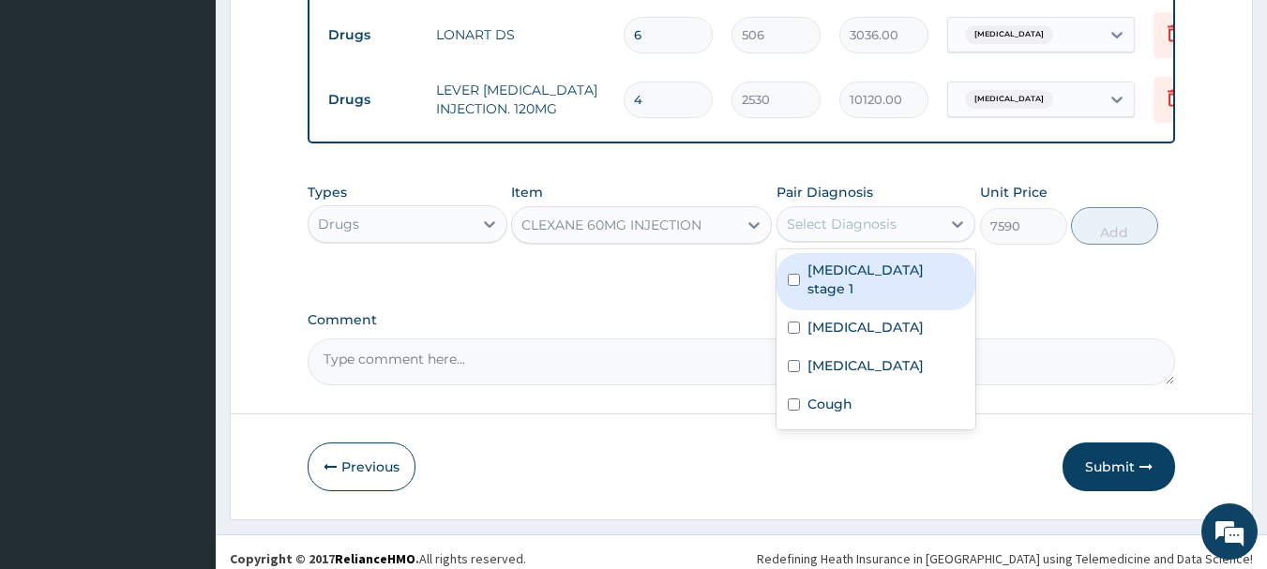
click at [860, 215] on div "Select Diagnosis" at bounding box center [842, 224] width 110 height 19
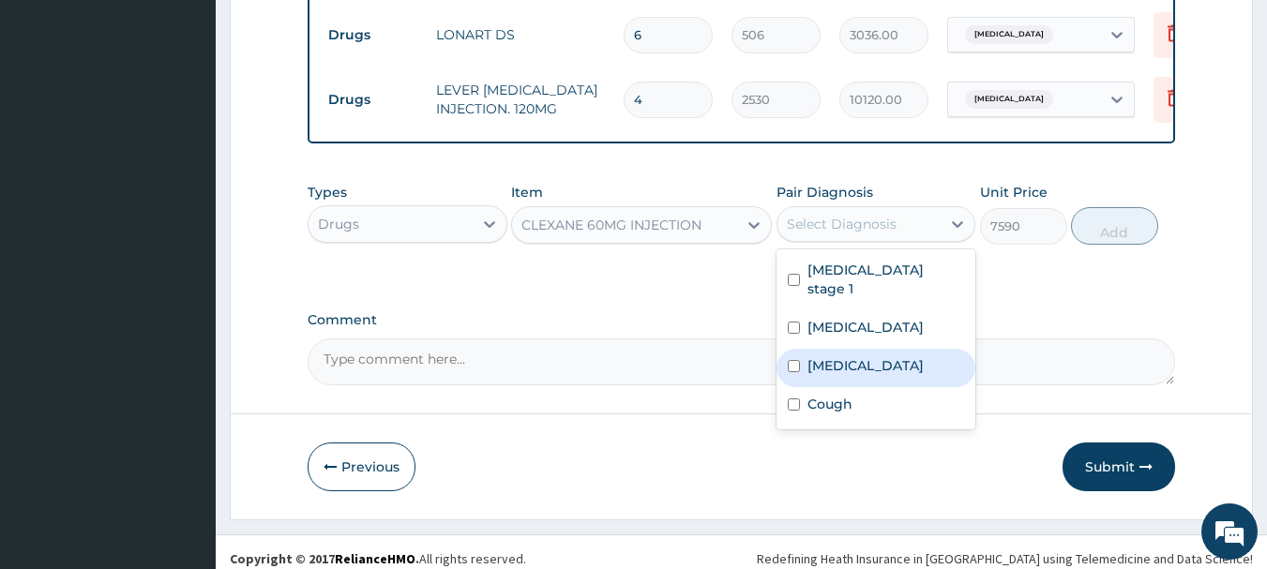
click at [845, 356] on label "Sepsis" at bounding box center [866, 365] width 116 height 19
checkbox input "true"
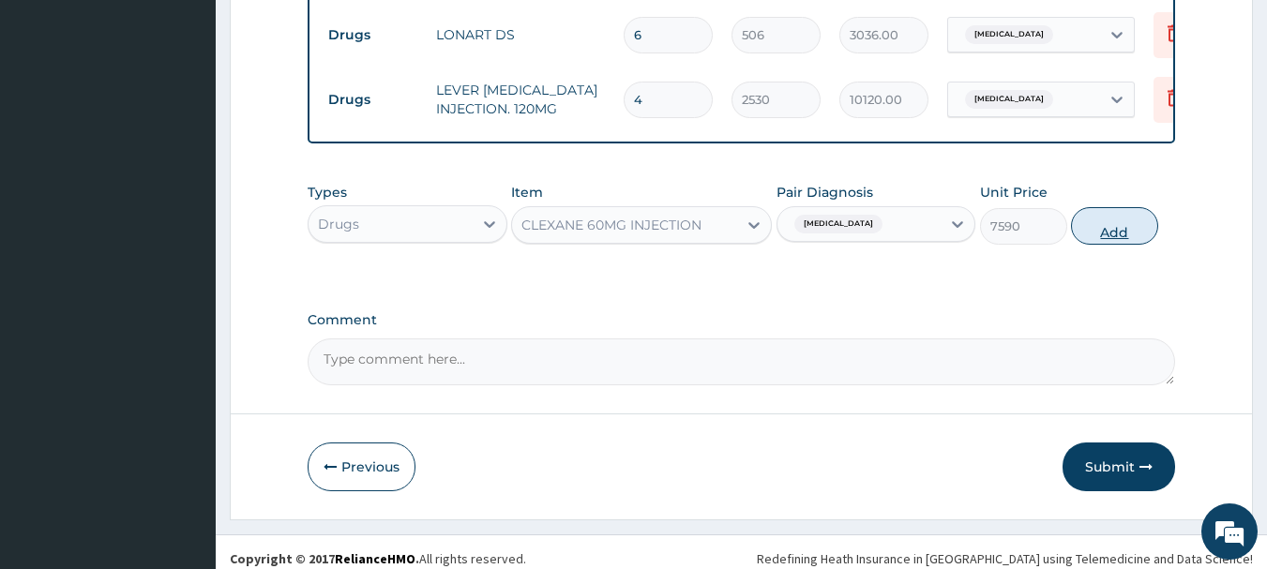
click at [1140, 218] on button "Add" at bounding box center [1114, 226] width 87 height 38
type input "0"
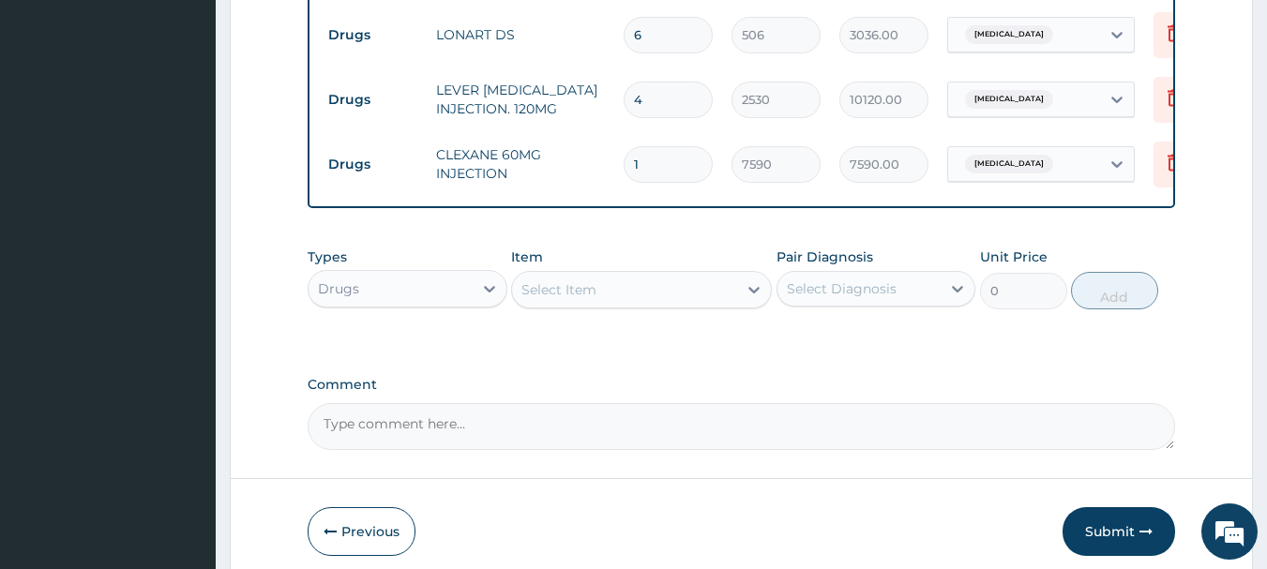
type input "0.00"
type input "4"
type input "30360.00"
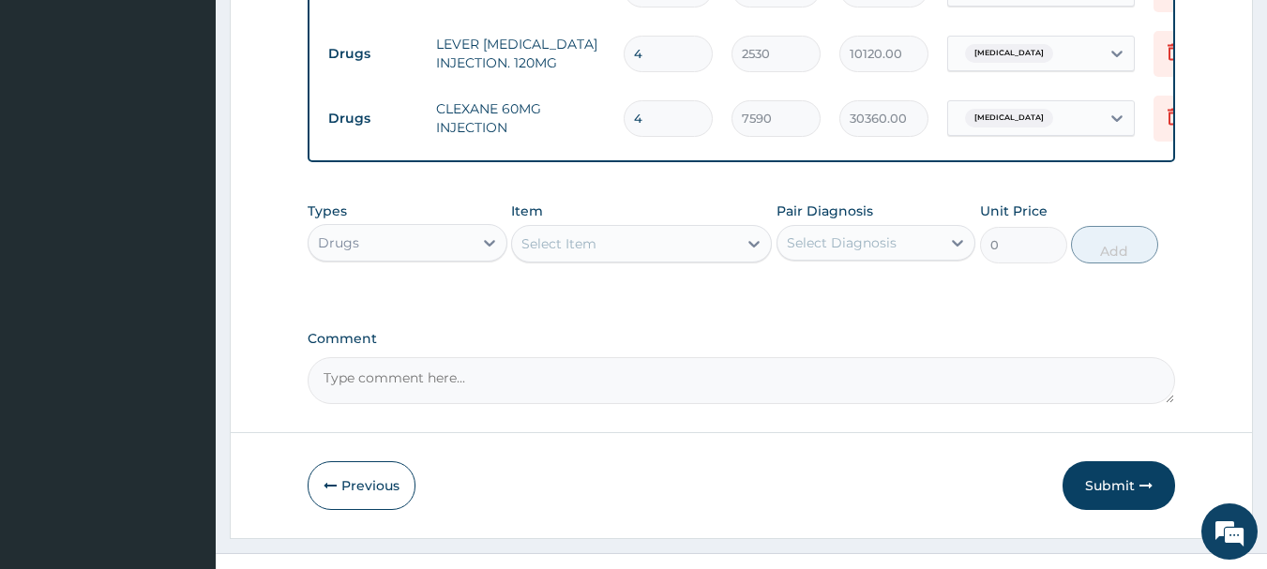
scroll to position [1888, 0]
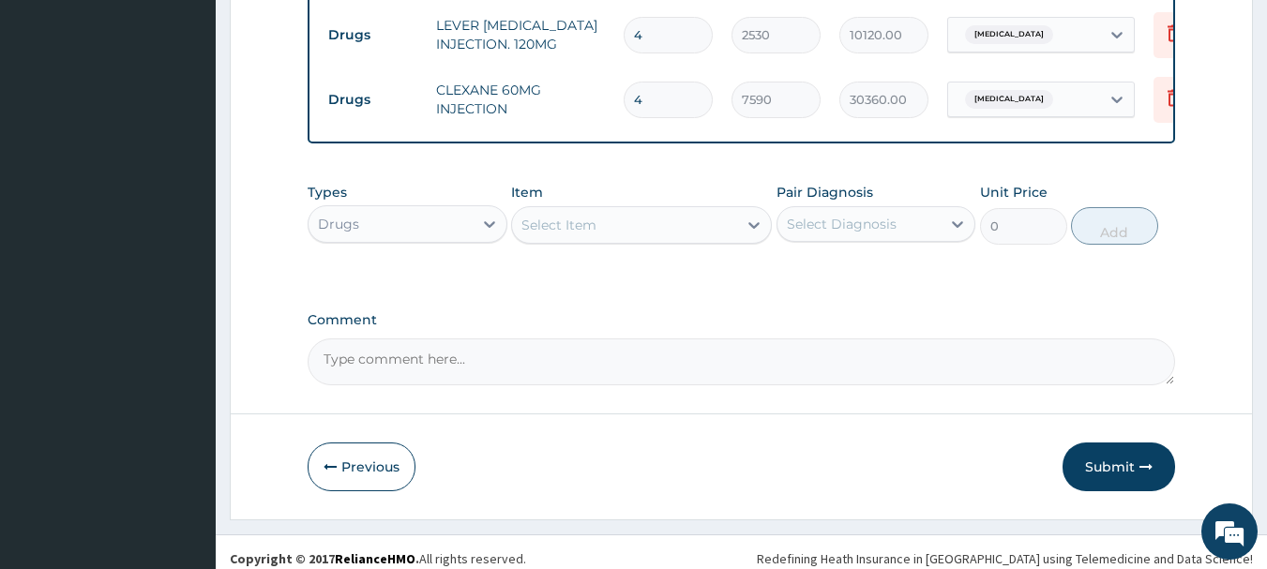
type input "4"
click at [681, 210] on div "Select Item" at bounding box center [624, 225] width 225 height 30
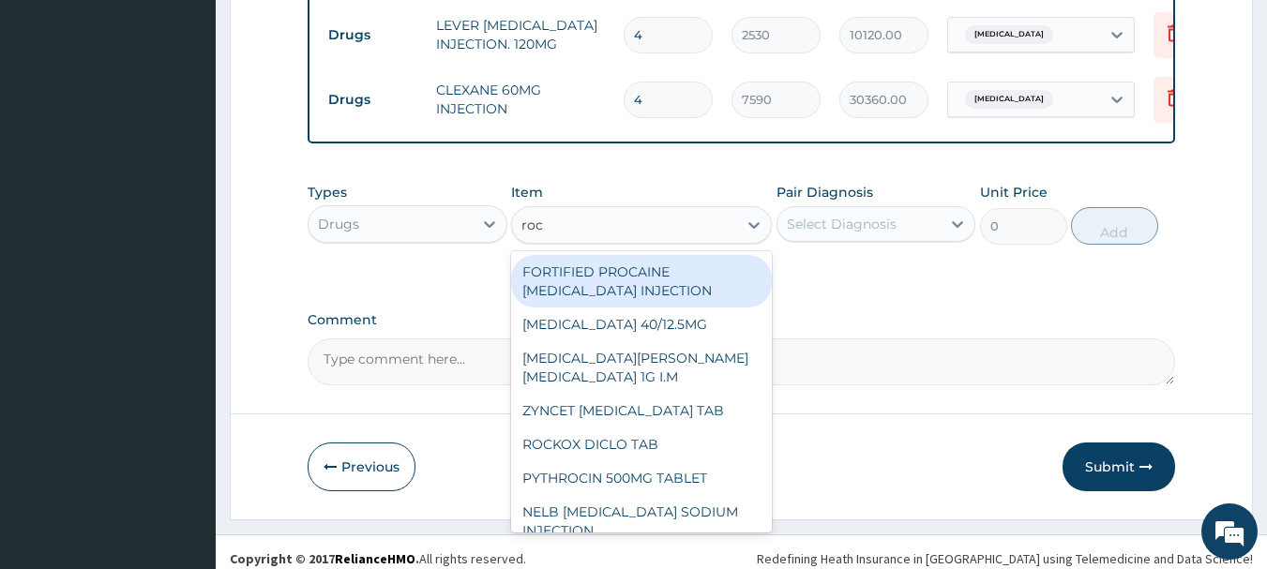
type input "roce"
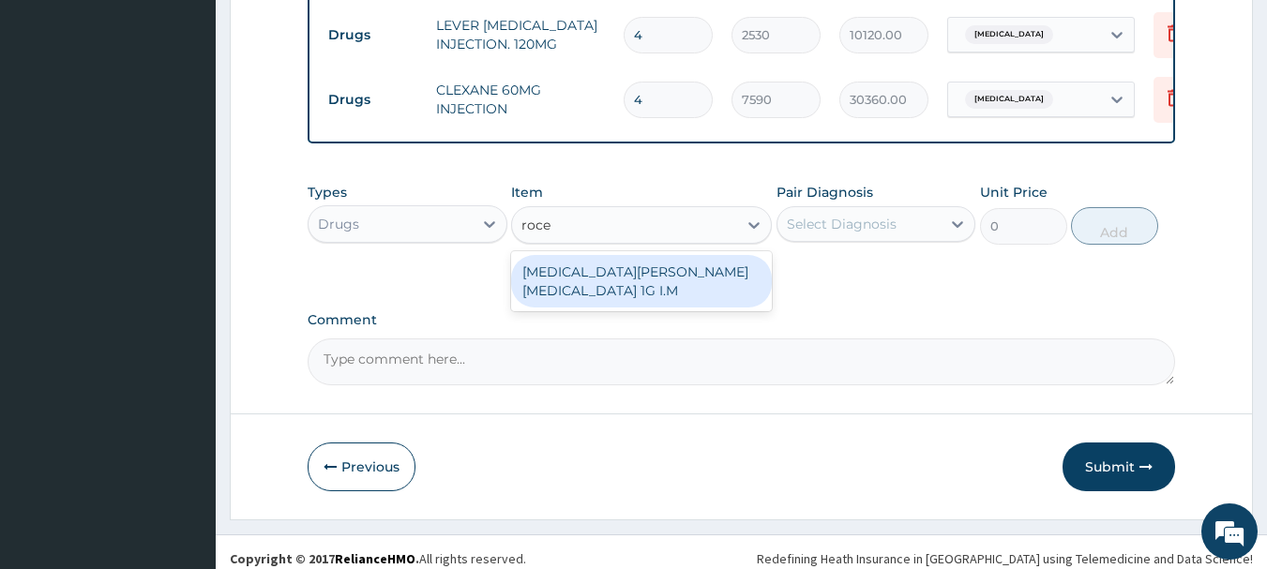
click at [654, 273] on div "ROCEPHIN CEFTRIAXONE 1G I.M" at bounding box center [641, 281] width 261 height 53
type input "8855"
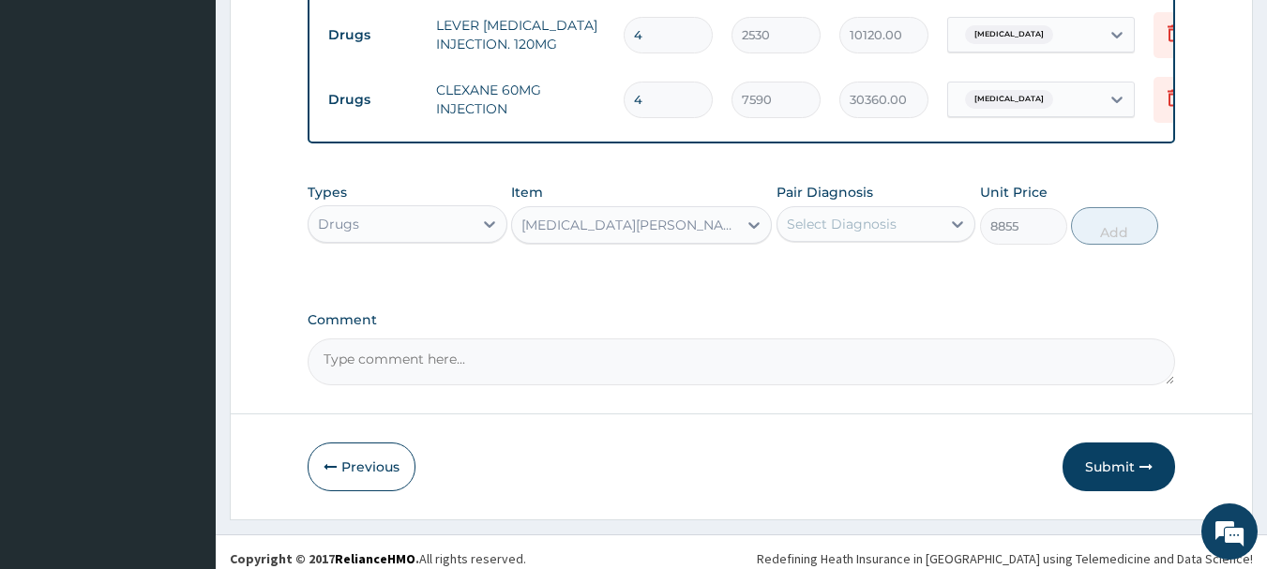
click at [849, 190] on div "Pair Diagnosis Select Diagnosis" at bounding box center [877, 214] width 200 height 62
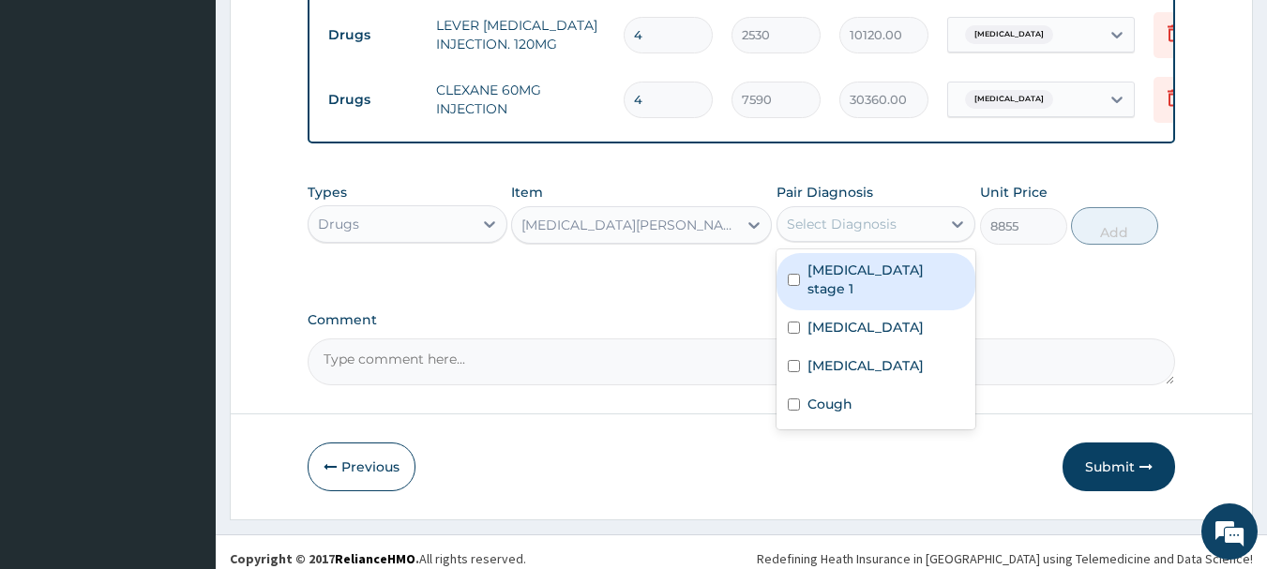
click at [836, 218] on div "Select Diagnosis" at bounding box center [842, 224] width 110 height 19
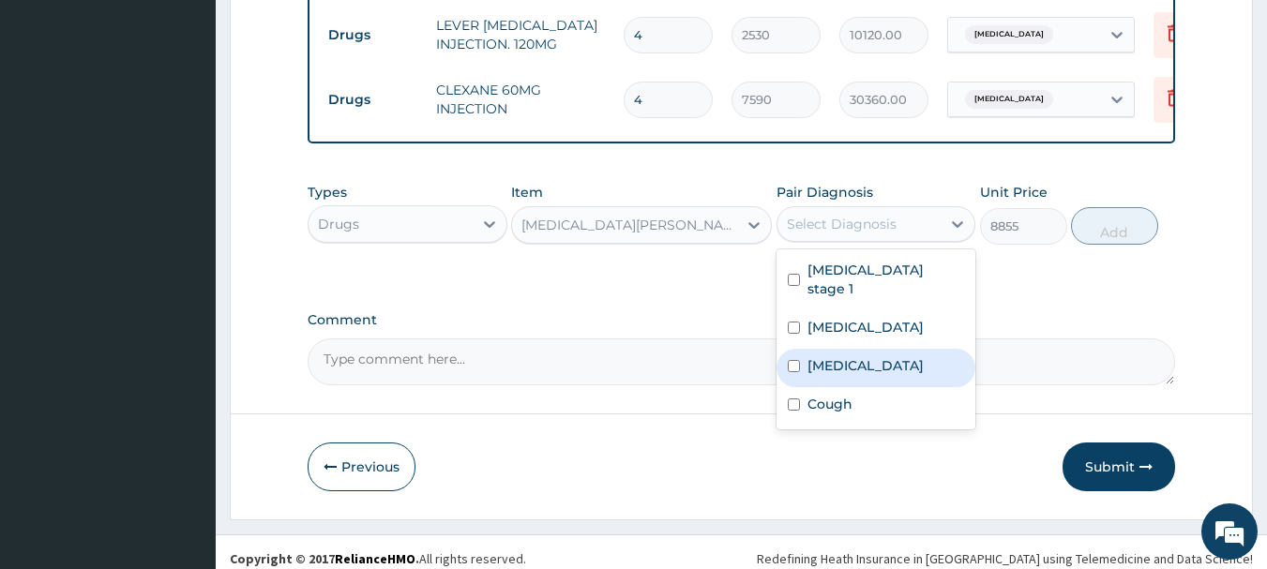
click at [833, 356] on label "Sepsis" at bounding box center [866, 365] width 116 height 19
checkbox input "true"
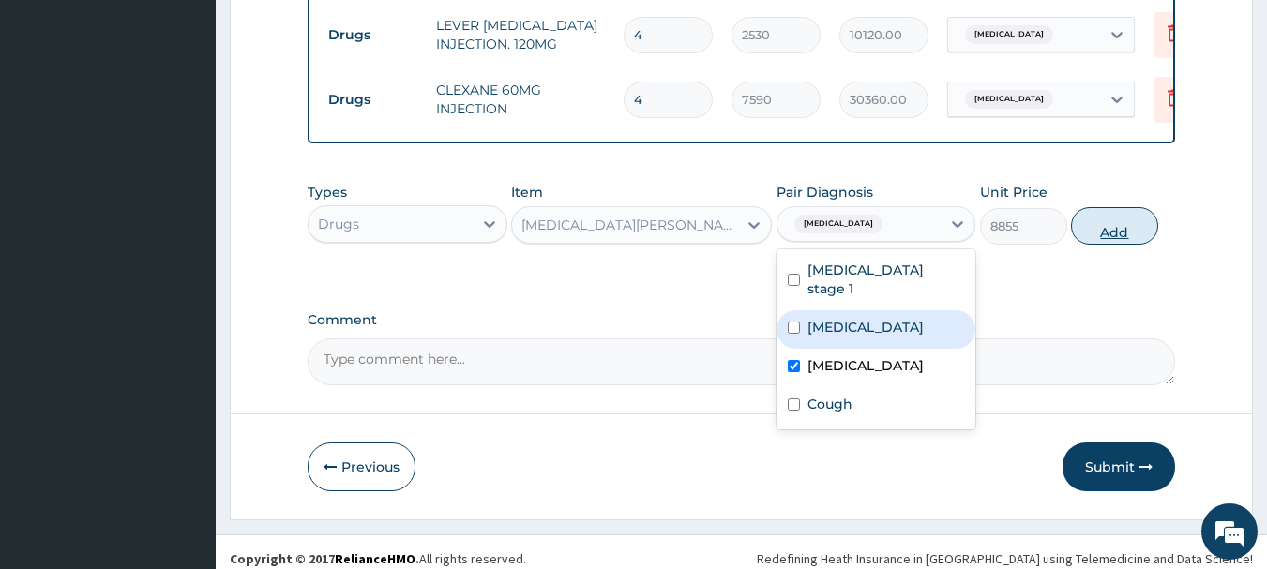
click at [1119, 217] on button "Add" at bounding box center [1114, 226] width 87 height 38
type input "0"
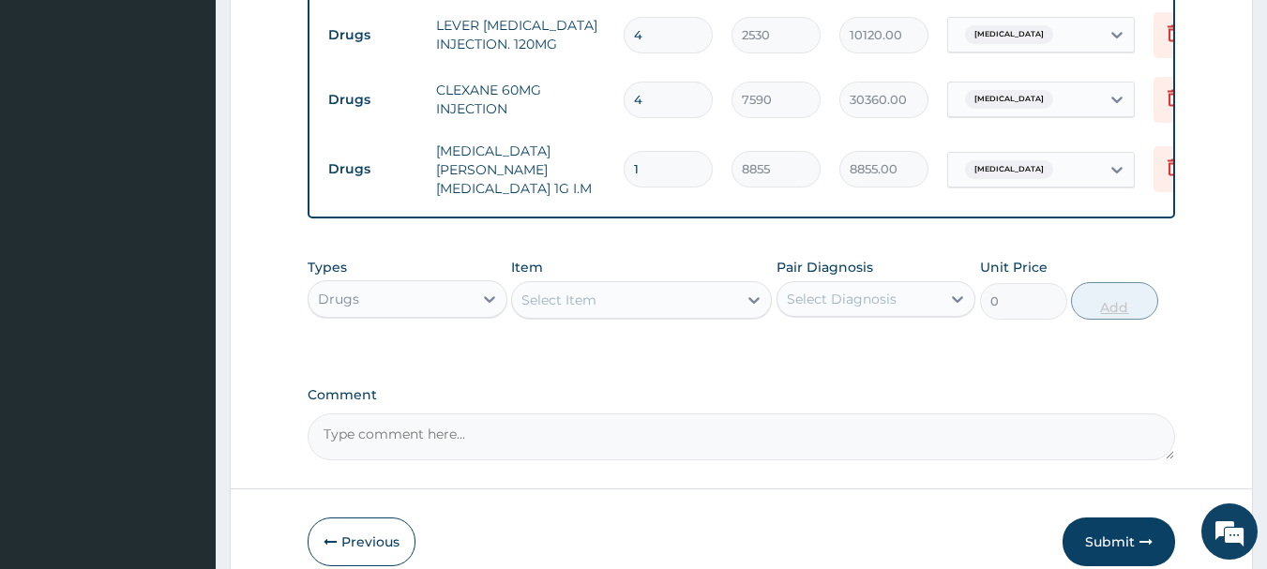
type input "0.00"
type input "5"
type input "44275.00"
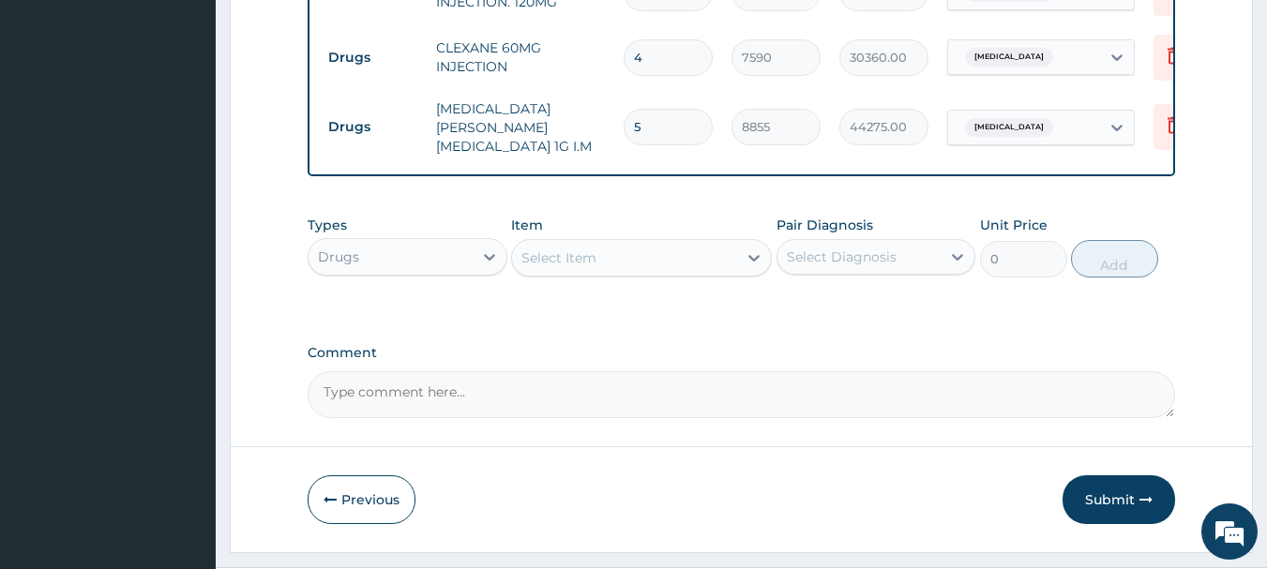
scroll to position [1952, 0]
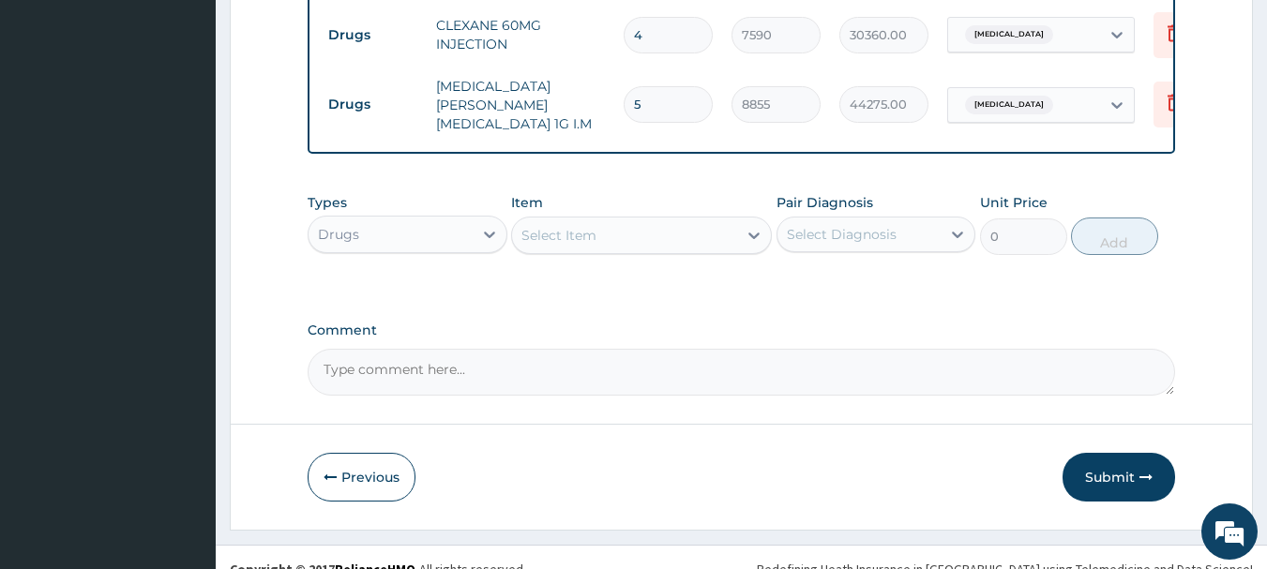
type input "5"
click at [649, 227] on div "Select Item" at bounding box center [641, 236] width 261 height 38
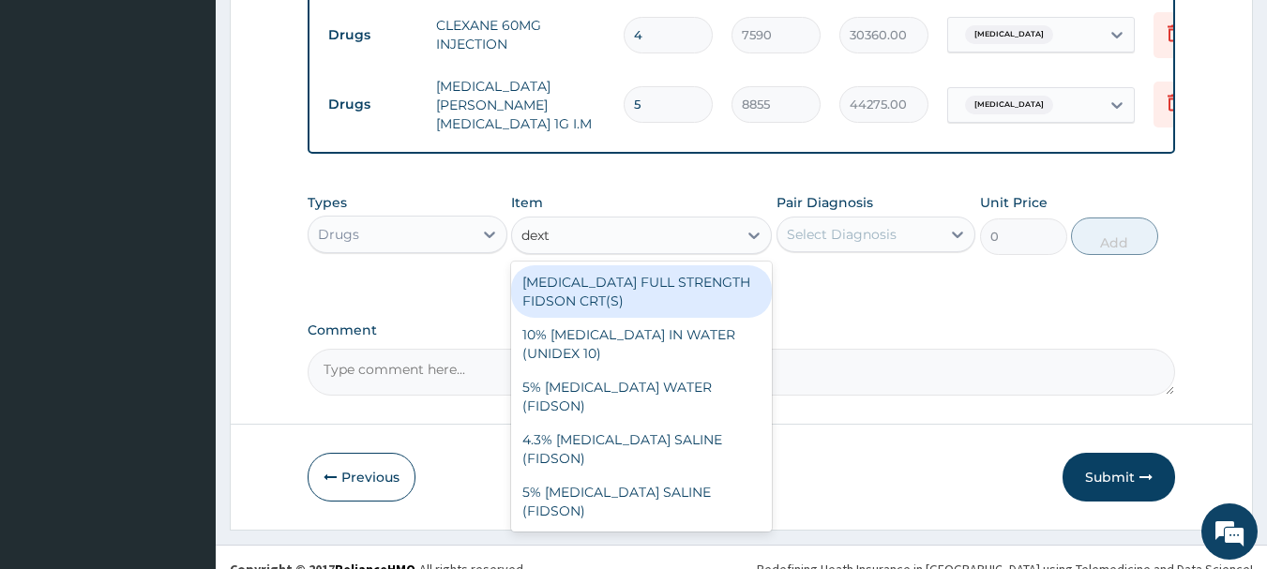
type input "dextr"
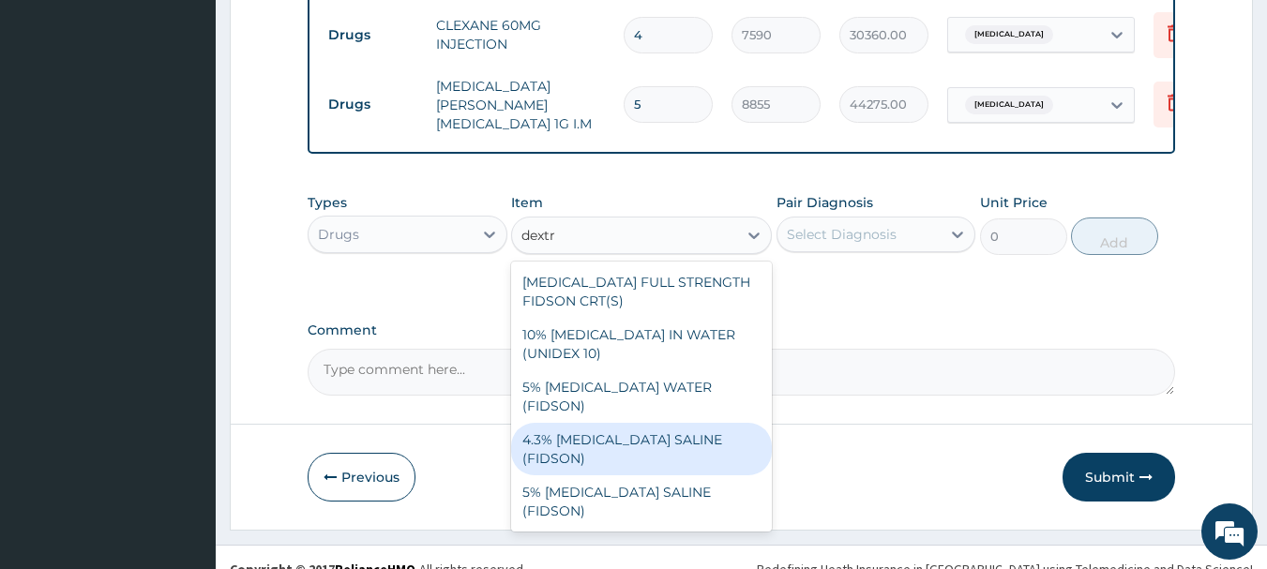
click at [653, 423] on div "4.3% DEXTROSE SALINE (FIDSON)" at bounding box center [641, 449] width 261 height 53
type input "1897.5"
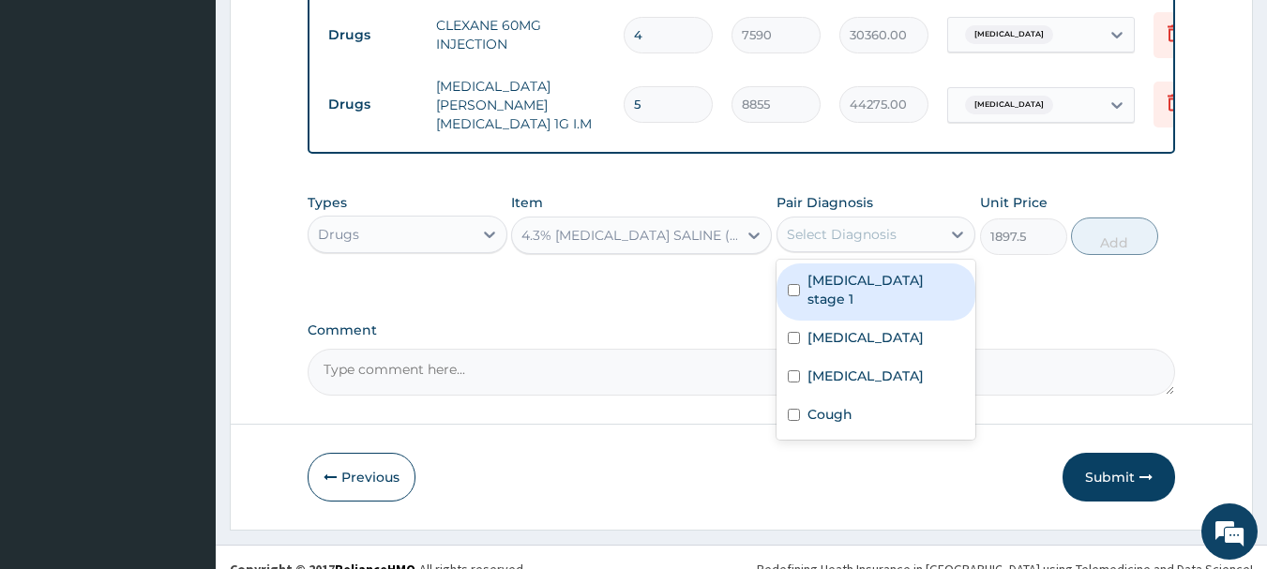
click at [862, 225] on div "Select Diagnosis" at bounding box center [842, 234] width 110 height 19
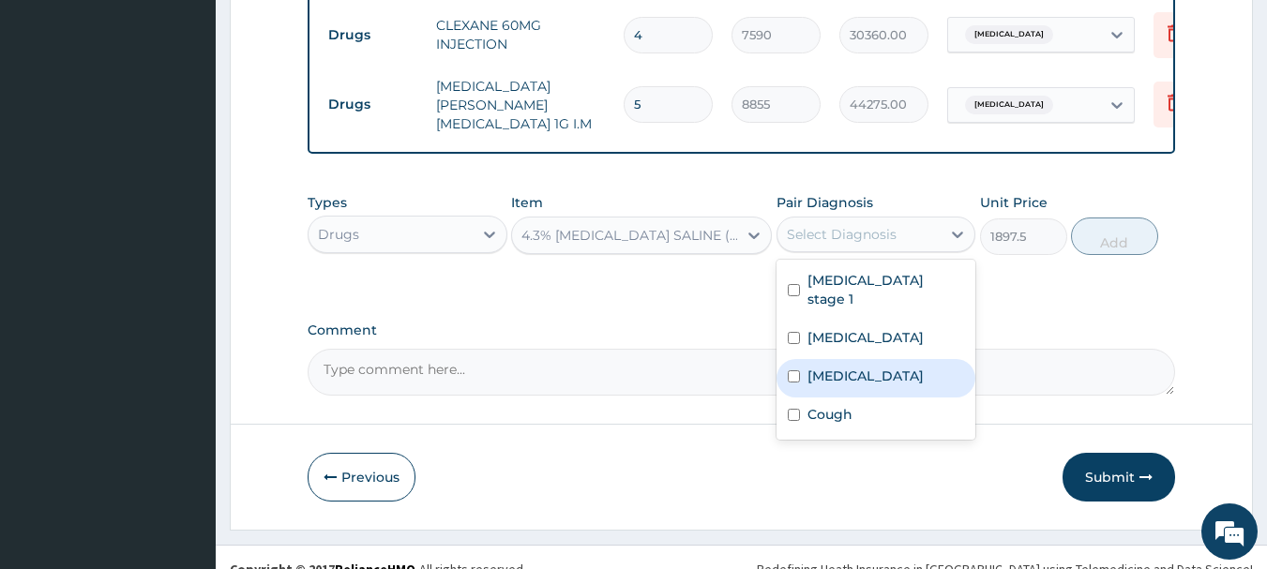
click at [849, 359] on div "Sepsis" at bounding box center [877, 378] width 200 height 38
checkbox input "true"
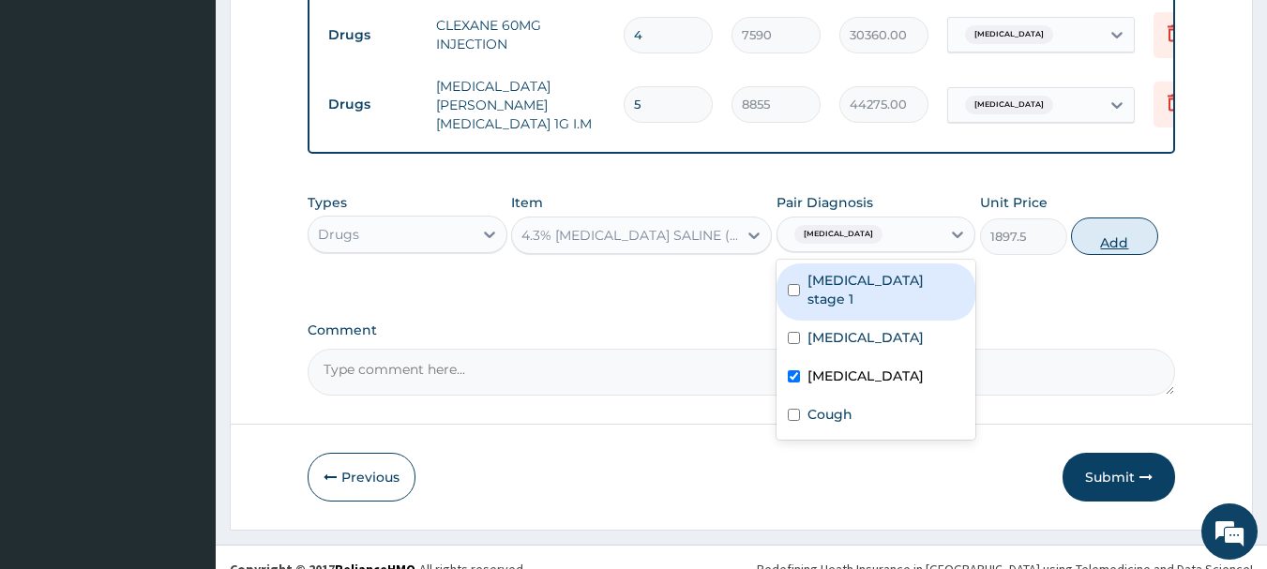
click at [1084, 218] on button "Add" at bounding box center [1114, 237] width 87 height 38
type input "0"
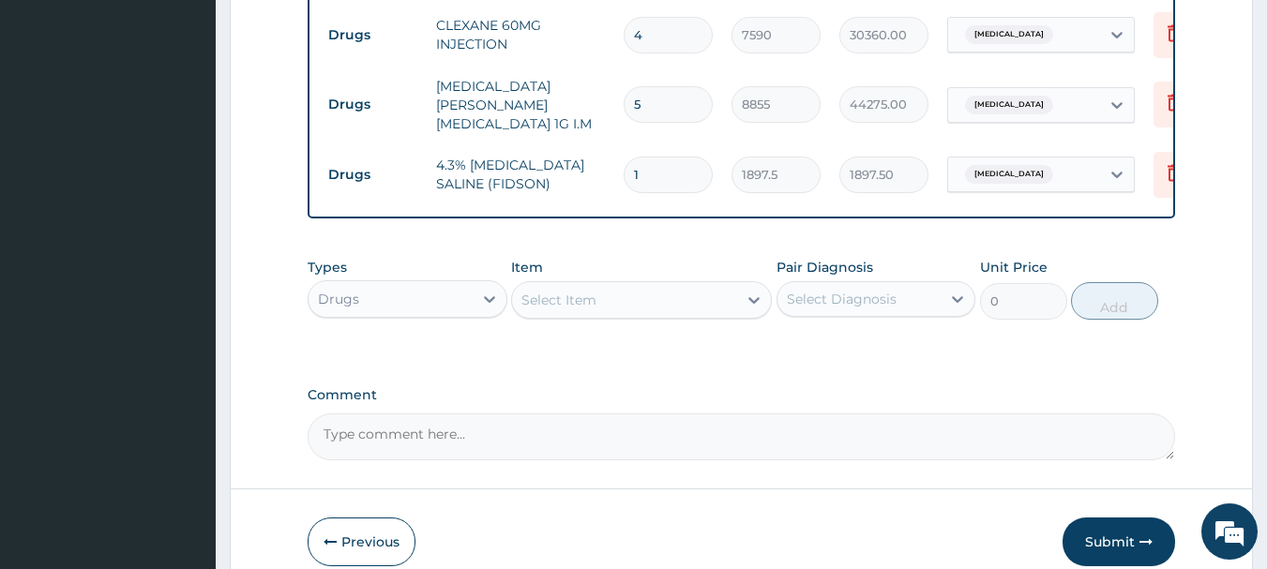
type input "0.00"
type input "5"
type input "9487.50"
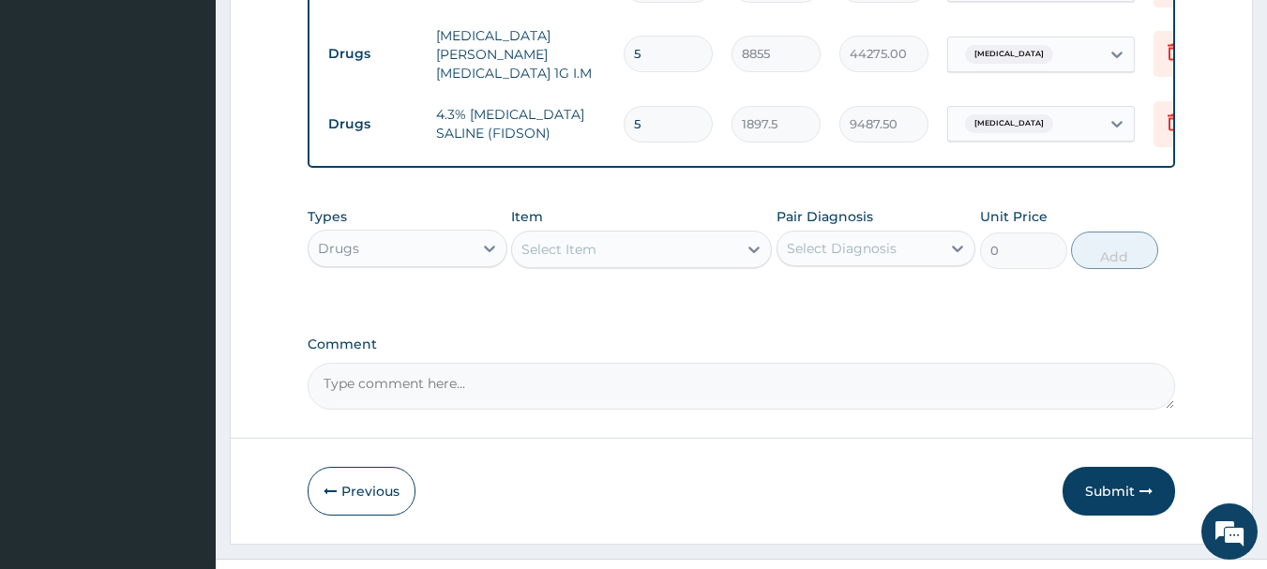
scroll to position [2017, 0]
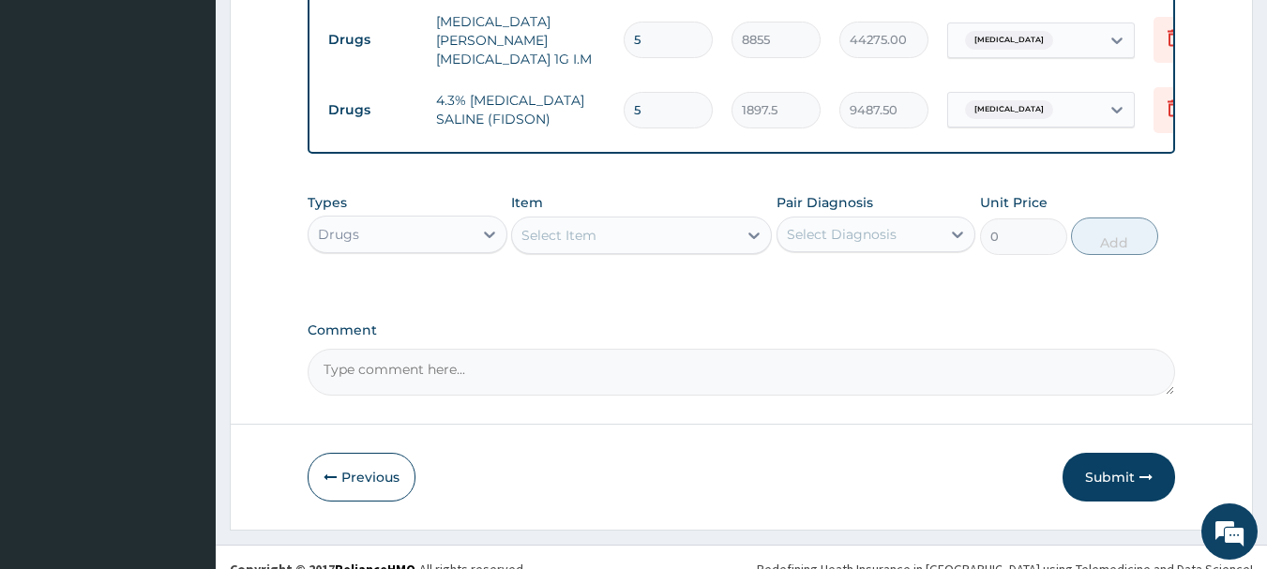
type input "5"
click at [668, 228] on div "Select Item" at bounding box center [641, 236] width 261 height 38
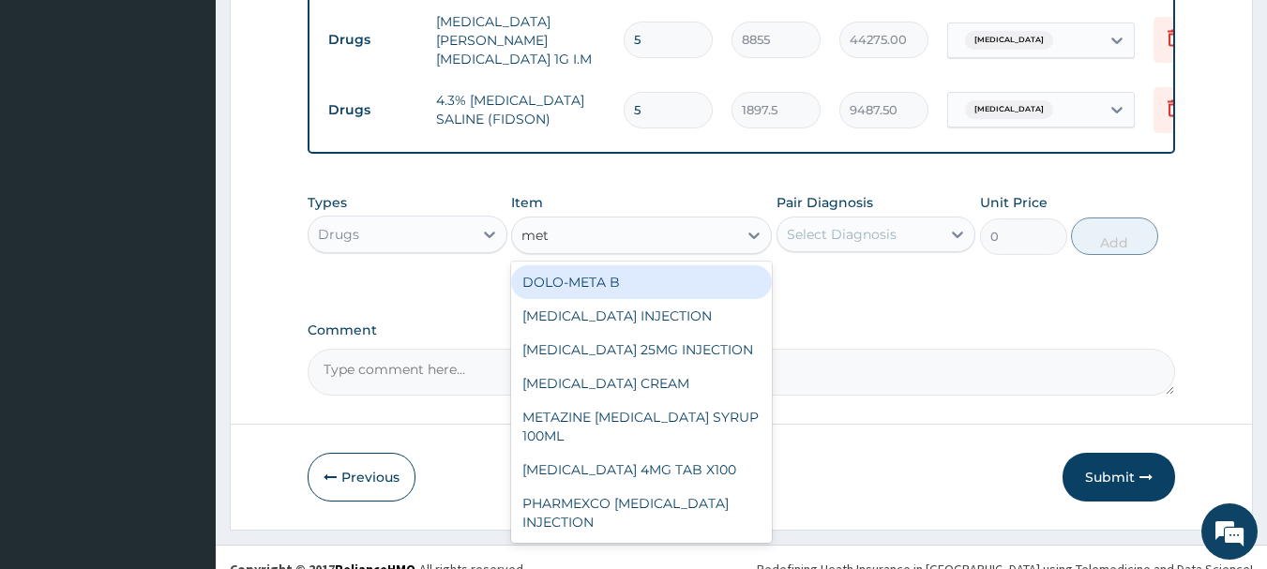
type input "metr"
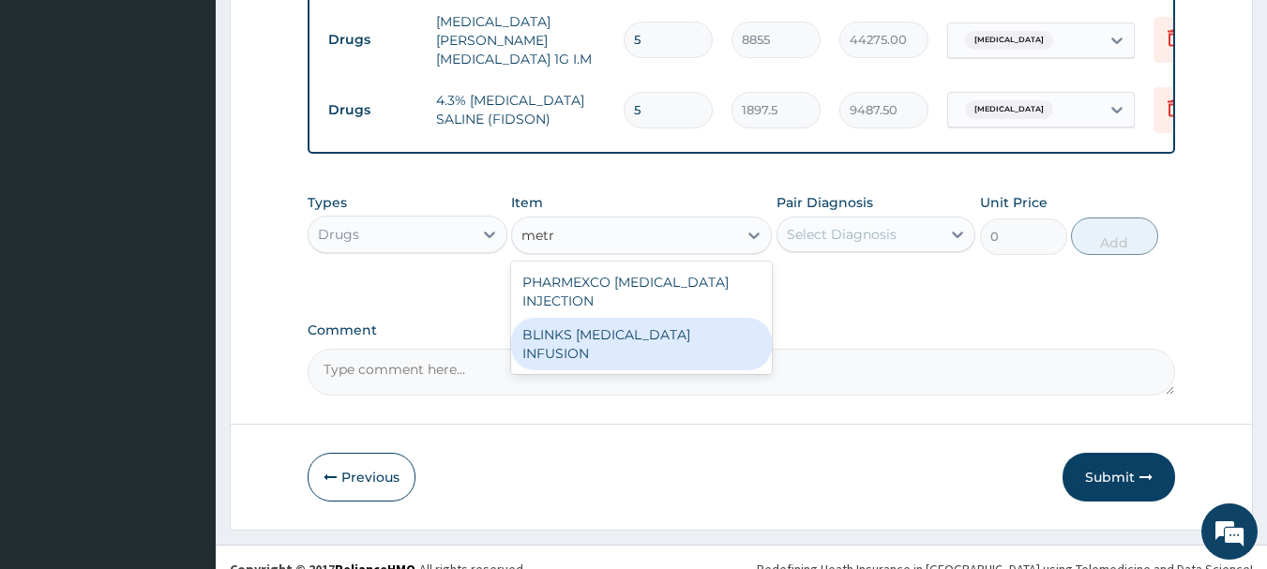
click at [648, 327] on div "BLINKS METRONIDAZOLE INFUSION" at bounding box center [641, 344] width 261 height 53
type input "759"
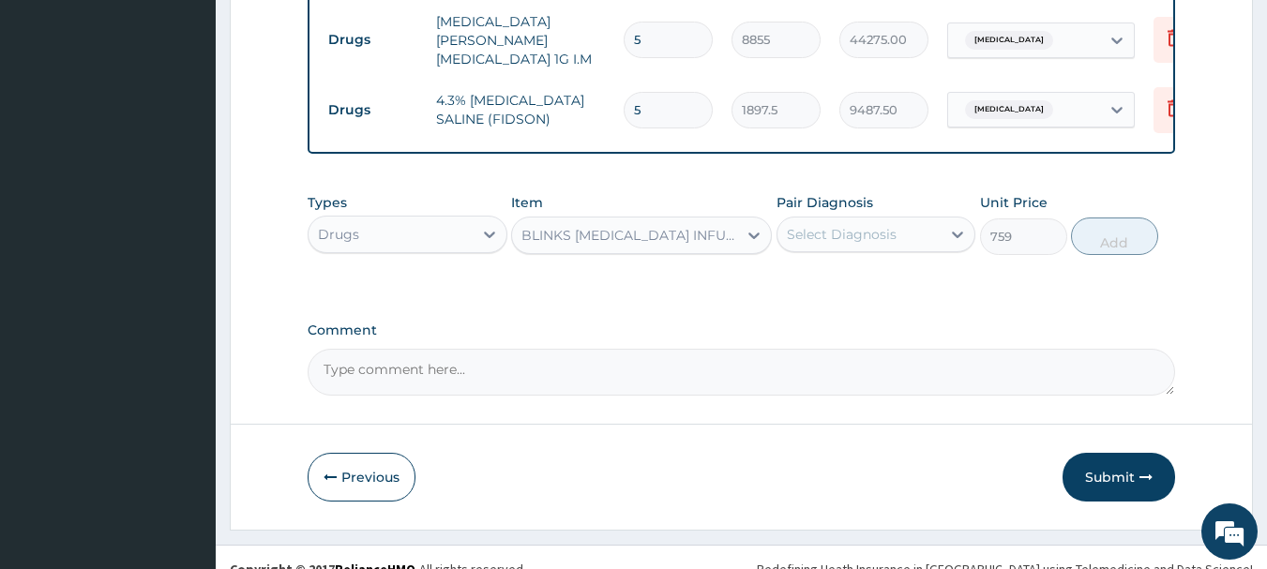
click at [866, 220] on div "Select Diagnosis" at bounding box center [860, 235] width 164 height 30
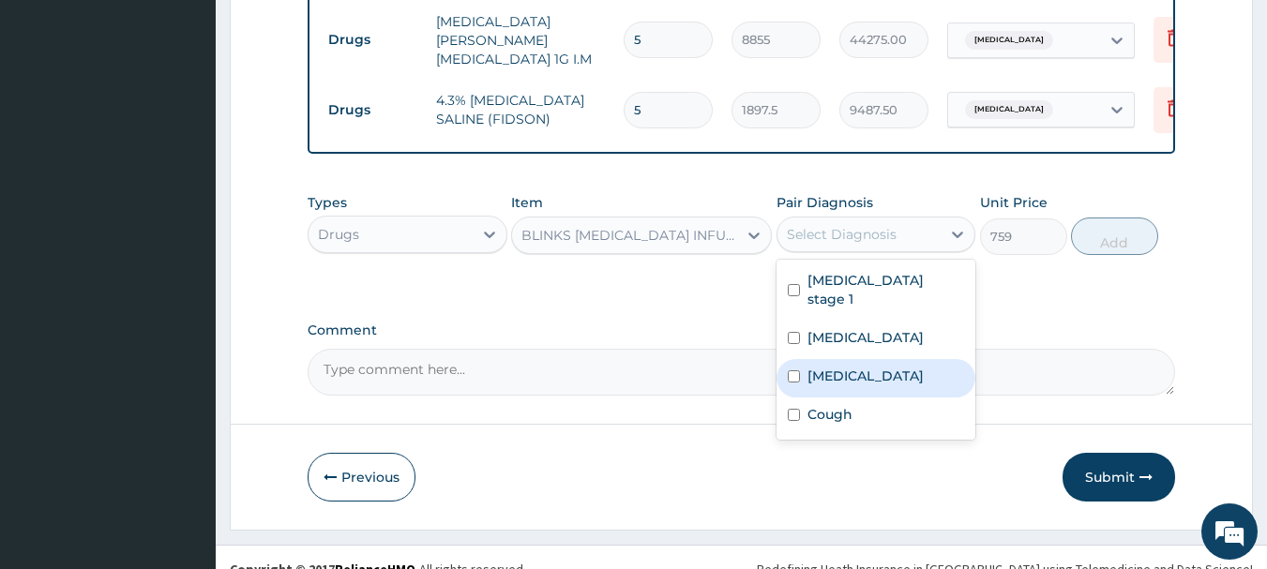
click at [834, 367] on label "Sepsis" at bounding box center [866, 376] width 116 height 19
checkbox input "true"
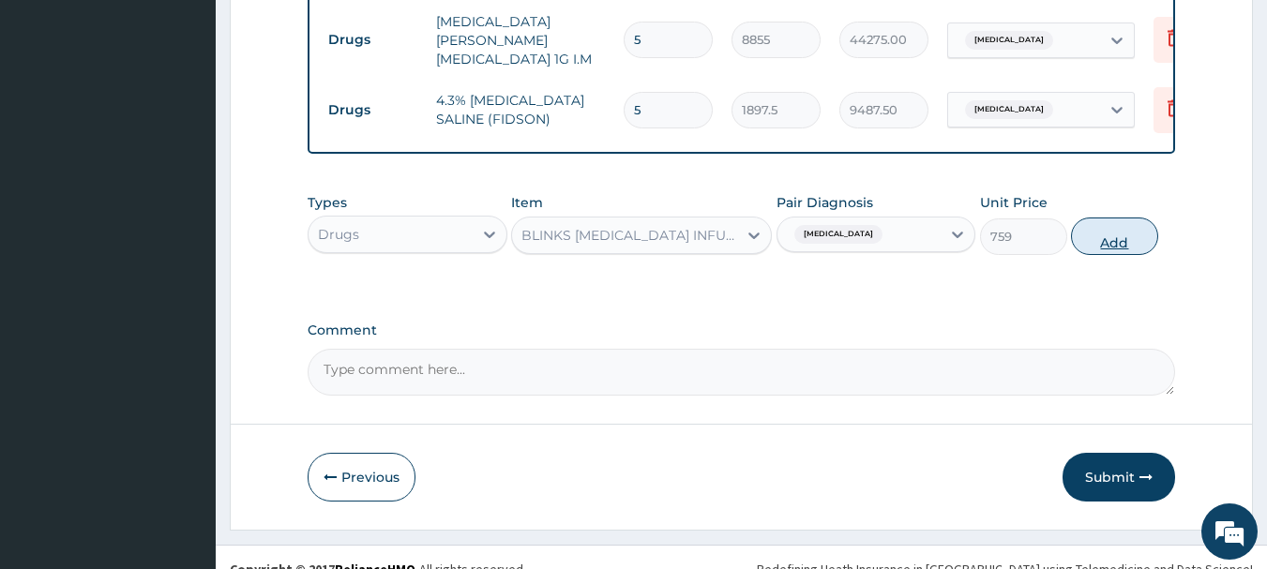
click at [1082, 218] on button "Add" at bounding box center [1114, 237] width 87 height 38
type input "0"
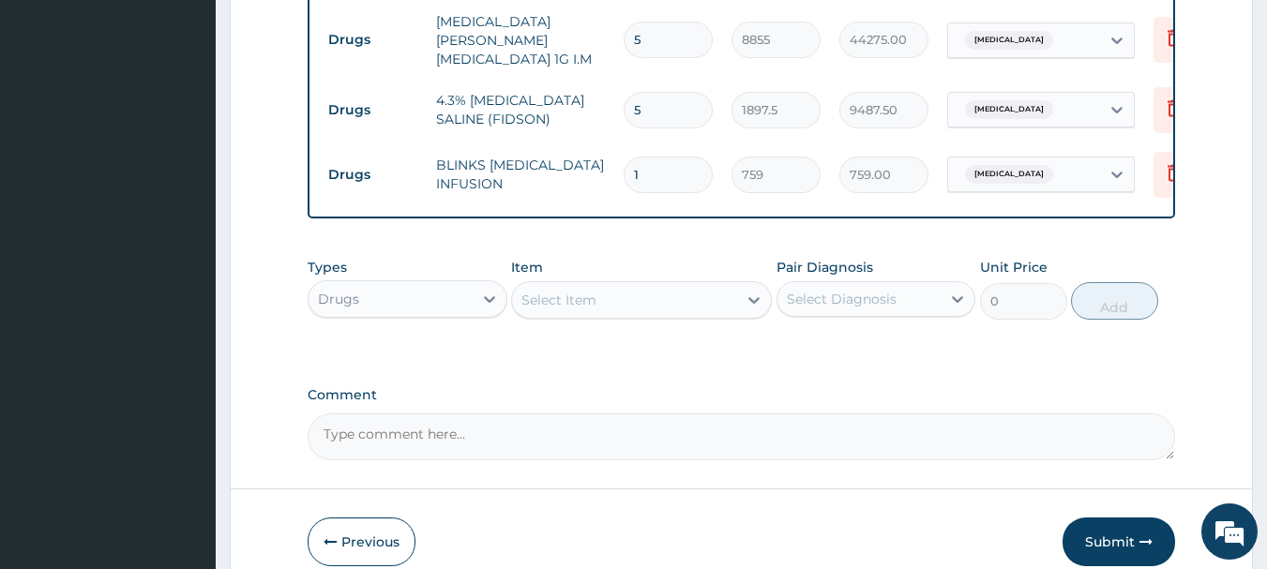
type input "0.00"
type input "2"
type input "1518.00"
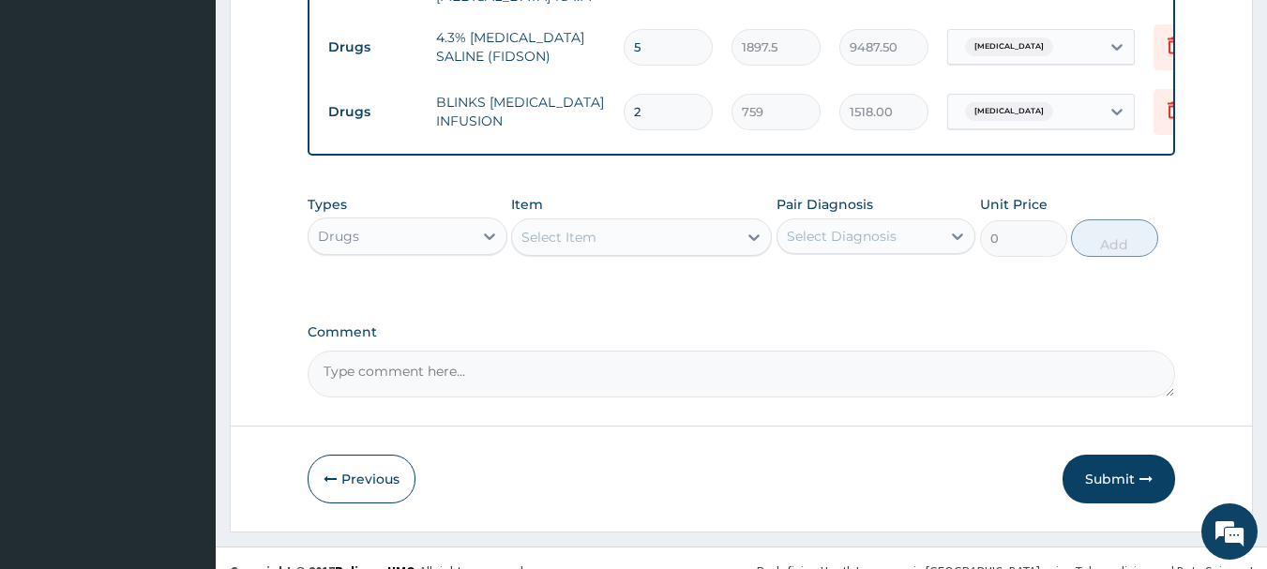
scroll to position [2092, 0]
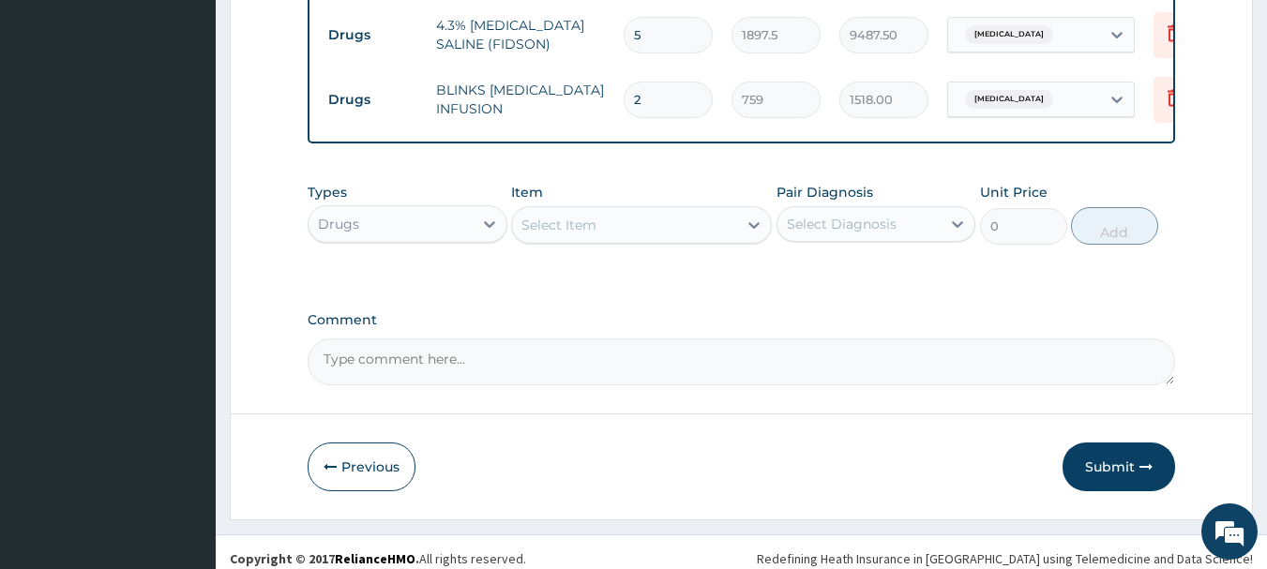
type input "2"
click at [670, 210] on div "Select Item" at bounding box center [624, 225] width 225 height 30
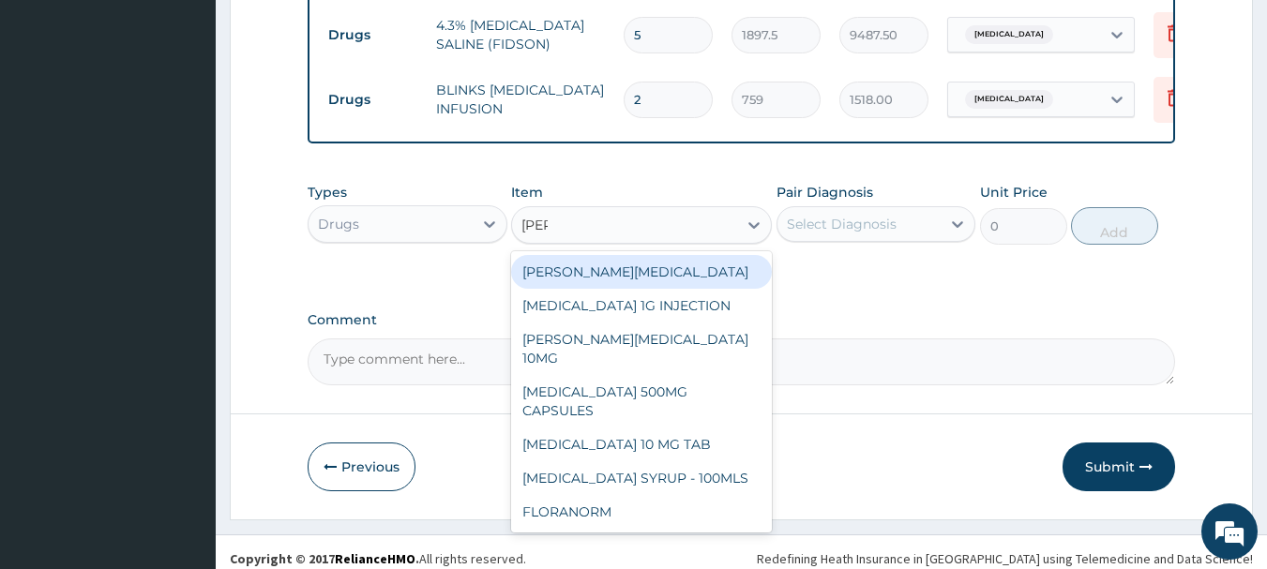
type input "lorat"
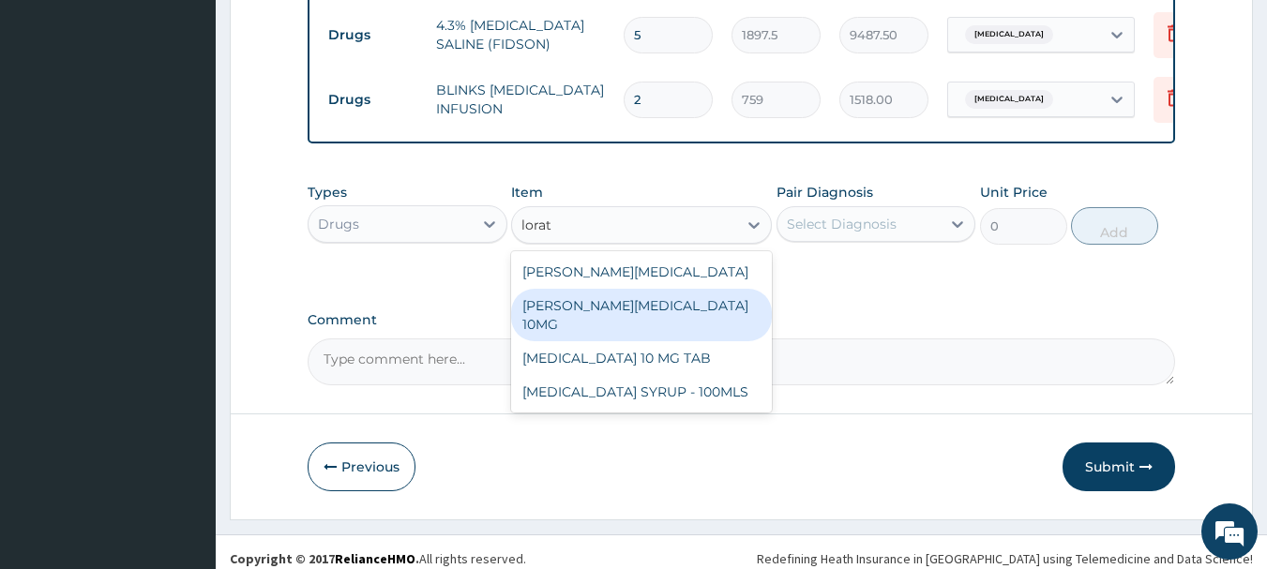
click at [635, 289] on div "LORATYN LORATADINE 10MG" at bounding box center [641, 315] width 261 height 53
type input "94.875"
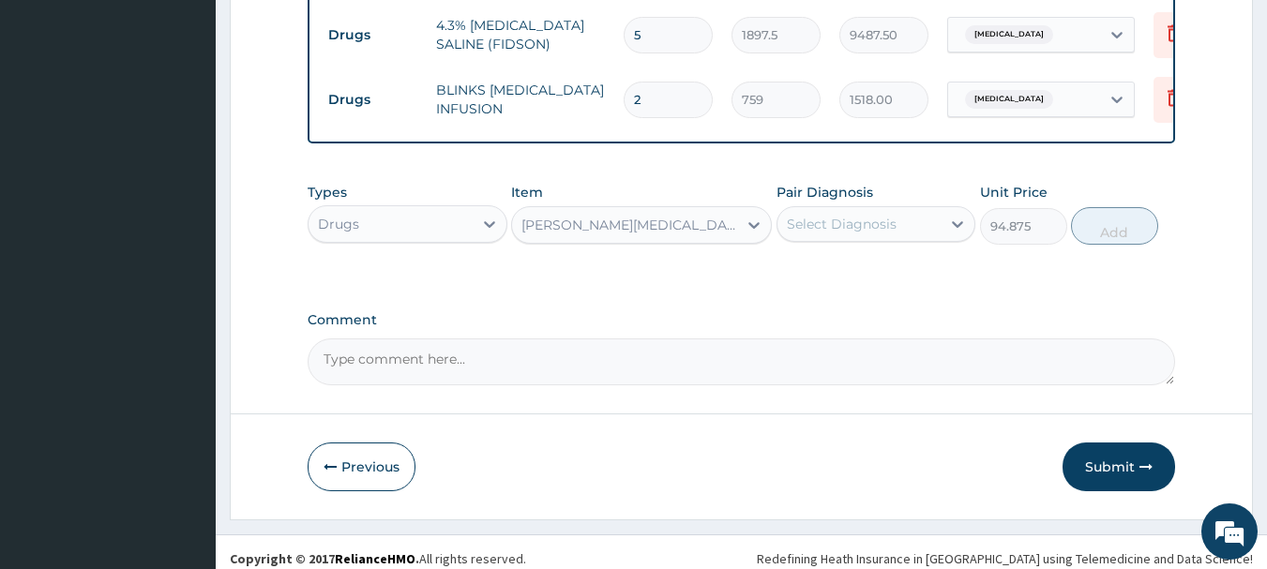
click at [886, 209] on div "Select Diagnosis" at bounding box center [860, 224] width 164 height 30
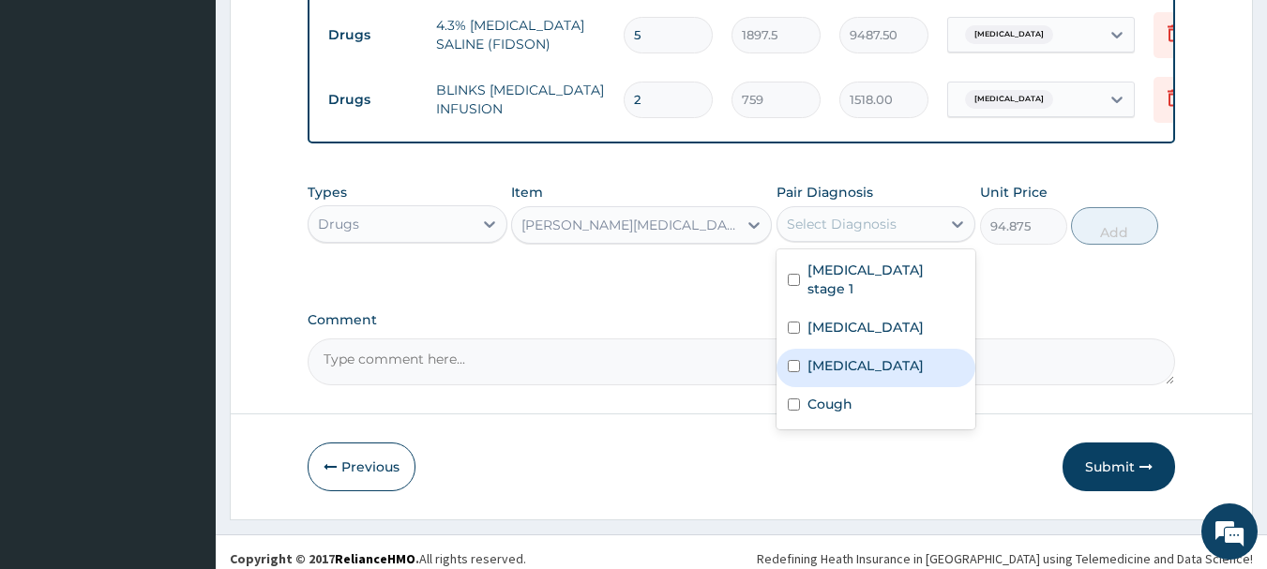
click at [823, 356] on label "Sepsis" at bounding box center [866, 365] width 116 height 19
checkbox input "true"
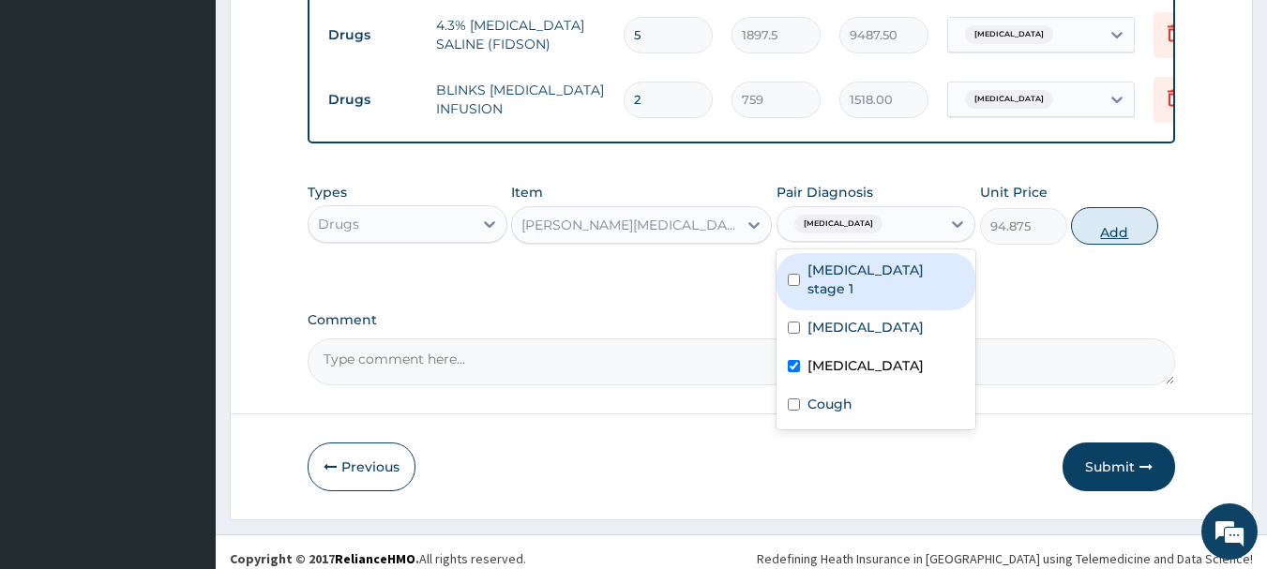
click at [1104, 214] on button "Add" at bounding box center [1114, 226] width 87 height 38
type input "0"
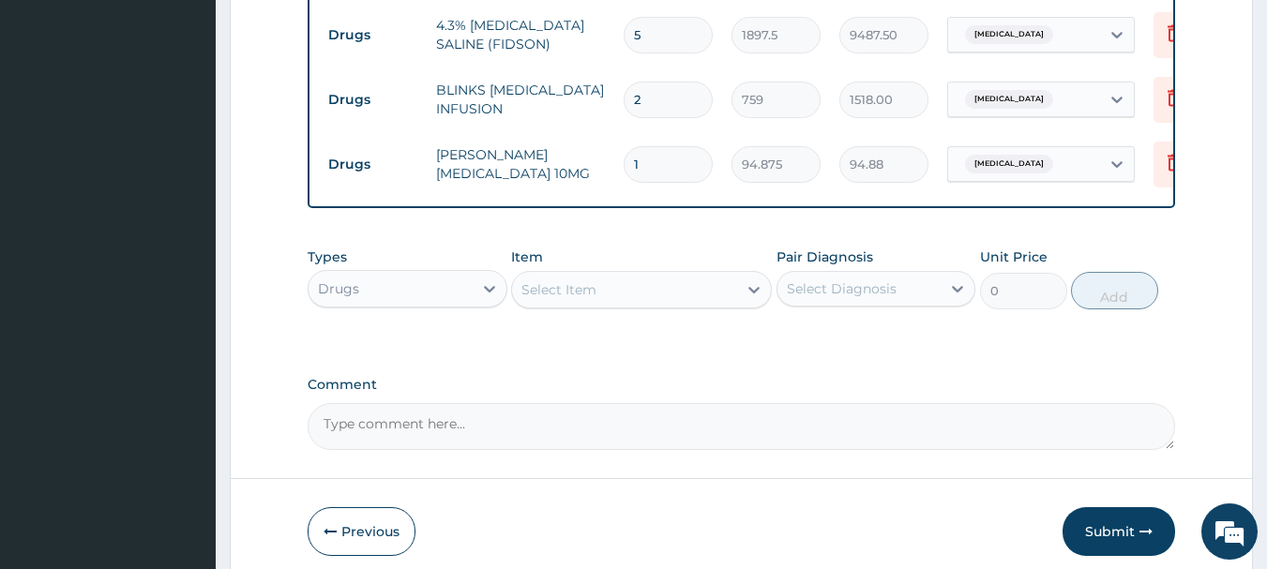
type input "0.00"
type input "5"
type input "474.38"
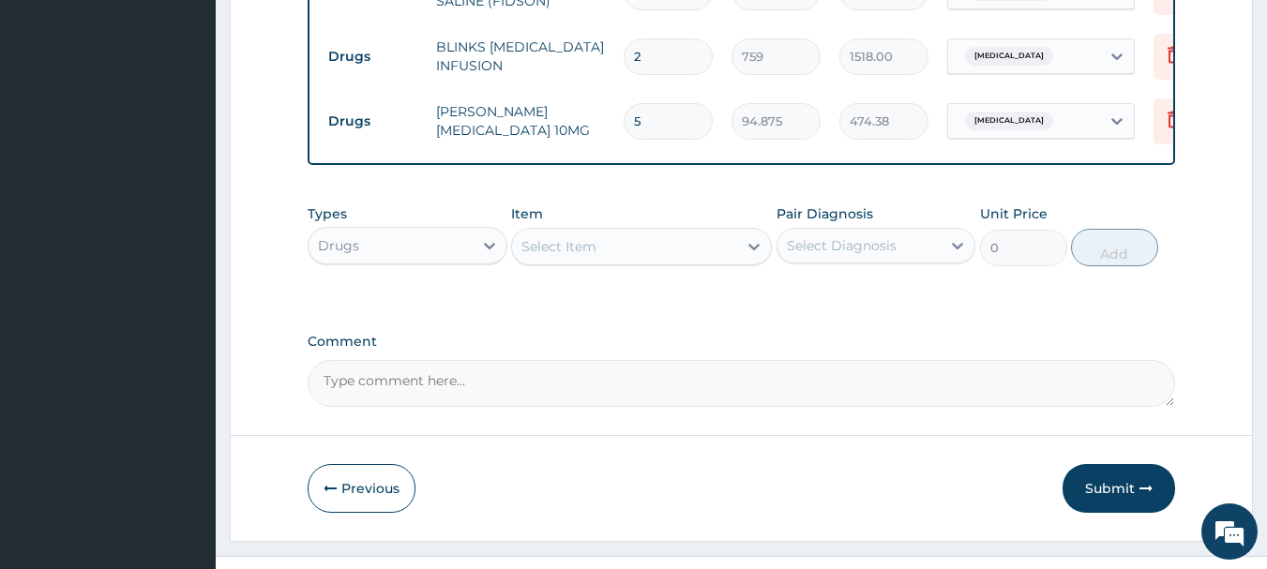
scroll to position [2157, 0]
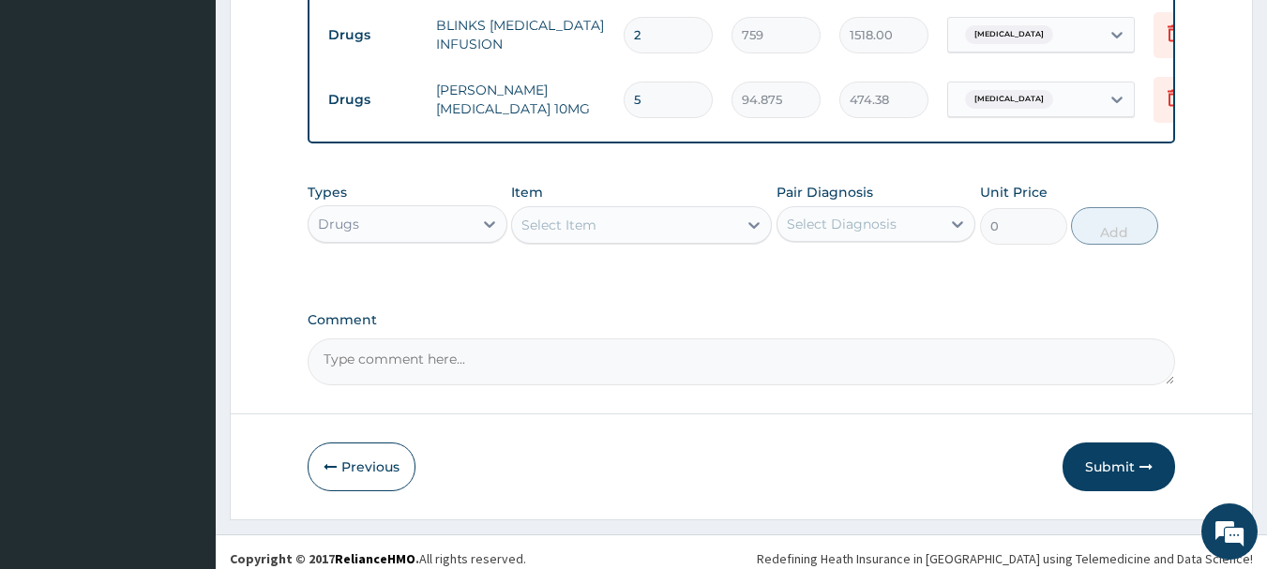
type input "5"
click at [645, 223] on div "Select Item" at bounding box center [624, 225] width 225 height 30
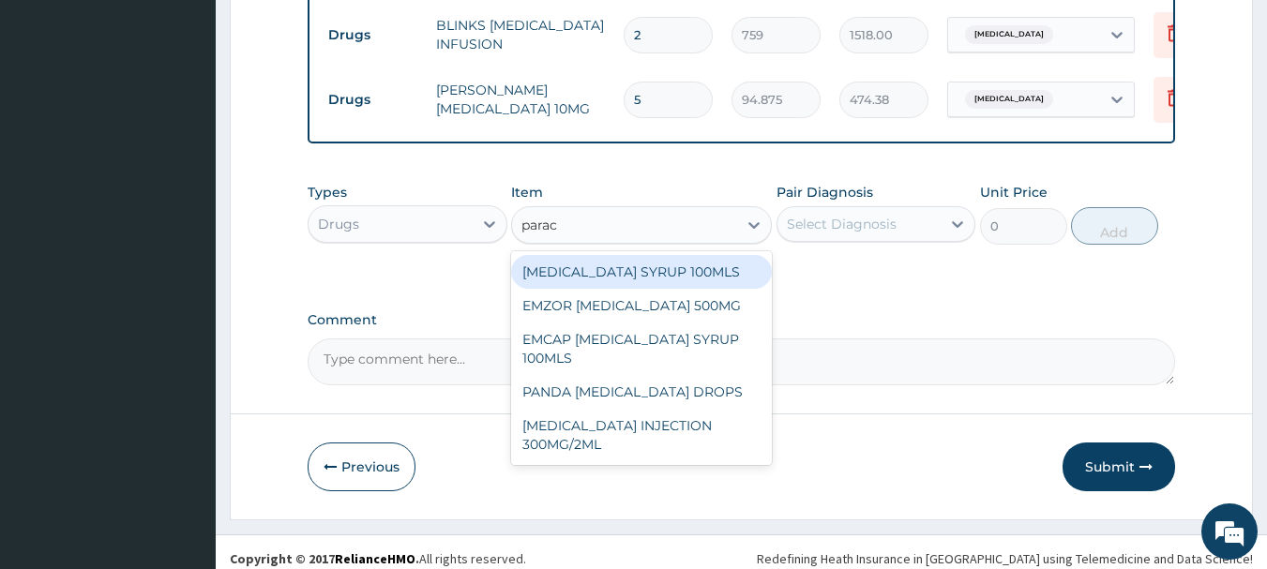
type input "parace"
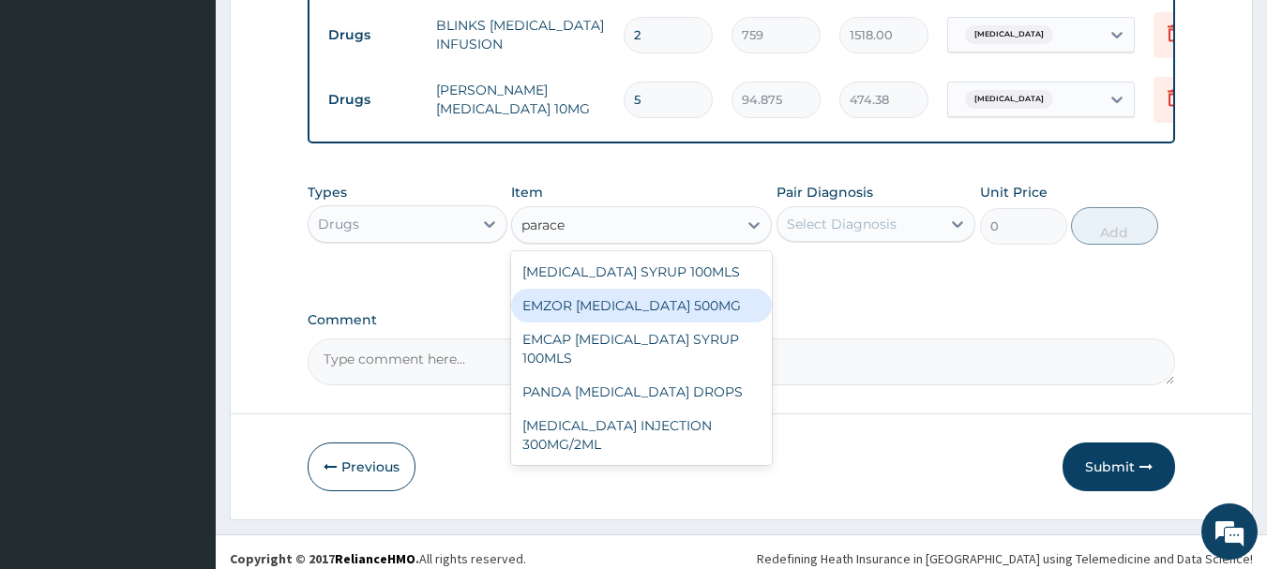
drag, startPoint x: 667, startPoint y: 294, endPoint x: 857, endPoint y: 243, distance: 197.1
click at [671, 292] on div "EMZOR PARACETAMOL 500MG" at bounding box center [641, 306] width 261 height 34
type input "25.3"
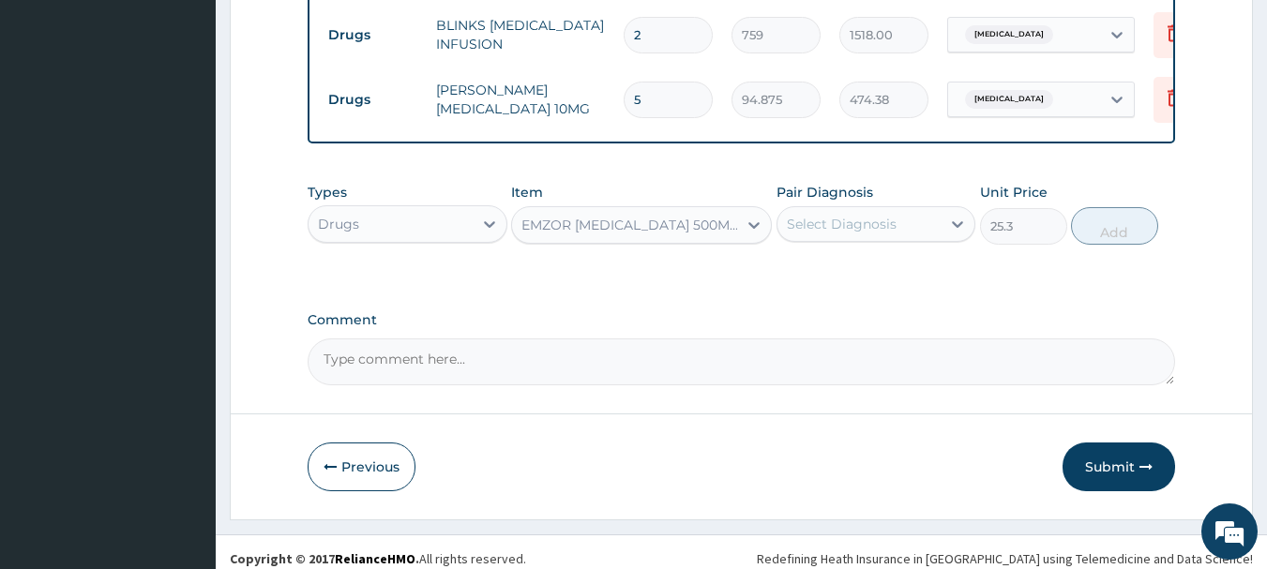
click at [876, 223] on div "Select Diagnosis" at bounding box center [860, 224] width 164 height 30
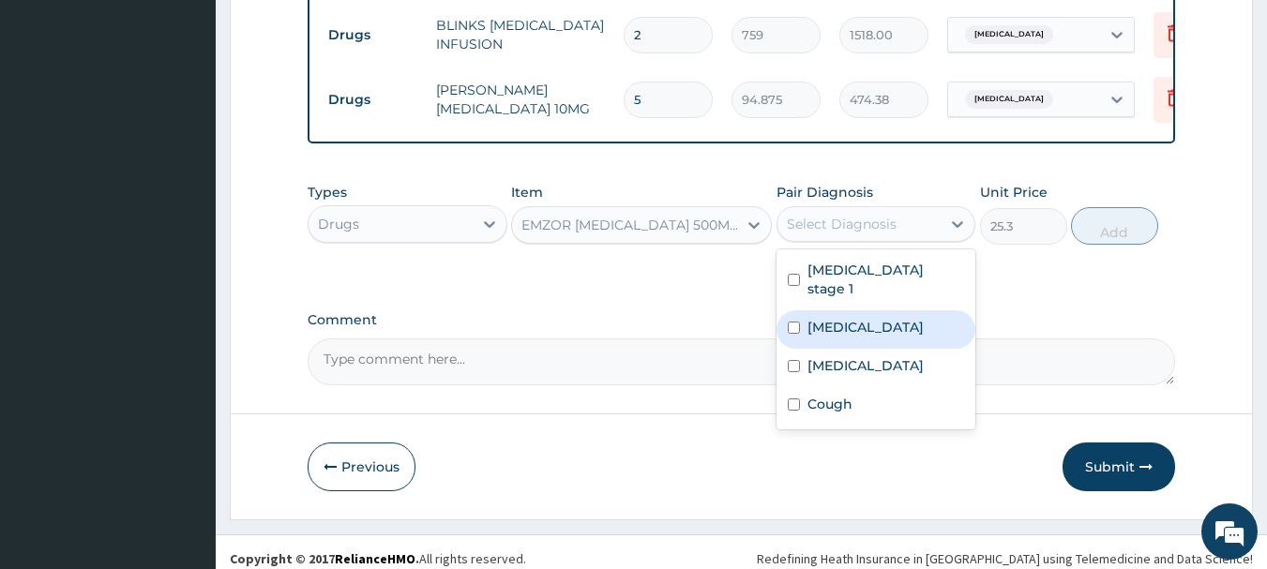
drag, startPoint x: 851, startPoint y: 294, endPoint x: 1042, endPoint y: 240, distance: 198.7
click at [855, 318] on label "Malaria" at bounding box center [866, 327] width 116 height 19
checkbox input "true"
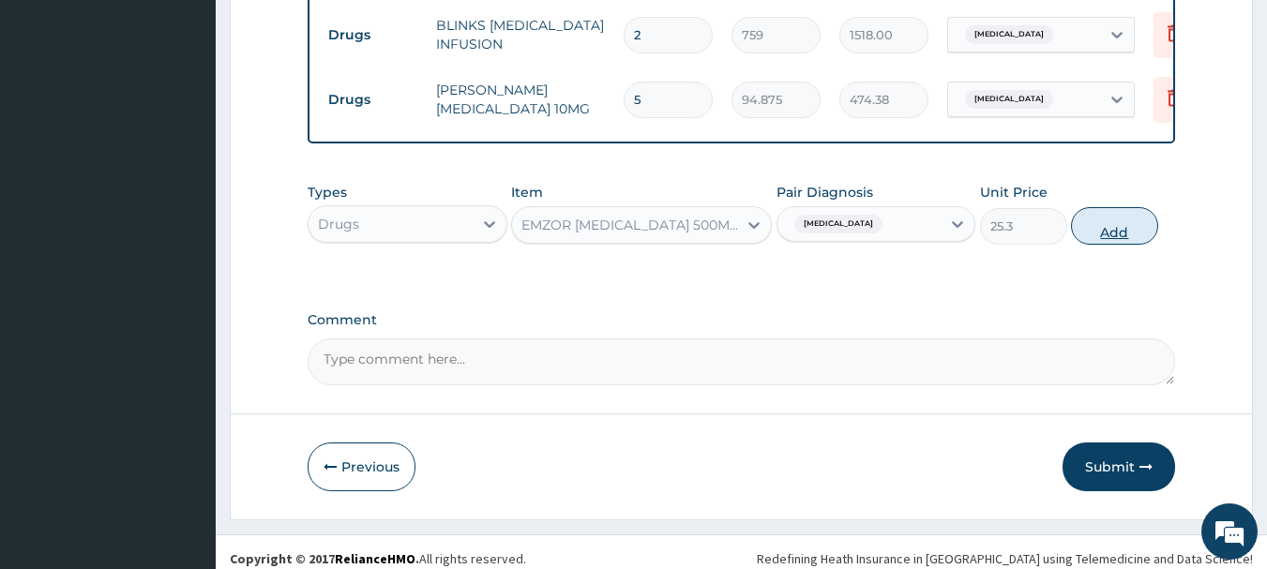
click at [1103, 217] on button "Add" at bounding box center [1114, 226] width 87 height 38
type input "0"
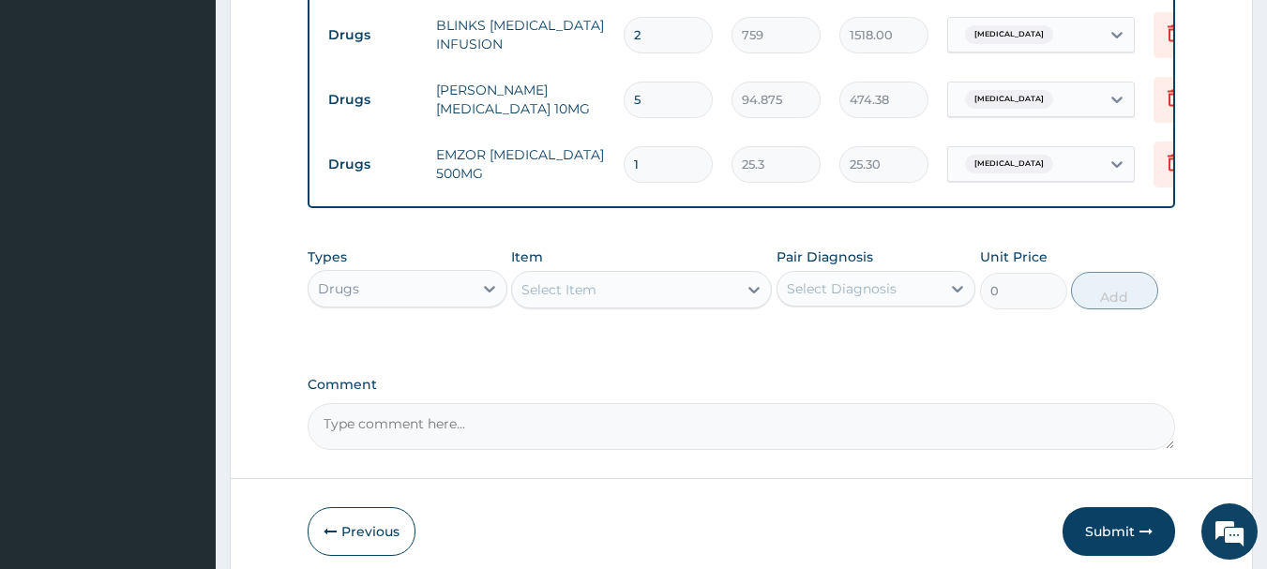
type input "18"
type input "455.40"
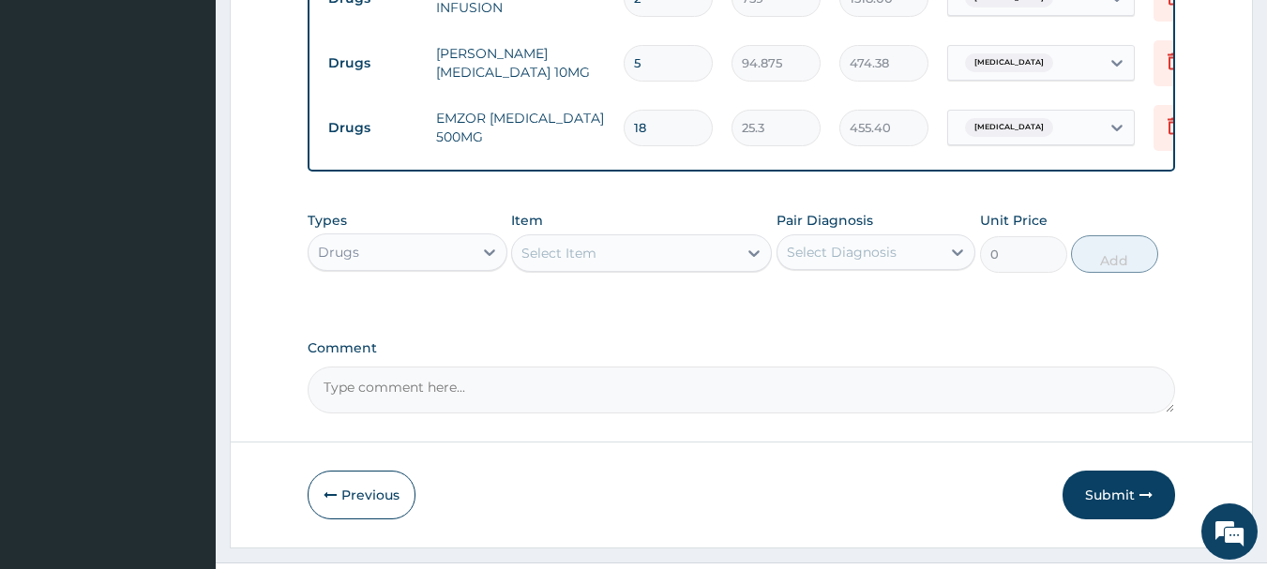
scroll to position [2222, 0]
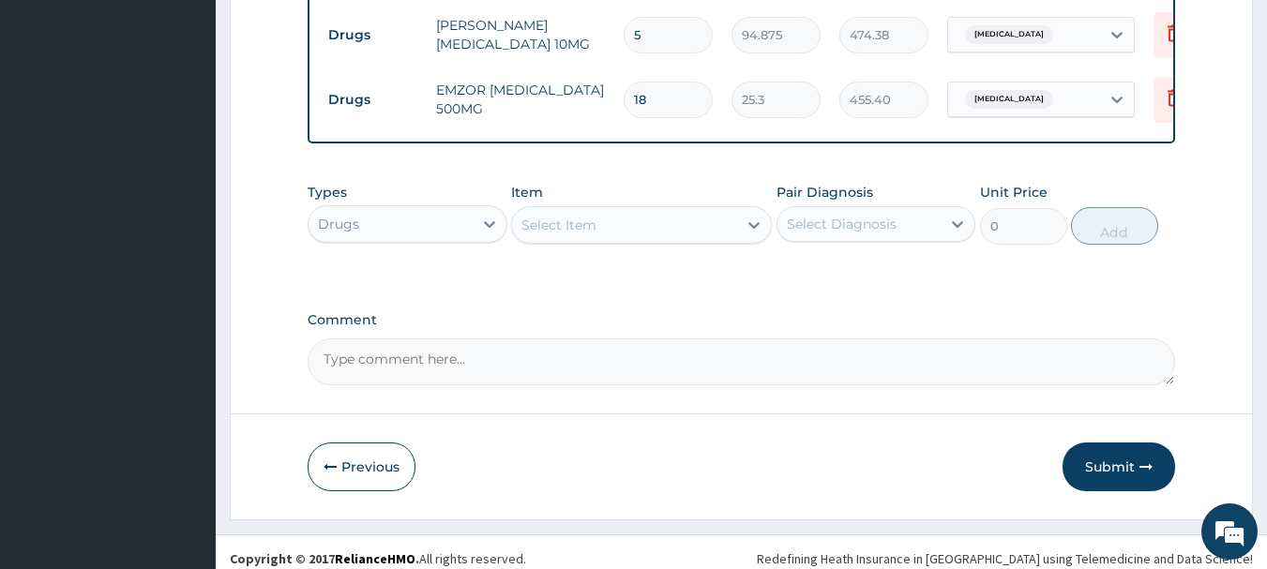
type input "18"
click at [690, 217] on div "Select Item" at bounding box center [624, 225] width 225 height 30
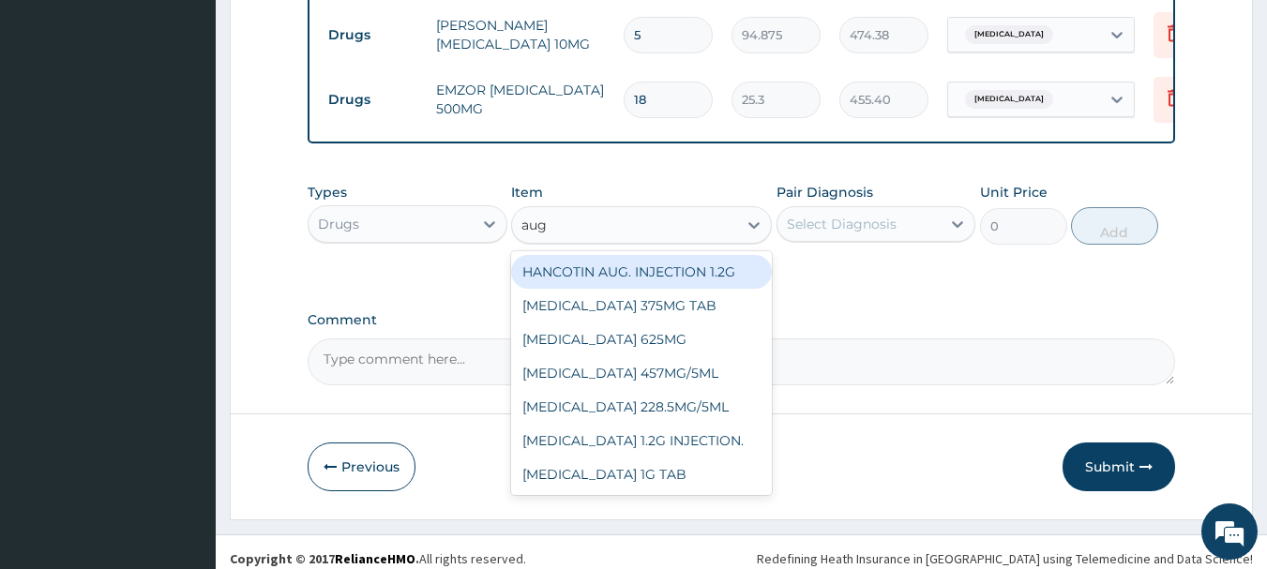
type input "augm"
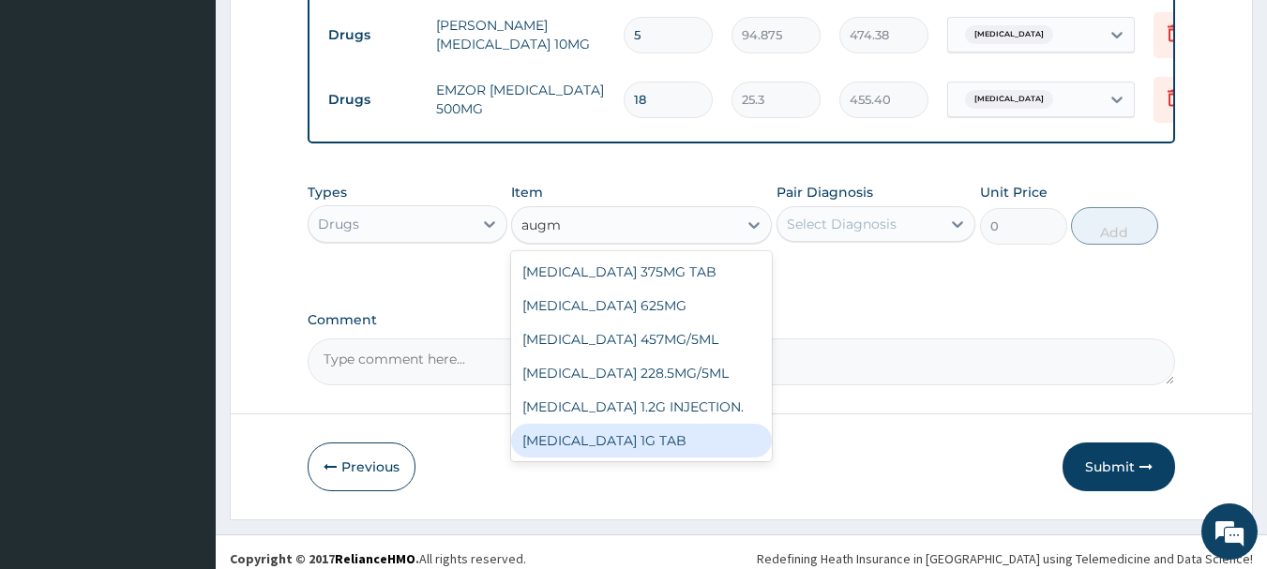
drag, startPoint x: 657, startPoint y: 432, endPoint x: 885, endPoint y: 311, distance: 258.1
click at [656, 430] on div "AUGMENTIN 1G TAB" at bounding box center [641, 441] width 261 height 34
type input "1581.25"
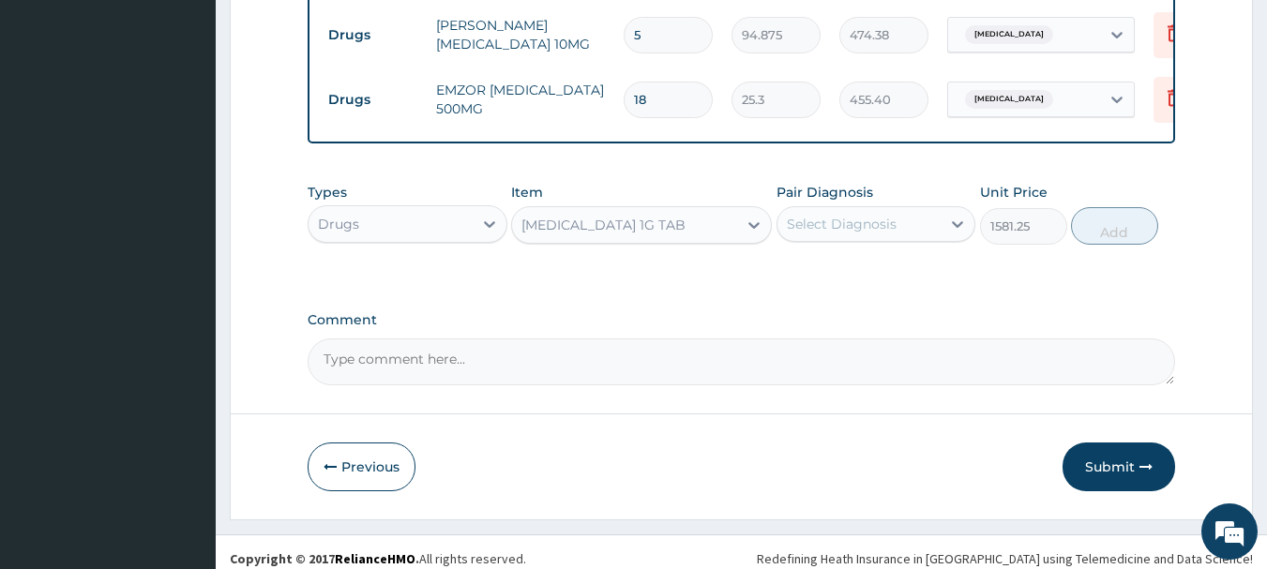
click at [916, 214] on div "Select Diagnosis" at bounding box center [860, 224] width 164 height 30
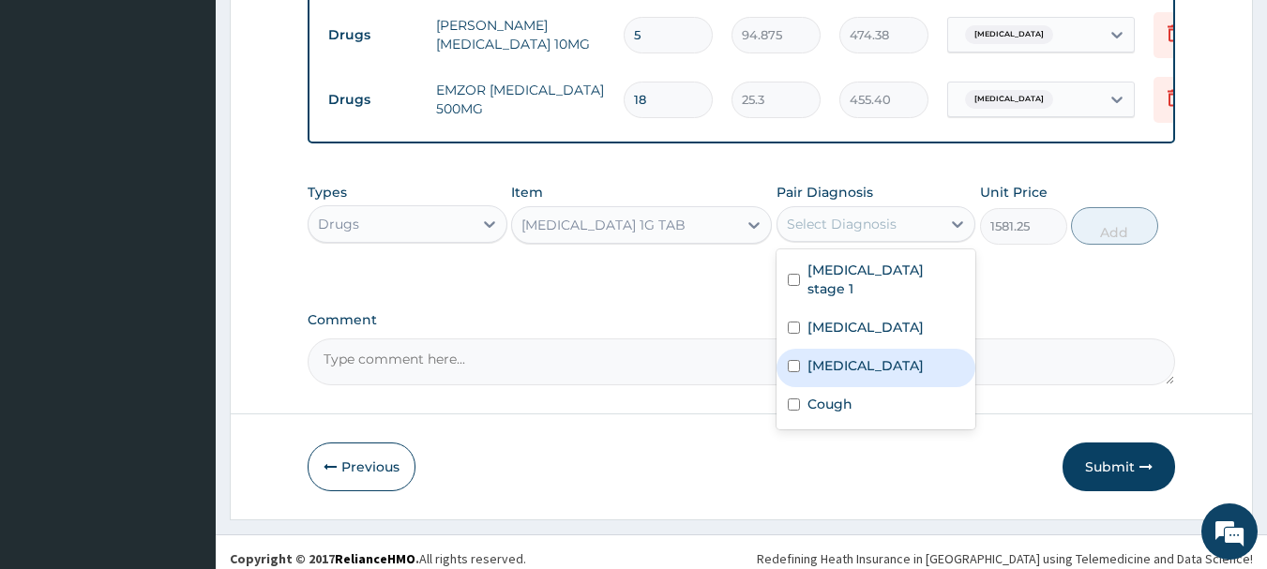
click at [863, 349] on div "Sepsis" at bounding box center [877, 368] width 200 height 38
checkbox input "true"
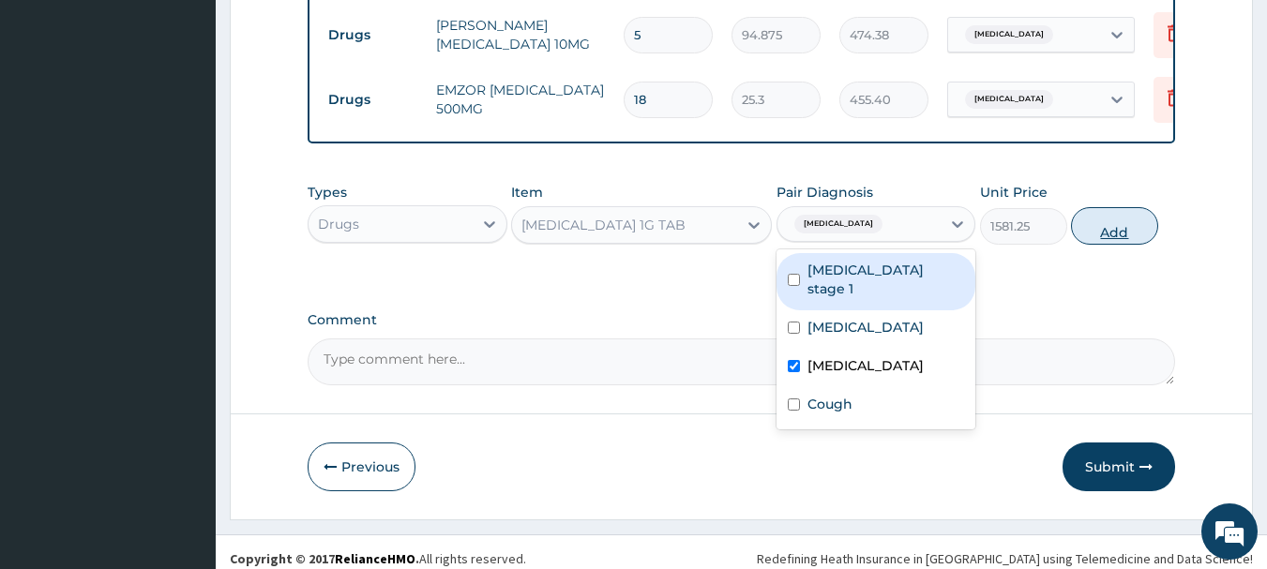
click at [1106, 207] on button "Add" at bounding box center [1114, 226] width 87 height 38
type input "0"
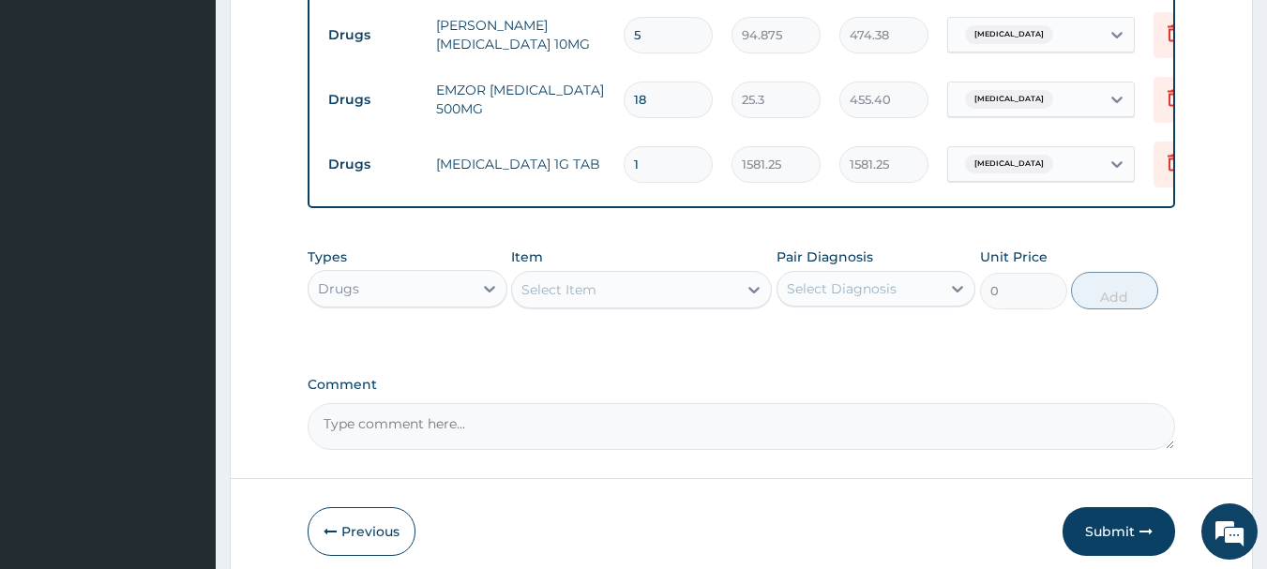
type input "18"
type input "28462.50"
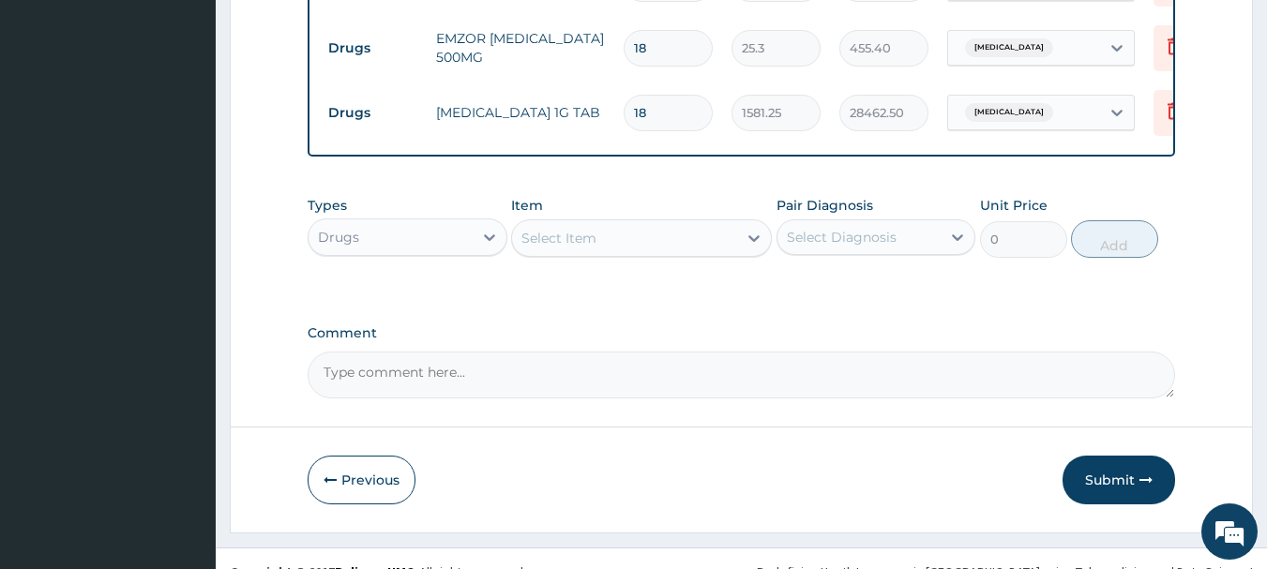
scroll to position [2286, 0]
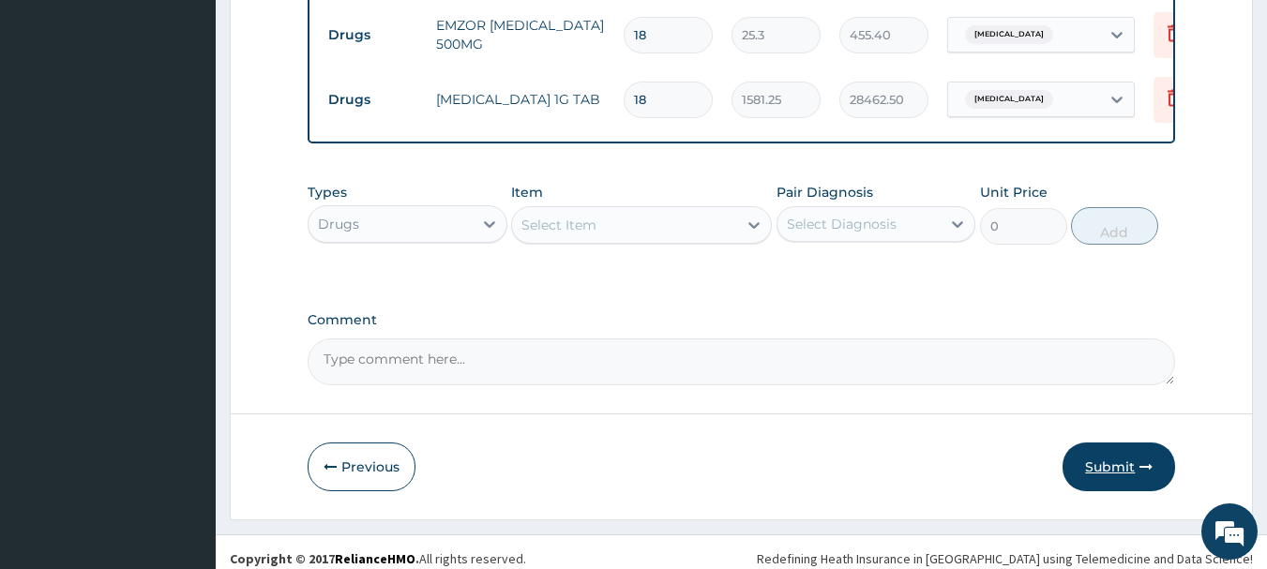
type input "18"
drag, startPoint x: 1084, startPoint y: 437, endPoint x: 1072, endPoint y: 430, distance: 13.5
click at [1084, 443] on button "Submit" at bounding box center [1119, 467] width 113 height 49
